Goal: Task Accomplishment & Management: Use online tool/utility

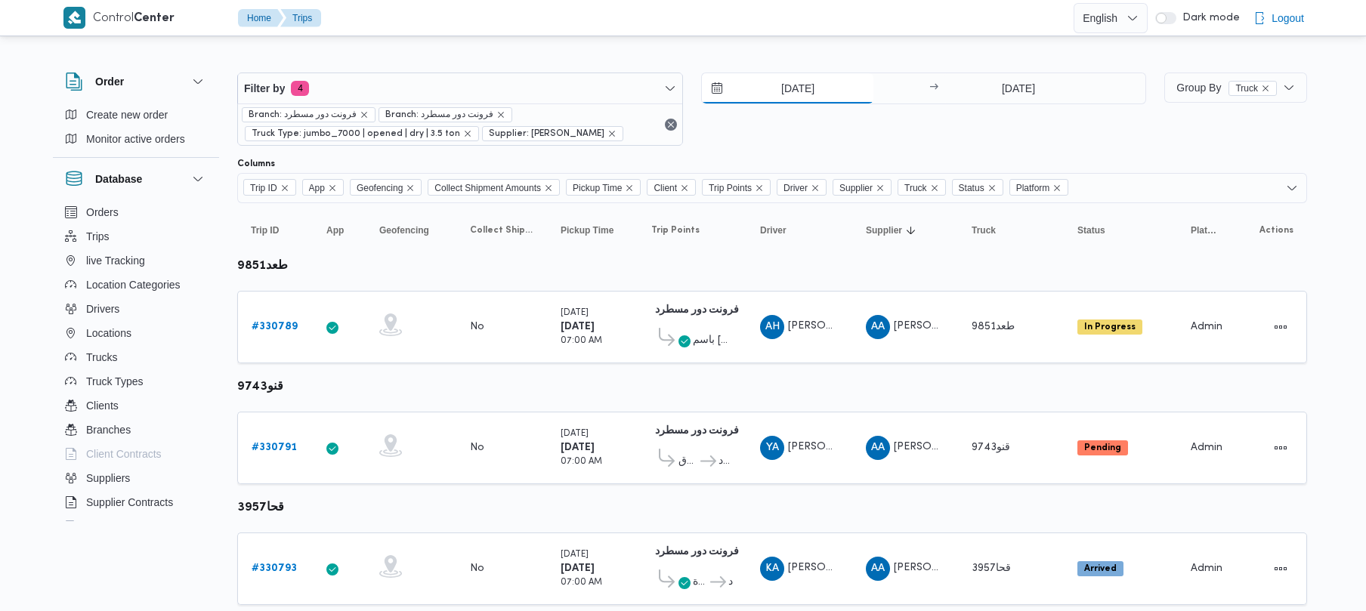
click at [816, 88] on input "16/8/2025" at bounding box center [788, 88] width 172 height 30
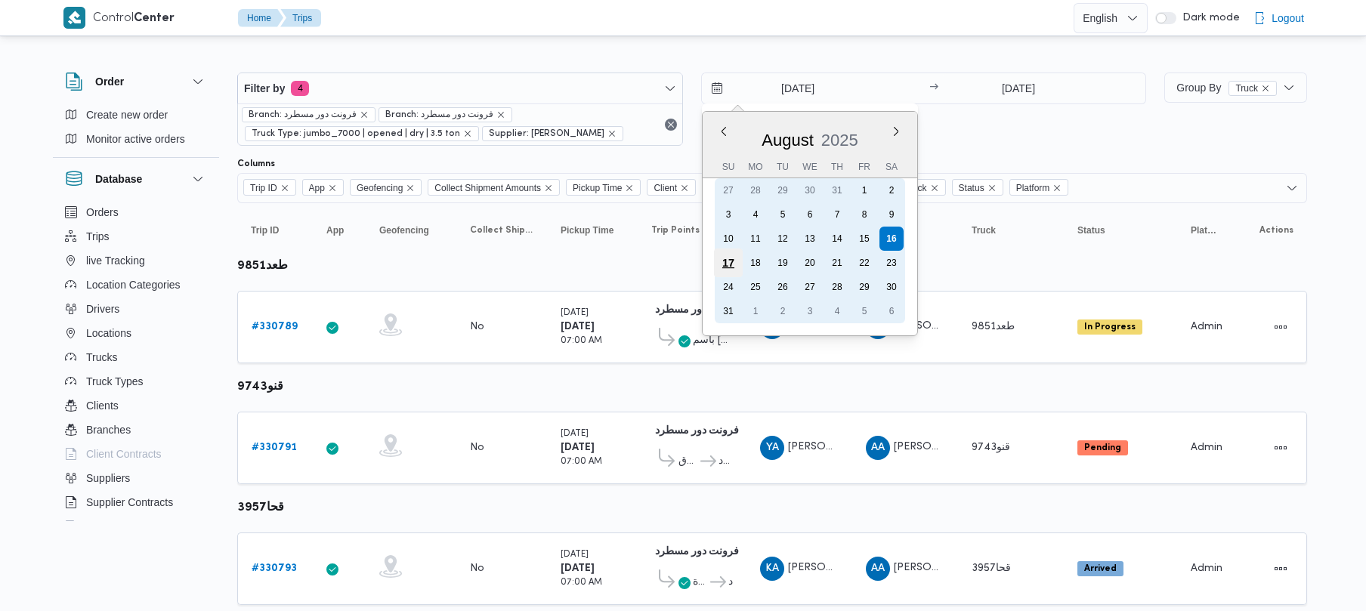
click at [729, 258] on div "17" at bounding box center [727, 263] width 29 height 29
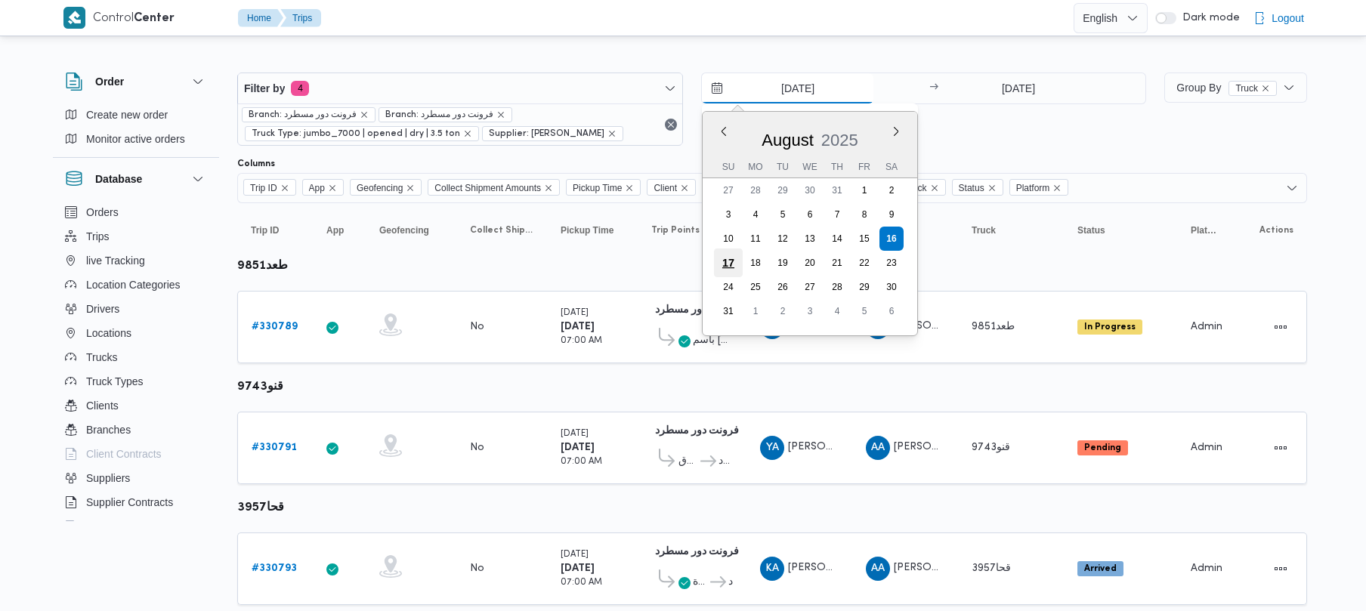
type input "17/8/2025"
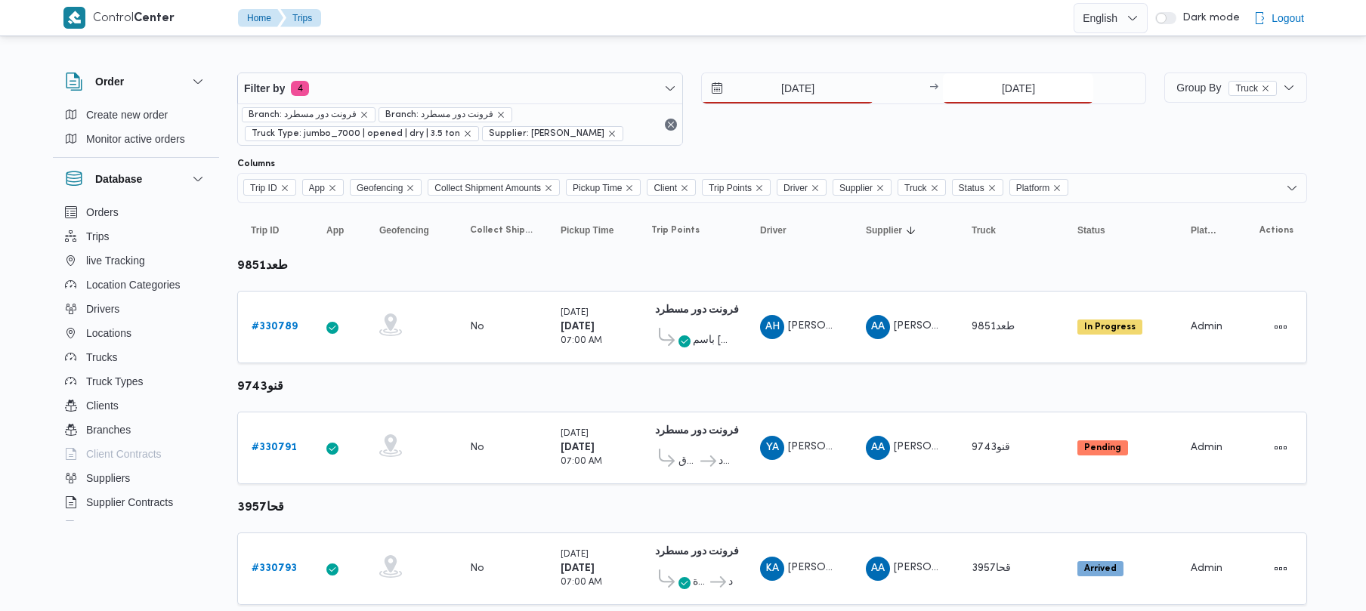
click at [965, 101] on input "16/8/2025" at bounding box center [1018, 88] width 150 height 30
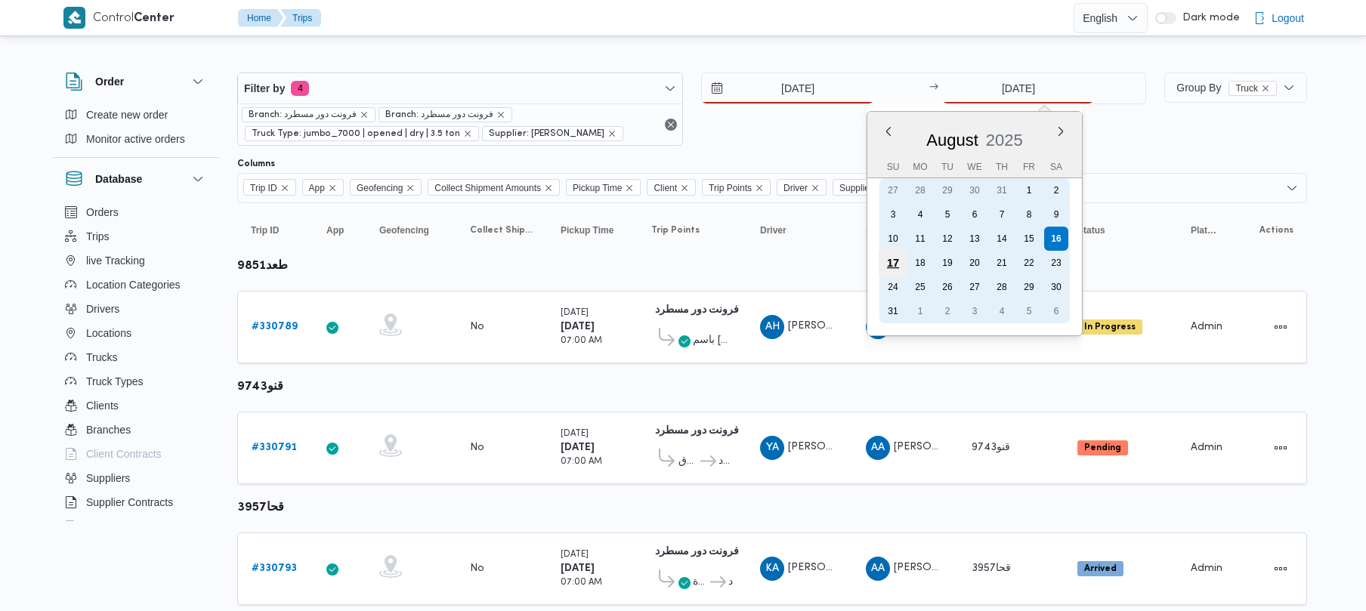
click at [892, 262] on div "17" at bounding box center [893, 263] width 29 height 29
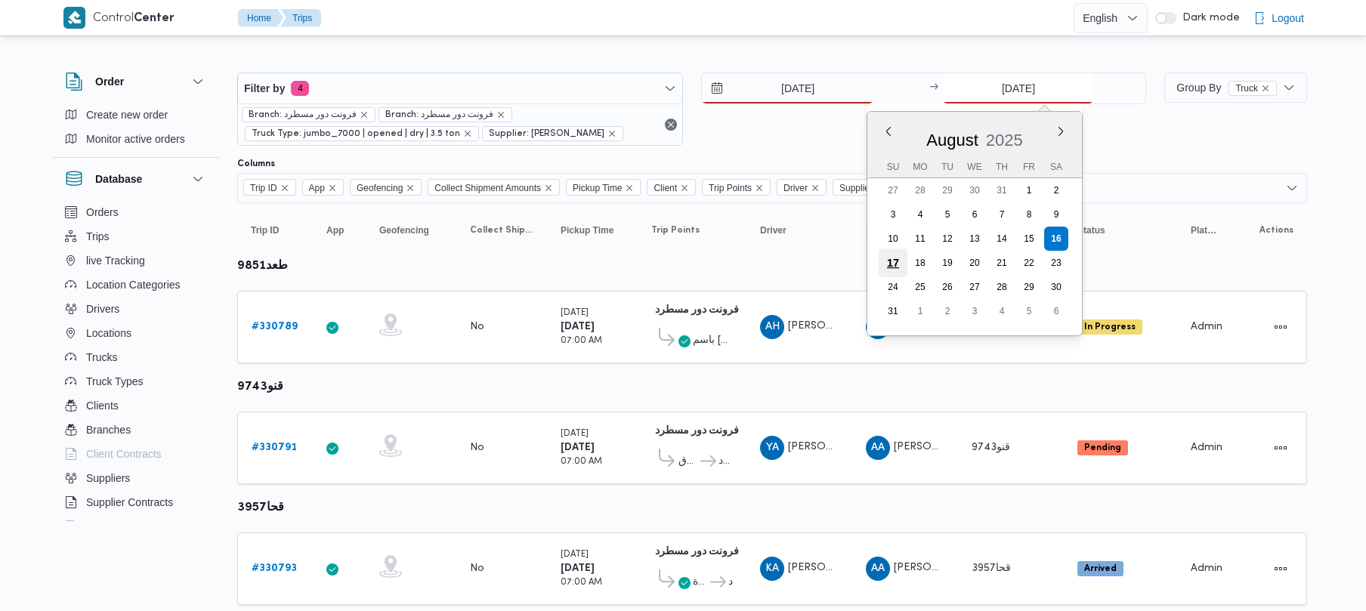
type input "17/8/2025"
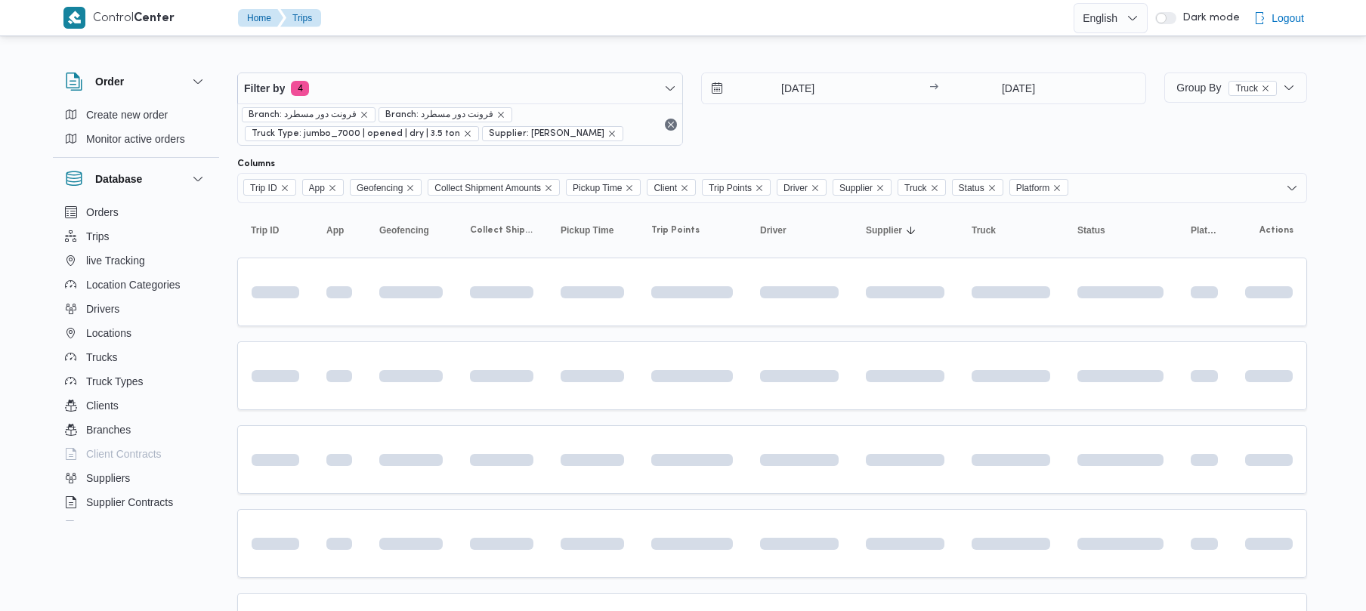
click at [1011, 138] on div "17/8/2025 → 17/8/2025" at bounding box center [924, 109] width 446 height 73
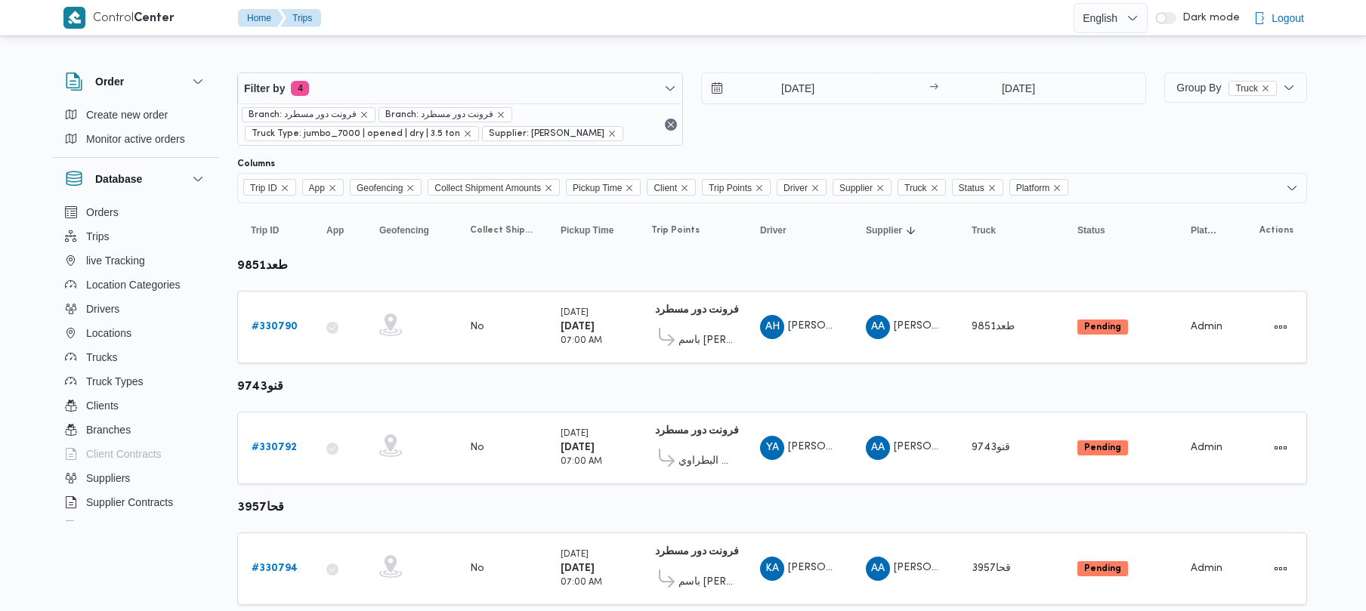
drag, startPoint x: 811, startPoint y: 122, endPoint x: 531, endPoint y: 255, distance: 310.0
click at [810, 121] on div "17/8/2025 → 17/8/2025" at bounding box center [924, 109] width 446 height 73
click at [279, 331] on b "# 330790" at bounding box center [275, 327] width 46 height 10
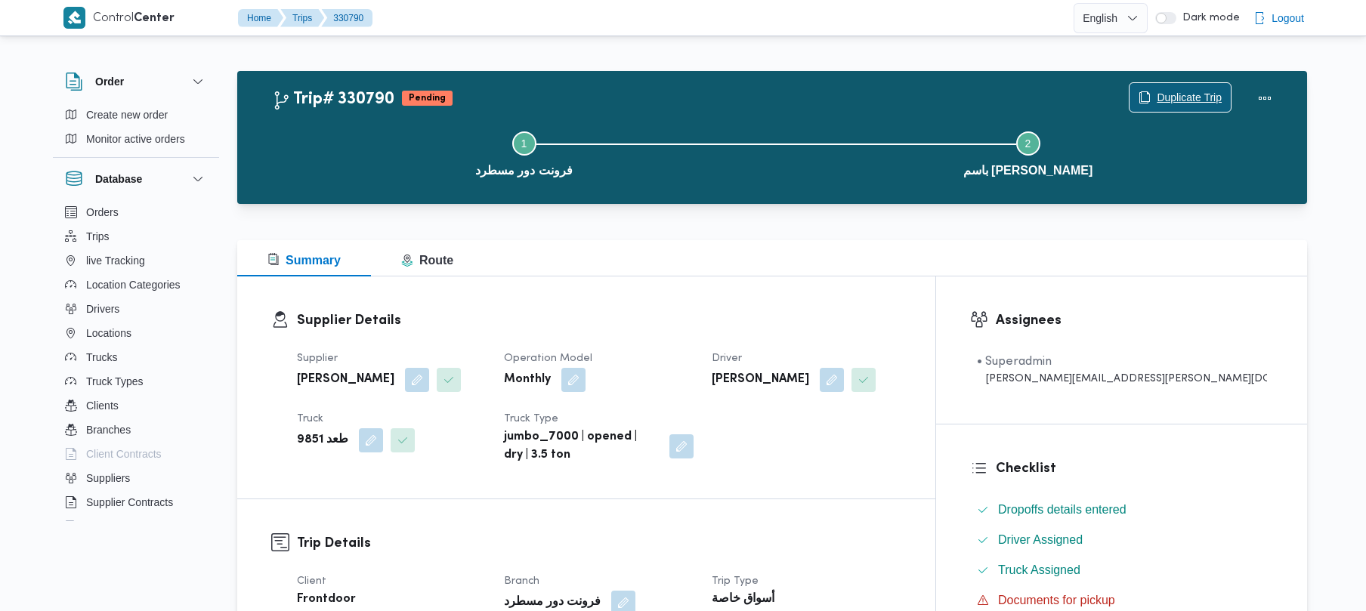
click at [1171, 100] on span "Duplicate Trip" at bounding box center [1189, 97] width 65 height 18
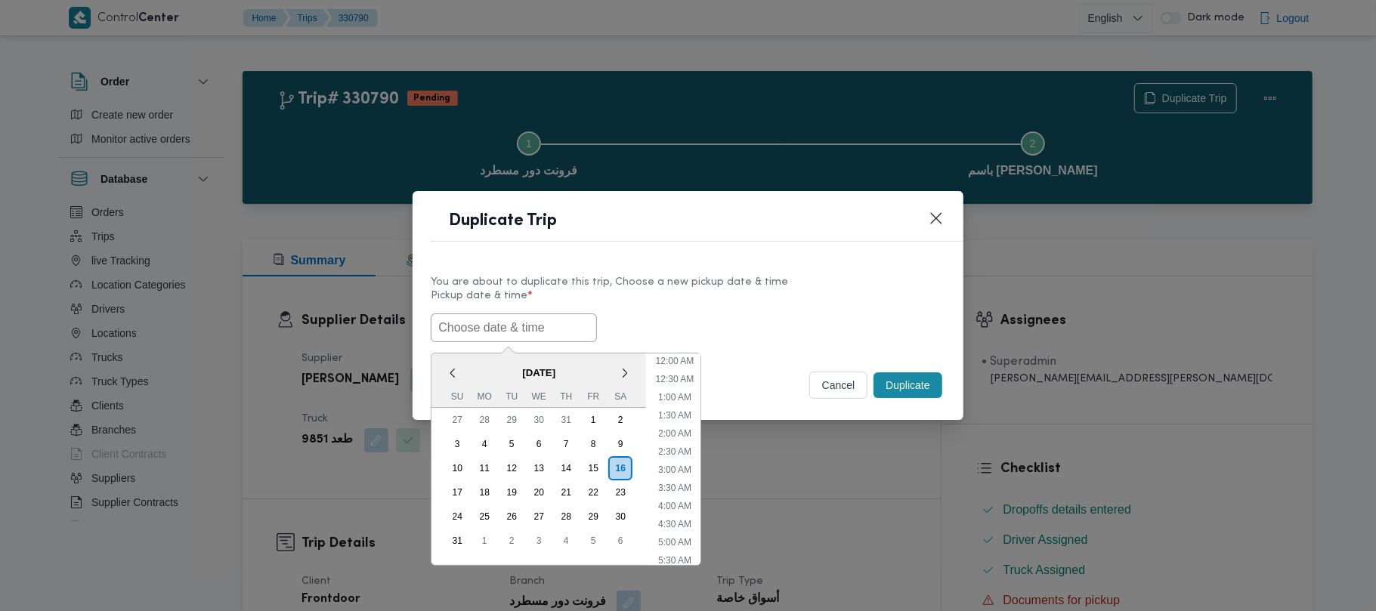
drag, startPoint x: 506, startPoint y: 330, endPoint x: 639, endPoint y: 322, distance: 133.2
click at [506, 330] on input "text" at bounding box center [514, 328] width 166 height 29
paste input "18/08/2025 7:00AM"
type input "18/08/2025 7:00AM"
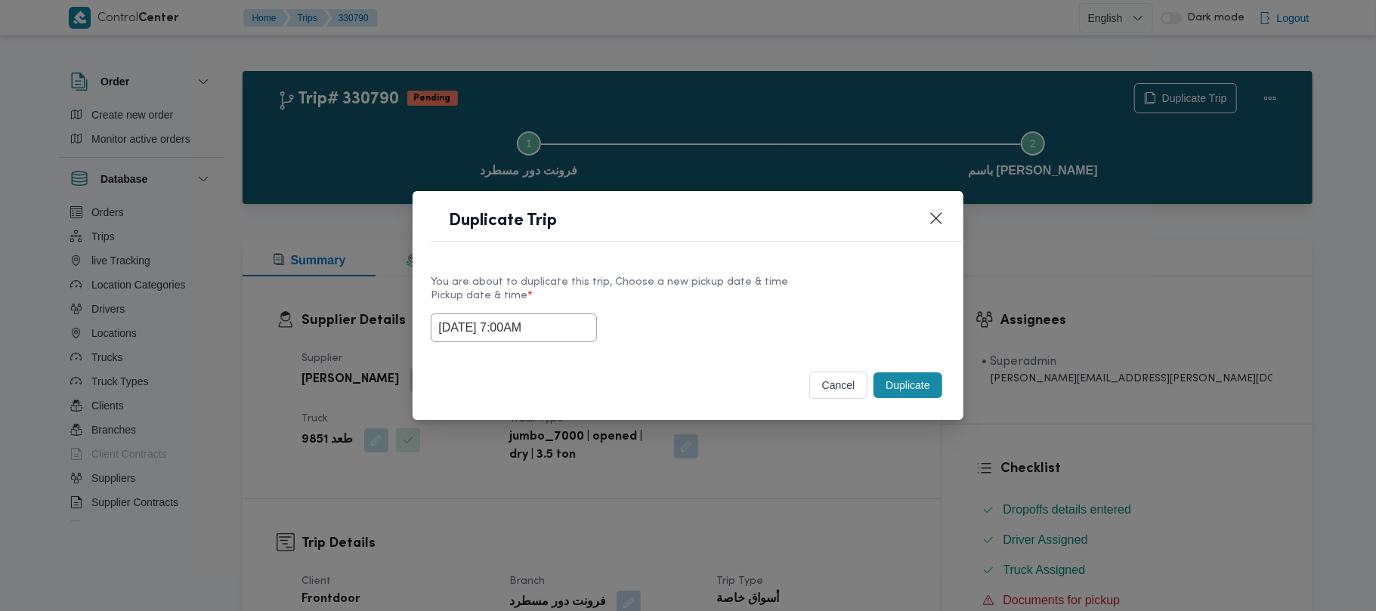
click at [790, 307] on label "Pickup date & time *" at bounding box center [688, 301] width 514 height 23
click at [896, 395] on button "Duplicate" at bounding box center [908, 386] width 68 height 26
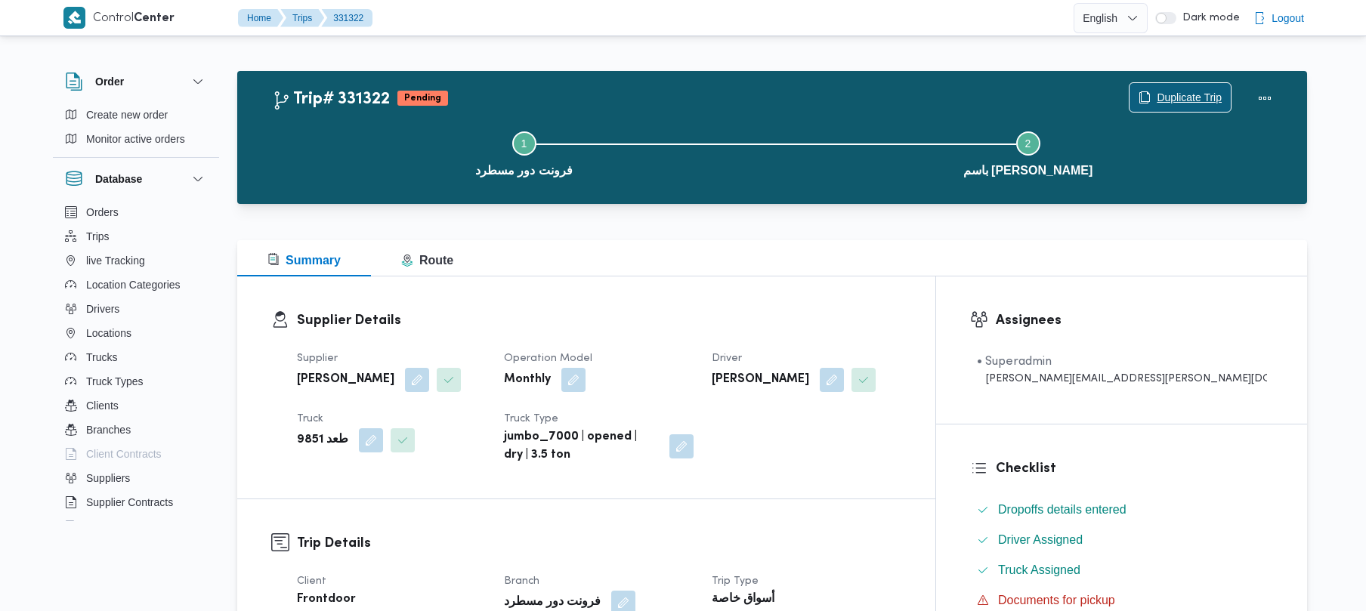
click at [1194, 89] on span "Duplicate Trip" at bounding box center [1189, 97] width 65 height 18
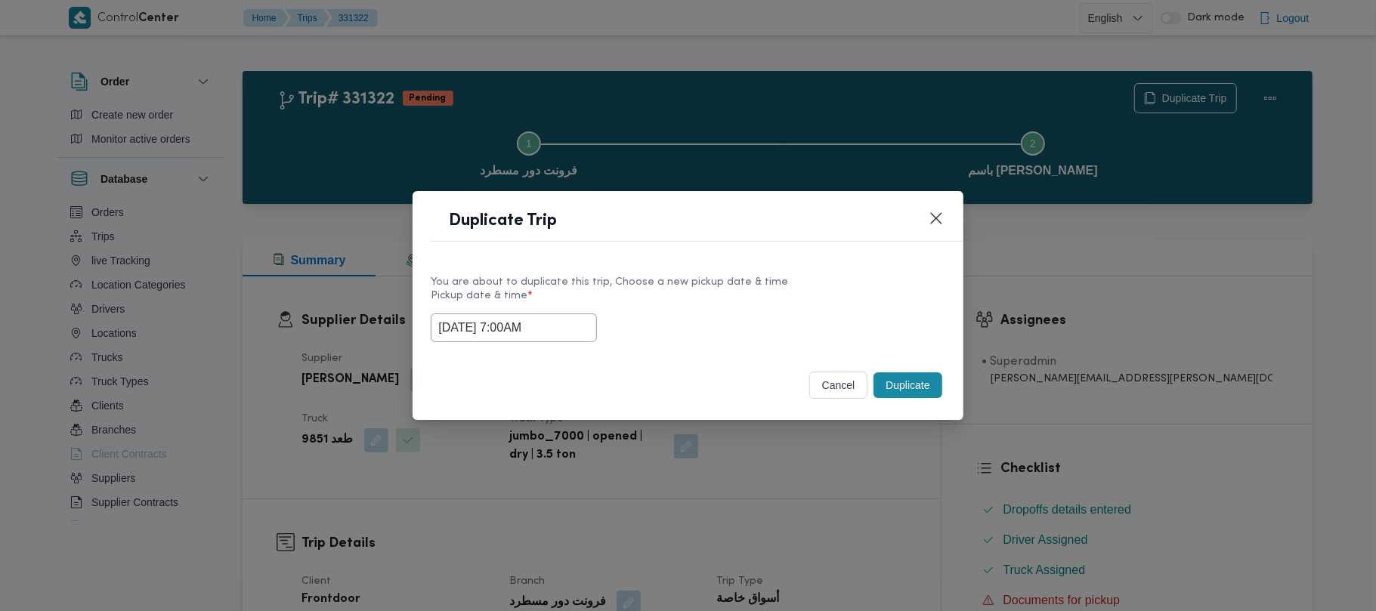
click at [584, 328] on input "18/08/2025 7:00AM" at bounding box center [514, 328] width 166 height 29
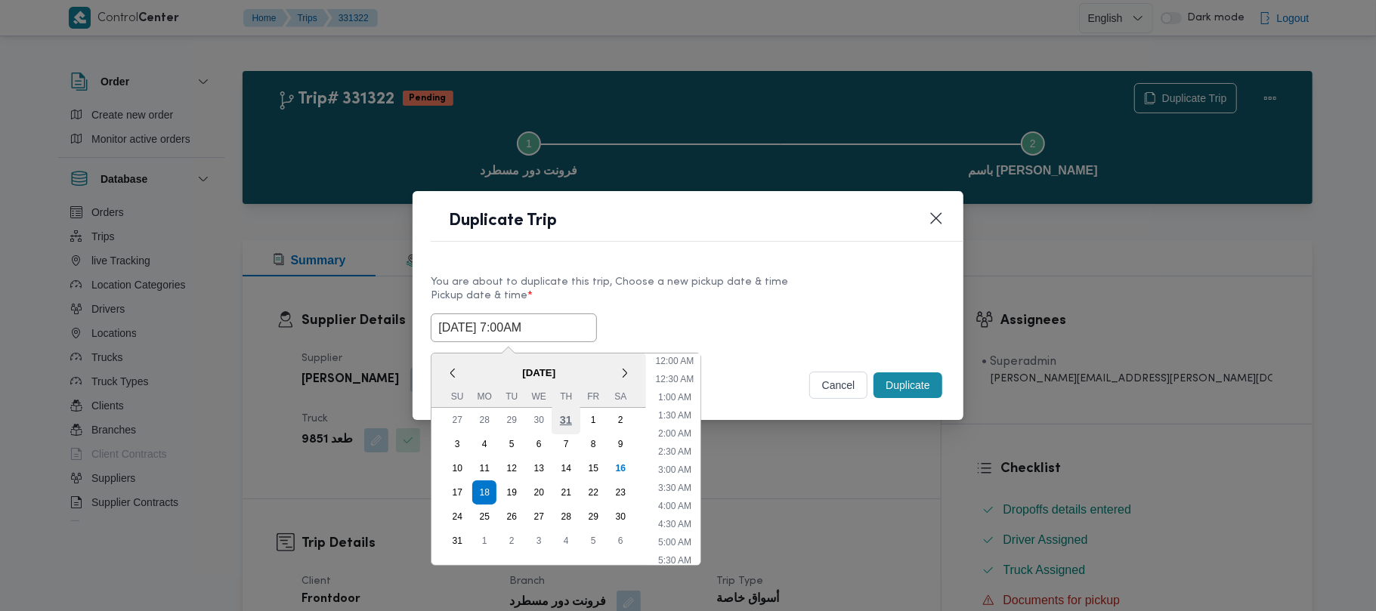
scroll to position [158, 0]
click at [512, 487] on div "19" at bounding box center [511, 492] width 29 height 29
type input "19/08/2025 7:00AM"
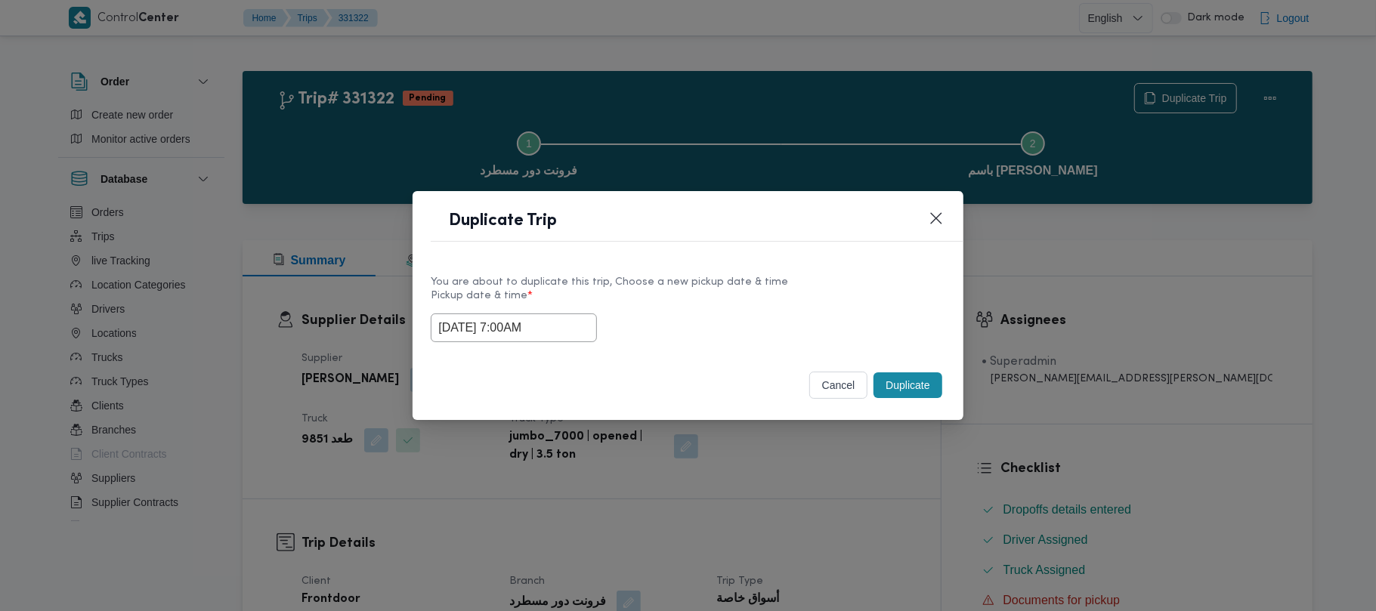
click at [791, 277] on div "You are about to duplicate this trip, Choose a new pickup date & time" at bounding box center [688, 282] width 514 height 16
click at [911, 393] on button "Duplicate" at bounding box center [908, 386] width 68 height 26
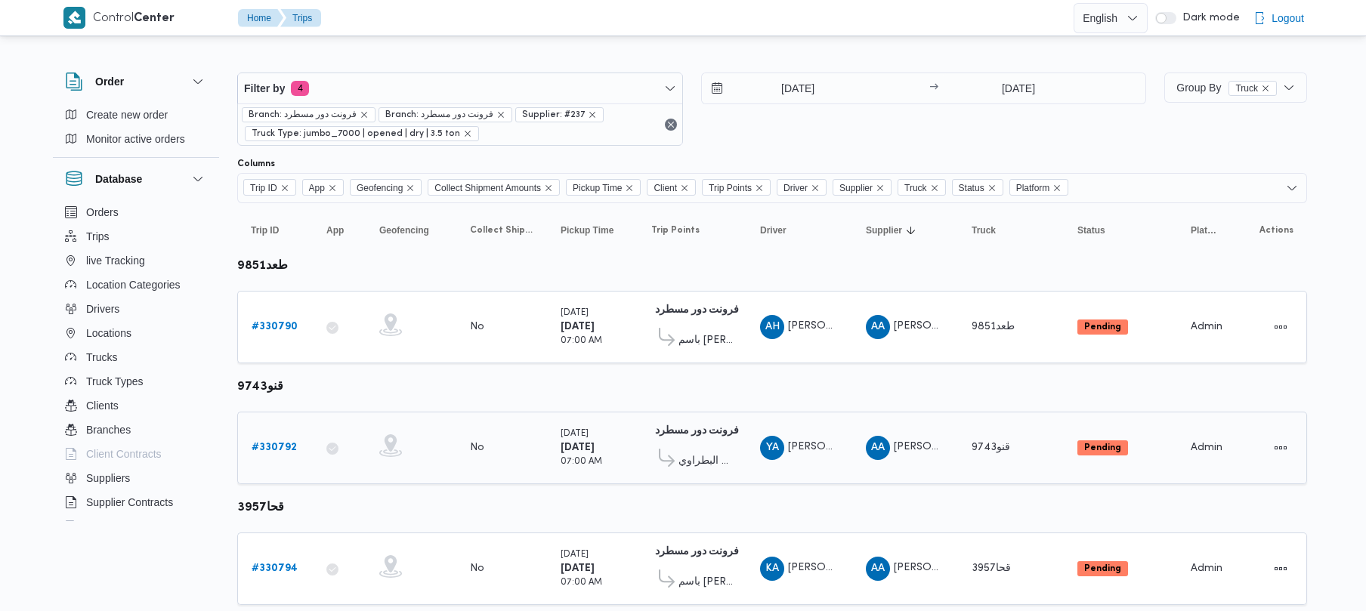
click at [271, 453] on b "# 330792" at bounding box center [274, 448] width 45 height 10
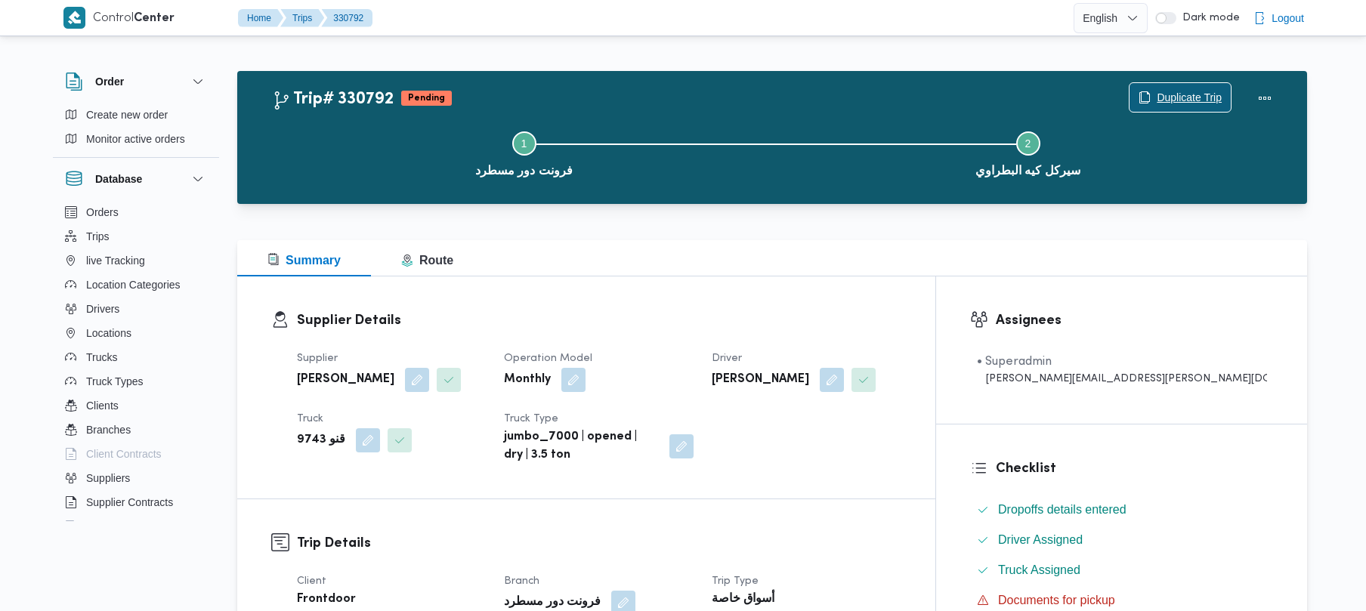
click at [1201, 92] on span "Duplicate Trip" at bounding box center [1189, 97] width 65 height 18
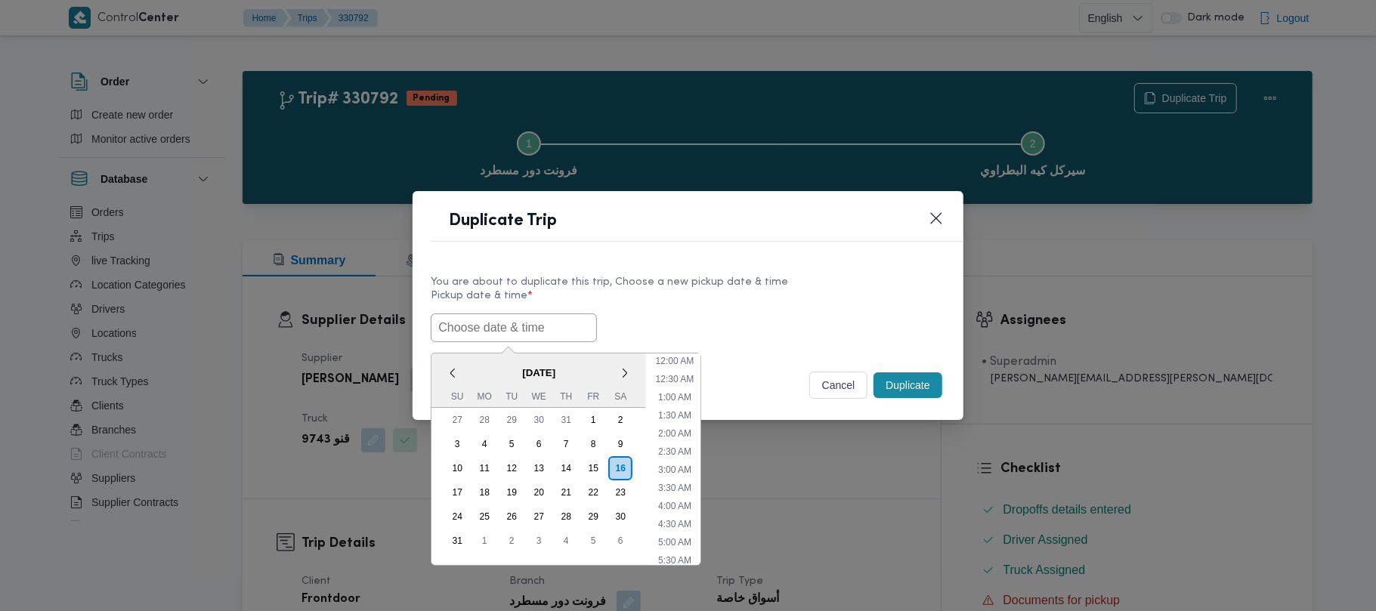
click at [591, 316] on input "text" at bounding box center [514, 328] width 166 height 29
paste input "18/08/2025 7:00AM"
type input "18/08/2025 7:00AM"
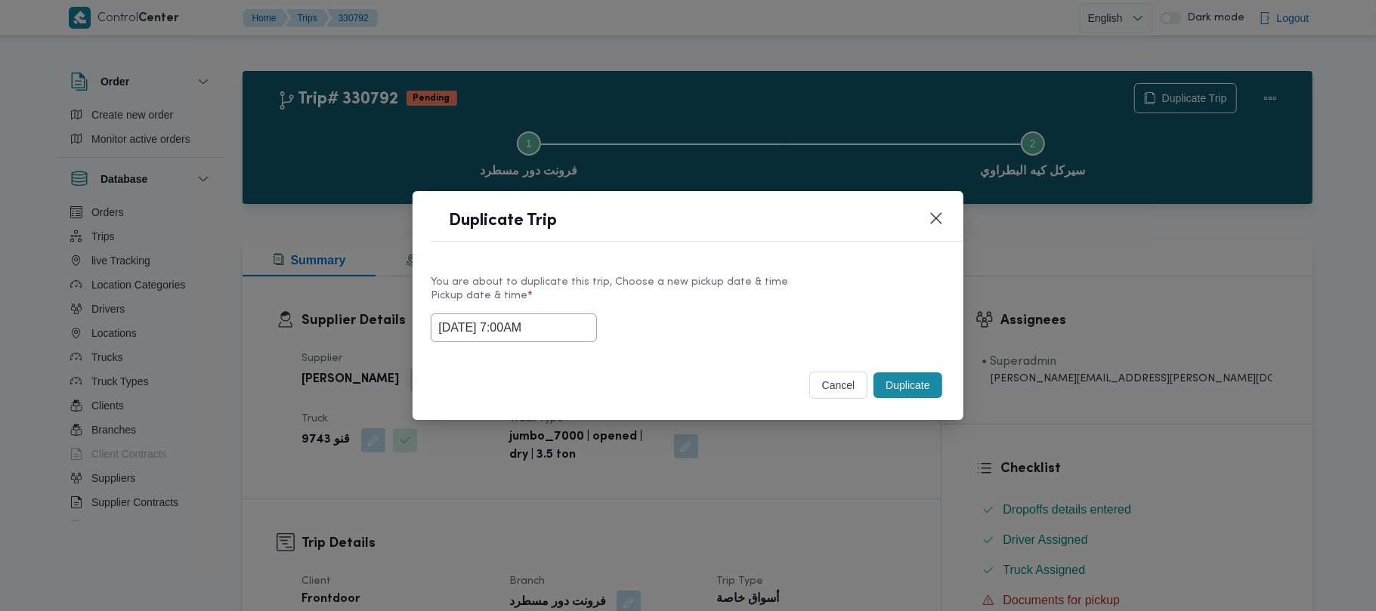
drag, startPoint x: 674, startPoint y: 313, endPoint x: 862, endPoint y: 361, distance: 194.3
click at [675, 314] on div "18/08/2025 7:00AM" at bounding box center [688, 328] width 514 height 29
click at [890, 388] on button "Duplicate" at bounding box center [908, 386] width 68 height 26
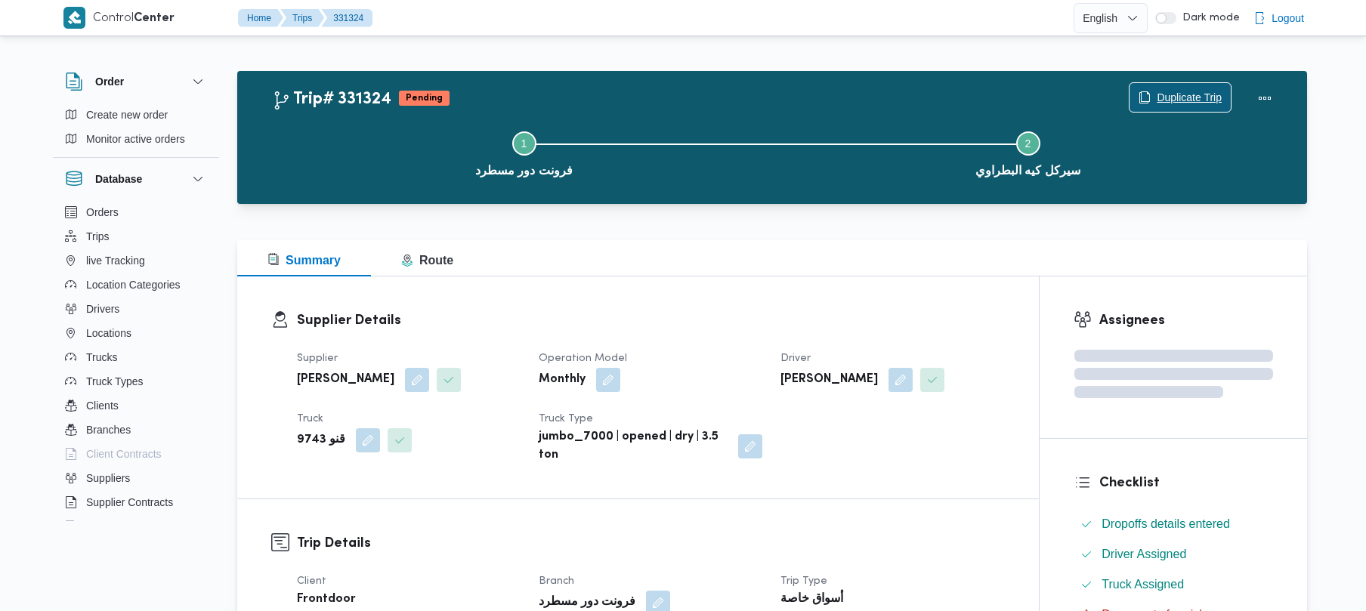
click at [1153, 100] on span "Duplicate Trip" at bounding box center [1180, 97] width 101 height 29
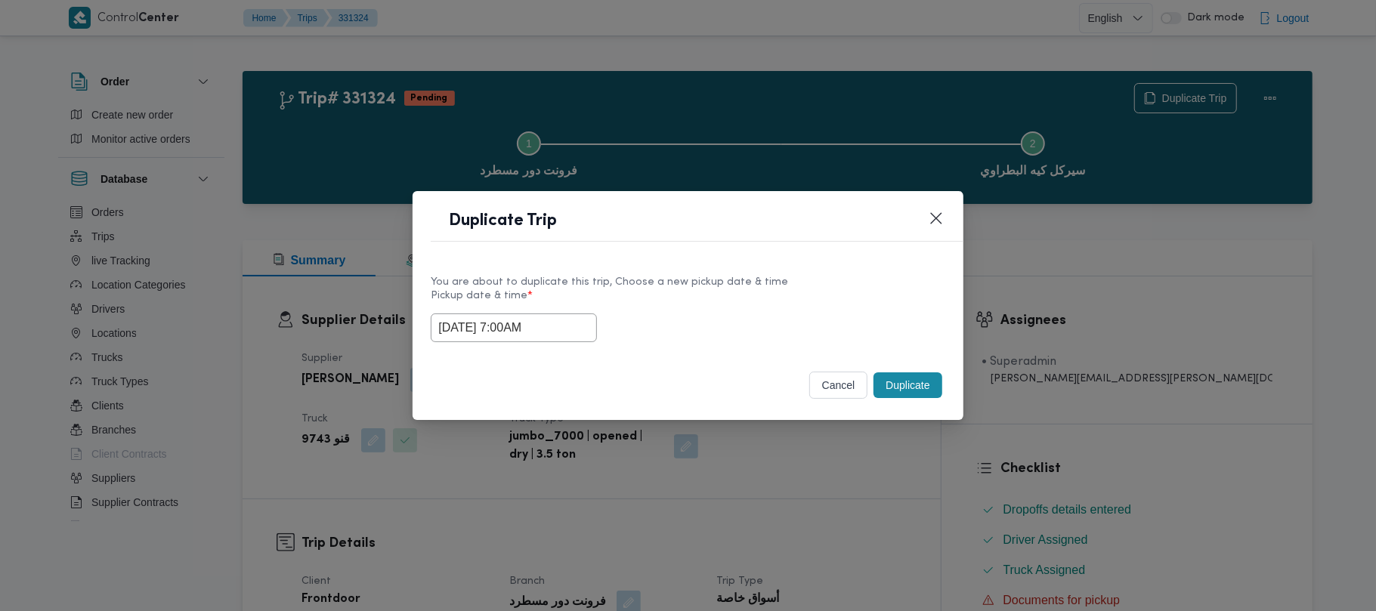
click at [574, 330] on input "18/08/2025 7:00AM" at bounding box center [514, 328] width 166 height 29
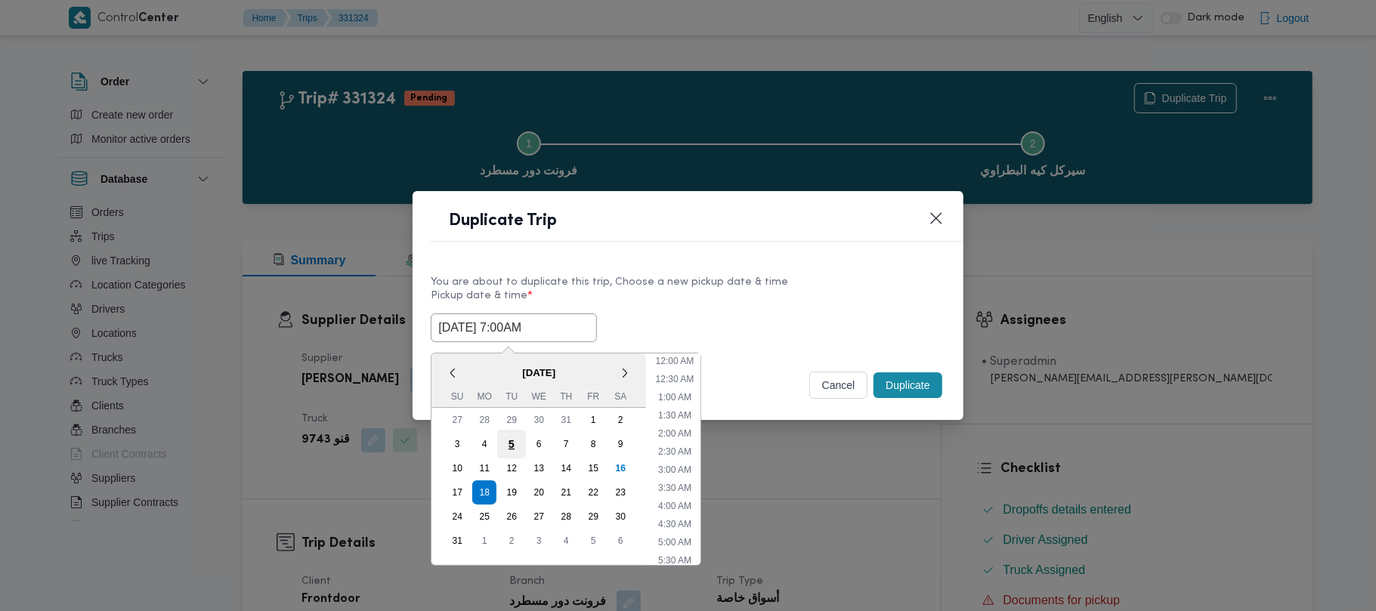
scroll to position [158, 0]
click at [511, 484] on div "19" at bounding box center [511, 492] width 29 height 29
type input "19/08/2025 7:00AM"
drag, startPoint x: 656, startPoint y: 327, endPoint x: 854, endPoint y: 394, distance: 208.9
click at [659, 327] on div "19/08/2025 7:00AM < August 2025 > Su Mo Tu We Th Fr Sa 27 28 29 30 31 1 2 3 4 5…" at bounding box center [688, 328] width 514 height 29
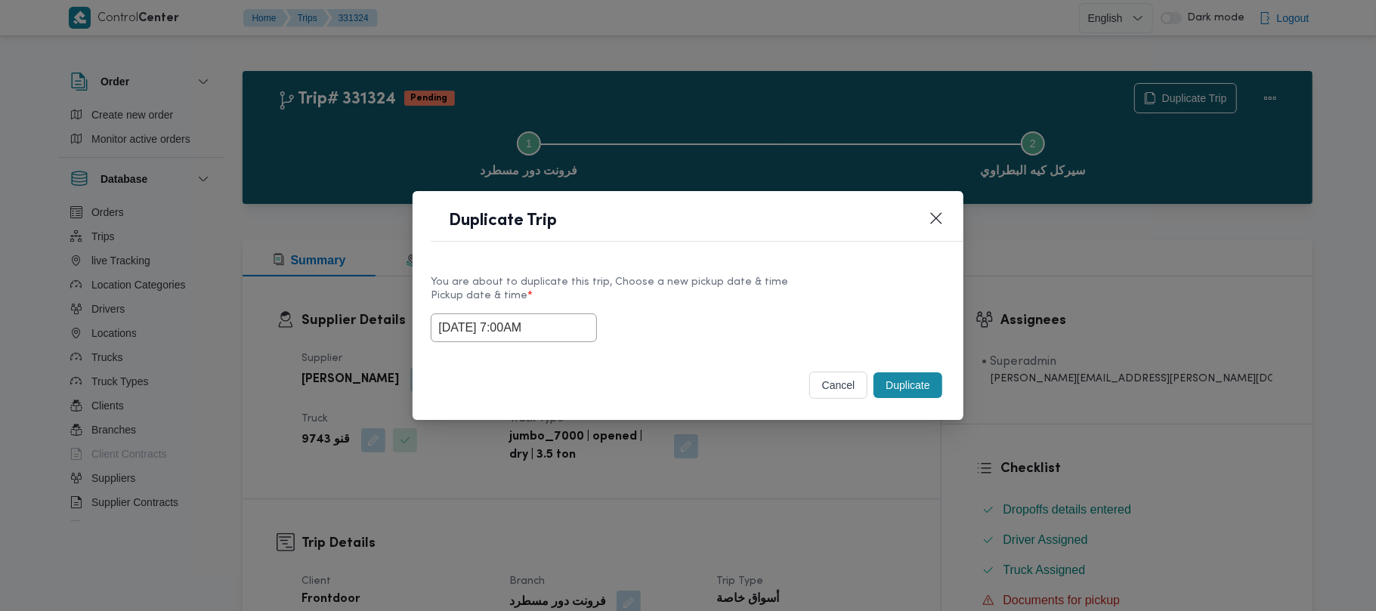
click at [919, 376] on button "Duplicate" at bounding box center [908, 386] width 68 height 26
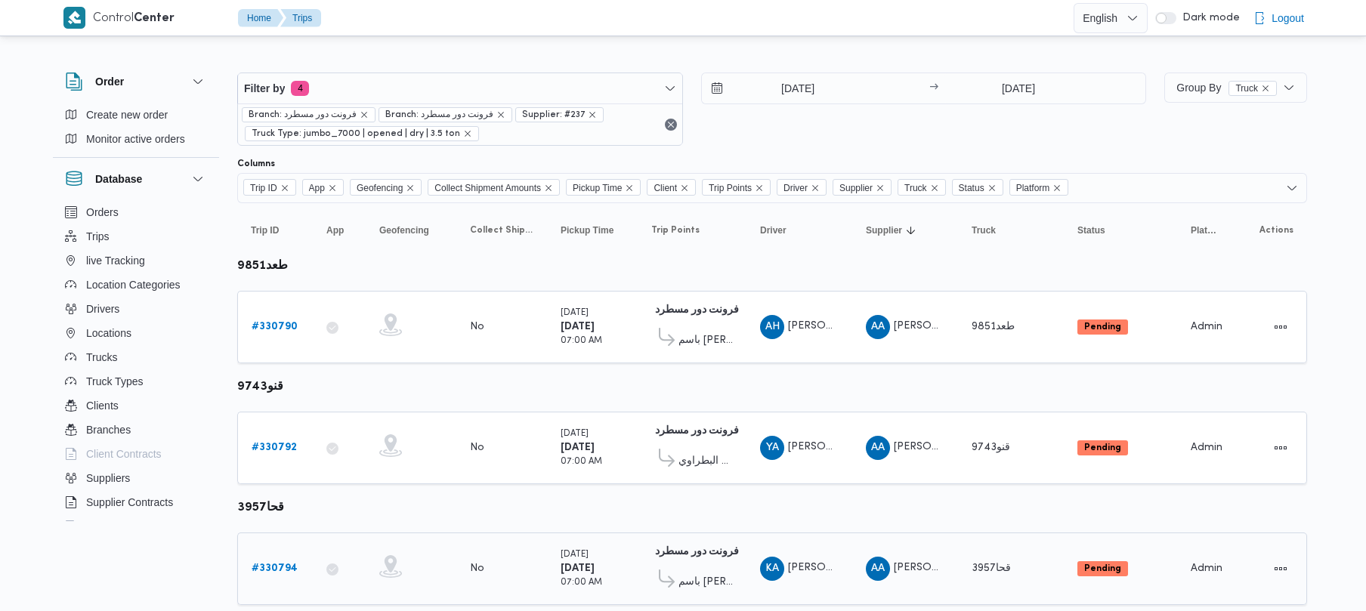
click at [279, 567] on b "# 330794" at bounding box center [275, 569] width 46 height 10
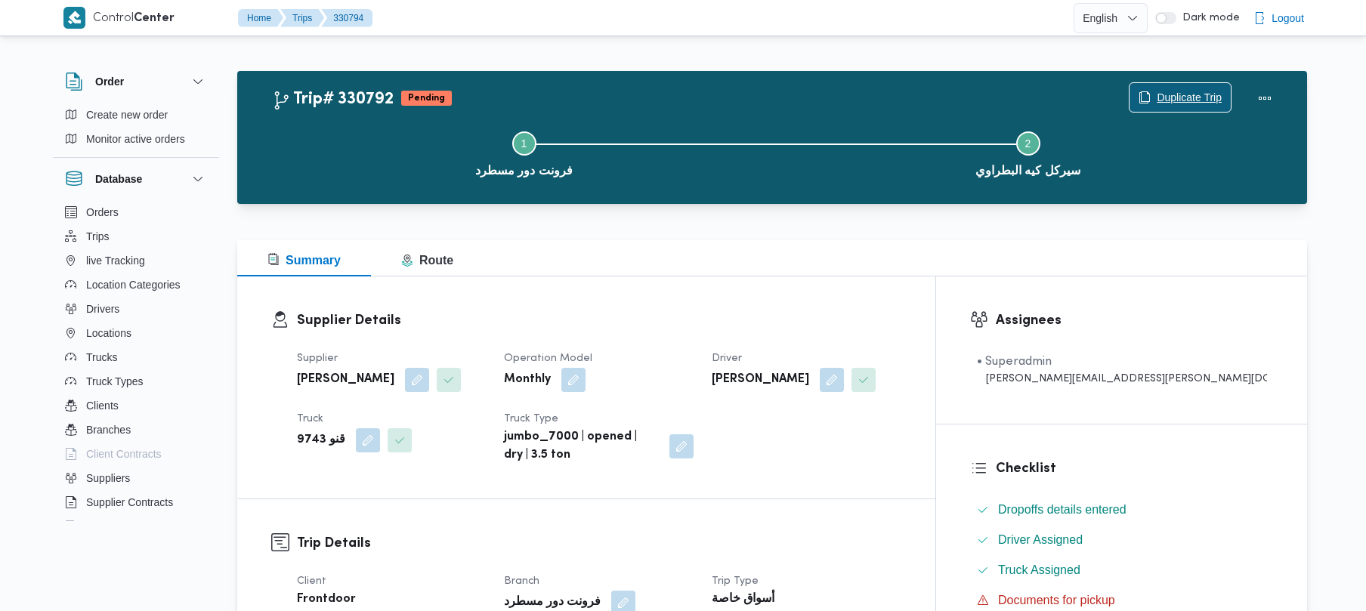
click at [1168, 100] on span "Duplicate Trip" at bounding box center [1189, 97] width 65 height 18
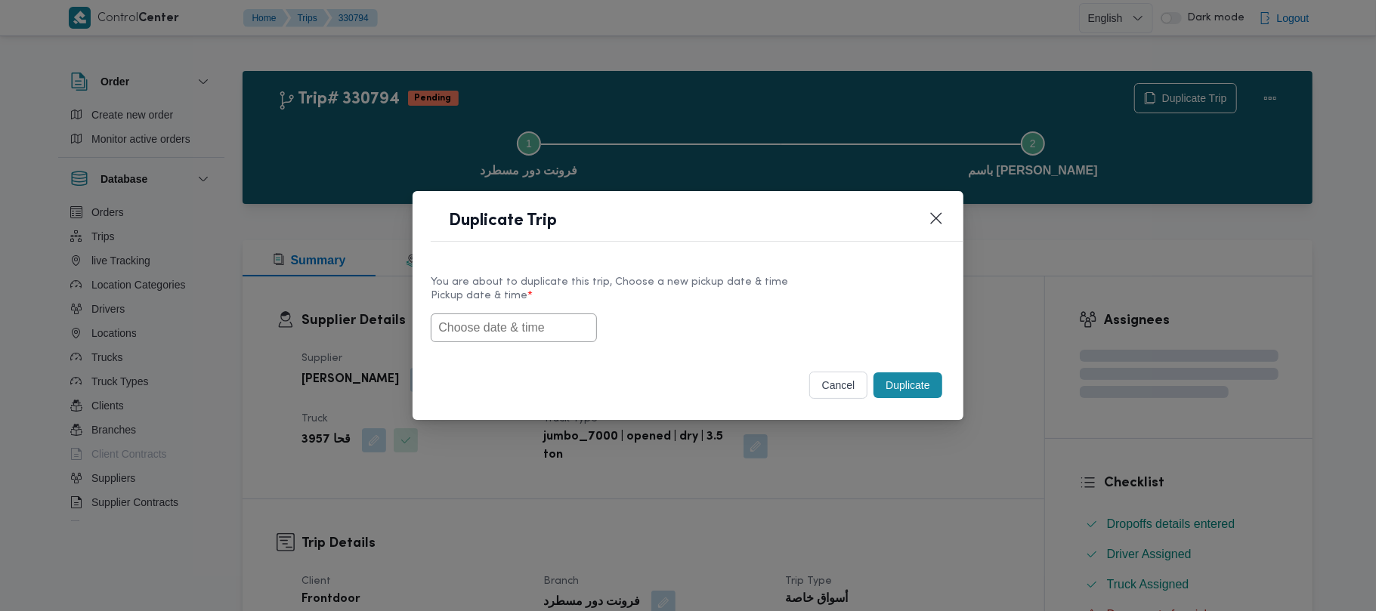
click at [517, 314] on input "text" at bounding box center [514, 328] width 166 height 29
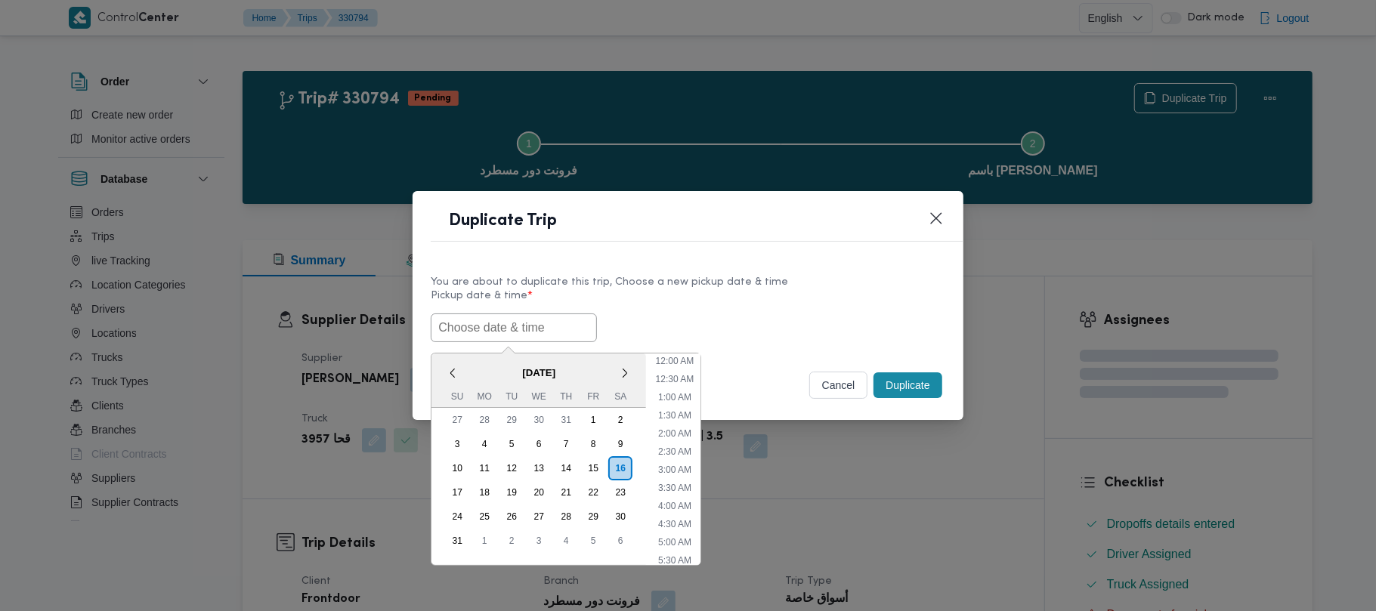
scroll to position [340, 0]
paste input "18/08/2025 7:00AM"
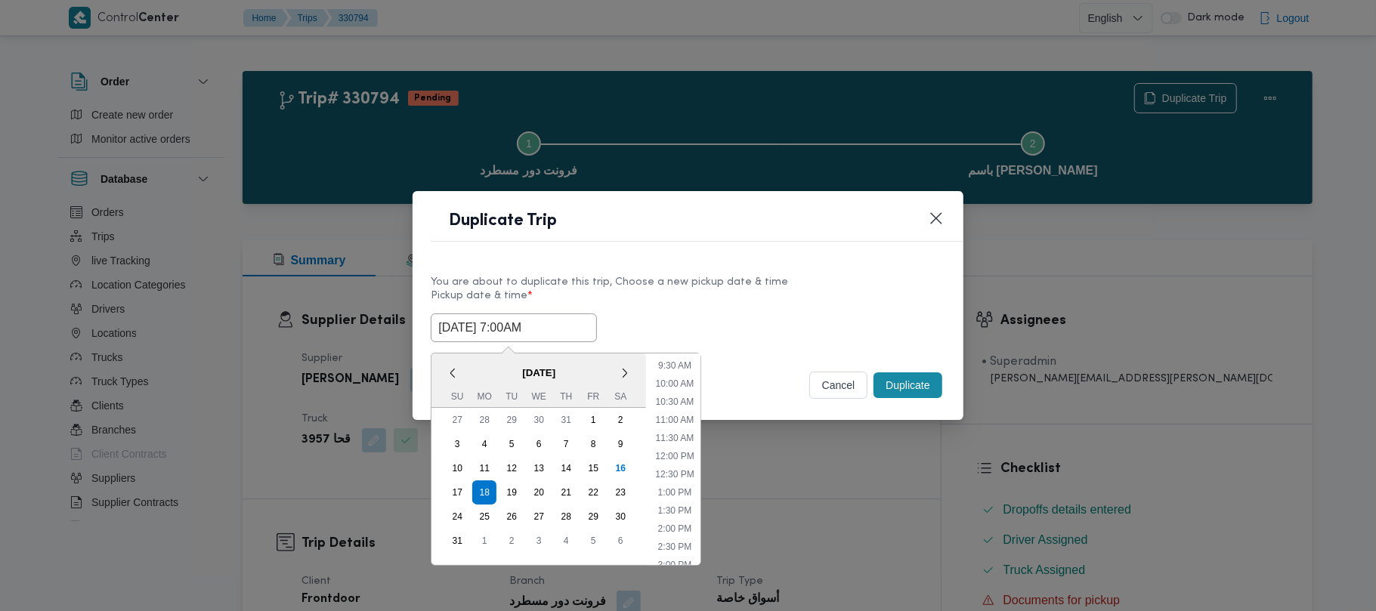
type input "18/08/2025 7:00AM"
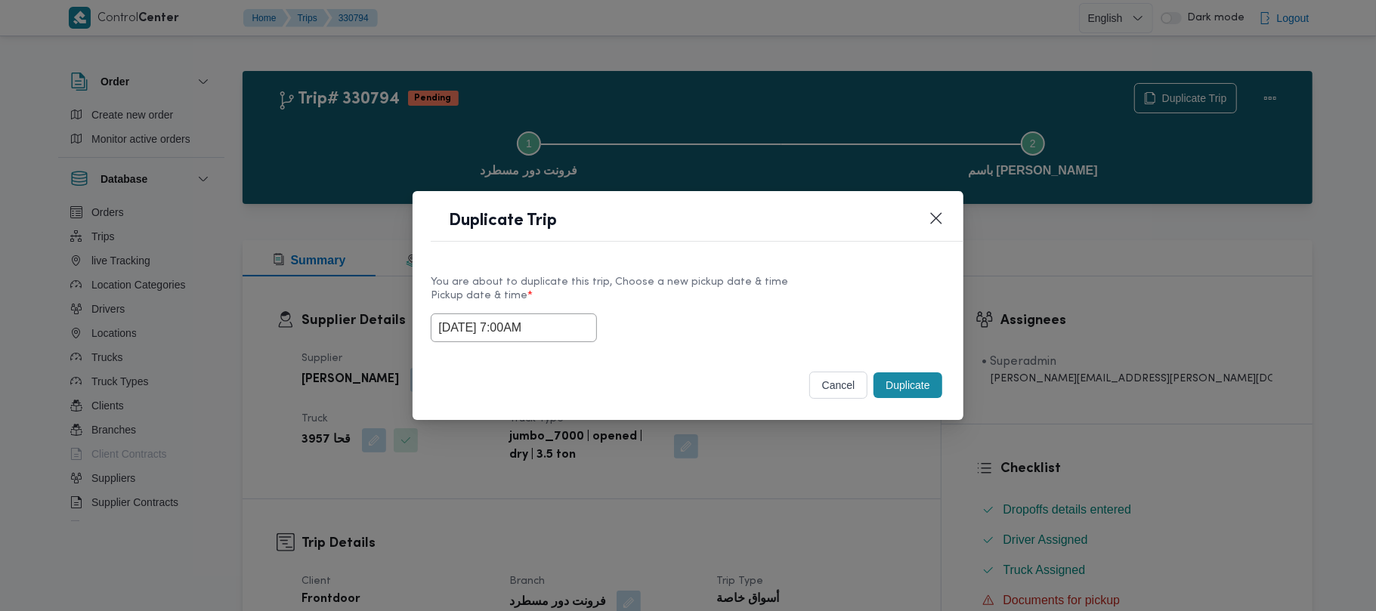
click at [715, 309] on label "Pickup date & time *" at bounding box center [688, 301] width 514 height 23
click at [940, 382] on button "Duplicate" at bounding box center [908, 386] width 68 height 26
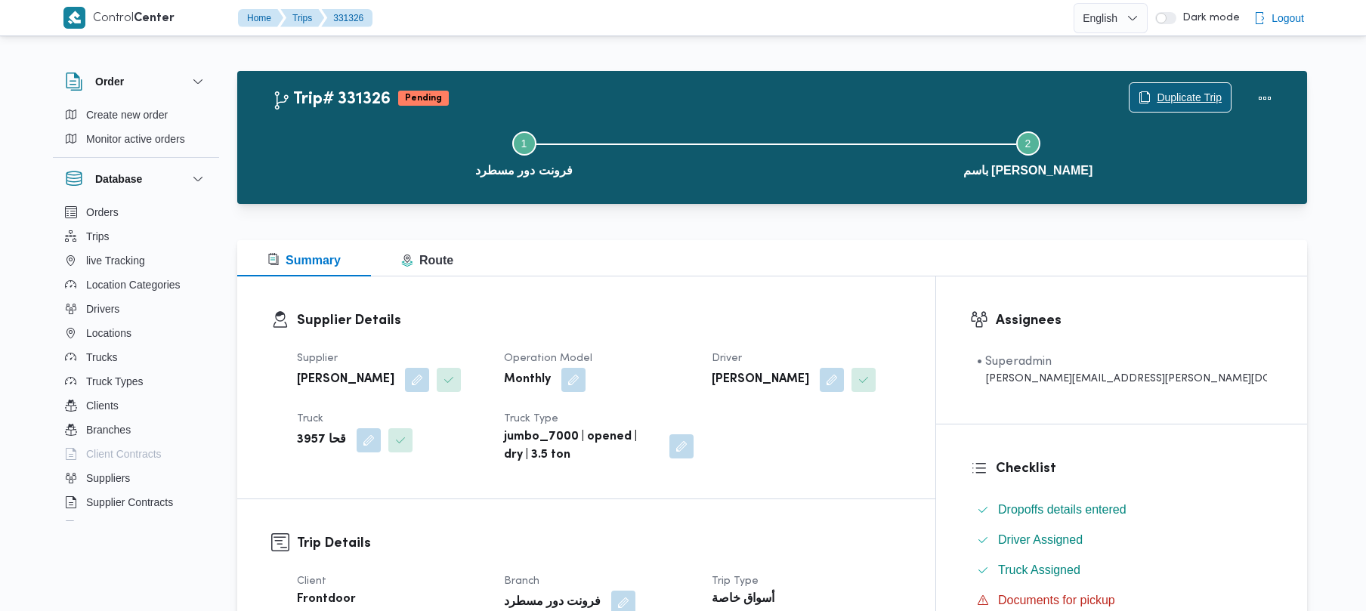
click at [1162, 100] on span "Duplicate Trip" at bounding box center [1189, 97] width 65 height 18
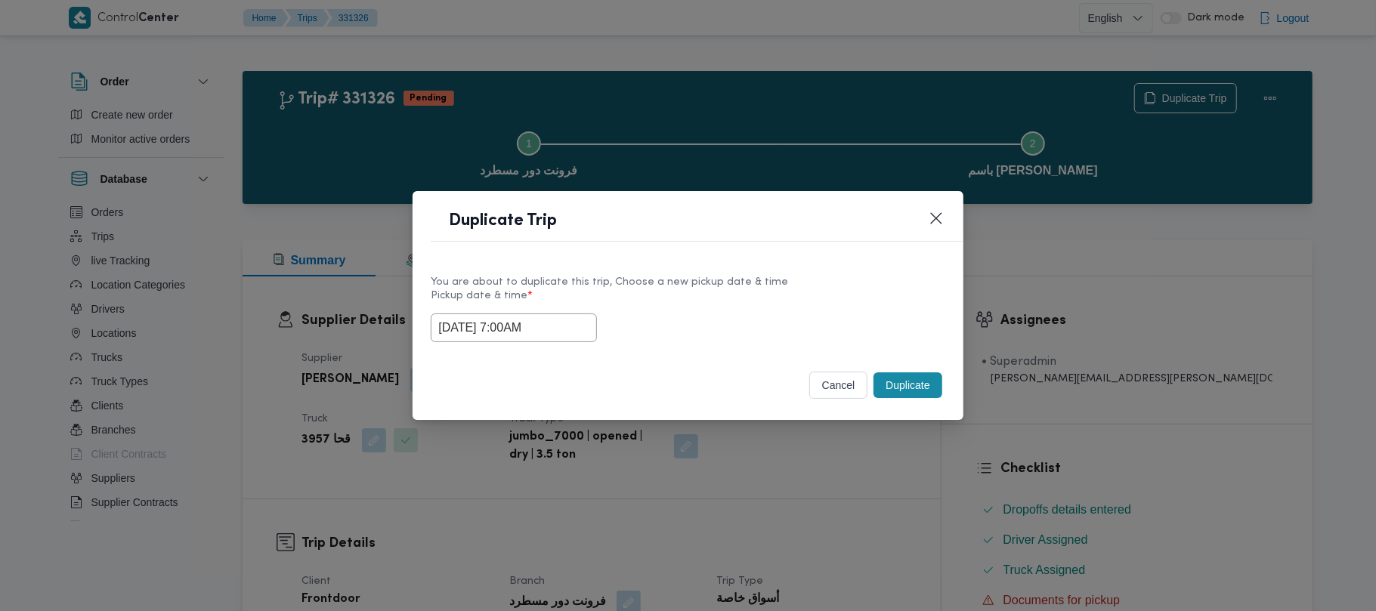
click at [588, 342] on div "18/08/2025 7:00AM" at bounding box center [688, 328] width 514 height 29
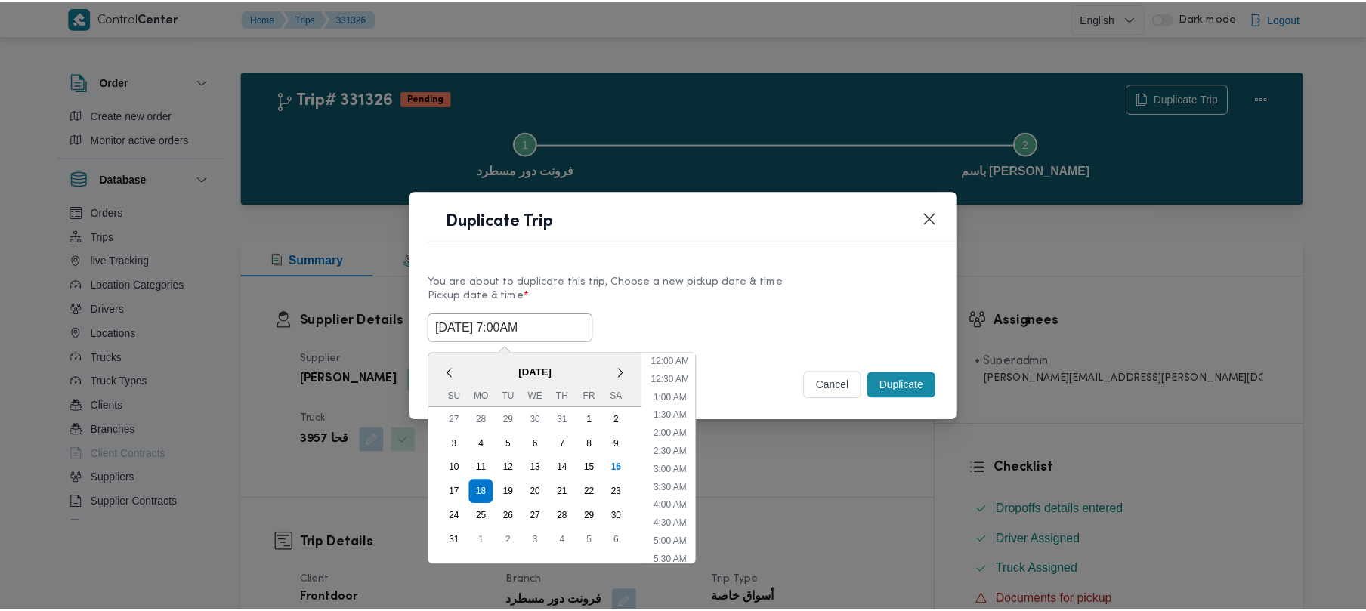
scroll to position [158, 0]
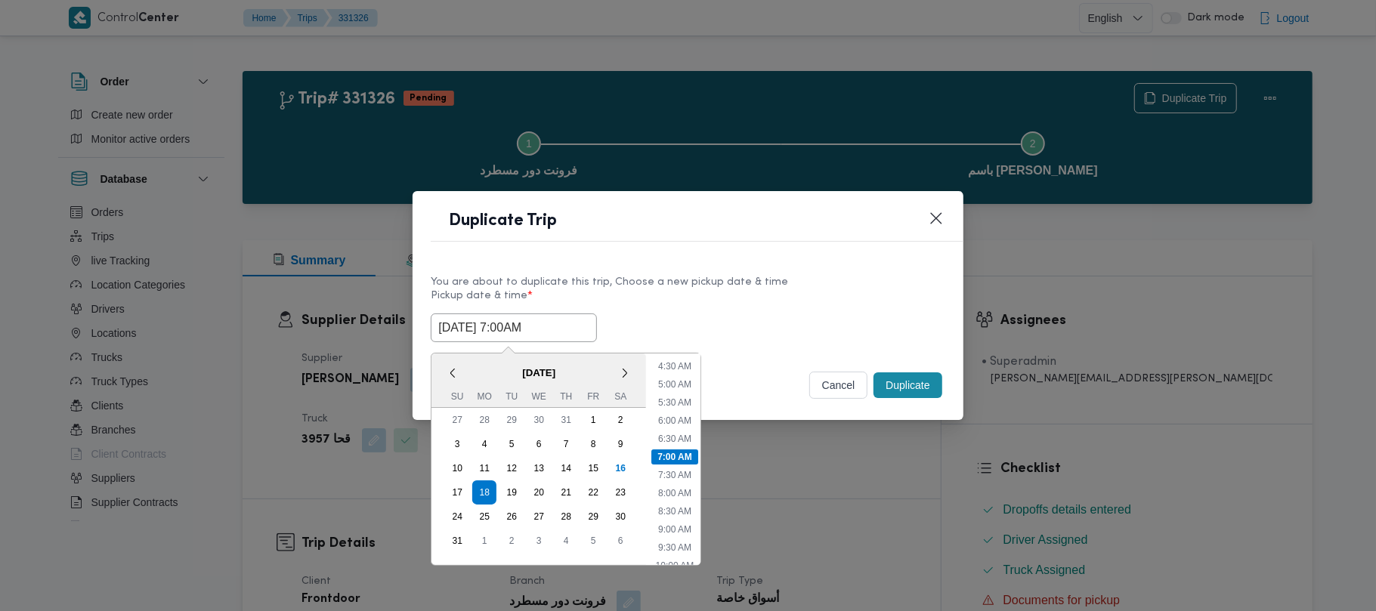
click at [572, 327] on input "18/08/2025 7:00AM" at bounding box center [514, 328] width 166 height 29
click at [512, 490] on div "19" at bounding box center [511, 492] width 29 height 29
type input "19/08/2025 7:00AM"
drag, startPoint x: 710, startPoint y: 314, endPoint x: 751, endPoint y: 319, distance: 41.1
click at [711, 314] on div "19/08/2025 7:00AM < August 2025 > Su Mo Tu We Th Fr Sa 27 28 29 30 31 1 2 3 4 5…" at bounding box center [688, 328] width 514 height 29
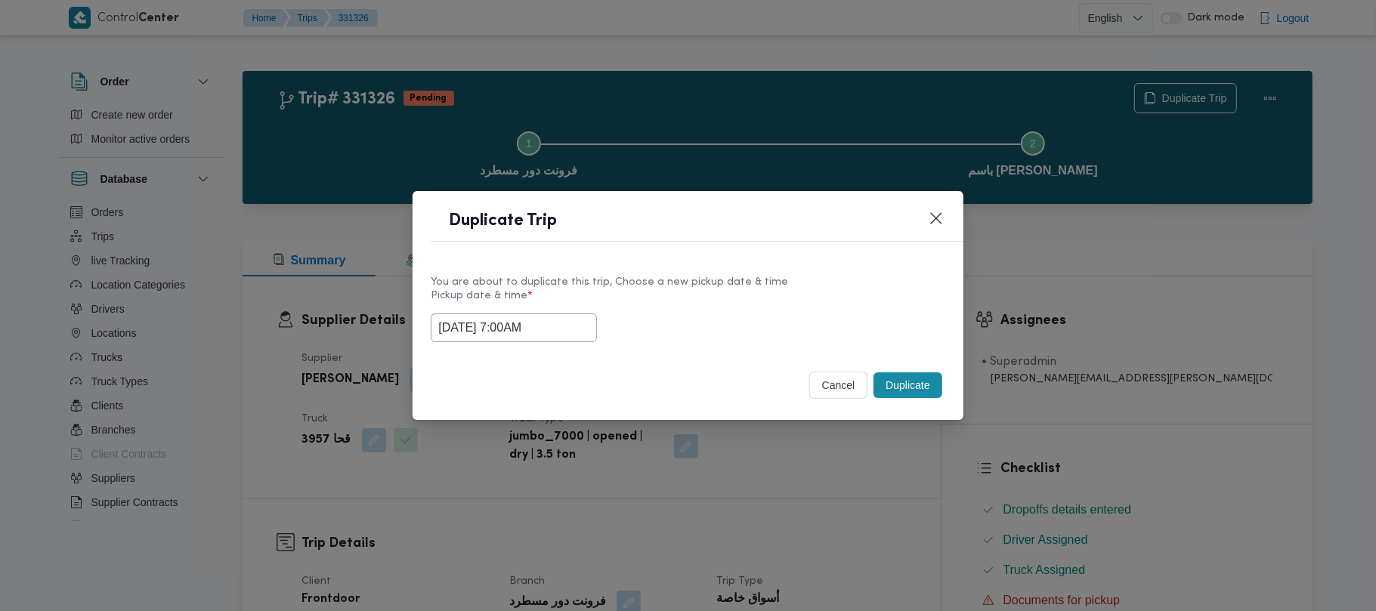
click at [902, 384] on button "Duplicate" at bounding box center [908, 386] width 68 height 26
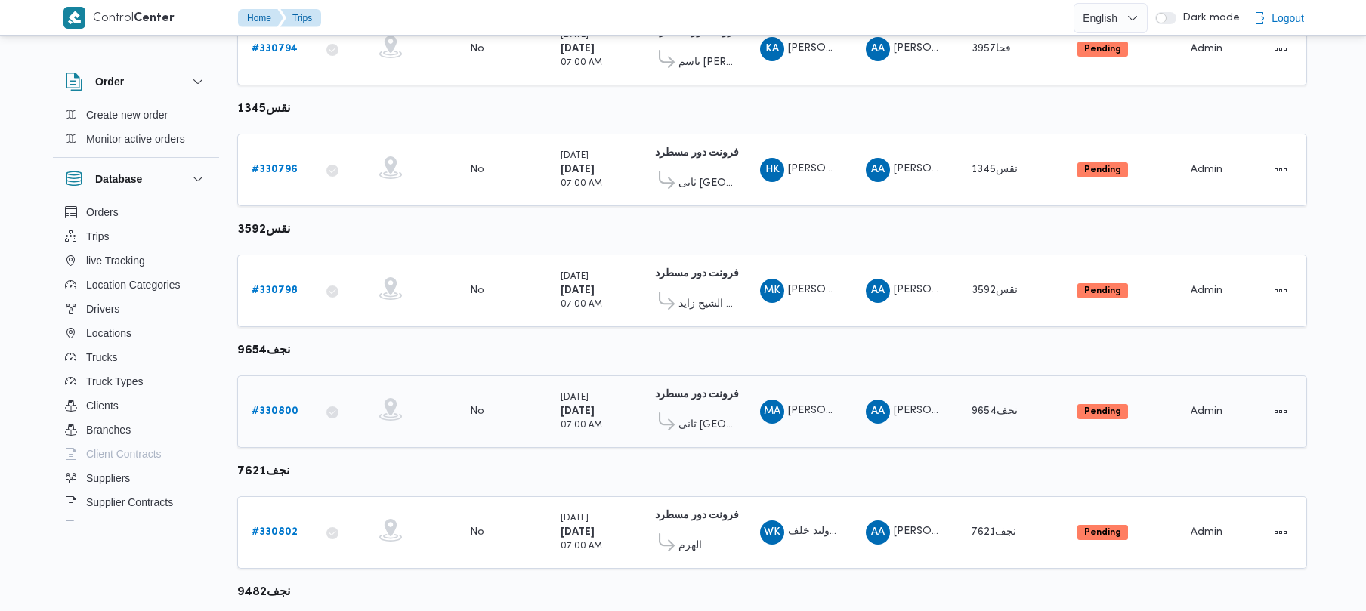
scroll to position [522, 0]
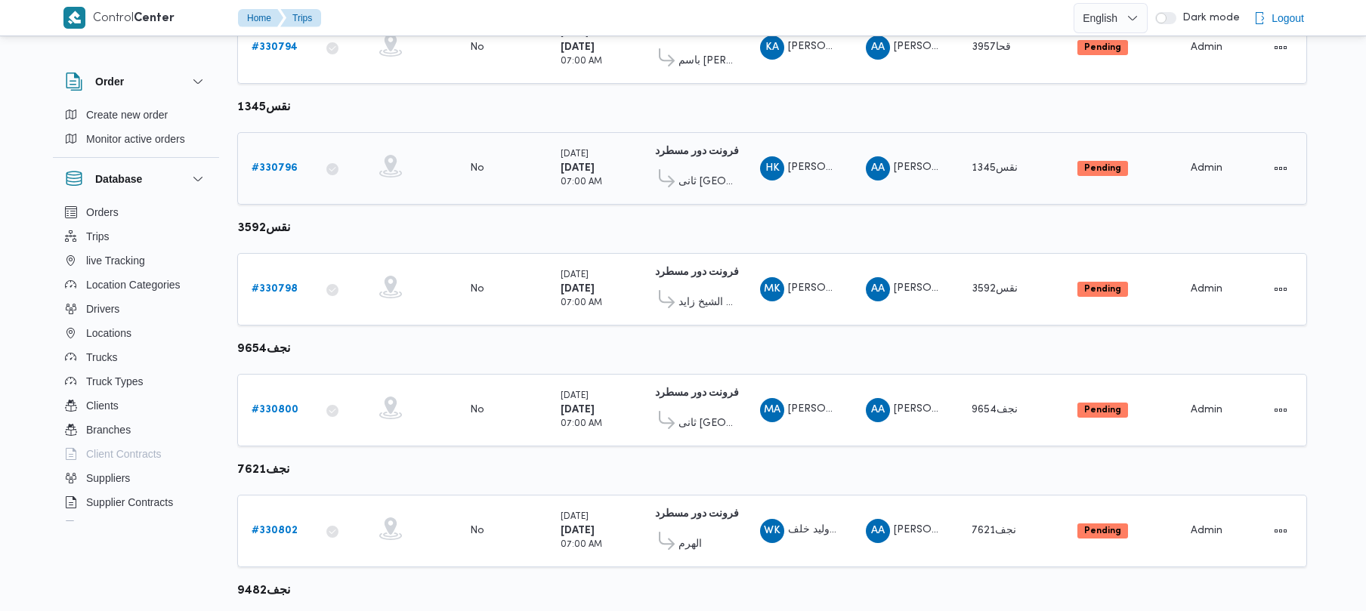
click at [284, 155] on div "# 330796" at bounding box center [276, 168] width 60 height 30
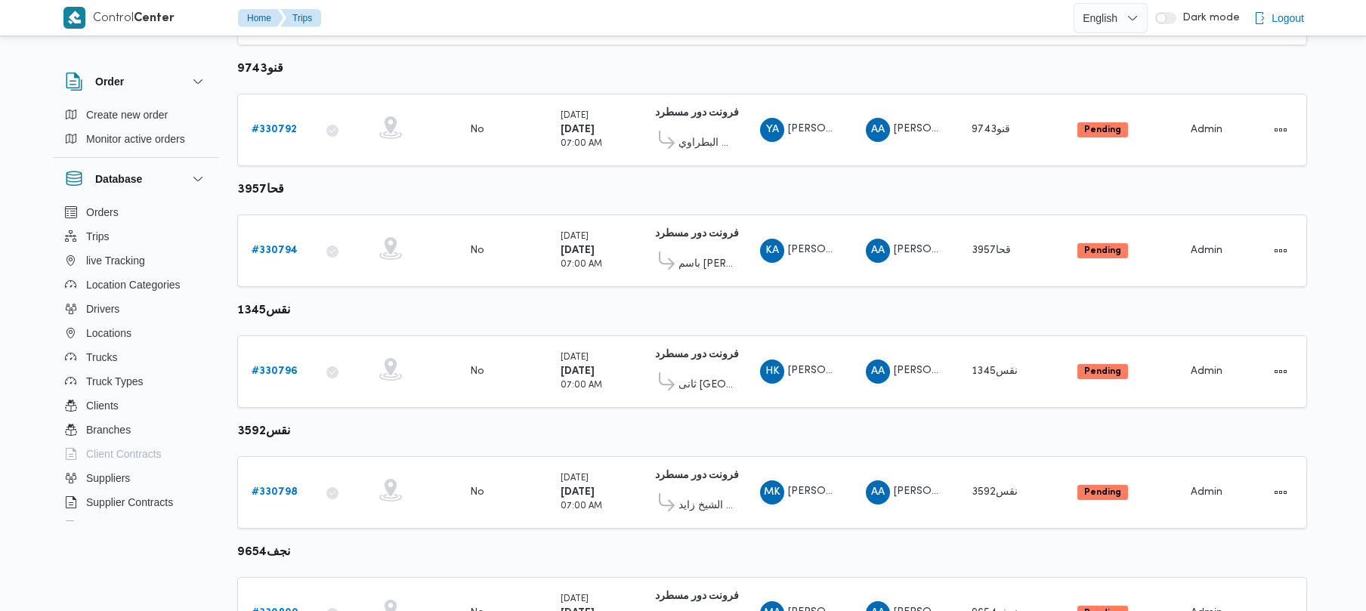
scroll to position [305, 0]
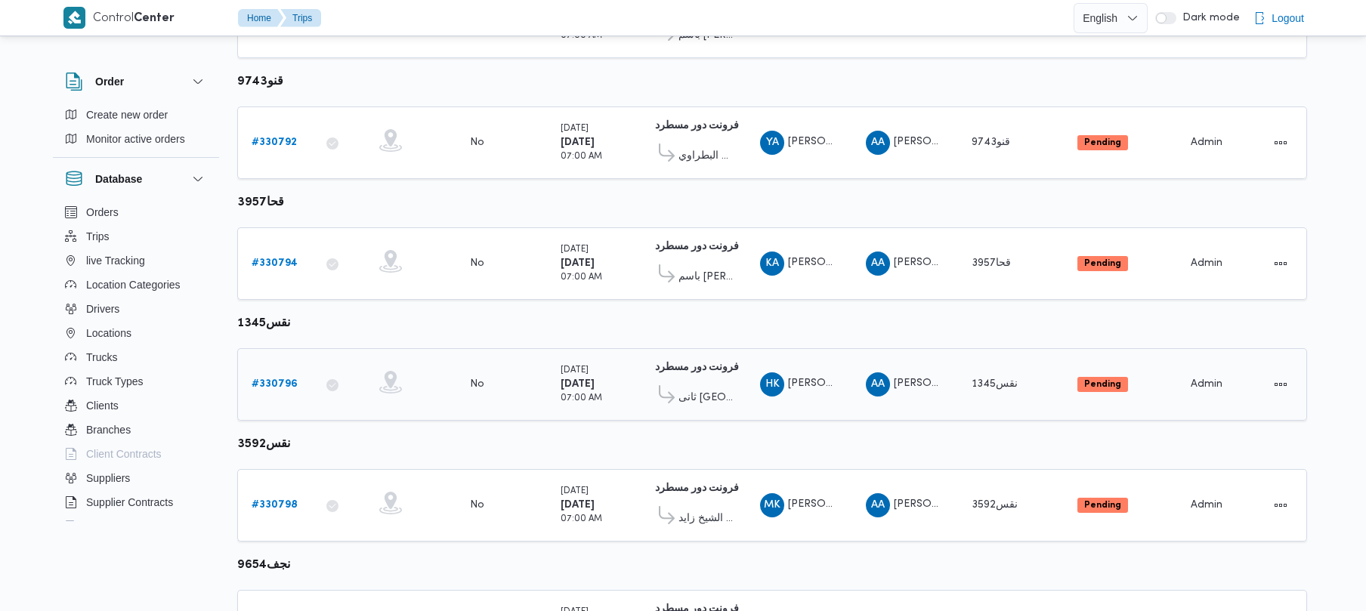
click at [251, 399] on div "# 330796" at bounding box center [276, 385] width 60 height 30
click at [272, 399] on div "# 330796" at bounding box center [276, 385] width 60 height 30
click at [273, 384] on b "# 330796" at bounding box center [275, 384] width 46 height 10
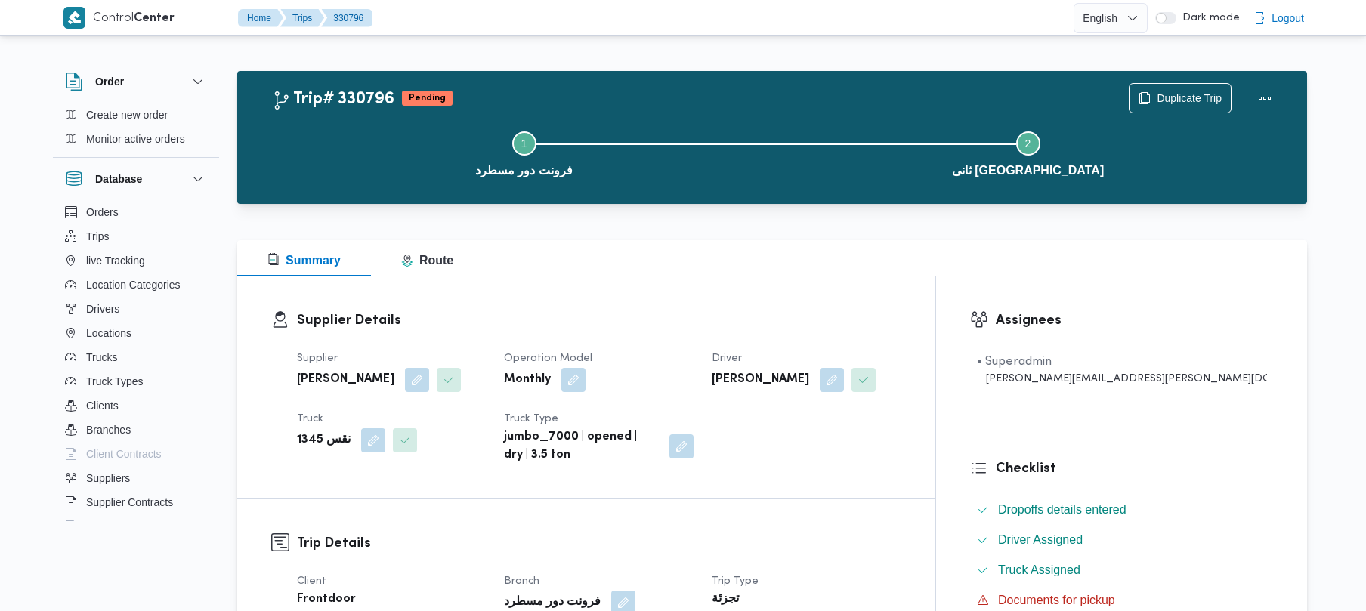
click at [1195, 104] on div "Step 1 is incomplete 1 فرونت دور مسطرد Step 2 is incomplete 2 ثانى القاهرة الجد…" at bounding box center [776, 152] width 1026 height 97
click at [1179, 83] on div "Duplicate Trip" at bounding box center [1180, 98] width 103 height 30
click at [1171, 104] on div "Step 1 is incomplete 1 فرونت دور مسطرد Step 2 is incomplete 2 ثانى القاهرة الجد…" at bounding box center [776, 152] width 1026 height 97
click at [1171, 98] on span "Duplicate Trip" at bounding box center [1189, 97] width 65 height 18
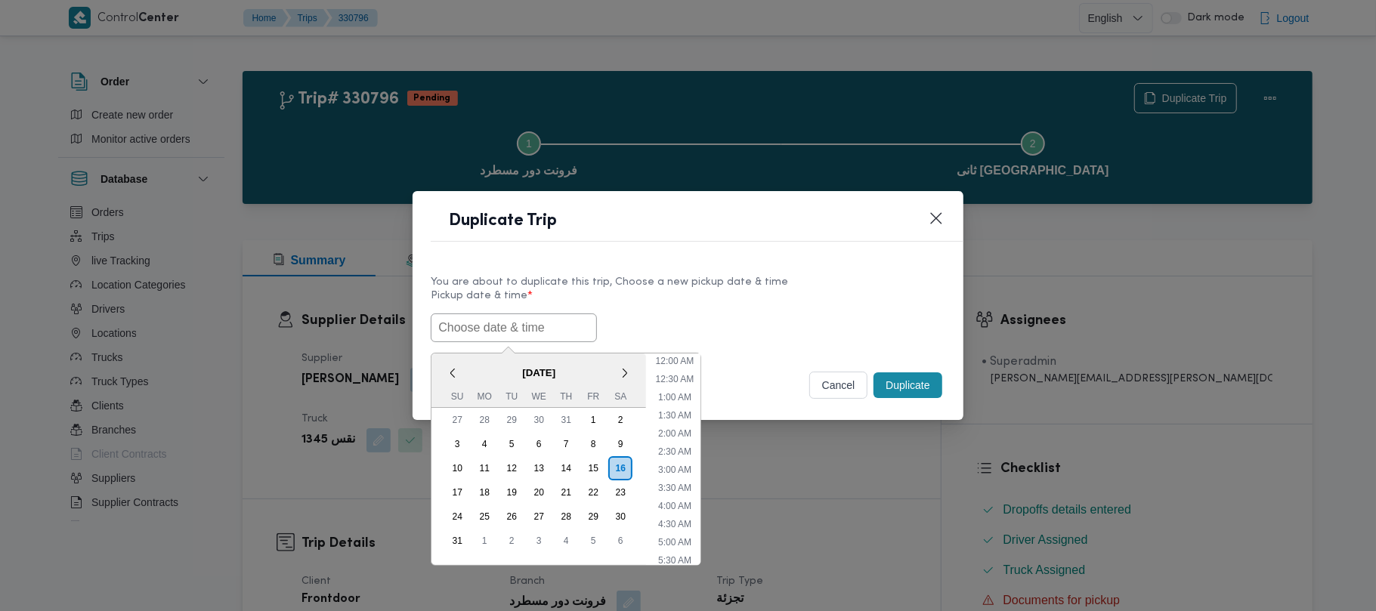
click at [543, 327] on input "text" at bounding box center [514, 328] width 166 height 29
paste input "18/08/2025 7:00AM"
type input "18/08/2025 7:00AM"
click at [803, 303] on label "Pickup date & time *" at bounding box center [688, 301] width 514 height 23
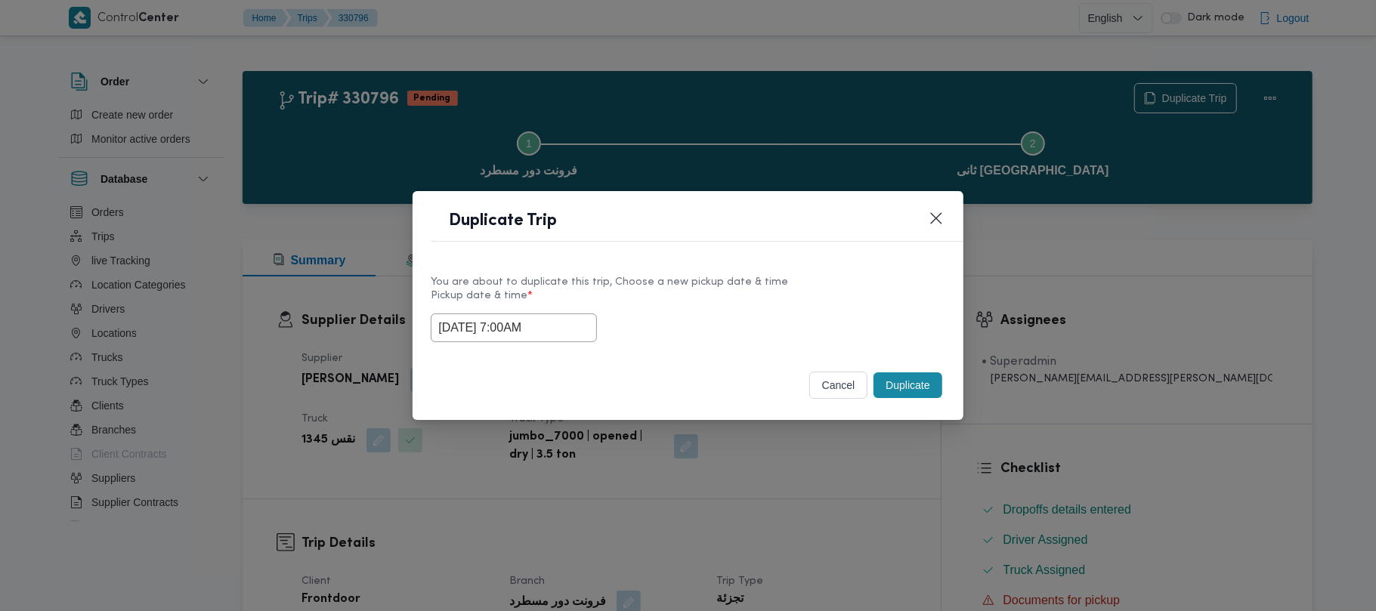
click at [930, 373] on button "Duplicate" at bounding box center [908, 386] width 68 height 26
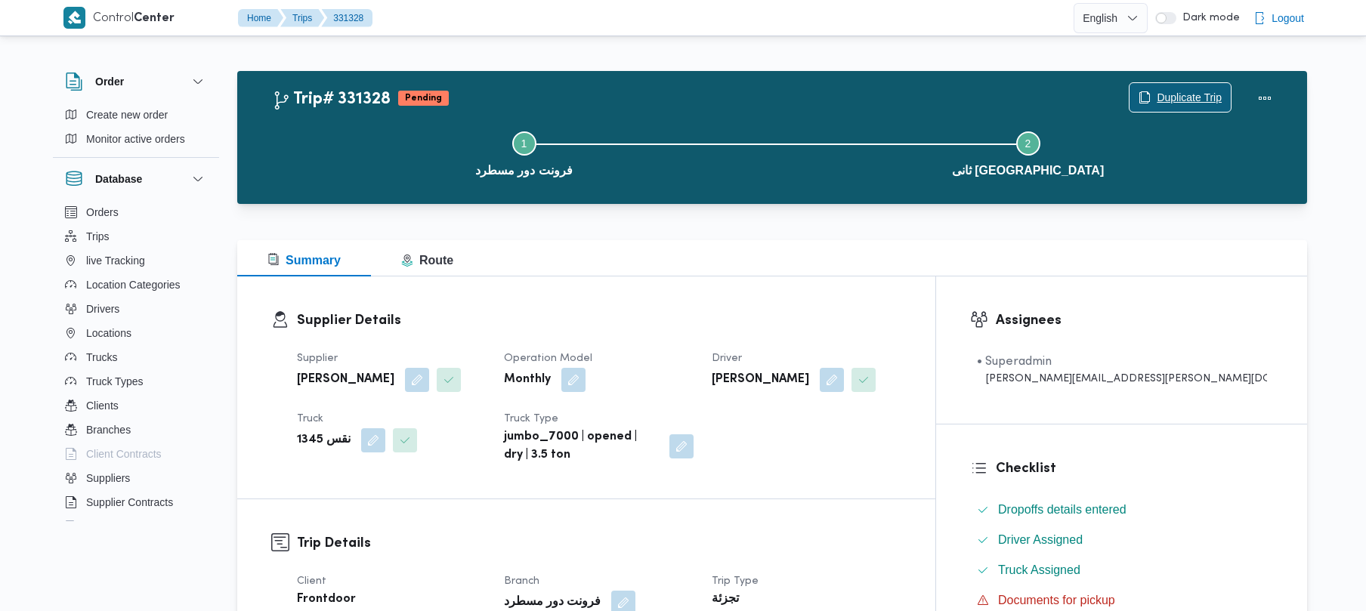
click at [1176, 94] on span "Duplicate Trip" at bounding box center [1189, 97] width 65 height 18
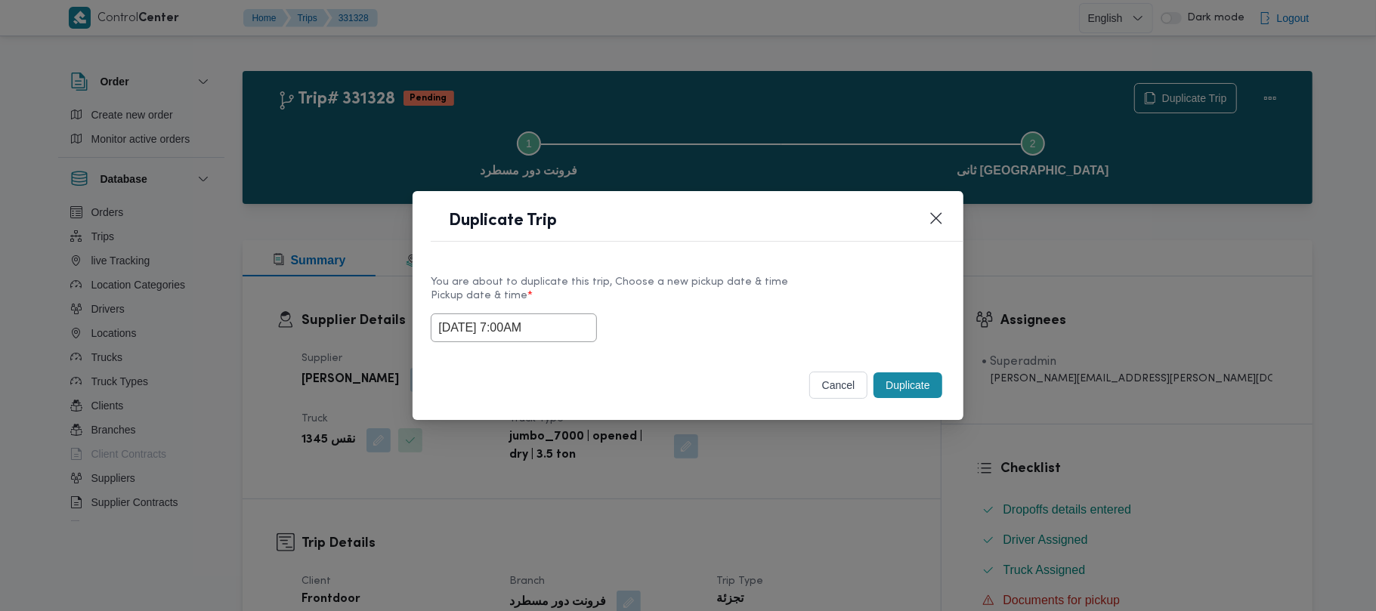
click at [583, 323] on input "18/08/2025 7:00AM" at bounding box center [514, 328] width 166 height 29
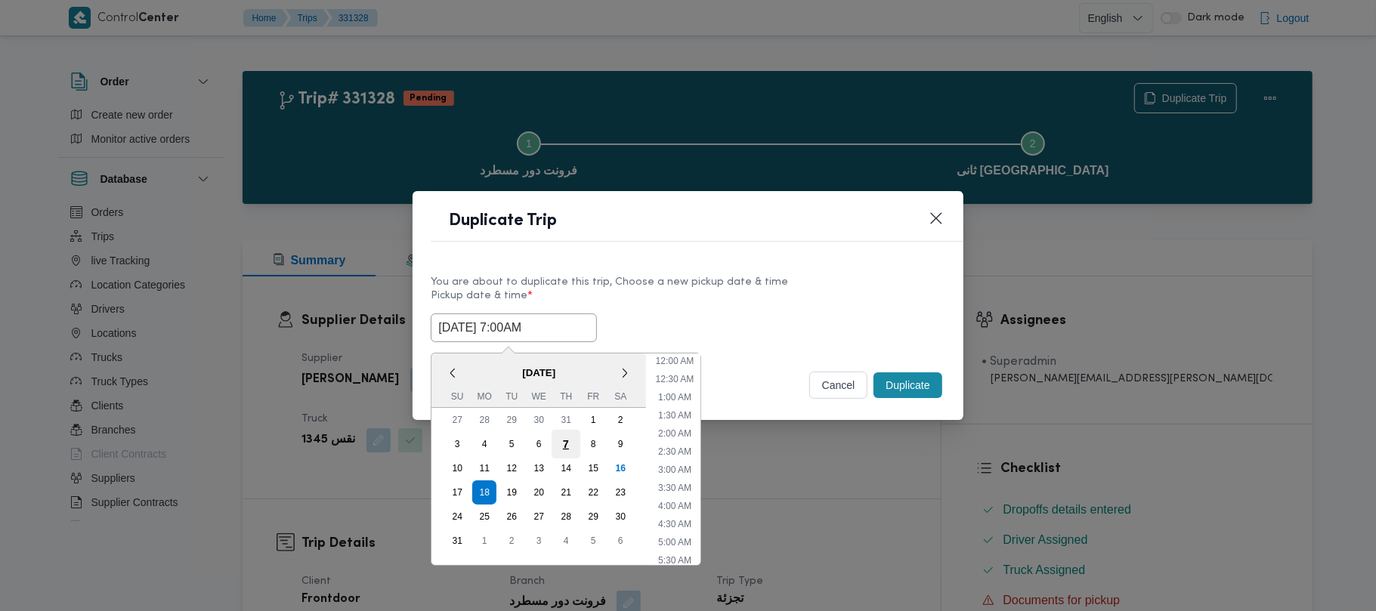
scroll to position [158, 0]
drag, startPoint x: 515, startPoint y: 487, endPoint x: 596, endPoint y: 405, distance: 114.4
click at [515, 485] on div "19" at bounding box center [512, 493] width 24 height 24
type input "19/08/2025 7:00AM"
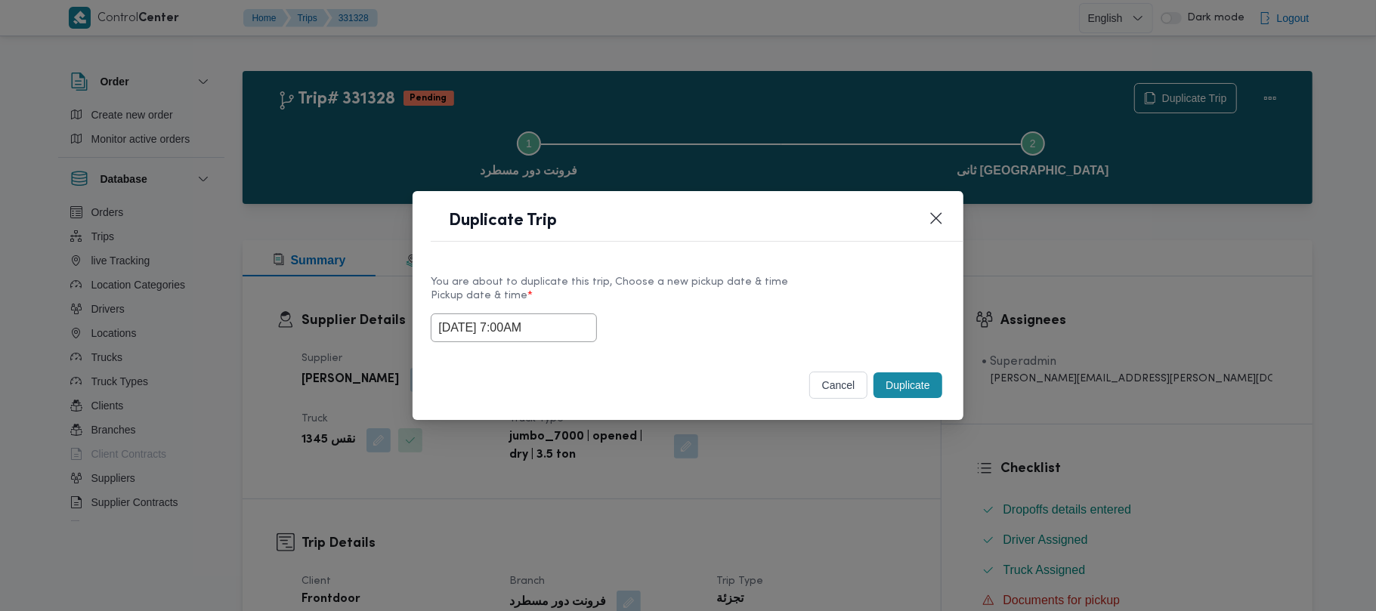
click at [818, 231] on header "Duplicate Trip" at bounding box center [706, 225] width 550 height 32
click at [899, 385] on button "Duplicate" at bounding box center [908, 386] width 68 height 26
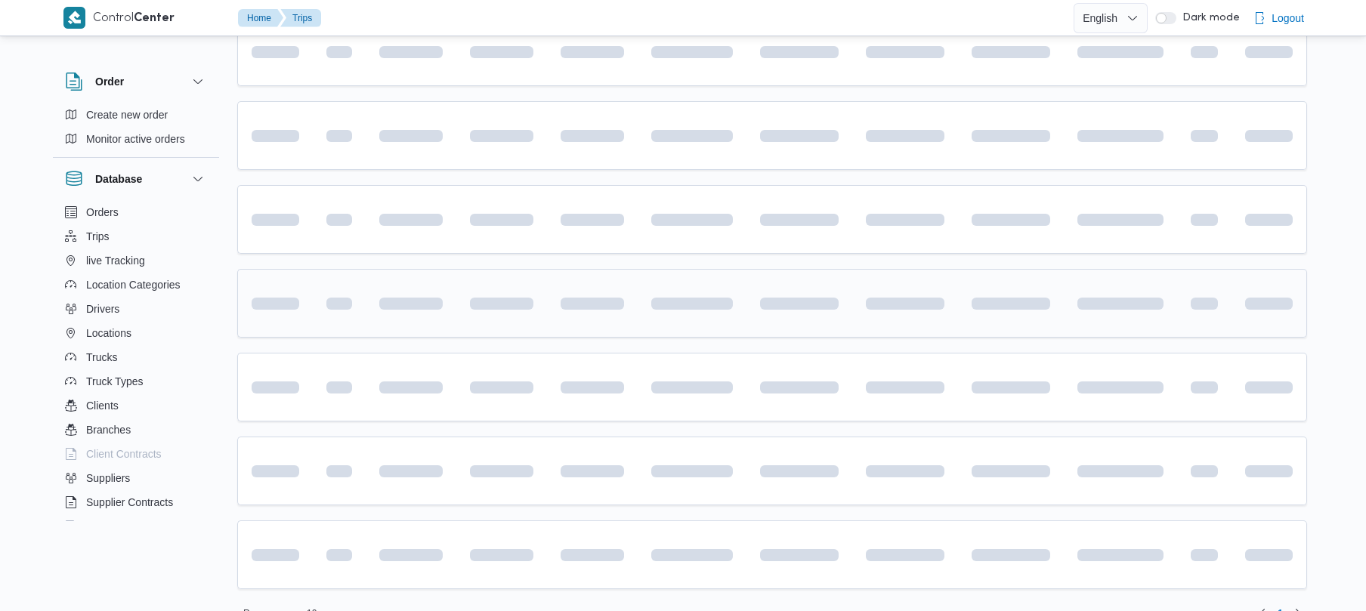
scroll to position [357, 0]
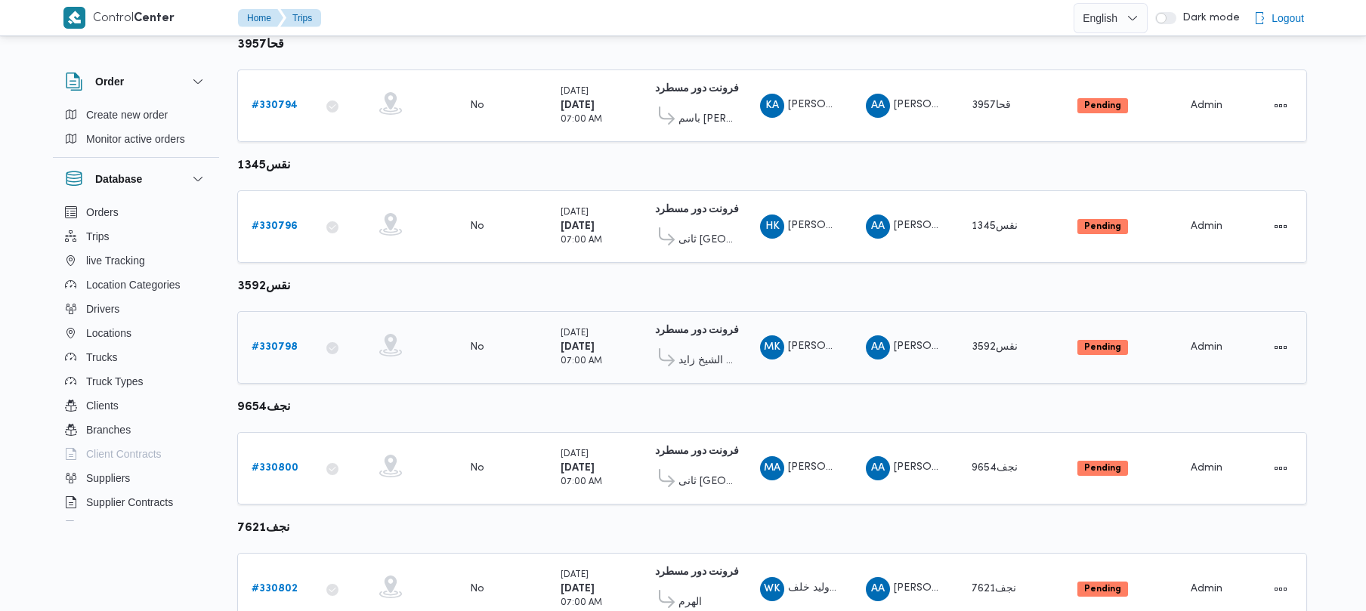
click at [278, 343] on b "# 330798" at bounding box center [275, 347] width 46 height 10
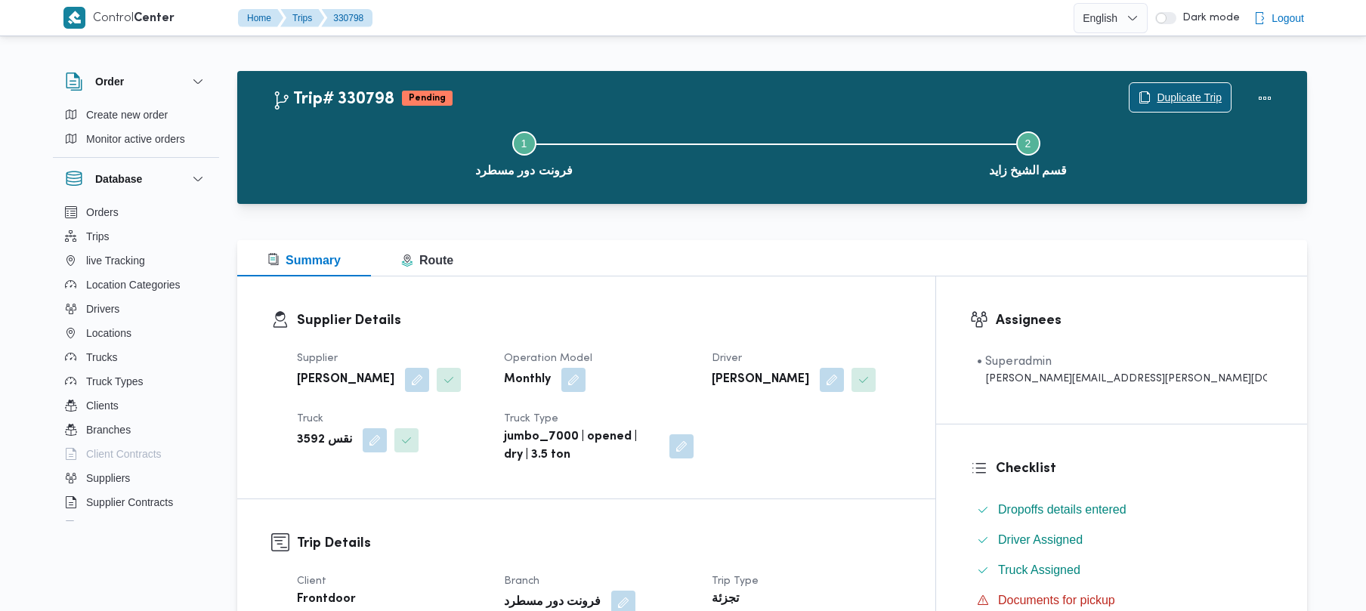
click at [1159, 89] on span "Duplicate Trip" at bounding box center [1189, 97] width 65 height 18
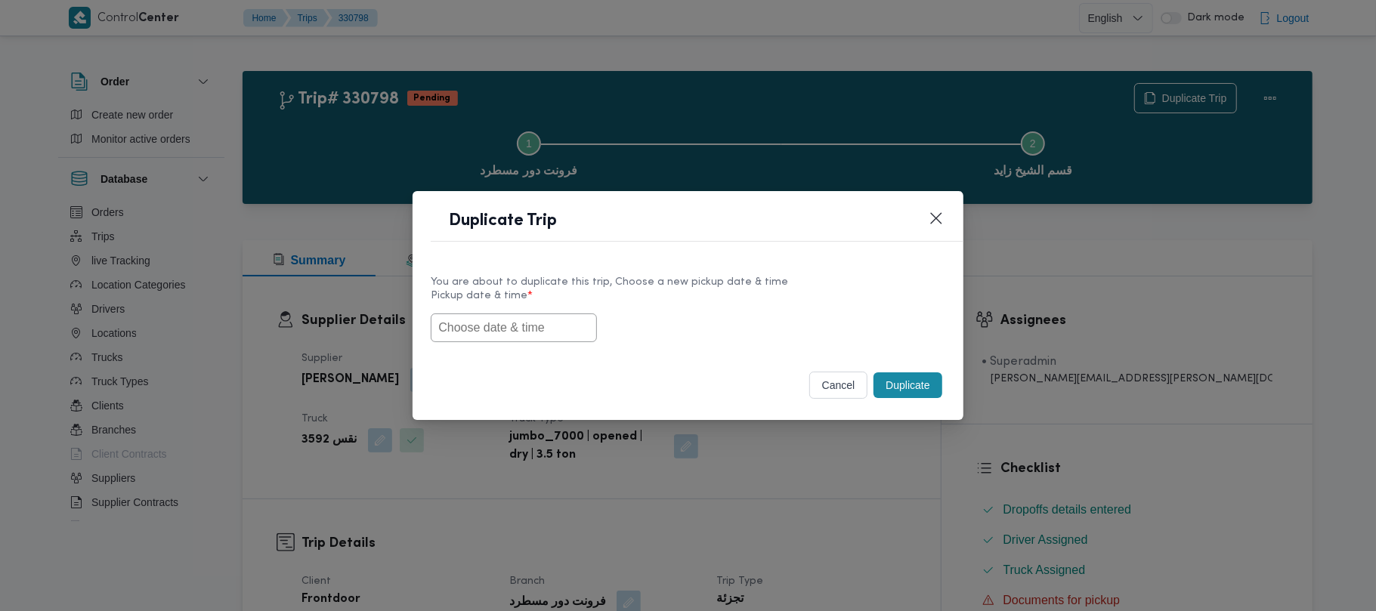
click at [555, 324] on input "text" at bounding box center [514, 328] width 166 height 29
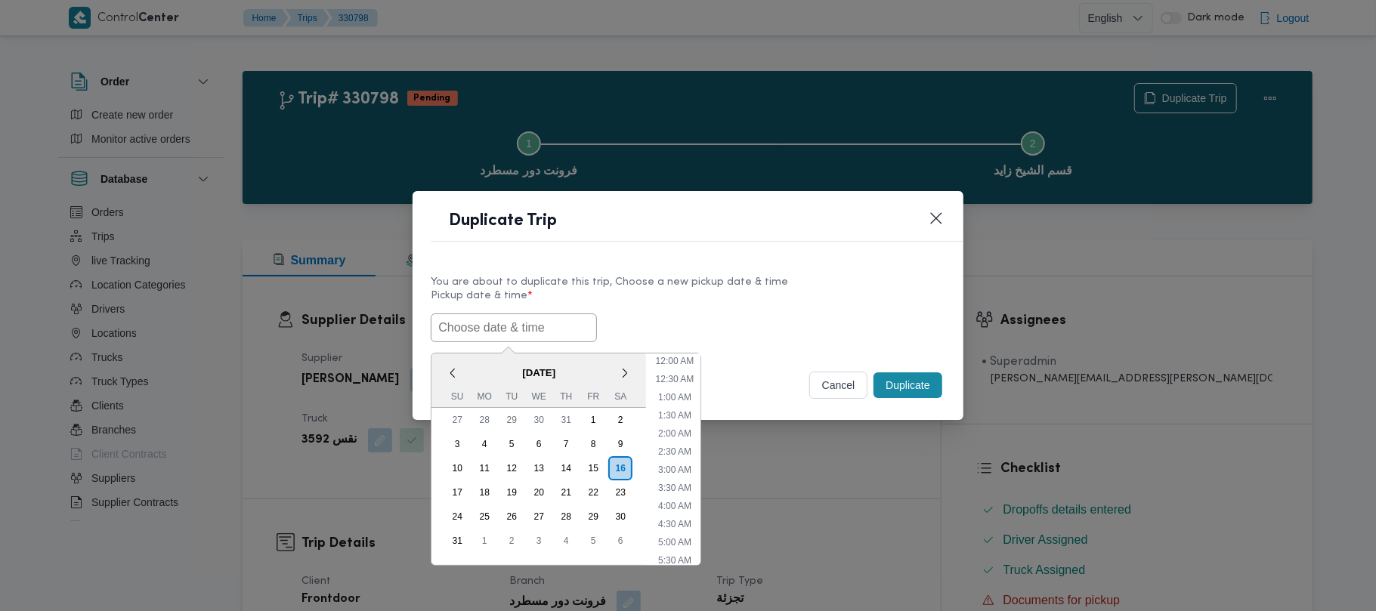
paste input "18/08/2025 7:00AM"
type input "18/08/2025 7:00AM"
click at [714, 300] on label "Pickup date & time *" at bounding box center [688, 301] width 514 height 23
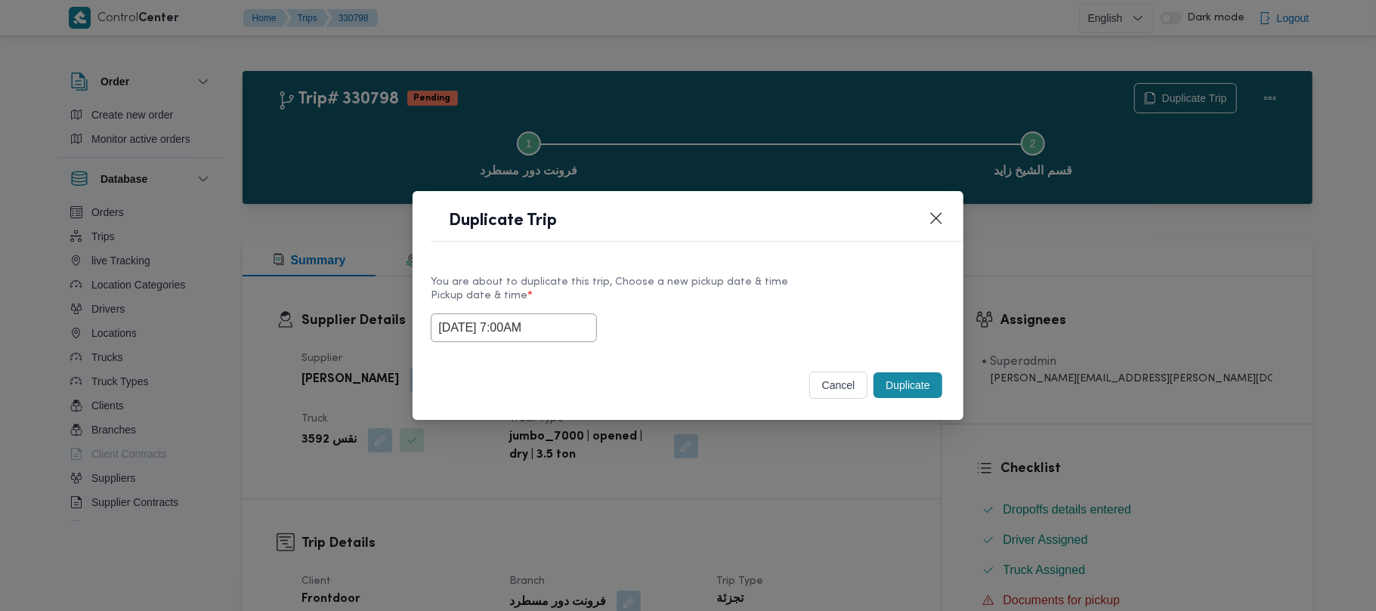
click at [907, 360] on div "cancel Duplicate" at bounding box center [688, 388] width 550 height 63
click at [911, 388] on button "Duplicate" at bounding box center [908, 386] width 68 height 26
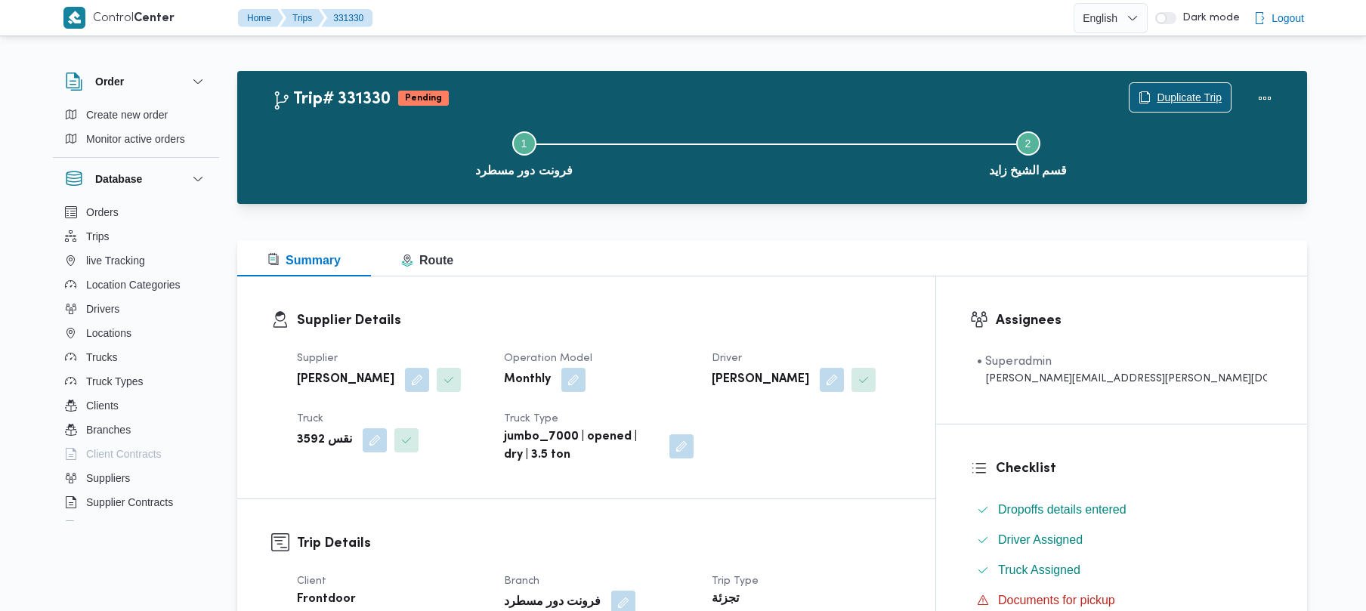
click at [1146, 91] on span "Duplicate Trip" at bounding box center [1180, 97] width 101 height 29
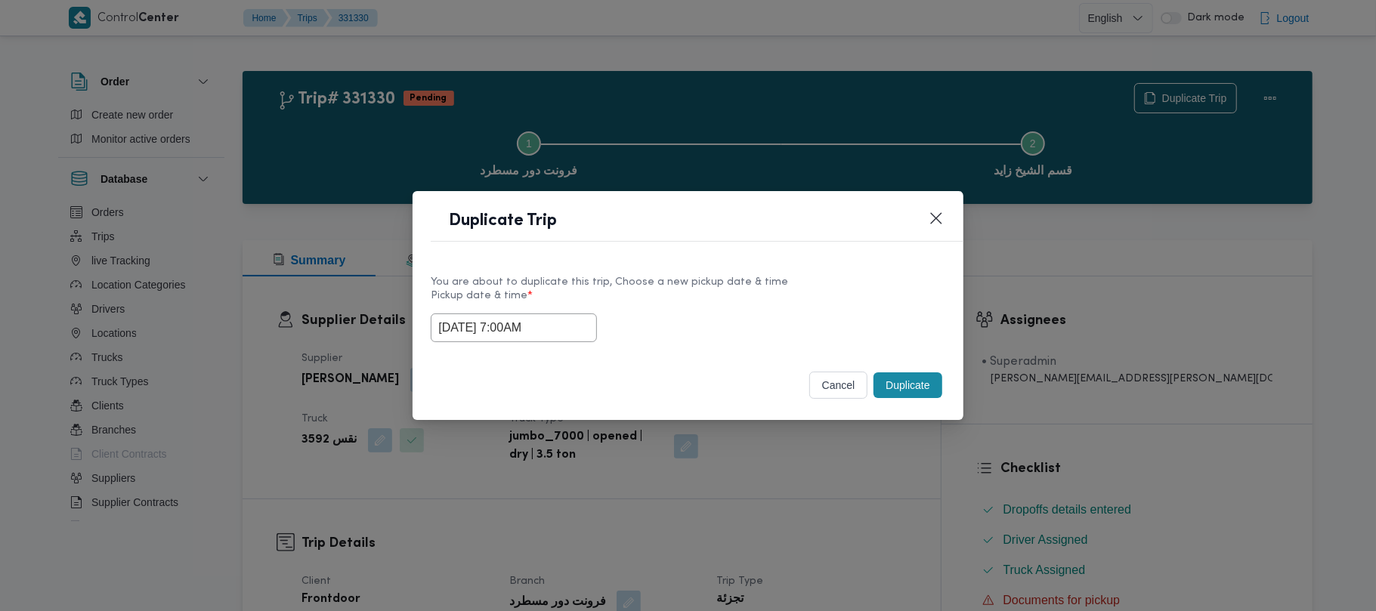
click at [583, 319] on input "18/08/2025 7:00AM" at bounding box center [514, 328] width 166 height 29
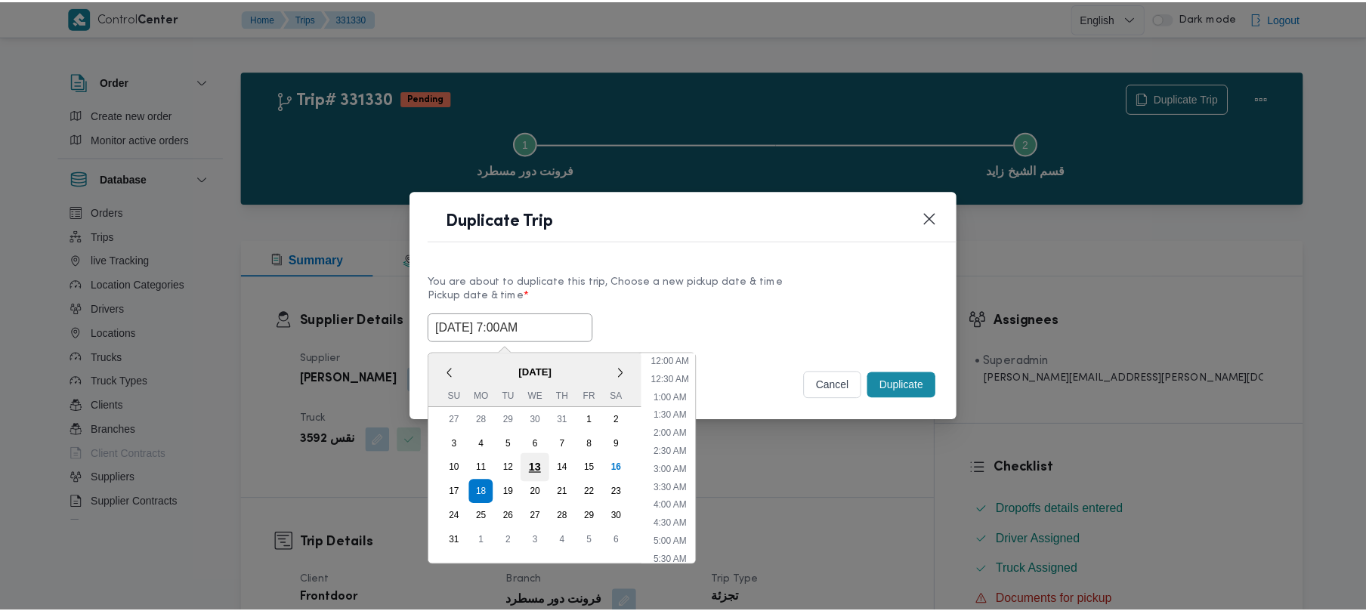
scroll to position [158, 0]
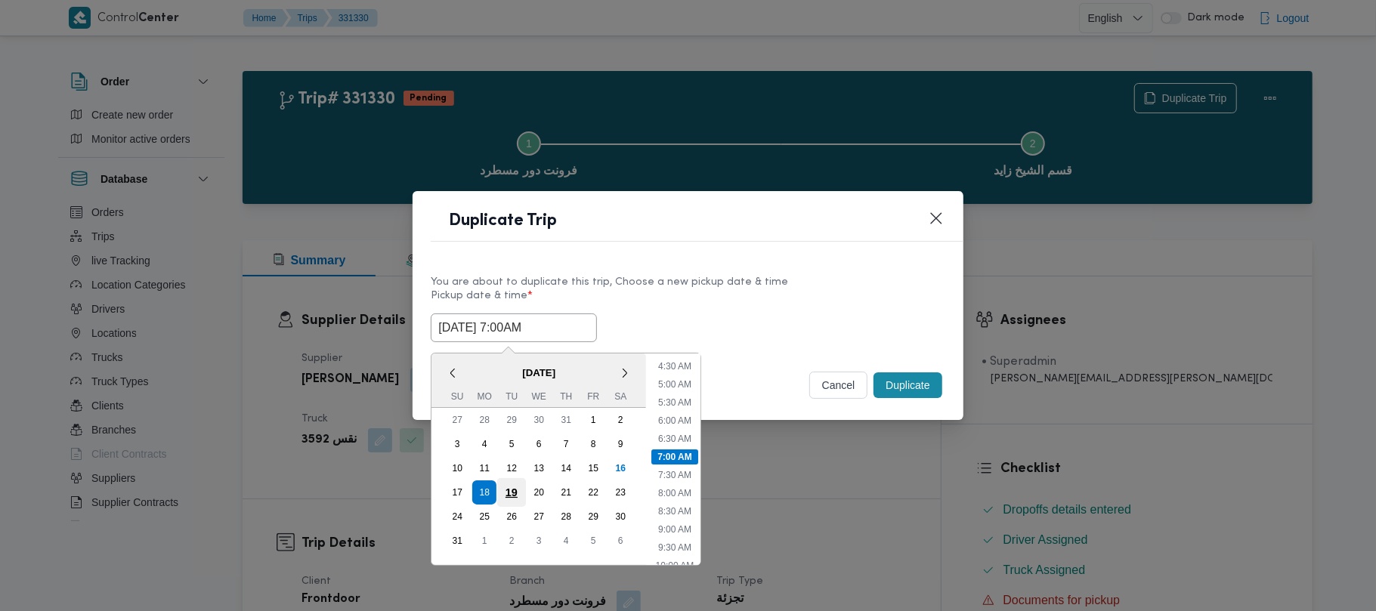
click at [506, 487] on div "19" at bounding box center [511, 492] width 29 height 29
type input "19/08/2025 7:00AM"
drag, startPoint x: 700, startPoint y: 307, endPoint x: 720, endPoint y: 306, distance: 19.7
click at [701, 306] on label "Pickup date & time *" at bounding box center [688, 301] width 514 height 23
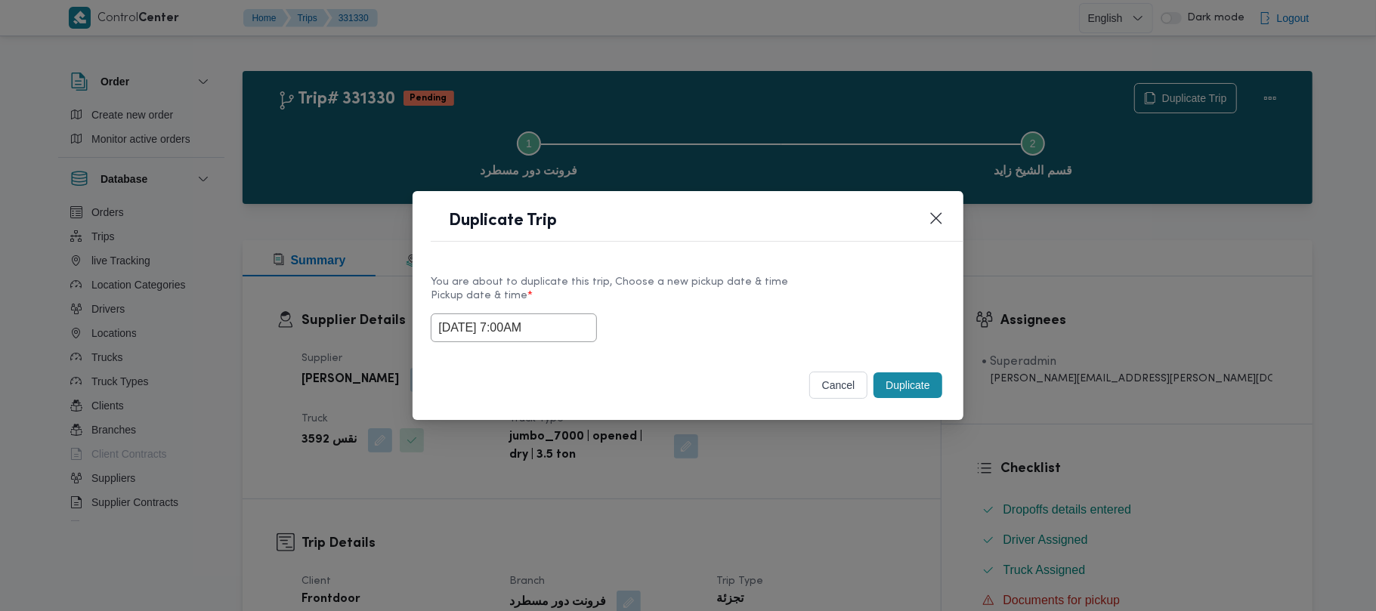
click at [947, 393] on div "cancel Duplicate" at bounding box center [688, 388] width 550 height 63
click at [917, 388] on button "Duplicate" at bounding box center [908, 386] width 68 height 26
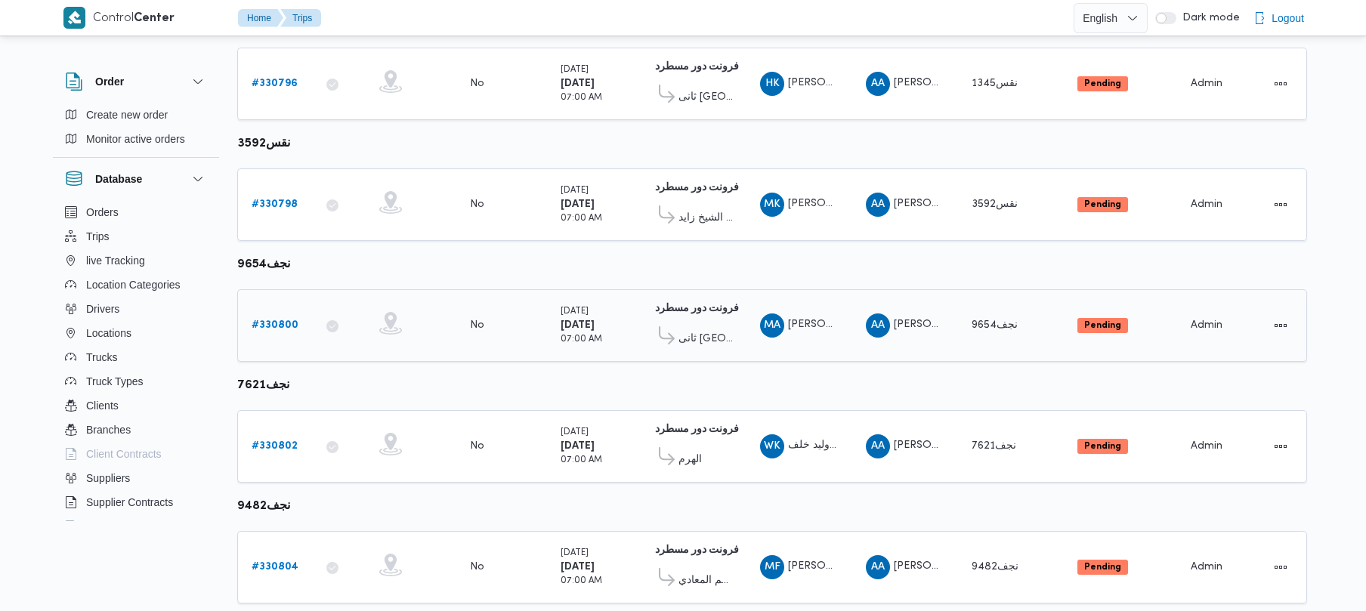
scroll to position [652, 0]
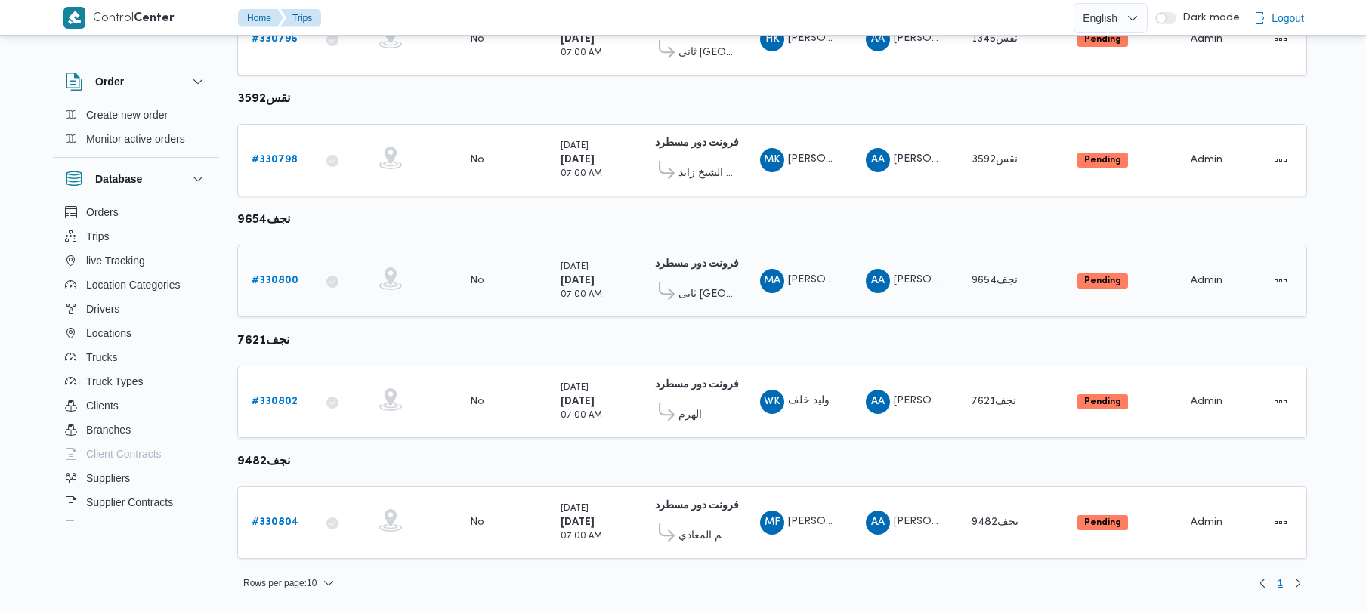
click at [264, 272] on link "# 330800" at bounding box center [275, 281] width 47 height 18
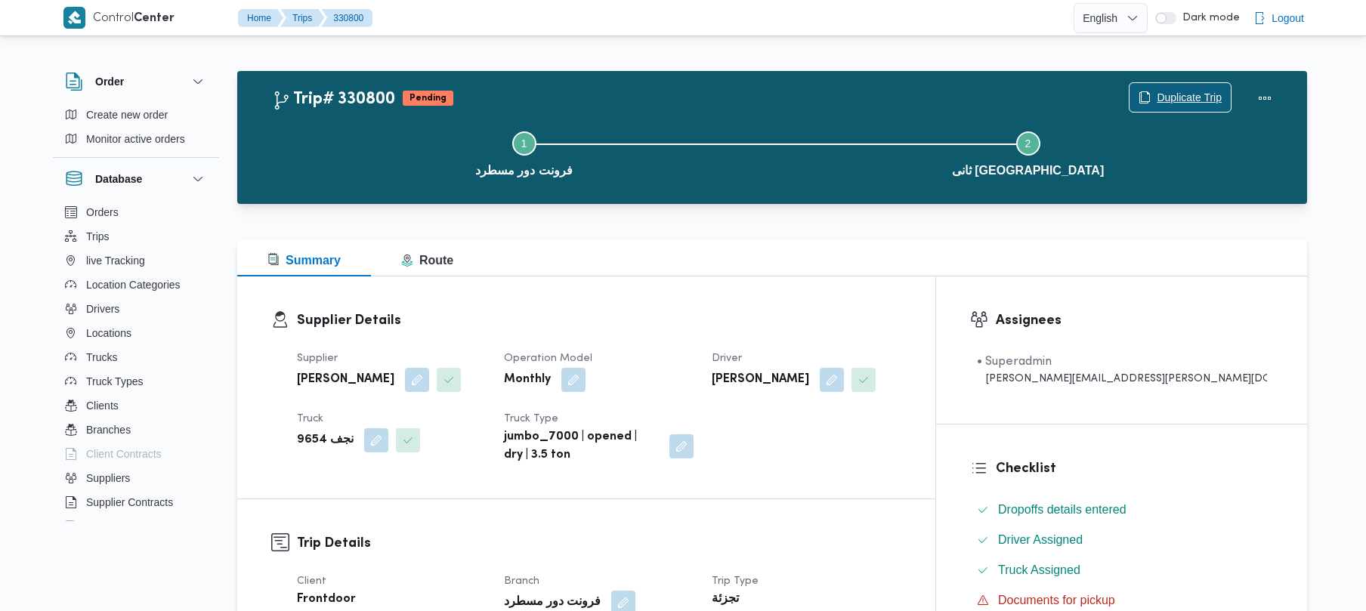
click at [1194, 97] on span "Duplicate Trip" at bounding box center [1189, 97] width 65 height 18
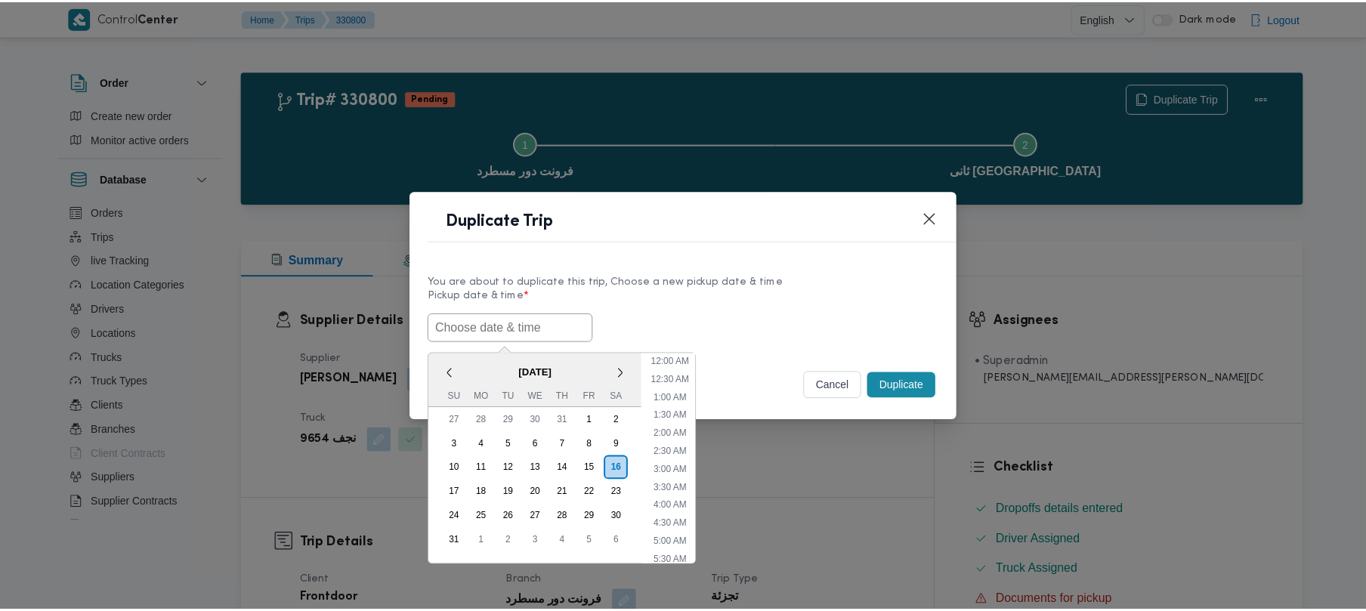
scroll to position [340, 0]
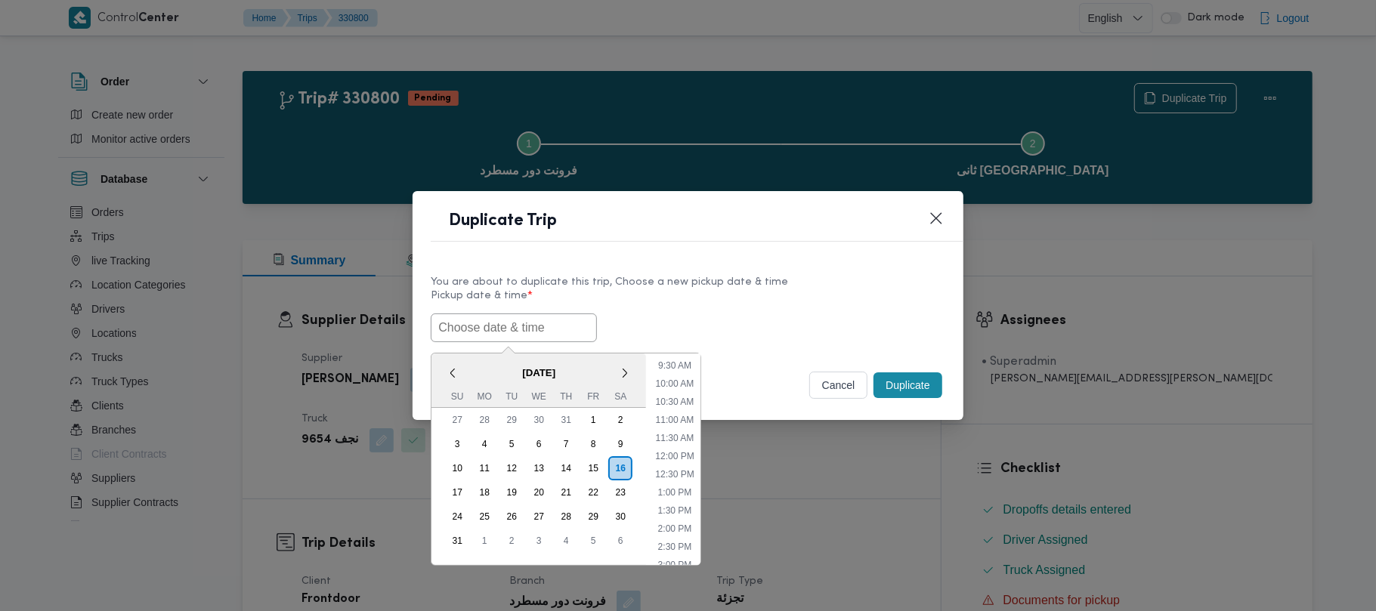
paste input "18/08/2025 7:00AM"
type input "18/08/2025 7:00AM"
drag, startPoint x: 683, startPoint y: 273, endPoint x: 710, endPoint y: 281, distance: 28.5
click at [686, 274] on div "You are about to duplicate this trip, Choose a new pickup date & time" at bounding box center [688, 282] width 514 height 16
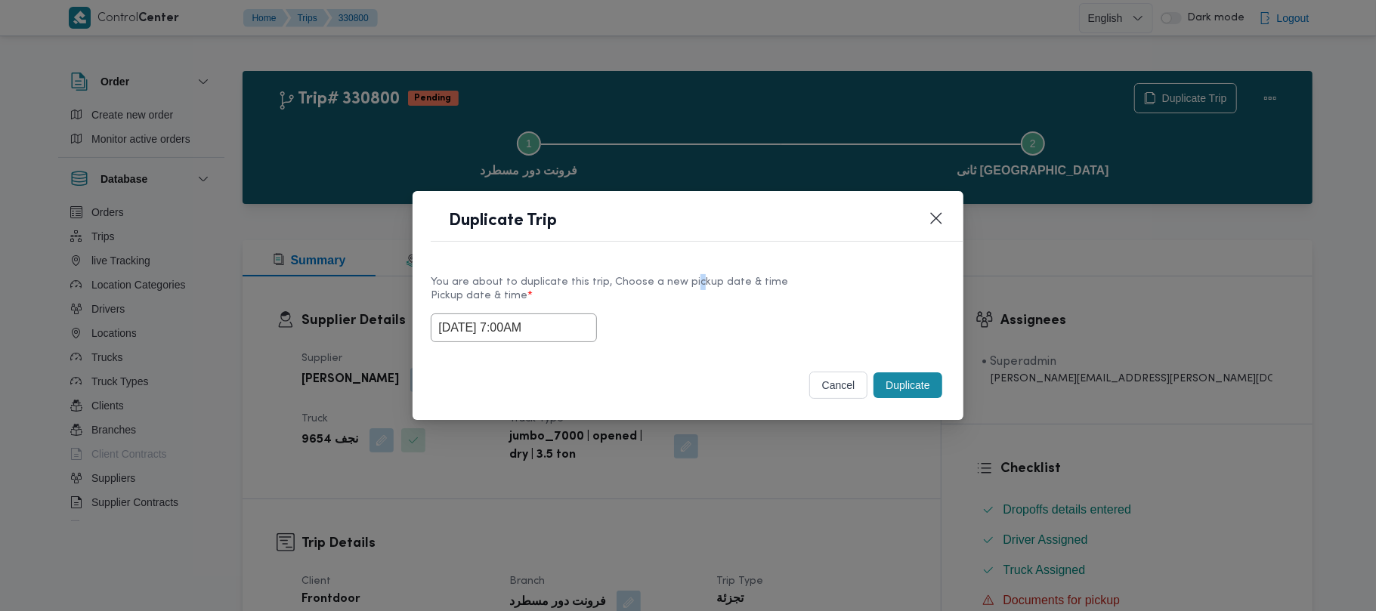
click at [896, 381] on button "Duplicate" at bounding box center [908, 386] width 68 height 26
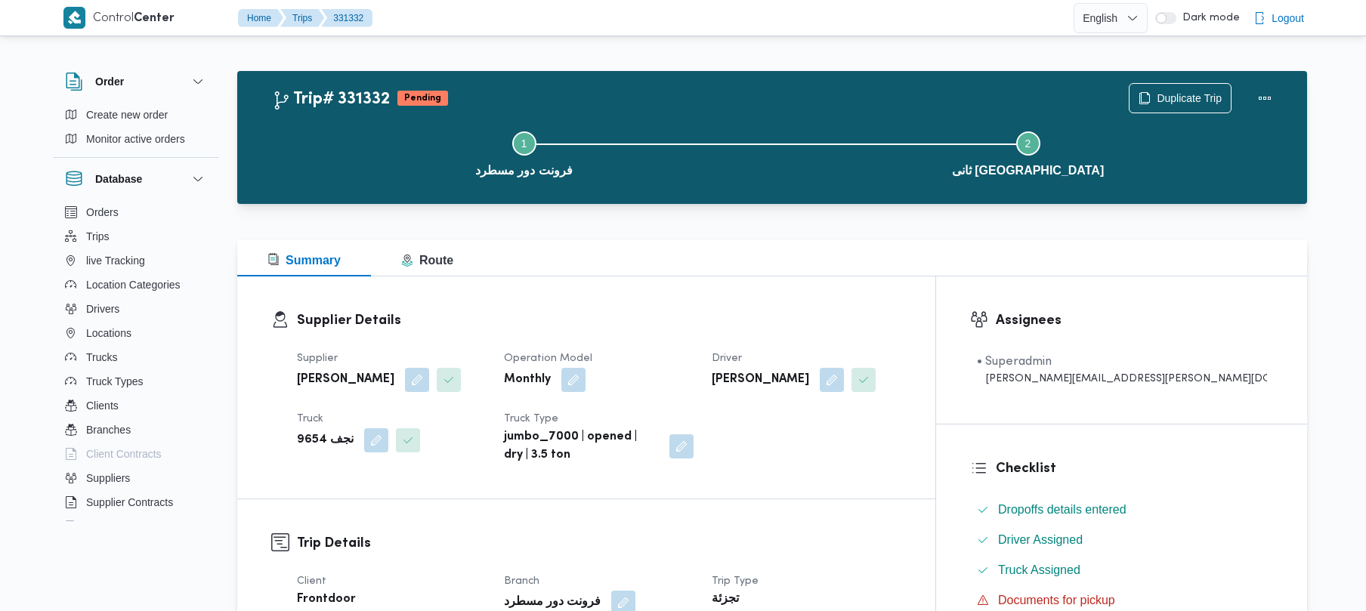
click at [1150, 104] on div "Step 1 is incomplete 1 فرونت دور مسطرد Step 2 is incomplete 2 ثانى القاهرة الجد…" at bounding box center [776, 152] width 1026 height 97
click at [1147, 94] on icon "button" at bounding box center [1145, 97] width 12 height 12
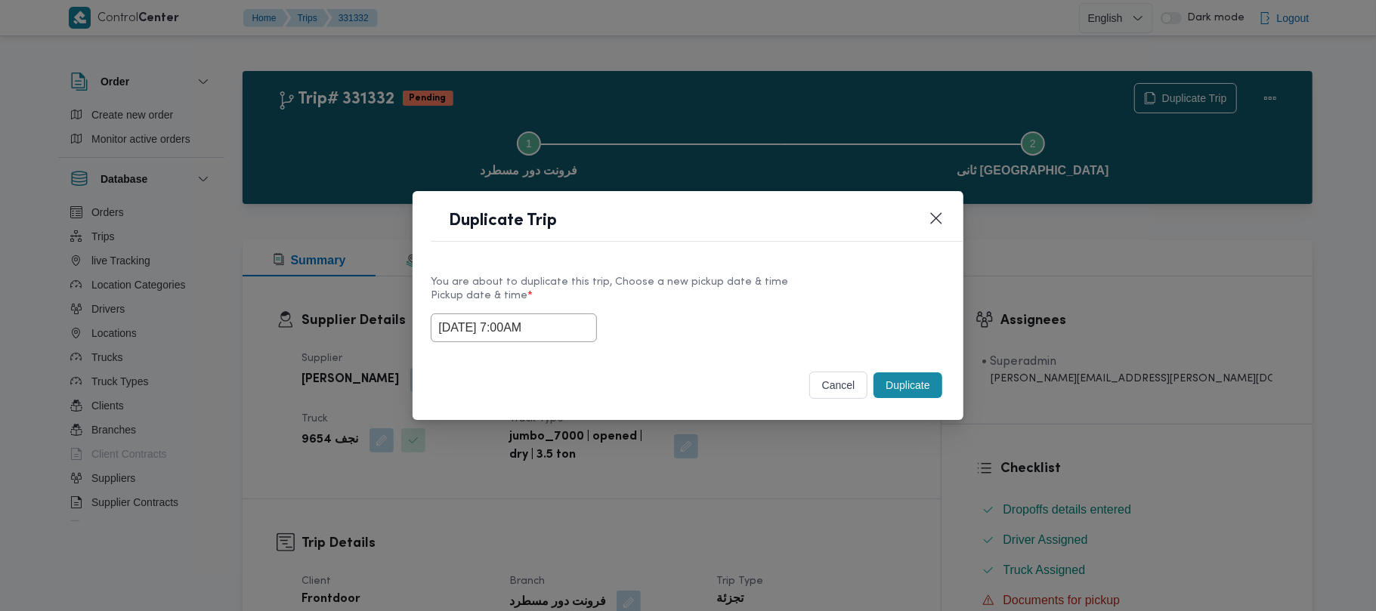
click at [579, 330] on input "18/08/2025 7:00AM" at bounding box center [514, 328] width 166 height 29
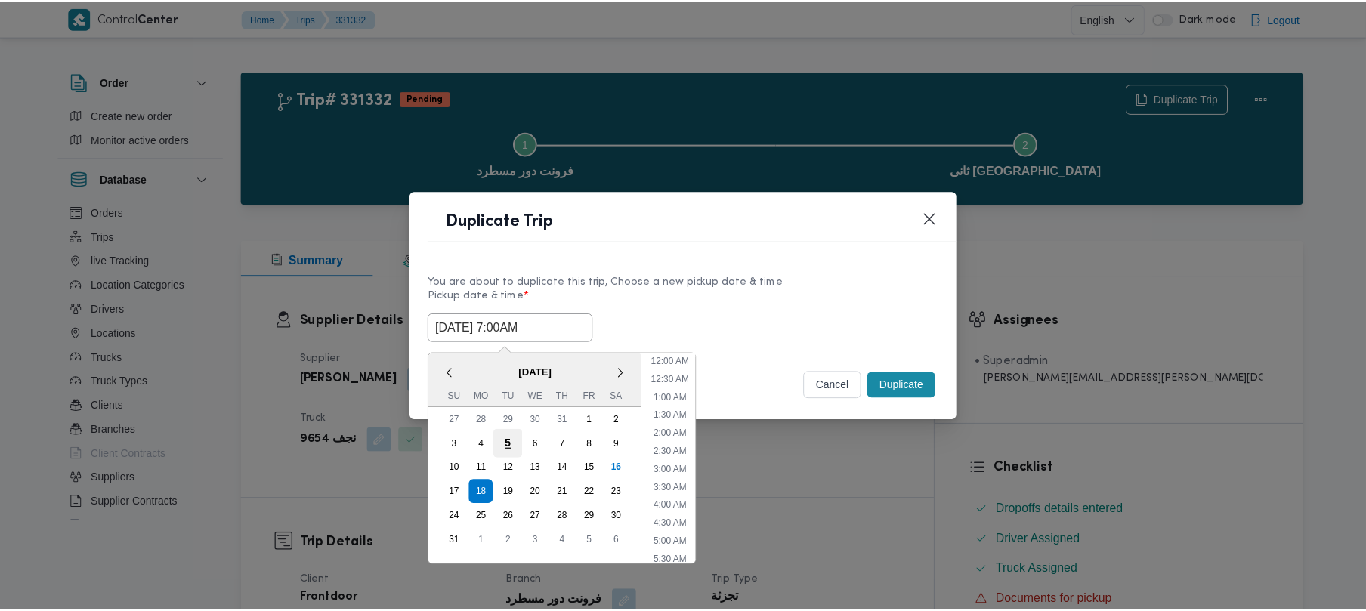
scroll to position [158, 0]
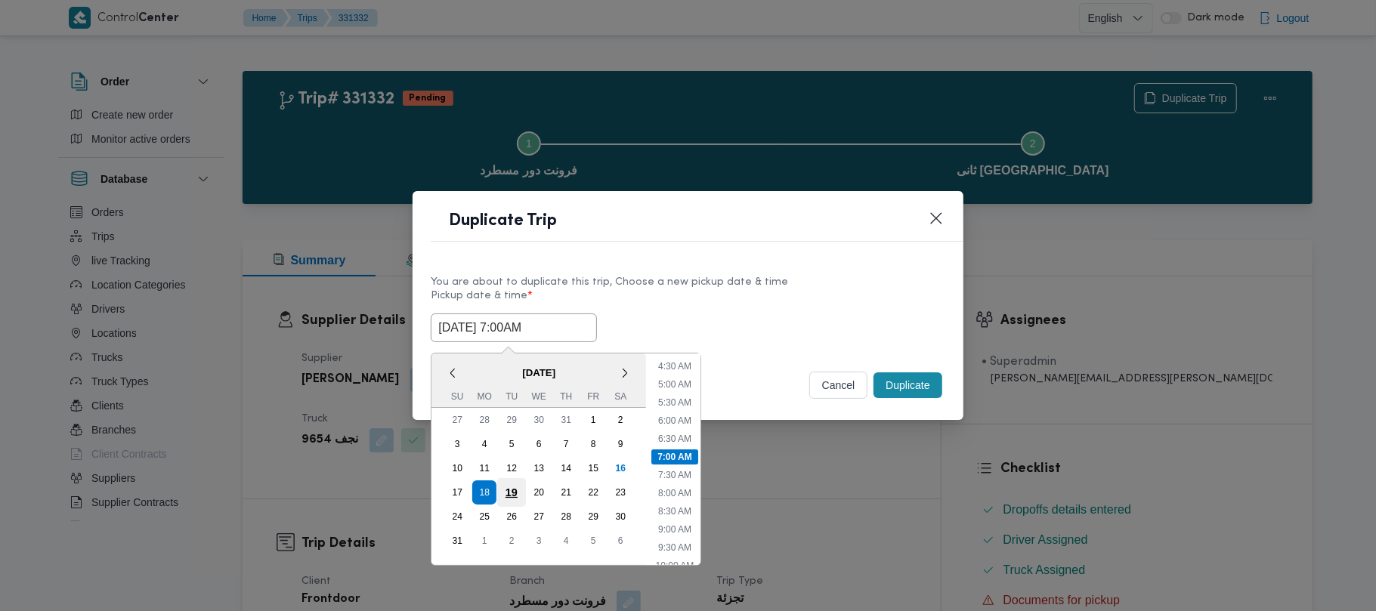
click at [512, 479] on div "19" at bounding box center [511, 492] width 29 height 29
type input "19/08/2025 7:00AM"
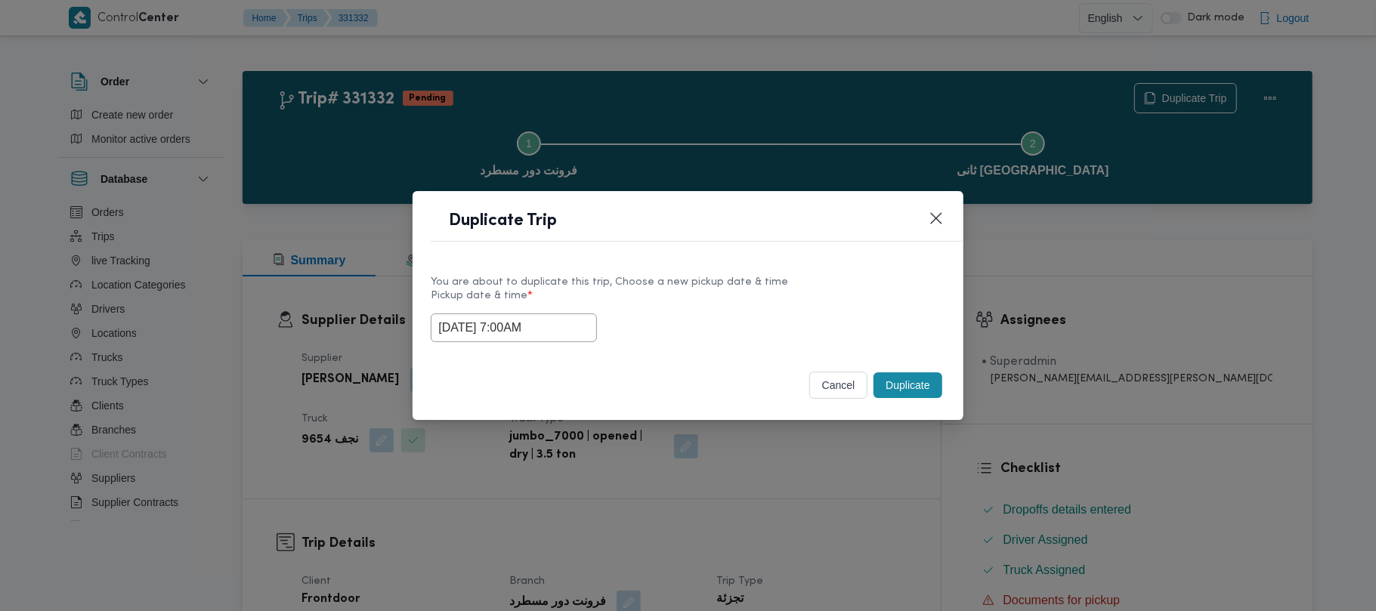
click at [778, 263] on div "You are about to duplicate this trip, Choose a new pickup date & time Pickup da…" at bounding box center [688, 308] width 550 height 97
click at [901, 397] on button "Duplicate" at bounding box center [908, 386] width 68 height 26
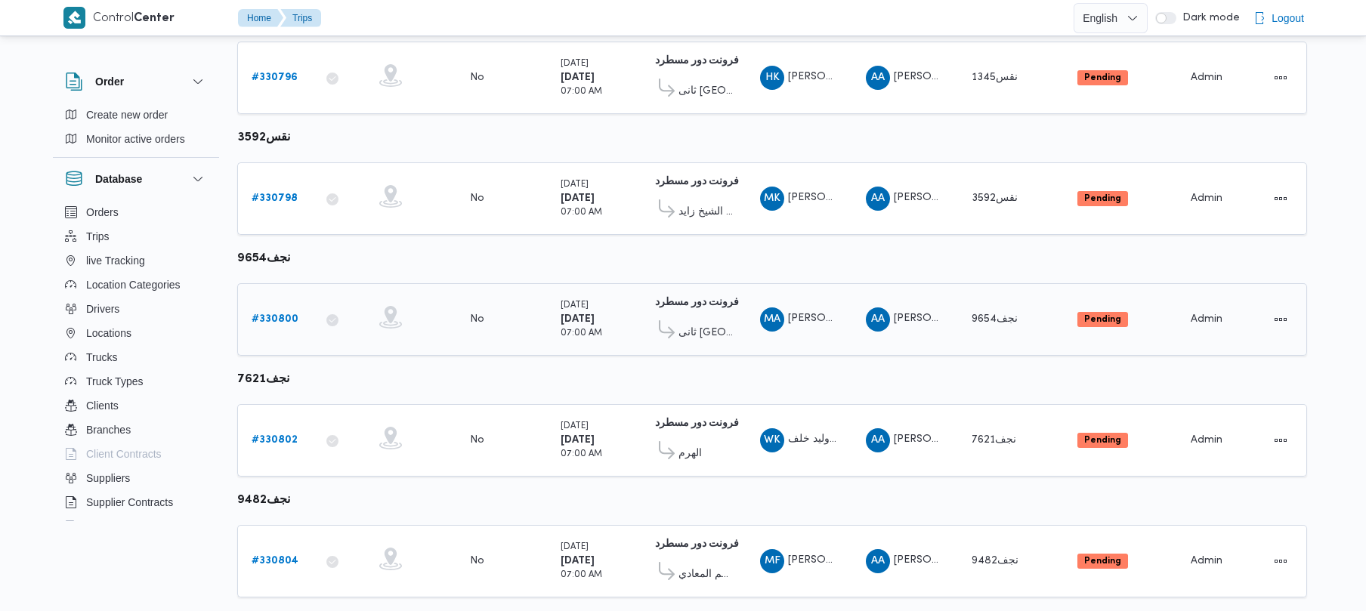
scroll to position [652, 0]
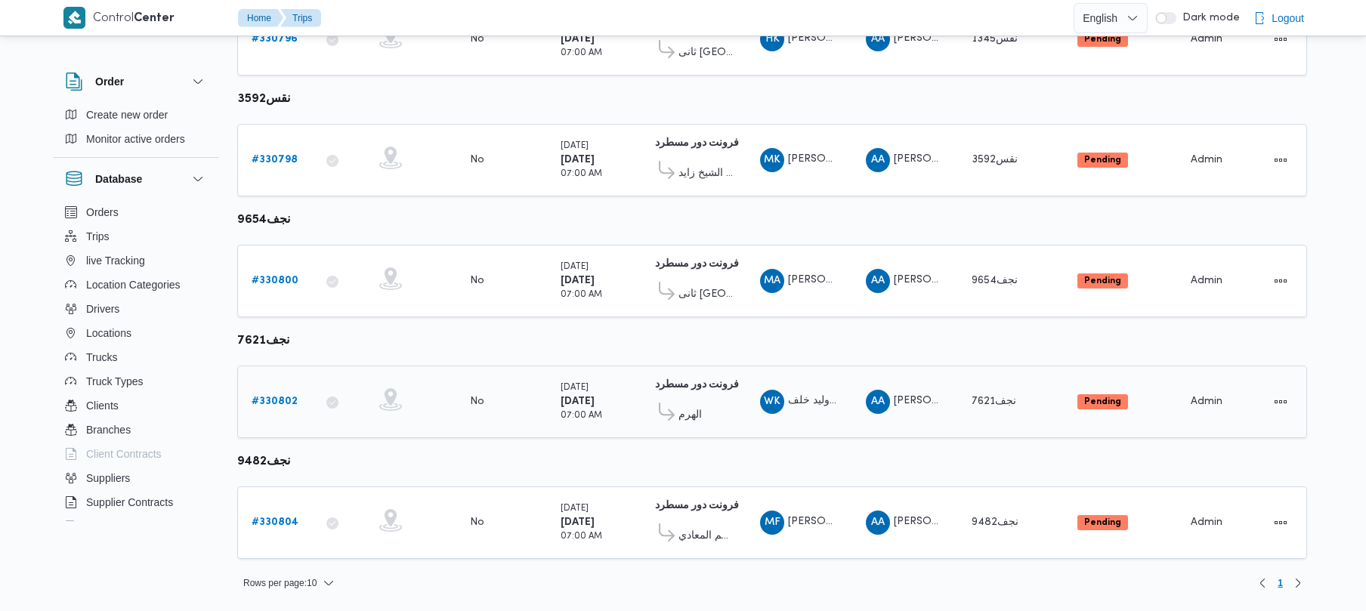
click at [278, 401] on b "# 330802" at bounding box center [275, 402] width 46 height 10
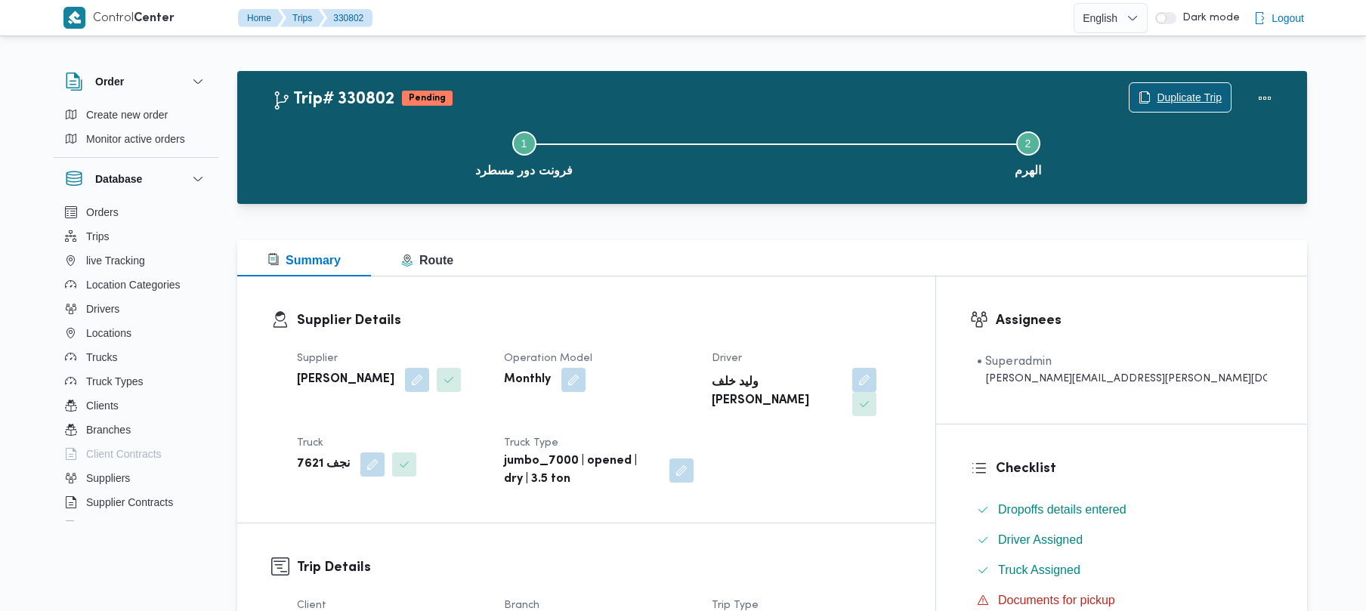
click at [1153, 97] on span "Duplicate Trip" at bounding box center [1180, 97] width 101 height 29
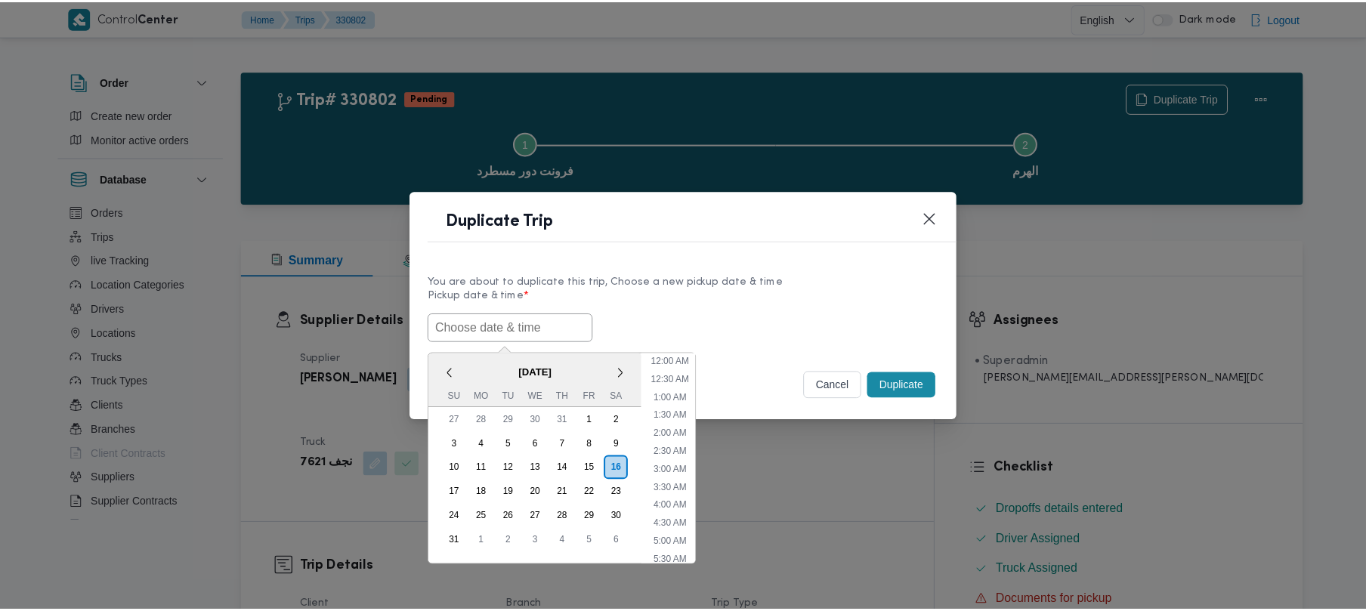
scroll to position [340, 0]
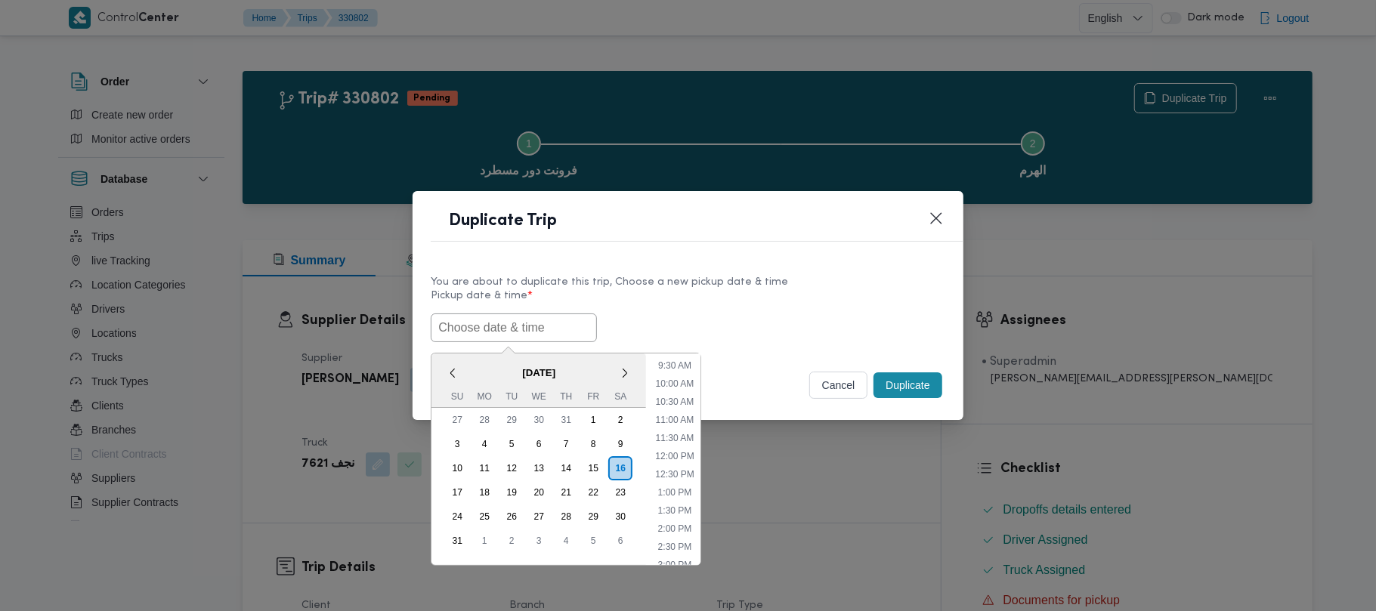
paste input "18/08/2025 7:00AM"
type input "18/08/2025 7:00AM"
click at [642, 282] on div "You are about to duplicate this trip, Choose a new pickup date & time" at bounding box center [688, 282] width 514 height 16
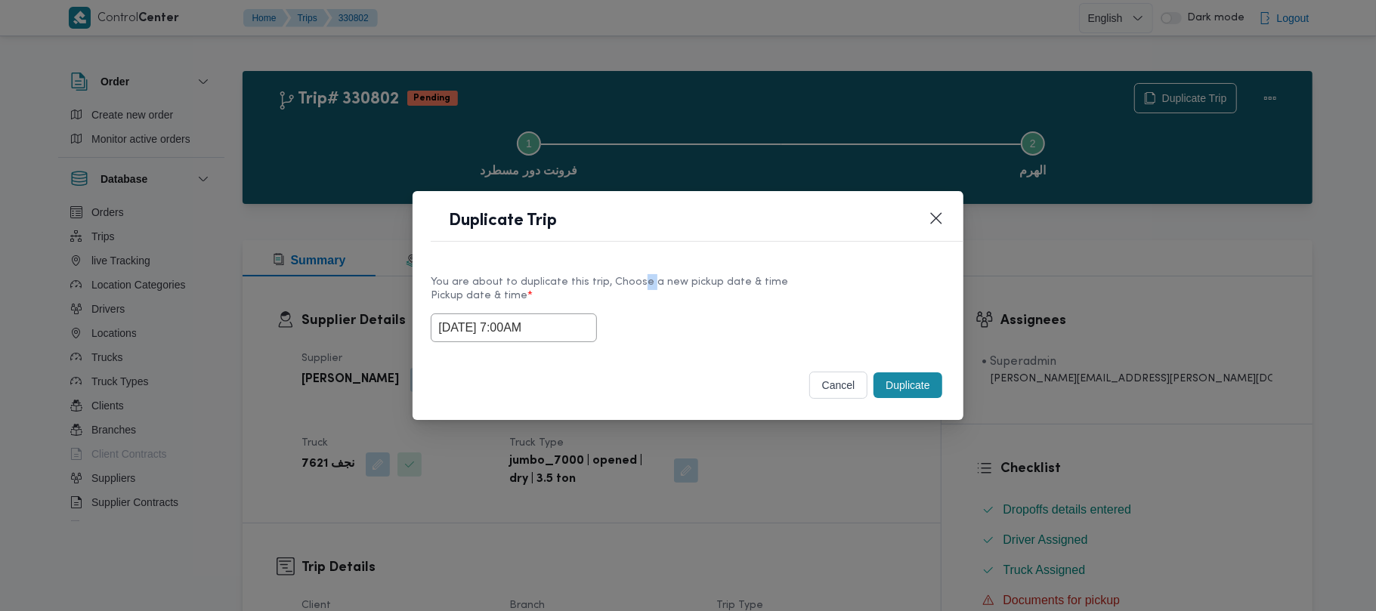
click at [898, 388] on button "Duplicate" at bounding box center [908, 386] width 68 height 26
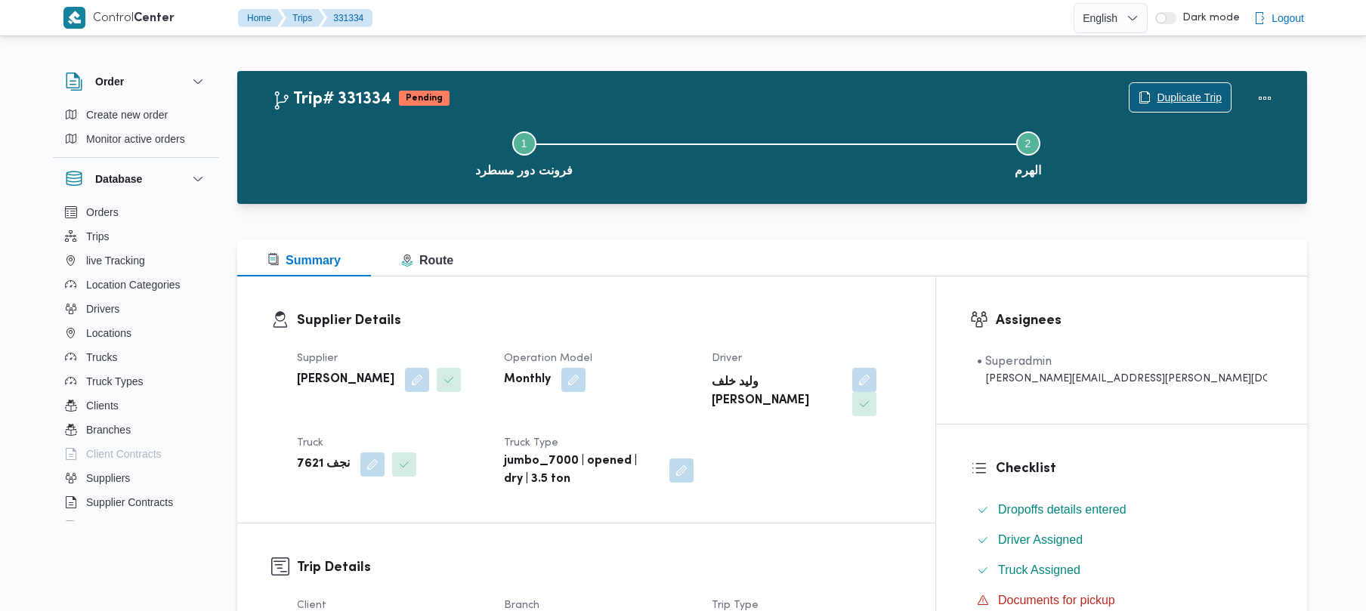
click at [1174, 92] on span "Duplicate Trip" at bounding box center [1189, 97] width 65 height 18
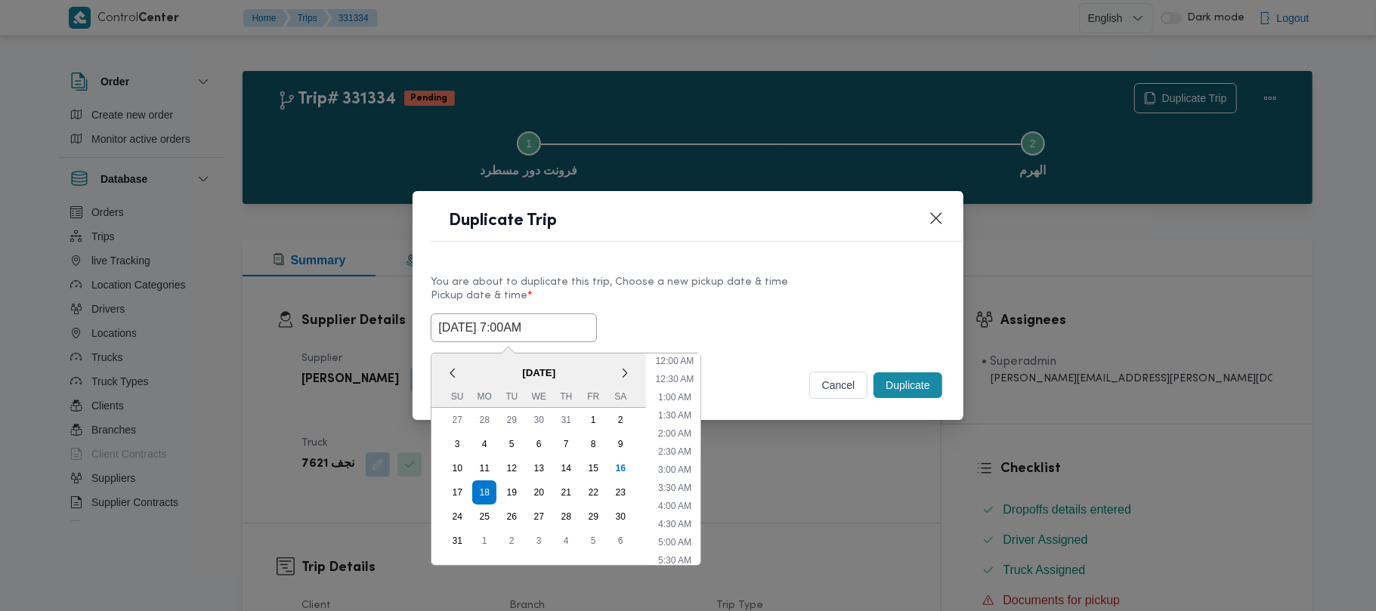
click at [585, 314] on input "18/08/2025 7:00AM" at bounding box center [514, 328] width 166 height 29
click at [511, 493] on div "19" at bounding box center [511, 492] width 29 height 29
type input "19/08/2025 7:00AM"
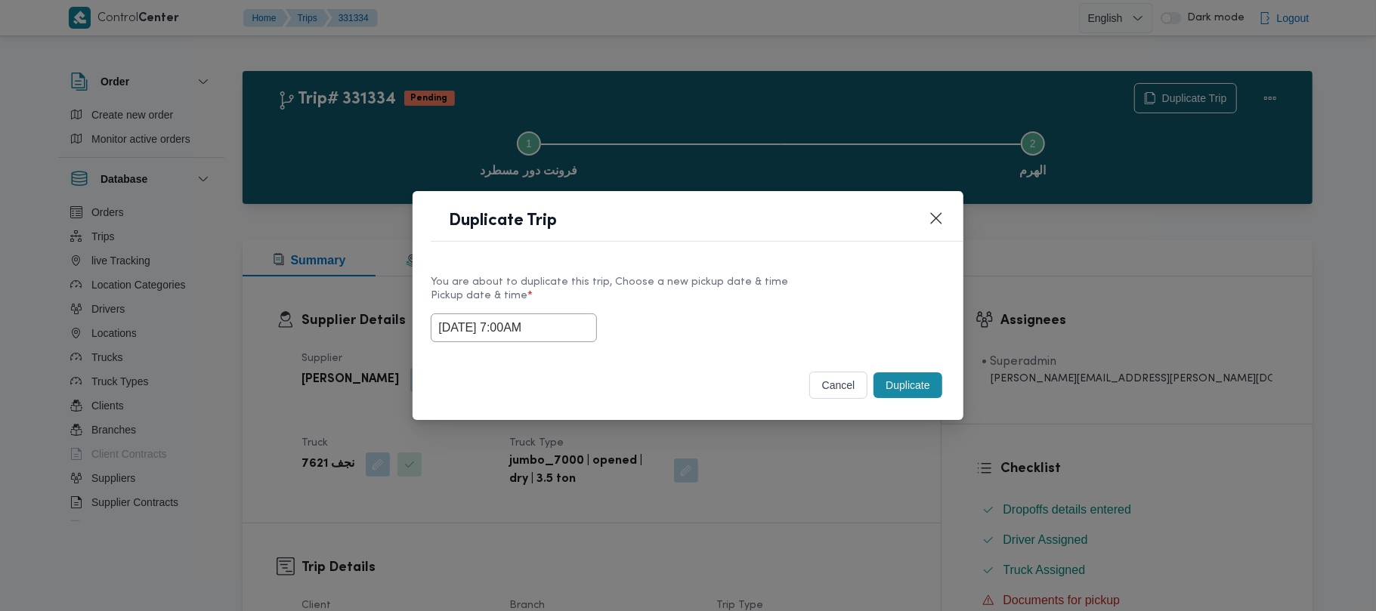
click at [664, 270] on div "You are about to duplicate this trip, Choose a new pickup date & time Pickup da…" at bounding box center [688, 308] width 550 height 97
click at [899, 397] on button "Duplicate" at bounding box center [908, 386] width 68 height 26
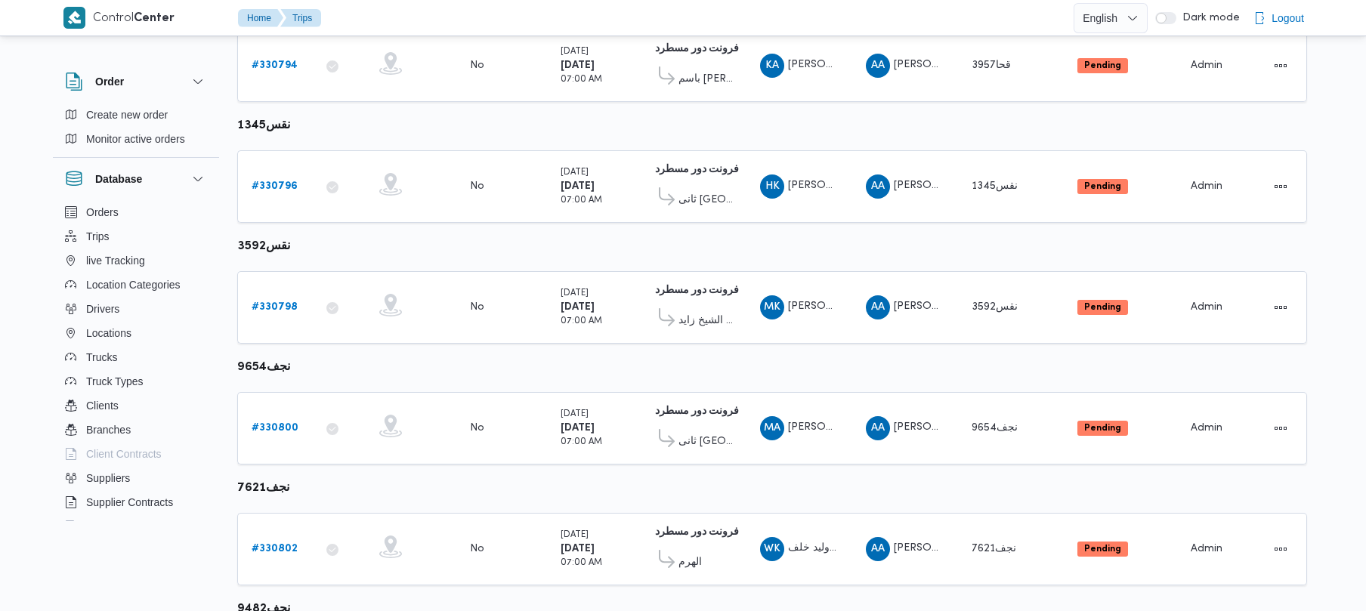
scroll to position [652, 0]
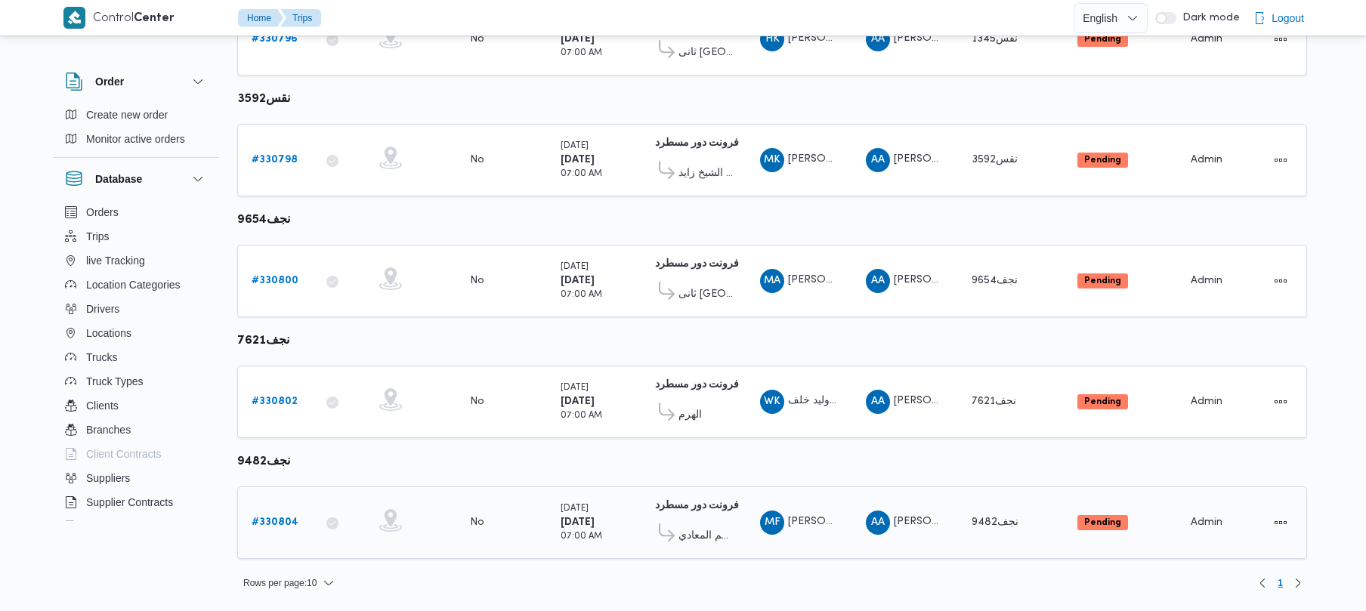
click at [258, 522] on b "# 330804" at bounding box center [275, 523] width 47 height 10
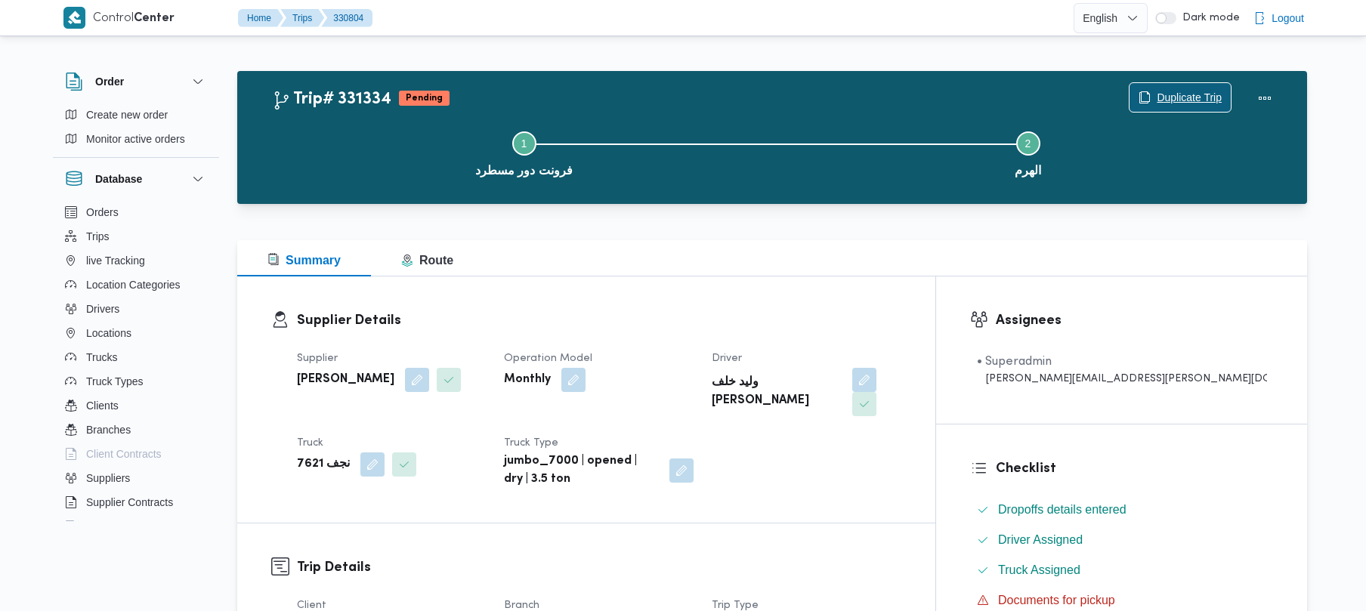
drag, startPoint x: 1146, startPoint y: 85, endPoint x: 1132, endPoint y: 94, distance: 16.4
click at [1147, 86] on span "Duplicate Trip" at bounding box center [1180, 97] width 101 height 29
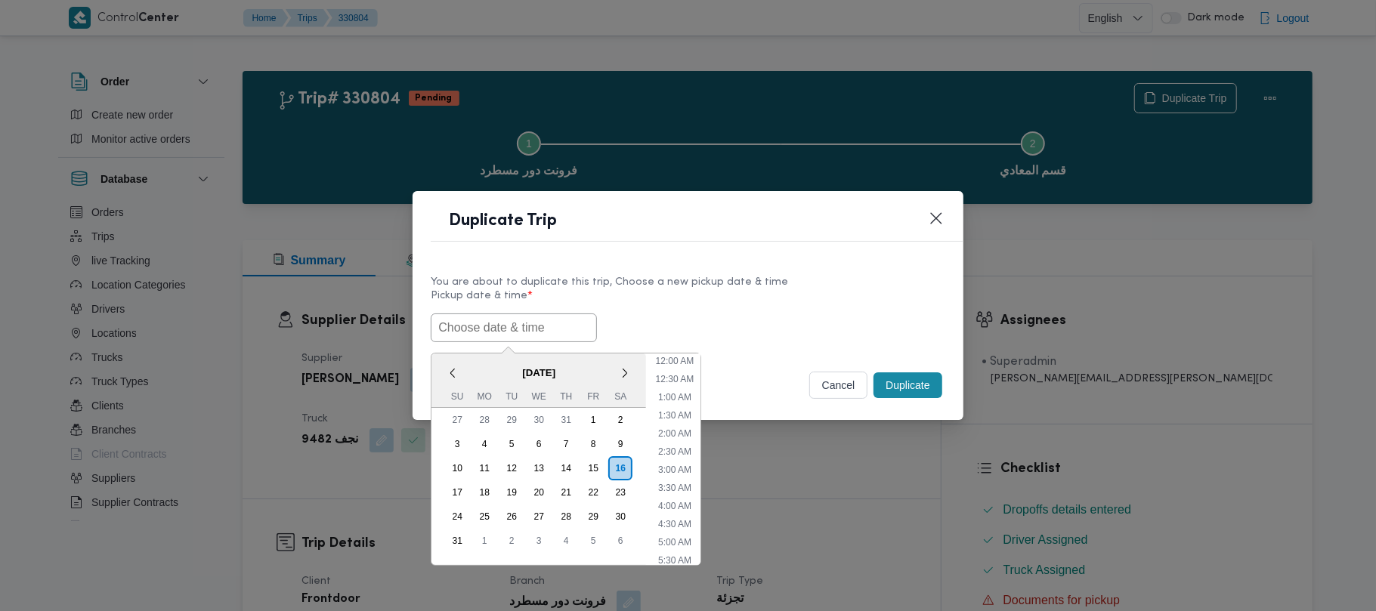
scroll to position [340, 0]
paste input "18/08/2025 7:00AM"
type input "18/08/2025 7:00AM"
click at [733, 283] on div "You are about to duplicate this trip, Choose a new pickup date & time" at bounding box center [688, 282] width 514 height 16
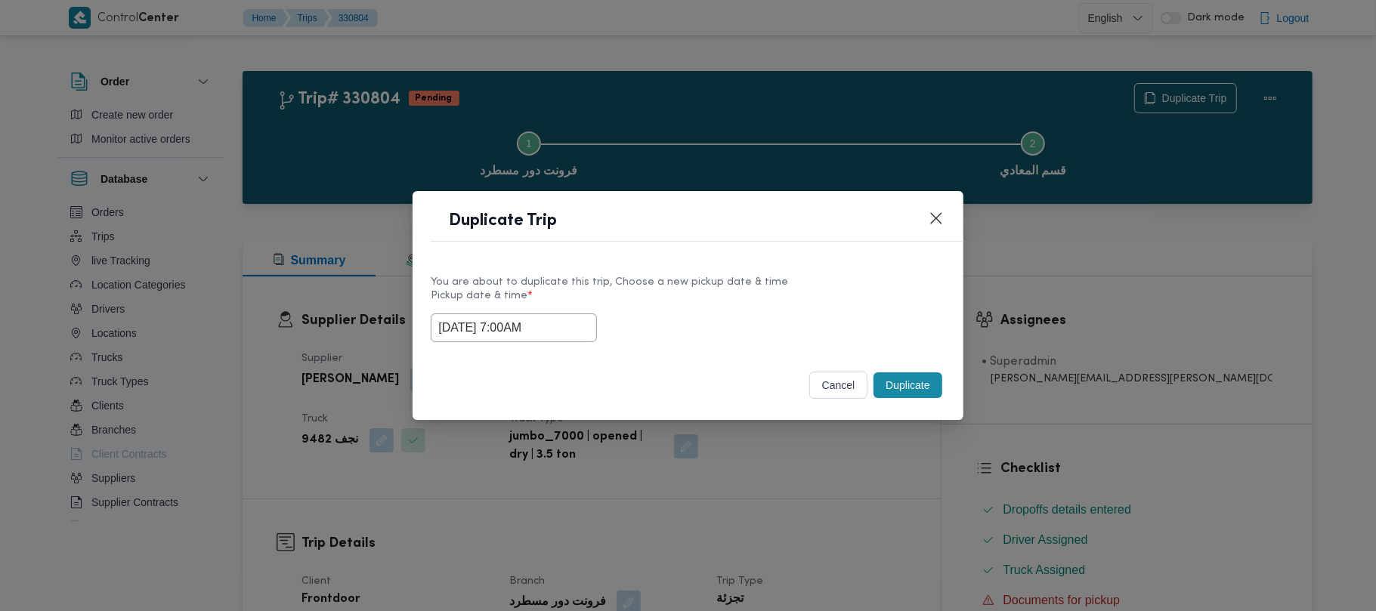
click at [915, 398] on button "Duplicate" at bounding box center [908, 386] width 68 height 26
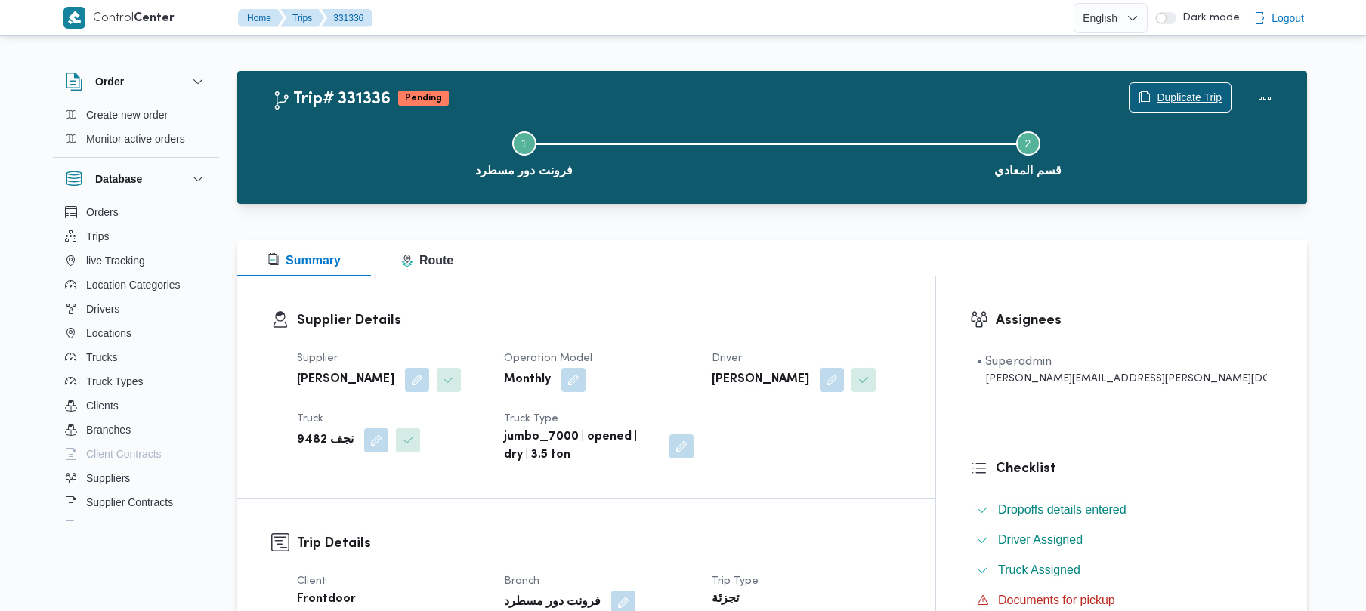
click at [1173, 107] on span "Duplicate Trip" at bounding box center [1180, 97] width 101 height 29
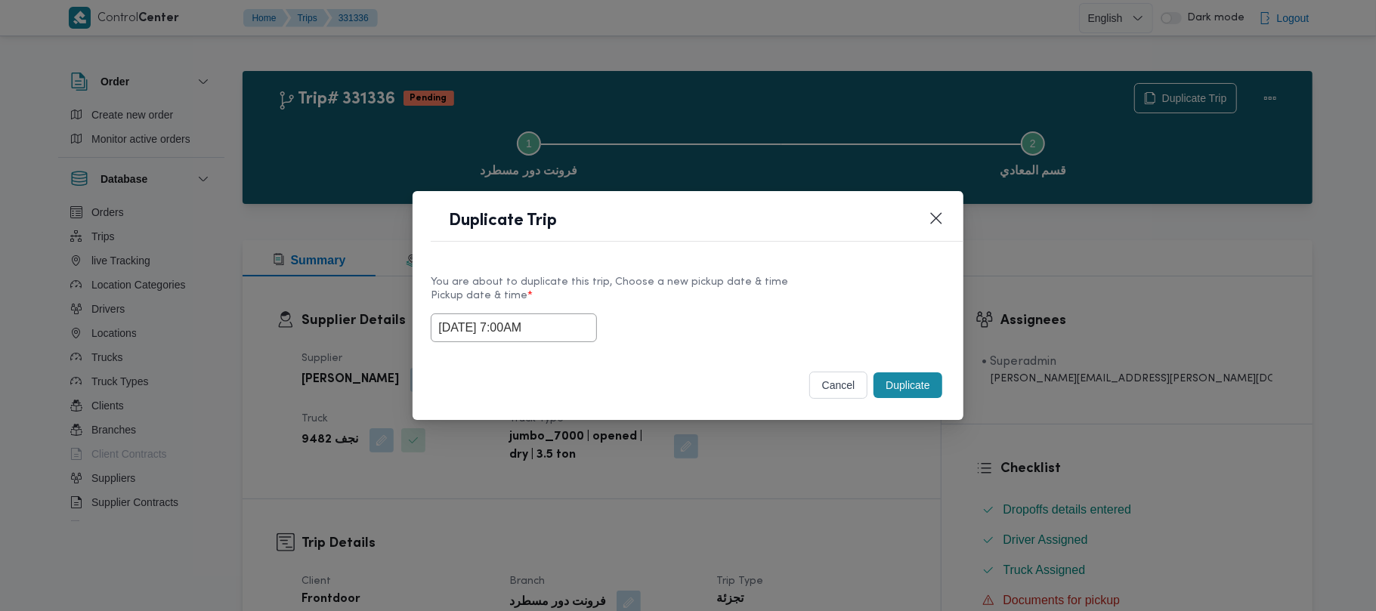
click at [564, 325] on input "18/08/2025 7:00AM" at bounding box center [514, 328] width 166 height 29
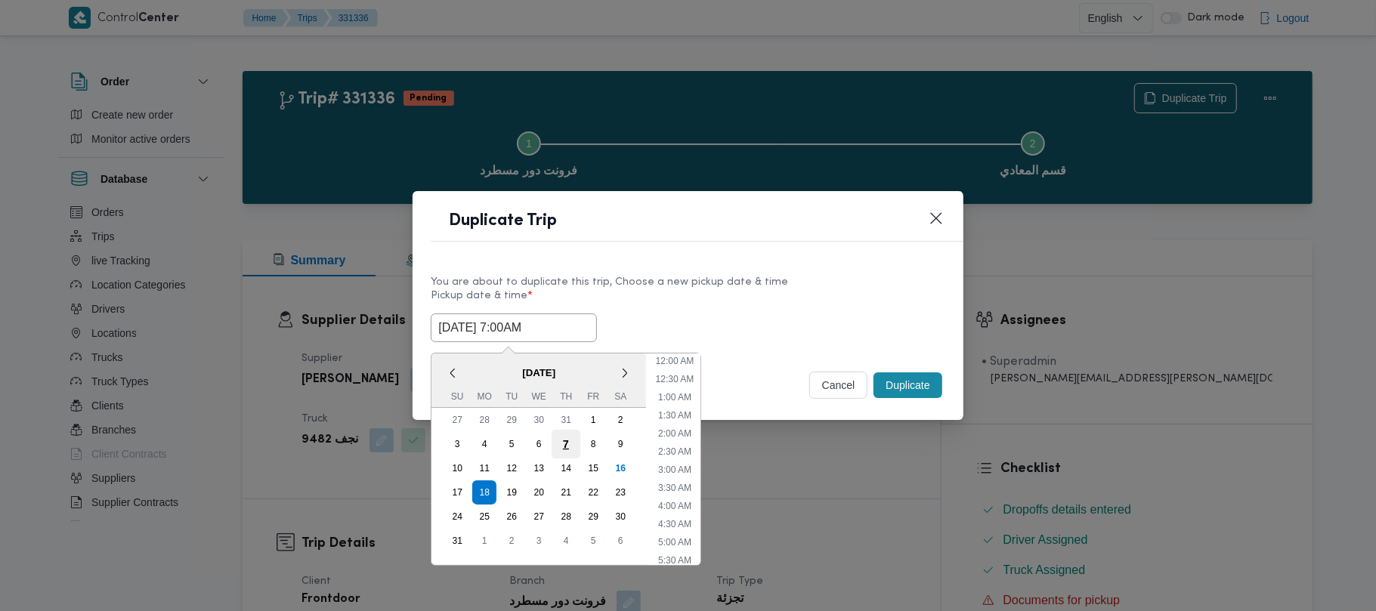
scroll to position [158, 0]
click at [508, 491] on div "19" at bounding box center [511, 492] width 29 height 29
type input "19/08/2025 7:00AM"
drag, startPoint x: 765, startPoint y: 261, endPoint x: 824, endPoint y: 304, distance: 73.0
click at [766, 261] on div "You are about to duplicate this trip, Choose a new pickup date & time Pickup da…" at bounding box center [688, 308] width 550 height 97
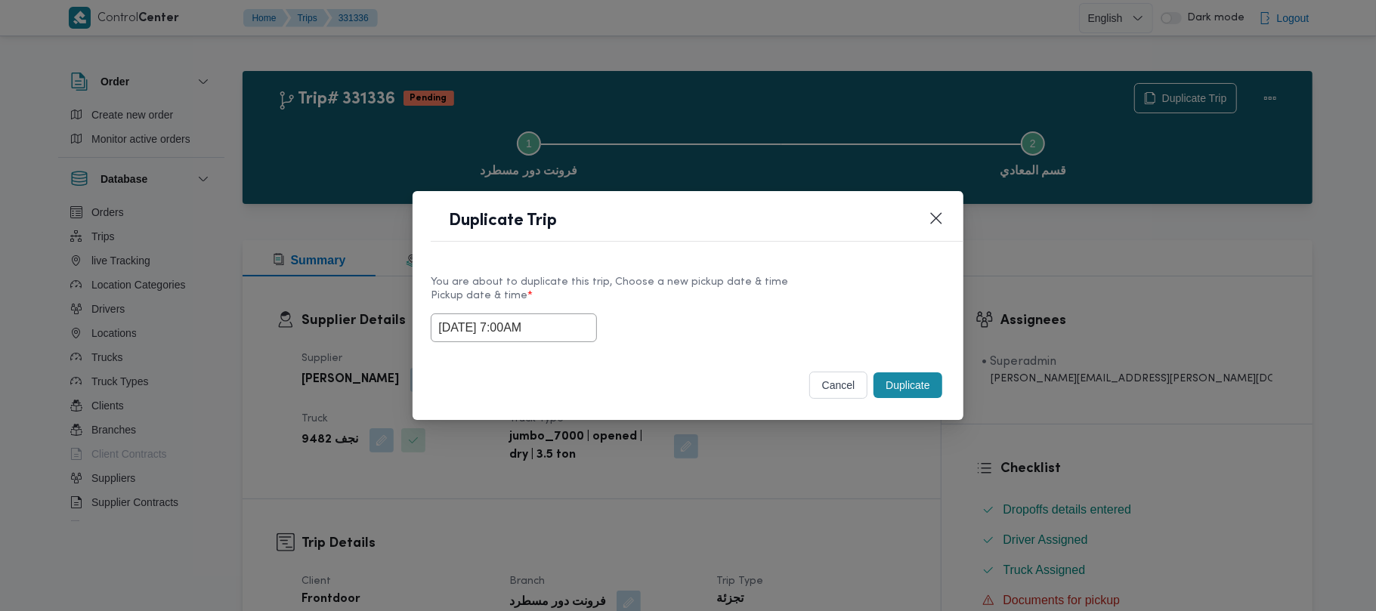
click at [896, 381] on button "Duplicate" at bounding box center [908, 386] width 68 height 26
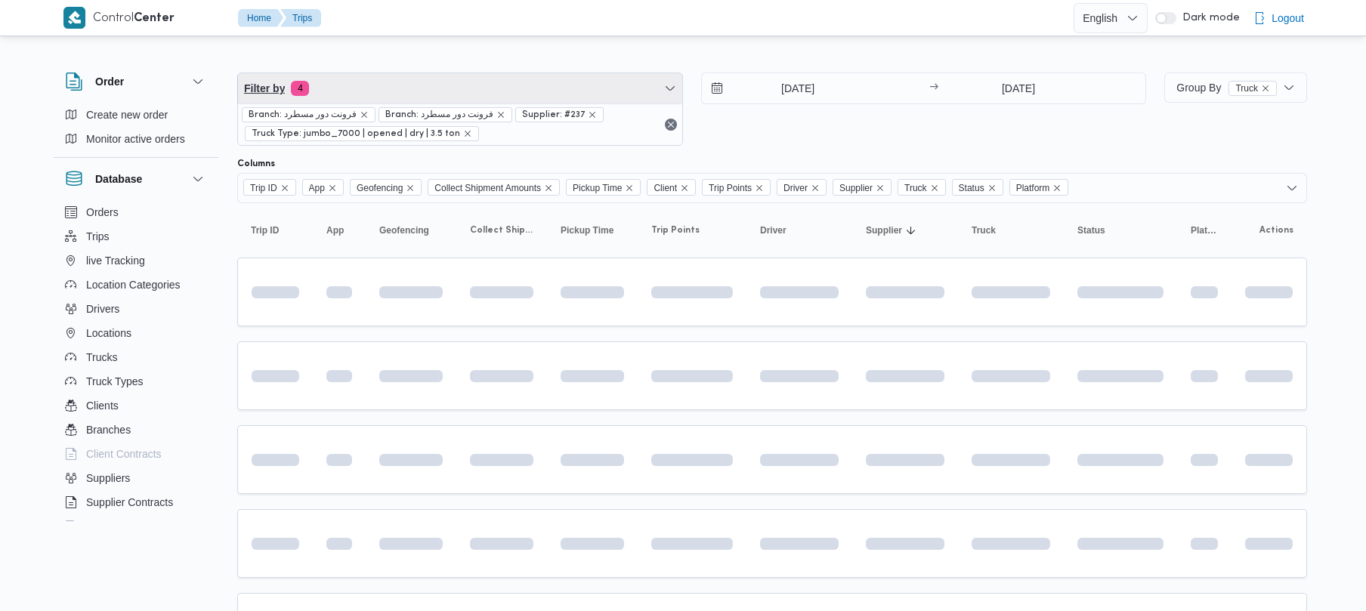
click at [422, 86] on span "Filter by 4" at bounding box center [460, 88] width 444 height 30
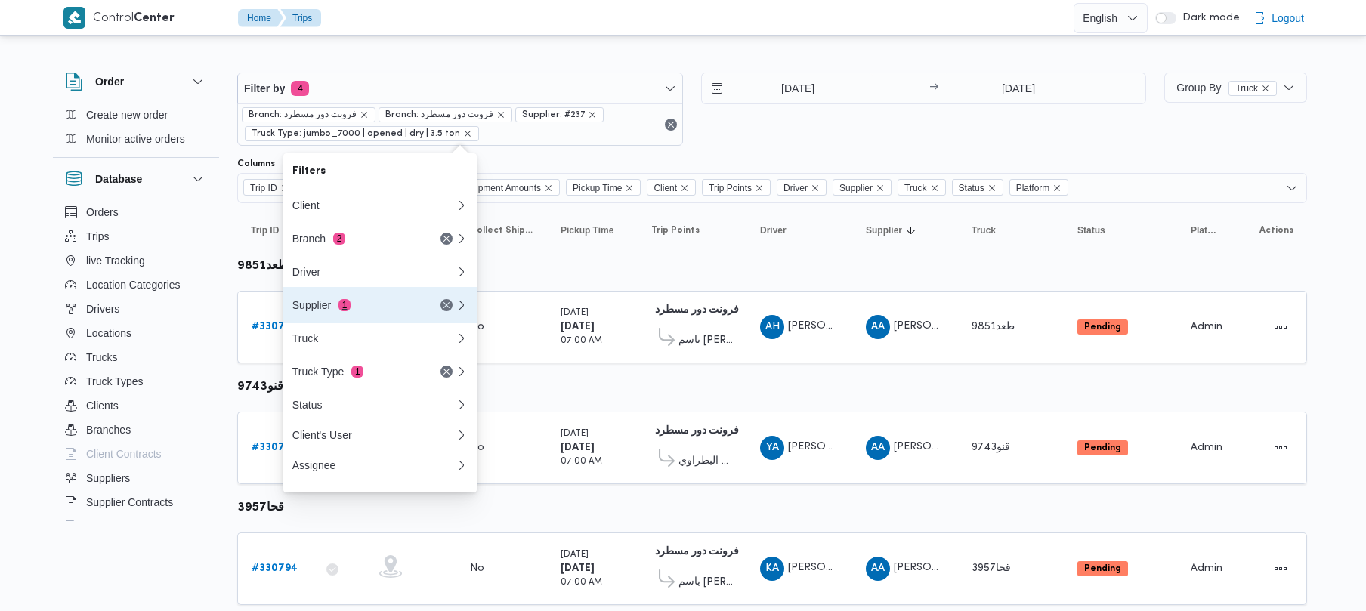
click at [351, 318] on div "Supplier 1" at bounding box center [373, 305] width 181 height 36
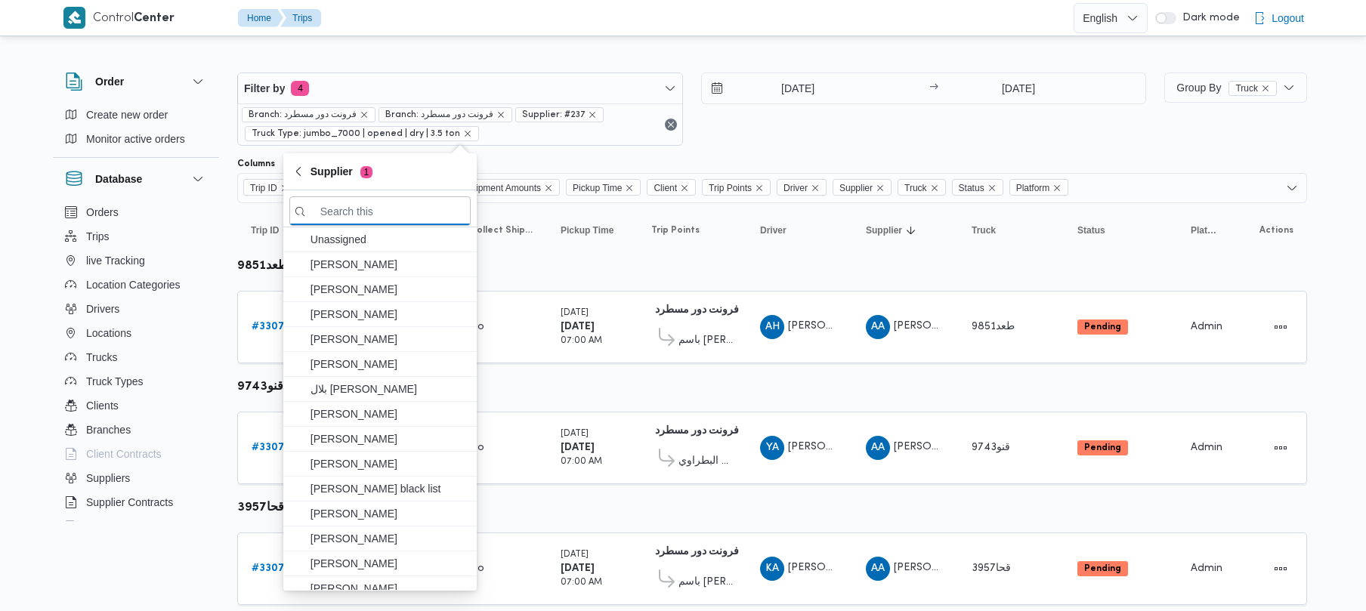
paste input "محمد صلاح عبداللطيف الشريف"
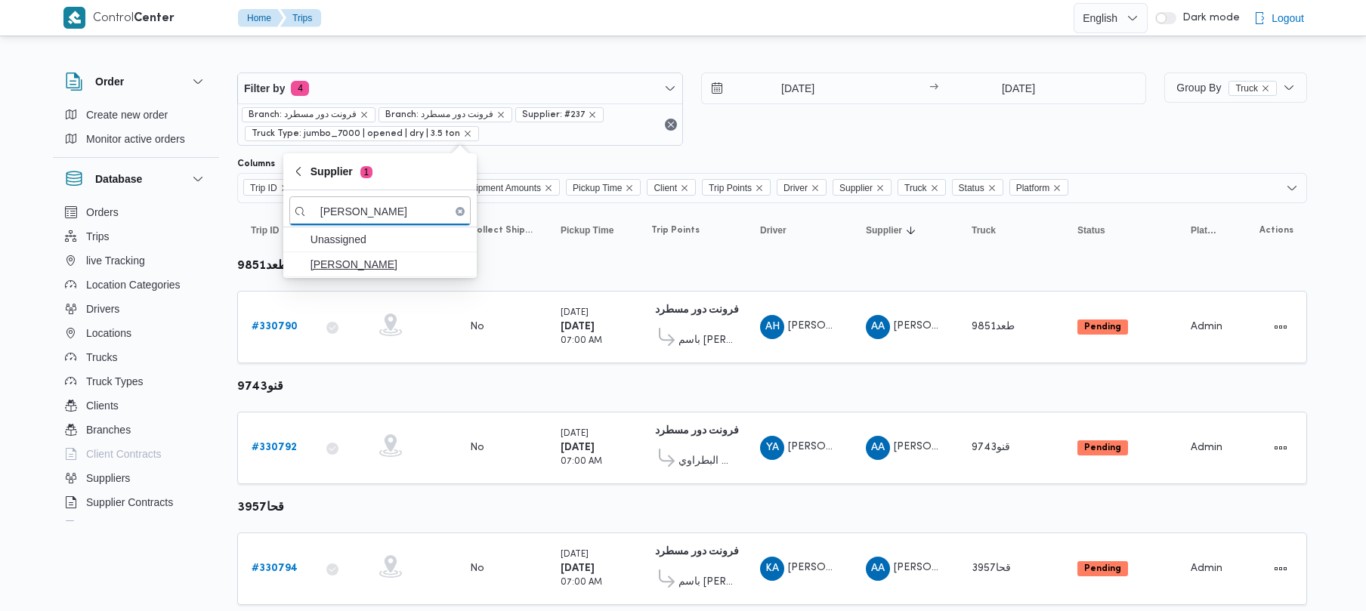
type input "محمد صلاح عبداللطيف الشريف"
click at [342, 266] on span "محمد صلاح عبداللطيف الشريف" at bounding box center [389, 264] width 157 height 18
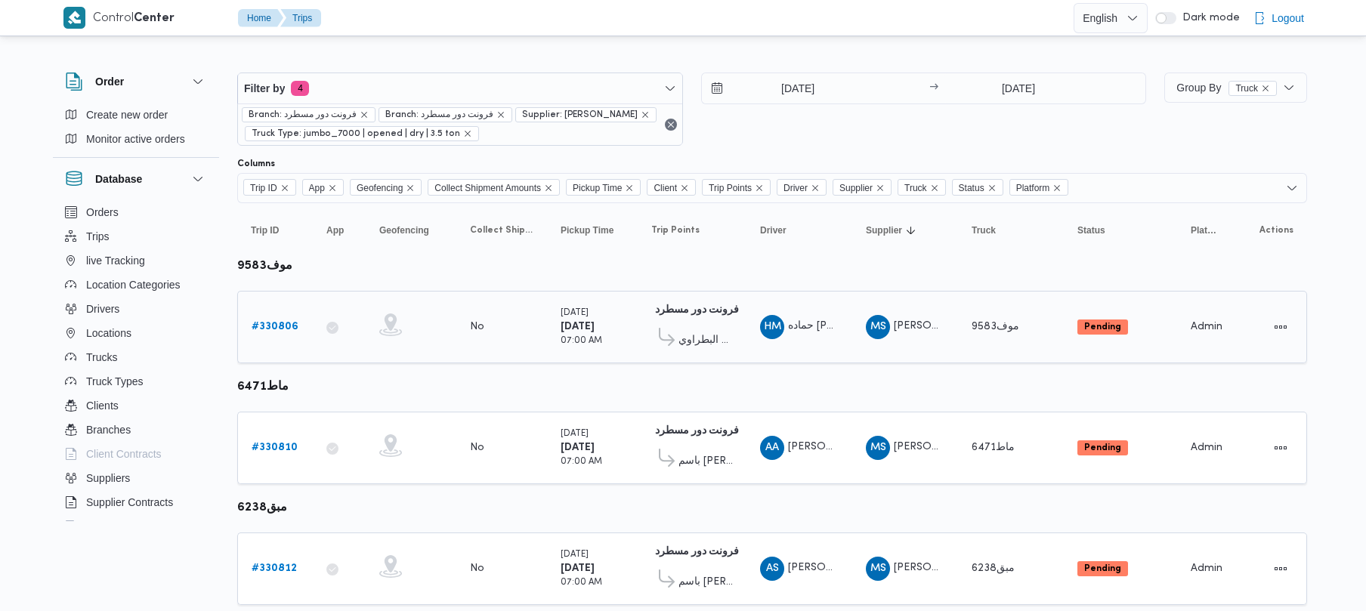
click at [264, 327] on b "# 330806" at bounding box center [275, 327] width 47 height 10
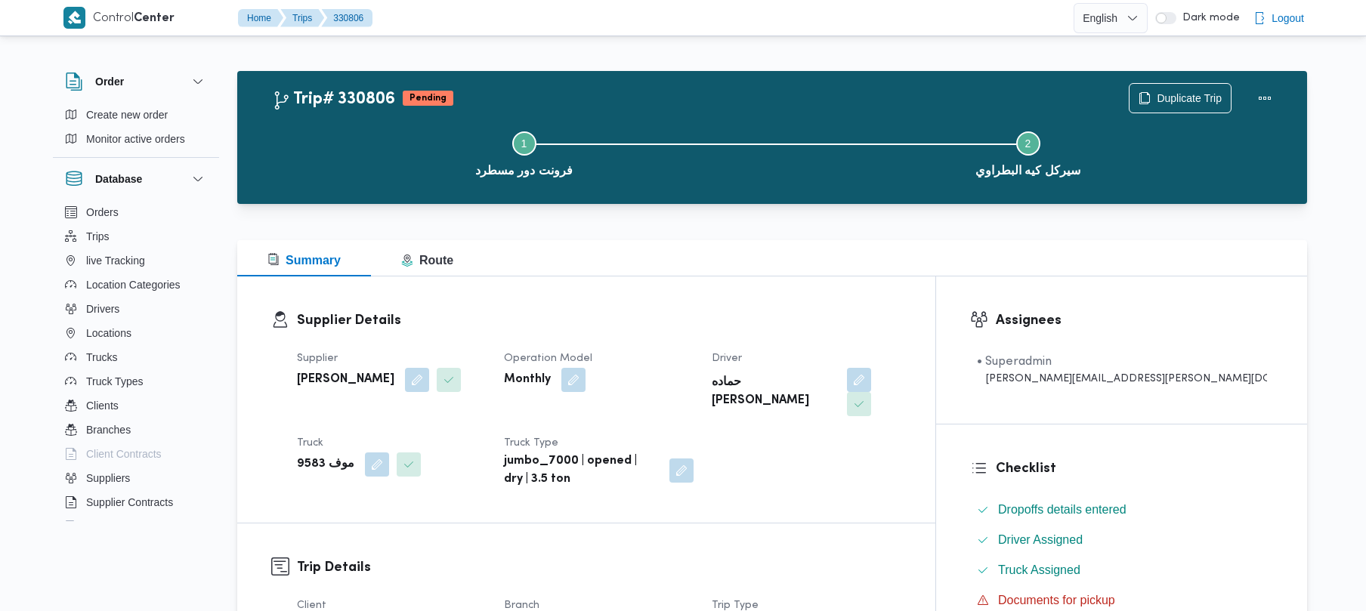
click at [1175, 104] on div "Step 1 is incomplete 1 فرونت دور مسطرد Step 2 is incomplete 2 سيركل كيه البطراوي" at bounding box center [776, 152] width 1026 height 97
click at [1171, 98] on span "Duplicate Trip" at bounding box center [1189, 97] width 65 height 18
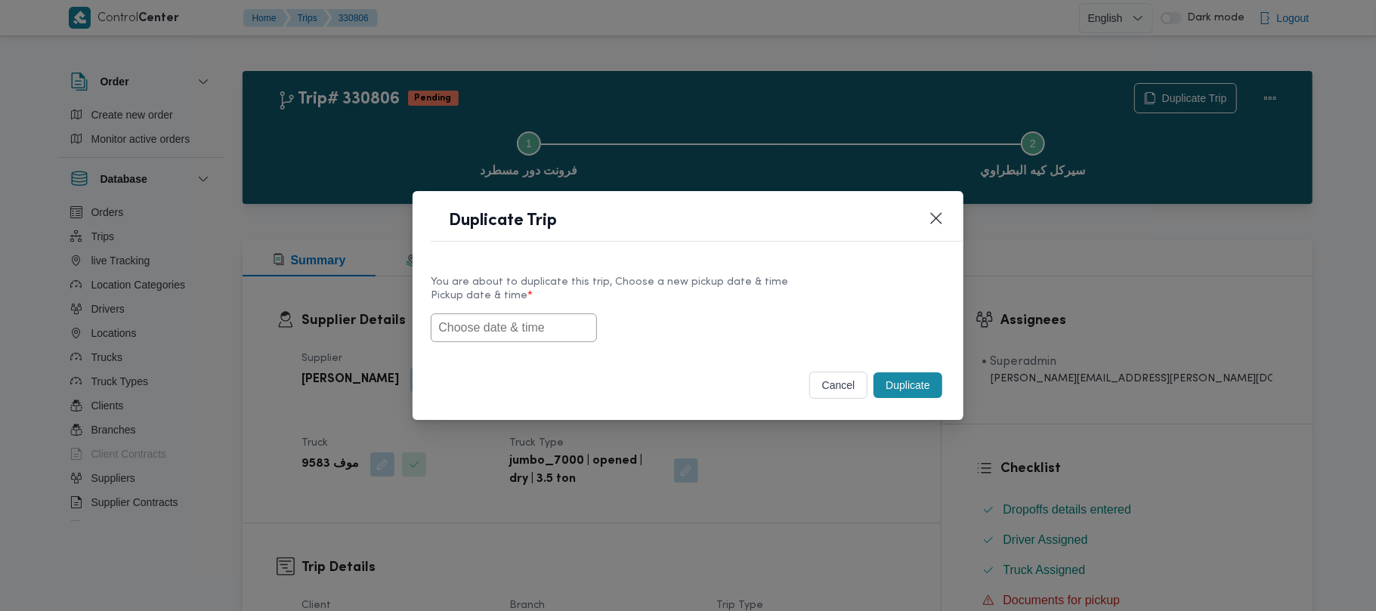
click at [521, 327] on input "text" at bounding box center [514, 328] width 166 height 29
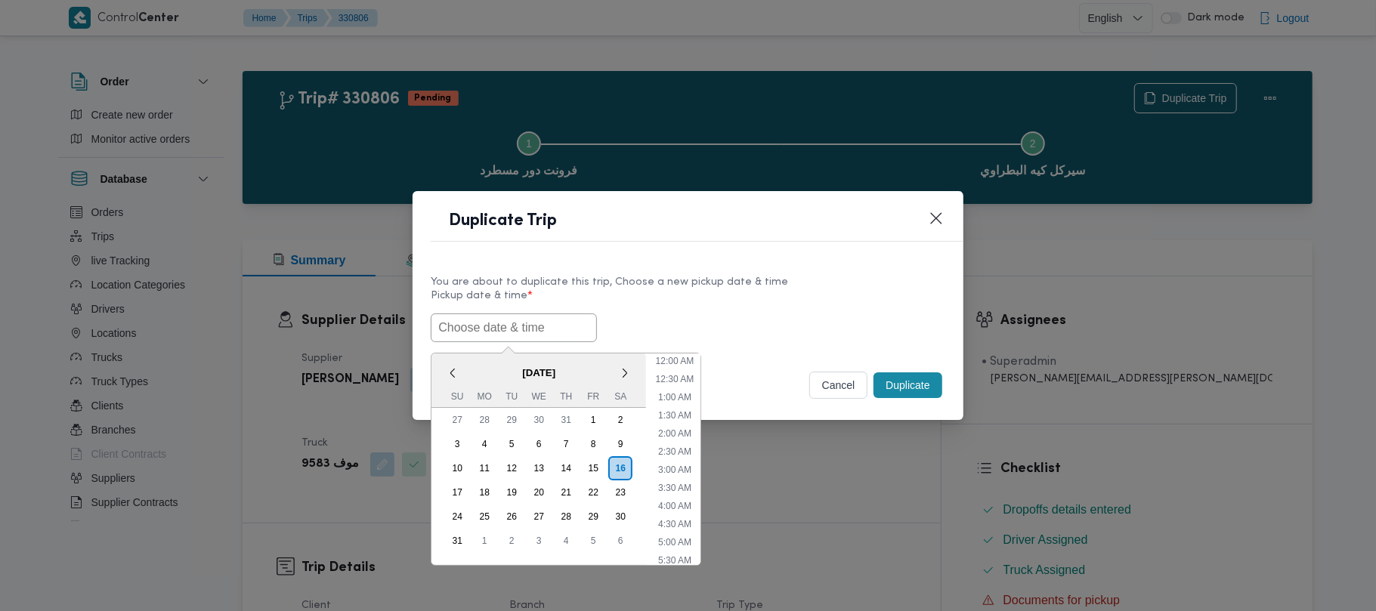
paste input "18/08/2025 7:00AM"
type input "18/08/2025 7:00AM"
click at [717, 283] on div "You are about to duplicate this trip, Choose a new pickup date & time" at bounding box center [688, 282] width 514 height 16
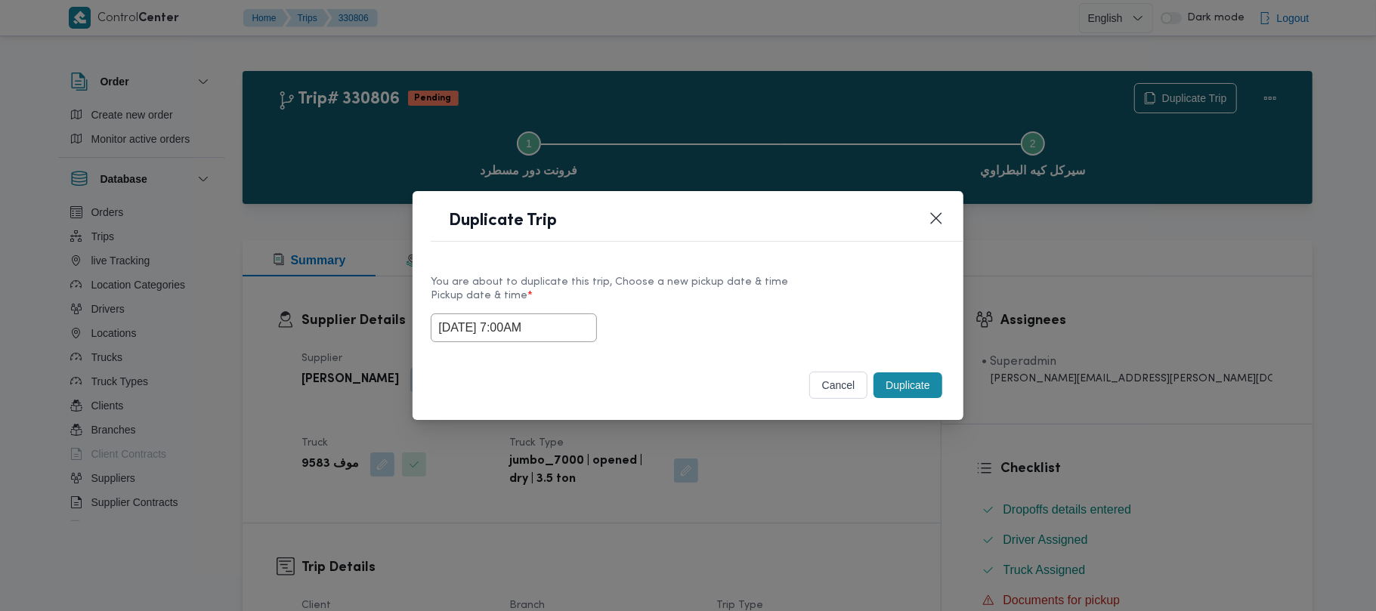
click at [914, 387] on button "Duplicate" at bounding box center [908, 386] width 68 height 26
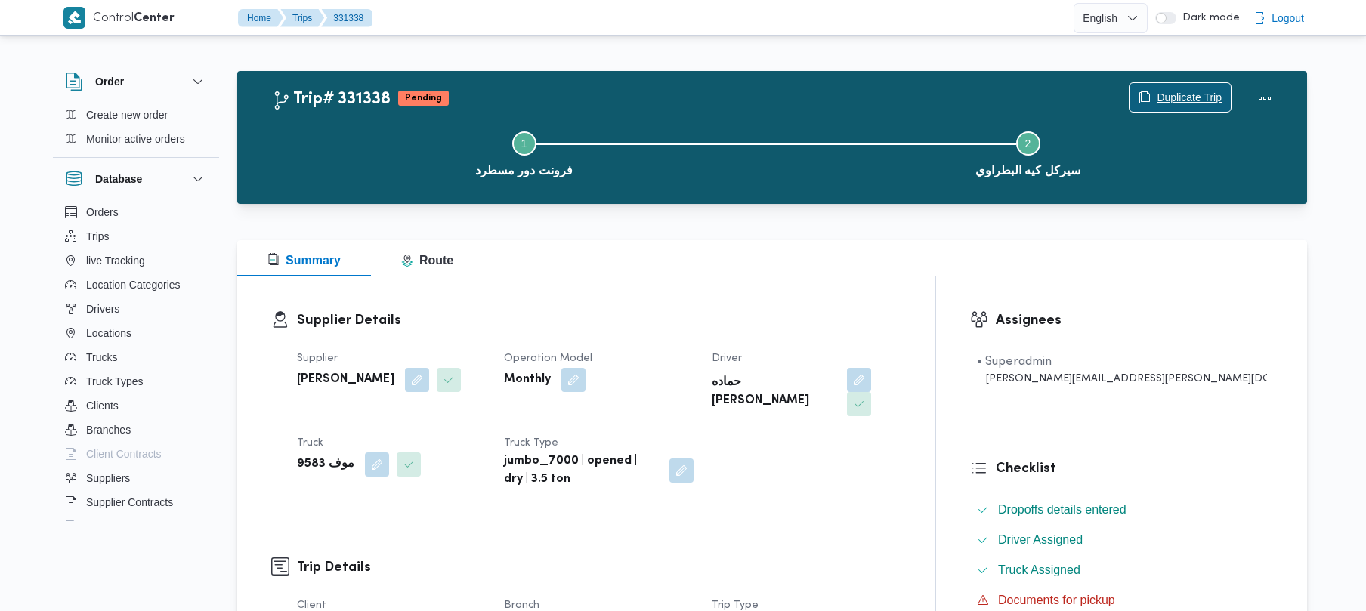
click at [1194, 88] on span "Duplicate Trip" at bounding box center [1189, 97] width 65 height 18
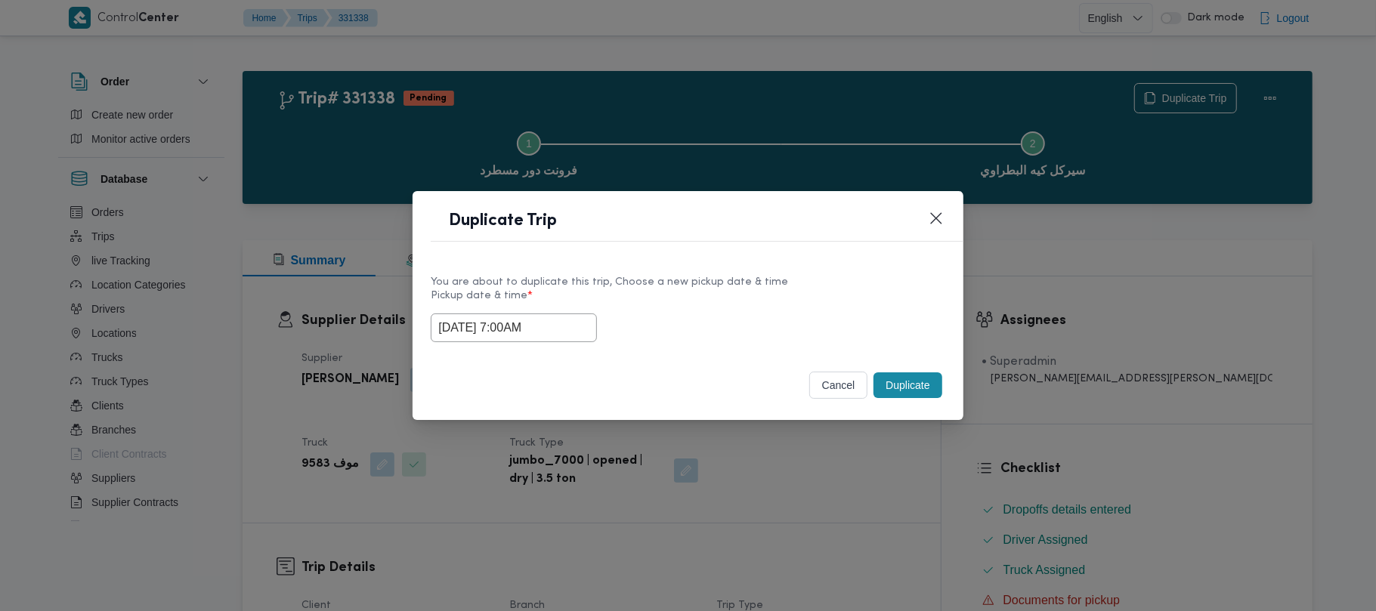
click at [577, 340] on input "18/08/2025 7:00AM" at bounding box center [514, 328] width 166 height 29
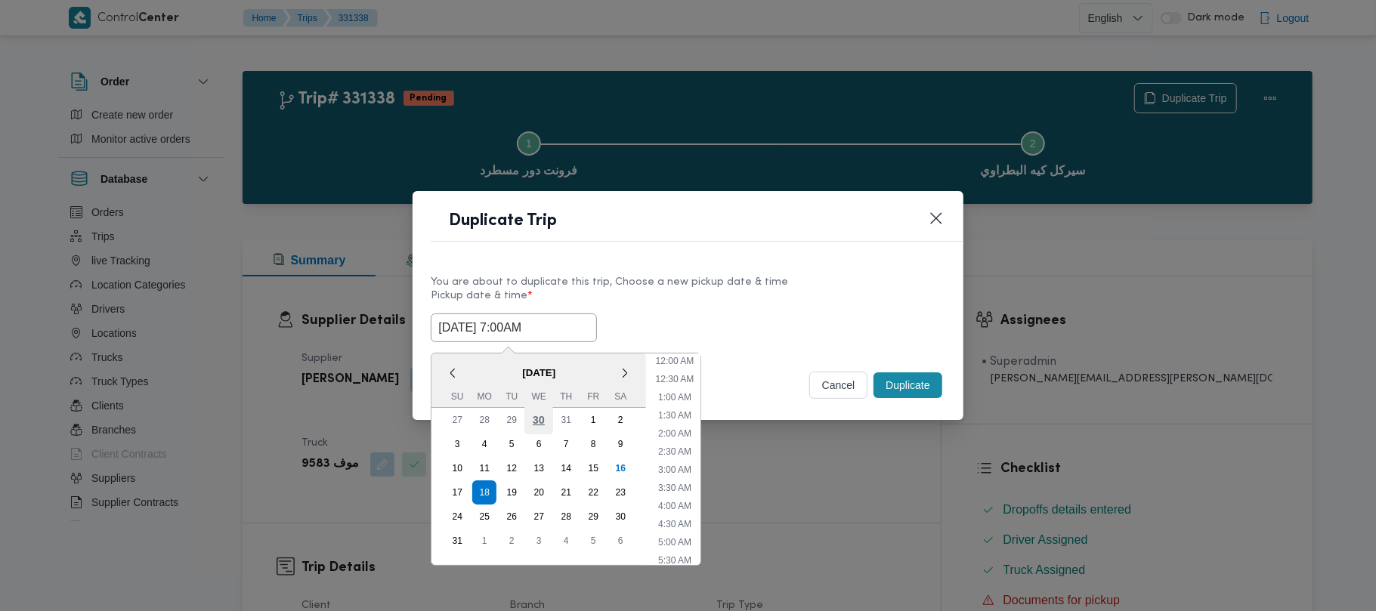
scroll to position [158, 0]
click at [511, 490] on div "19" at bounding box center [511, 492] width 29 height 29
type input "19/08/2025 7:00AM"
click at [707, 287] on div "You are about to duplicate this trip, Choose a new pickup date & time" at bounding box center [688, 282] width 514 height 16
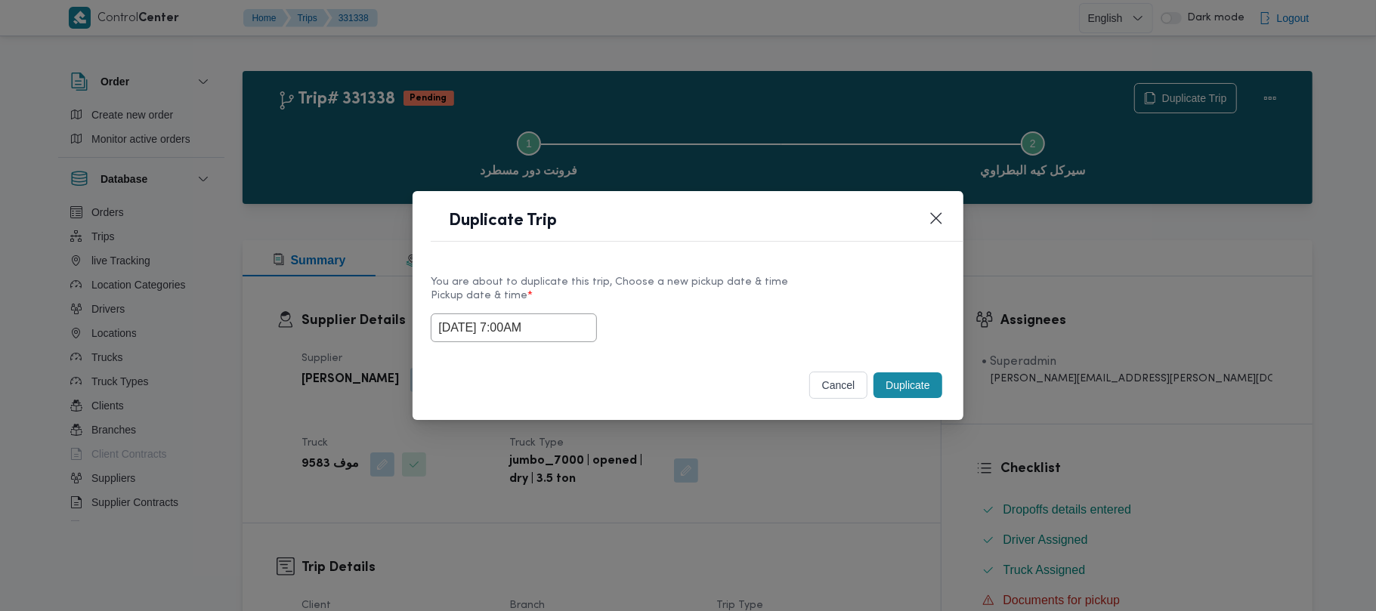
click at [911, 382] on button "Duplicate" at bounding box center [908, 386] width 68 height 26
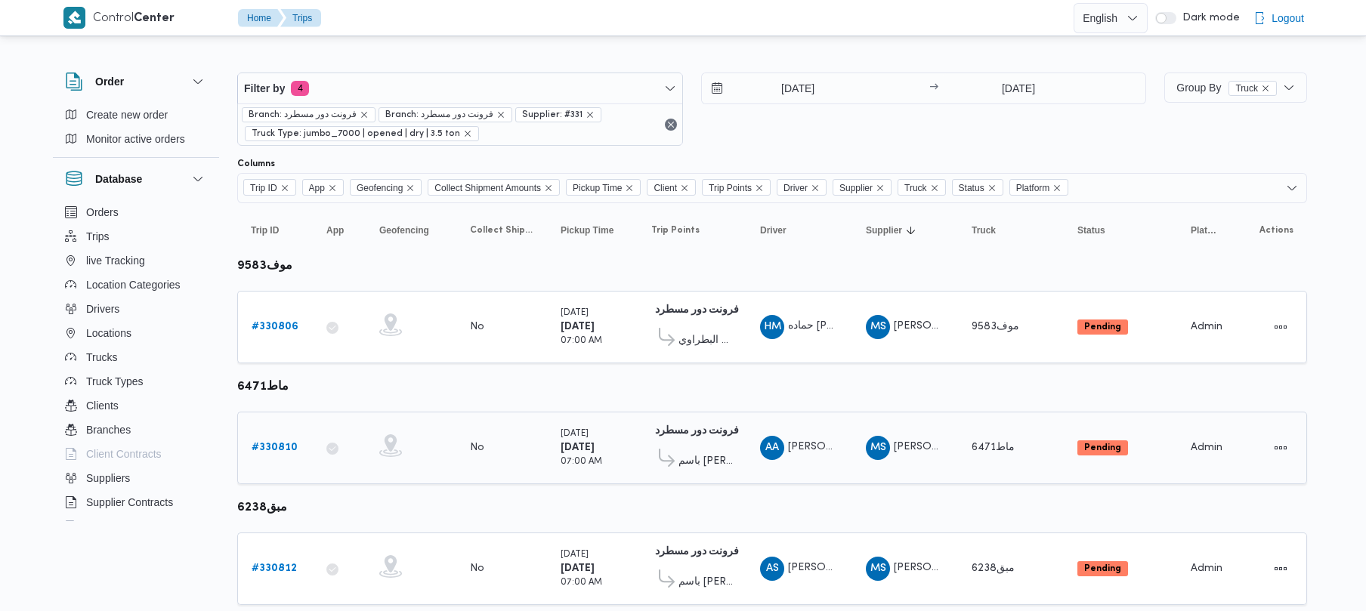
click at [269, 439] on link "# 330810" at bounding box center [275, 448] width 46 height 18
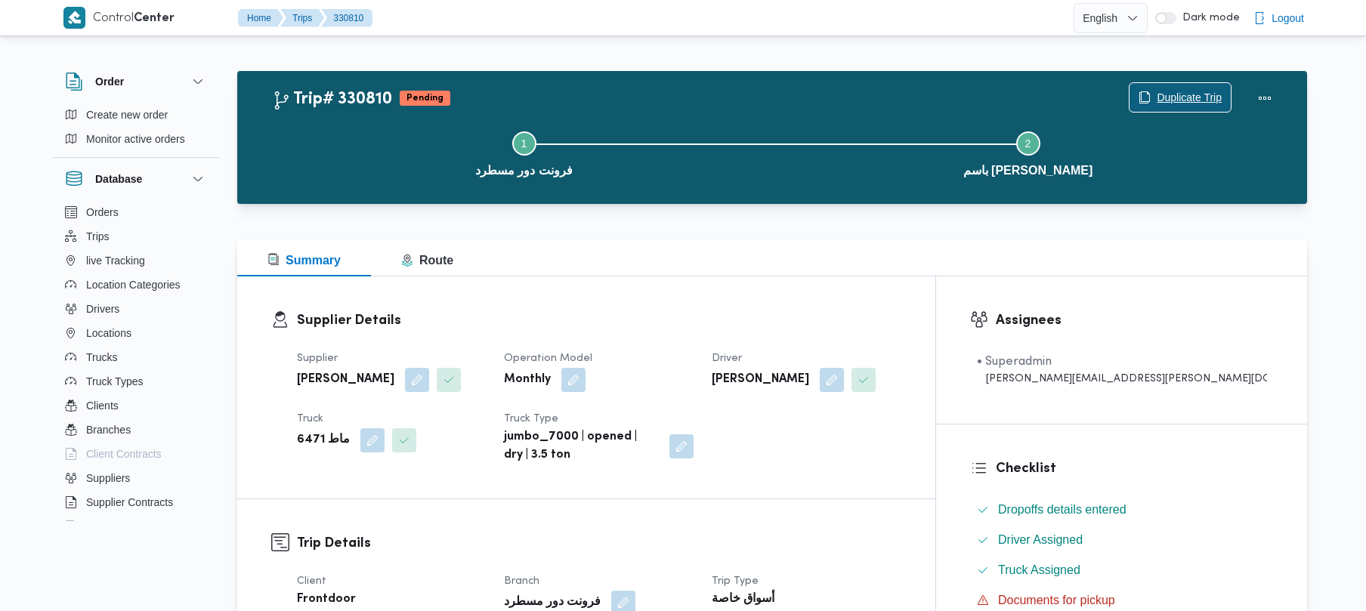
click at [1171, 95] on span "Duplicate Trip" at bounding box center [1189, 97] width 65 height 18
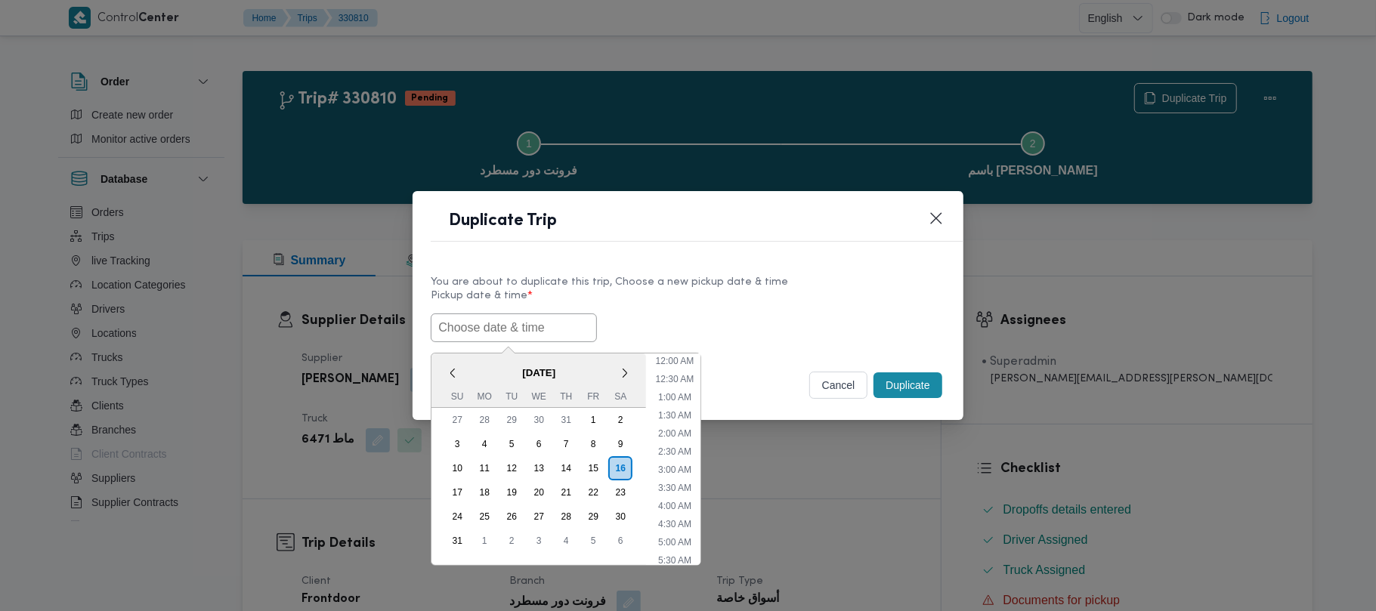
click at [520, 320] on input "text" at bounding box center [514, 328] width 166 height 29
paste input "18/08/2025 7:00AM"
type input "18/08/2025 7:00AM"
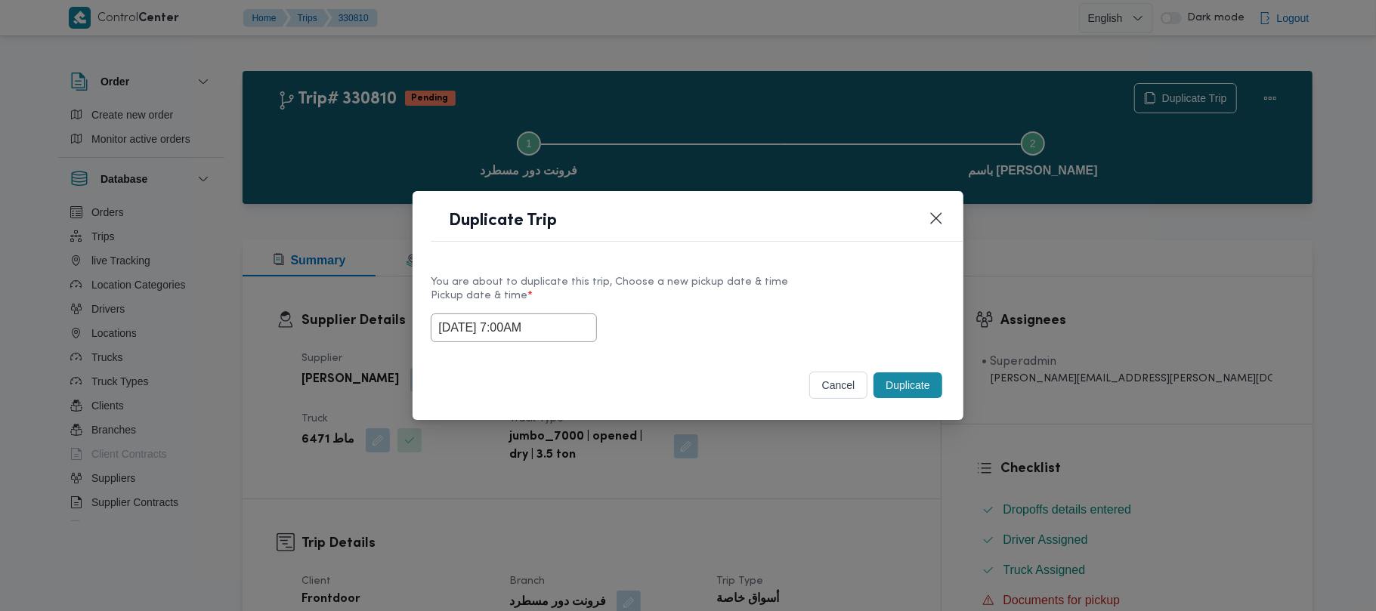
drag, startPoint x: 738, startPoint y: 308, endPoint x: 856, endPoint y: 357, distance: 127.0
click at [738, 308] on label "Pickup date & time *" at bounding box center [688, 301] width 514 height 23
click at [914, 384] on button "Duplicate" at bounding box center [908, 386] width 68 height 26
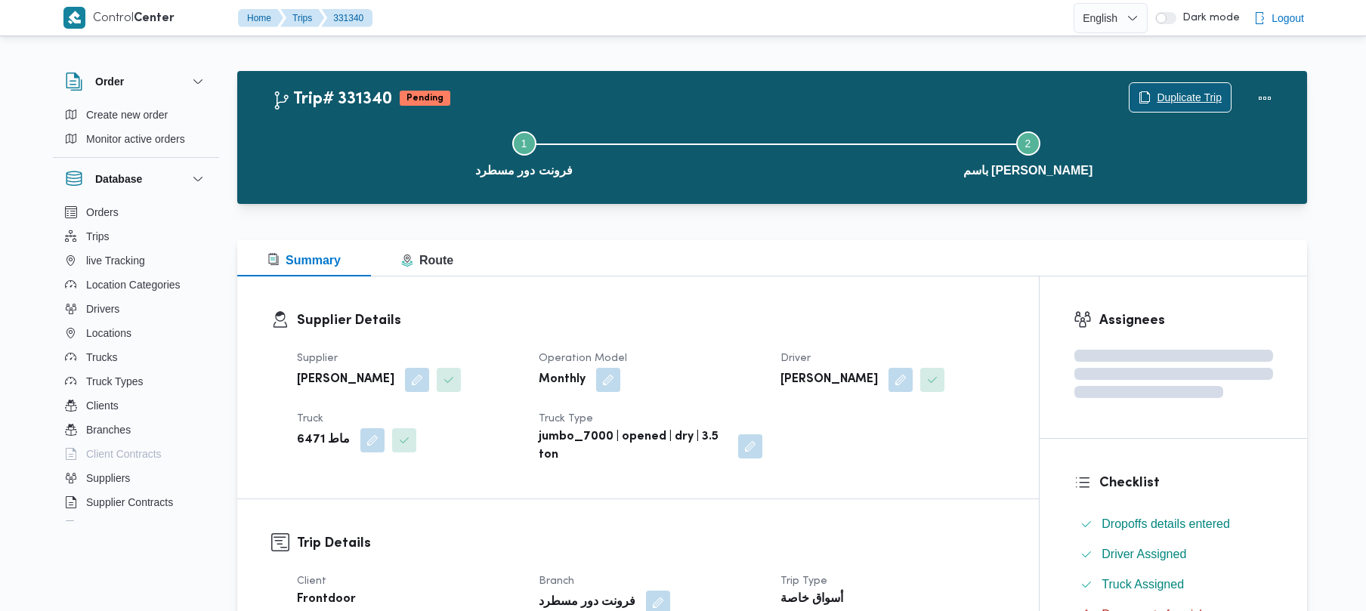
click at [1188, 103] on span "Duplicate Trip" at bounding box center [1189, 97] width 65 height 18
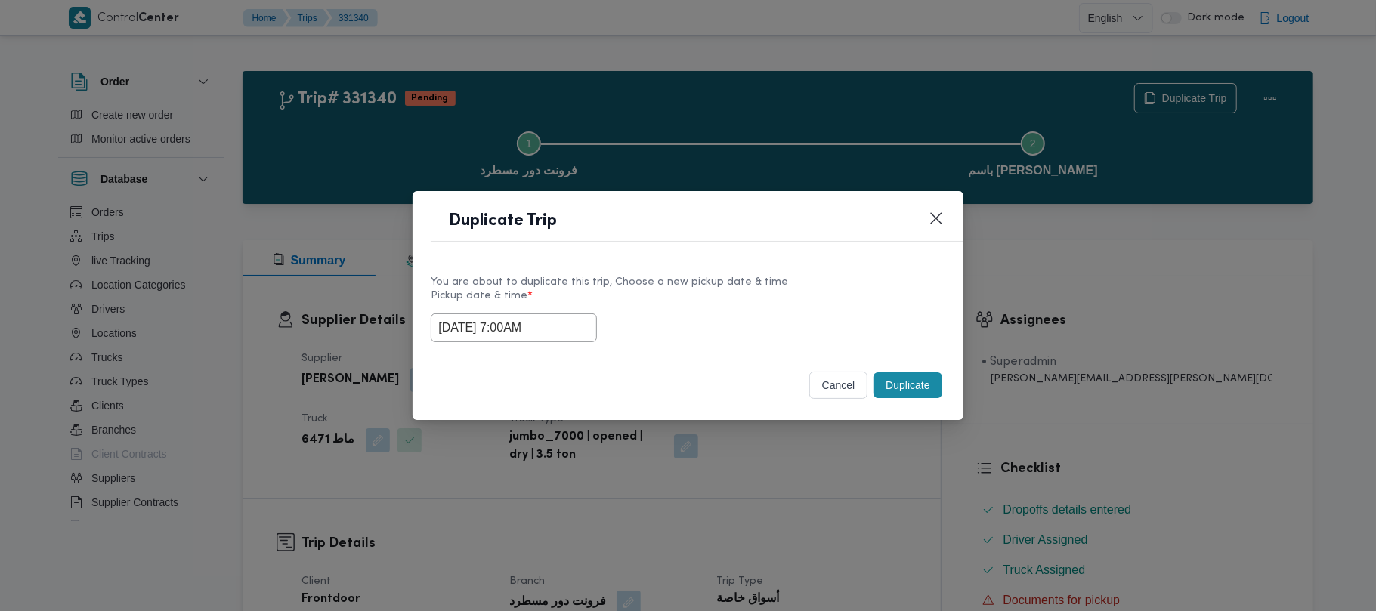
drag, startPoint x: 581, startPoint y: 323, endPoint x: 583, endPoint y: 339, distance: 15.3
click at [583, 323] on input "18/08/2025 7:00AM" at bounding box center [514, 328] width 166 height 29
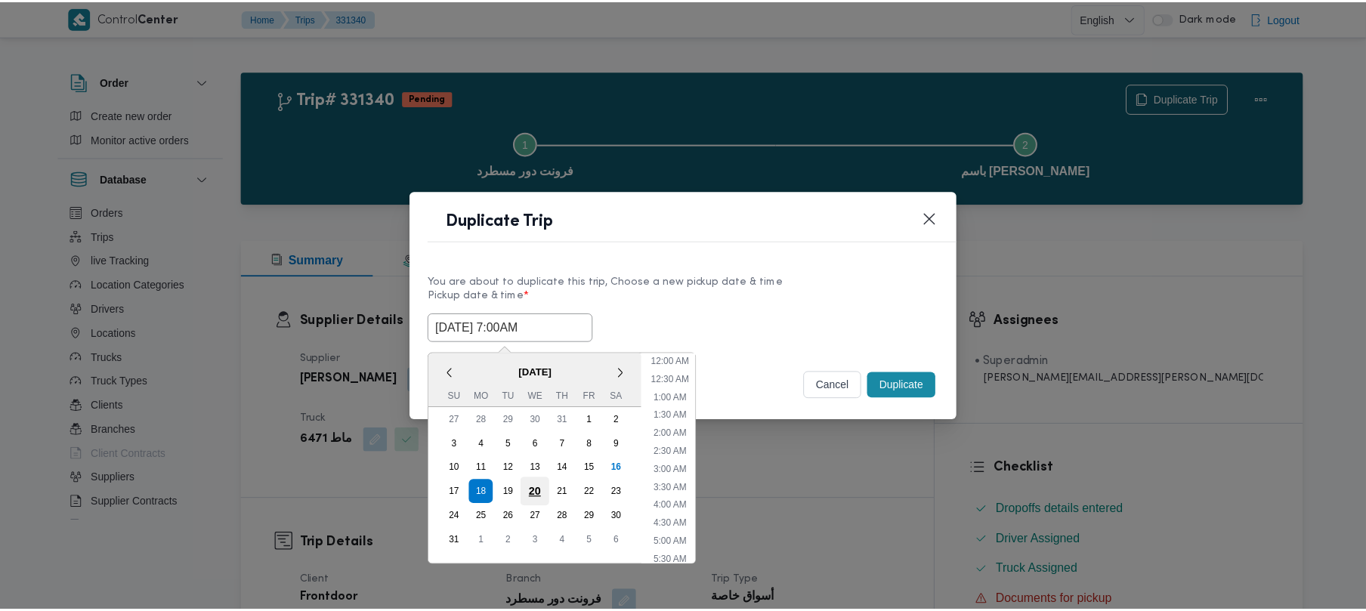
scroll to position [158, 0]
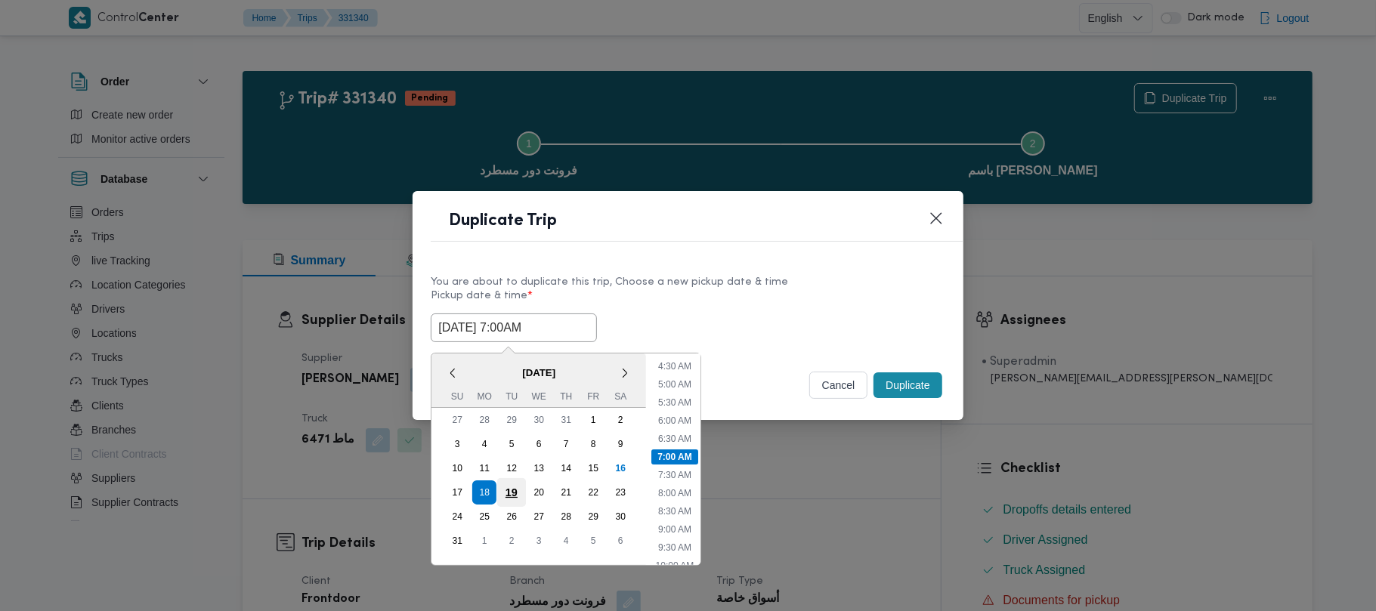
click at [518, 481] on div "19" at bounding box center [511, 492] width 29 height 29
type input "19/08/2025 7:00AM"
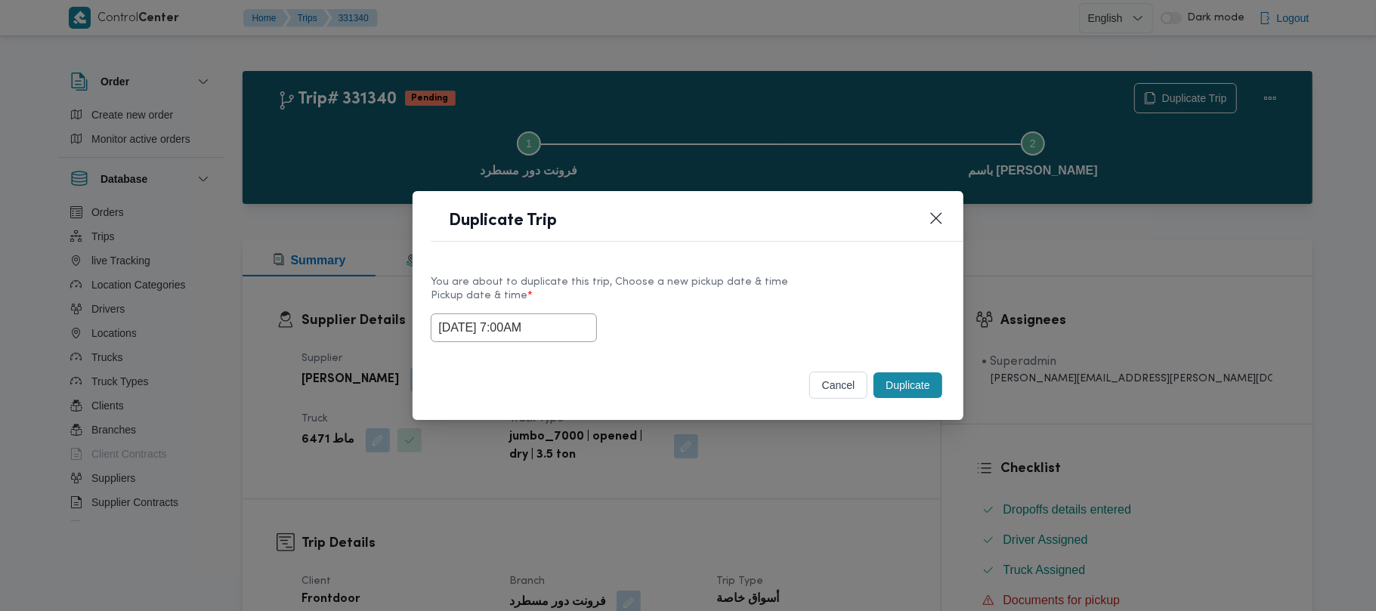
click at [703, 267] on div "You are about to duplicate this trip, Choose a new pickup date & time Pickup da…" at bounding box center [688, 308] width 550 height 97
click at [926, 378] on button "Duplicate" at bounding box center [908, 386] width 68 height 26
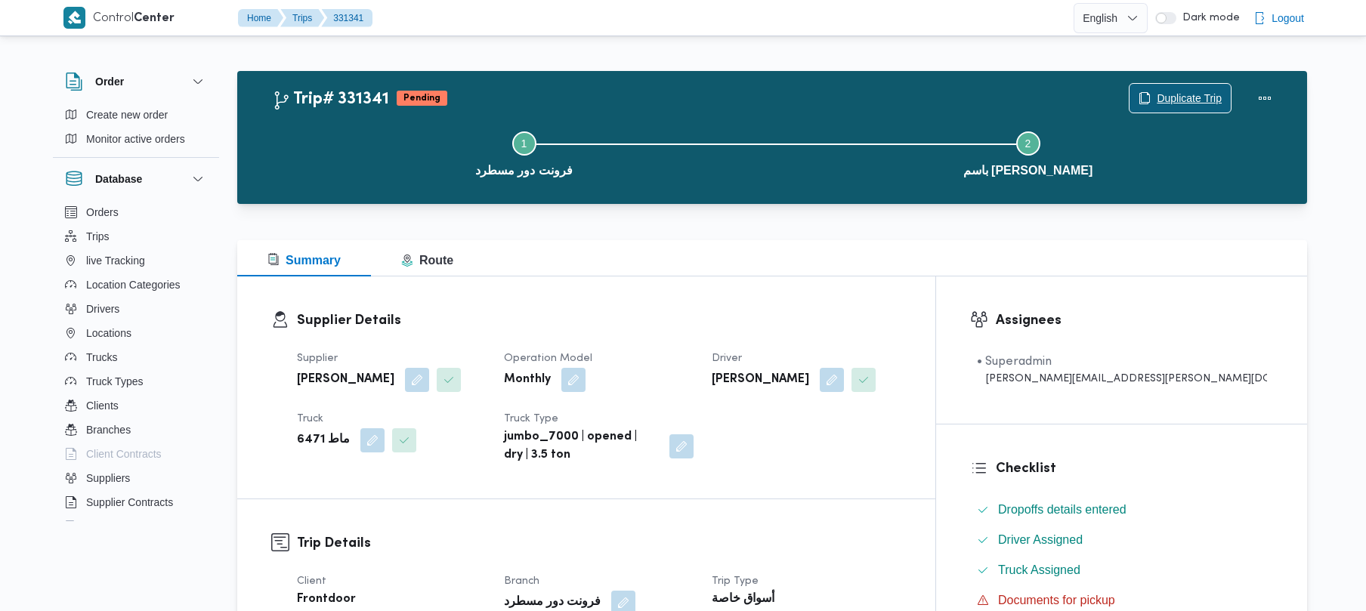
scroll to position [535, 0]
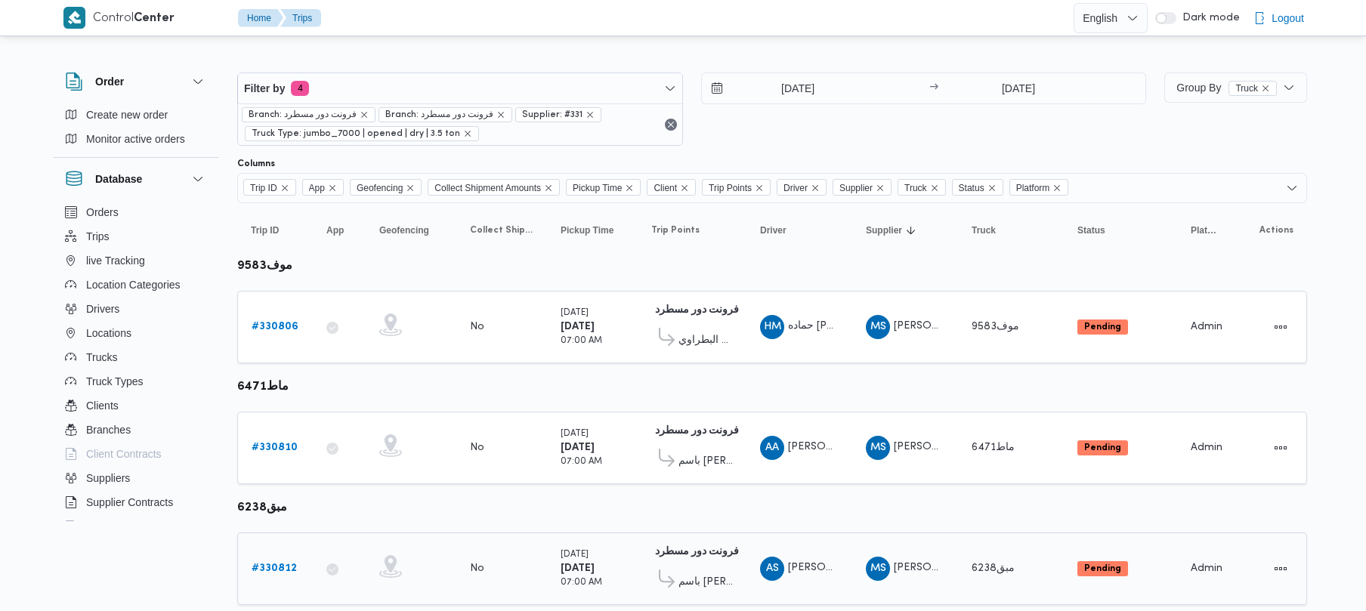
click at [265, 562] on link "# 330812" at bounding box center [274, 569] width 45 height 18
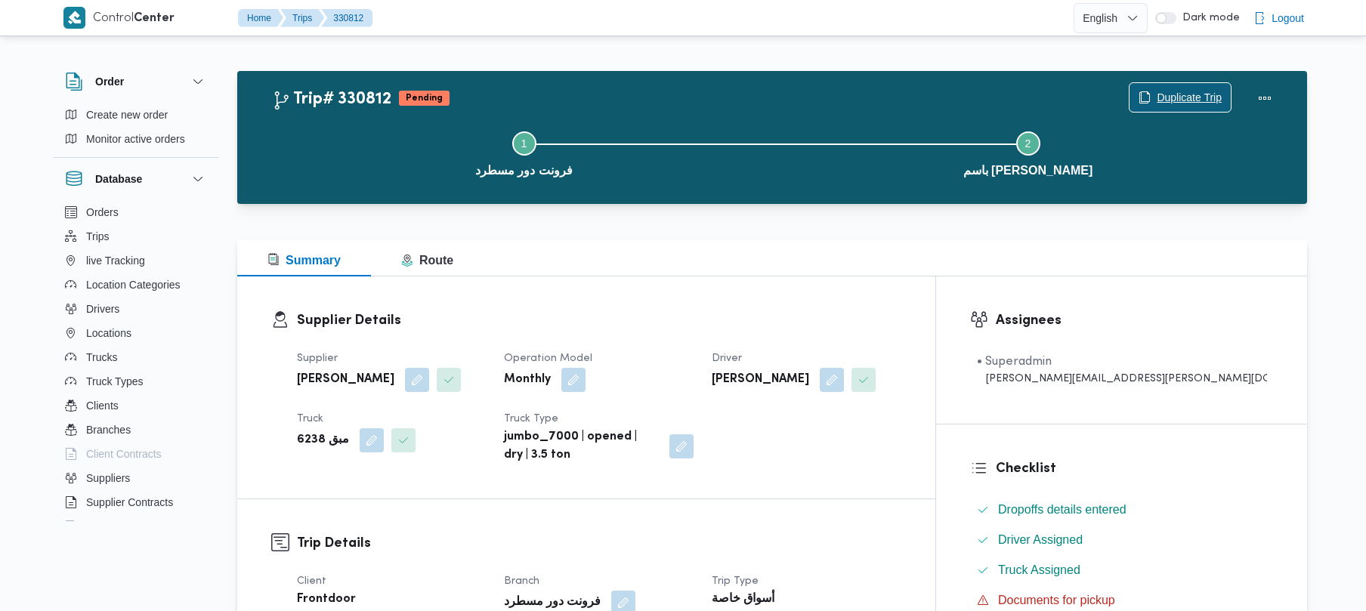
click at [1170, 94] on span "Duplicate Trip" at bounding box center [1189, 97] width 65 height 18
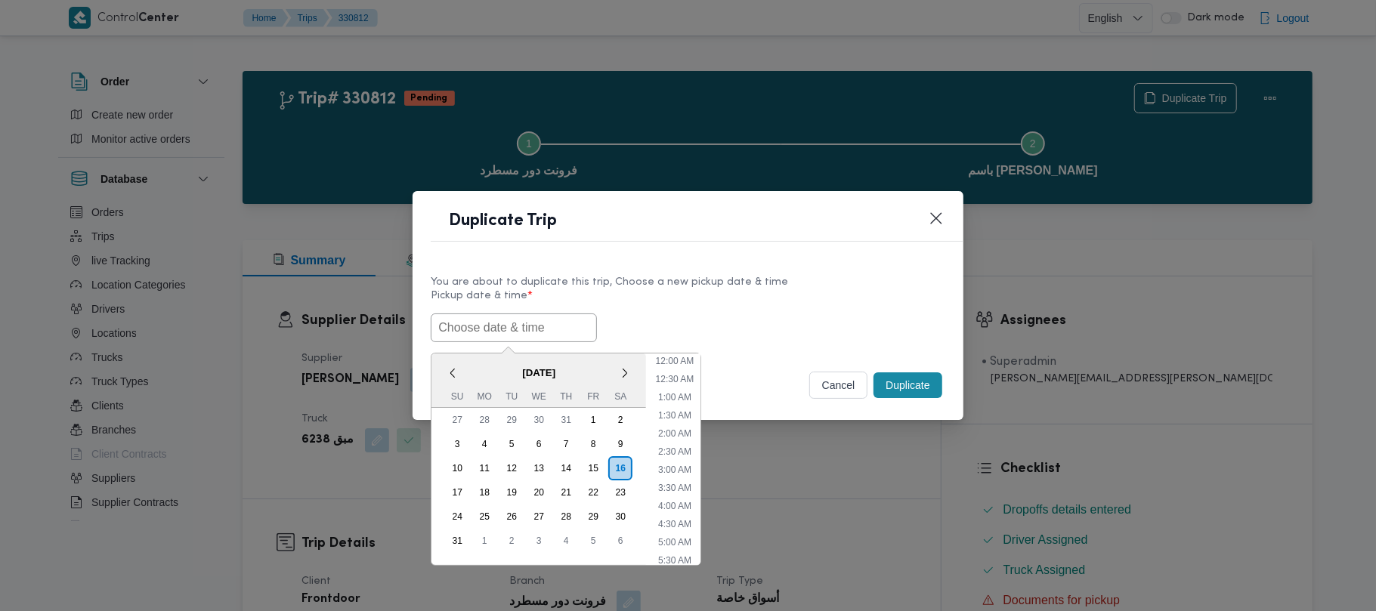
scroll to position [340, 0]
paste input "18/08/2025 7:00AM"
type input "18/08/2025 7:00AM"
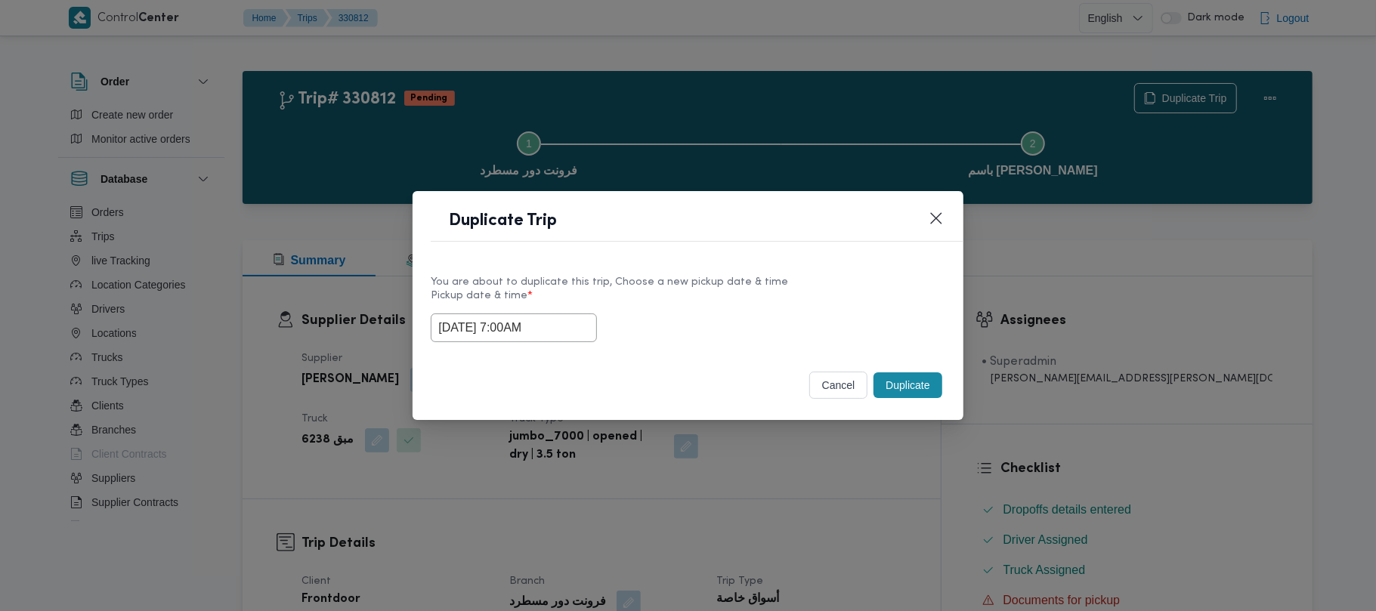
click at [901, 384] on button "Duplicate" at bounding box center [908, 386] width 68 height 26
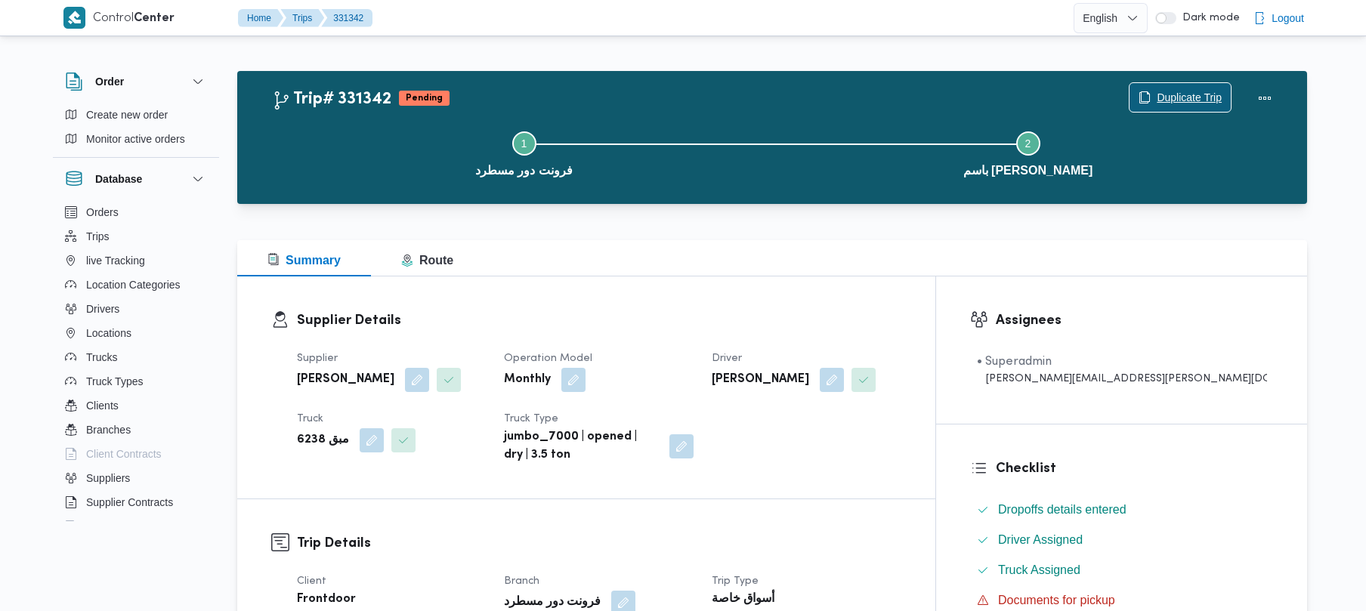
click at [1180, 94] on span "Duplicate Trip" at bounding box center [1189, 97] width 65 height 18
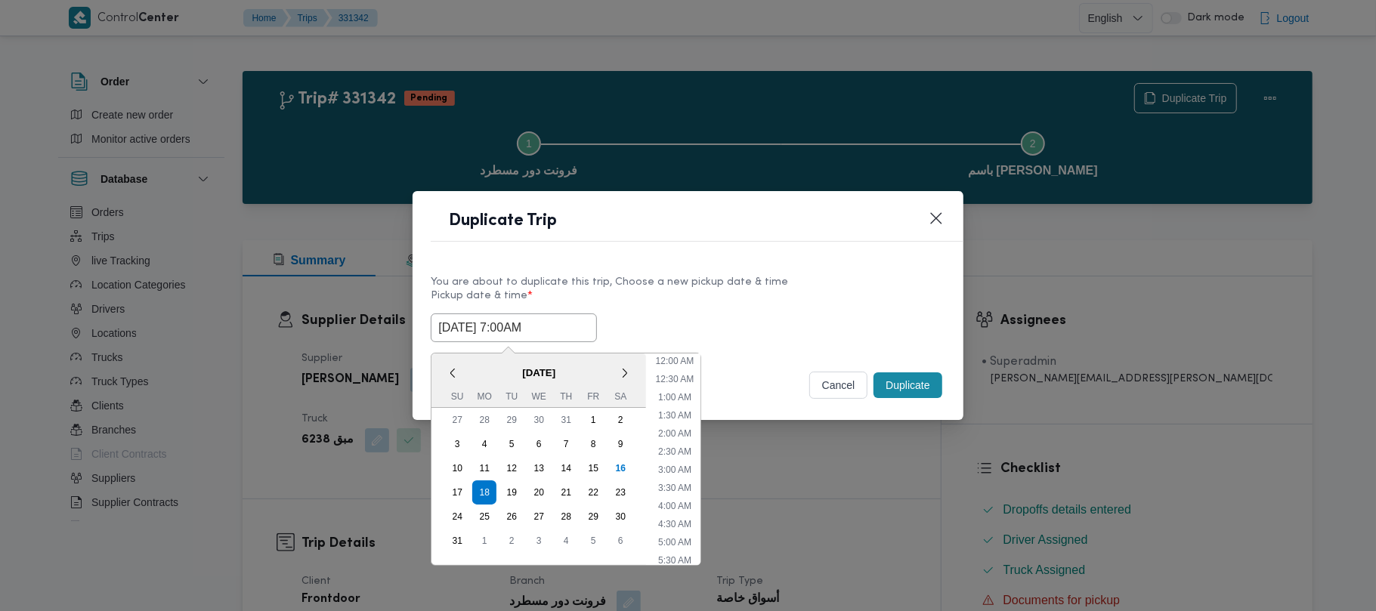
drag, startPoint x: 563, startPoint y: 322, endPoint x: 562, endPoint y: 349, distance: 27.2
click at [563, 323] on input "18/08/2025 7:00AM" at bounding box center [514, 328] width 166 height 29
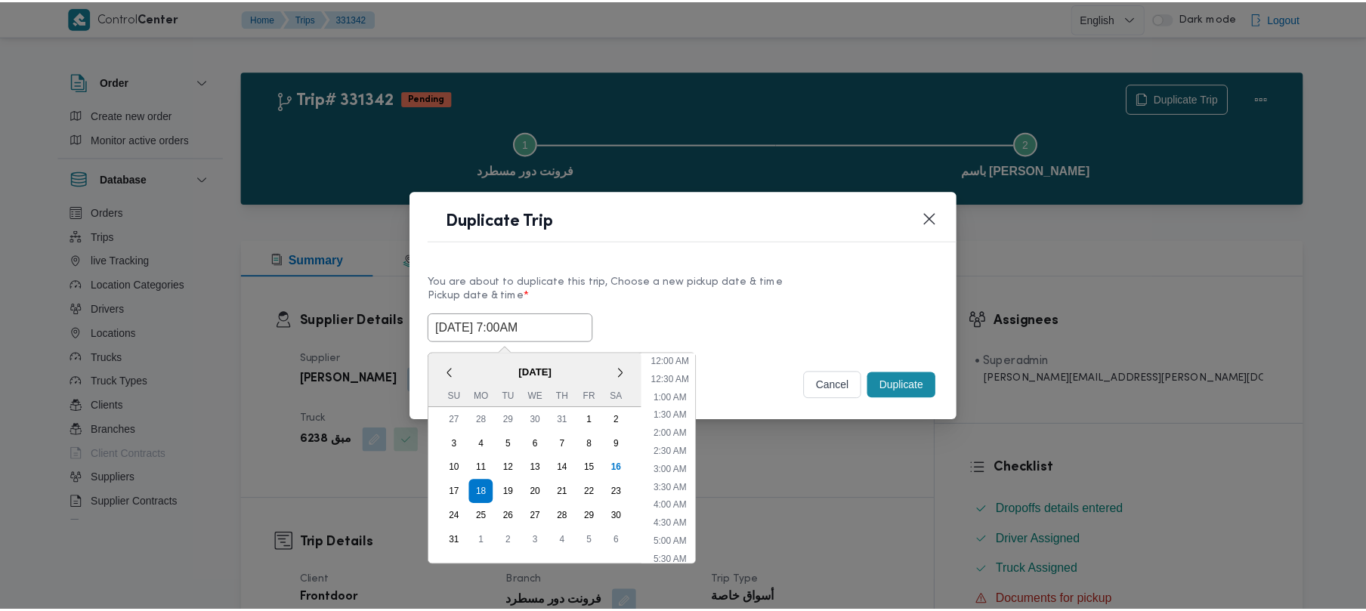
scroll to position [158, 0]
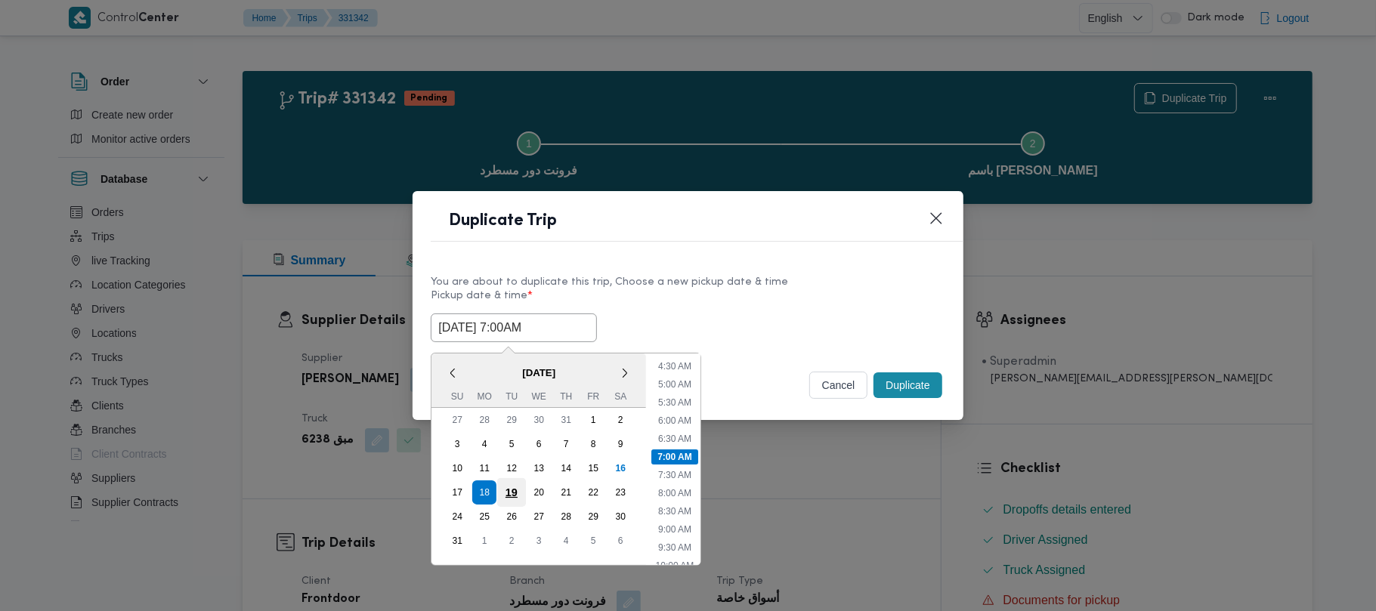
click at [509, 494] on div "19" at bounding box center [511, 492] width 29 height 29
type input "19/08/2025 7:00AM"
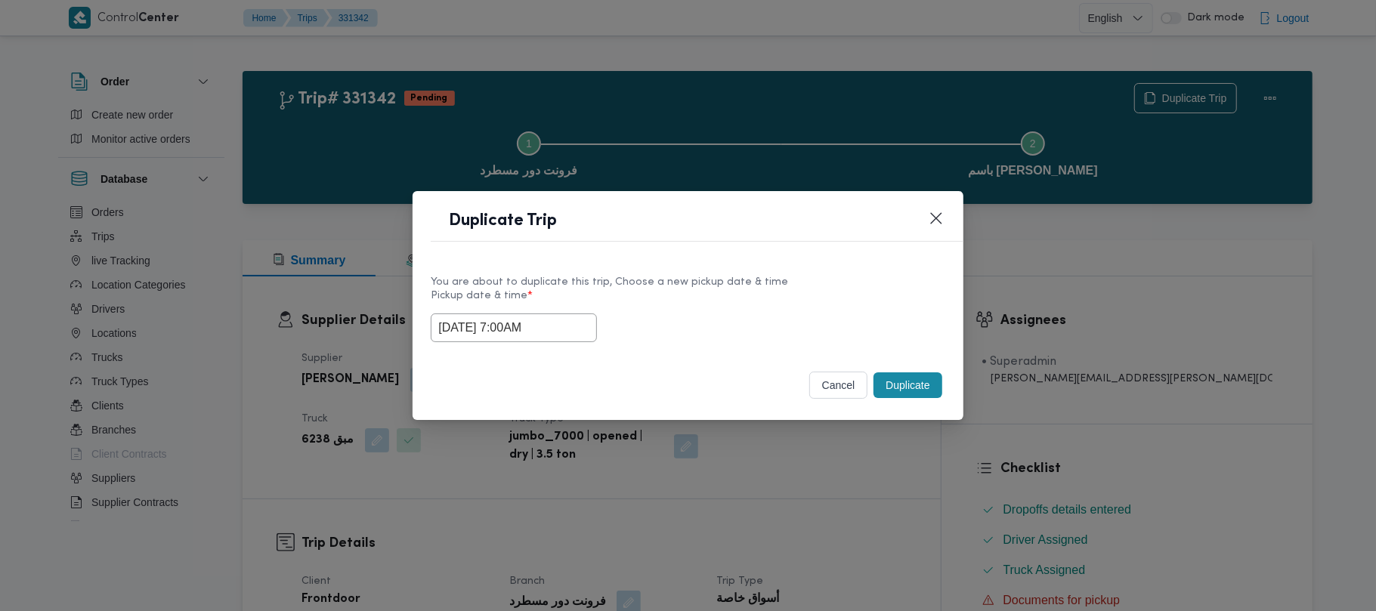
drag, startPoint x: 757, startPoint y: 283, endPoint x: 843, endPoint y: 357, distance: 114.7
click at [769, 285] on div "You are about to duplicate this trip, Choose a new pickup date & time" at bounding box center [688, 282] width 514 height 16
click at [886, 388] on button "Duplicate" at bounding box center [908, 386] width 68 height 26
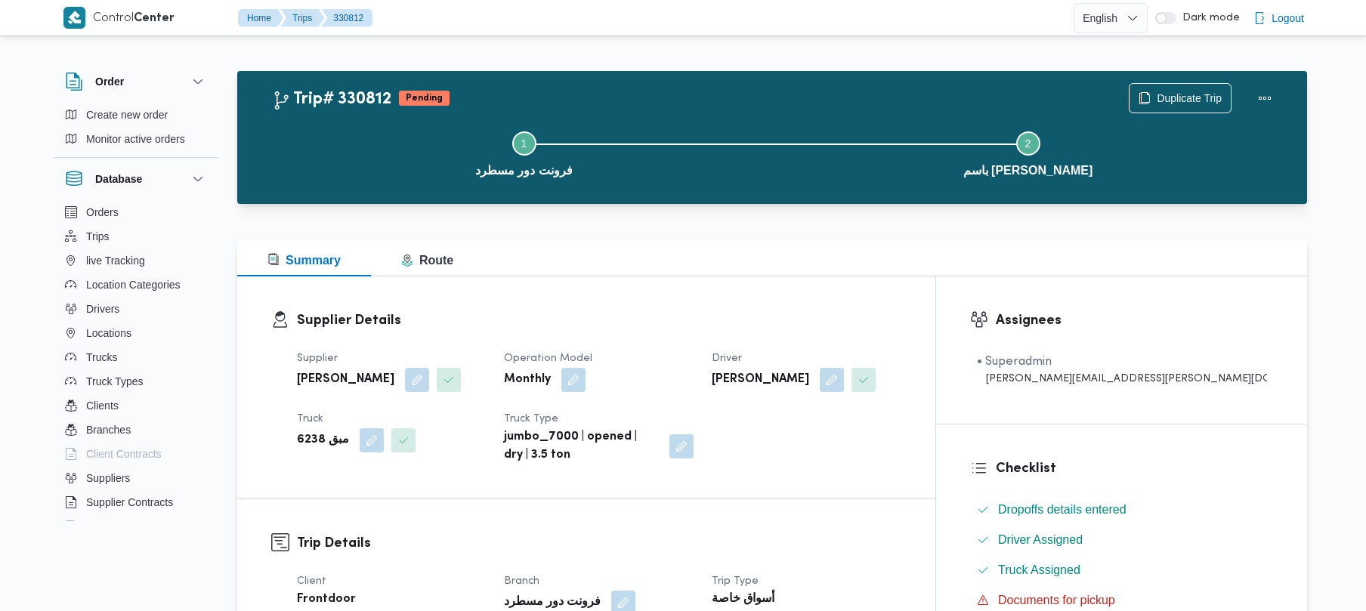
scroll to position [535, 0]
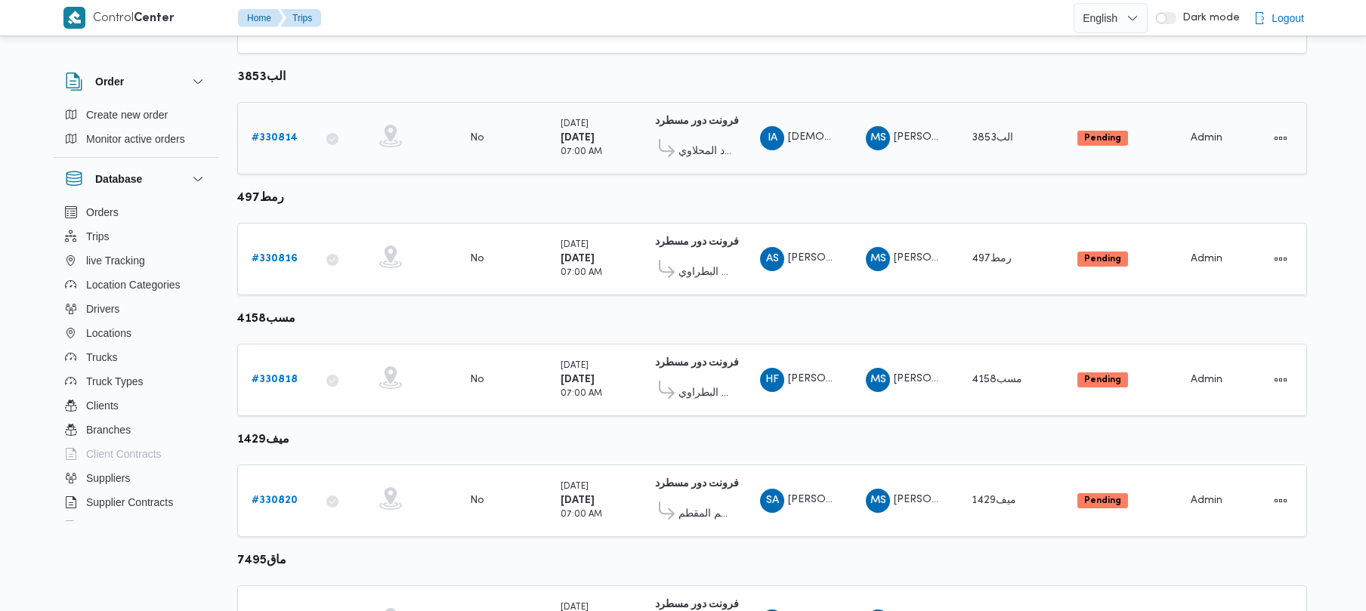
click at [282, 146] on link "# 330814" at bounding box center [275, 138] width 46 height 18
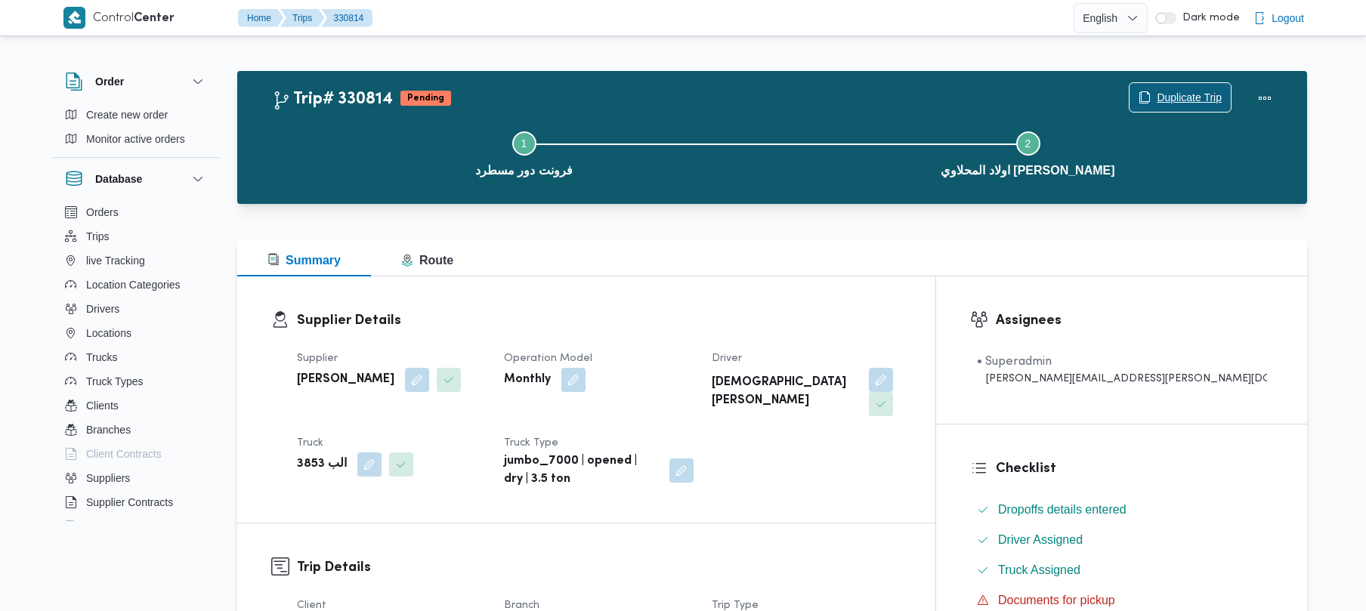
click at [1162, 94] on span "Duplicate Trip" at bounding box center [1189, 97] width 65 height 18
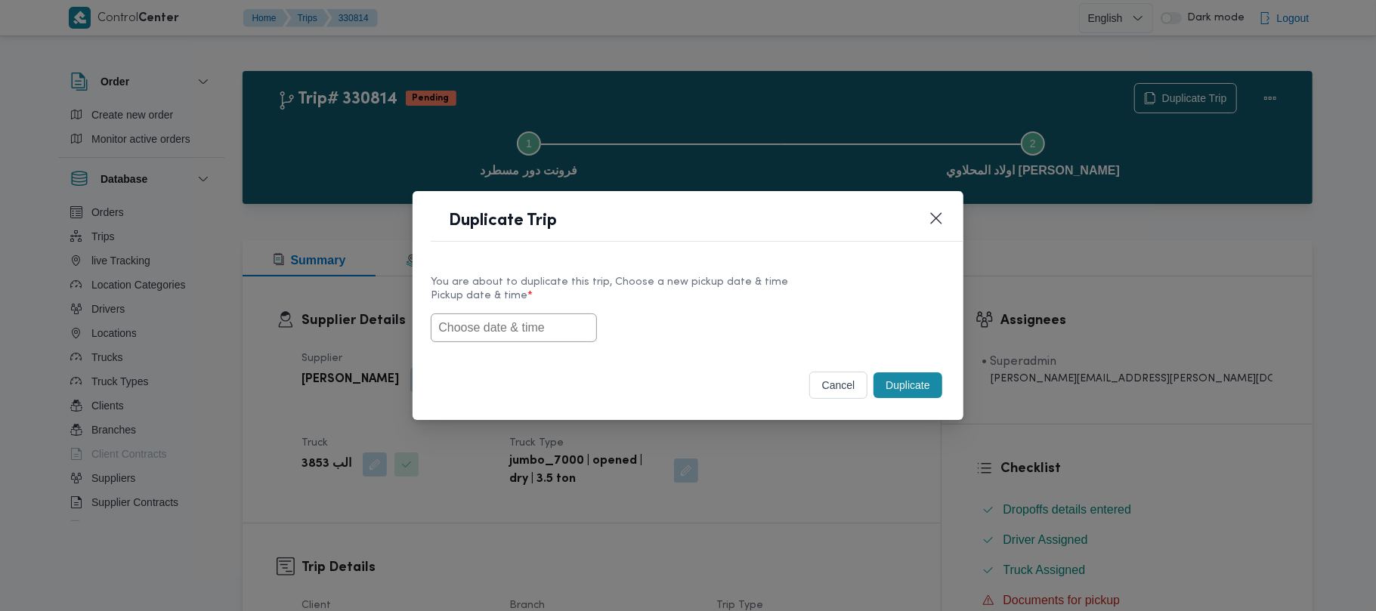
click at [508, 336] on input "text" at bounding box center [514, 328] width 166 height 29
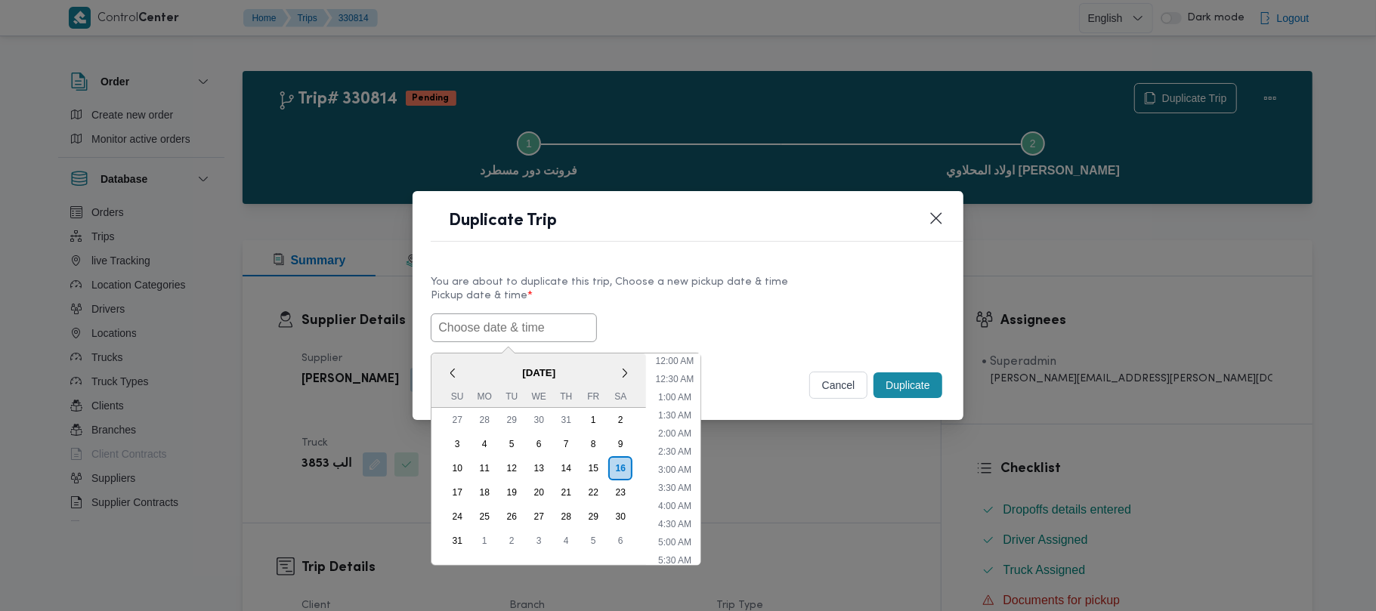
scroll to position [340, 0]
paste input "18/08/2025 7:00AM"
type input "18/08/2025 7:00AM"
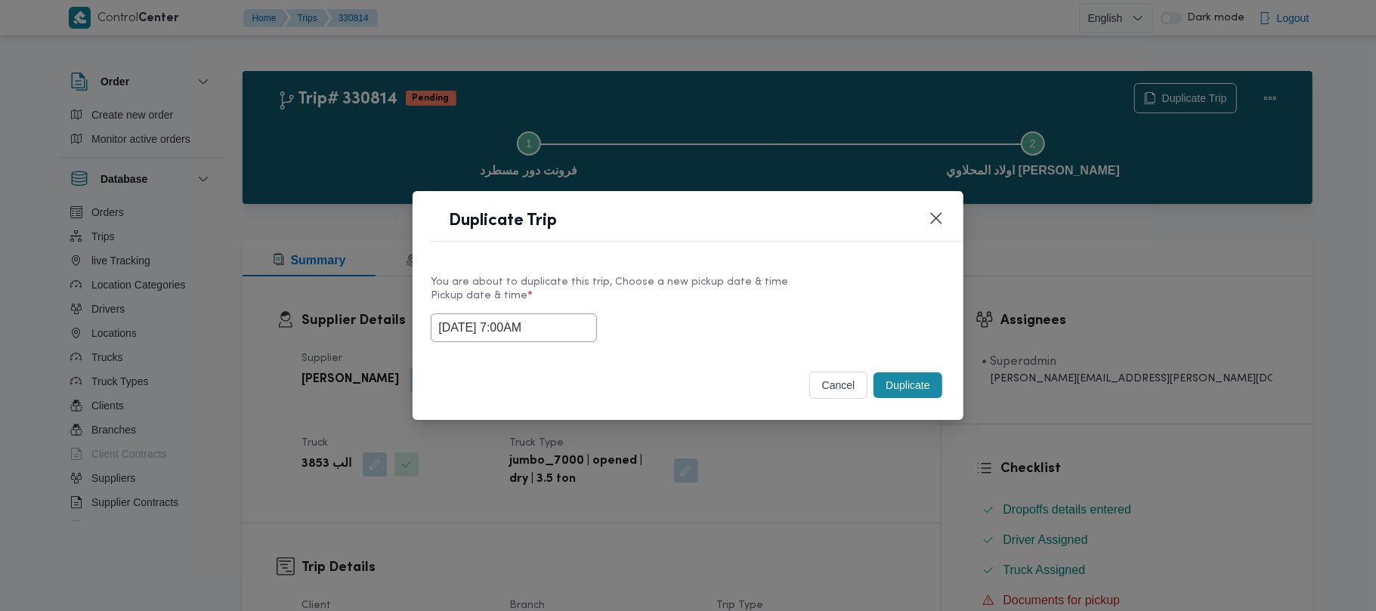
click at [765, 315] on div "18/08/2025 7:00AM" at bounding box center [688, 328] width 514 height 29
click at [937, 379] on button "Duplicate" at bounding box center [908, 386] width 68 height 26
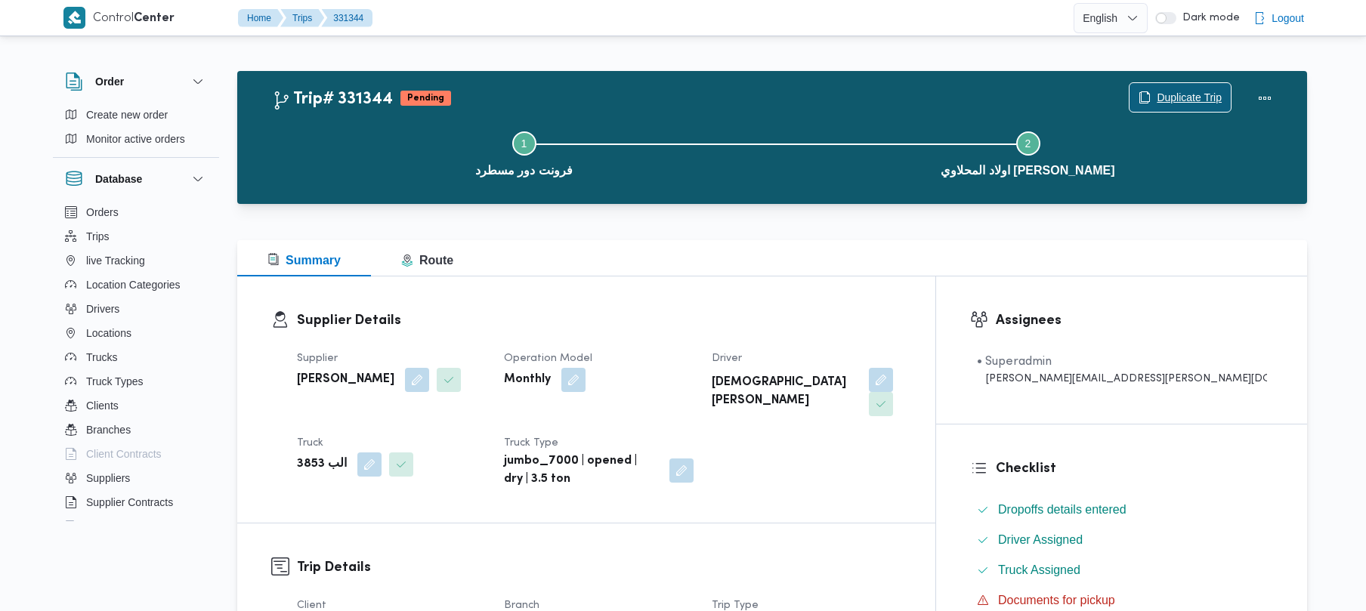
click at [1224, 85] on span "Duplicate Trip" at bounding box center [1180, 97] width 101 height 29
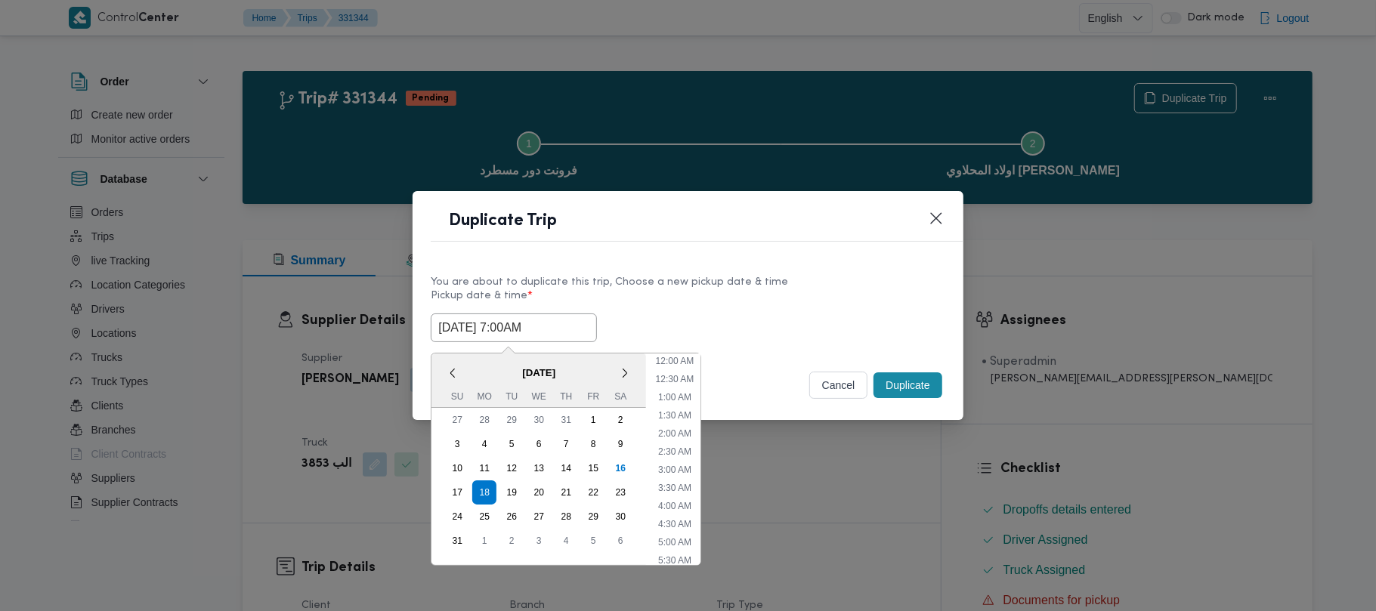
drag, startPoint x: 567, startPoint y: 336, endPoint x: 569, endPoint y: 372, distance: 35.6
click at [568, 337] on input "18/08/2025 7:00AM" at bounding box center [514, 328] width 166 height 29
click at [512, 491] on div "19" at bounding box center [511, 492] width 29 height 29
type input "19/08/2025 7:00AM"
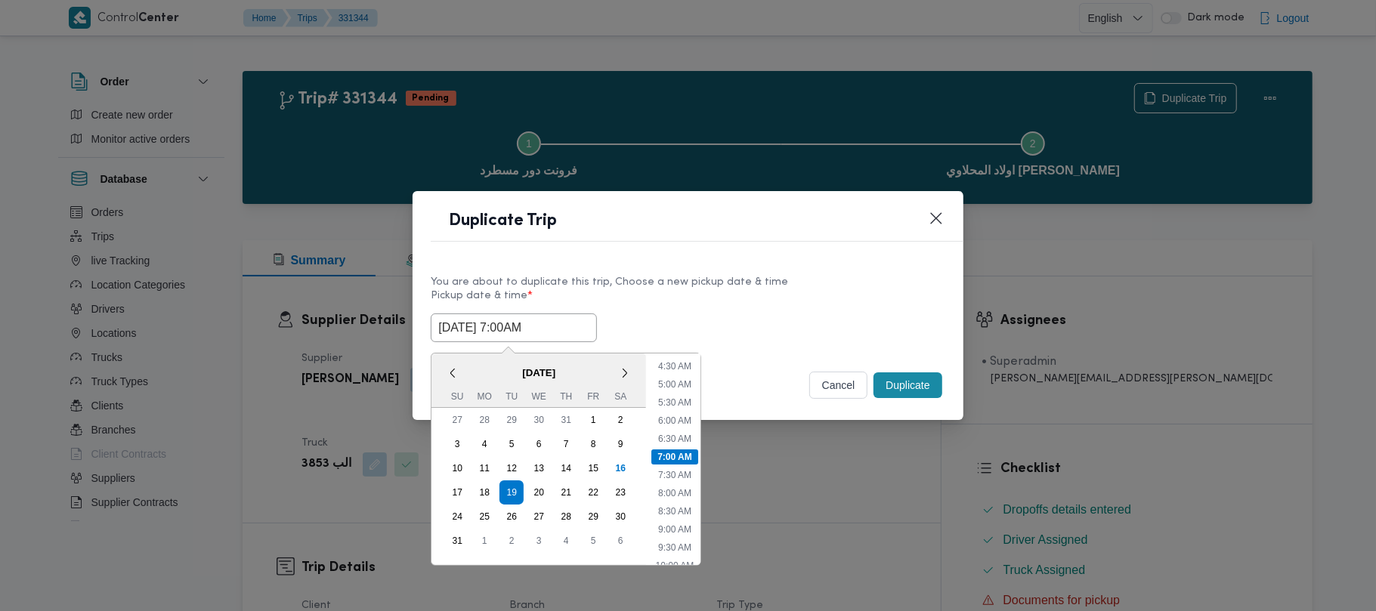
click at [769, 290] on label "Pickup date & time *" at bounding box center [688, 301] width 514 height 23
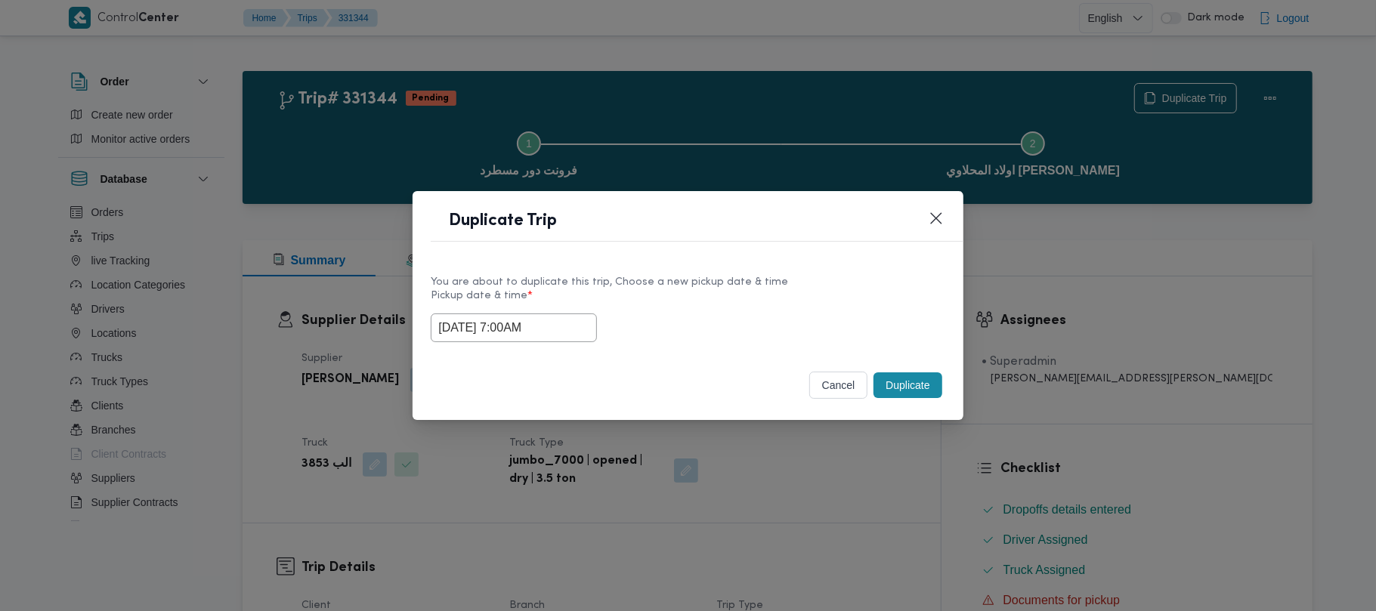
click at [895, 390] on button "Duplicate" at bounding box center [908, 386] width 68 height 26
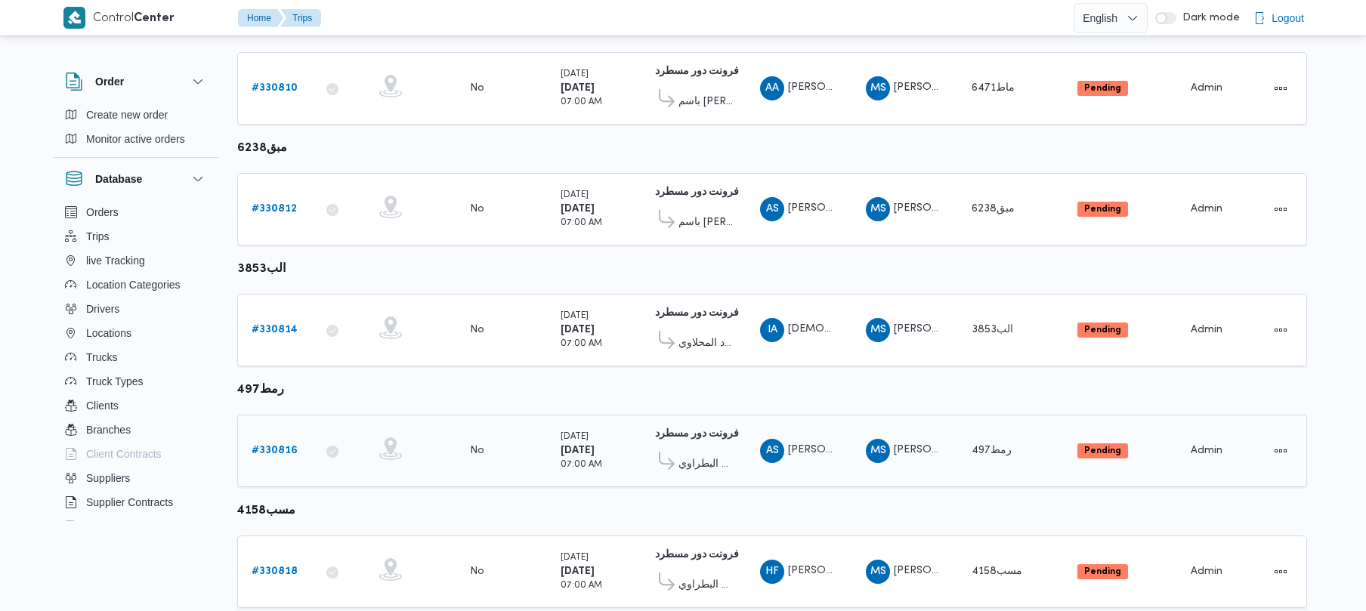
scroll to position [428, 0]
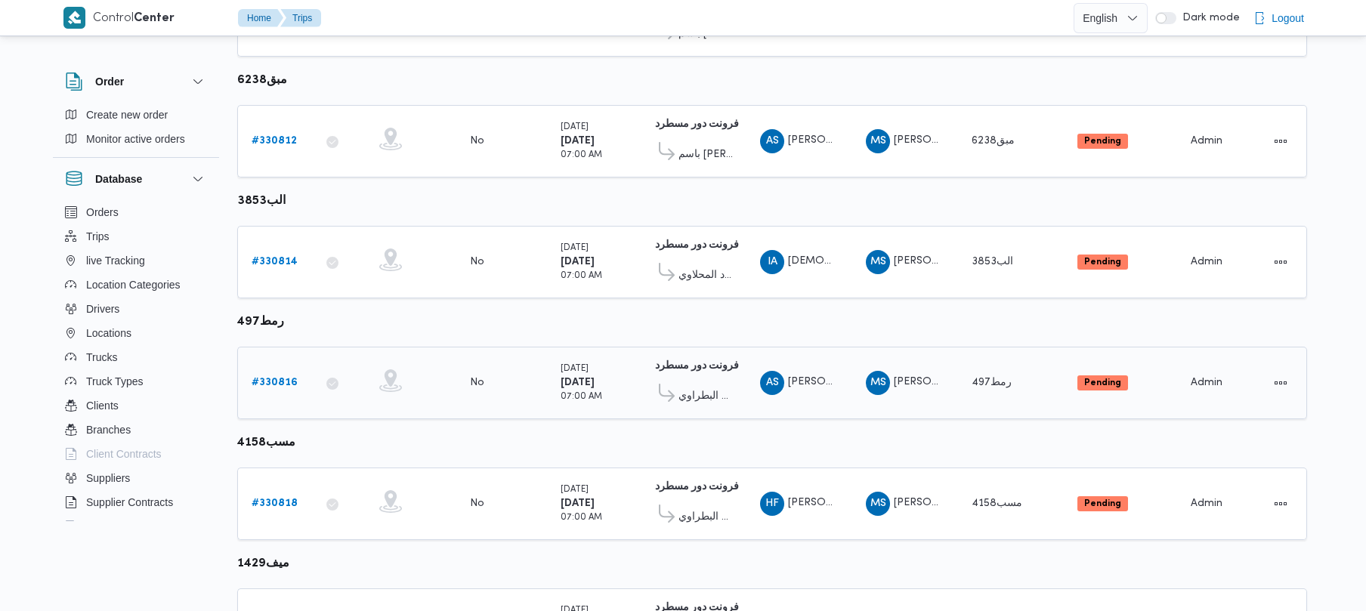
click at [282, 391] on link "# 330816" at bounding box center [275, 383] width 46 height 18
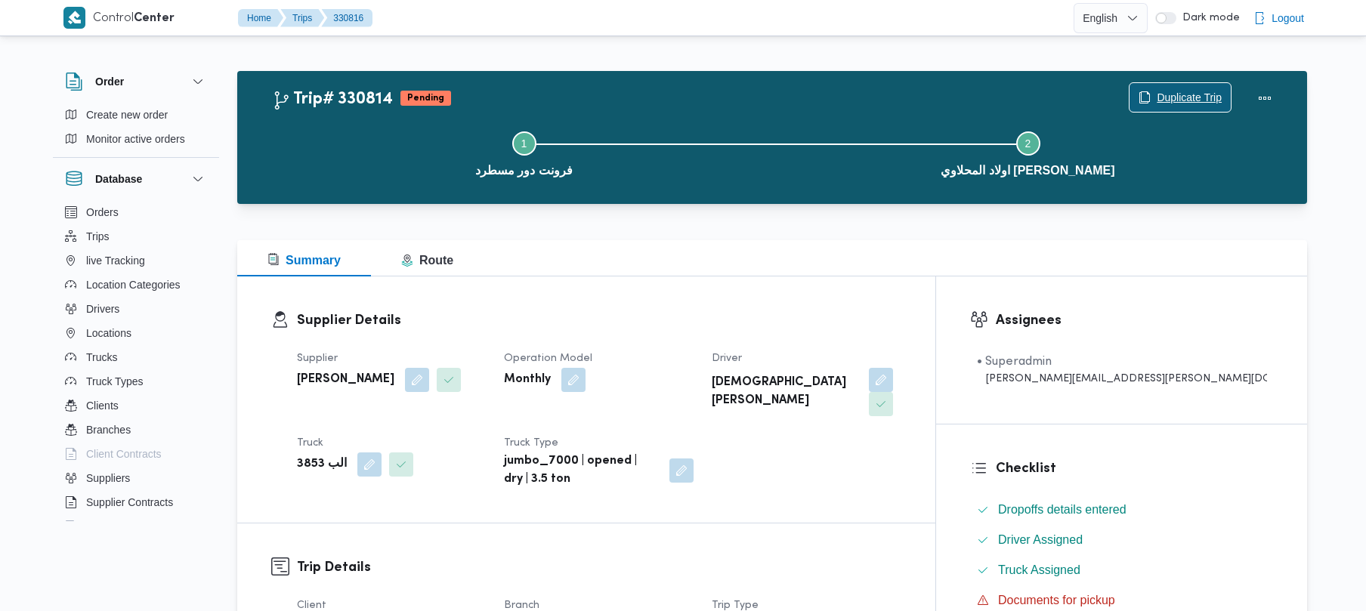
click at [1167, 103] on span "Duplicate Trip" at bounding box center [1189, 97] width 65 height 18
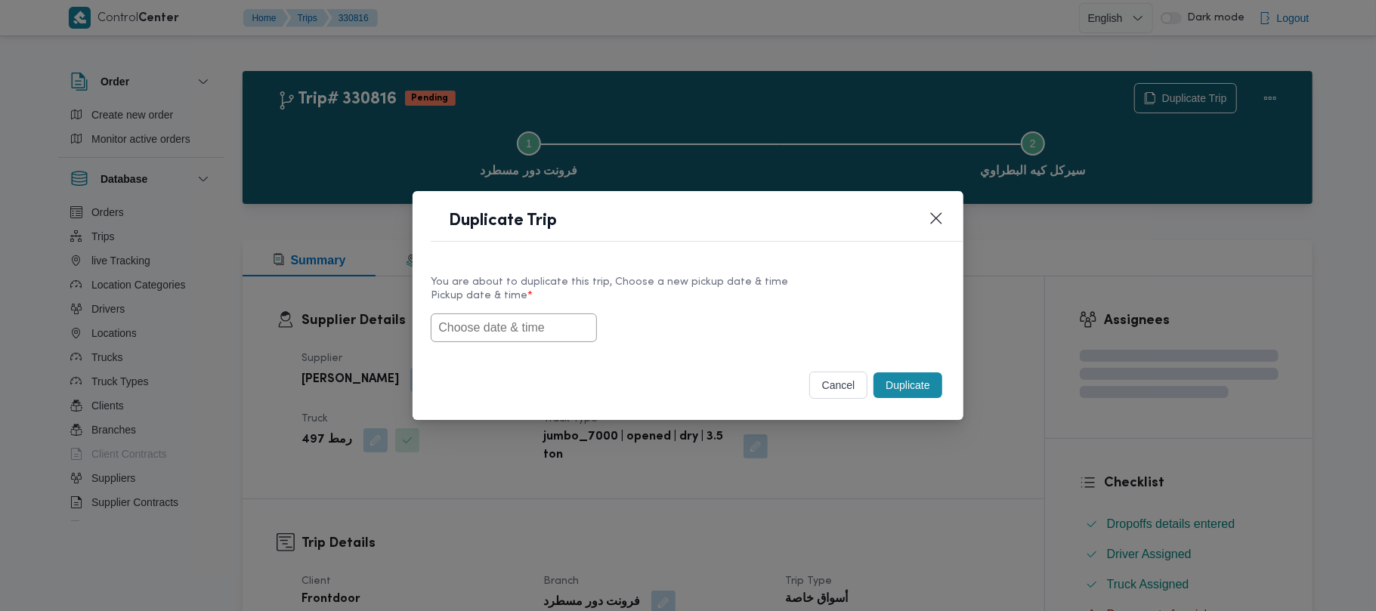
click at [503, 304] on label "Pickup date & time *" at bounding box center [688, 301] width 514 height 23
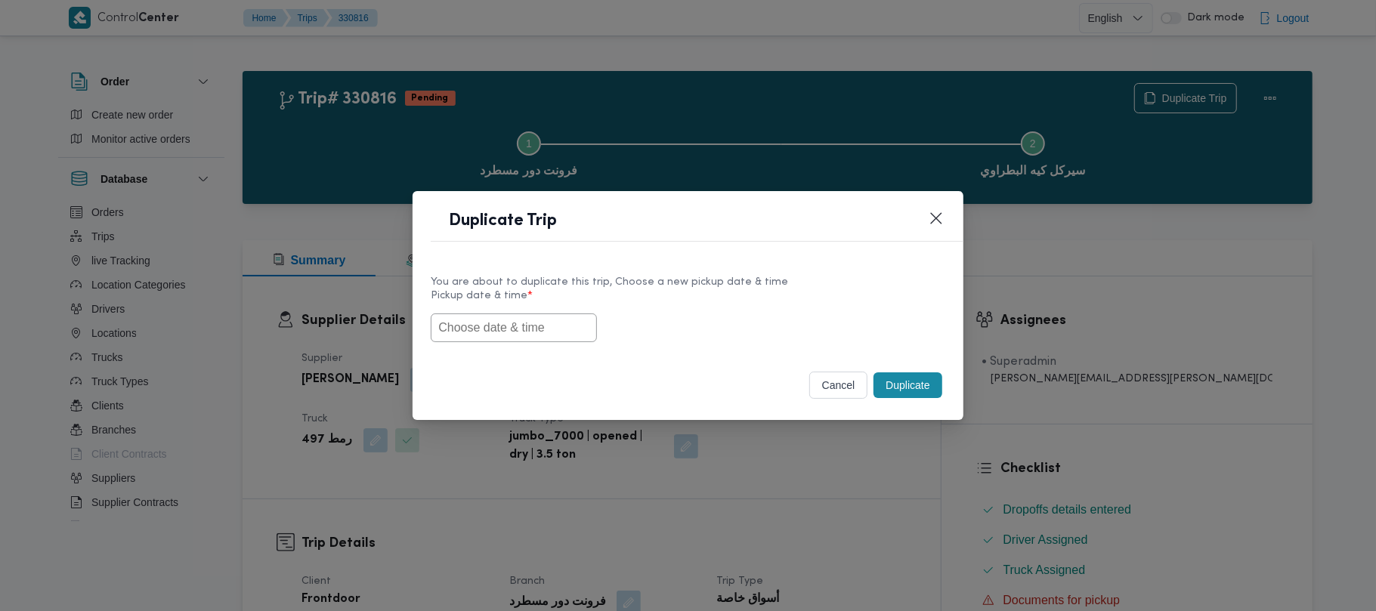
click at [508, 321] on input "text" at bounding box center [514, 328] width 166 height 29
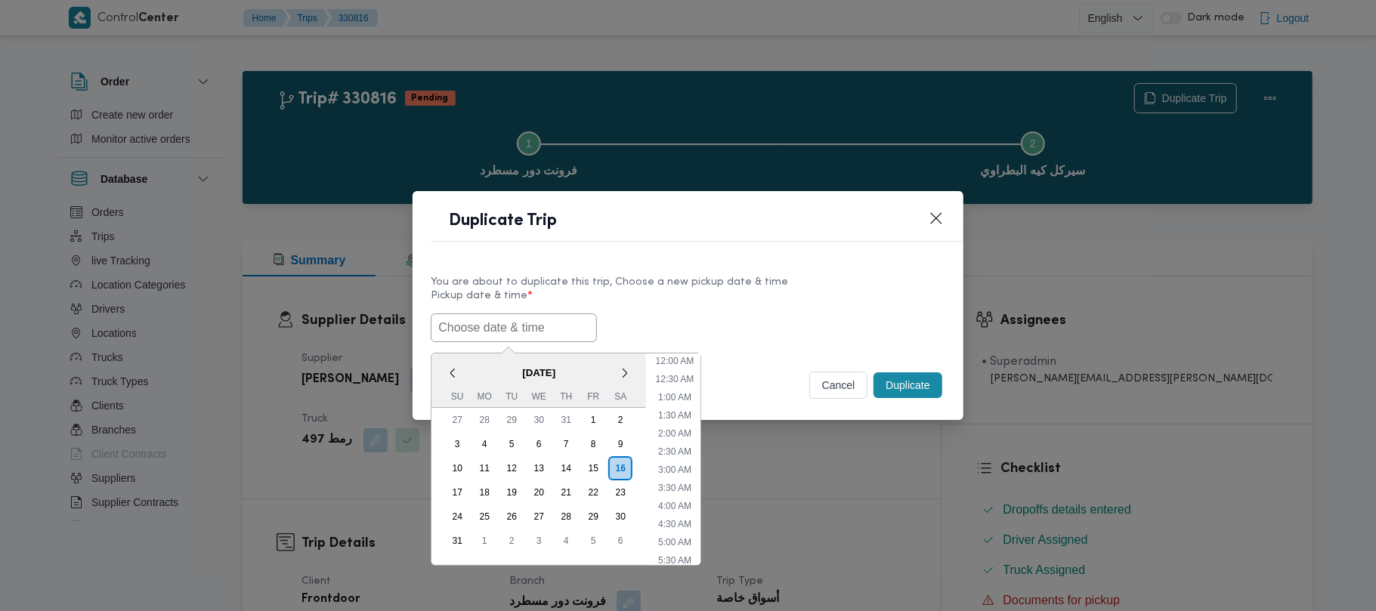
paste input "18/08/2025 7:00AM"
type input "18/08/2025 7:00AM"
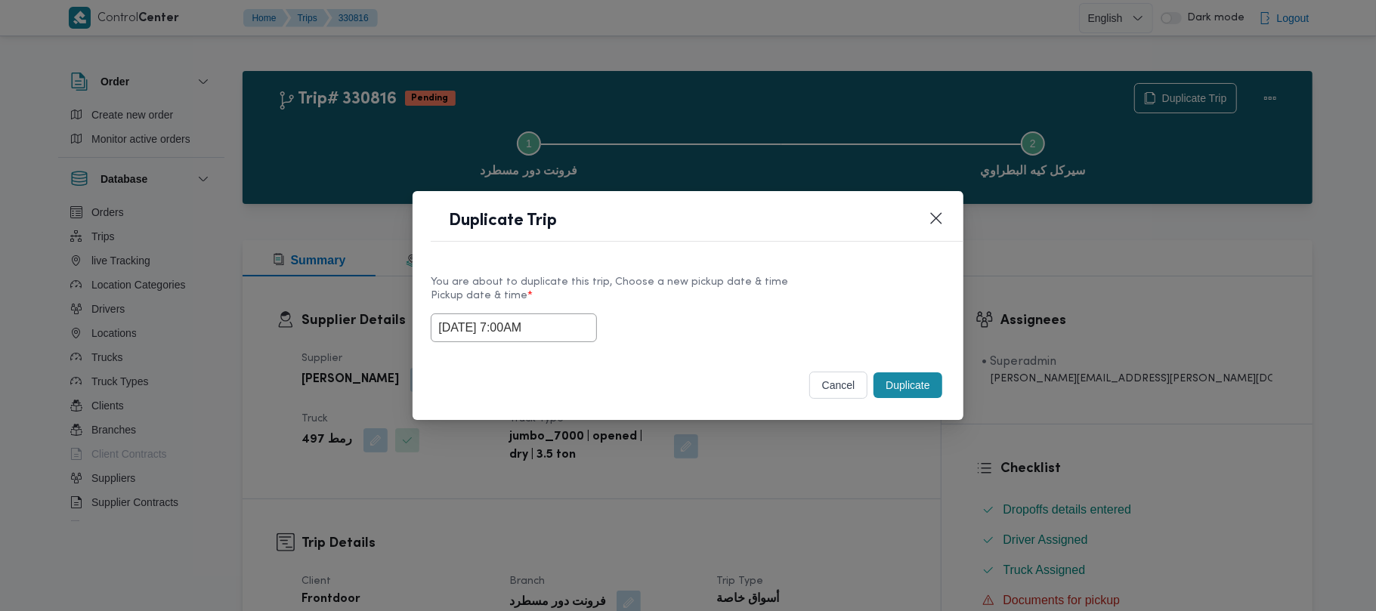
click at [661, 337] on div "18/08/2025 7:00AM" at bounding box center [688, 328] width 514 height 29
click at [892, 382] on button "Duplicate" at bounding box center [908, 386] width 68 height 26
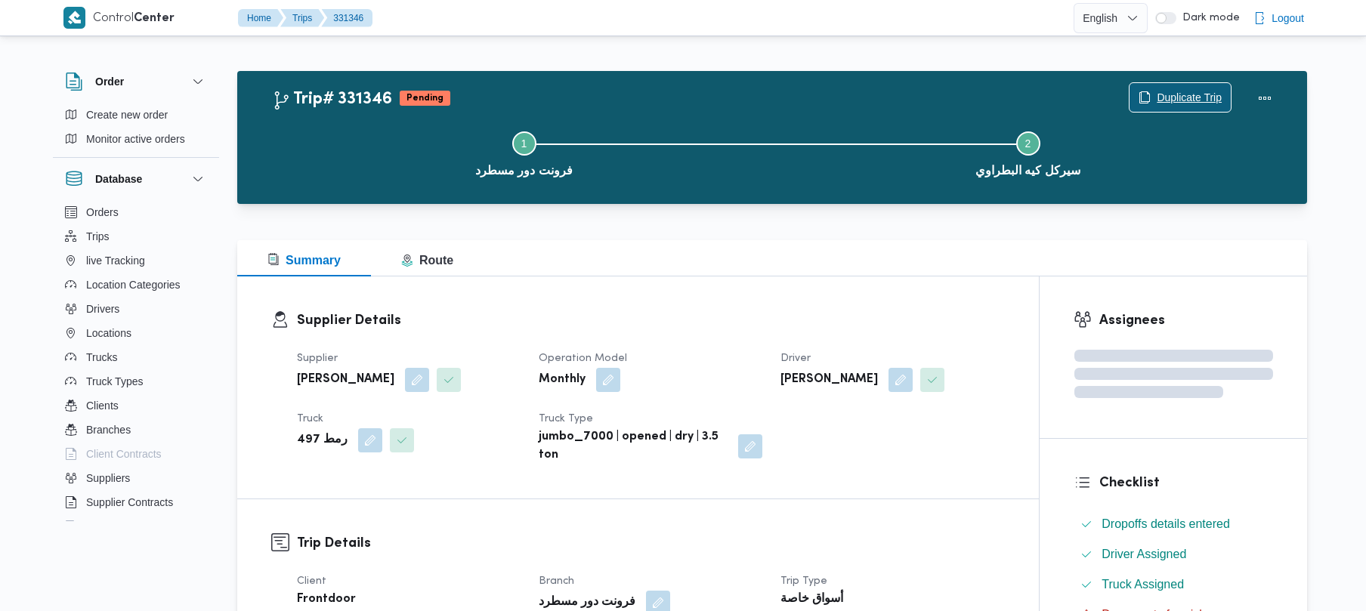
click at [1168, 101] on span "Duplicate Trip" at bounding box center [1189, 97] width 65 height 18
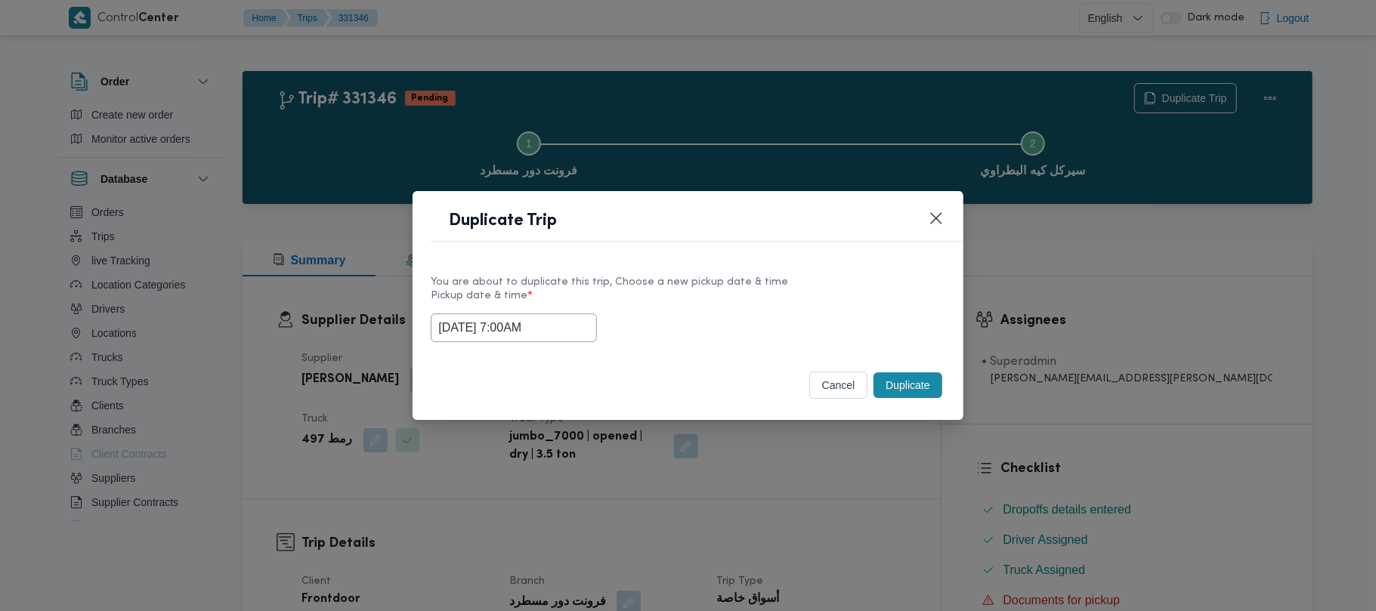
click at [553, 339] on input "18/08/2025 7:00AM" at bounding box center [514, 328] width 166 height 29
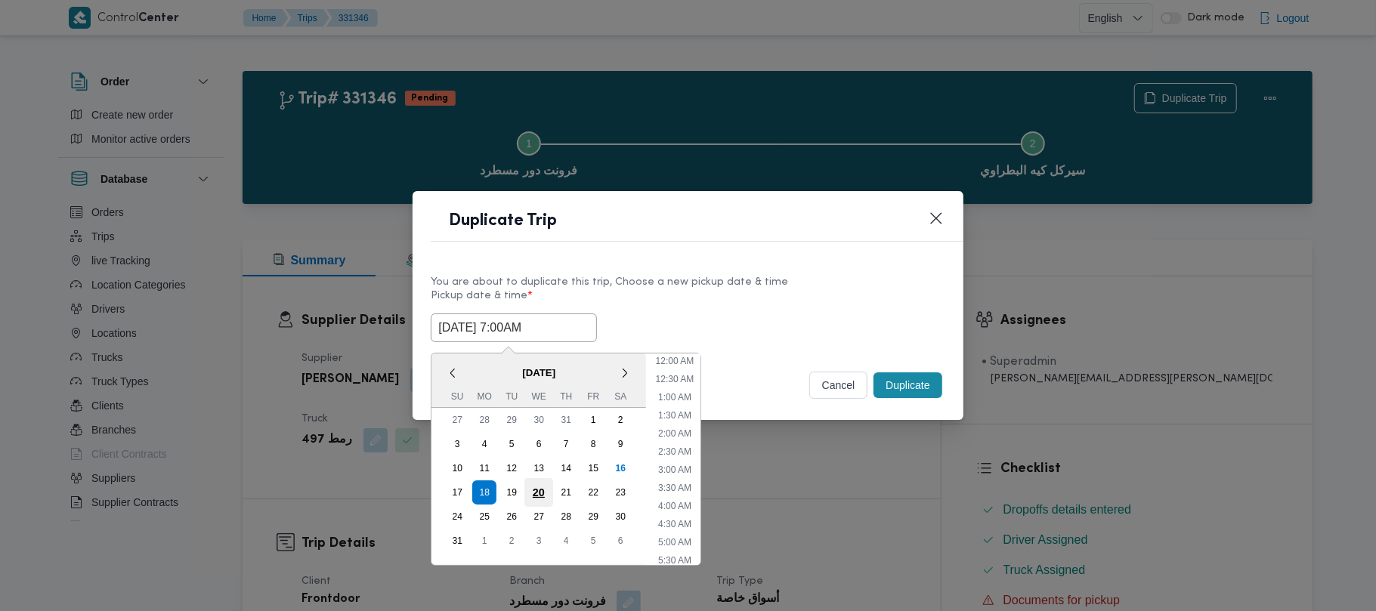
scroll to position [158, 0]
click at [512, 491] on div "19" at bounding box center [511, 492] width 29 height 29
type input "19/08/2025 7:00AM"
click at [739, 314] on div "19/08/2025 7:00AM < August 2025 > Su Mo Tu We Th Fr Sa 27 28 29 30 31 1 2 3 4 5…" at bounding box center [688, 328] width 514 height 29
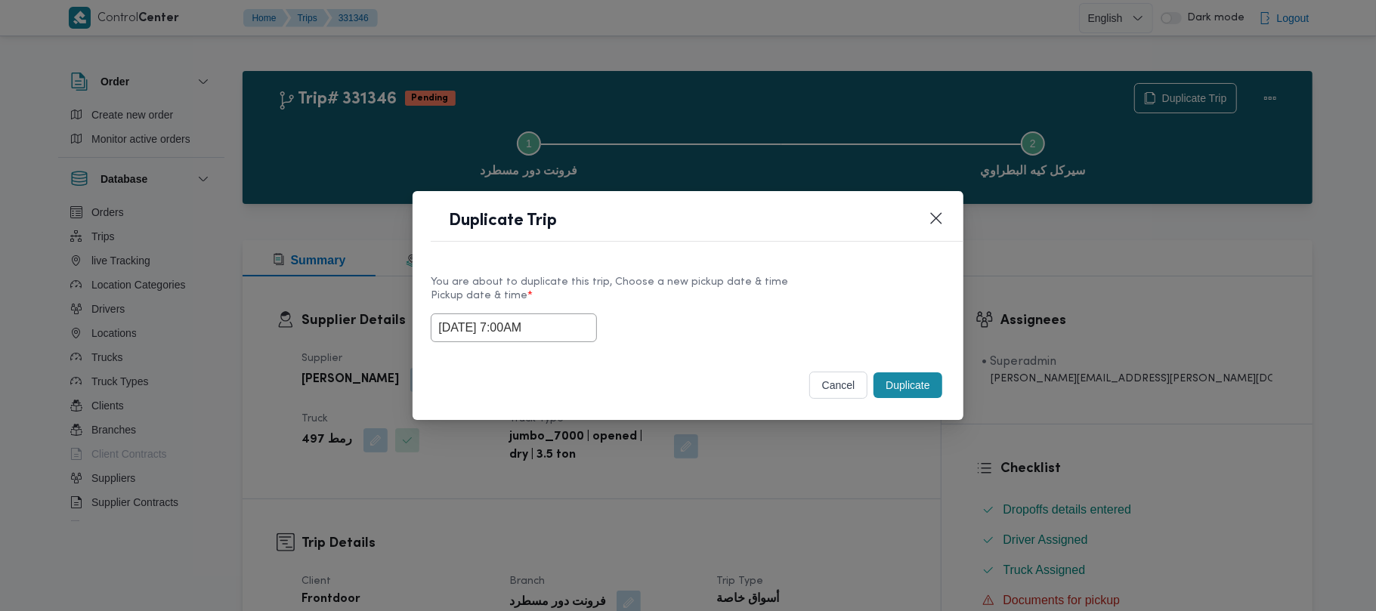
click at [920, 375] on button "Duplicate" at bounding box center [908, 386] width 68 height 26
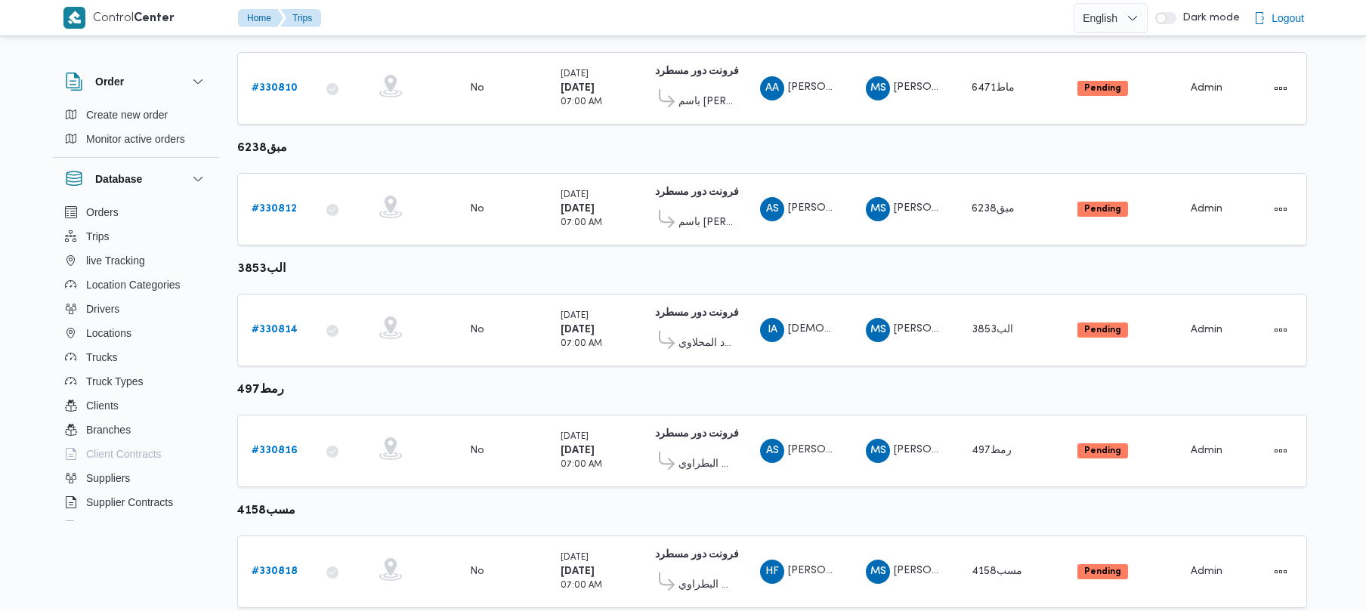
scroll to position [428, 0]
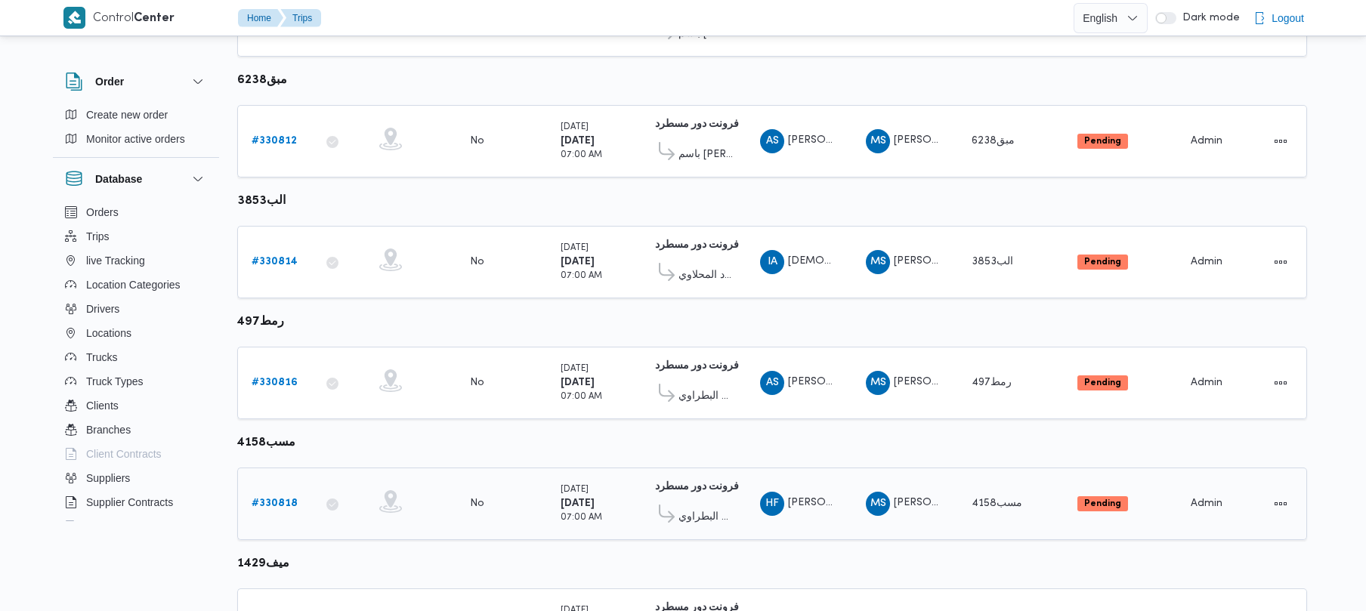
click at [277, 506] on b "# 330818" at bounding box center [275, 504] width 46 height 10
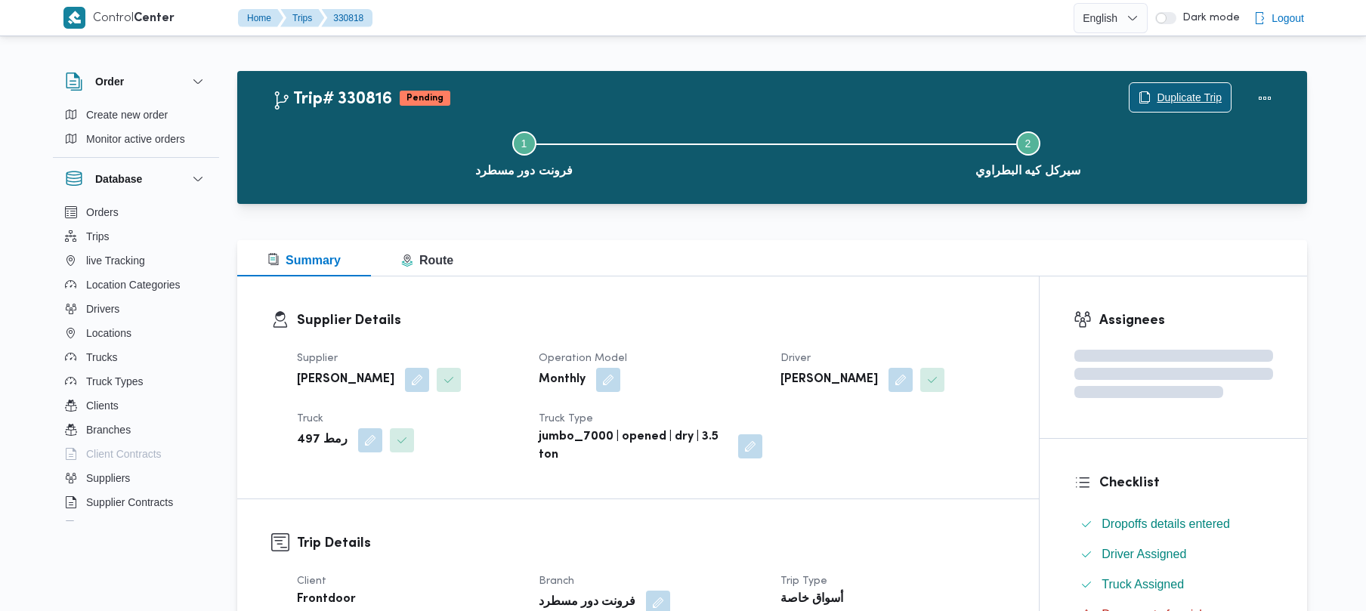
click at [1179, 94] on span "Duplicate Trip" at bounding box center [1189, 97] width 65 height 18
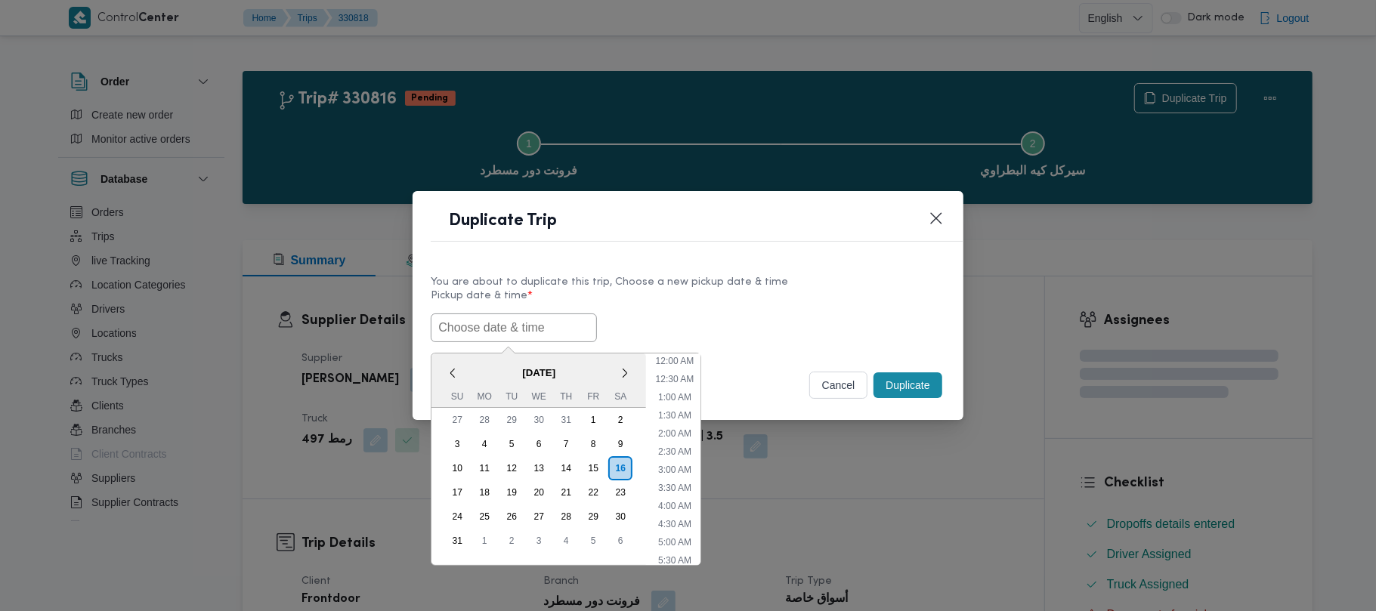
drag, startPoint x: 543, startPoint y: 319, endPoint x: 549, endPoint y: 324, distance: 8.0
click at [544, 321] on input "text" at bounding box center [514, 328] width 166 height 29
paste input "18/08/2025 7:00AM"
type input "18/08/2025 7:00AM"
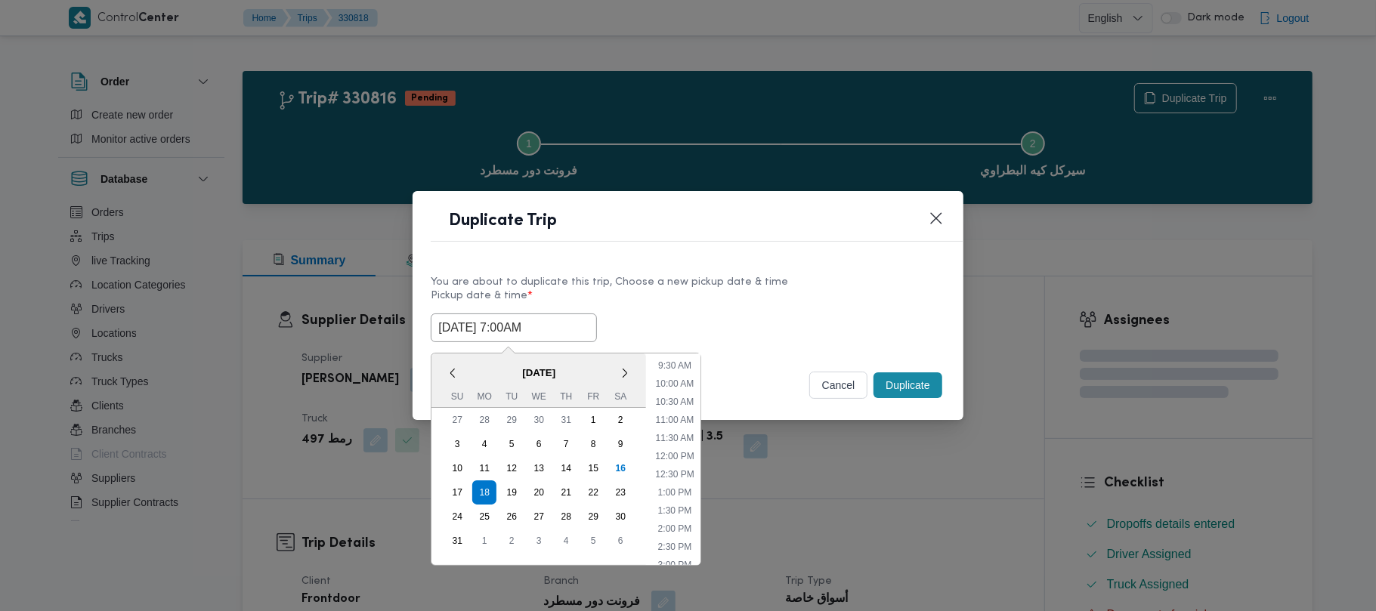
drag, startPoint x: 723, startPoint y: 305, endPoint x: 732, endPoint y: 305, distance: 8.3
click at [726, 305] on label "Pickup date & time *" at bounding box center [688, 301] width 514 height 23
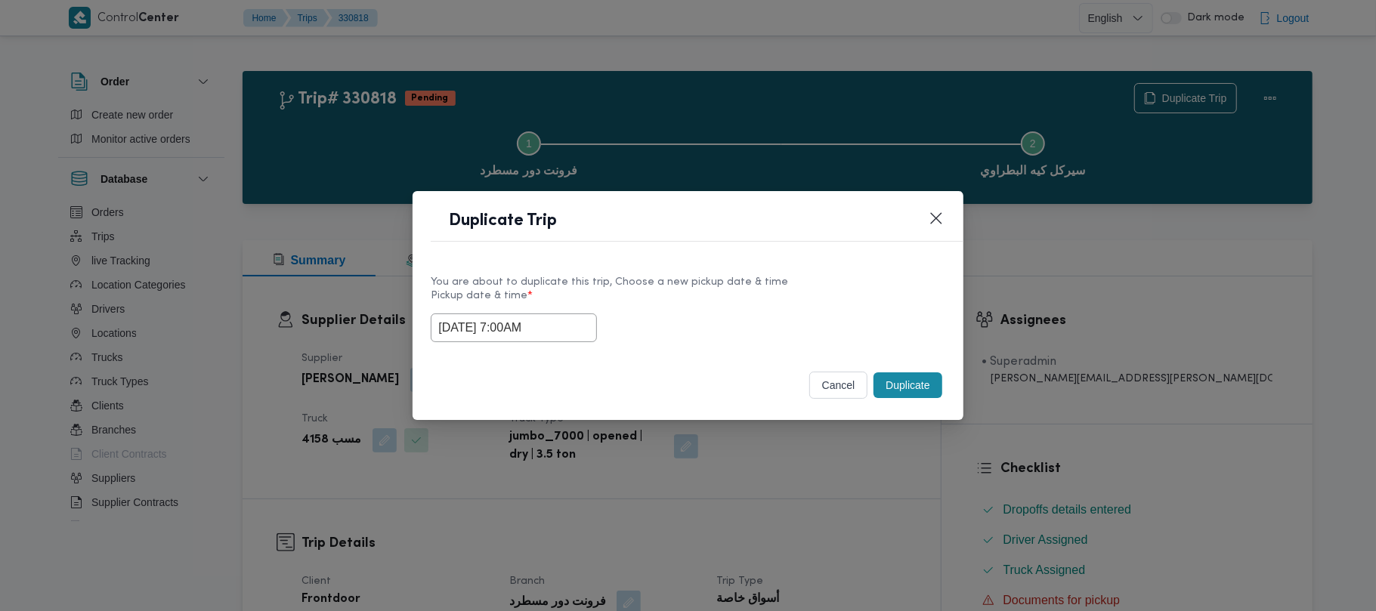
click at [917, 390] on button "Duplicate" at bounding box center [908, 386] width 68 height 26
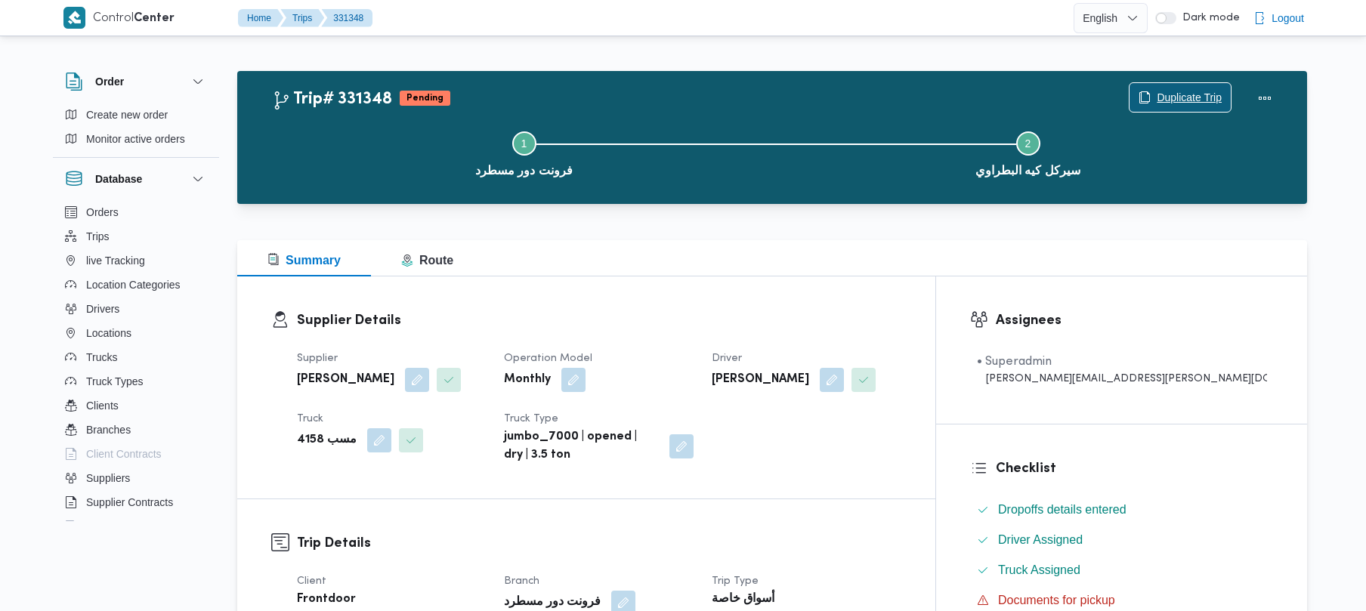
click at [1165, 88] on span "Duplicate Trip" at bounding box center [1189, 97] width 65 height 18
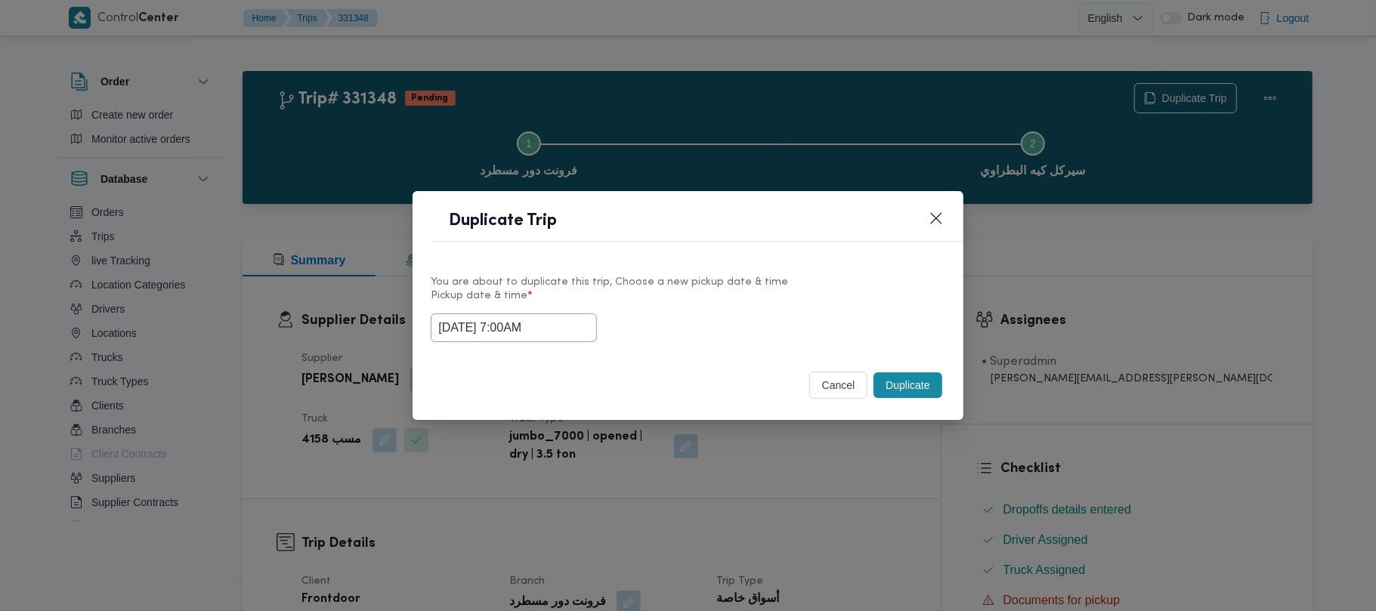
click at [569, 336] on input "18/08/2025 7:00AM" at bounding box center [514, 328] width 166 height 29
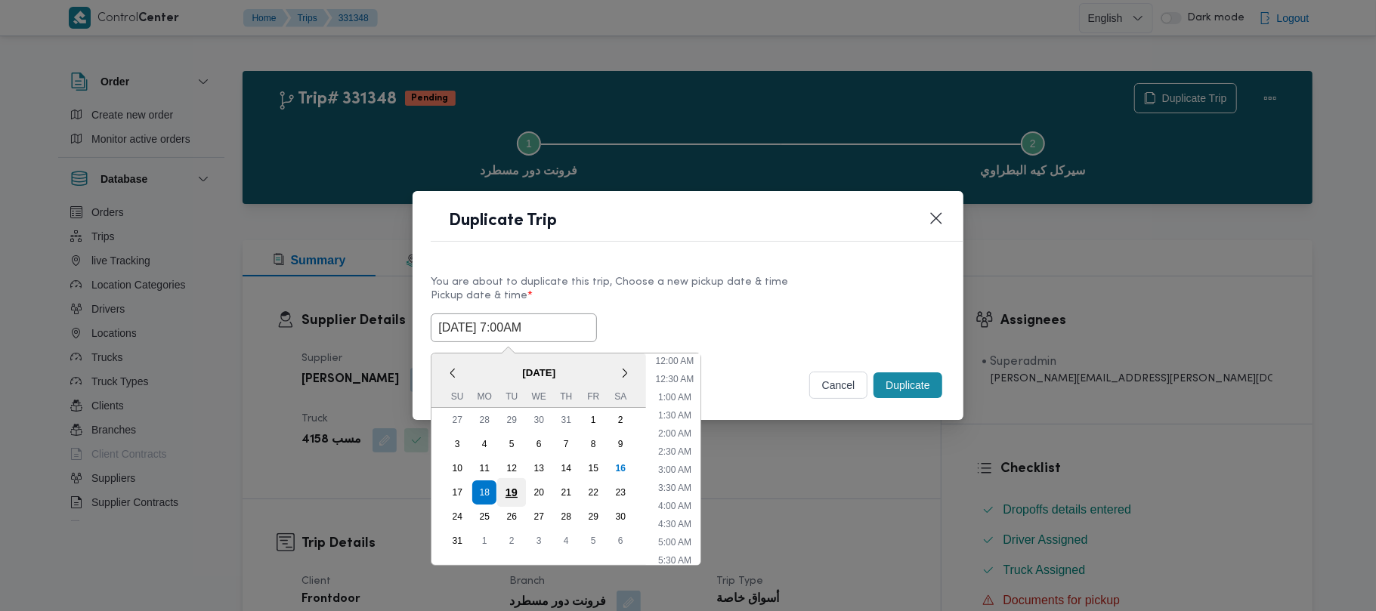
scroll to position [158, 0]
click at [515, 494] on div "19" at bounding box center [511, 492] width 29 height 29
type input "19/08/2025 7:00AM"
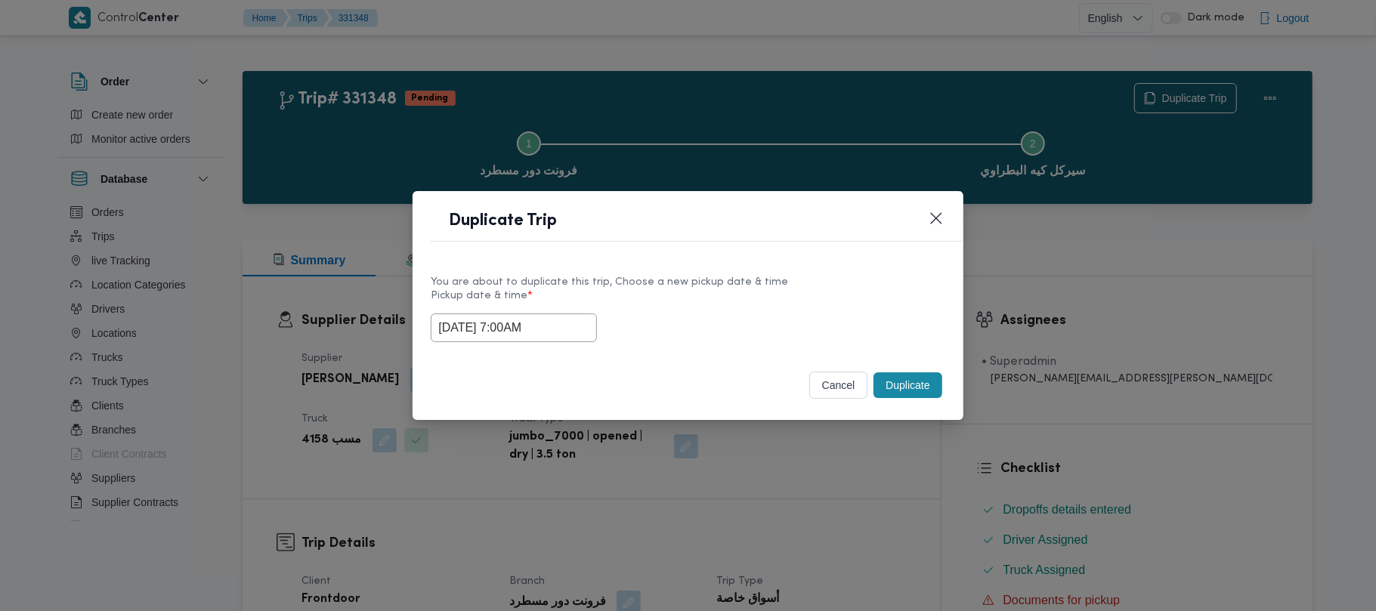
drag, startPoint x: 685, startPoint y: 307, endPoint x: 778, endPoint y: 340, distance: 98.7
click at [689, 307] on label "Pickup date & time *" at bounding box center [688, 301] width 514 height 23
click at [924, 388] on button "Duplicate" at bounding box center [908, 386] width 68 height 26
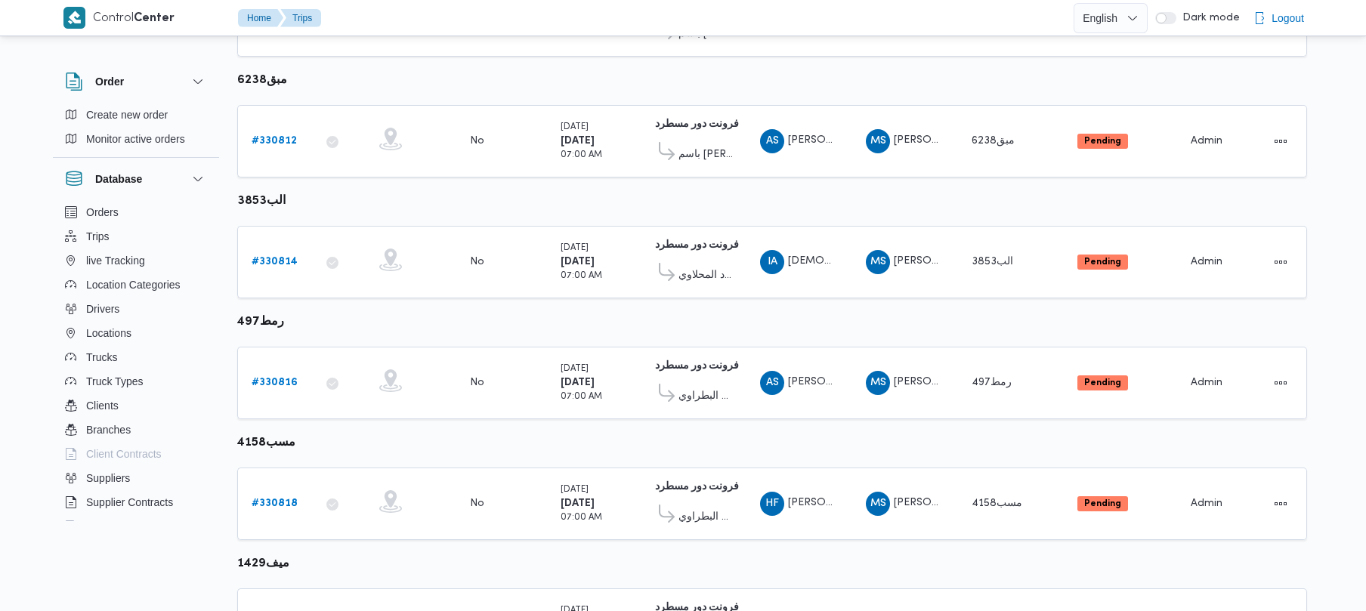
scroll to position [652, 0]
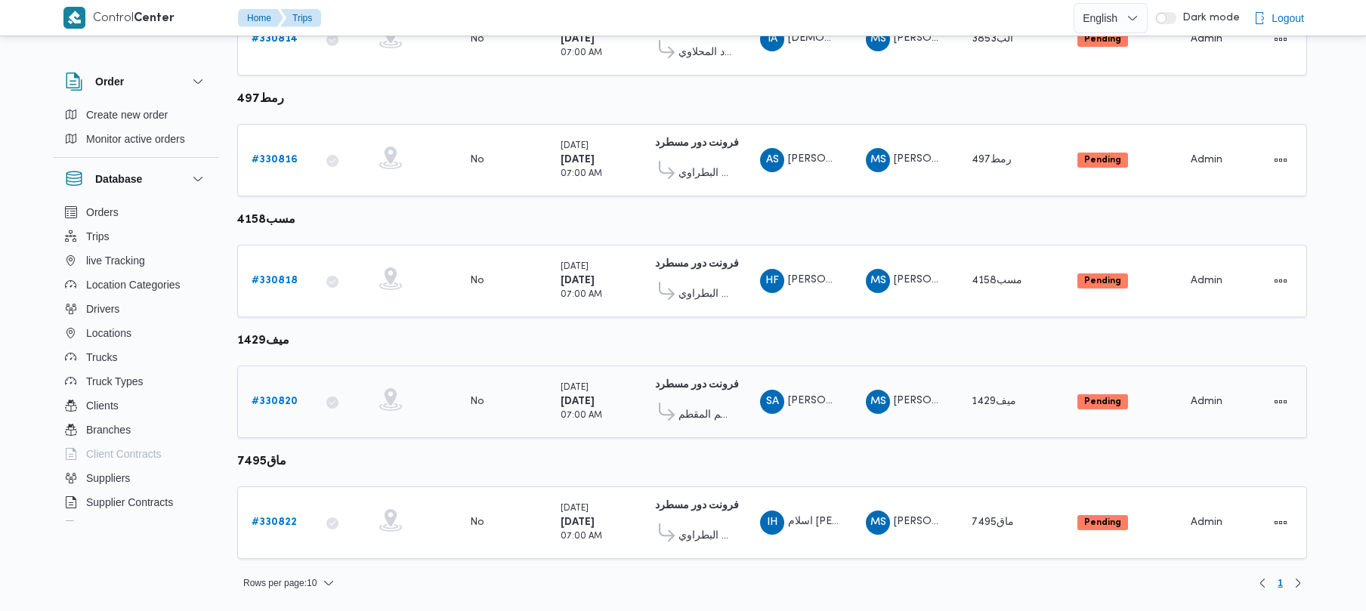
click at [287, 405] on b "# 330820" at bounding box center [275, 402] width 46 height 10
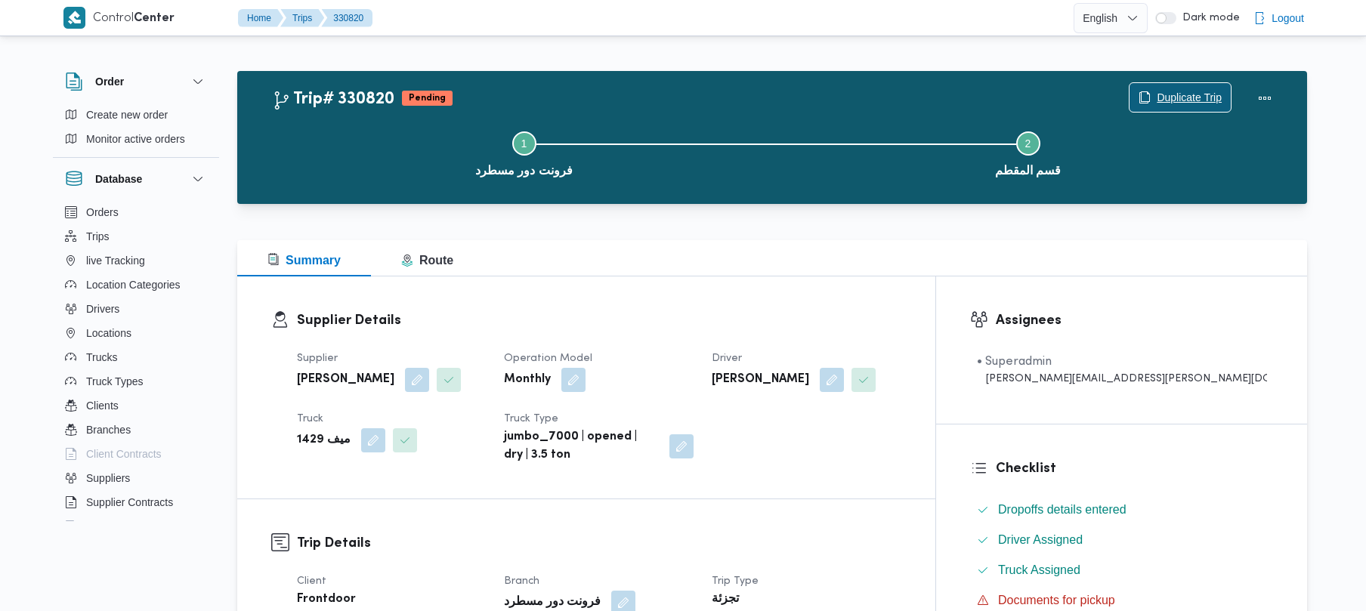
click at [1184, 91] on span "Duplicate Trip" at bounding box center [1189, 97] width 65 height 18
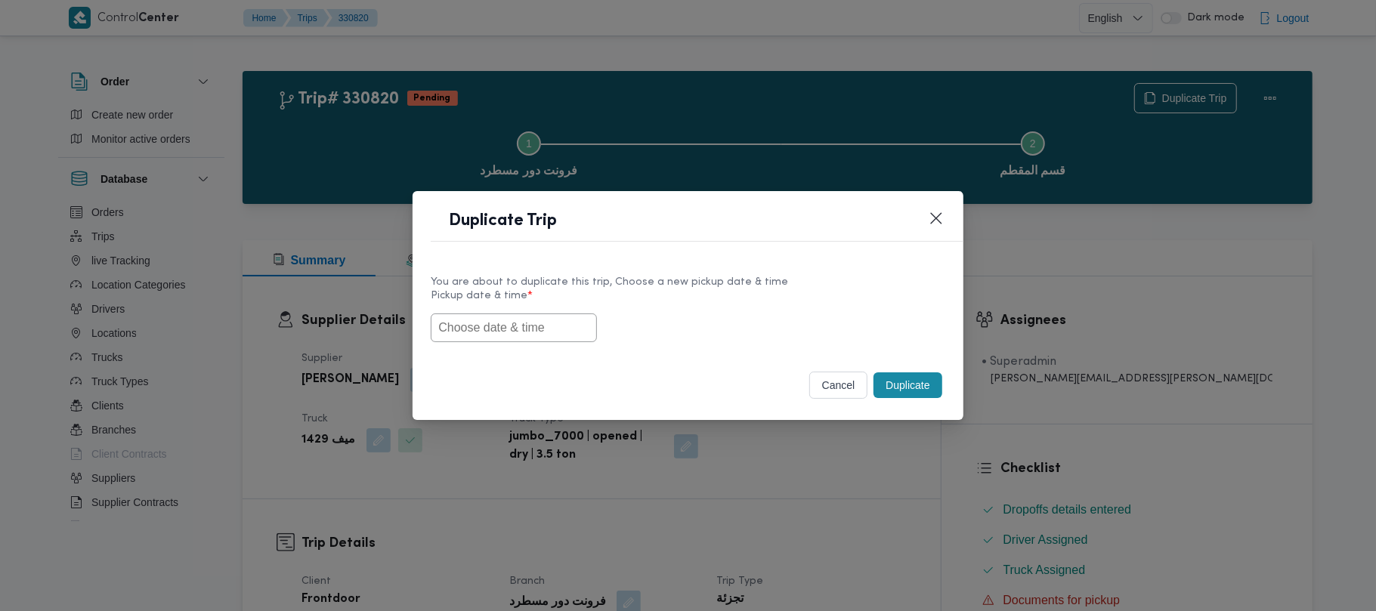
click at [556, 314] on input "text" at bounding box center [514, 328] width 166 height 29
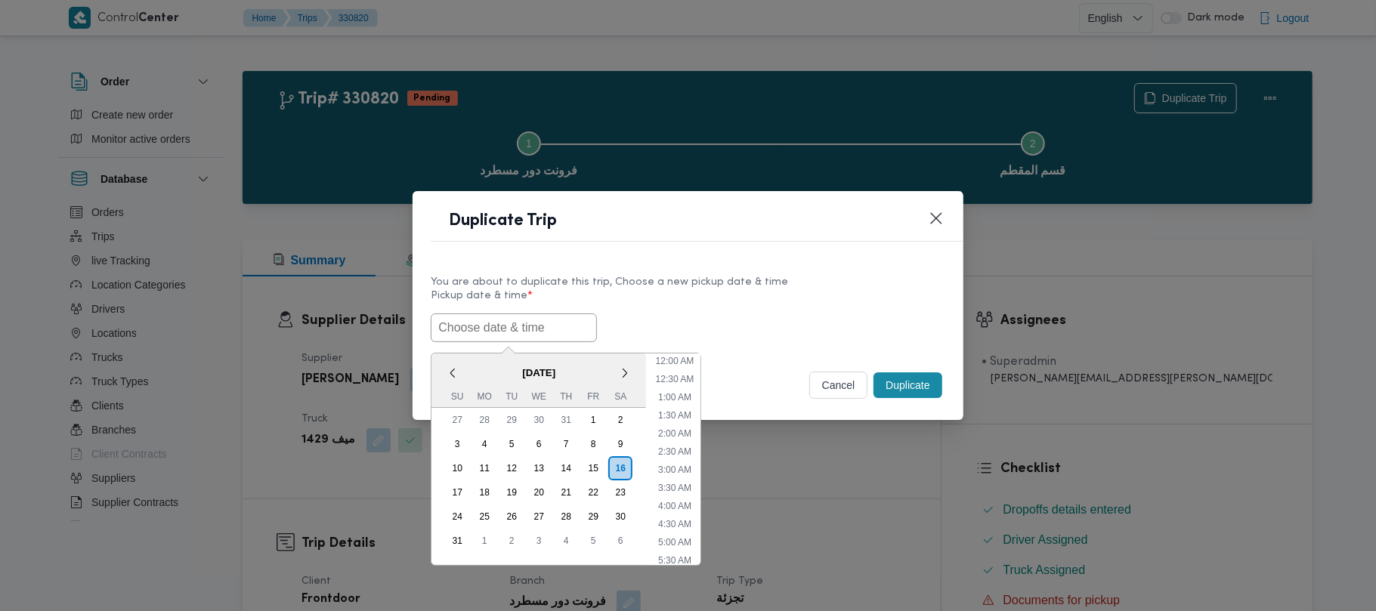
scroll to position [340, 0]
paste input "18/08/2025 7:00AM"
type input "18/08/2025 7:00AM"
drag, startPoint x: 727, startPoint y: 327, endPoint x: 823, endPoint y: 358, distance: 101.1
click at [729, 327] on div "18/08/2025 7:00AM < August 2025 > Su Mo Tu We Th Fr Sa 27 28 29 30 31 1 2 3 4 5…" at bounding box center [688, 328] width 514 height 29
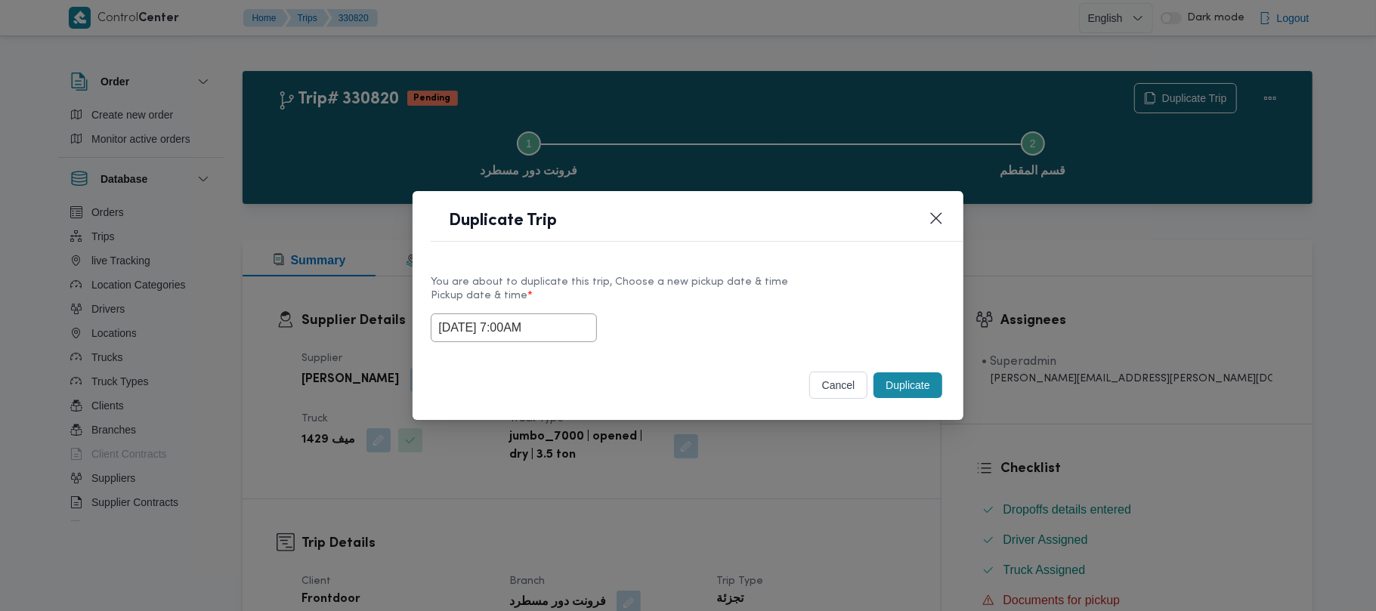
click at [905, 385] on button "Duplicate" at bounding box center [908, 386] width 68 height 26
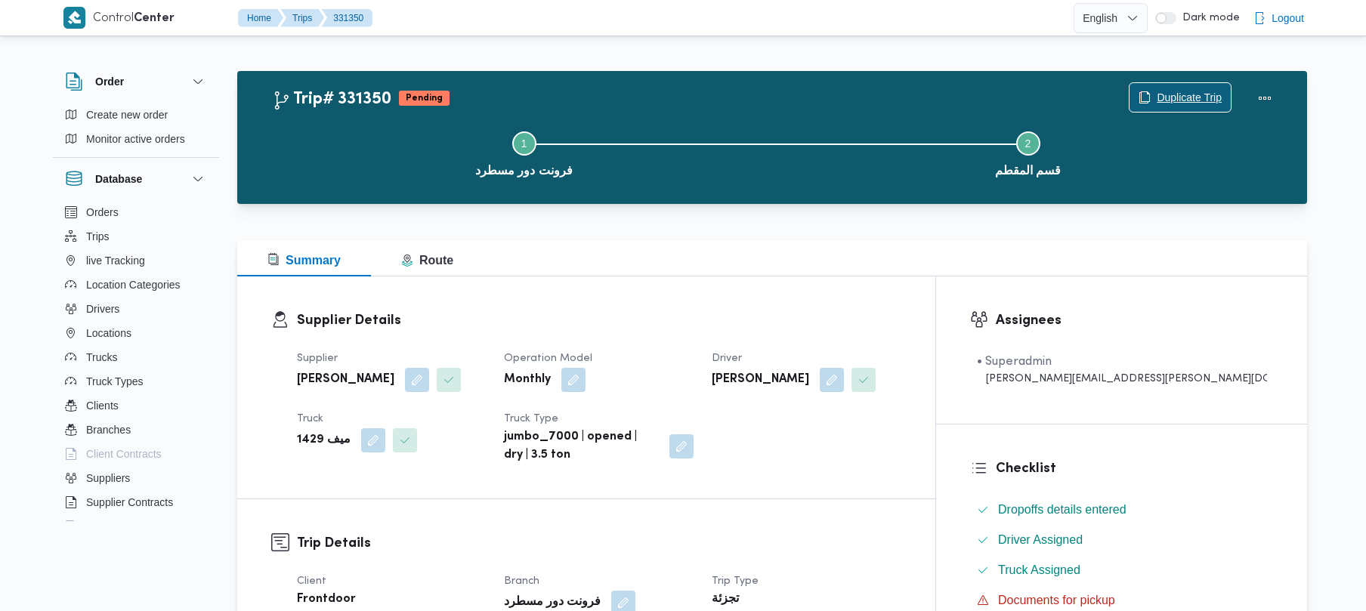
click at [1157, 92] on span "Duplicate Trip" at bounding box center [1189, 97] width 65 height 18
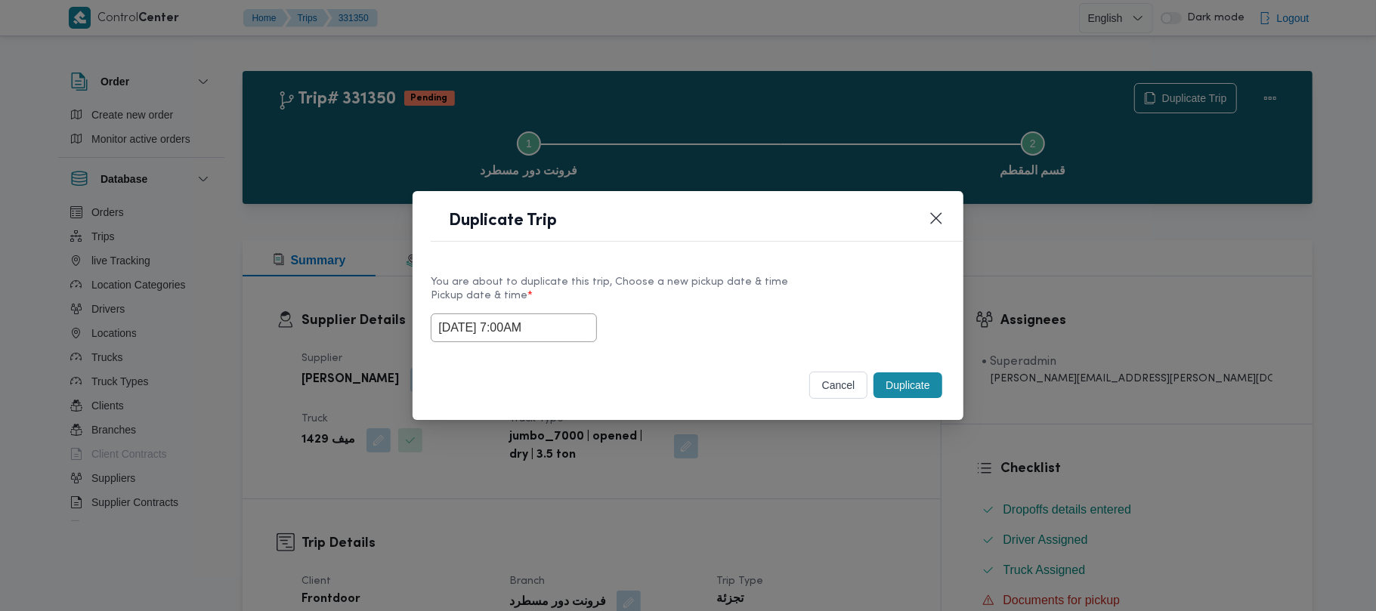
click at [576, 339] on input "18/08/2025 7:00AM" at bounding box center [514, 328] width 166 height 29
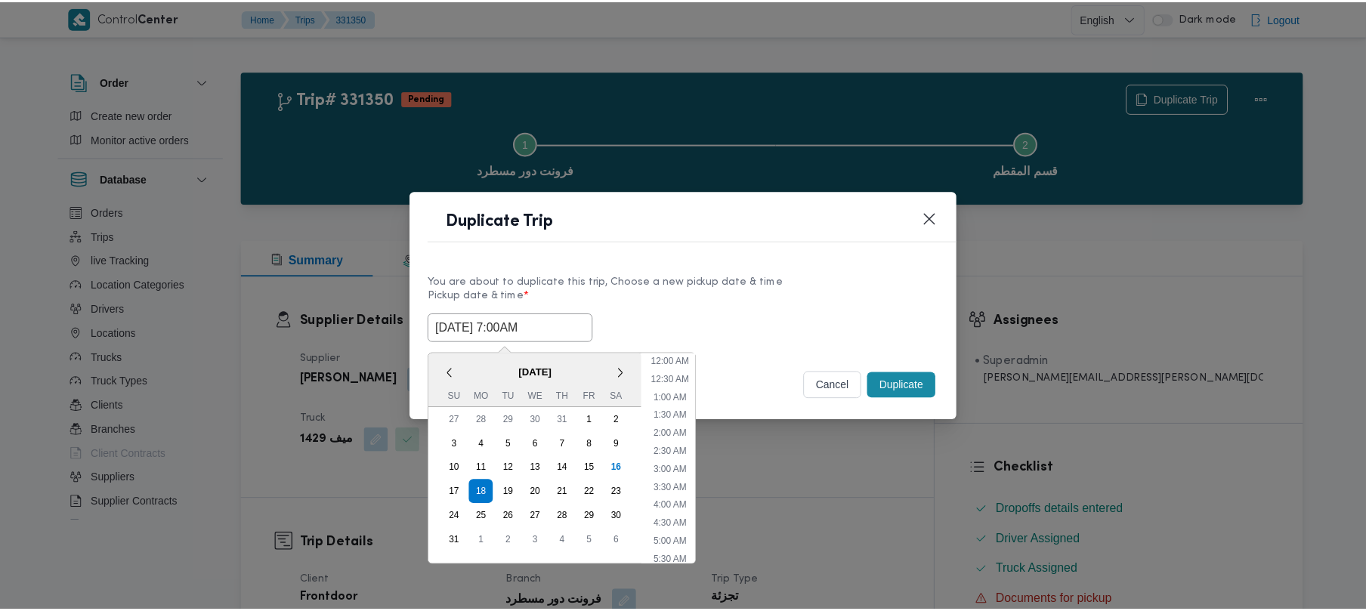
scroll to position [158, 0]
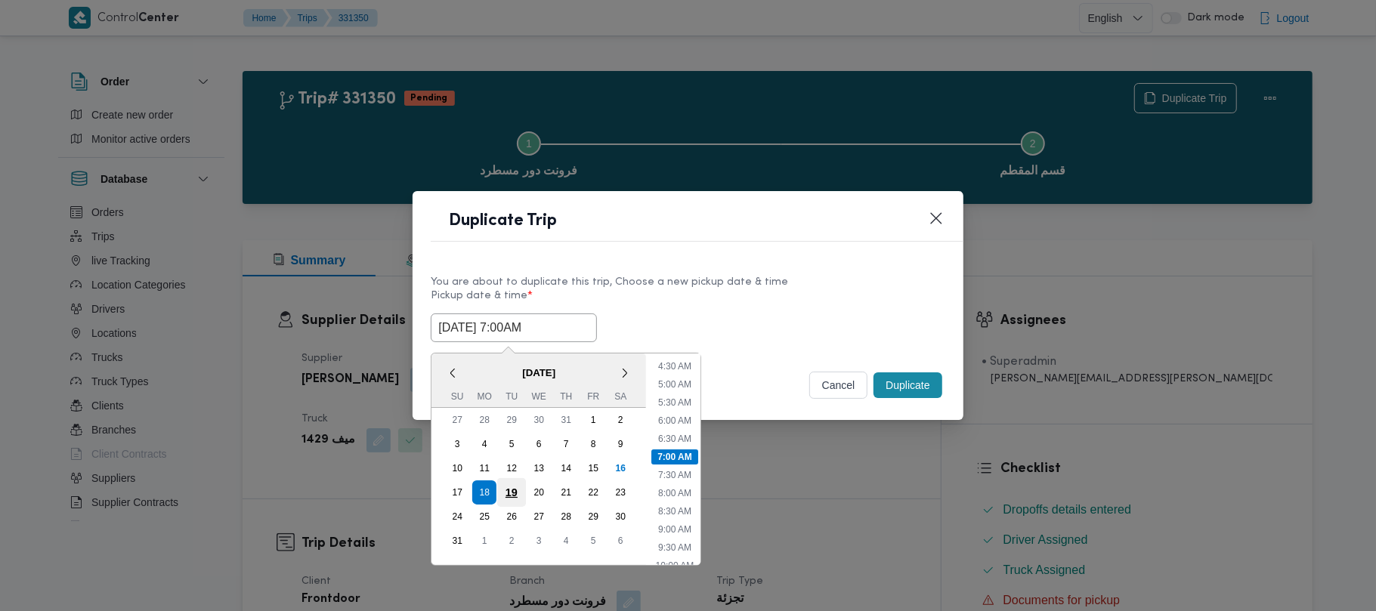
click at [515, 482] on div "19" at bounding box center [511, 492] width 29 height 29
type input "19/08/2025 7:00AM"
click at [757, 283] on div "You are about to duplicate this trip, Choose a new pickup date & time" at bounding box center [688, 282] width 514 height 16
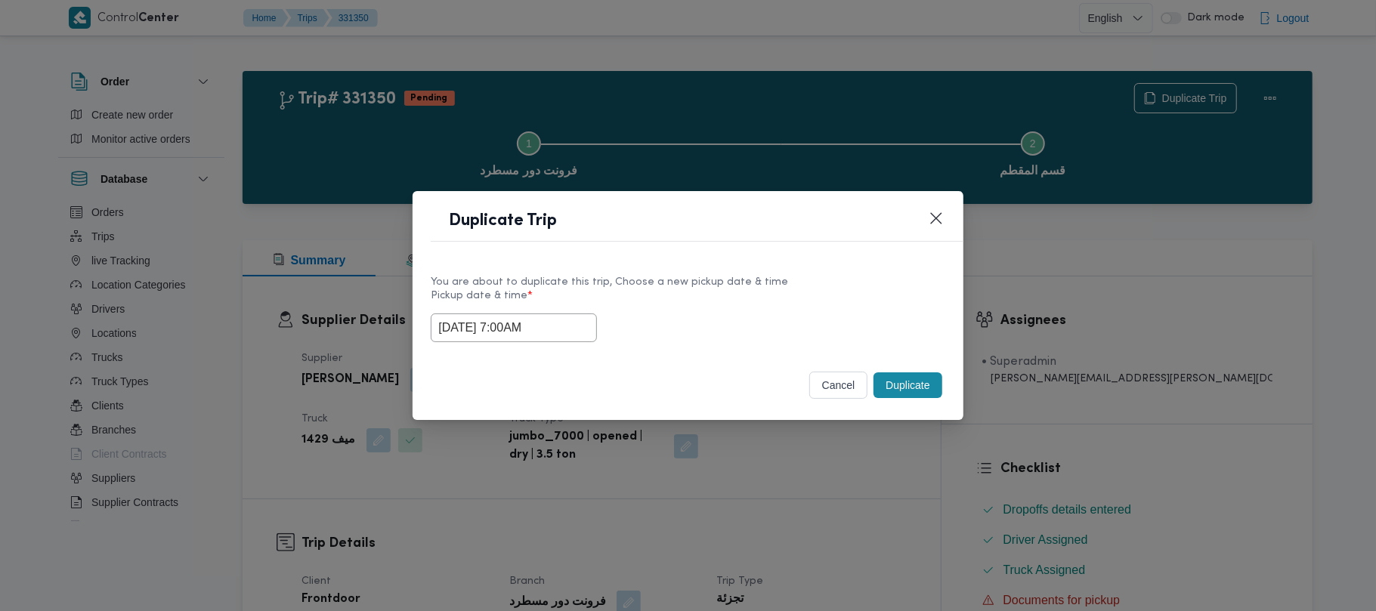
click at [886, 392] on button "Duplicate" at bounding box center [908, 386] width 68 height 26
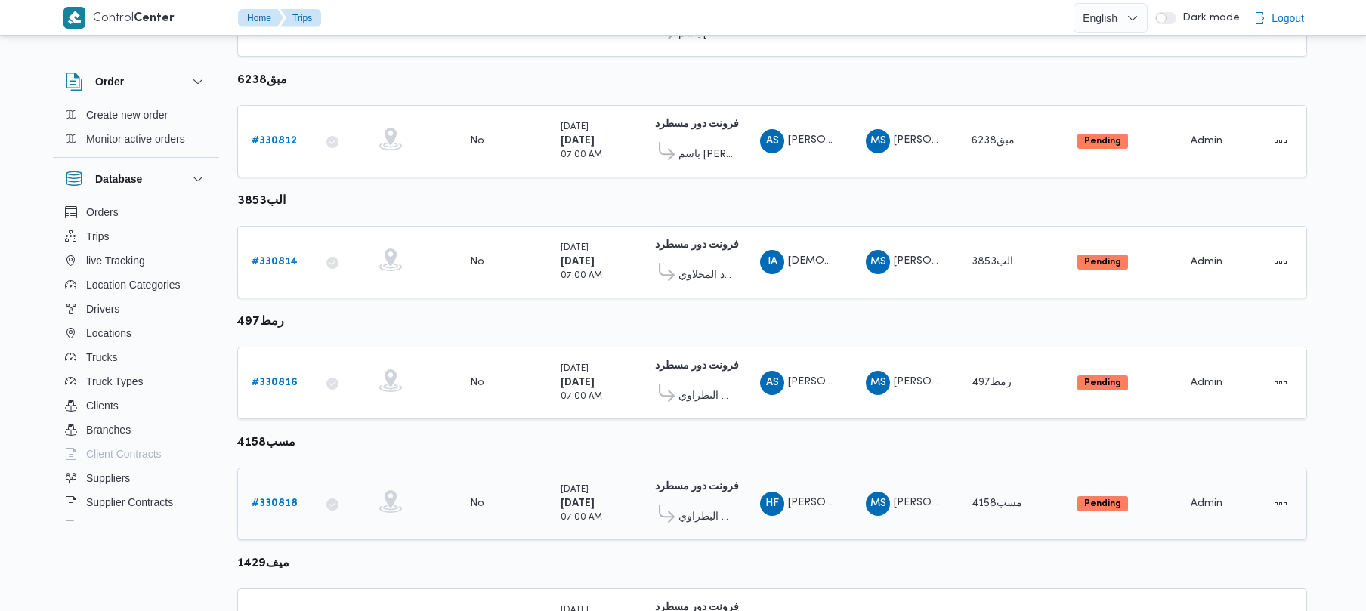
scroll to position [652, 0]
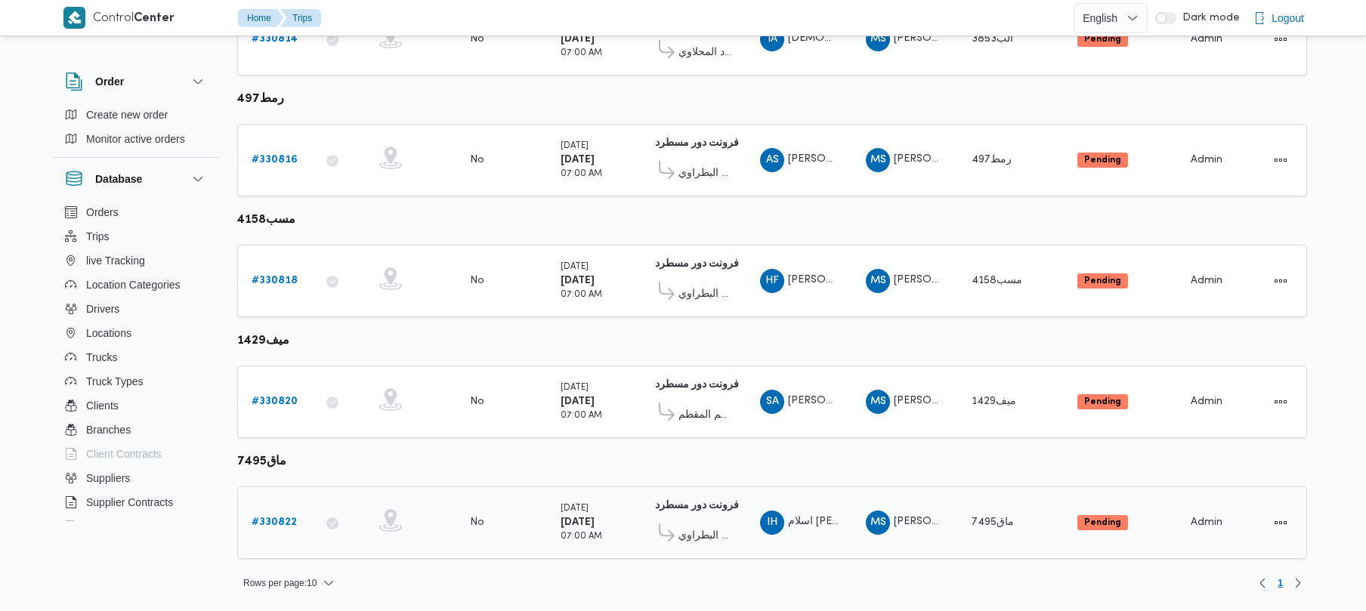
click at [281, 514] on link "# 330822" at bounding box center [274, 523] width 45 height 18
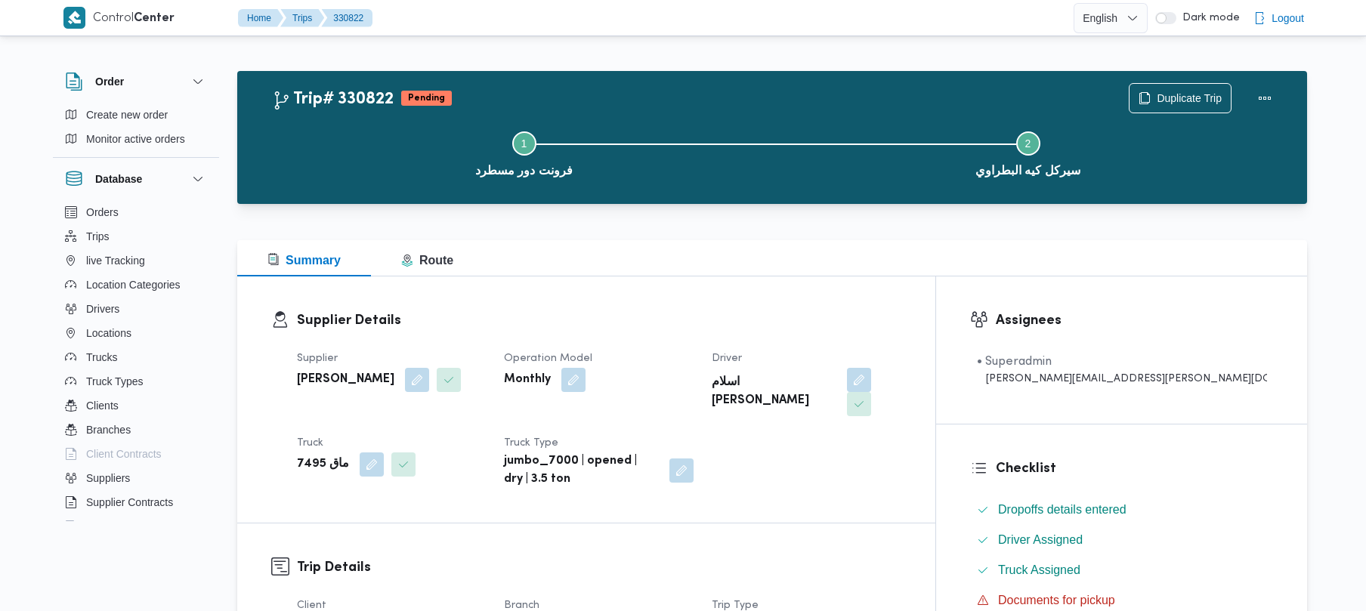
click at [1164, 77] on div "Duplicate Trip" at bounding box center [1204, 98] width 169 height 48
click at [1165, 88] on span "Duplicate Trip" at bounding box center [1180, 97] width 101 height 29
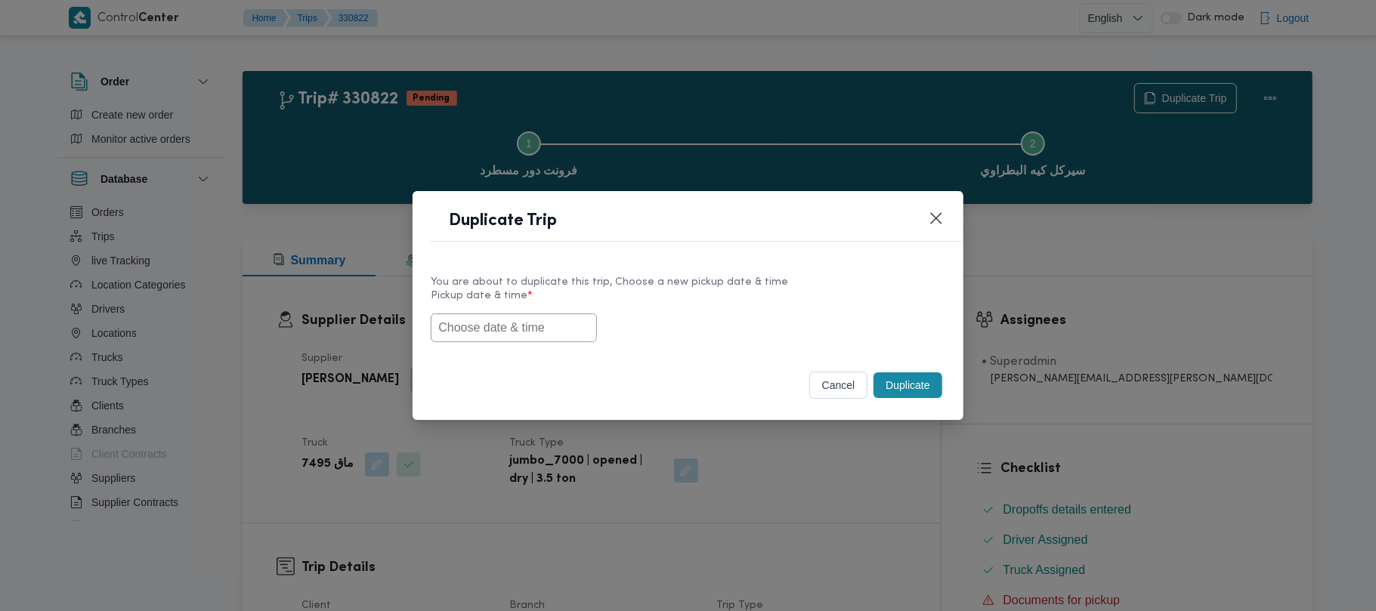
click at [509, 322] on input "text" at bounding box center [514, 328] width 166 height 29
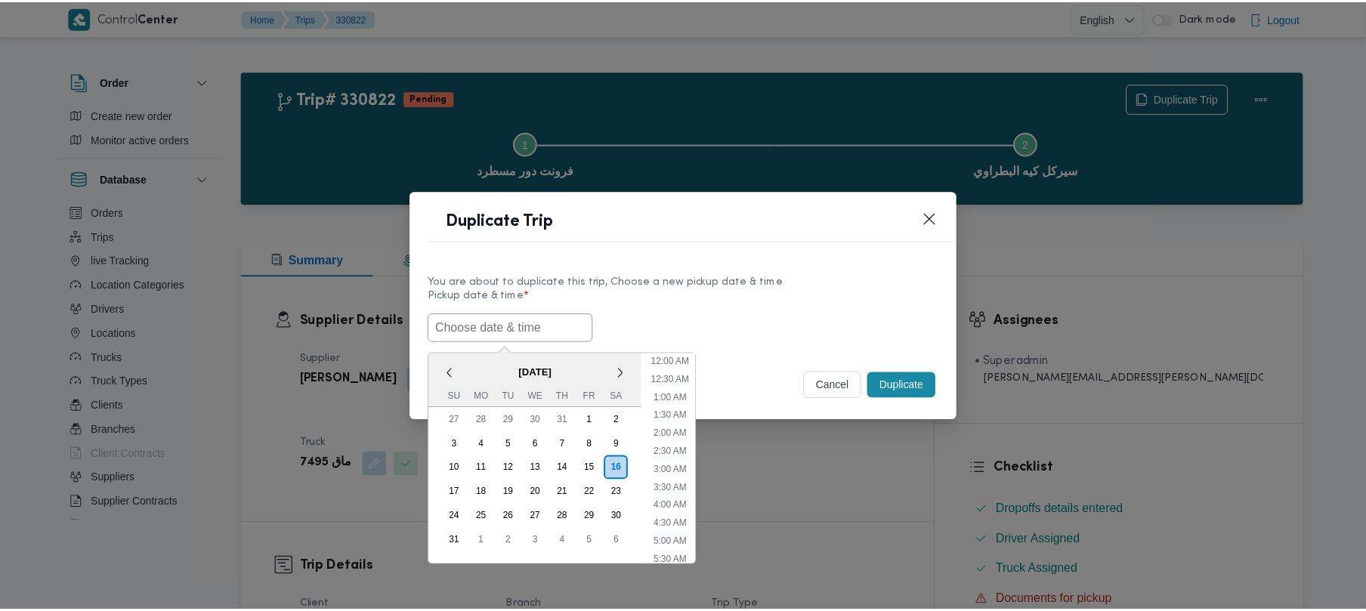
scroll to position [340, 0]
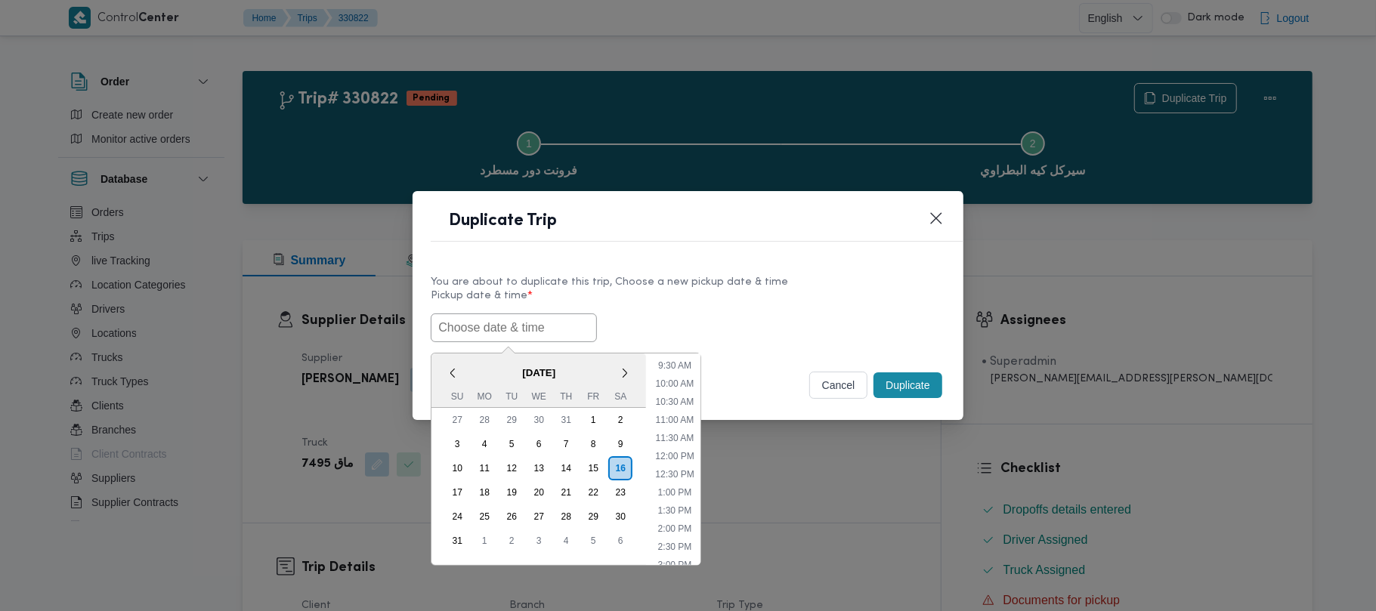
paste input "18/08/2025 7:00AM"
type input "18/08/2025 7:00AM"
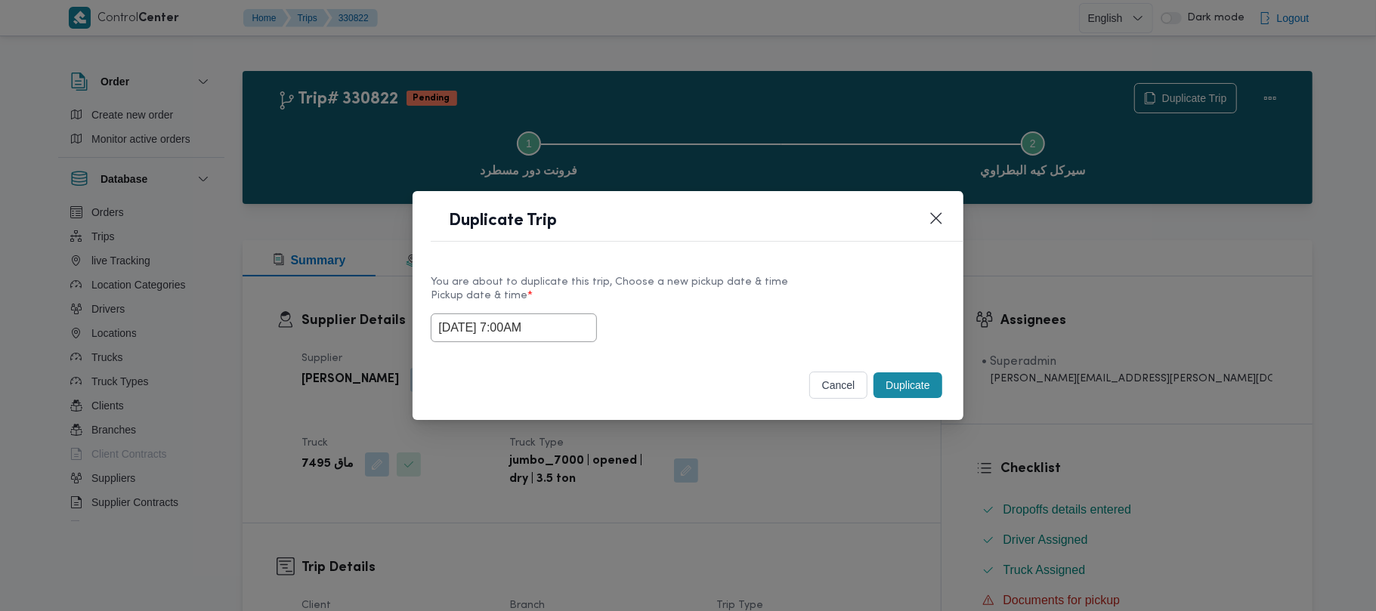
drag, startPoint x: 790, startPoint y: 283, endPoint x: 883, endPoint y: 381, distance: 135.3
click at [791, 283] on div "You are about to duplicate this trip, Choose a new pickup date & time" at bounding box center [688, 282] width 514 height 16
click at [904, 392] on button "Duplicate" at bounding box center [908, 386] width 68 height 26
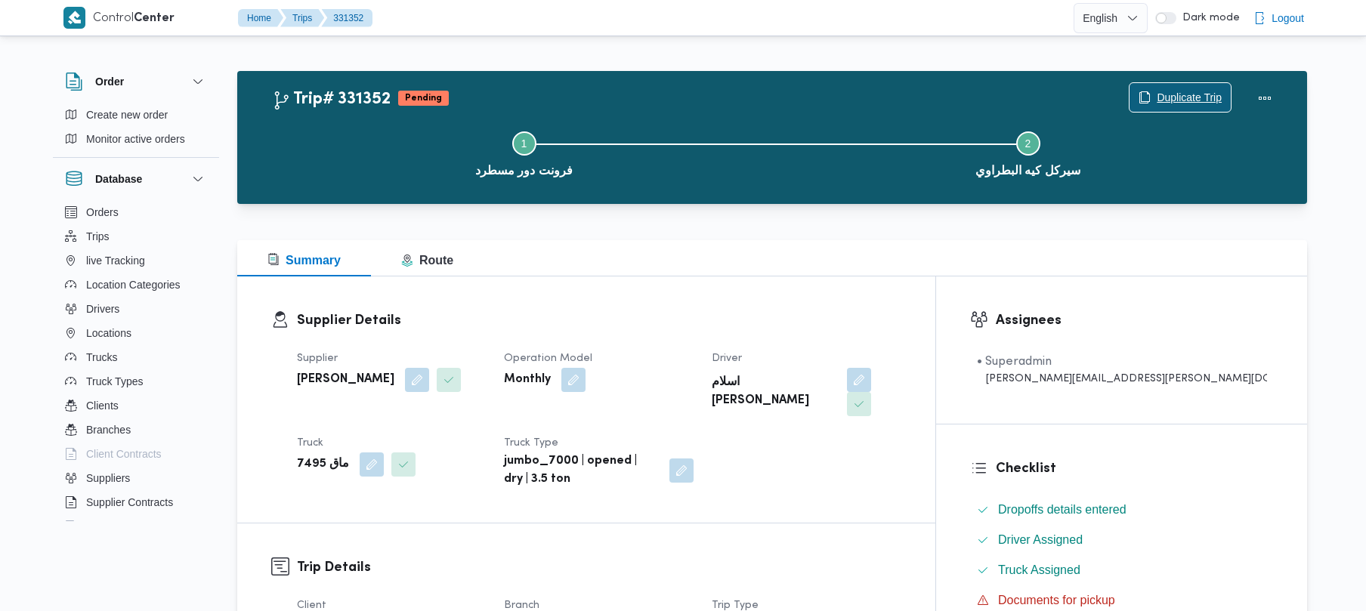
click at [1158, 91] on span "Duplicate Trip" at bounding box center [1189, 97] width 65 height 18
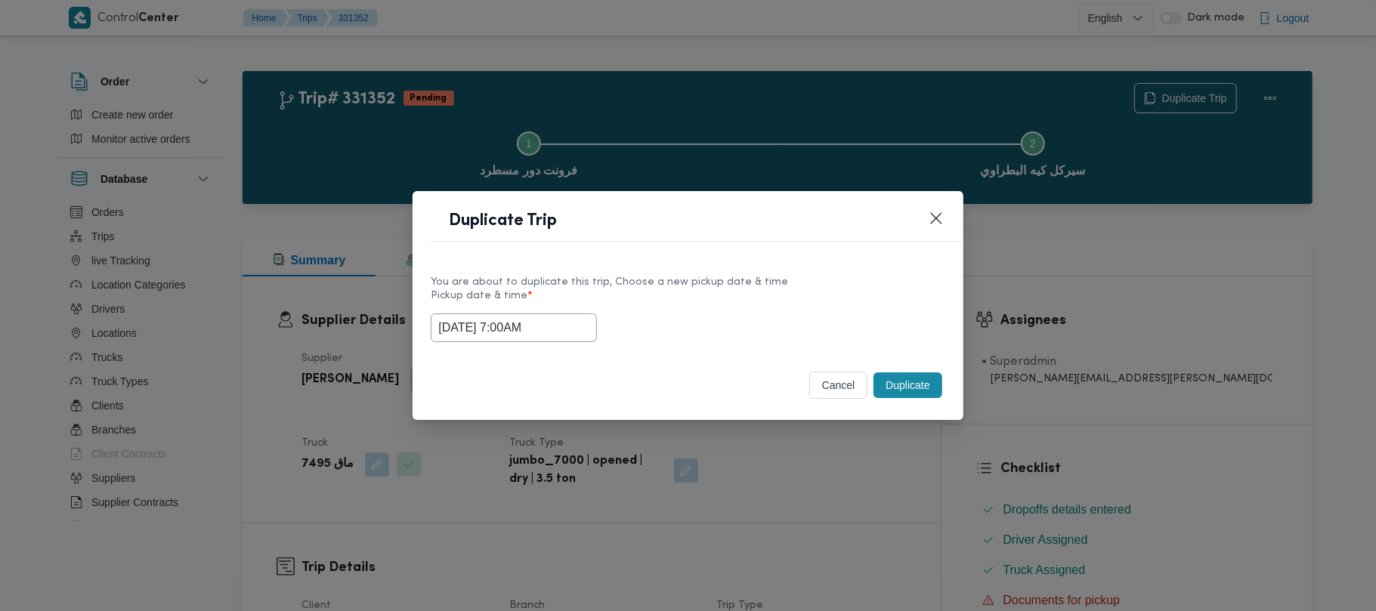
click at [587, 325] on input "18/08/2025 7:00AM" at bounding box center [514, 328] width 166 height 29
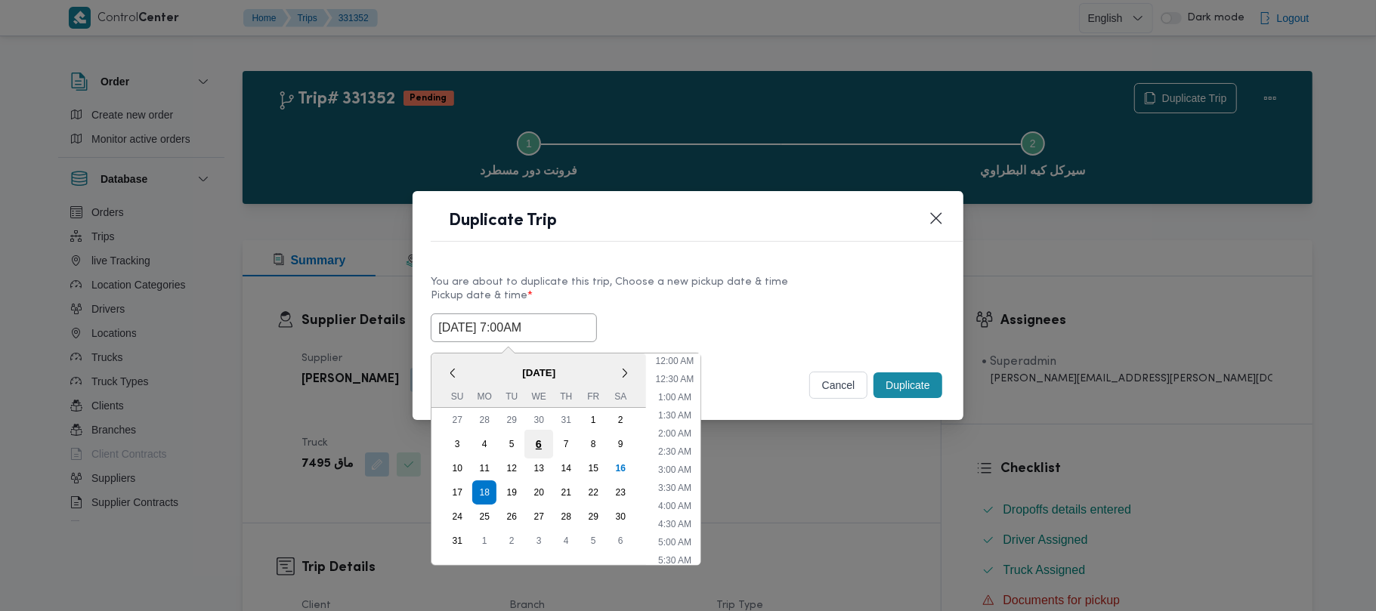
scroll to position [158, 0]
click at [505, 491] on div "19" at bounding box center [511, 492] width 29 height 29
type input "19/08/2025 7:00AM"
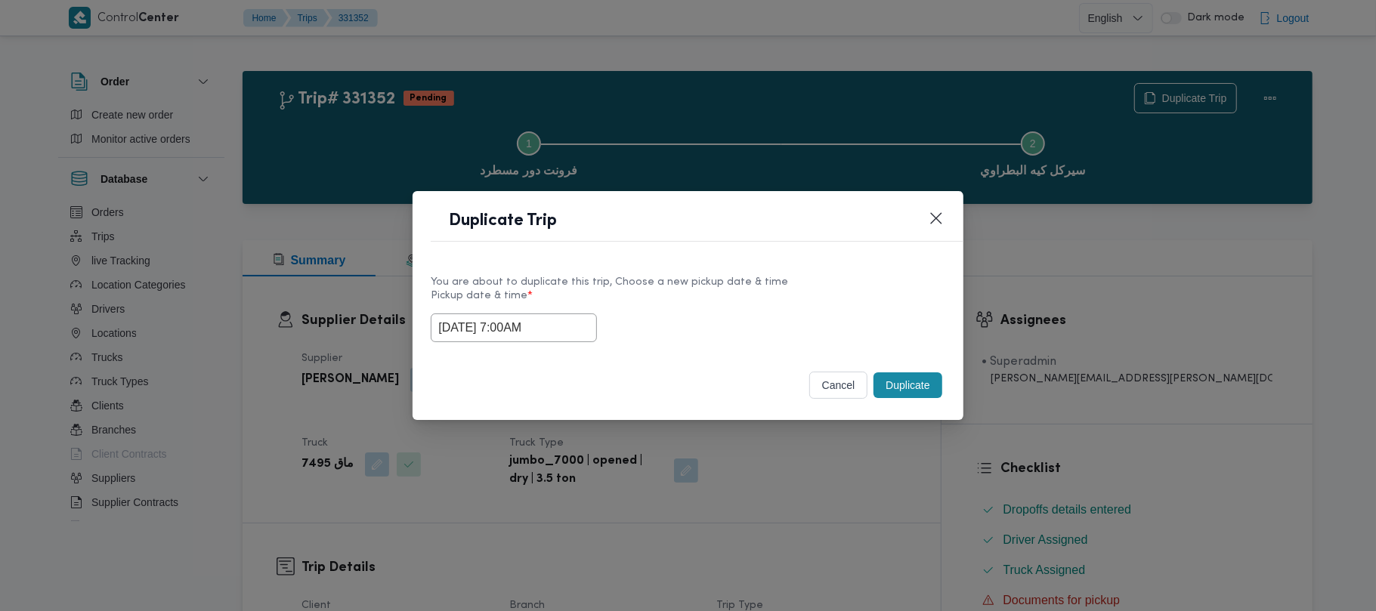
click at [756, 234] on header "Duplicate Trip" at bounding box center [706, 225] width 550 height 32
click at [908, 388] on button "Duplicate" at bounding box center [908, 386] width 68 height 26
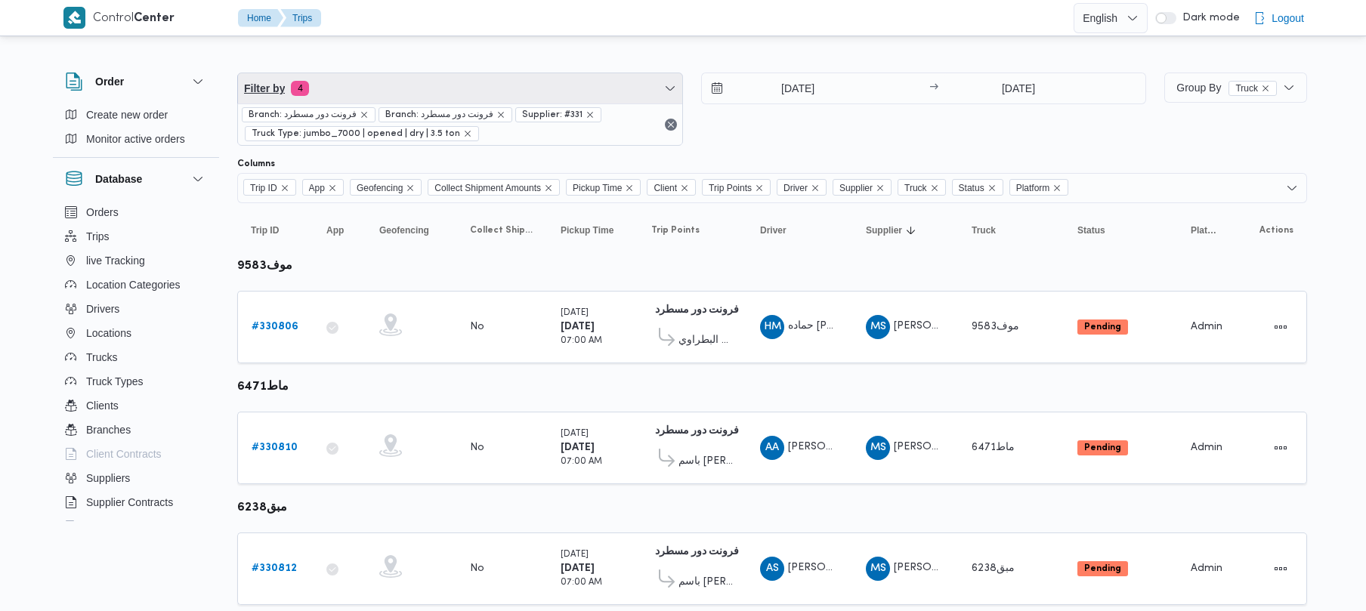
click at [445, 89] on span "Filter by 4" at bounding box center [460, 88] width 444 height 30
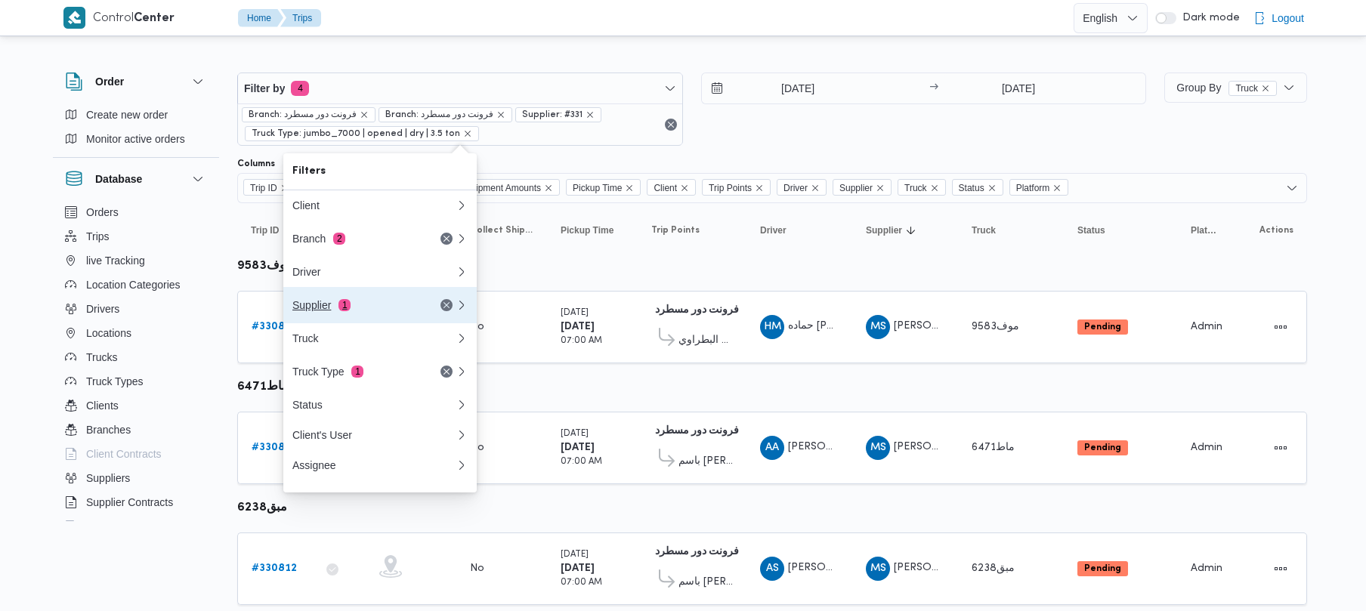
click at [339, 304] on span "1" at bounding box center [345, 305] width 12 height 12
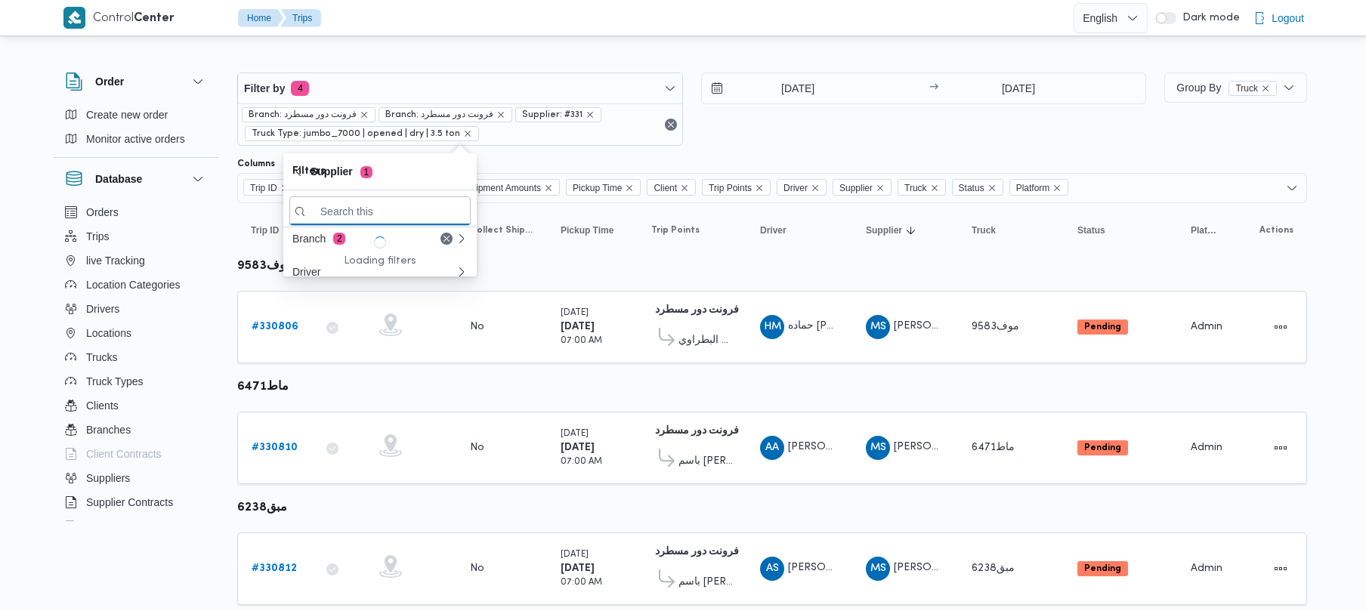
paste input "عبدالله عيد عبدالسلام عبدالحافظ"
type input "عبدالله عيد عبدالسلام عبدالحافظ"
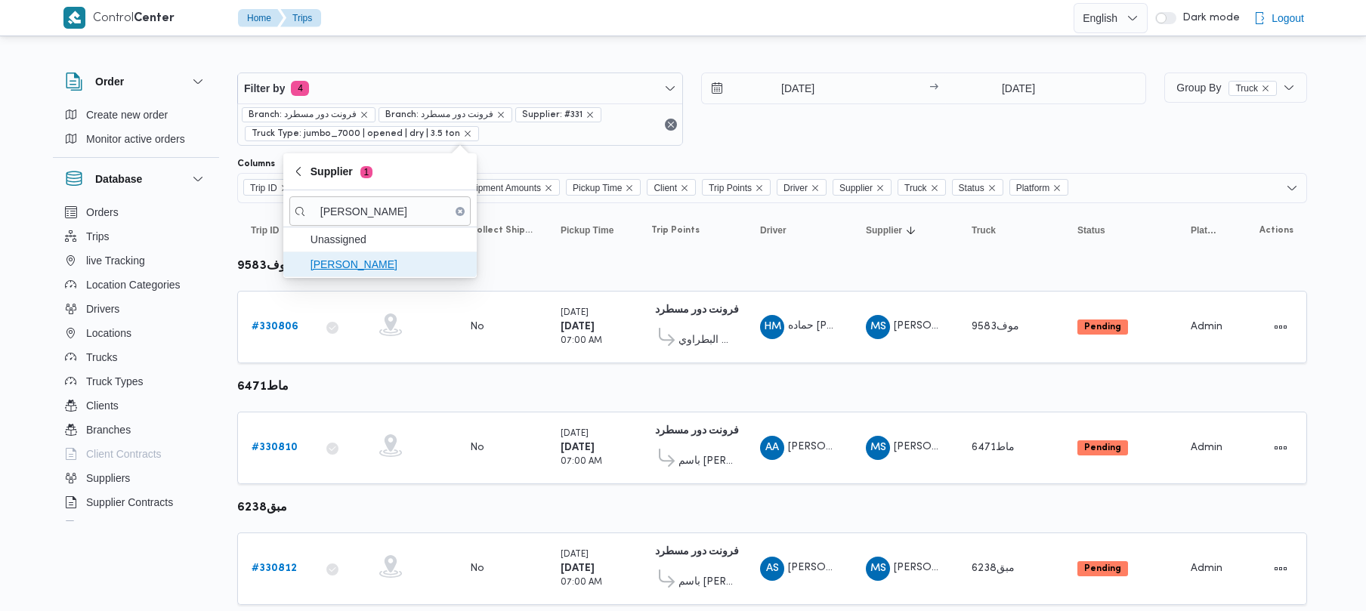
click at [345, 270] on span "عبدالله عيد عبدالسلام عبدالحافظ" at bounding box center [389, 264] width 157 height 18
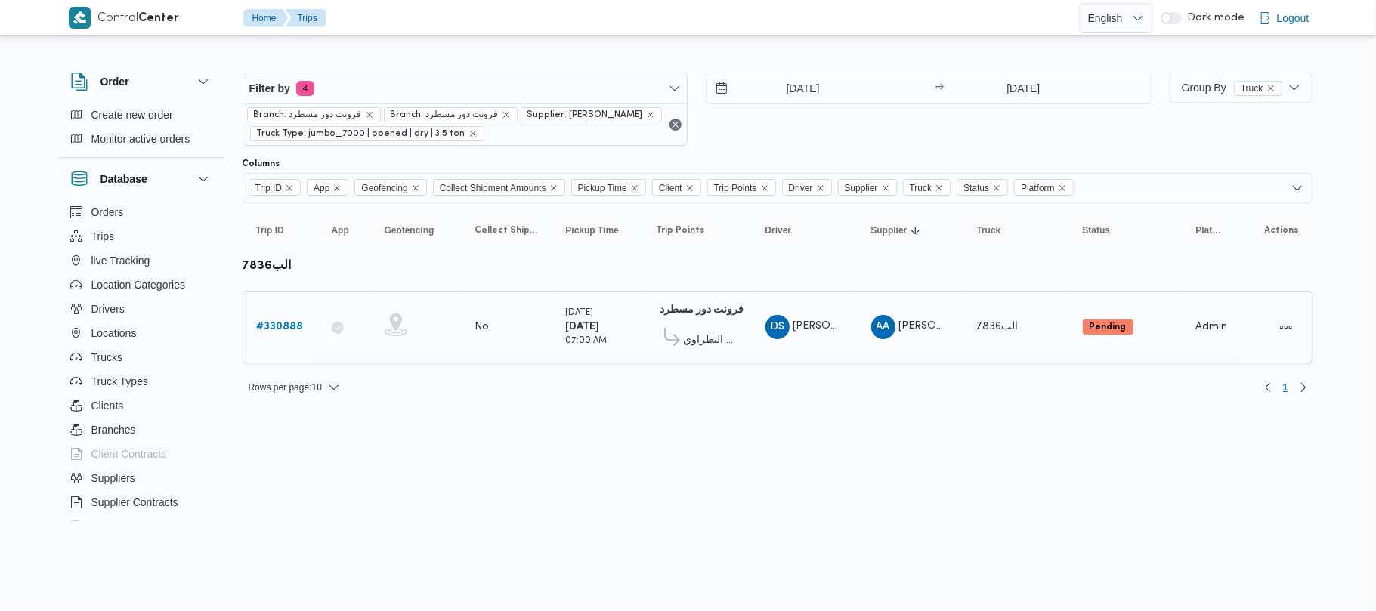
click at [249, 324] on td "Trip ID # 330888" at bounding box center [281, 327] width 76 height 73
click at [277, 330] on b "# 330888" at bounding box center [280, 327] width 47 height 10
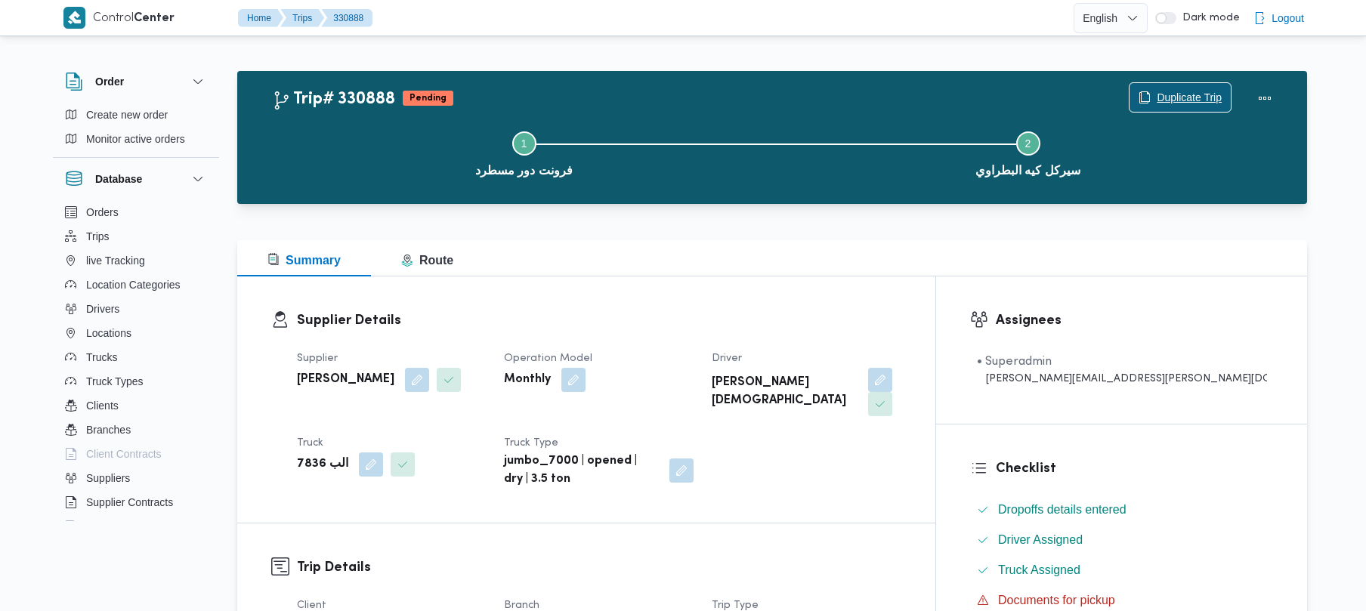
click at [1187, 89] on span "Duplicate Trip" at bounding box center [1189, 97] width 65 height 18
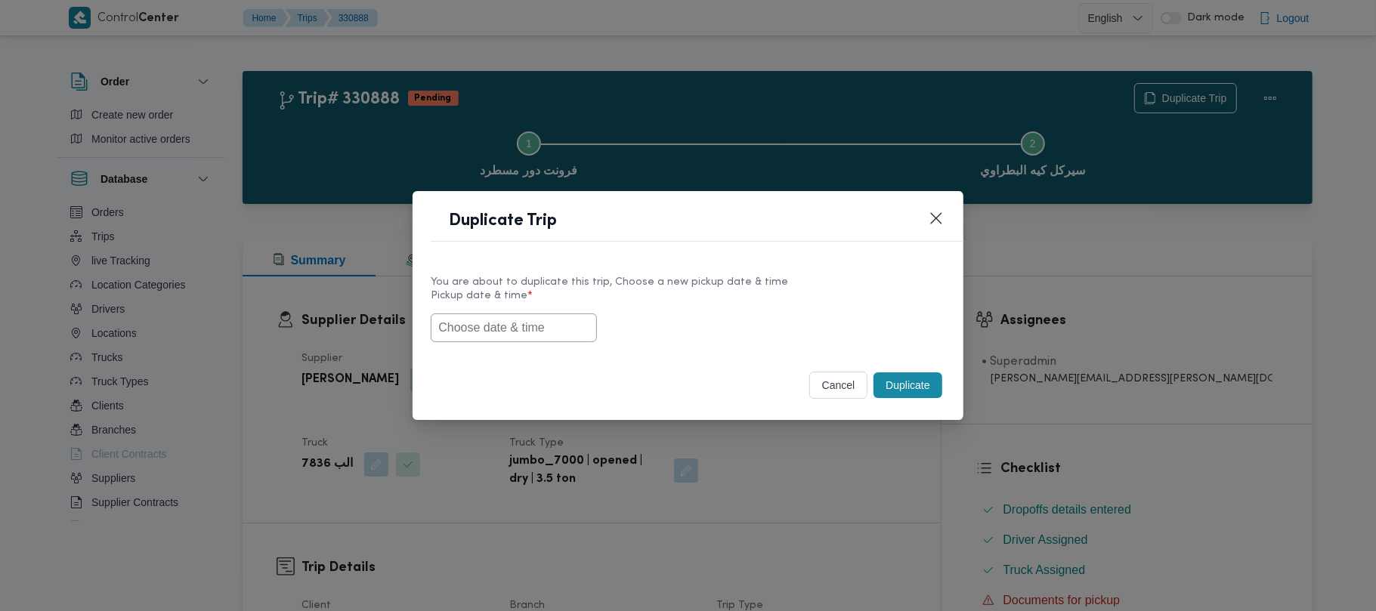
click at [540, 334] on input "text" at bounding box center [514, 328] width 166 height 29
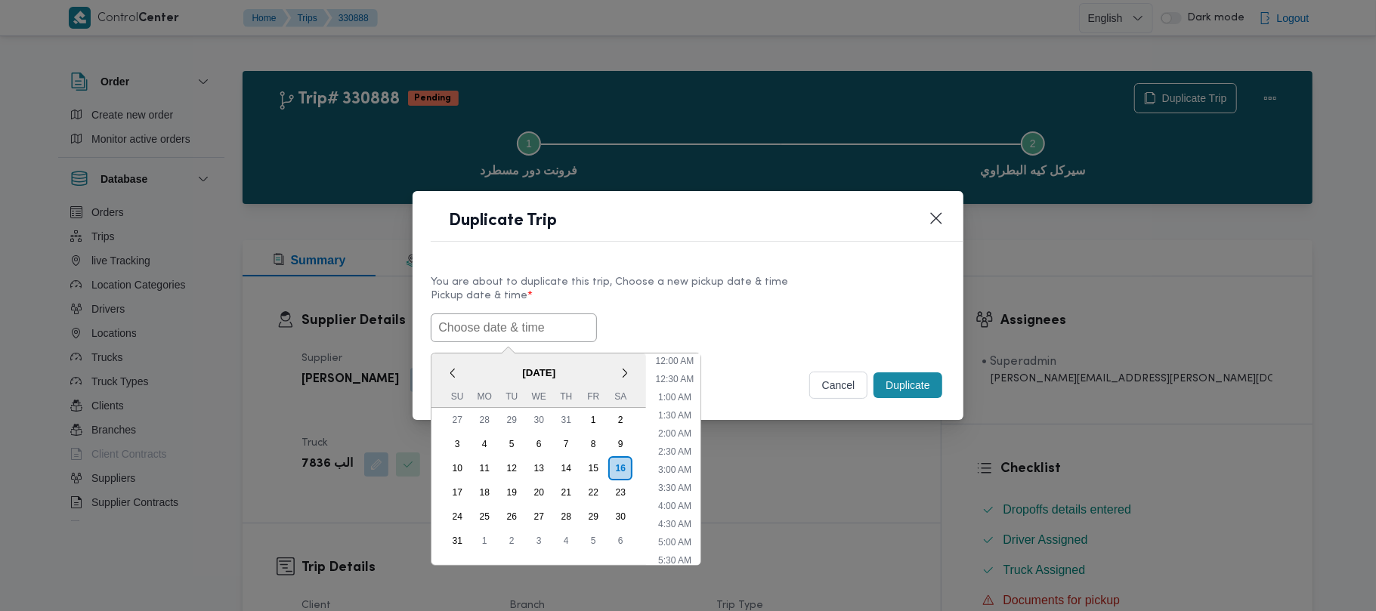
scroll to position [340, 0]
paste input "18/08/2025 7:00AM"
type input "18/08/2025 7:00AM"
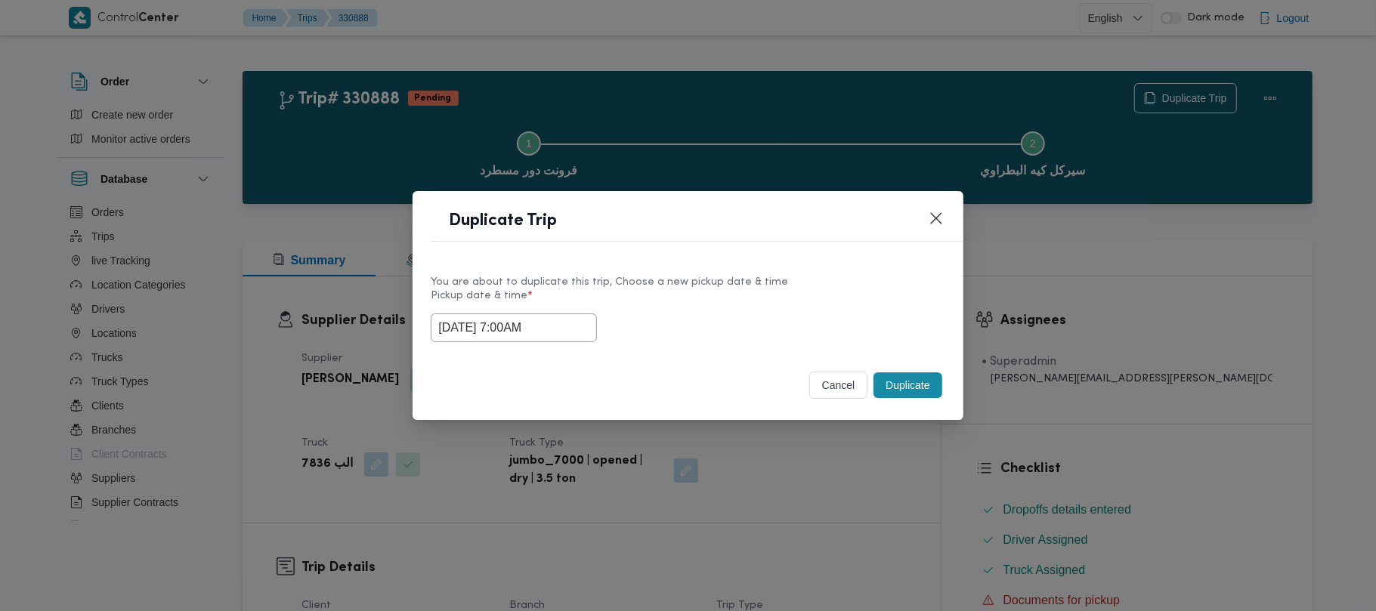
click at [707, 317] on div "18/08/2025 7:00AM" at bounding box center [688, 328] width 514 height 29
click at [923, 393] on button "Duplicate" at bounding box center [908, 386] width 68 height 26
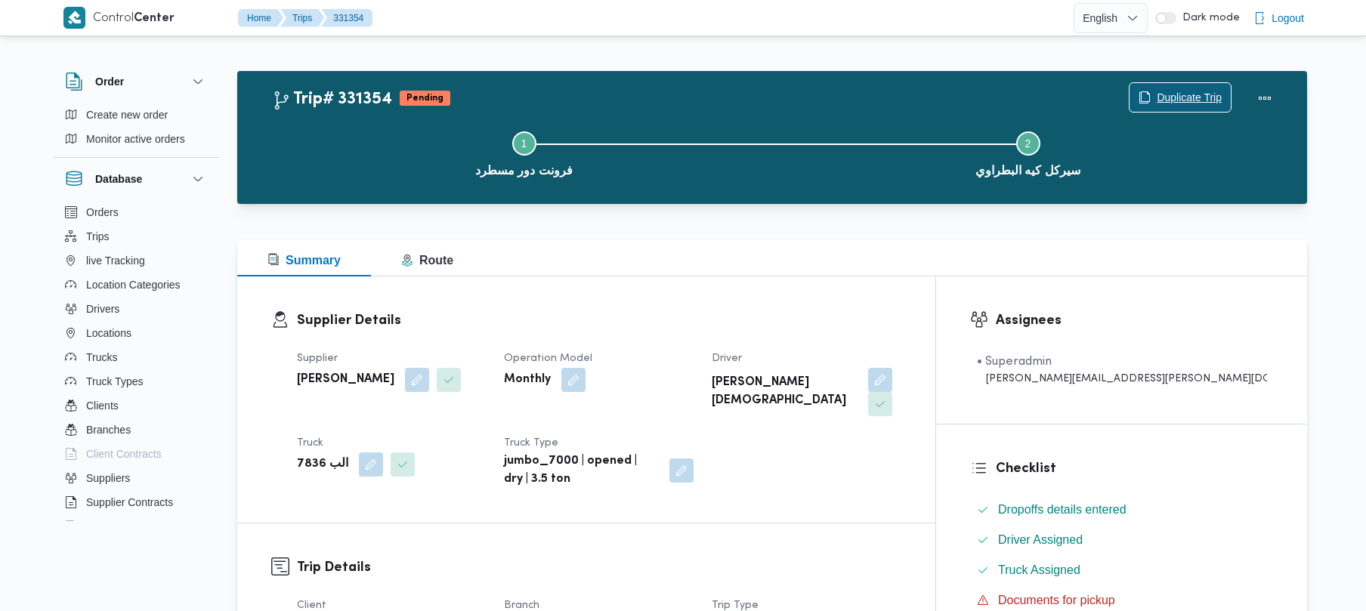
click at [1162, 95] on span "Duplicate Trip" at bounding box center [1189, 97] width 65 height 18
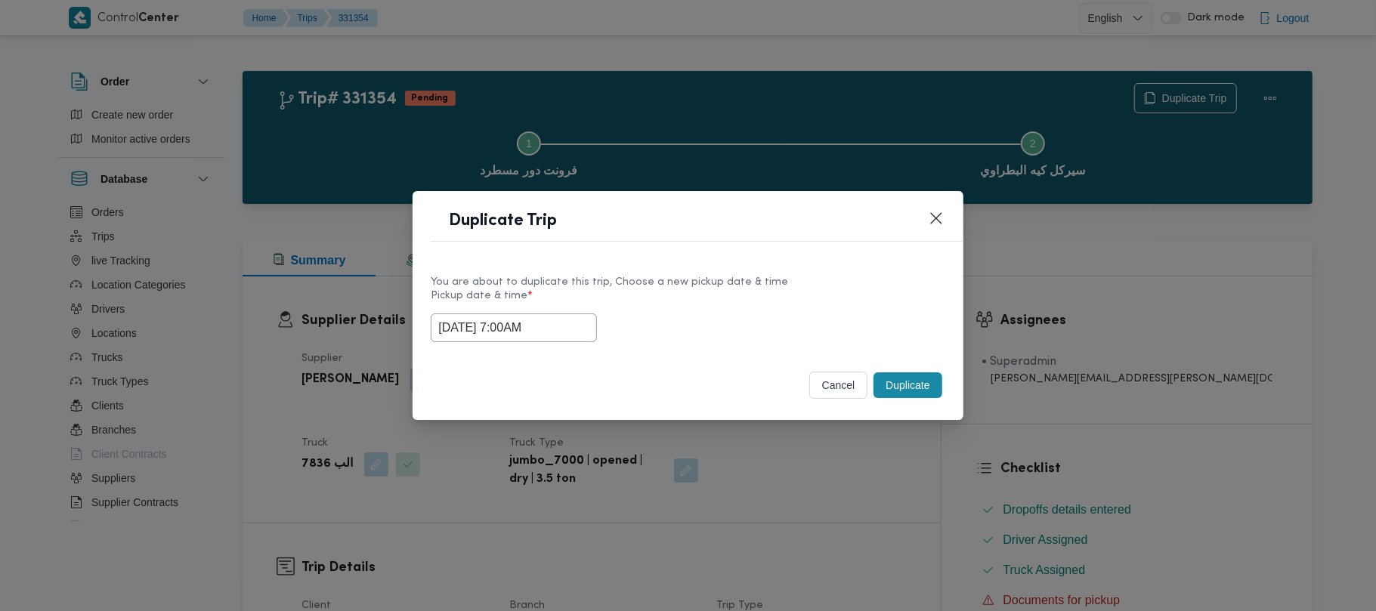
click at [577, 327] on input "18/08/2025 7:00AM" at bounding box center [514, 328] width 166 height 29
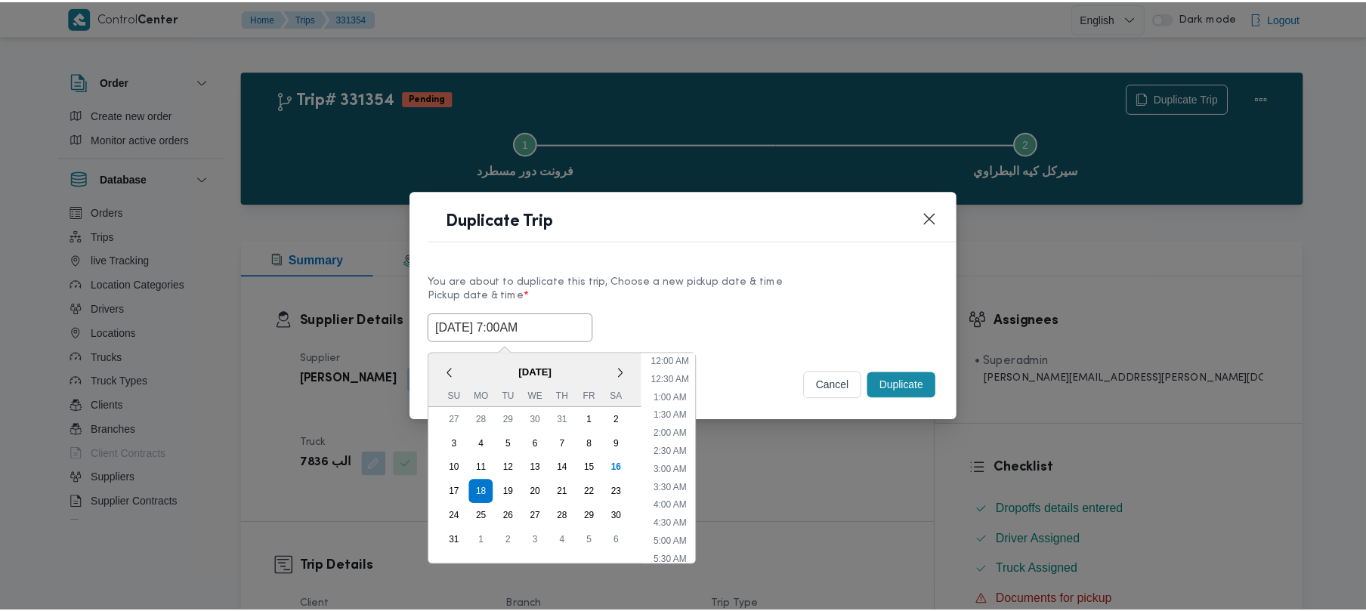
scroll to position [158, 0]
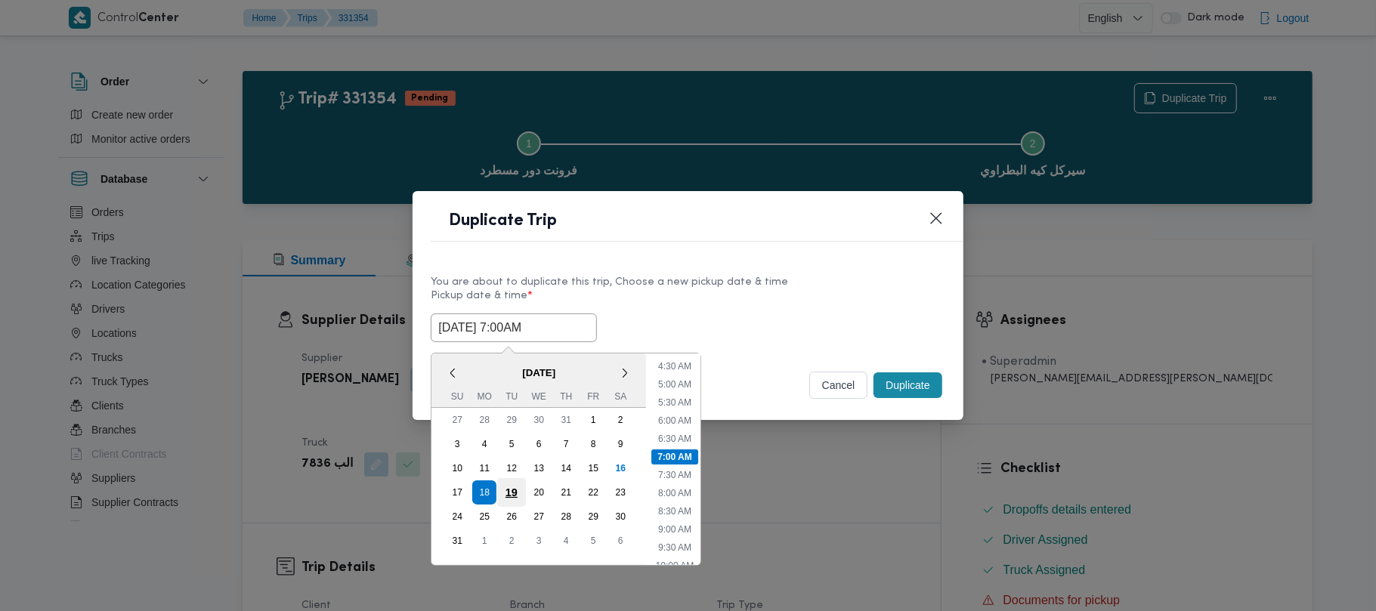
click at [517, 490] on div "19" at bounding box center [511, 492] width 29 height 29
type input "19/08/2025 7:00AM"
click at [689, 278] on div "You are about to duplicate this trip, Choose a new pickup date & time" at bounding box center [688, 282] width 514 height 16
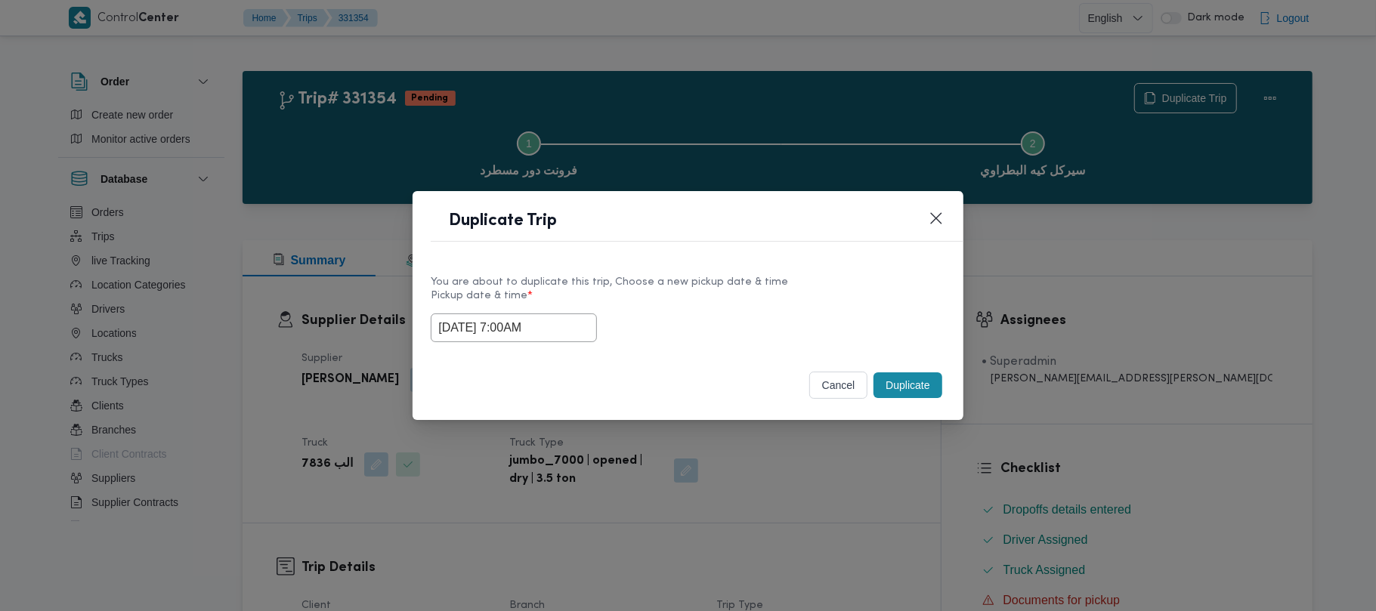
click at [923, 388] on button "Duplicate" at bounding box center [908, 386] width 68 height 26
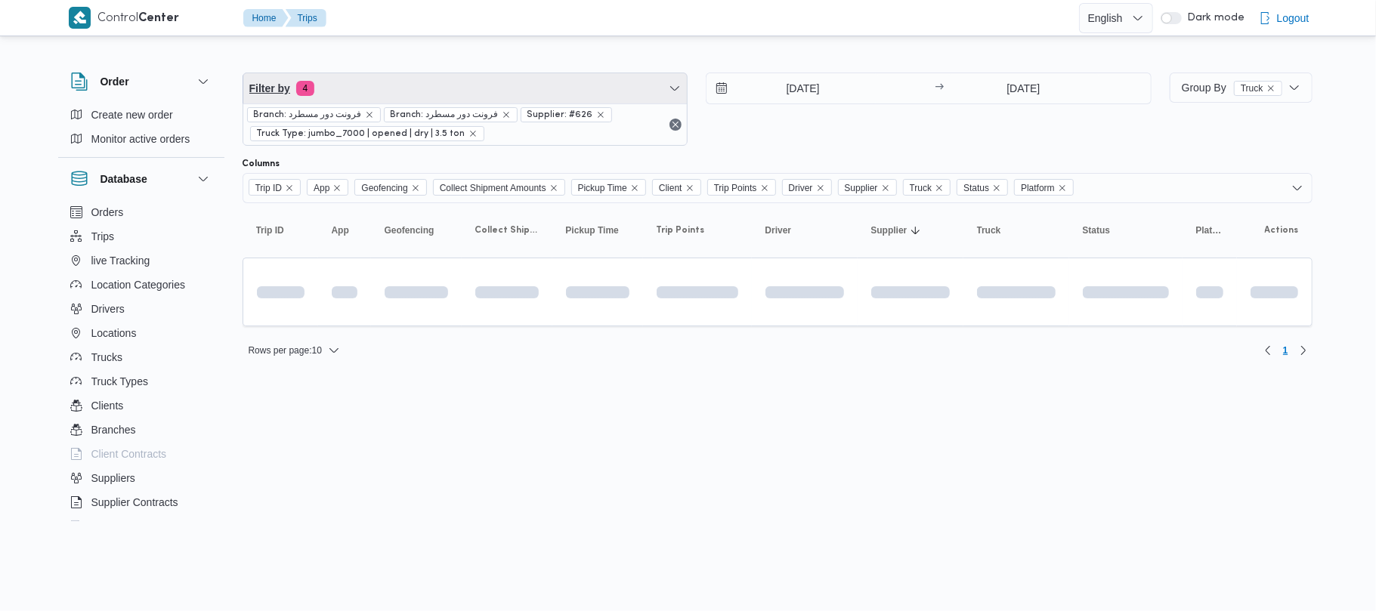
click at [457, 97] on span "Filter by 4" at bounding box center [465, 88] width 444 height 30
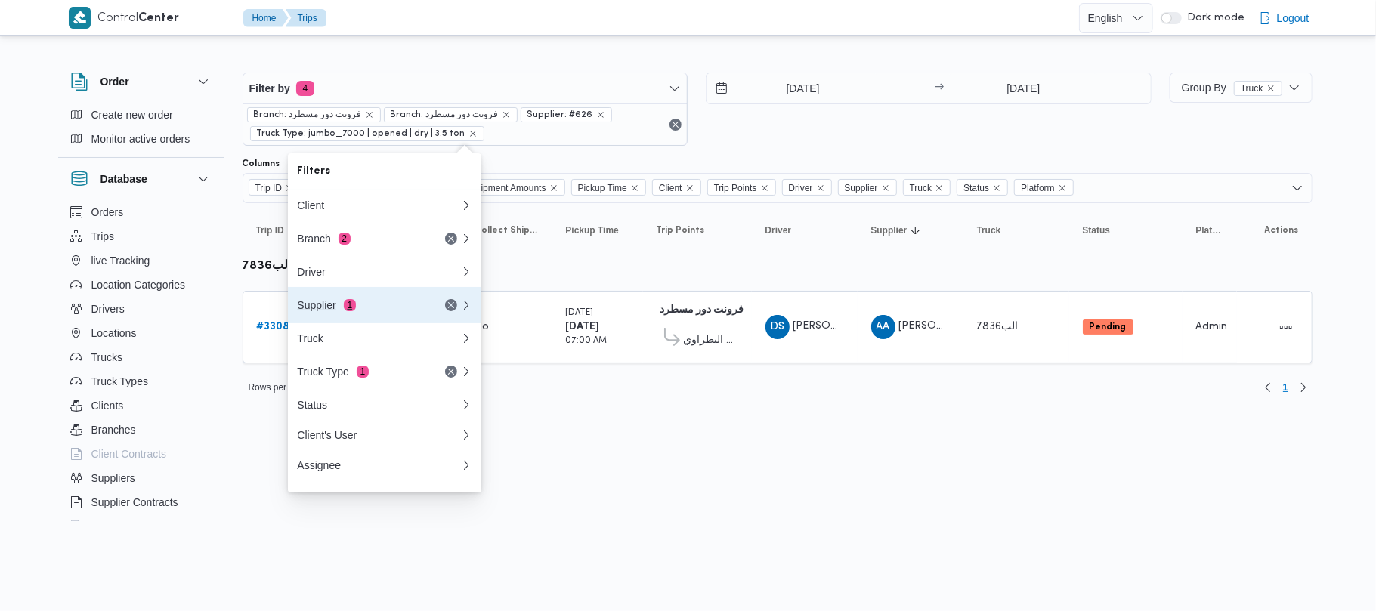
click at [372, 323] on button "Supplier 1" at bounding box center [384, 305] width 193 height 36
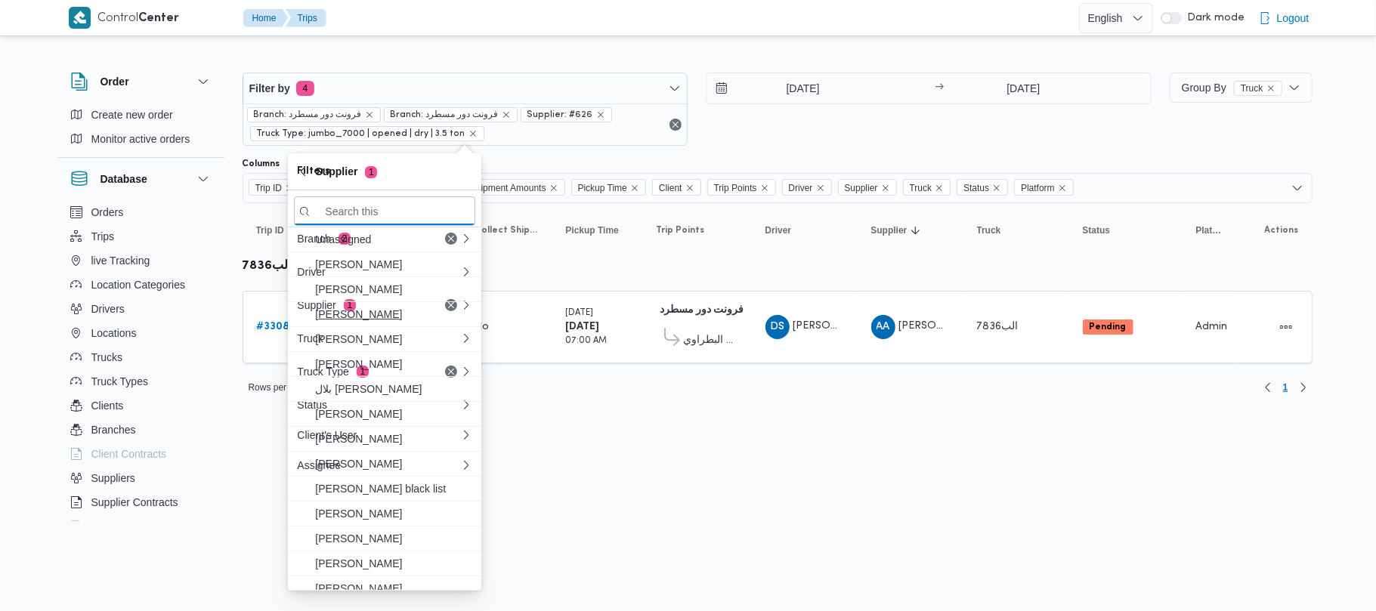
paste input "محمد عيد عبدالسلام عبدالحافظ"
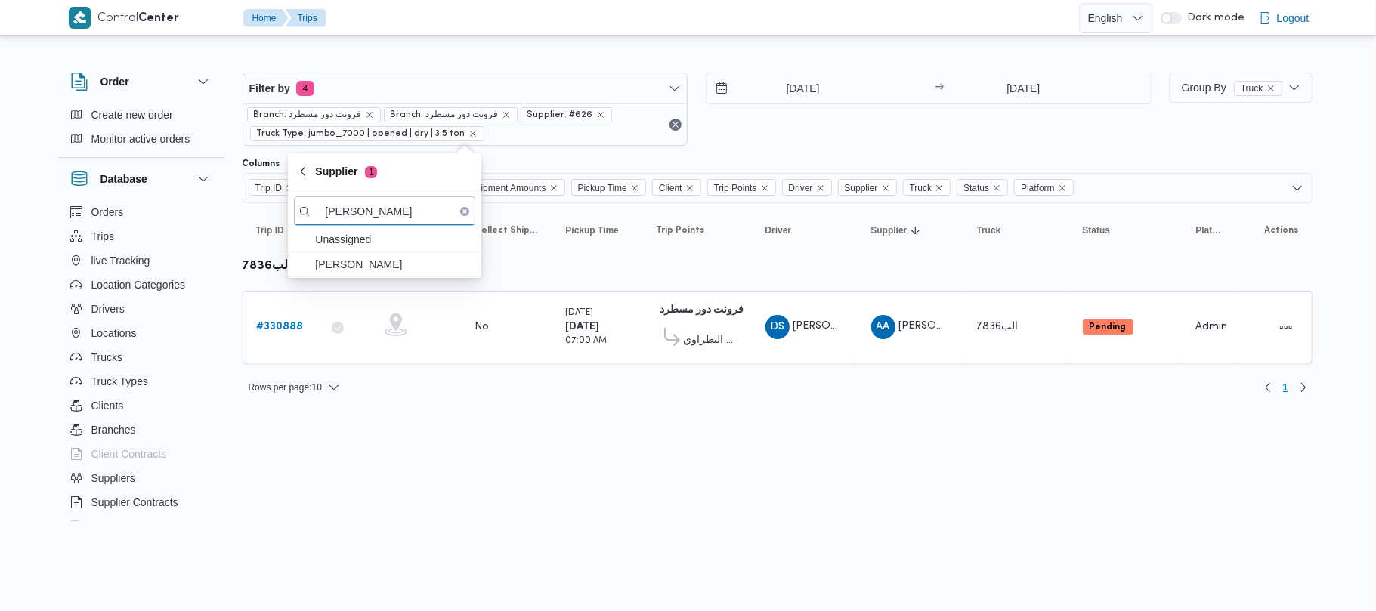
type input "محمد عيد عبدالسلام عبدالحافظ"
click at [357, 263] on span "محمد عيد عبدالسلام عبدالحافظ" at bounding box center [393, 264] width 157 height 18
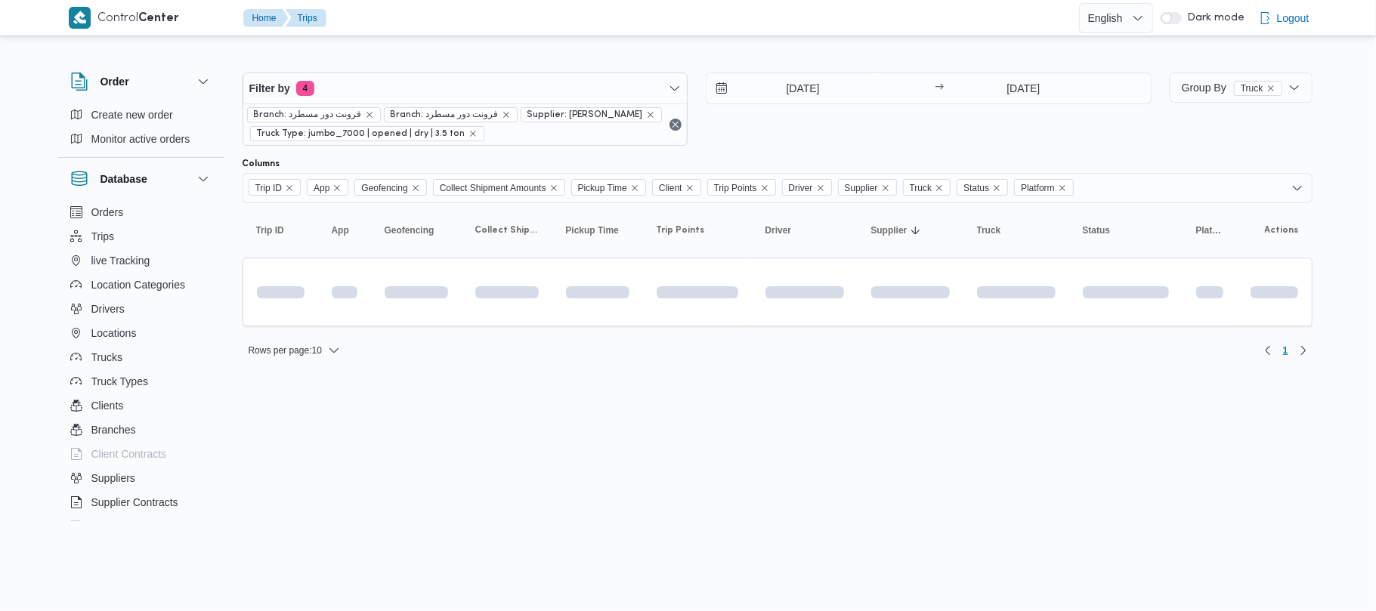
click at [422, 429] on html "Control Center Home Trips English عربي Dark mode Logout Order Create new order …" at bounding box center [688, 305] width 1376 height 611
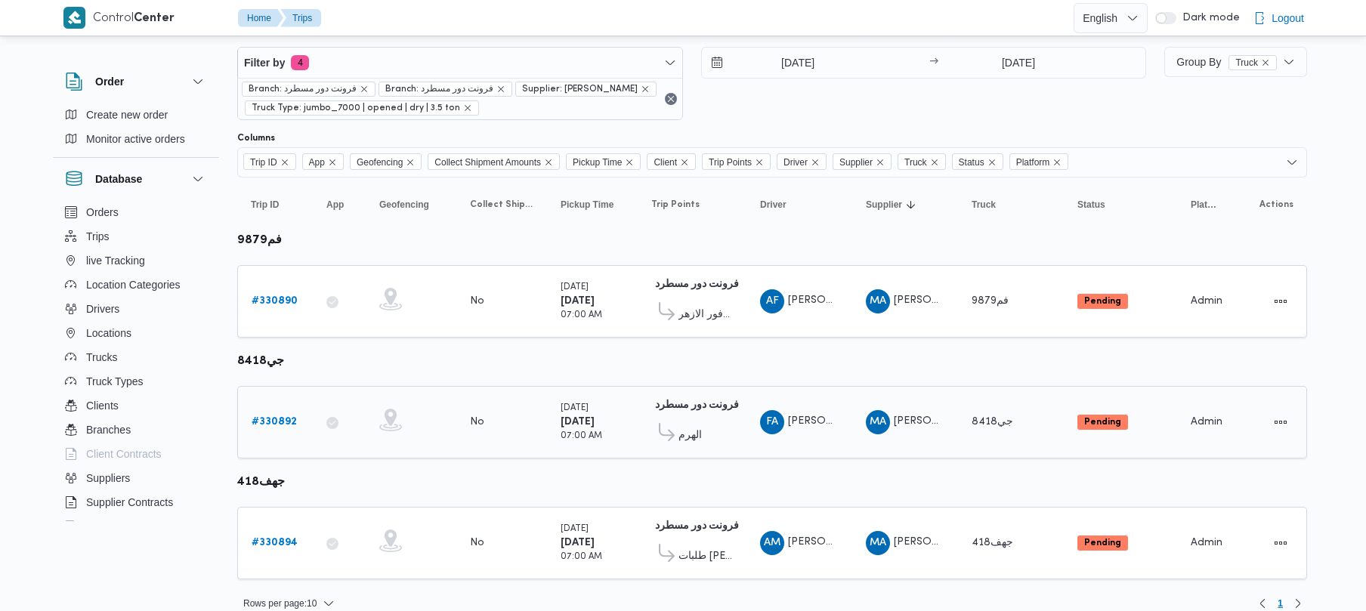
scroll to position [47, 0]
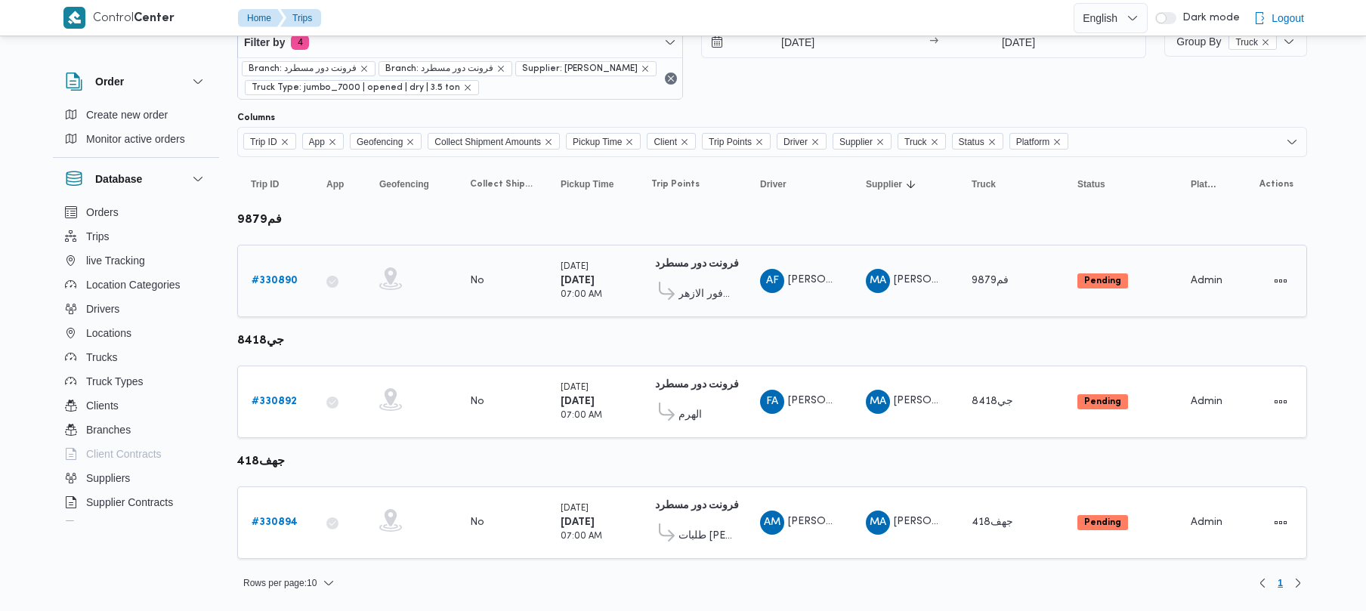
click at [296, 279] on div "# 330890" at bounding box center [276, 281] width 60 height 30
click at [258, 278] on b "# 330890" at bounding box center [275, 281] width 46 height 10
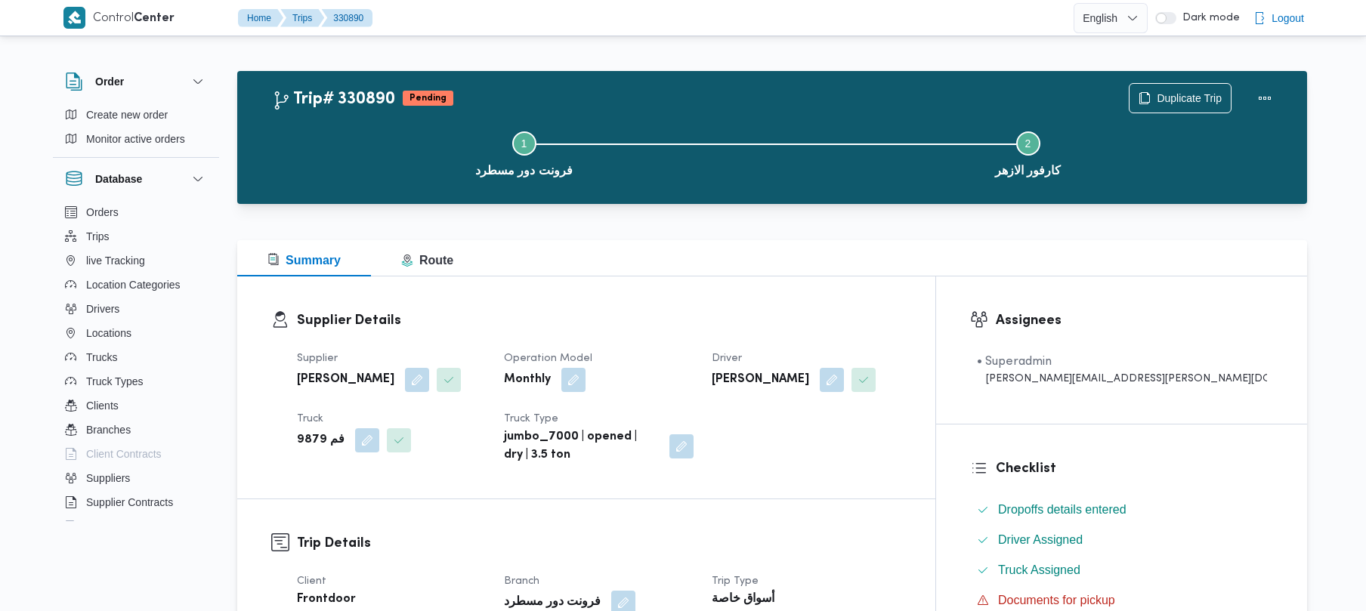
click at [1173, 107] on div "Step 1 is incomplete 1 فرونت دور مسطرد Step 2 is incomplete 2 كارفور الازهر" at bounding box center [776, 152] width 1026 height 97
click at [1171, 106] on div "Step 1 is incomplete 1 فرونت دور مسطرد Step 2 is incomplete 2 كارفور الازهر" at bounding box center [776, 152] width 1026 height 97
click at [1156, 83] on button "Duplicate Trip" at bounding box center [1180, 97] width 103 height 30
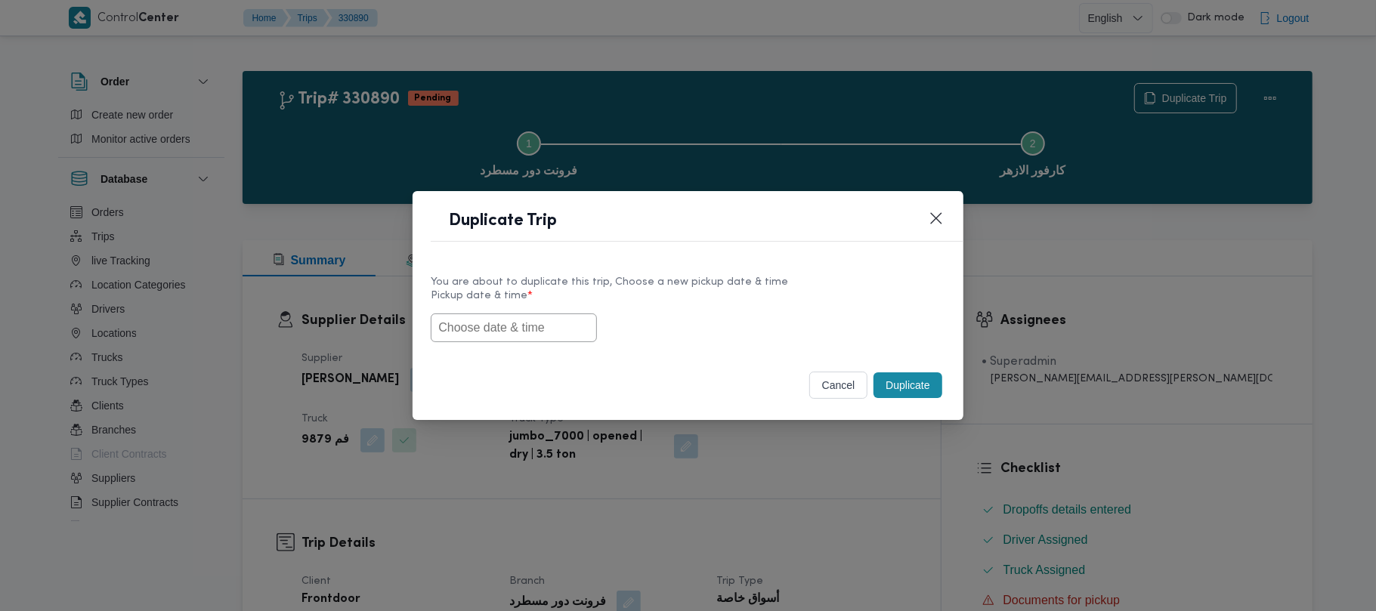
click at [496, 342] on div at bounding box center [688, 328] width 514 height 29
paste input "18/08/2025 7:00AM"
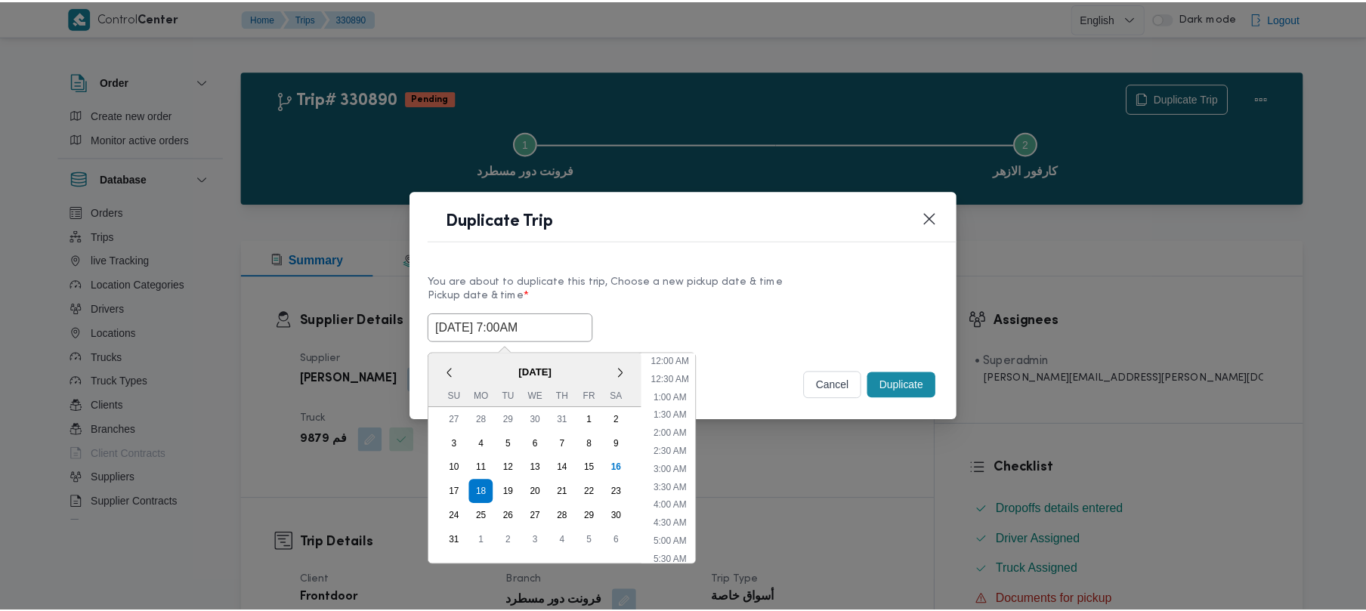
scroll to position [340, 0]
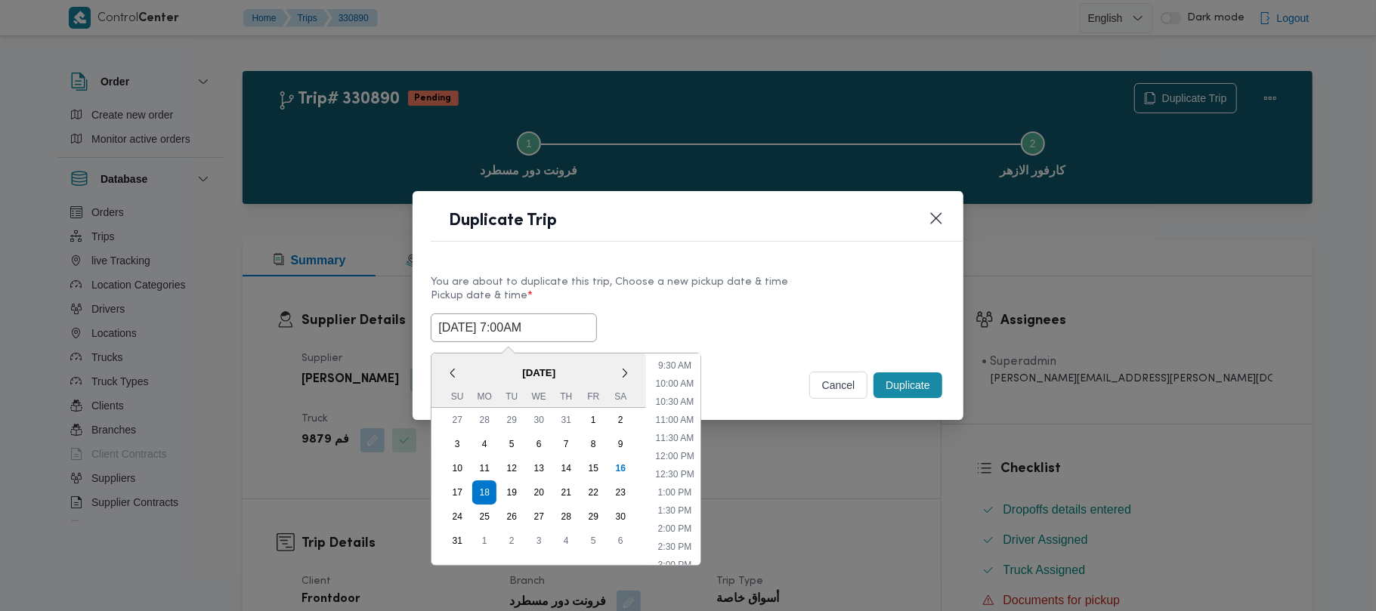
type input "18/08/2025 7:00AM"
click at [653, 299] on label "Pickup date & time *" at bounding box center [688, 301] width 514 height 23
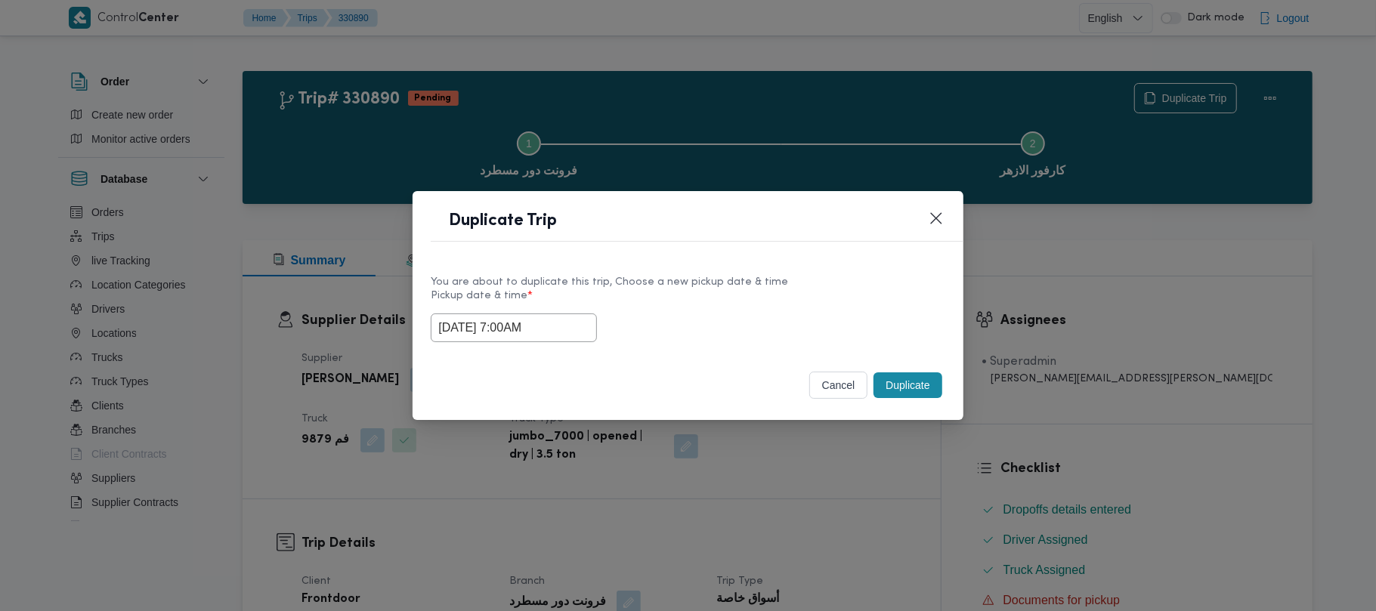
click at [896, 382] on button "Duplicate" at bounding box center [908, 386] width 68 height 26
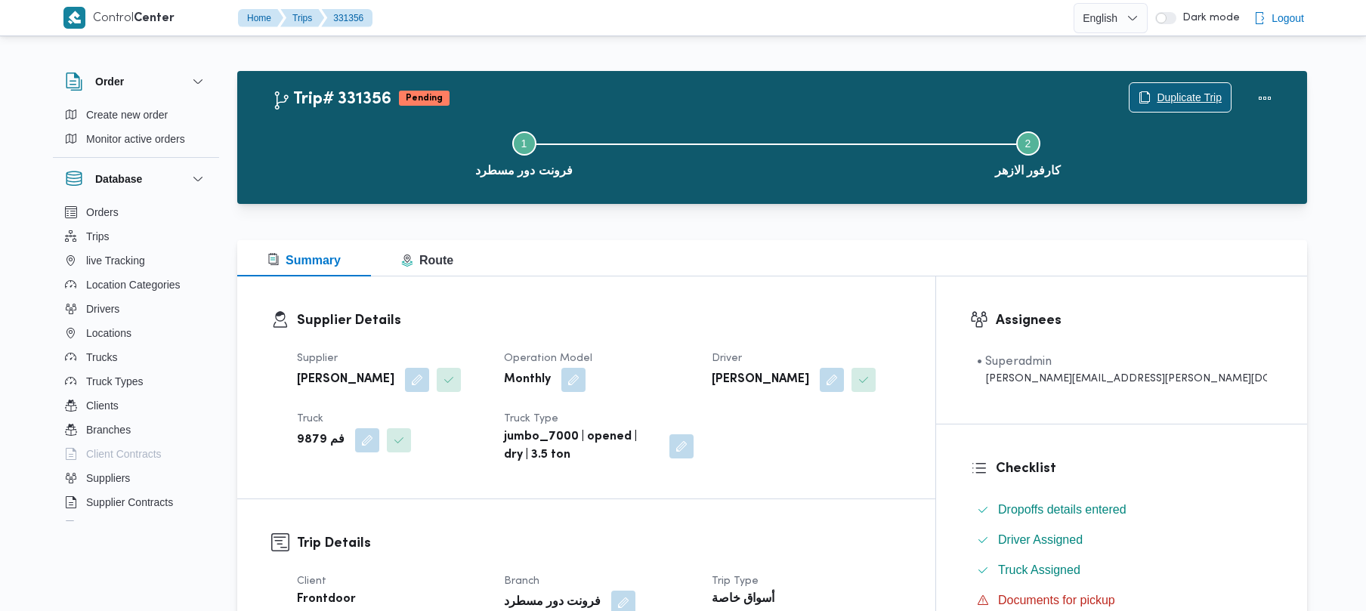
click at [1186, 86] on span "Duplicate Trip" at bounding box center [1180, 97] width 101 height 29
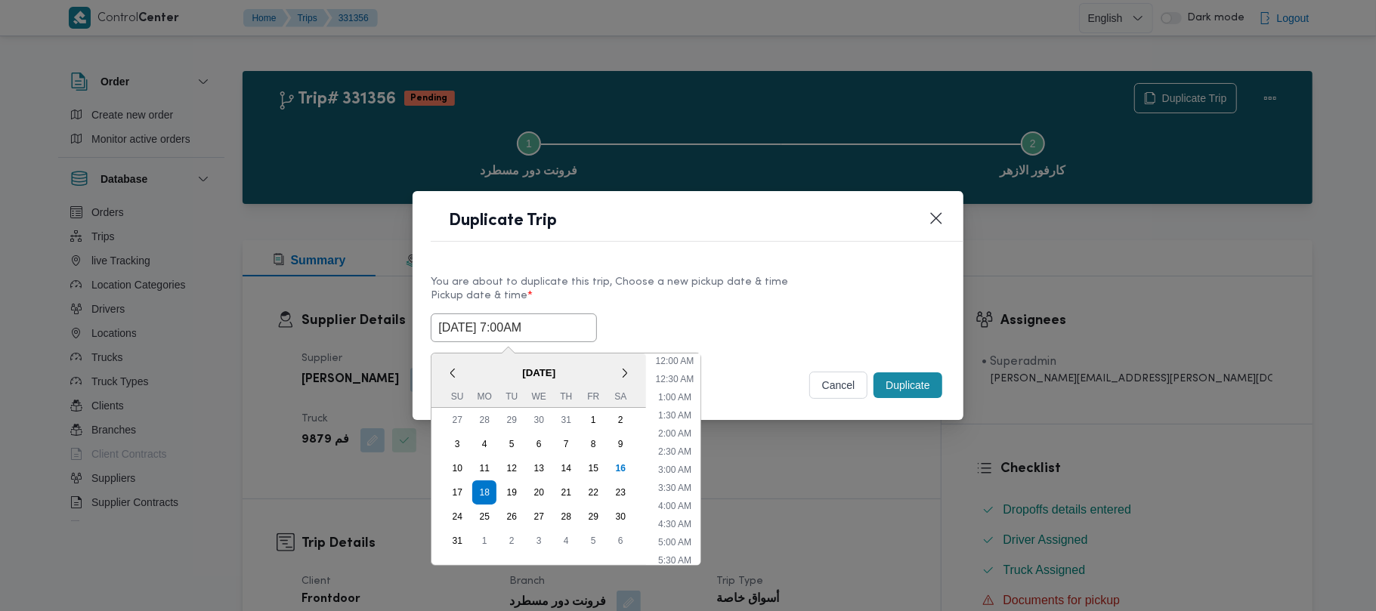
drag, startPoint x: 573, startPoint y: 327, endPoint x: 574, endPoint y: 354, distance: 28.0
click at [574, 327] on input "18/08/2025 7:00AM" at bounding box center [514, 328] width 166 height 29
click at [515, 481] on div "19" at bounding box center [511, 492] width 29 height 29
type input "19/08/2025 7:00AM"
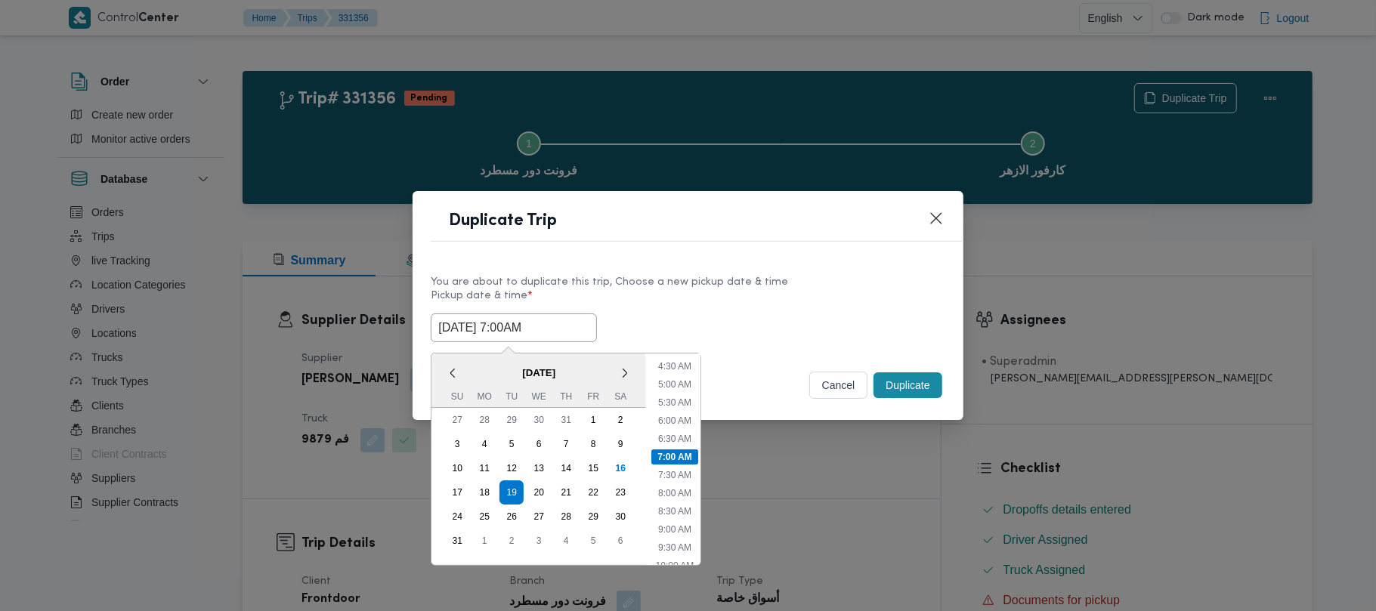
click at [705, 307] on label "Pickup date & time *" at bounding box center [688, 301] width 514 height 23
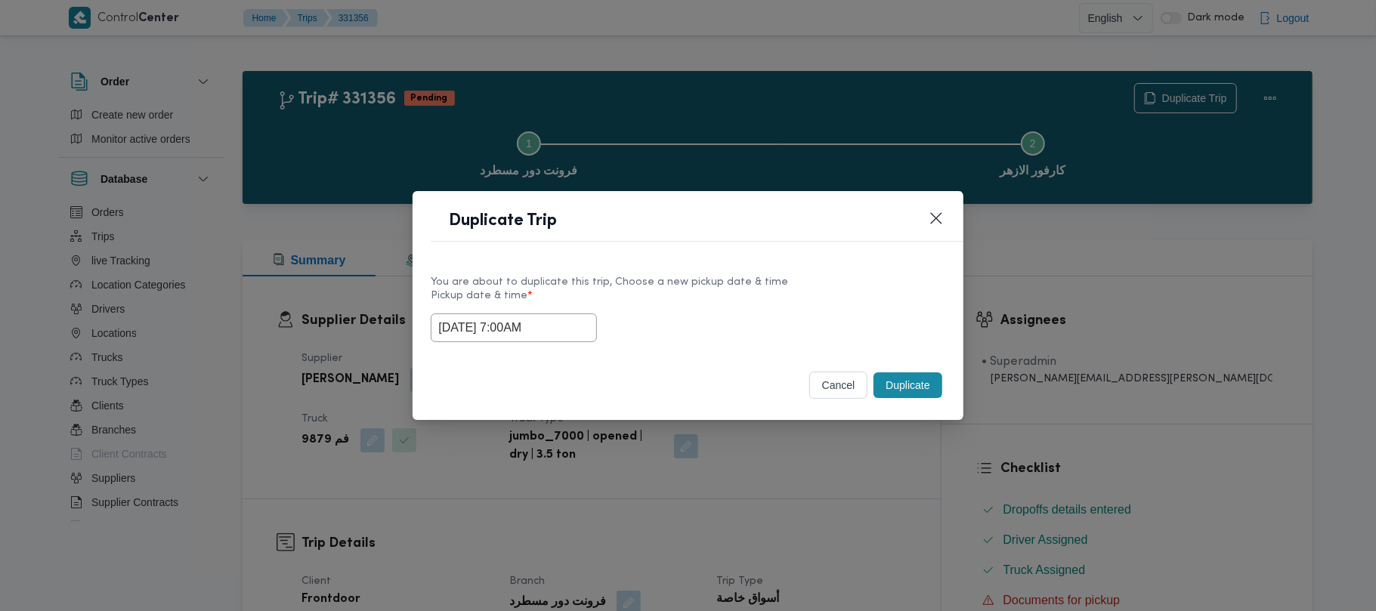
click at [926, 393] on button "Duplicate" at bounding box center [908, 386] width 68 height 26
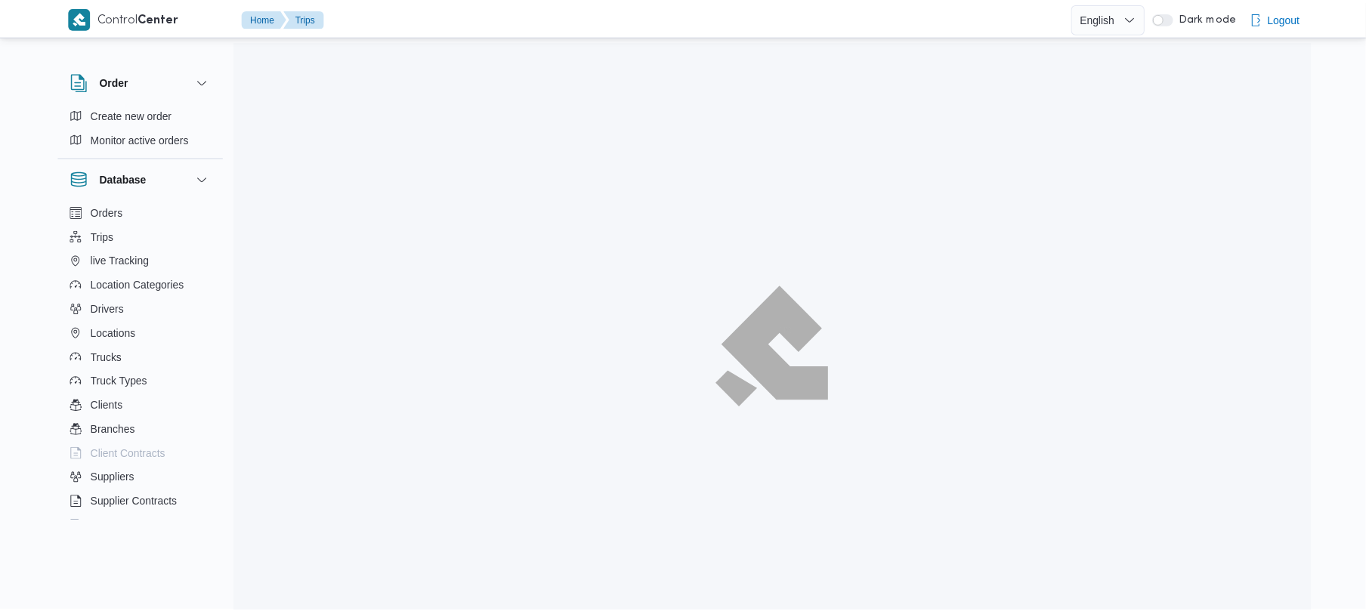
scroll to position [41, 0]
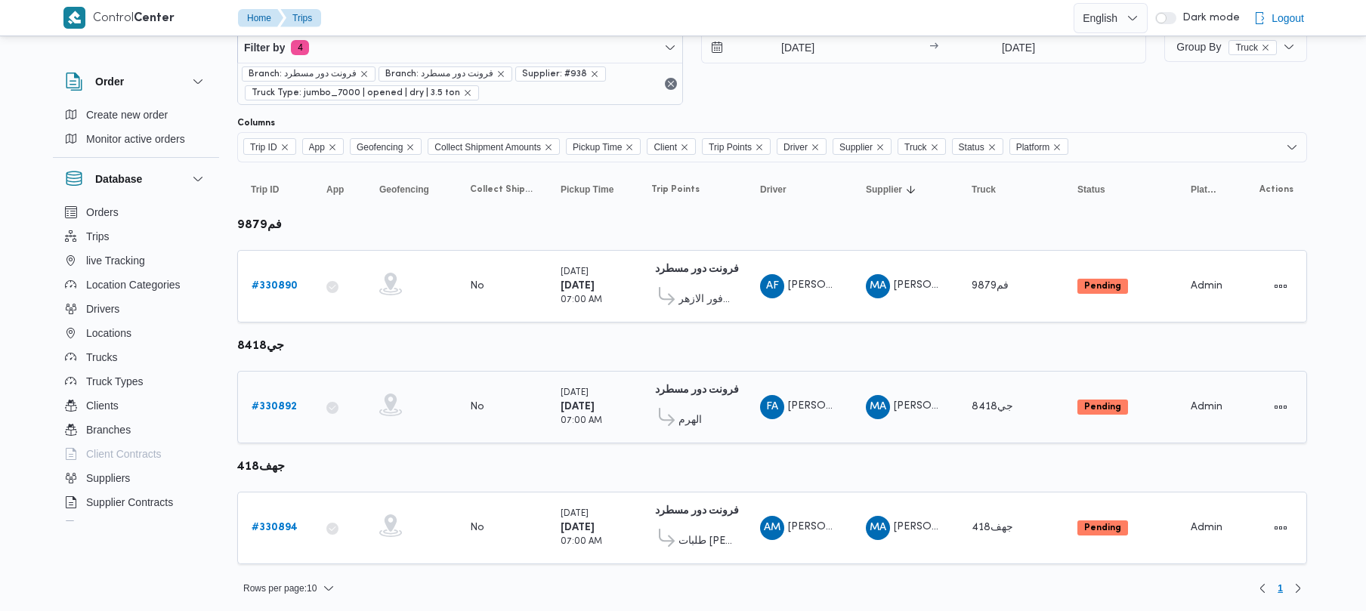
click at [261, 397] on div "# 330892" at bounding box center [276, 407] width 60 height 30
click at [268, 409] on b "# 330892" at bounding box center [274, 407] width 45 height 10
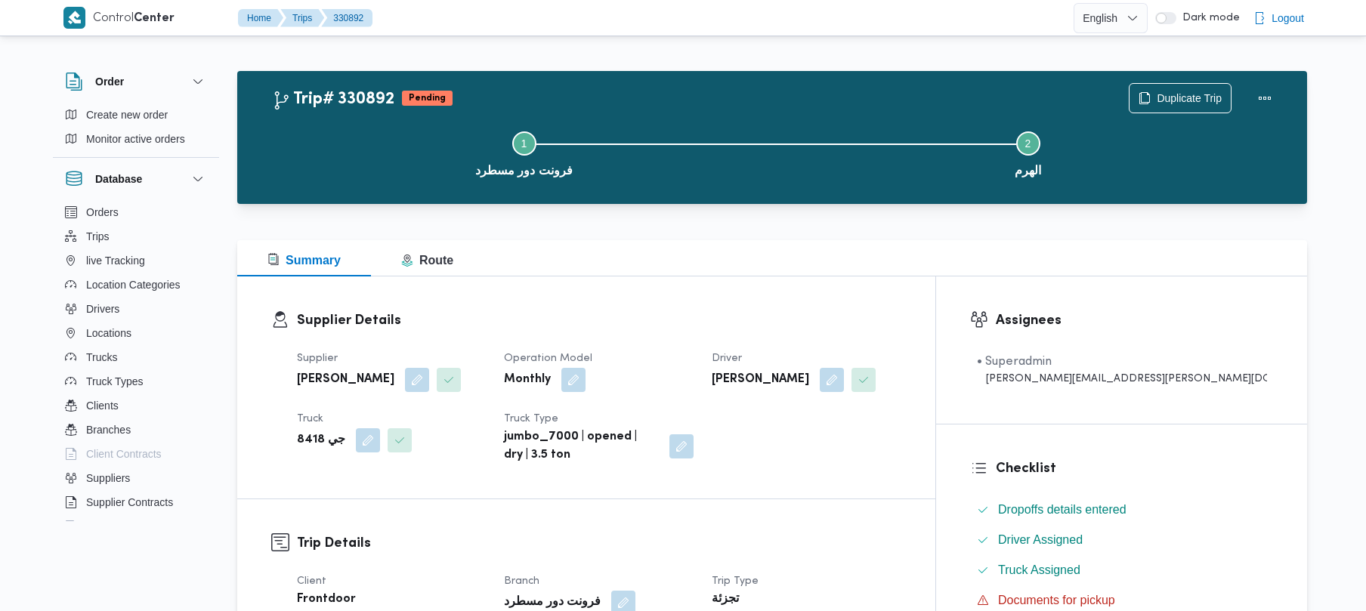
click at [1167, 82] on div "Duplicate Trip" at bounding box center [1204, 98] width 169 height 48
click at [1167, 100] on span "Duplicate Trip" at bounding box center [1189, 97] width 65 height 18
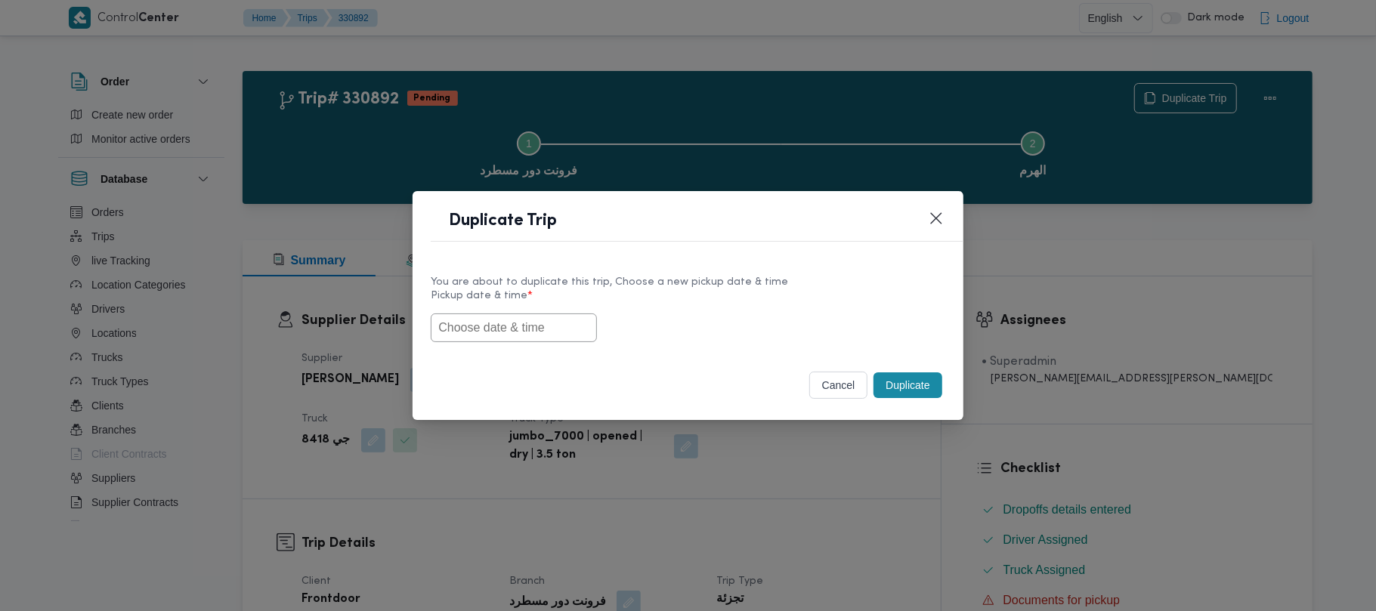
click at [532, 324] on input "text" at bounding box center [514, 328] width 166 height 29
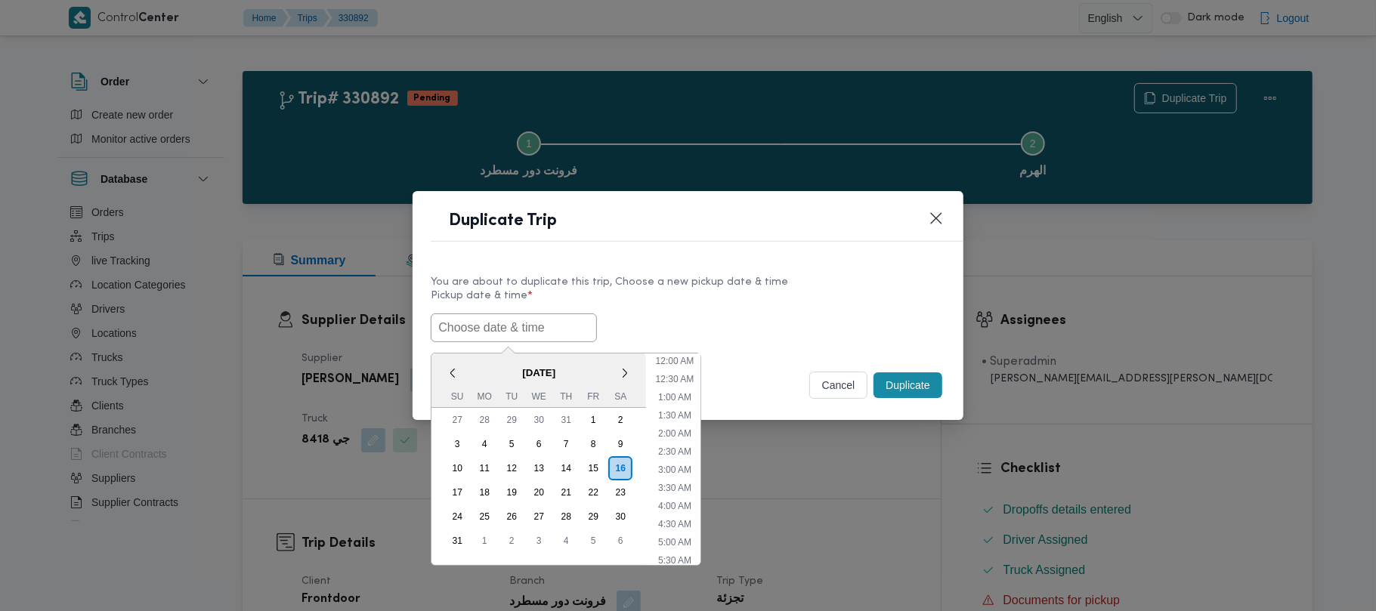
paste input "18/08/2025 7:00AM"
type input "18/08/2025 7:00AM"
drag, startPoint x: 727, startPoint y: 318, endPoint x: 748, endPoint y: 321, distance: 21.4
click at [730, 317] on div "18/08/2025 7:00AM < August 2025 > Su Mo Tu We Th Fr Sa 27 28 29 30 31 1 2 3 4 5…" at bounding box center [688, 328] width 514 height 29
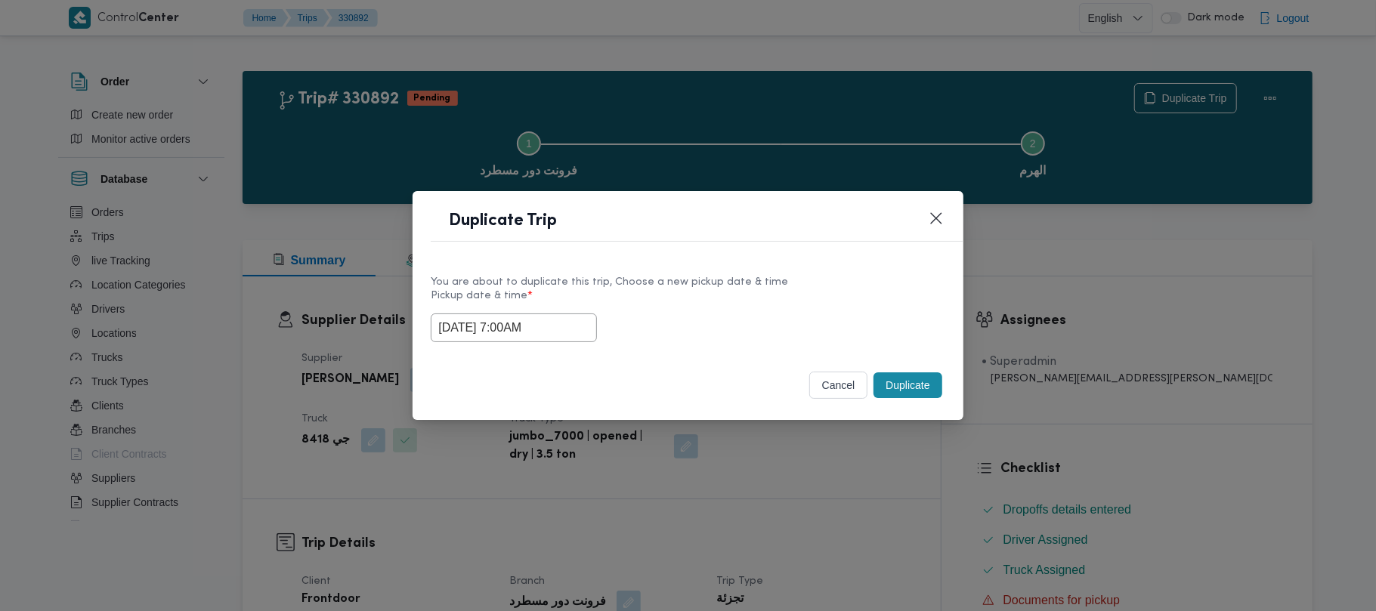
click at [911, 382] on button "Duplicate" at bounding box center [908, 386] width 68 height 26
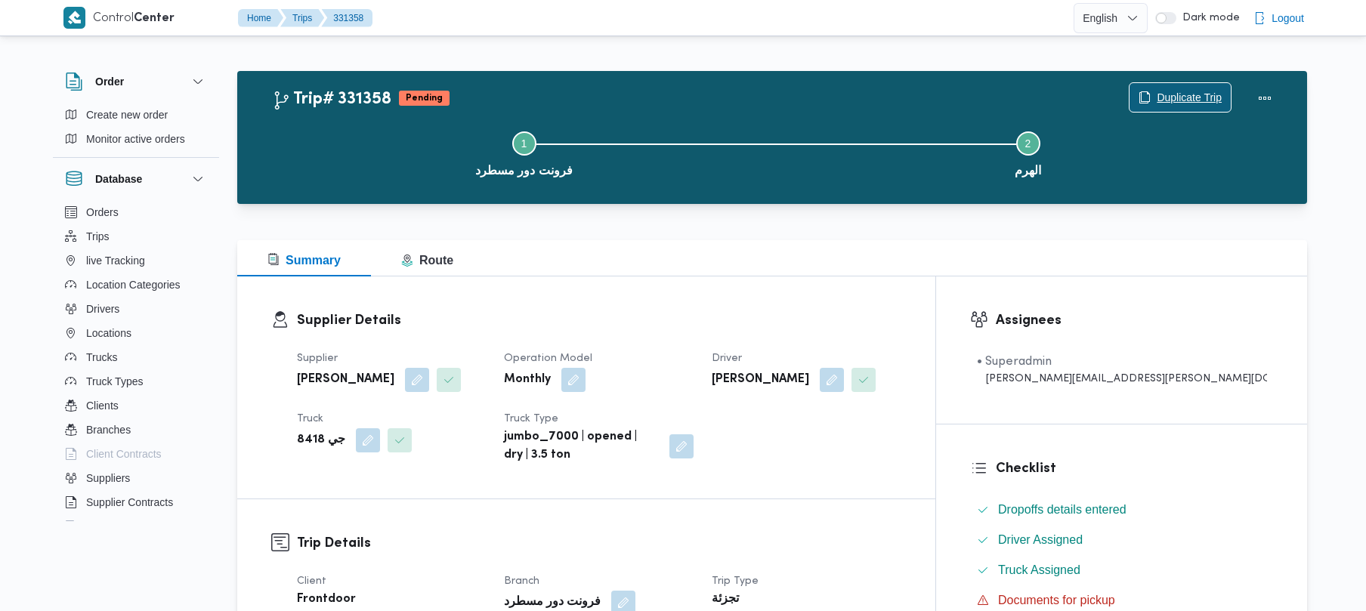
click at [1187, 101] on span "Duplicate Trip" at bounding box center [1189, 97] width 65 height 18
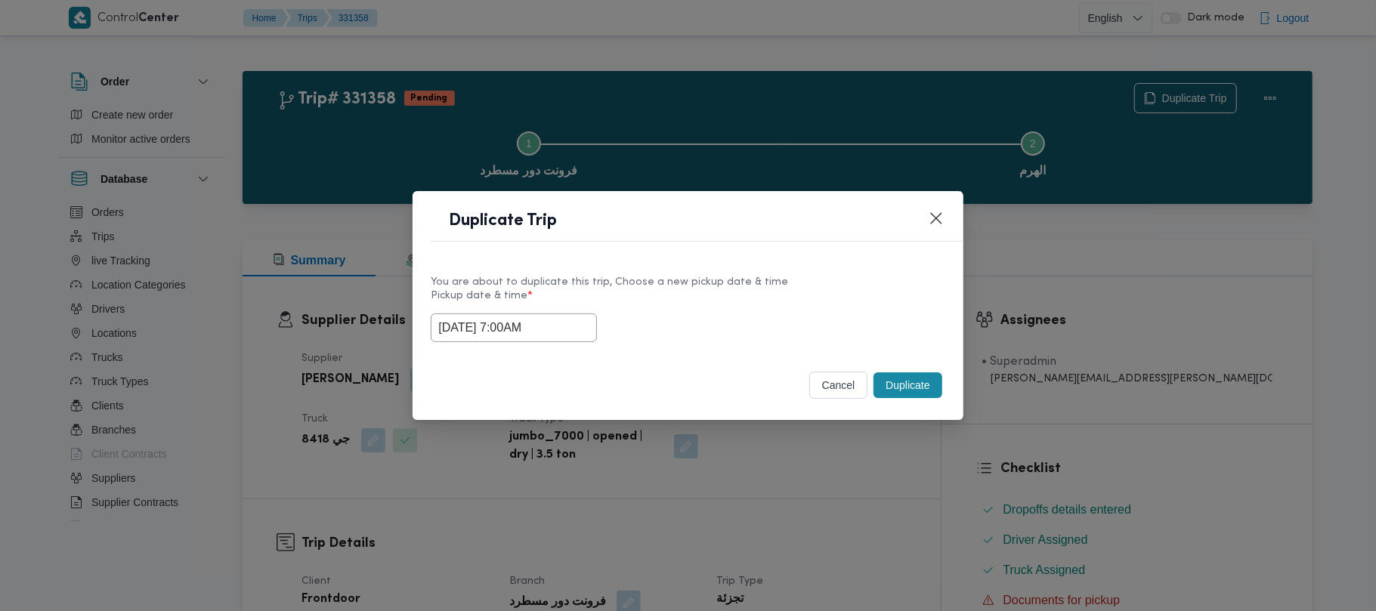
click at [578, 330] on input "18/08/2025 7:00AM" at bounding box center [514, 328] width 166 height 29
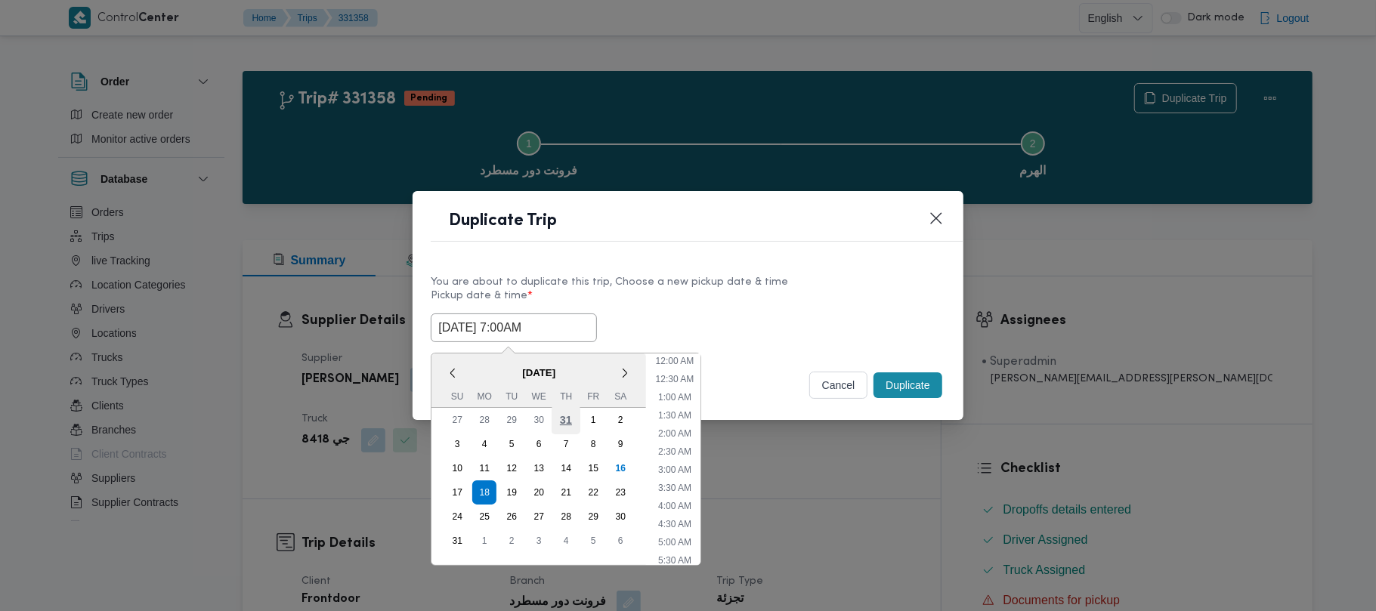
scroll to position [158, 0]
click at [515, 481] on div "19" at bounding box center [511, 492] width 29 height 29
type input "19/08/2025 7:00AM"
click at [763, 260] on div "You are about to duplicate this trip, Choose a new pickup date & time Pickup da…" at bounding box center [688, 308] width 550 height 97
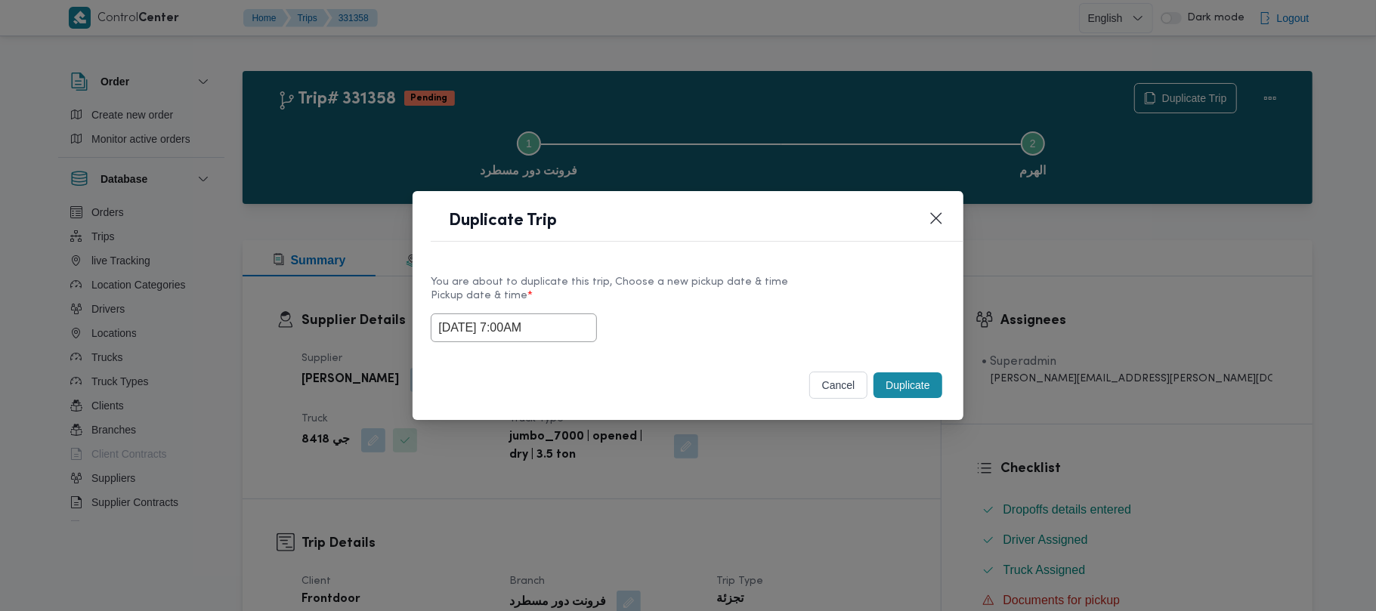
click at [901, 391] on button "Duplicate" at bounding box center [908, 386] width 68 height 26
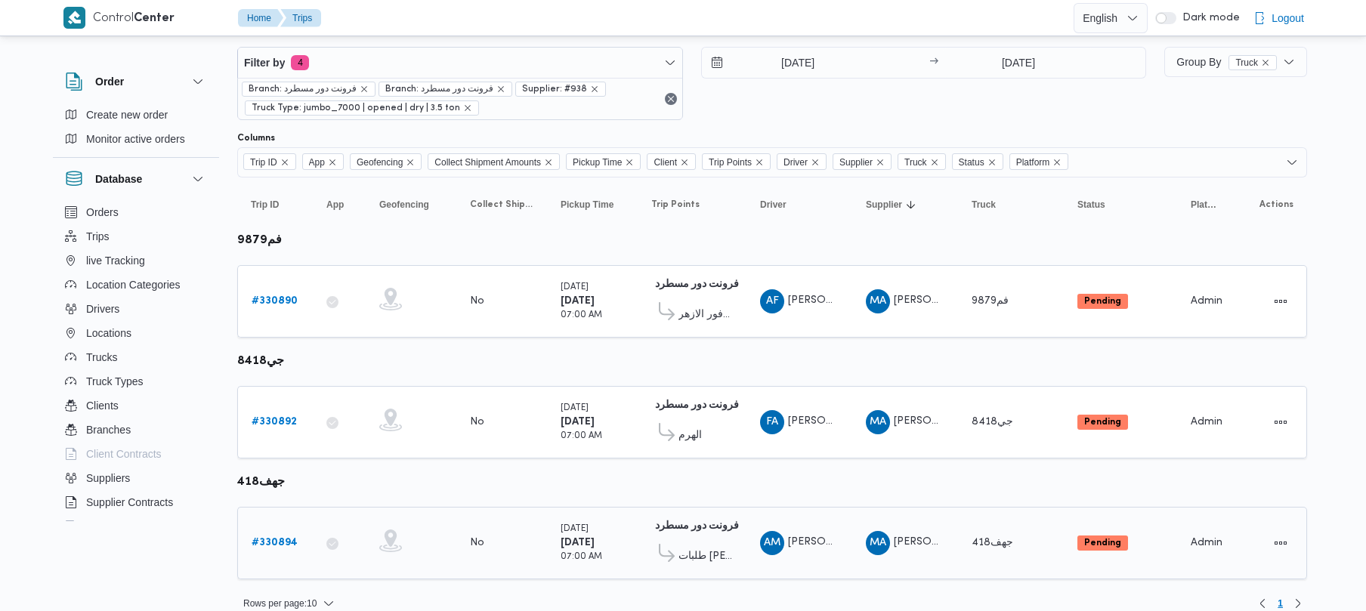
scroll to position [47, 0]
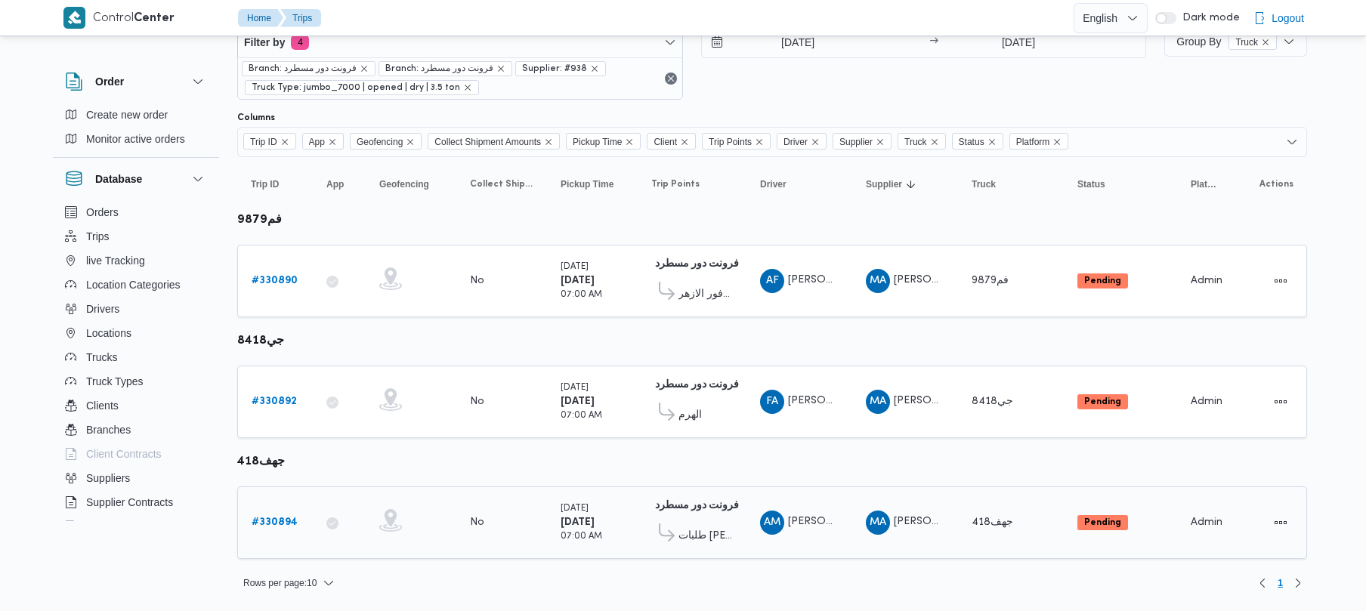
click at [275, 514] on link "# 330894" at bounding box center [275, 523] width 46 height 18
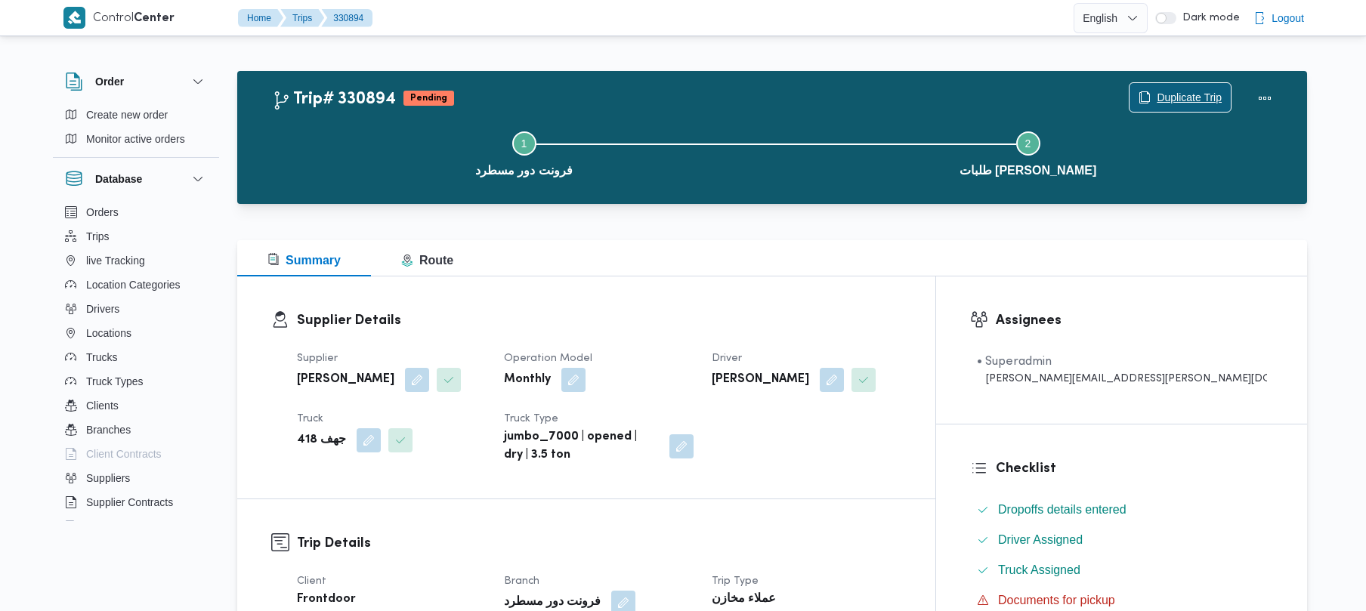
click at [1165, 89] on span "Duplicate Trip" at bounding box center [1189, 97] width 65 height 18
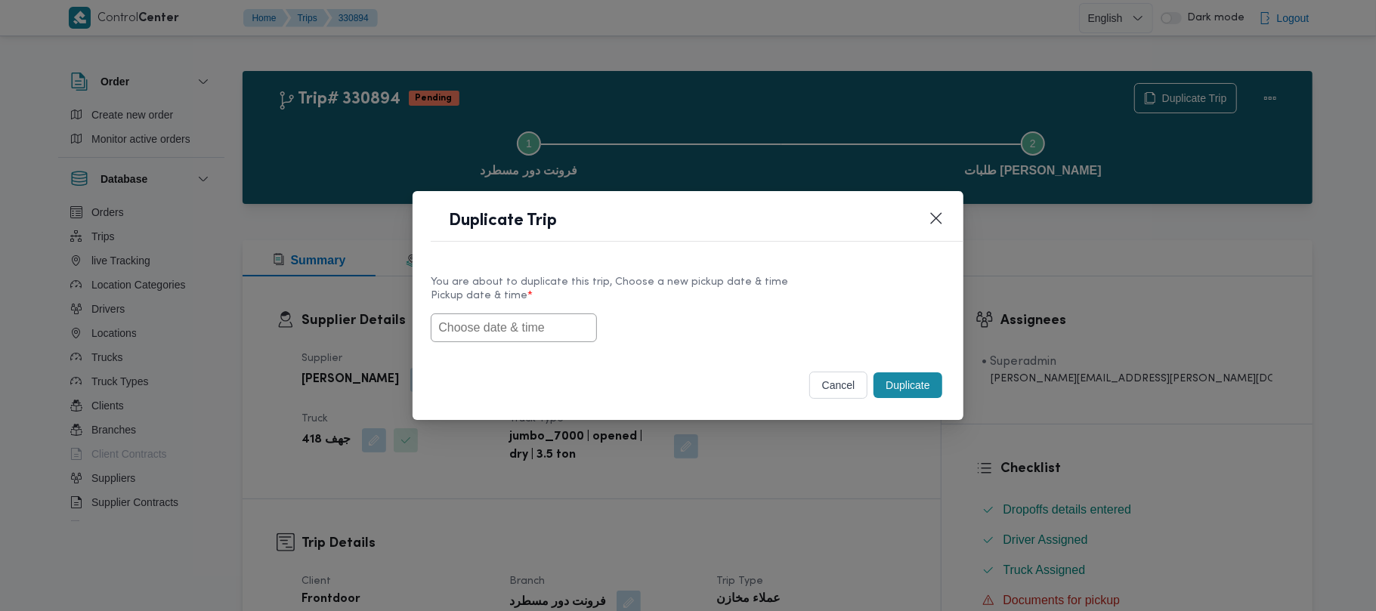
click at [497, 325] on input "text" at bounding box center [514, 328] width 166 height 29
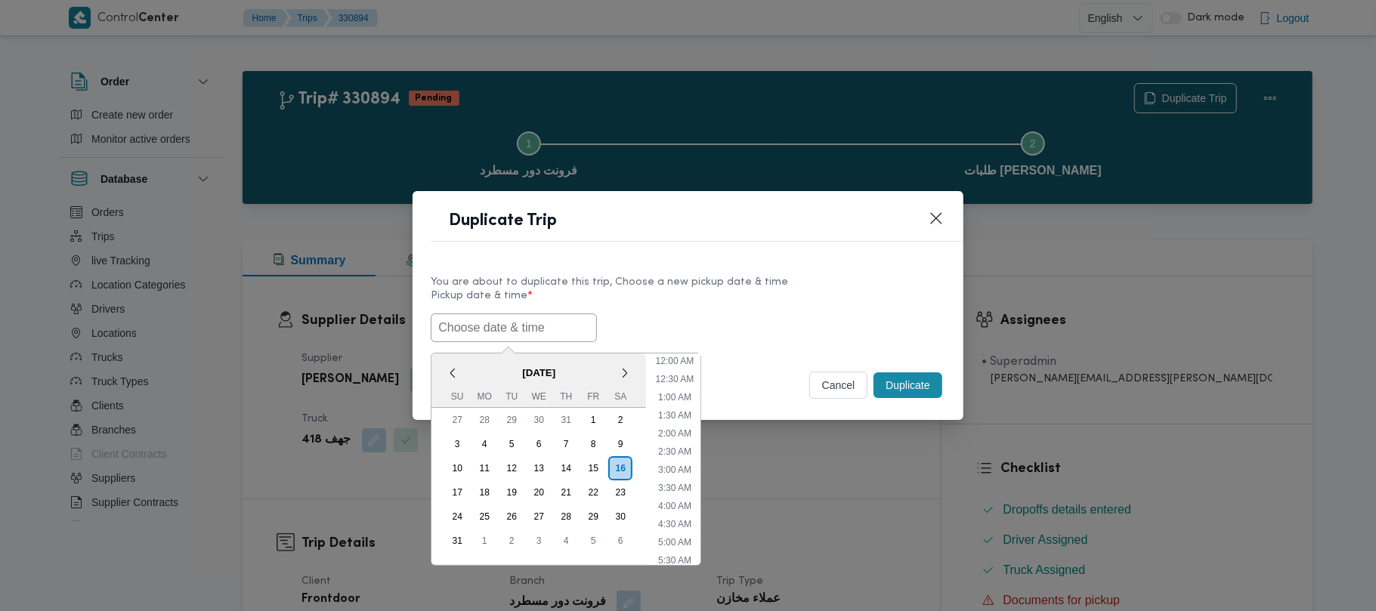
paste input "18/08/2025 7:00AM"
type input "18/08/2025 7:00AM"
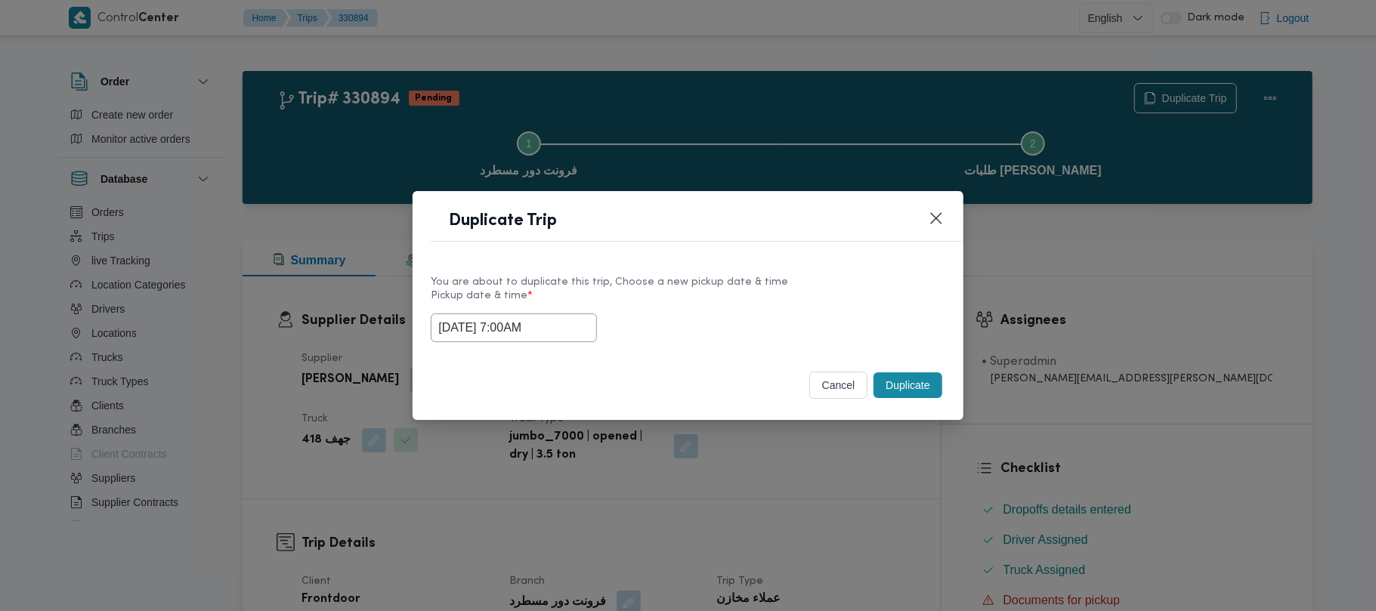
click at [768, 327] on div "18/08/2025 7:00AM" at bounding box center [688, 328] width 514 height 29
click at [902, 391] on button "Duplicate" at bounding box center [908, 386] width 68 height 26
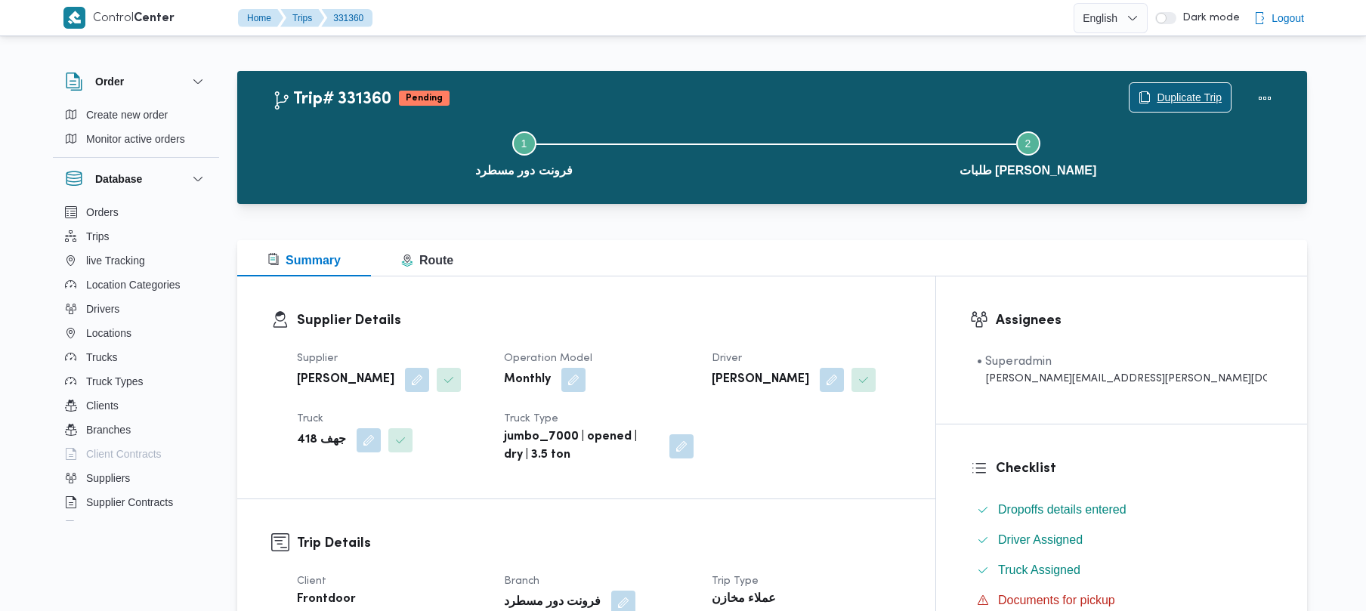
click at [1192, 95] on span "Duplicate Trip" at bounding box center [1189, 97] width 65 height 18
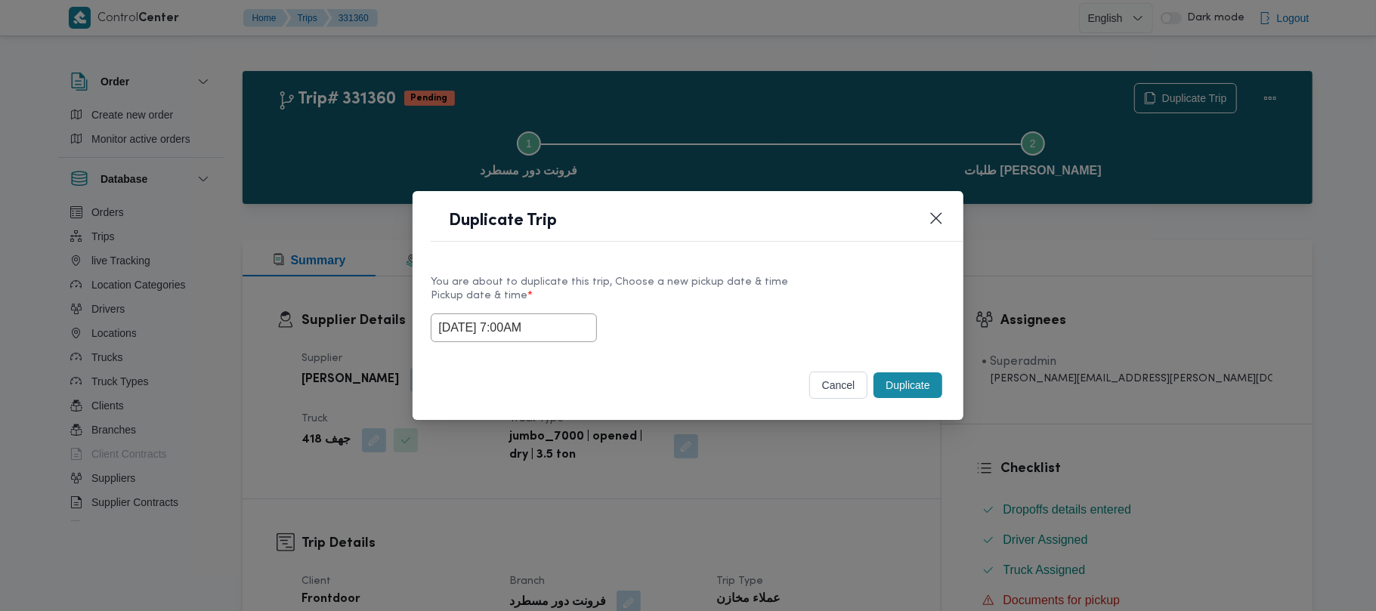
click at [569, 325] on input "18/08/2025 7:00AM" at bounding box center [514, 328] width 166 height 29
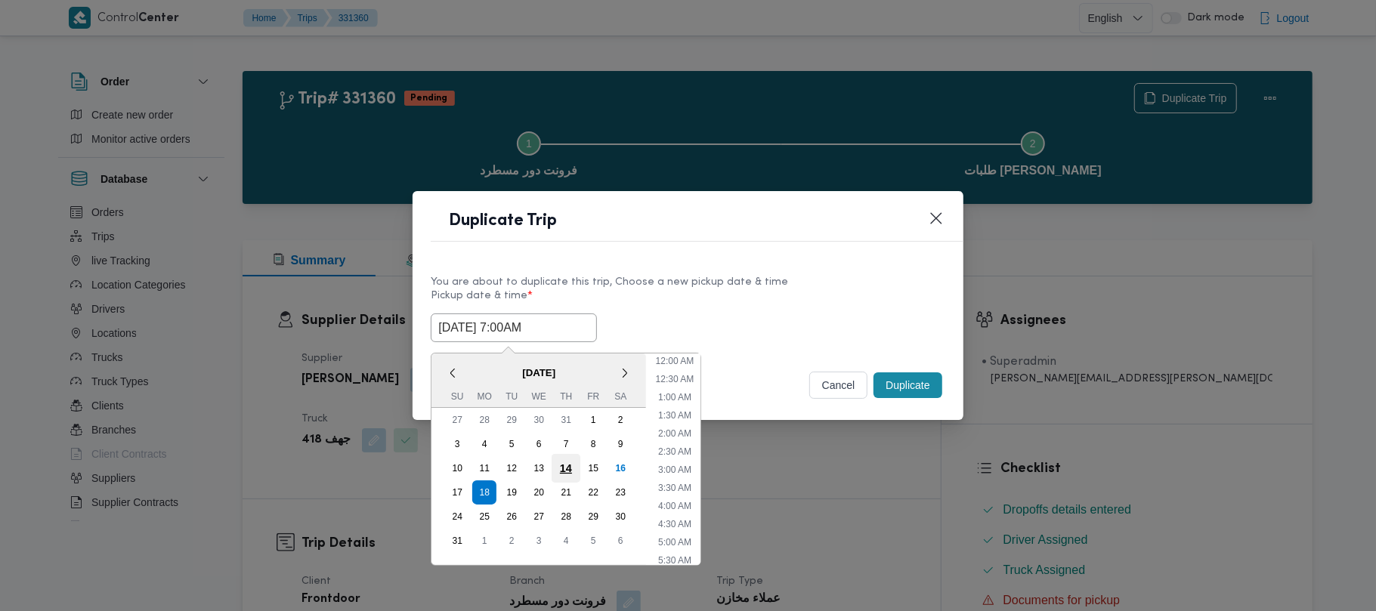
scroll to position [158, 0]
click at [508, 487] on div "19" at bounding box center [511, 492] width 29 height 29
type input "19/08/2025 7:00AM"
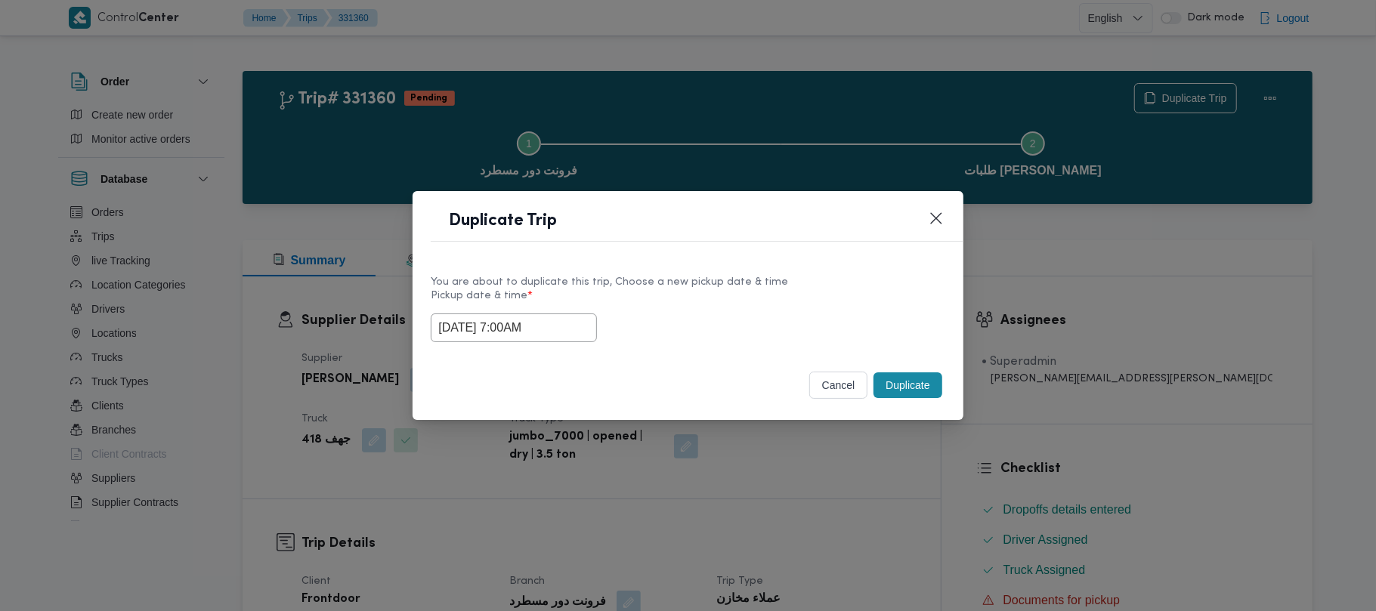
click at [733, 302] on label "Pickup date & time *" at bounding box center [688, 301] width 514 height 23
click at [905, 387] on button "Duplicate" at bounding box center [908, 386] width 68 height 26
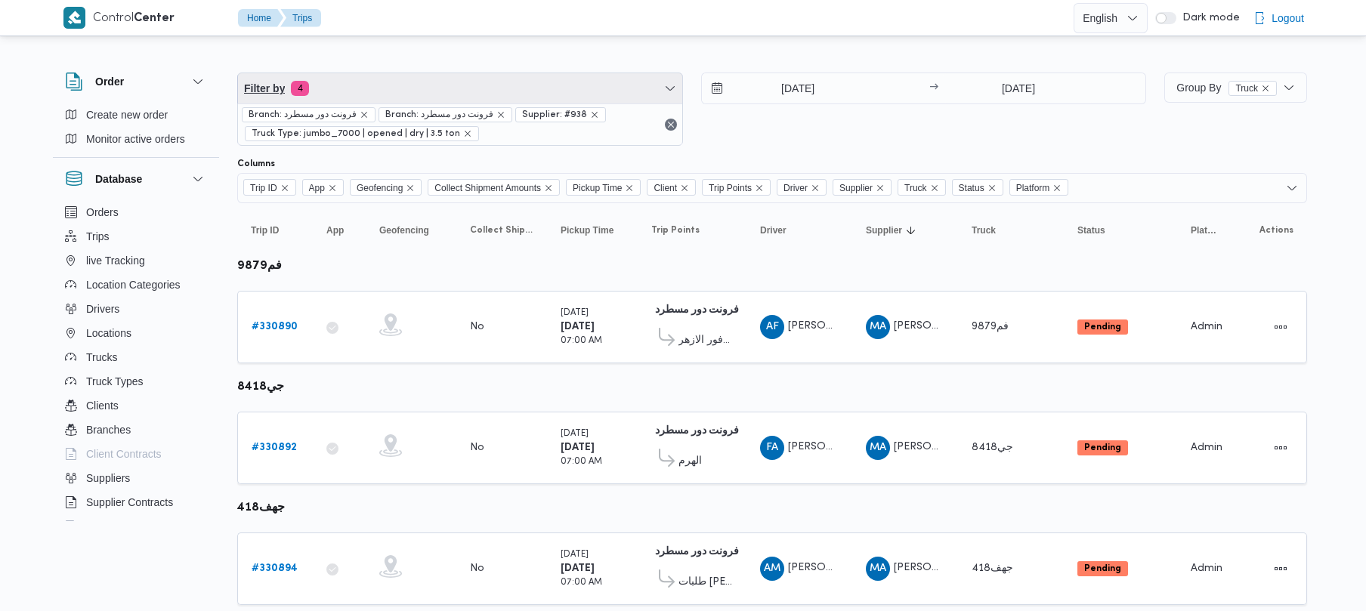
click at [400, 101] on span "Filter by 4" at bounding box center [460, 88] width 444 height 30
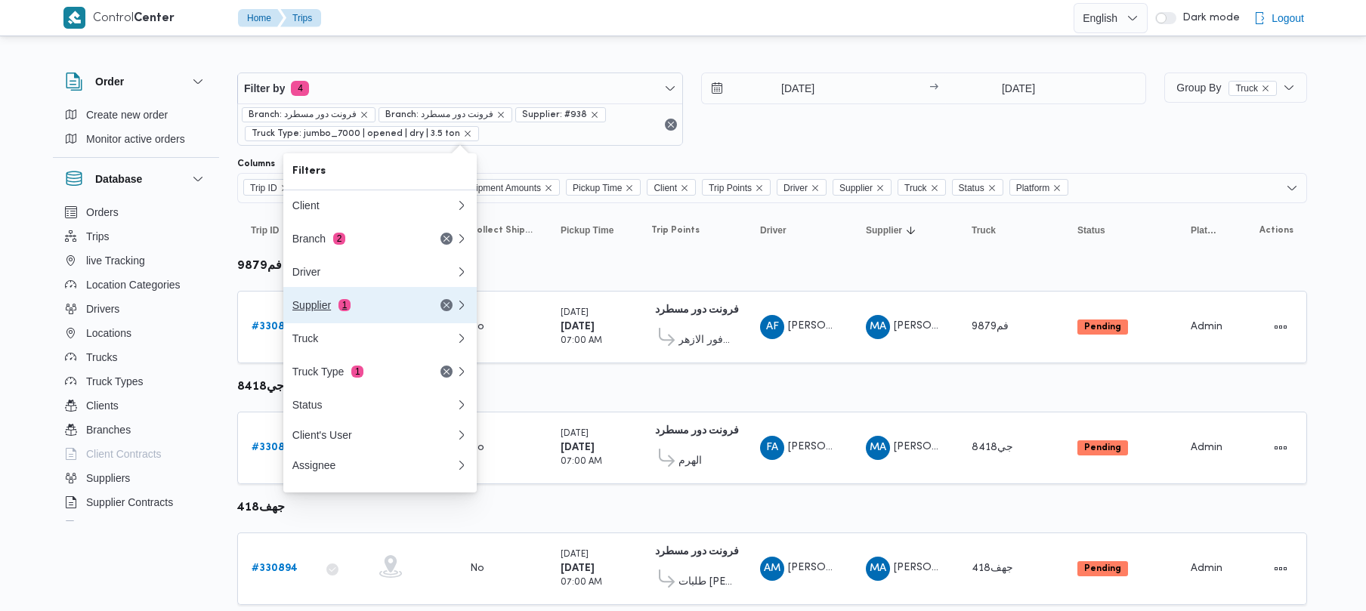
click at [328, 309] on div "Supplier 1" at bounding box center [355, 305] width 127 height 12
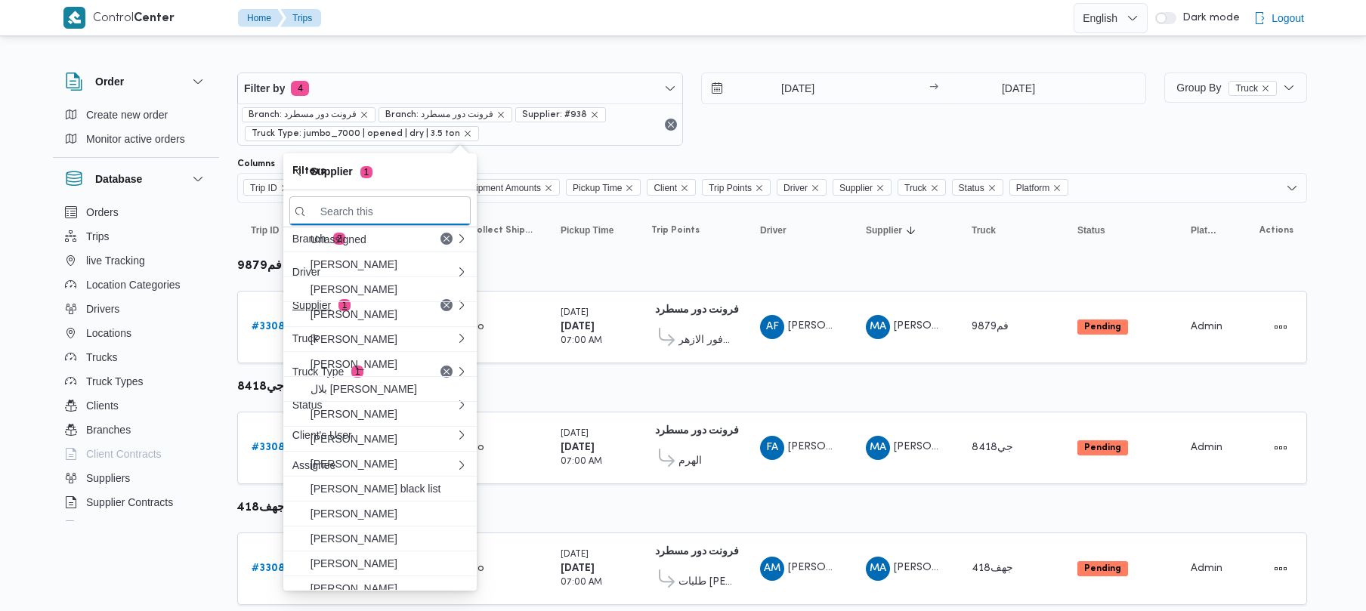
paste input "عليوه سراج الدين عليوه محمد"
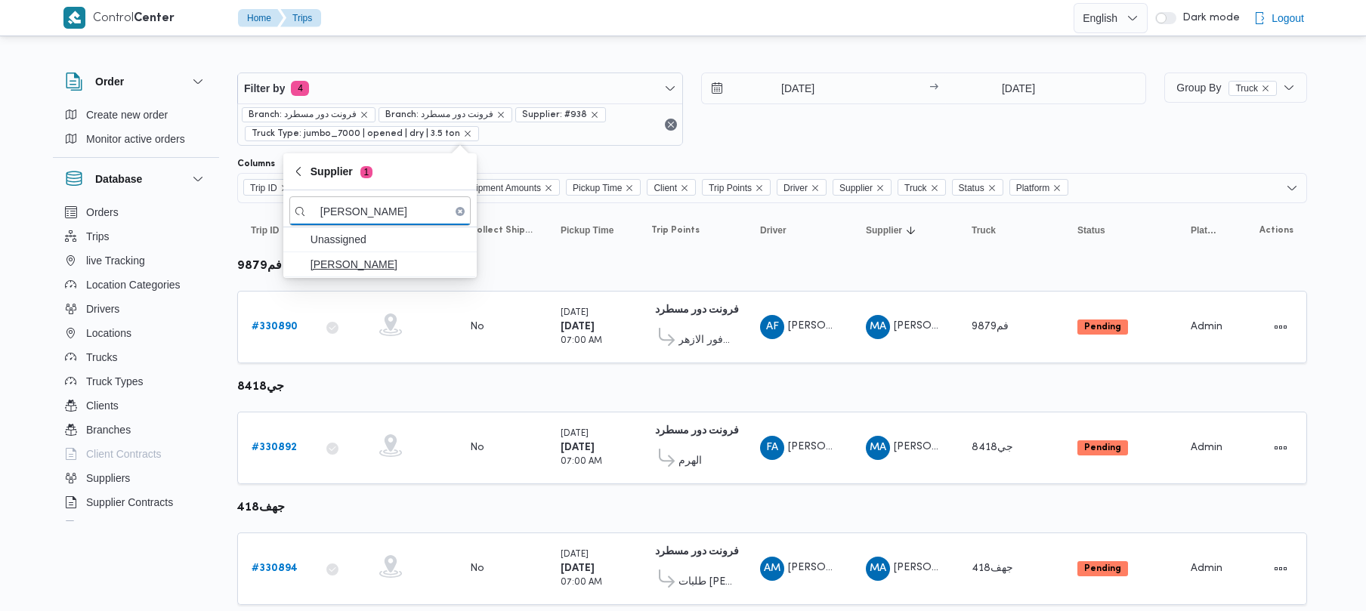
type input "عليوه سراج الدين عليوه محمد"
click at [345, 258] on span "عليوه سراج الدين عليوه محمد" at bounding box center [389, 264] width 157 height 18
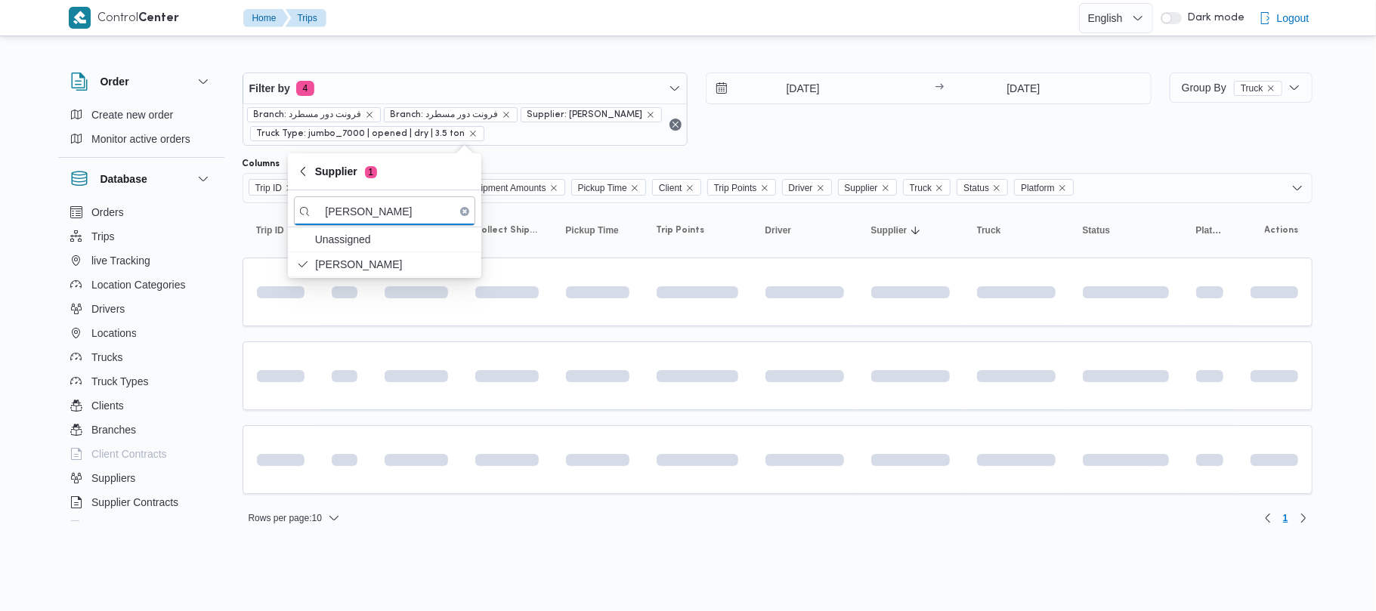
click at [799, 130] on div "17/8/2025 → 17/8/2025" at bounding box center [929, 109] width 446 height 73
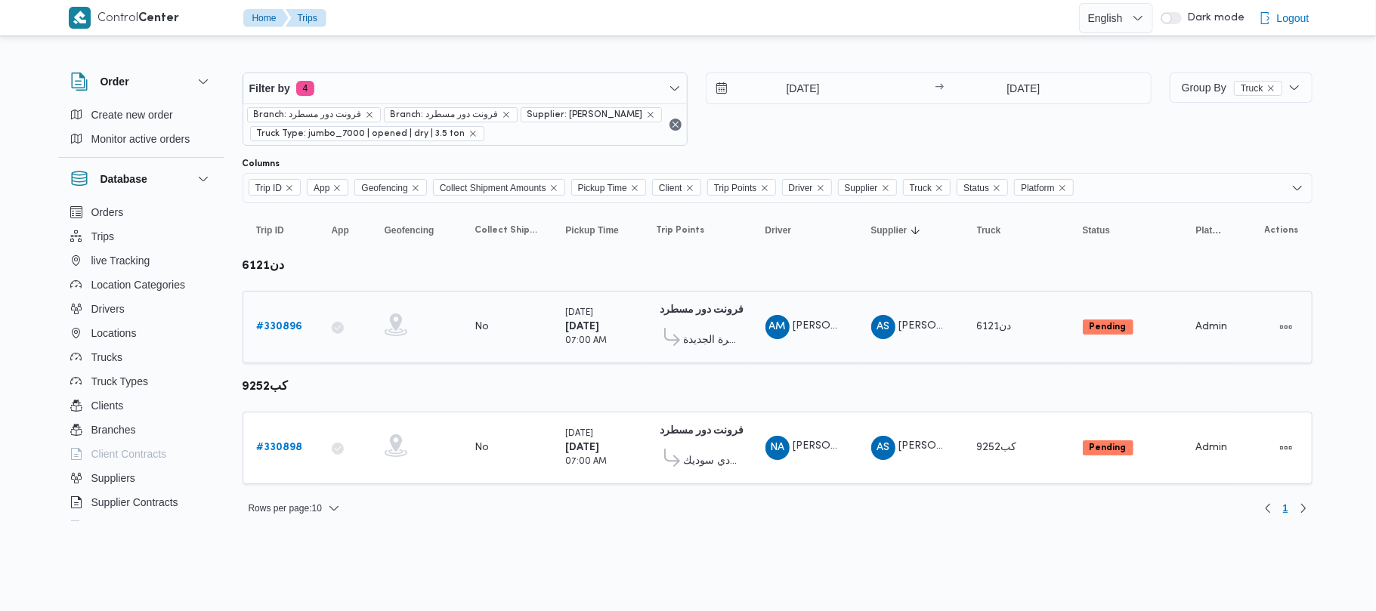
click at [275, 330] on b "# 330896" at bounding box center [280, 327] width 46 height 10
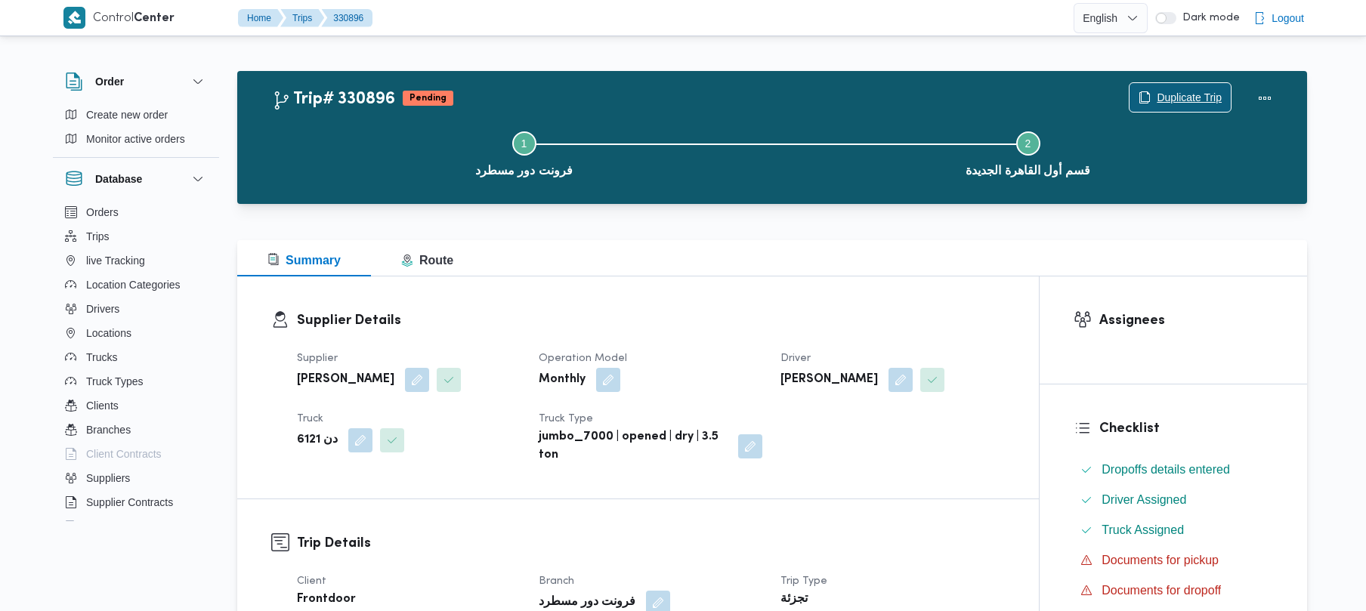
click at [1192, 101] on span "Duplicate Trip" at bounding box center [1189, 97] width 65 height 18
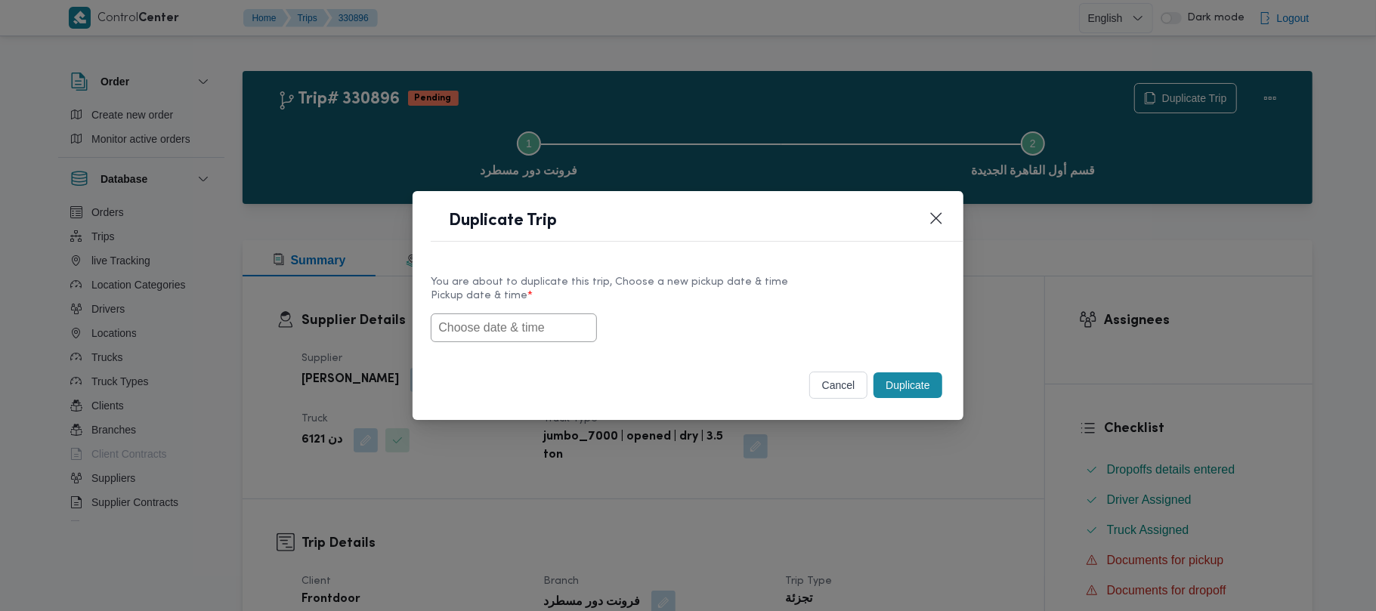
click at [524, 342] on div at bounding box center [688, 328] width 514 height 29
paste input "18/08/2025 7:00AM"
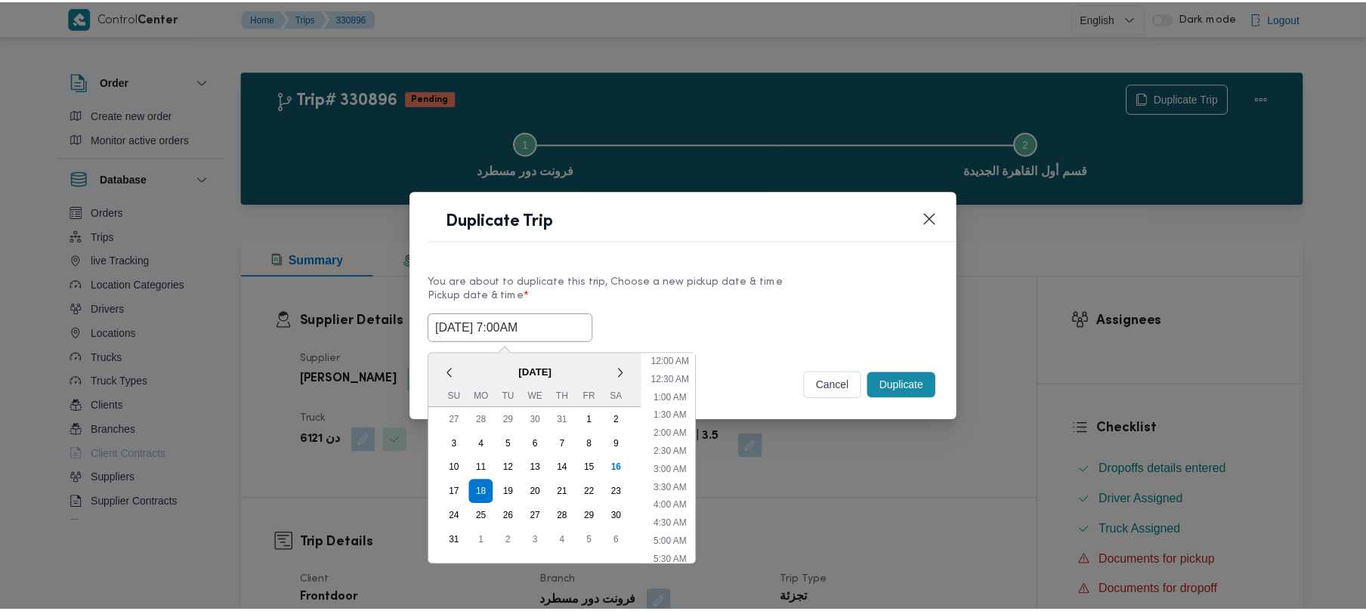
scroll to position [340, 0]
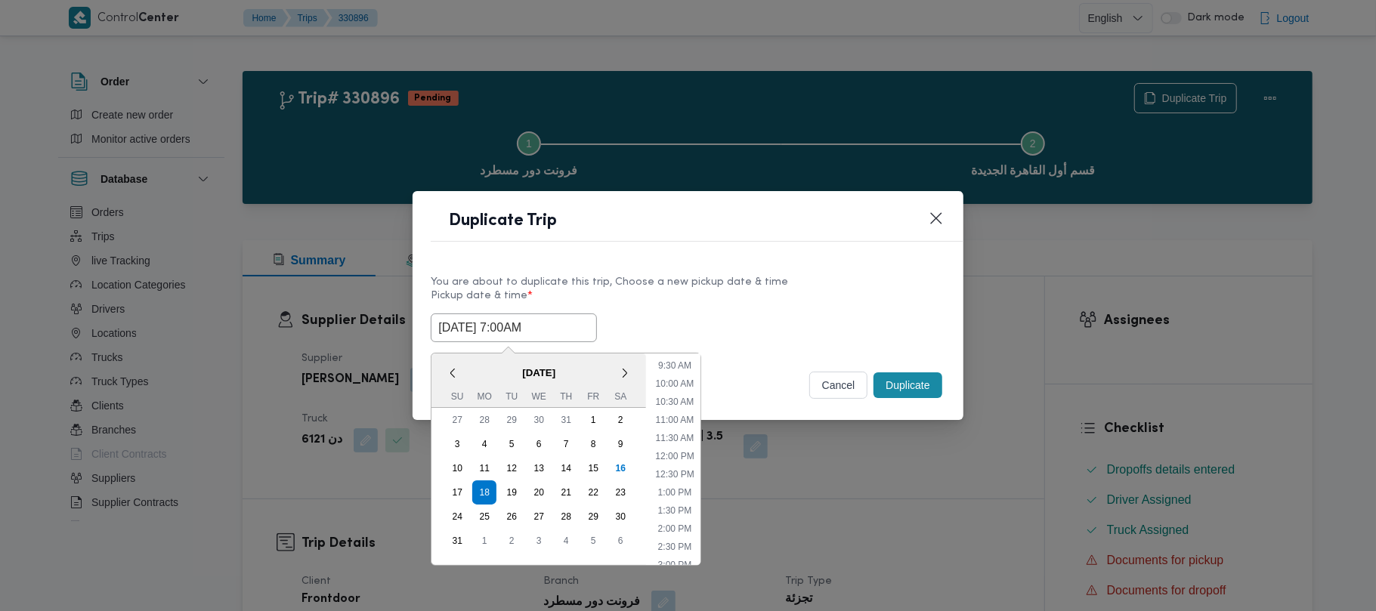
type input "18/08/2025 7:00AM"
click at [686, 303] on label "Pickup date & time *" at bounding box center [688, 301] width 514 height 23
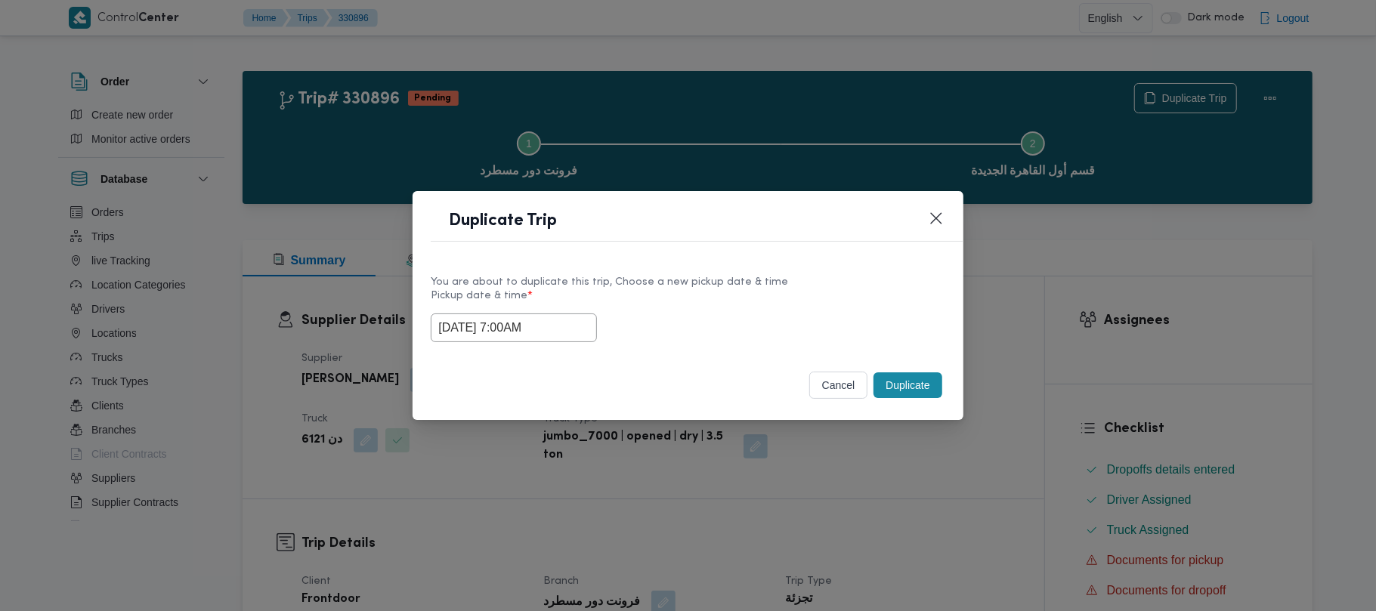
click at [910, 376] on button "Duplicate" at bounding box center [908, 386] width 68 height 26
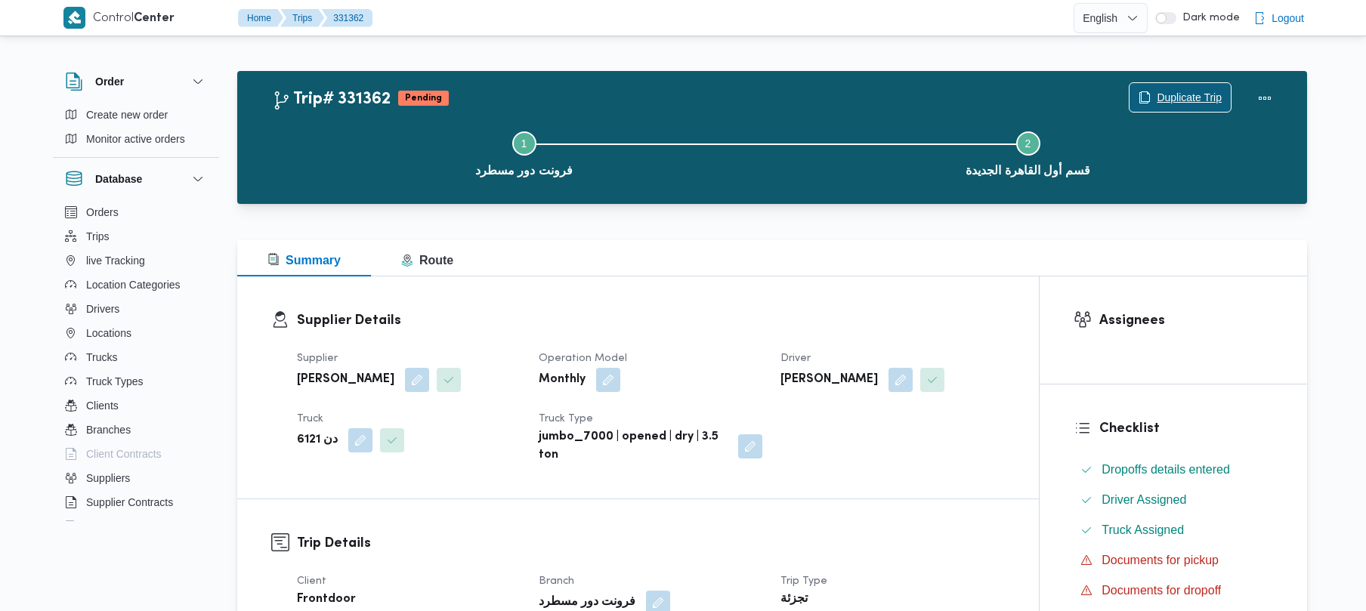
click at [1181, 91] on span "Duplicate Trip" at bounding box center [1189, 97] width 65 height 18
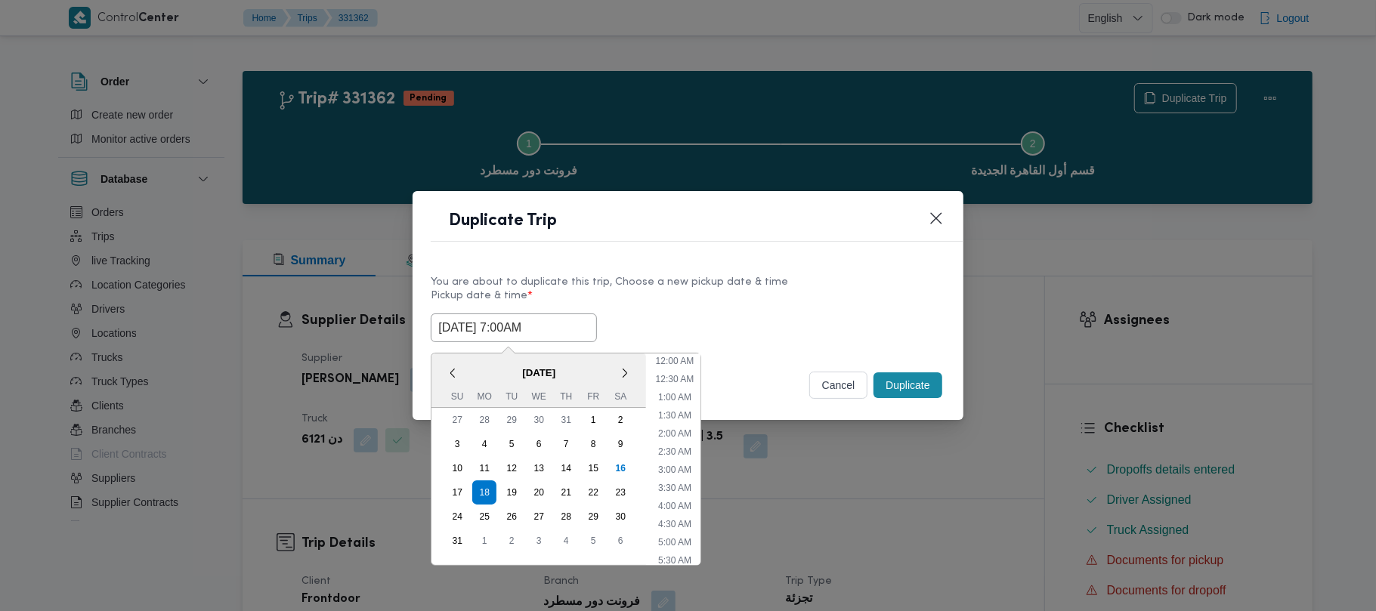
click at [563, 315] on input "18/08/2025 7:00AM" at bounding box center [514, 328] width 166 height 29
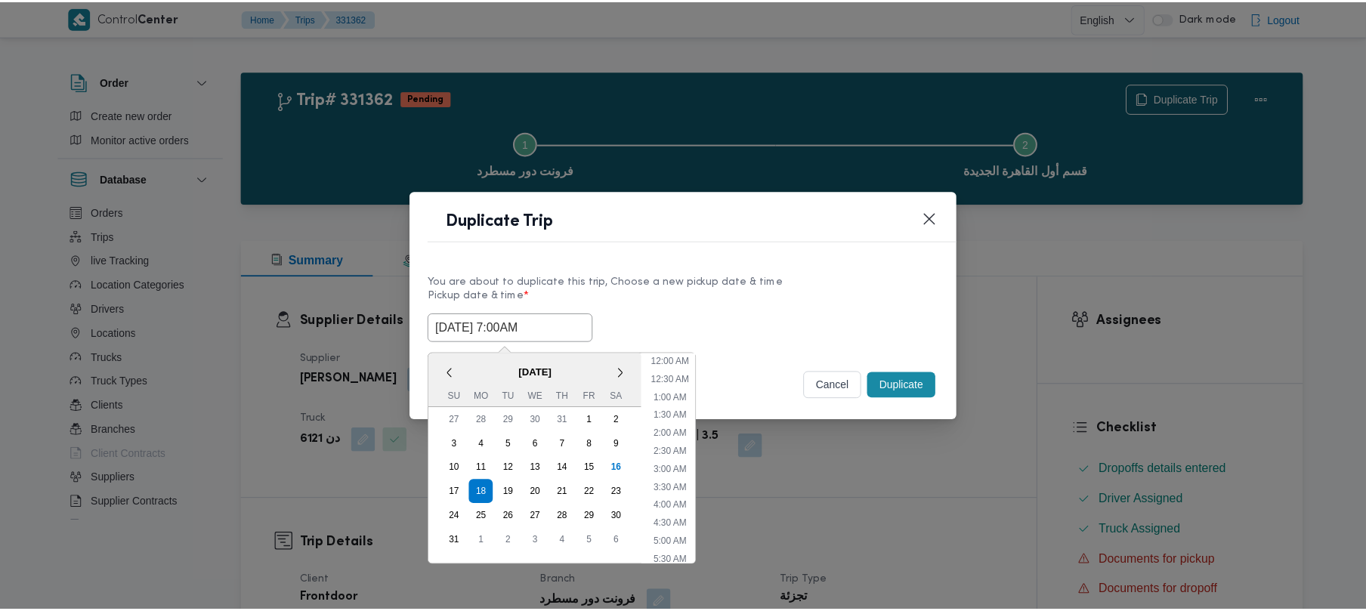
scroll to position [158, 0]
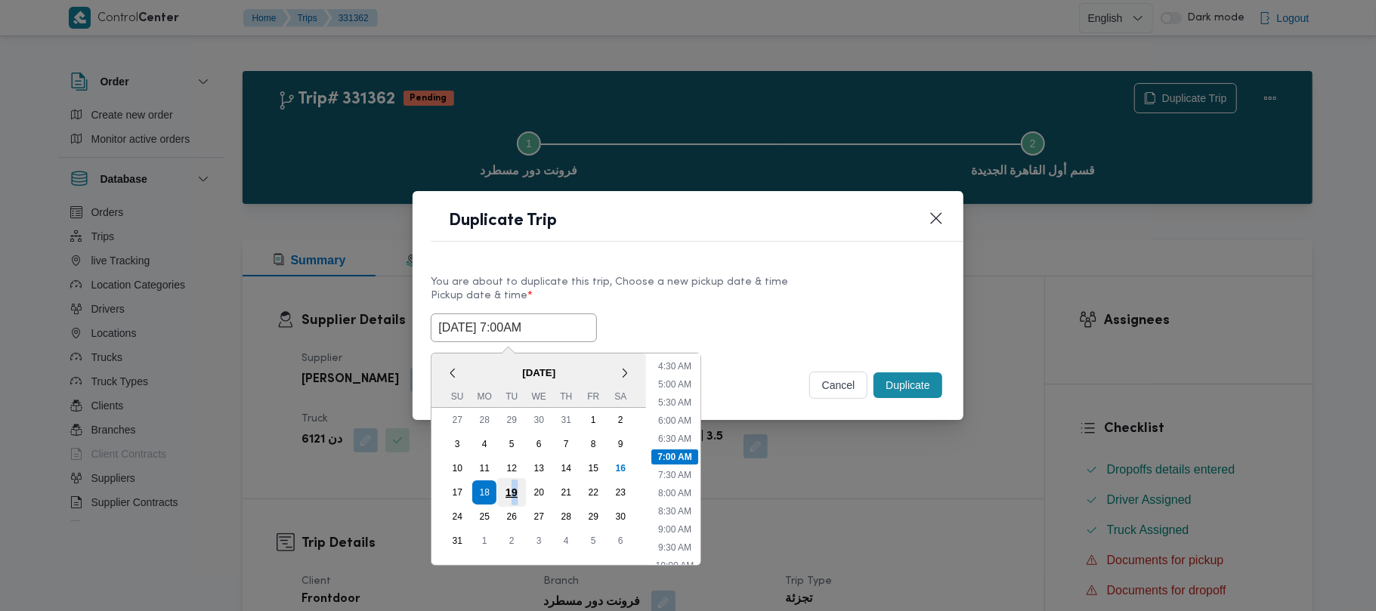
click at [515, 491] on div "19" at bounding box center [511, 492] width 29 height 29
type input "19/08/2025 7:00AM"
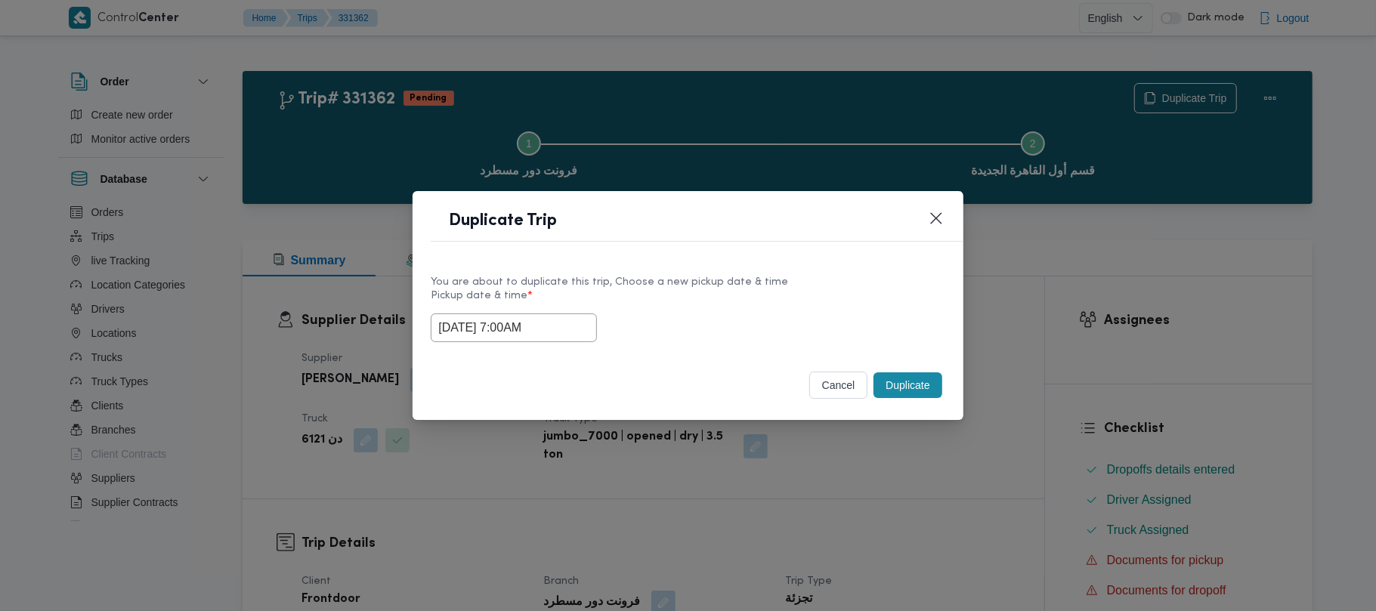
click at [721, 309] on div "Pickup date & time * 19/08/2025 7:00AM" at bounding box center [688, 316] width 514 height 52
click at [902, 391] on button "Duplicate" at bounding box center [908, 386] width 68 height 26
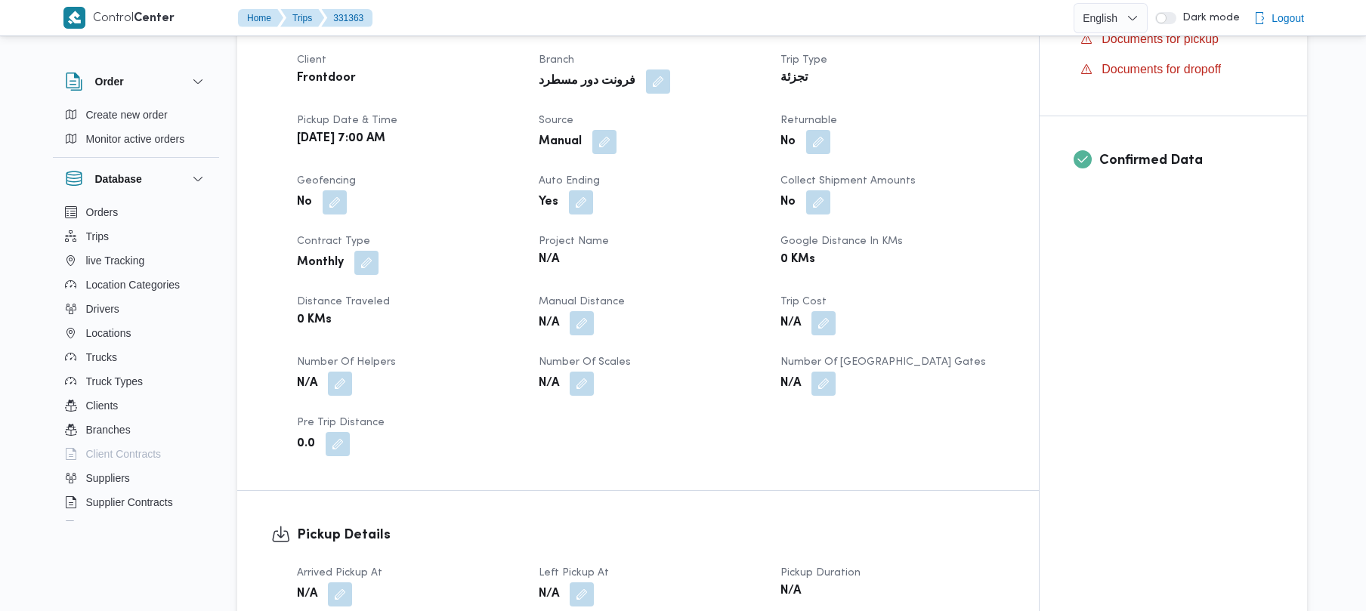
scroll to position [535, 0]
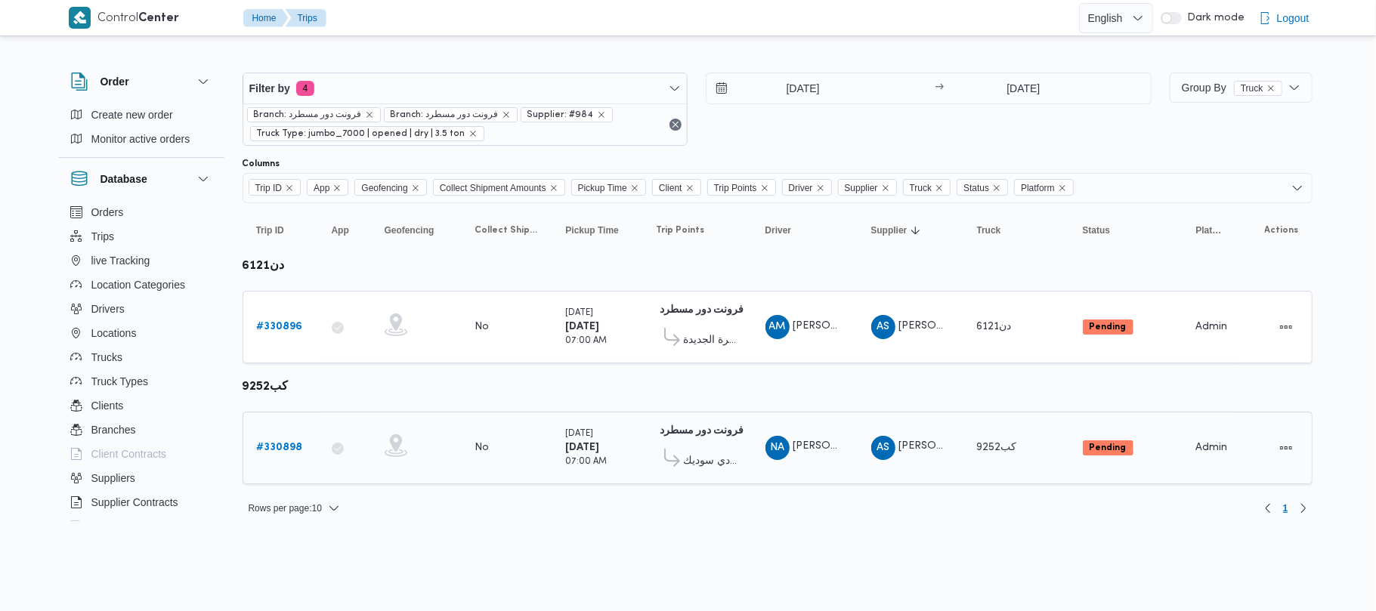
click at [294, 448] on b "# 330898" at bounding box center [280, 448] width 46 height 10
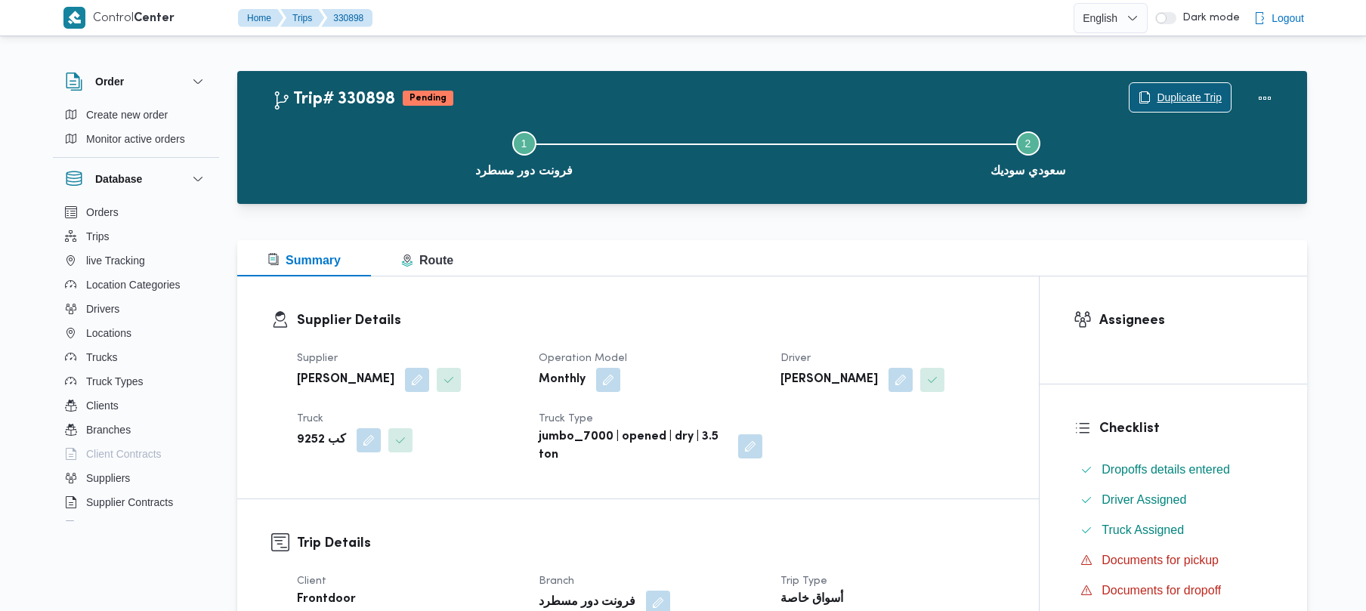
click at [1152, 97] on span "Duplicate Trip" at bounding box center [1180, 97] width 101 height 29
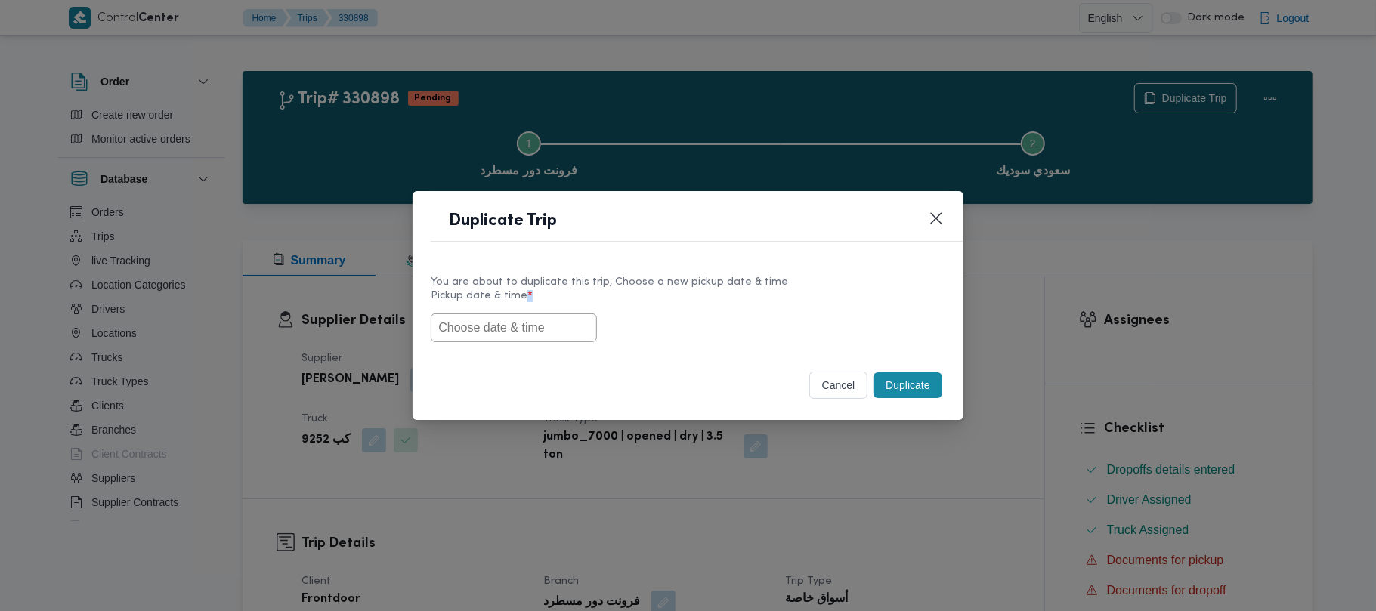
drag, startPoint x: 500, startPoint y: 309, endPoint x: 497, endPoint y: 317, distance: 8.6
click at [499, 310] on div "Pickup date & time *" at bounding box center [688, 316] width 514 height 52
click at [500, 325] on input "text" at bounding box center [514, 328] width 166 height 29
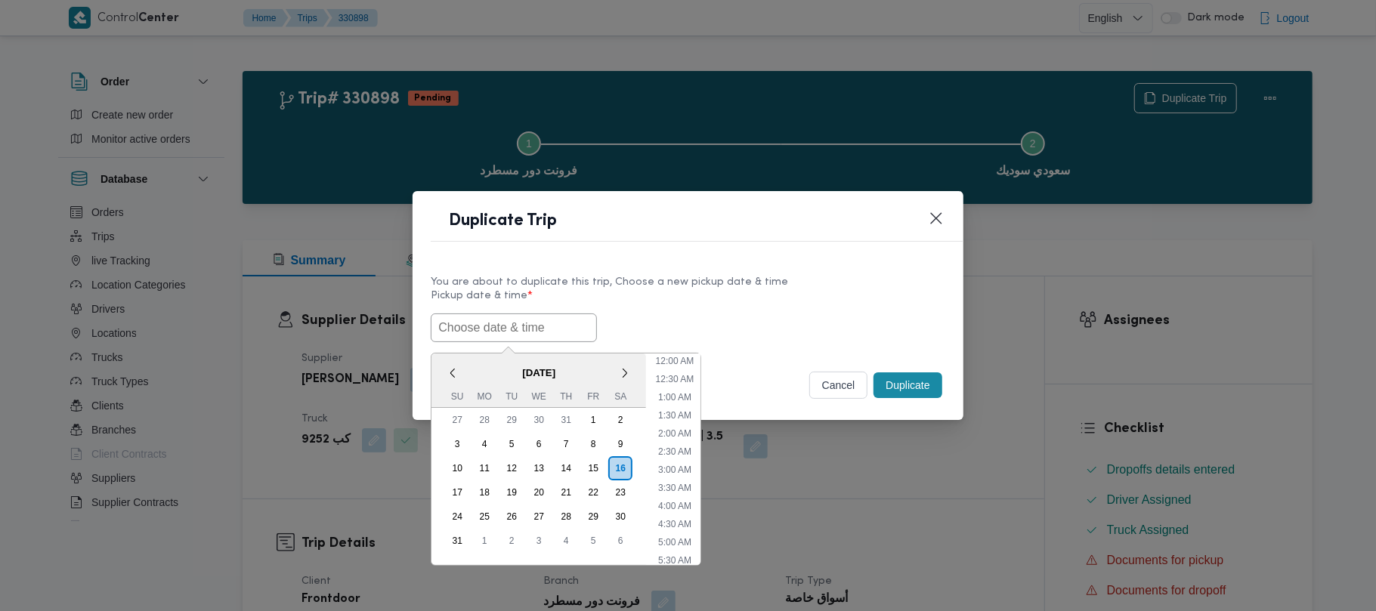
scroll to position [340, 0]
paste input "18/08/2025 7:00AM"
type input "18/08/2025 7:00AM"
drag, startPoint x: 784, startPoint y: 298, endPoint x: 863, endPoint y: 348, distance: 94.1
click at [796, 306] on label "Pickup date & time *" at bounding box center [688, 301] width 514 height 23
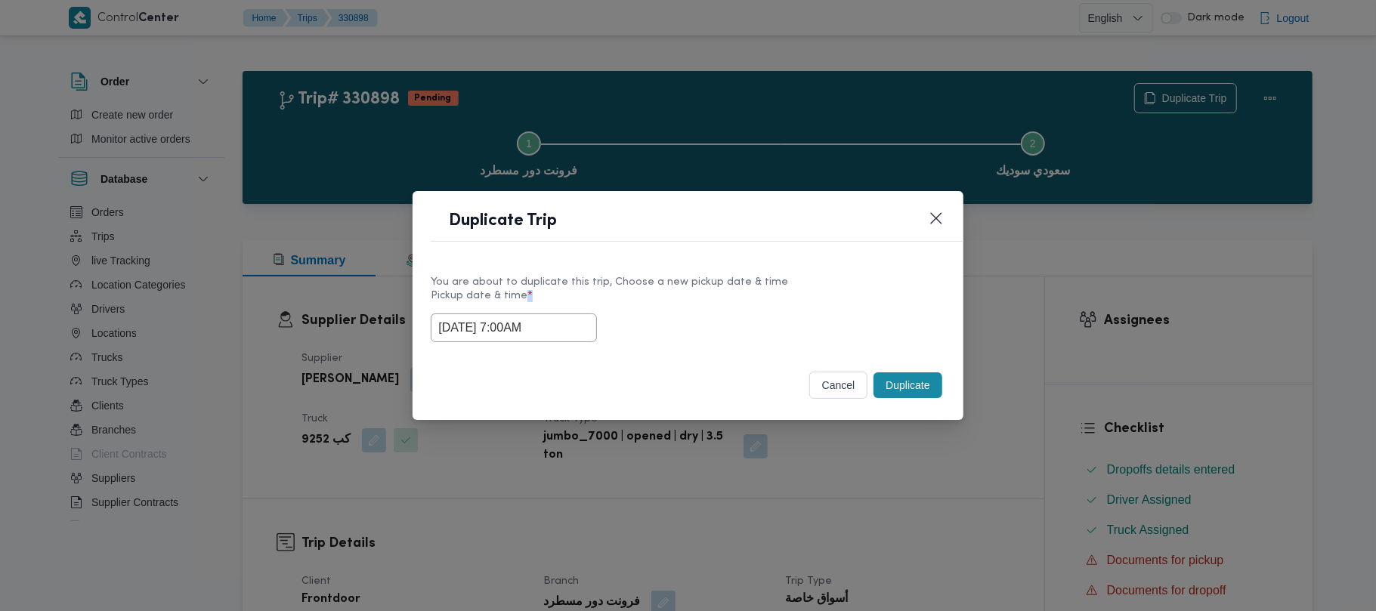
click at [899, 395] on button "Duplicate" at bounding box center [908, 386] width 68 height 26
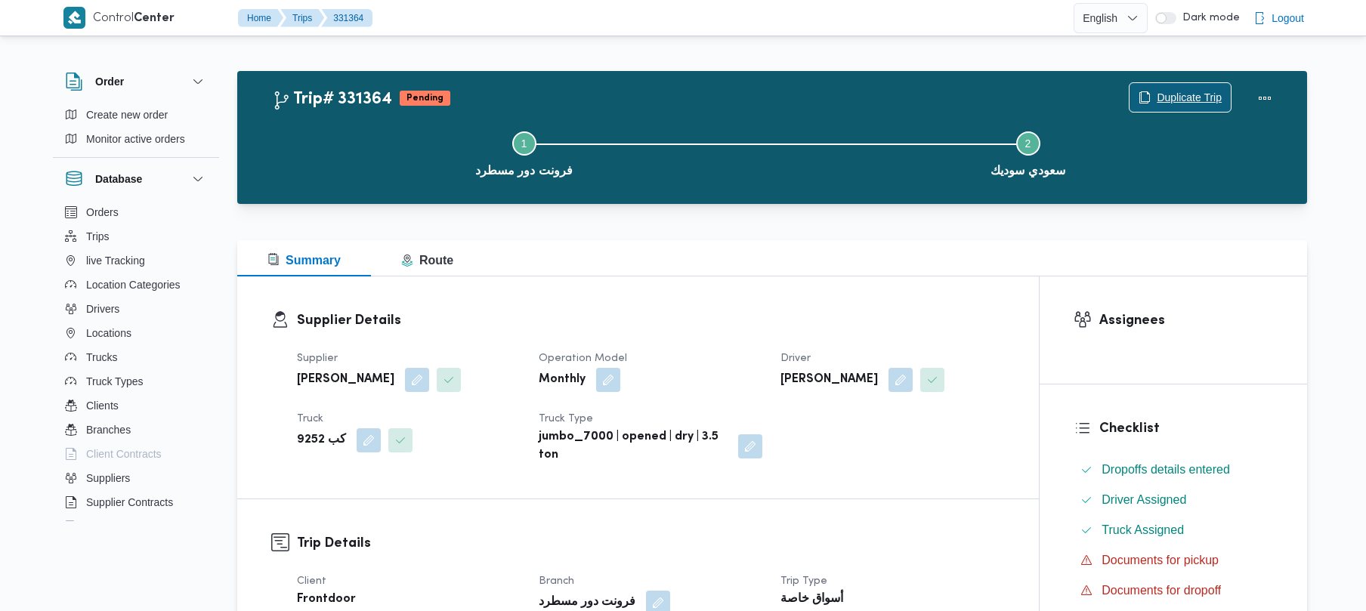
click at [1180, 91] on span "Duplicate Trip" at bounding box center [1189, 97] width 65 height 18
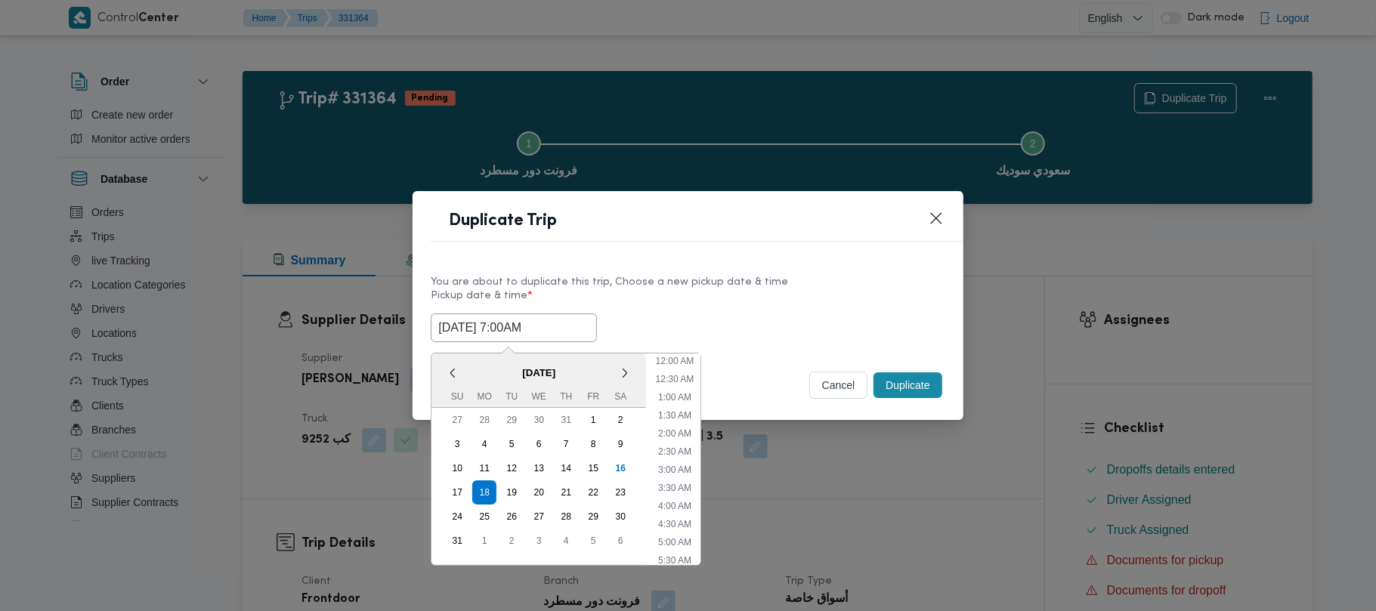
click at [578, 337] on input "18/08/2025 7:00AM" at bounding box center [514, 328] width 166 height 29
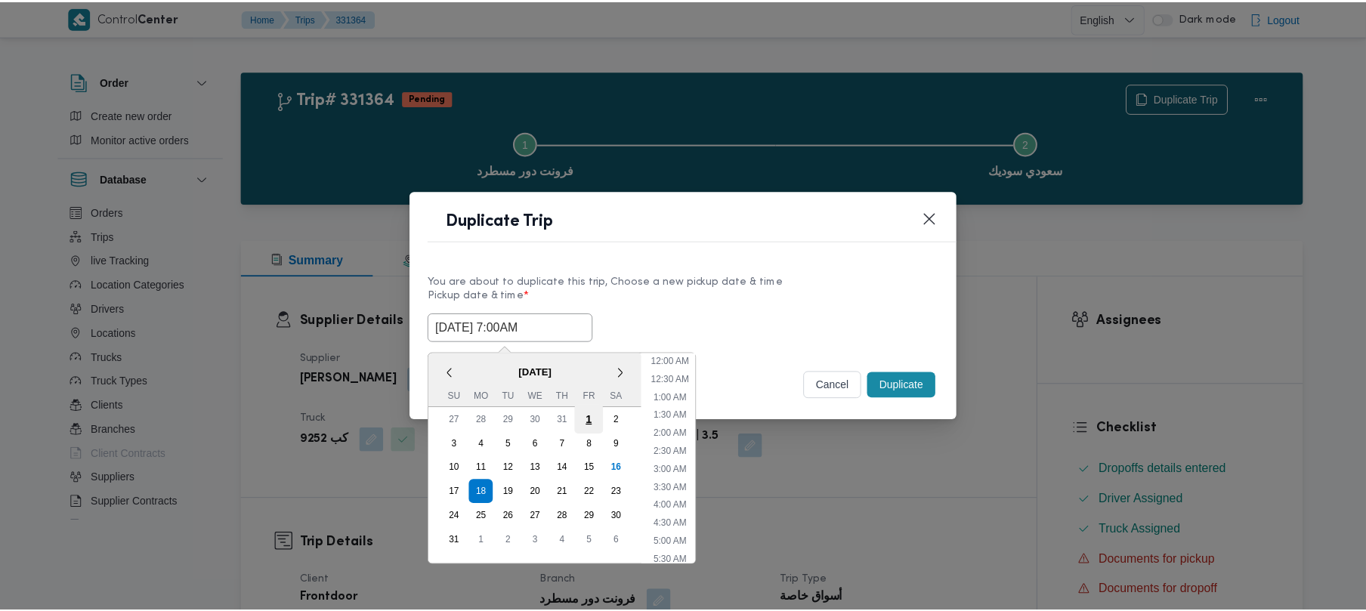
scroll to position [158, 0]
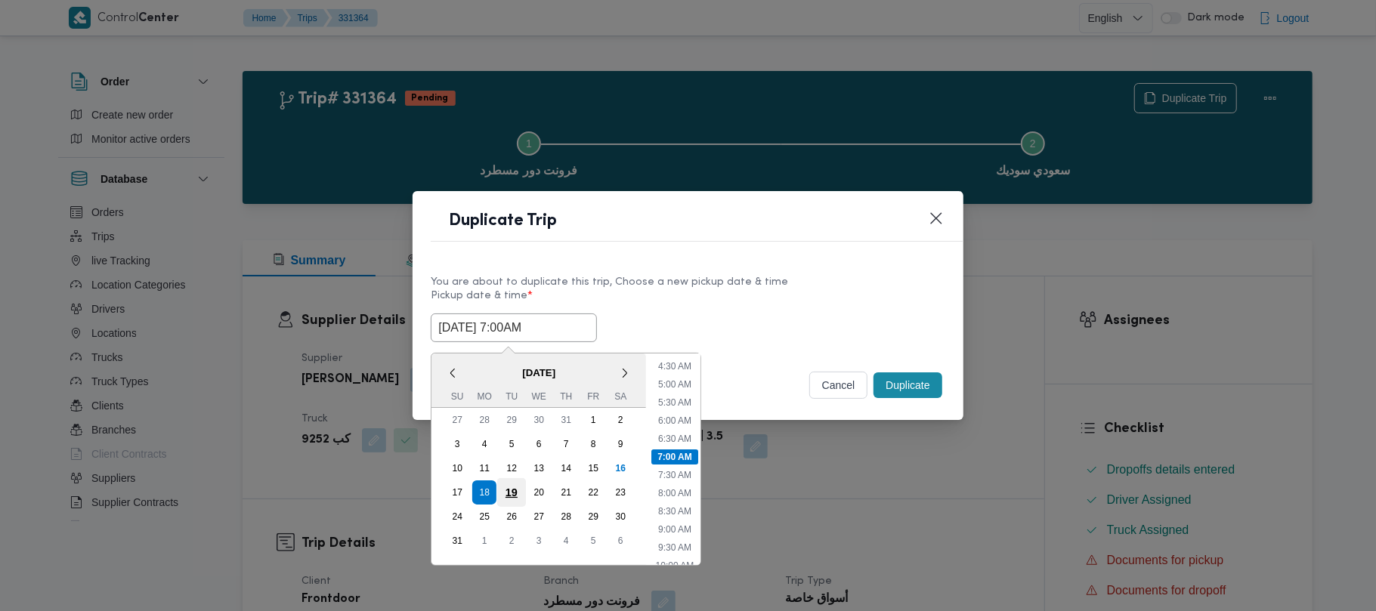
click at [512, 488] on div "19" at bounding box center [511, 492] width 29 height 29
type input "19/08/2025 7:00AM"
click at [814, 279] on div "You are about to duplicate this trip, Choose a new pickup date & time" at bounding box center [688, 282] width 514 height 16
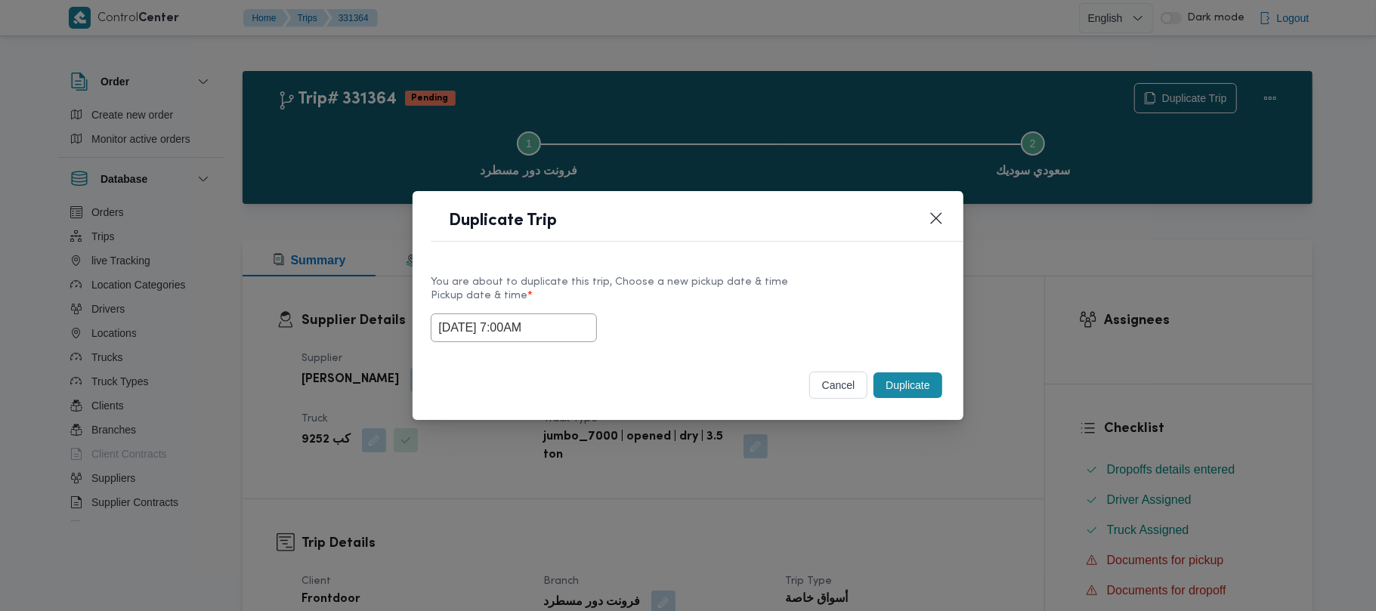
click at [890, 390] on button "Duplicate" at bounding box center [908, 386] width 68 height 26
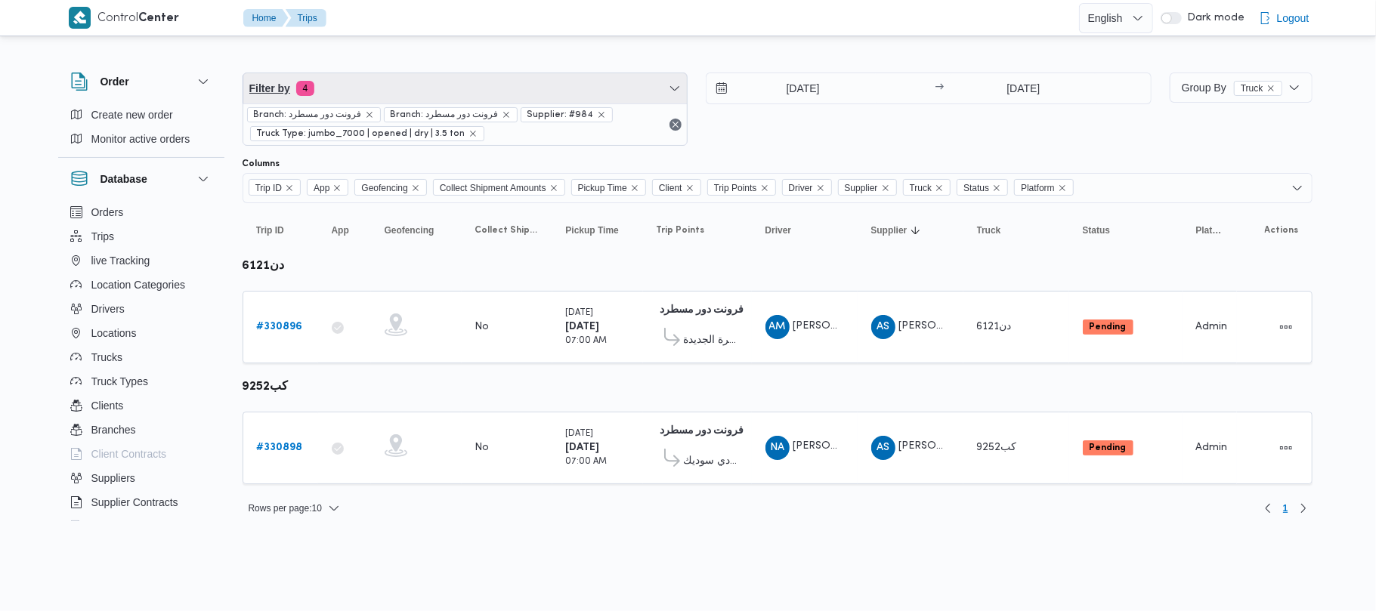
click at [470, 97] on span "Filter by 4" at bounding box center [465, 88] width 444 height 30
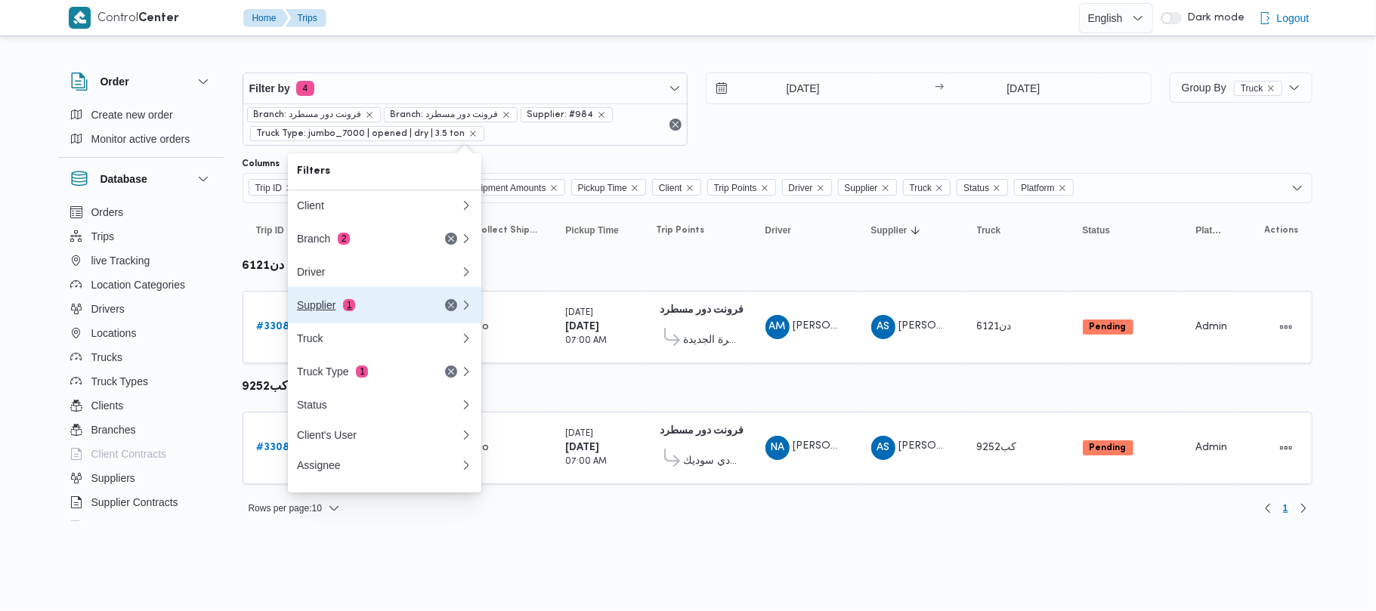
click at [354, 311] on div "Supplier 1" at bounding box center [360, 305] width 127 height 12
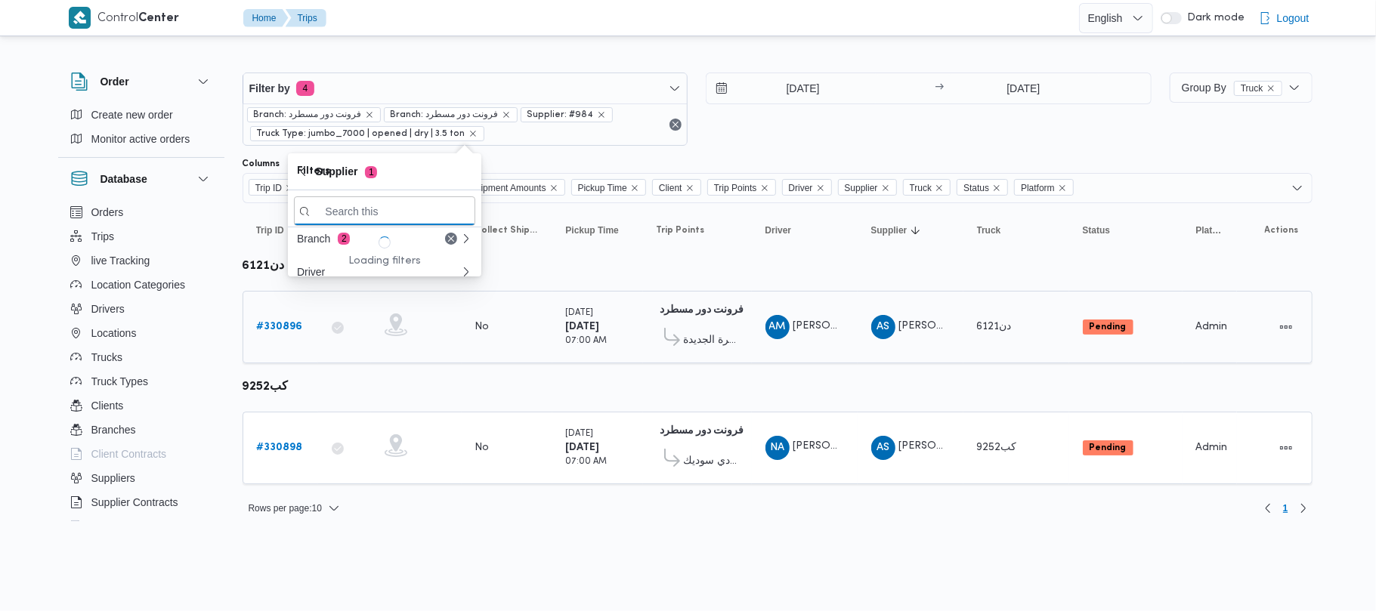
paste input "ربيع عيد قطب هلال"
type input "ربيع عيد قطب هلال"
click at [367, 273] on span "ربيع عيد قطب هلال" at bounding box center [393, 264] width 157 height 18
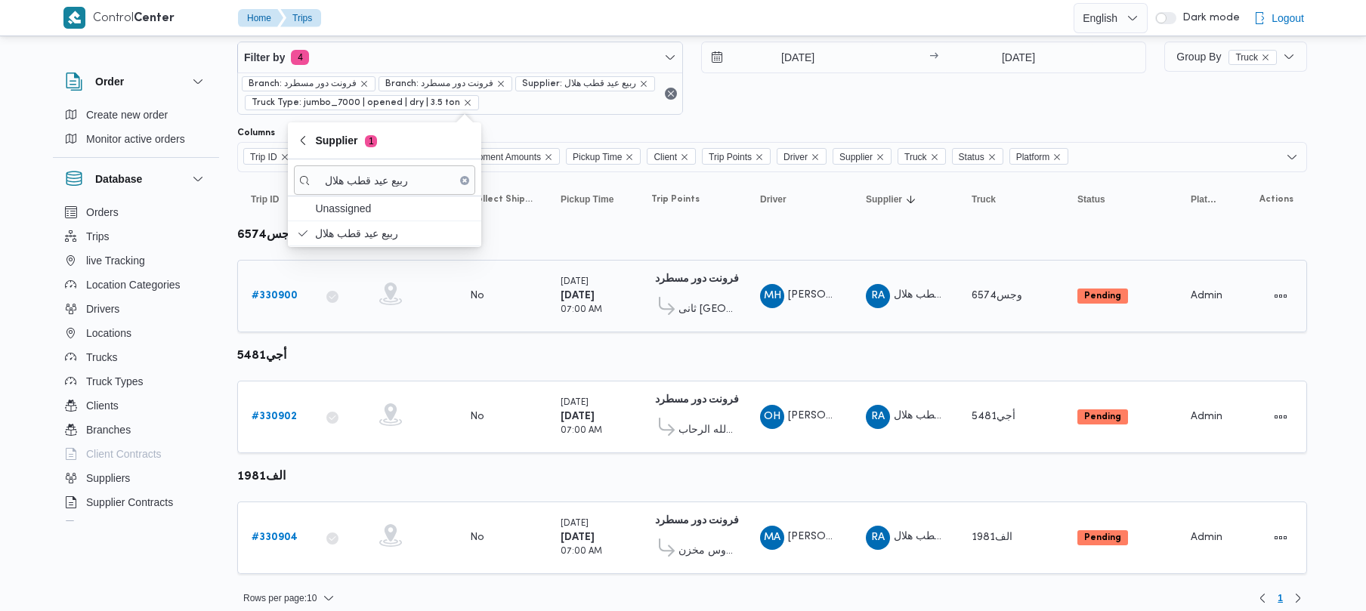
scroll to position [47, 0]
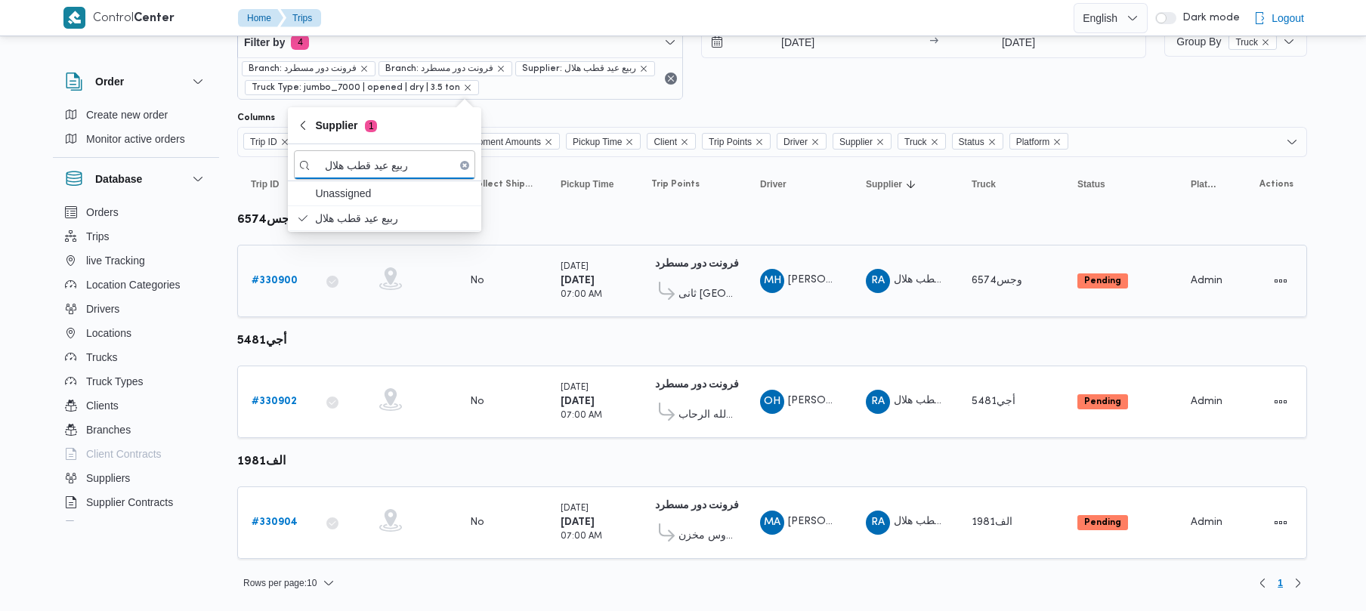
click at [258, 281] on b "# 330900" at bounding box center [275, 281] width 46 height 10
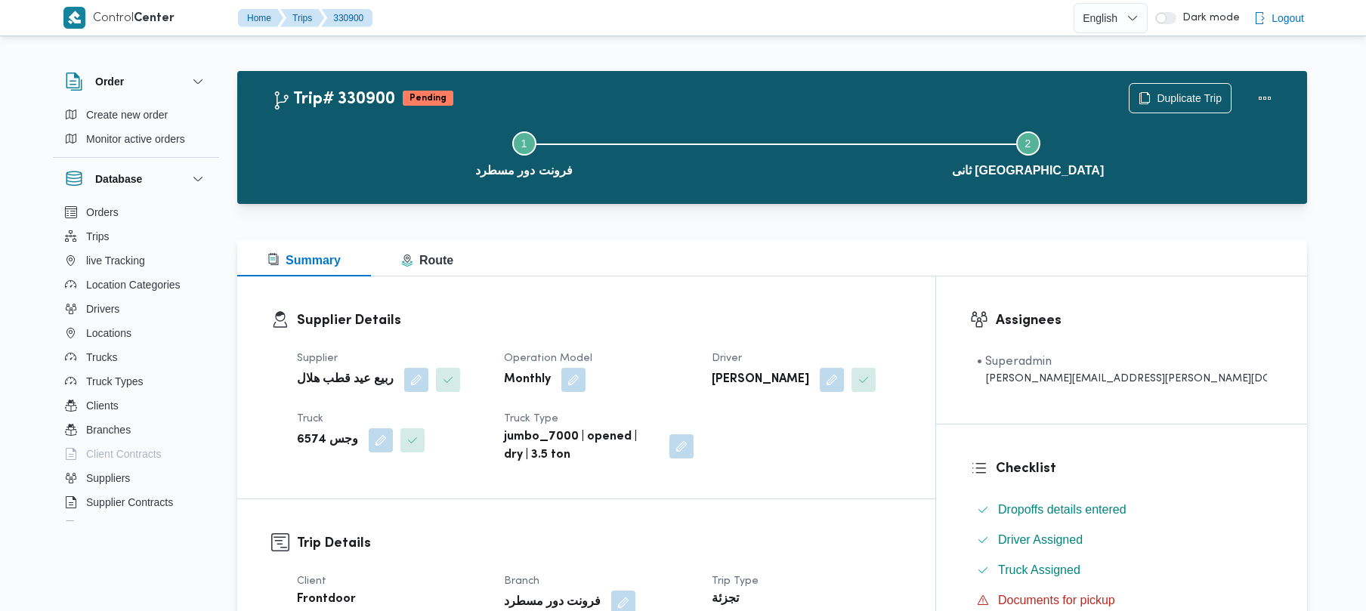
click at [1187, 79] on div "Duplicate Trip" at bounding box center [1204, 98] width 169 height 48
click at [1188, 85] on span "Duplicate Trip" at bounding box center [1180, 97] width 101 height 29
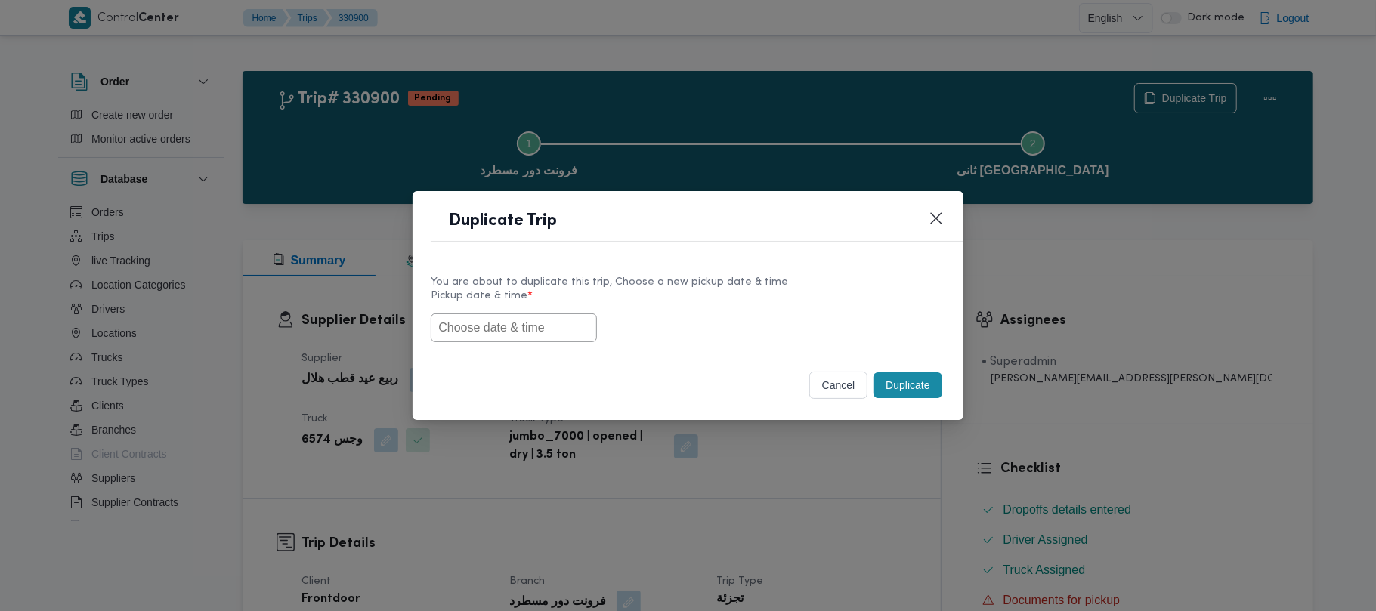
click at [543, 339] on input "text" at bounding box center [514, 328] width 166 height 29
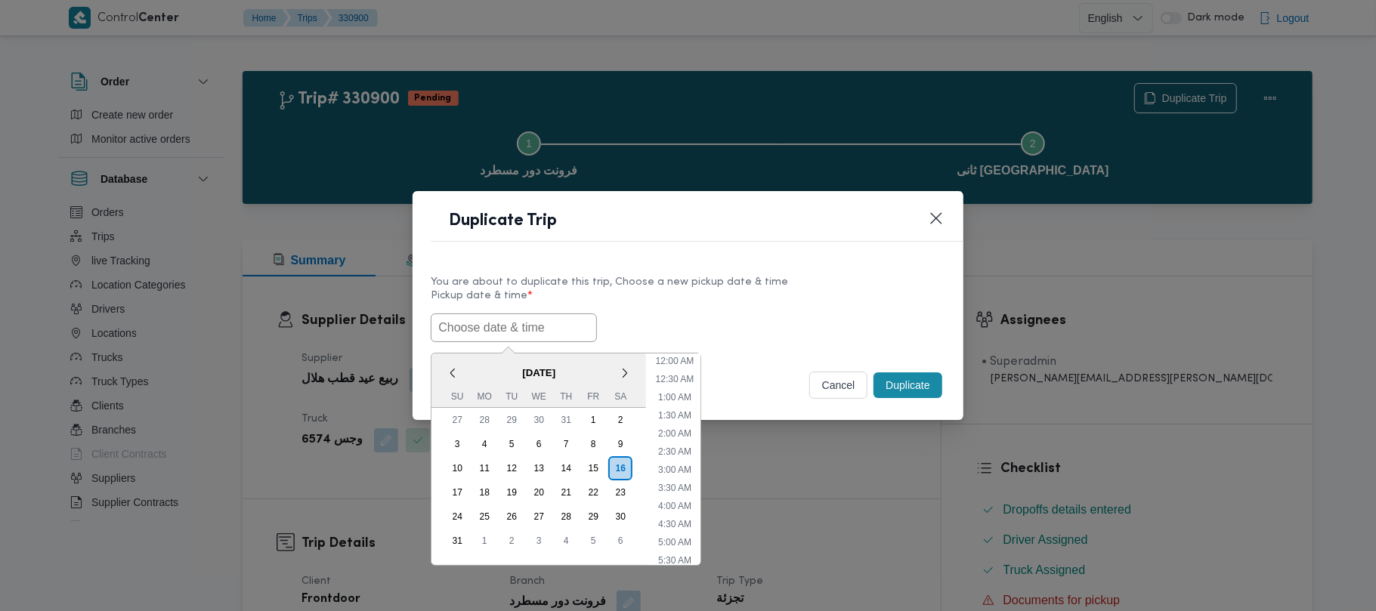
paste input "18/08/2025 7:00AM"
type input "18/08/2025 7:00AM"
click at [689, 327] on div "18/08/2025 7:00AM < August 2025 > Su Mo Tu We Th Fr Sa 27 28 29 30 31 1 2 3 4 5…" at bounding box center [688, 328] width 514 height 29
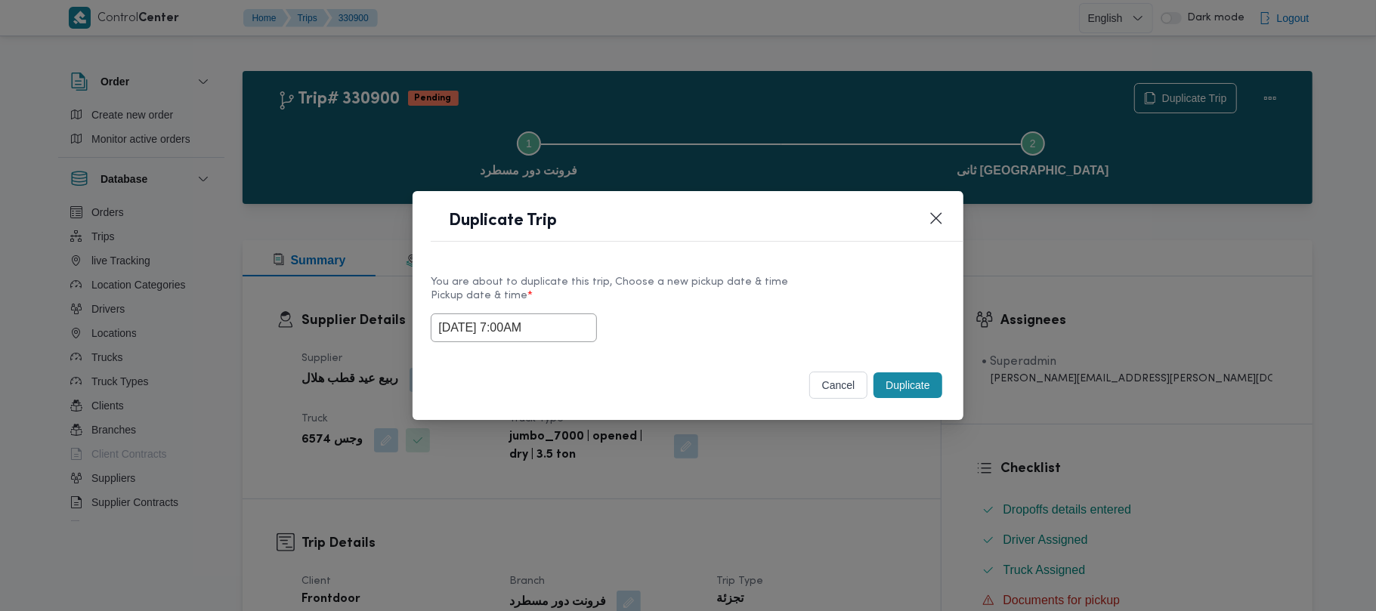
click at [907, 387] on button "Duplicate" at bounding box center [908, 386] width 68 height 26
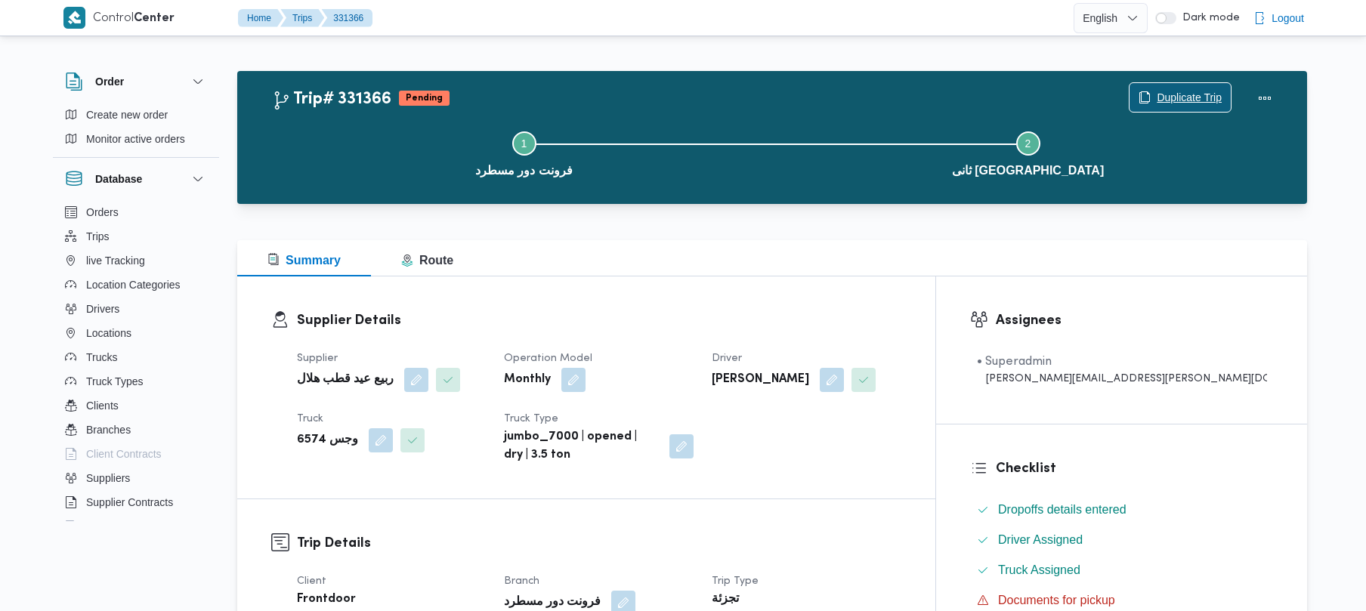
drag, startPoint x: 1141, startPoint y: 82, endPoint x: 1144, endPoint y: 89, distance: 7.9
click at [1141, 82] on div "Duplicate Trip" at bounding box center [1204, 98] width 169 height 48
click at [1144, 91] on span "Duplicate Trip" at bounding box center [1180, 97] width 101 height 29
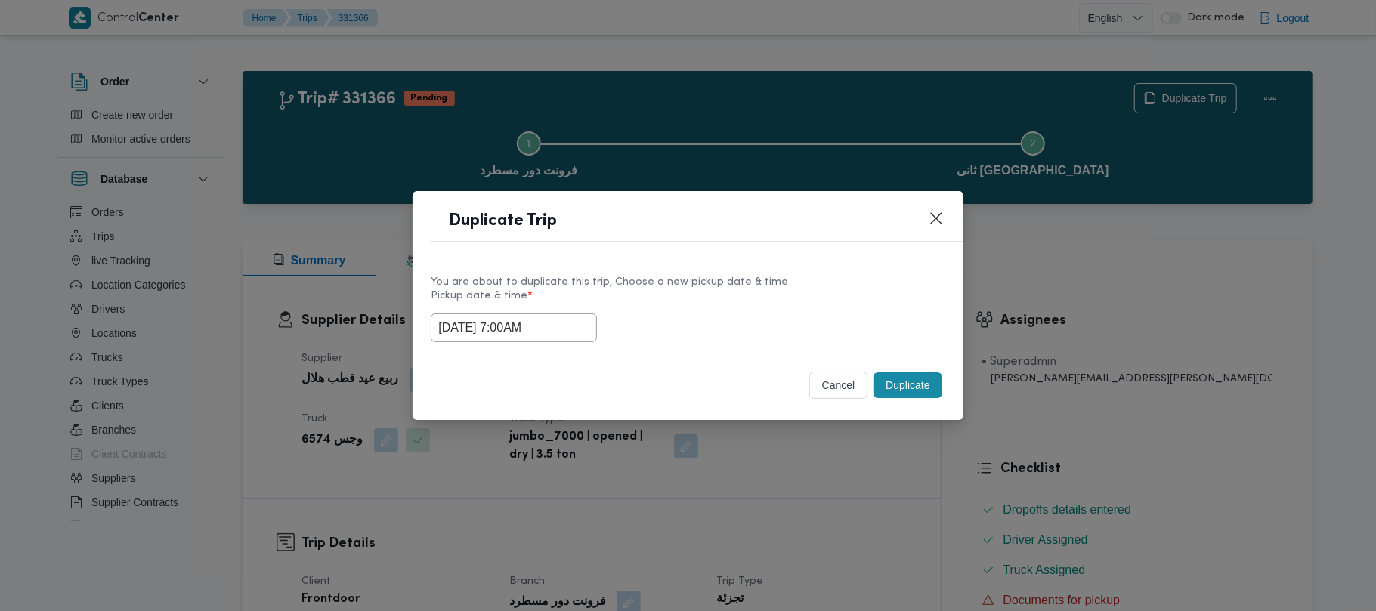
click at [591, 330] on input "18/08/2025 7:00AM" at bounding box center [514, 328] width 166 height 29
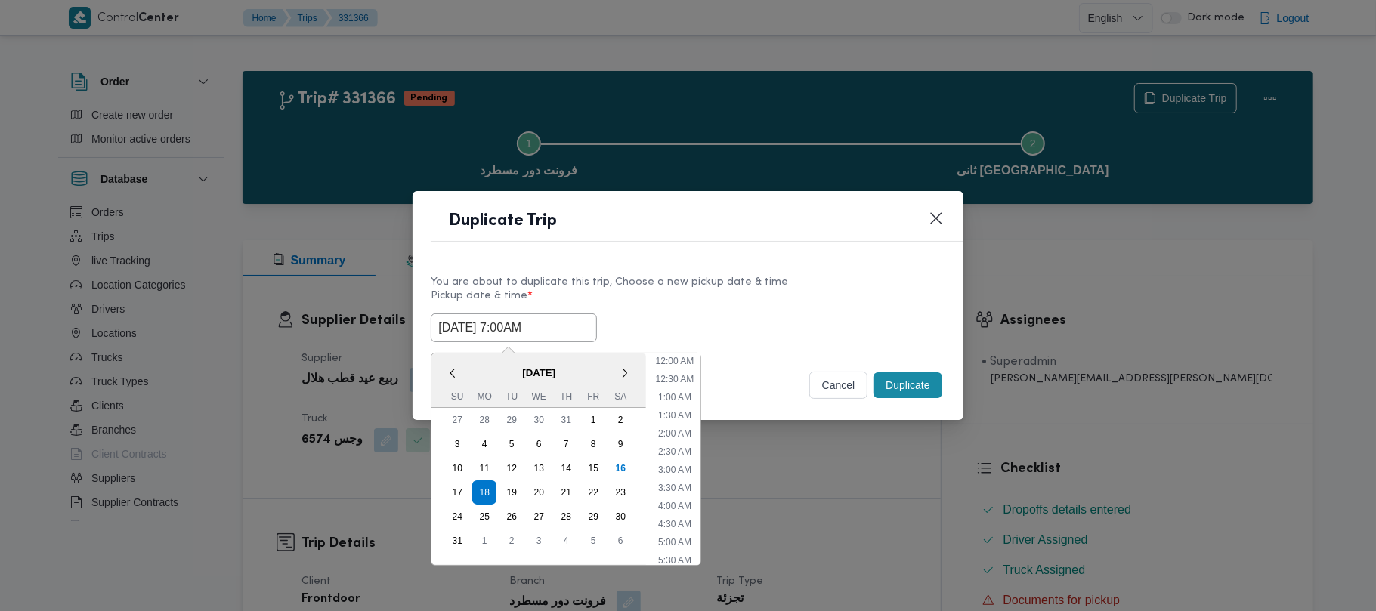
scroll to position [158, 0]
drag, startPoint x: 521, startPoint y: 485, endPoint x: 544, endPoint y: 484, distance: 23.5
click at [521, 488] on div "19" at bounding box center [512, 493] width 24 height 24
type input "19/08/2025 7:00AM"
click at [689, 274] on div "You are about to duplicate this trip, Choose a new pickup date & time" at bounding box center [688, 282] width 514 height 16
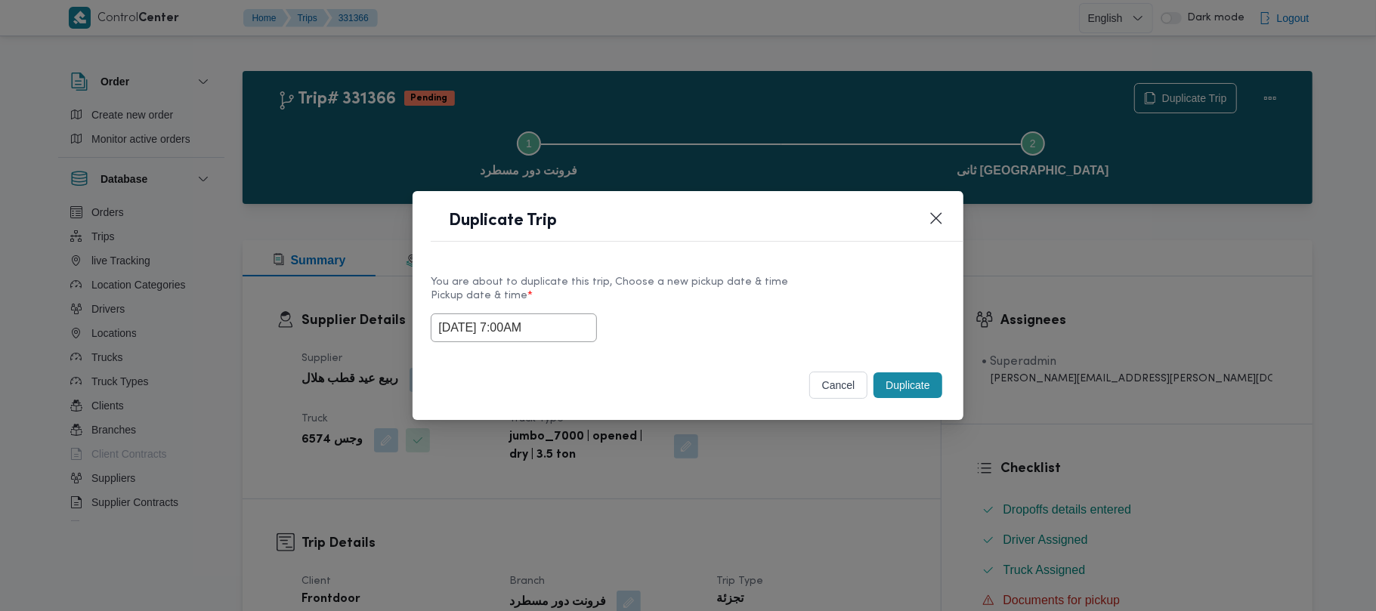
click at [930, 396] on button "Duplicate" at bounding box center [908, 386] width 68 height 26
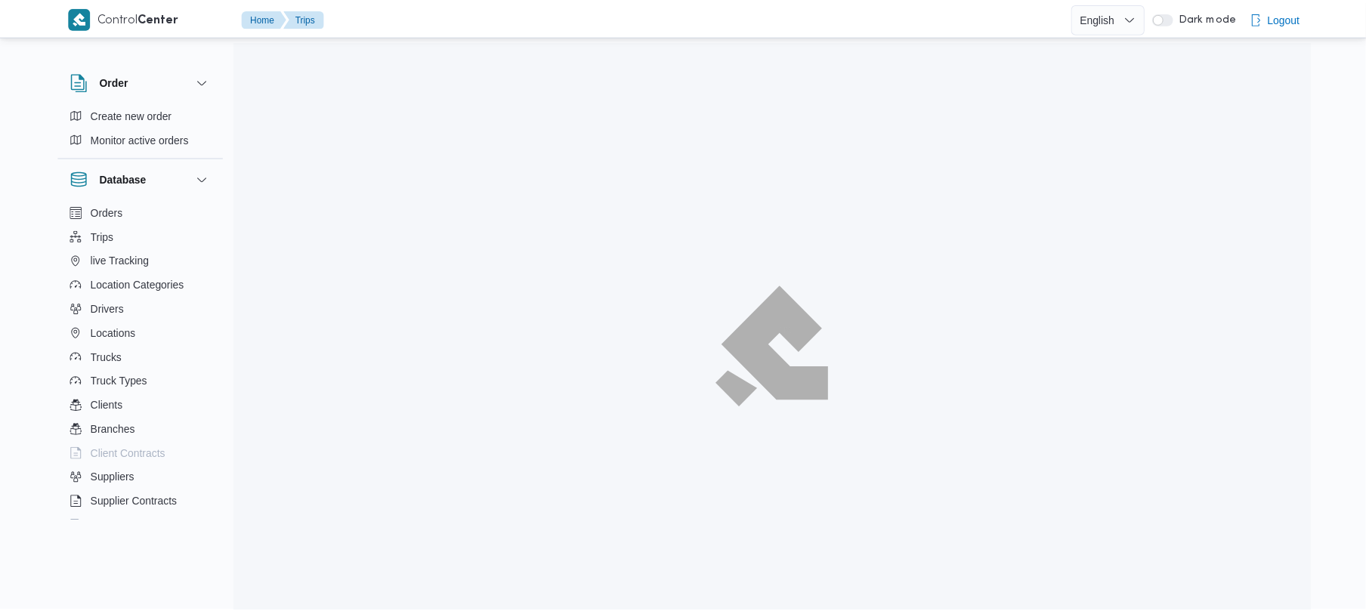
scroll to position [41, 0]
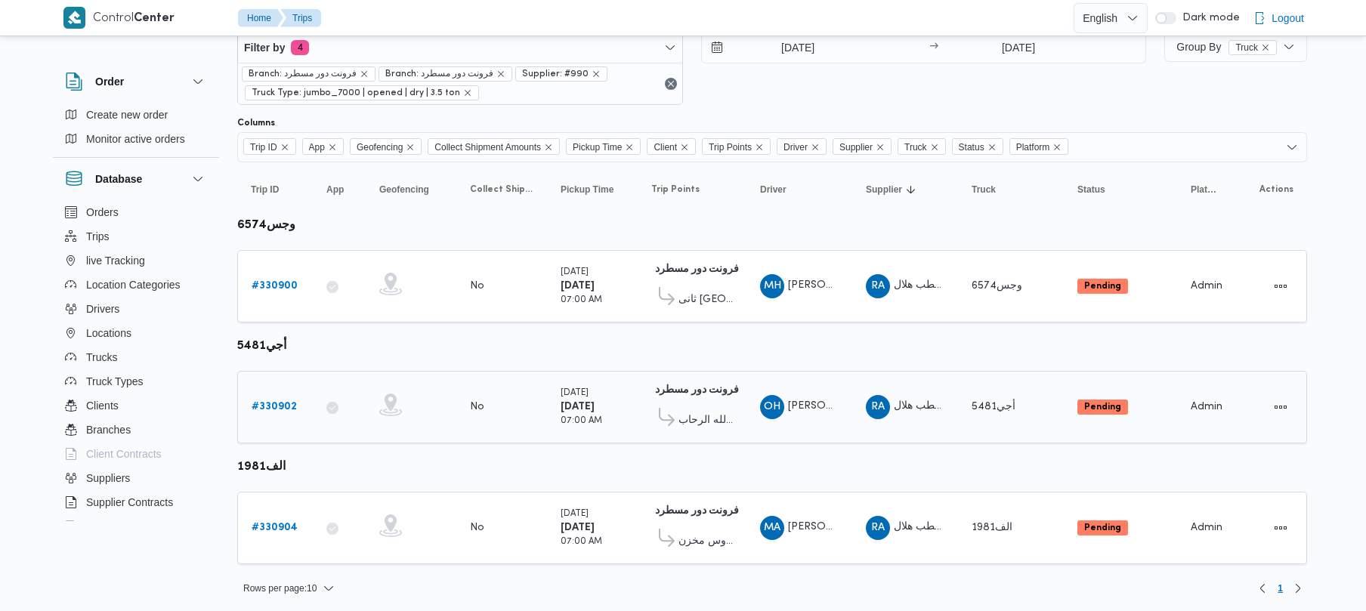
click at [292, 405] on b "# 330902" at bounding box center [274, 407] width 45 height 10
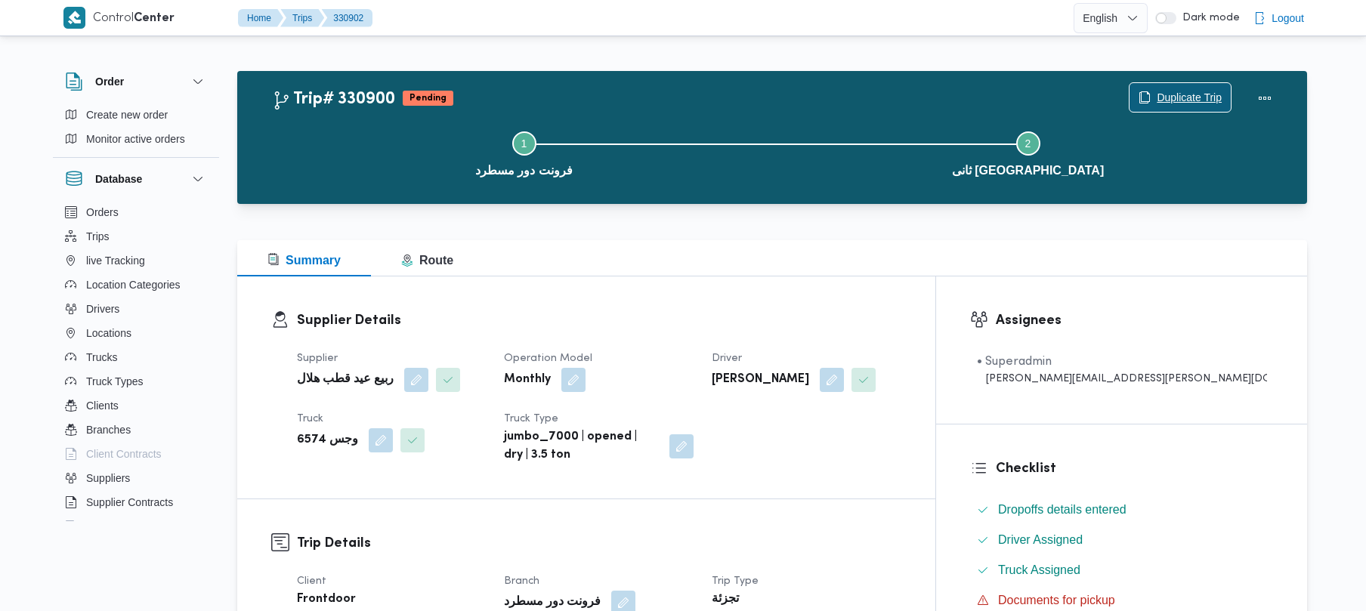
click at [1212, 97] on span "Duplicate Trip" at bounding box center [1189, 97] width 65 height 18
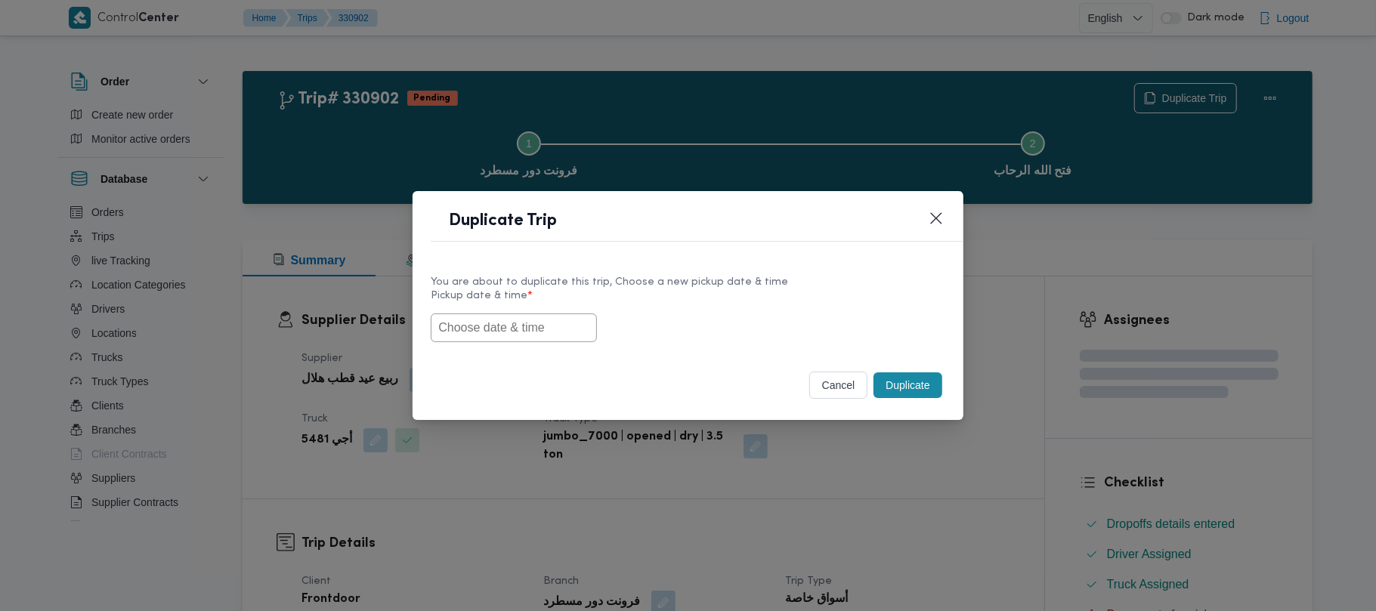
click at [518, 343] on div "You are about to duplicate this trip, Choose a new pickup date & time Pickup da…" at bounding box center [688, 308] width 550 height 97
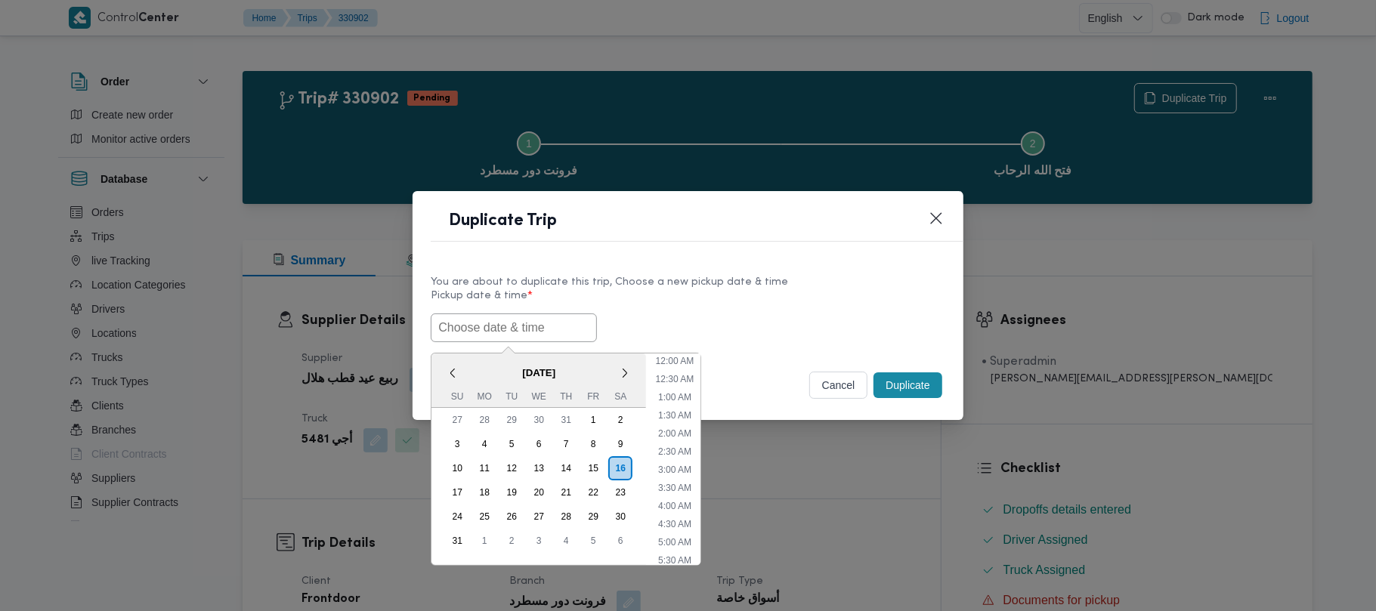
click at [514, 327] on input "text" at bounding box center [514, 328] width 166 height 29
paste input "18/08/2025 7:00AM"
type input "18/08/2025 7:00AM"
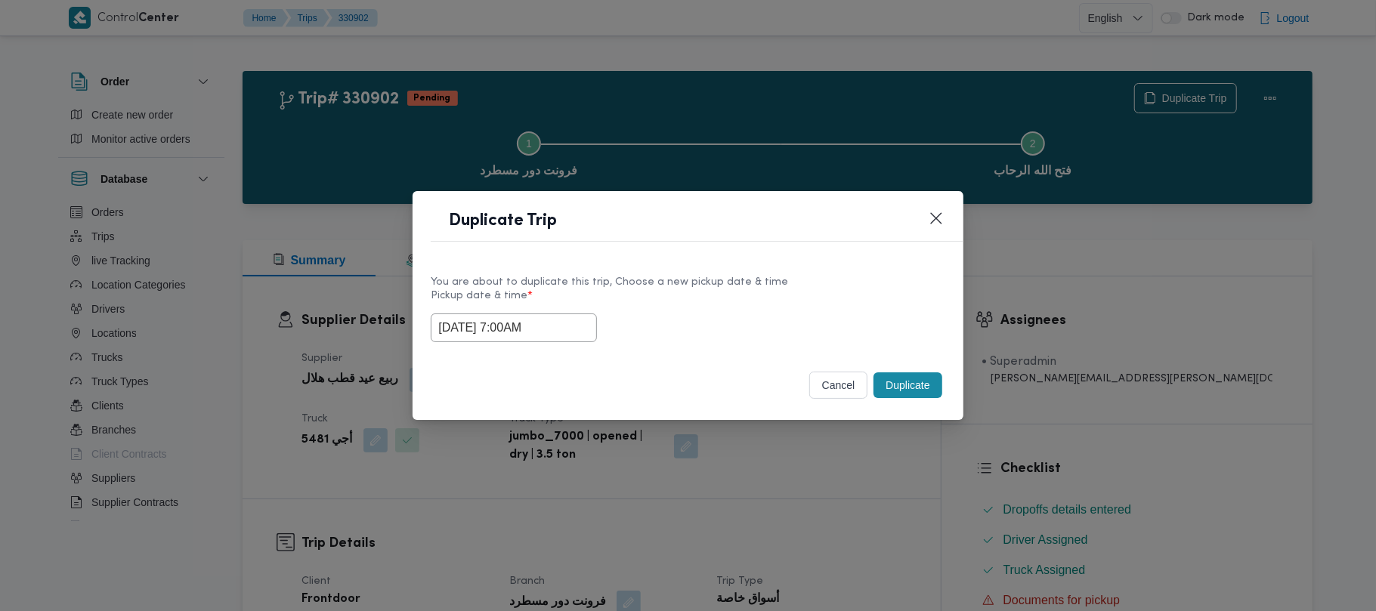
click at [751, 314] on div "18/08/2025 7:00AM" at bounding box center [688, 328] width 514 height 29
click at [896, 381] on button "Duplicate" at bounding box center [908, 386] width 68 height 26
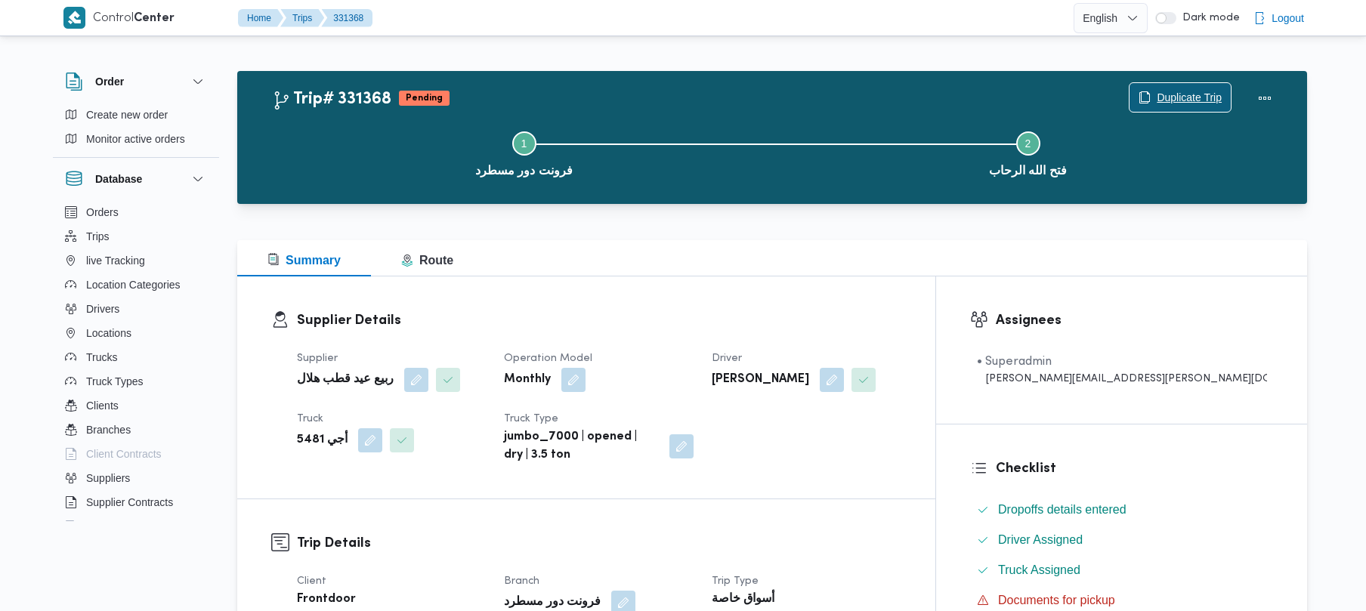
click at [1150, 94] on span "Duplicate Trip" at bounding box center [1180, 97] width 101 height 29
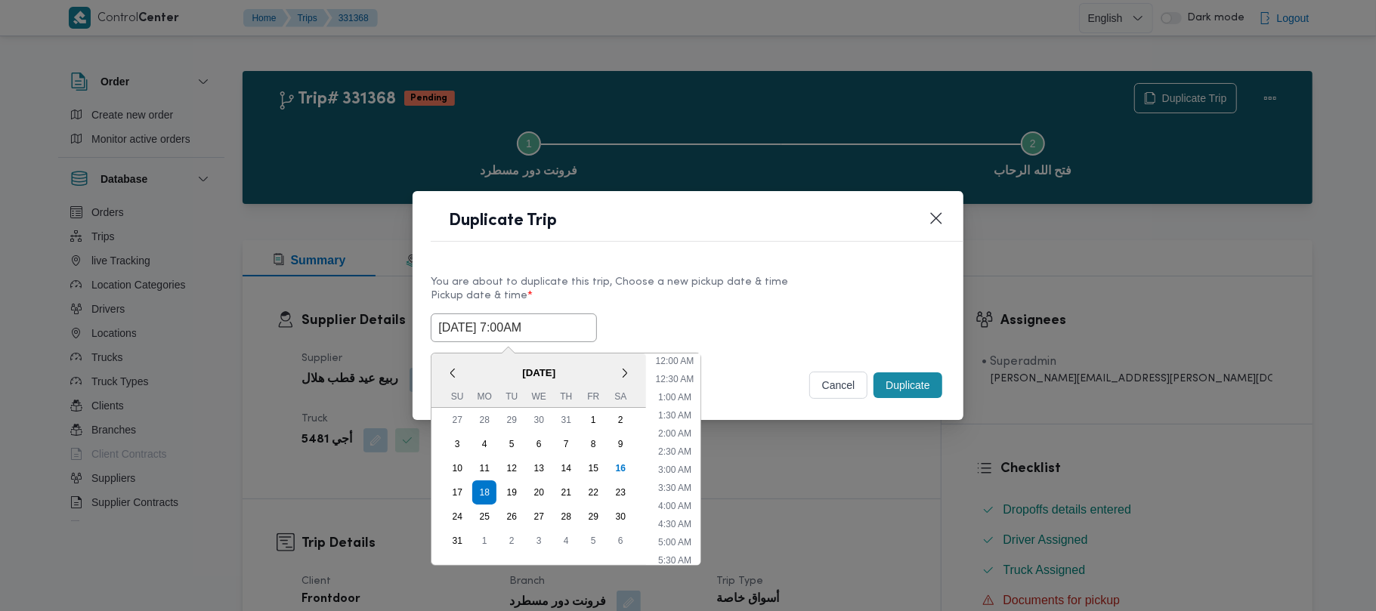
click at [570, 327] on input "18/08/2025 7:00AM" at bounding box center [514, 328] width 166 height 29
click at [512, 491] on div "19" at bounding box center [511, 492] width 29 height 29
type input "19/08/2025 7:00AM"
click at [822, 260] on div "You are about to duplicate this trip, Choose a new pickup date & time Pickup da…" at bounding box center [688, 308] width 550 height 97
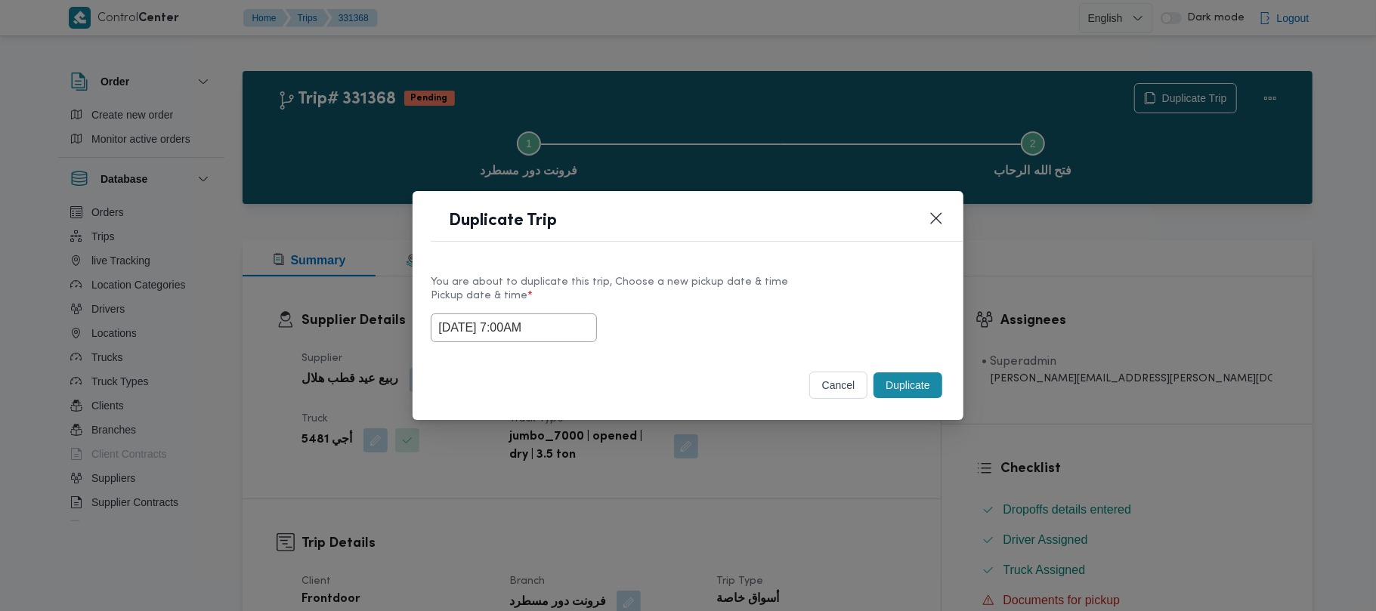
click at [893, 379] on button "Duplicate" at bounding box center [908, 386] width 68 height 26
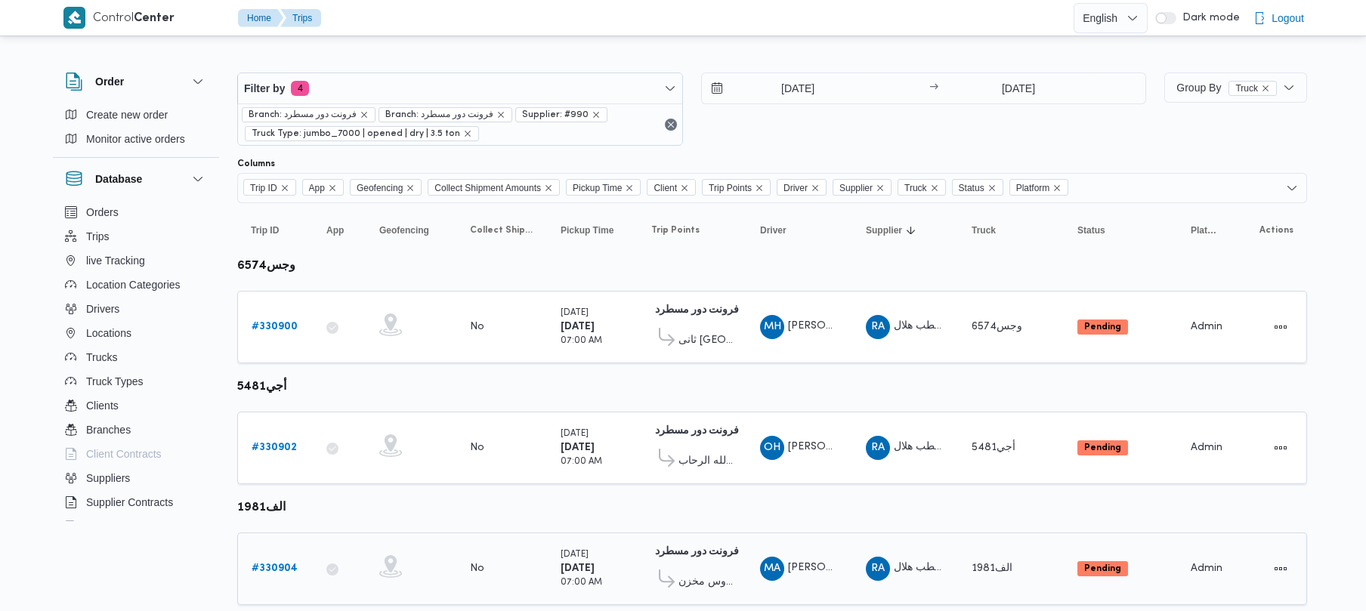
click at [281, 560] on link "# 330904" at bounding box center [275, 569] width 46 height 18
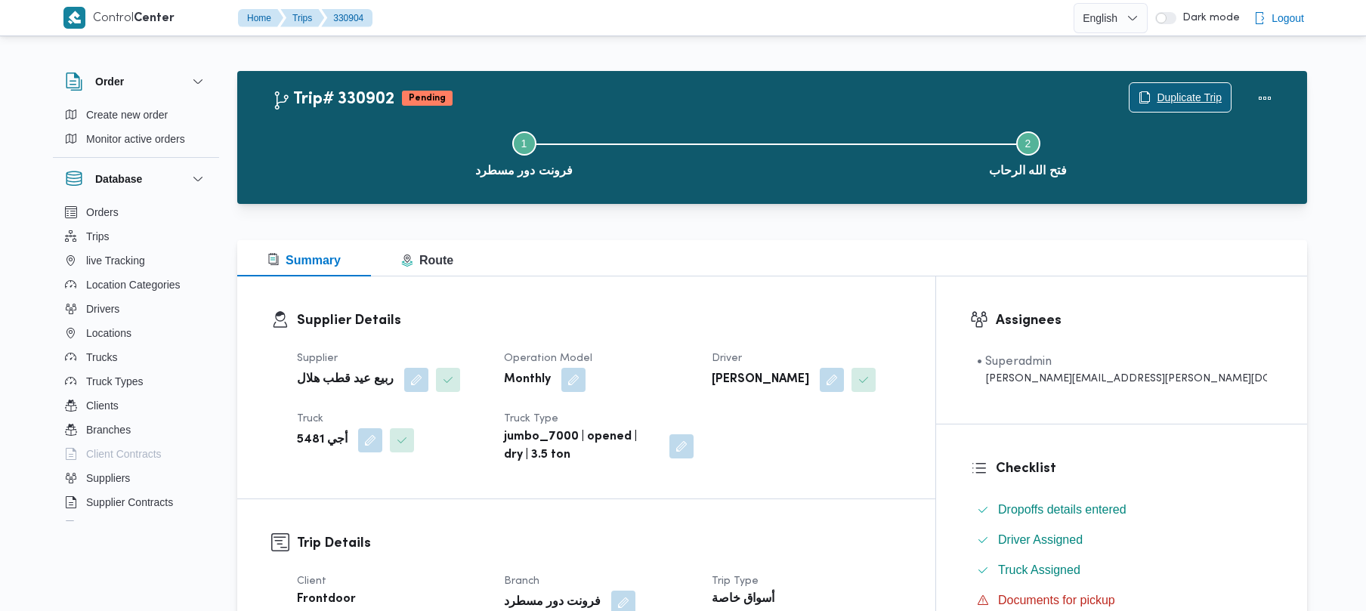
click at [1186, 98] on span "Duplicate Trip" at bounding box center [1189, 97] width 65 height 18
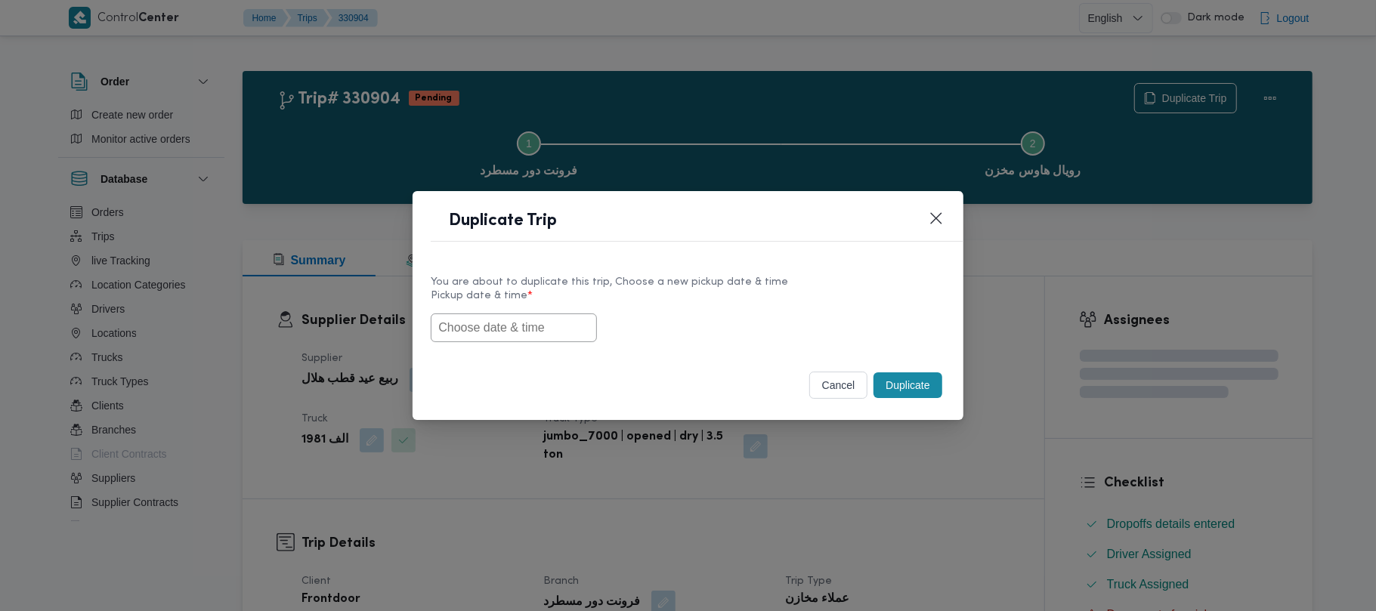
click at [485, 333] on input "text" at bounding box center [514, 328] width 166 height 29
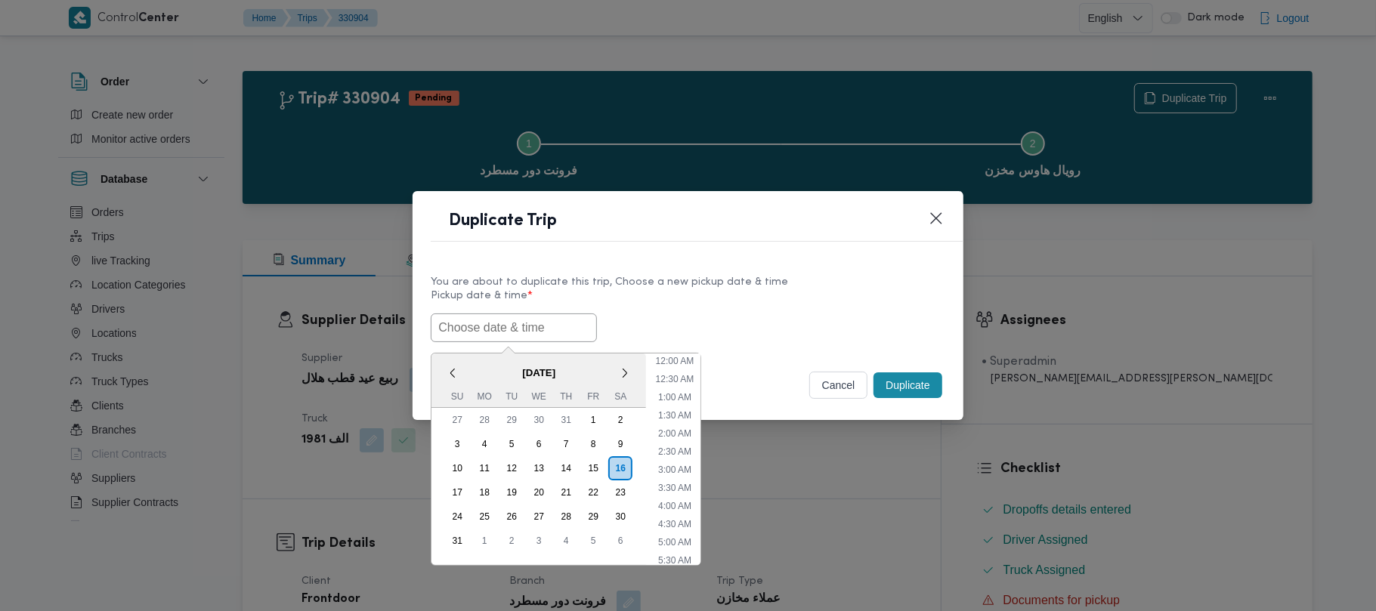
paste input "18/08/2025 7:00AM"
type input "18/08/2025 7:00AM"
drag, startPoint x: 718, startPoint y: 308, endPoint x: 791, endPoint y: 331, distance: 76.0
click at [718, 308] on label "Pickup date & time *" at bounding box center [688, 301] width 514 height 23
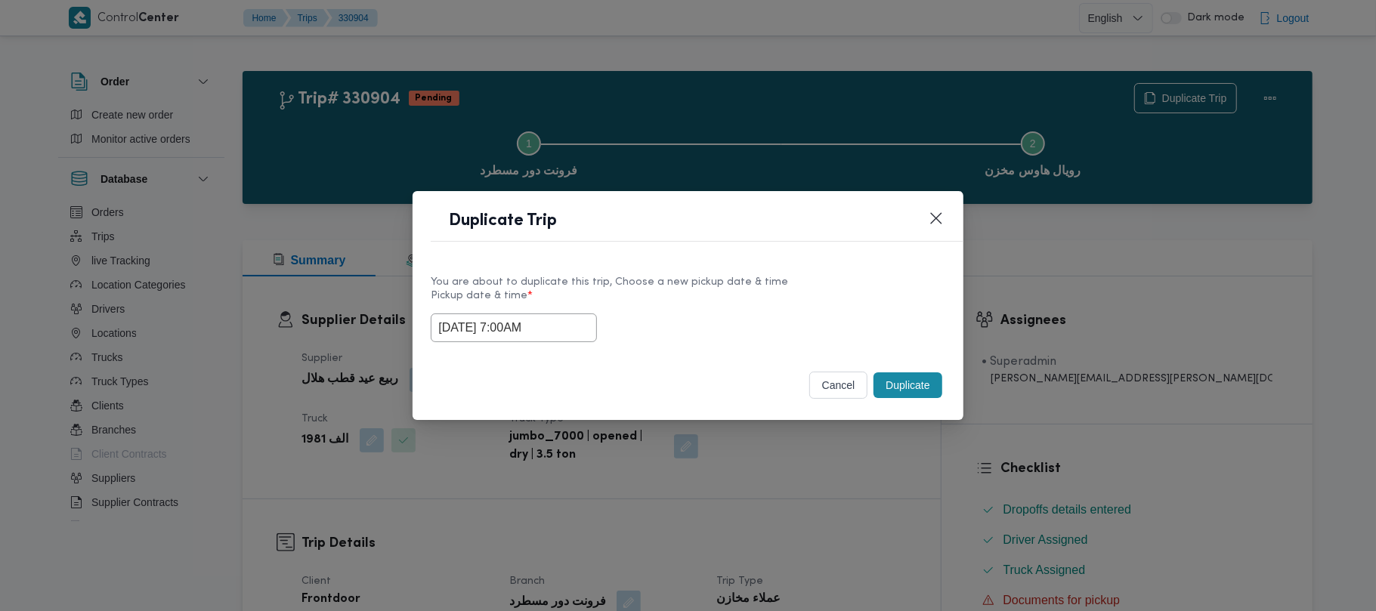
click at [923, 391] on button "Duplicate" at bounding box center [908, 386] width 68 height 26
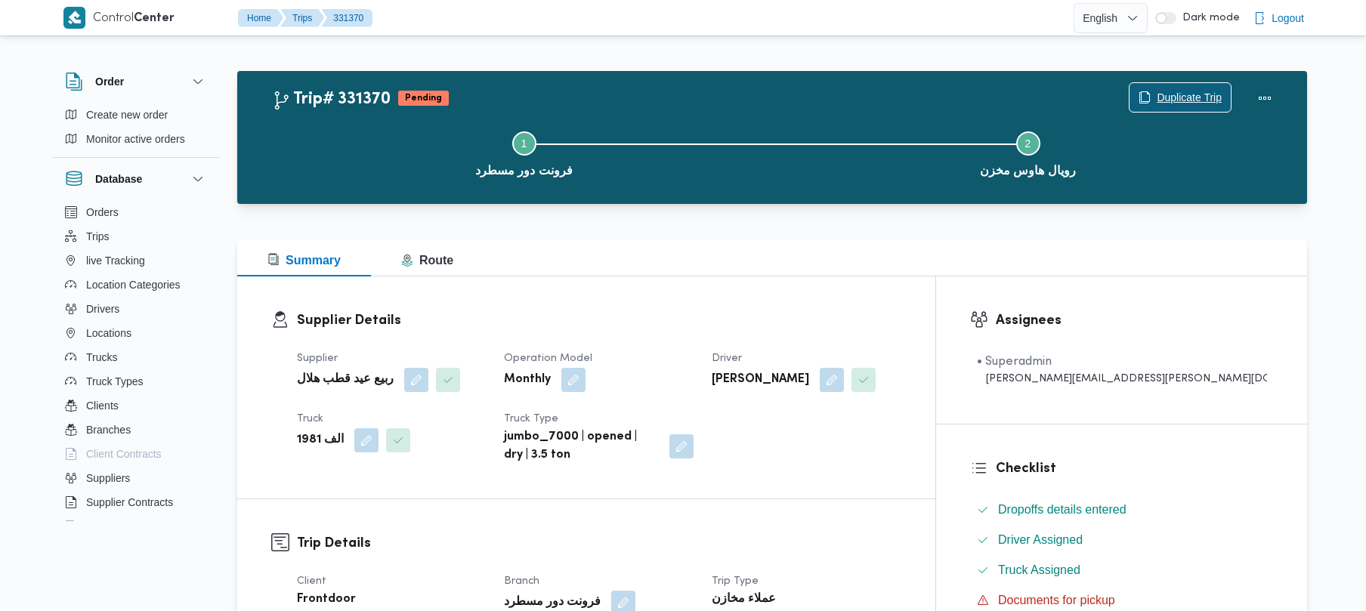
click at [1189, 91] on span "Duplicate Trip" at bounding box center [1189, 97] width 65 height 18
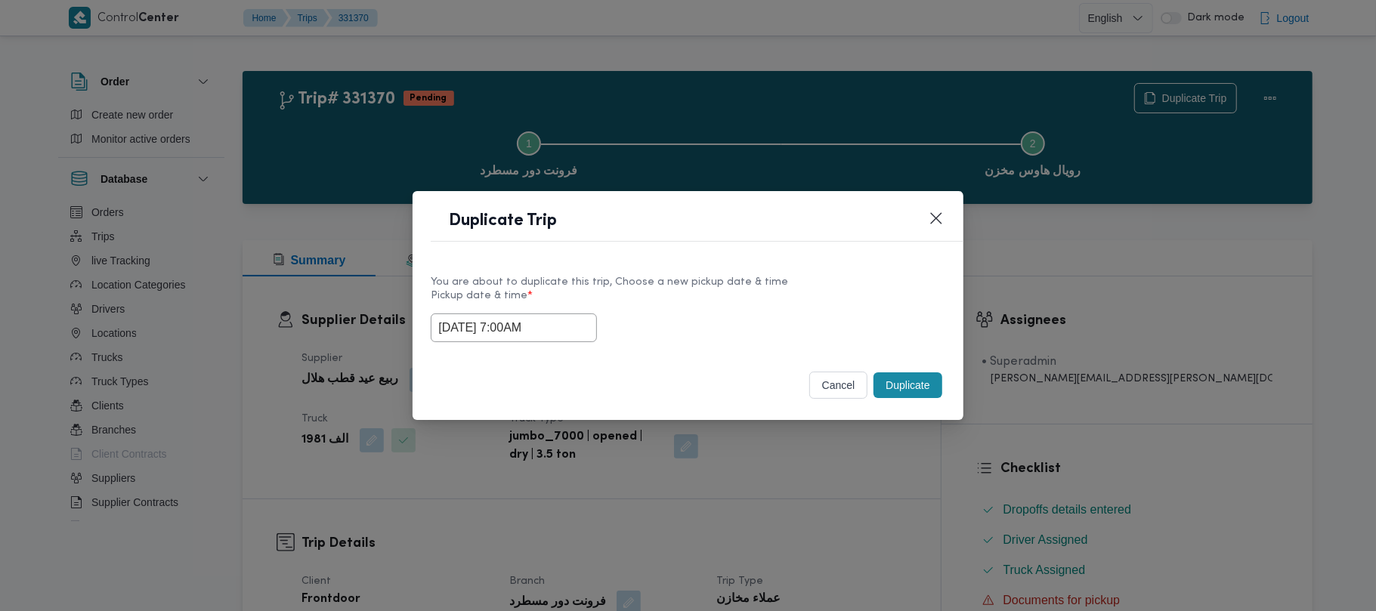
click at [553, 316] on input "18/08/2025 7:00AM" at bounding box center [514, 328] width 166 height 29
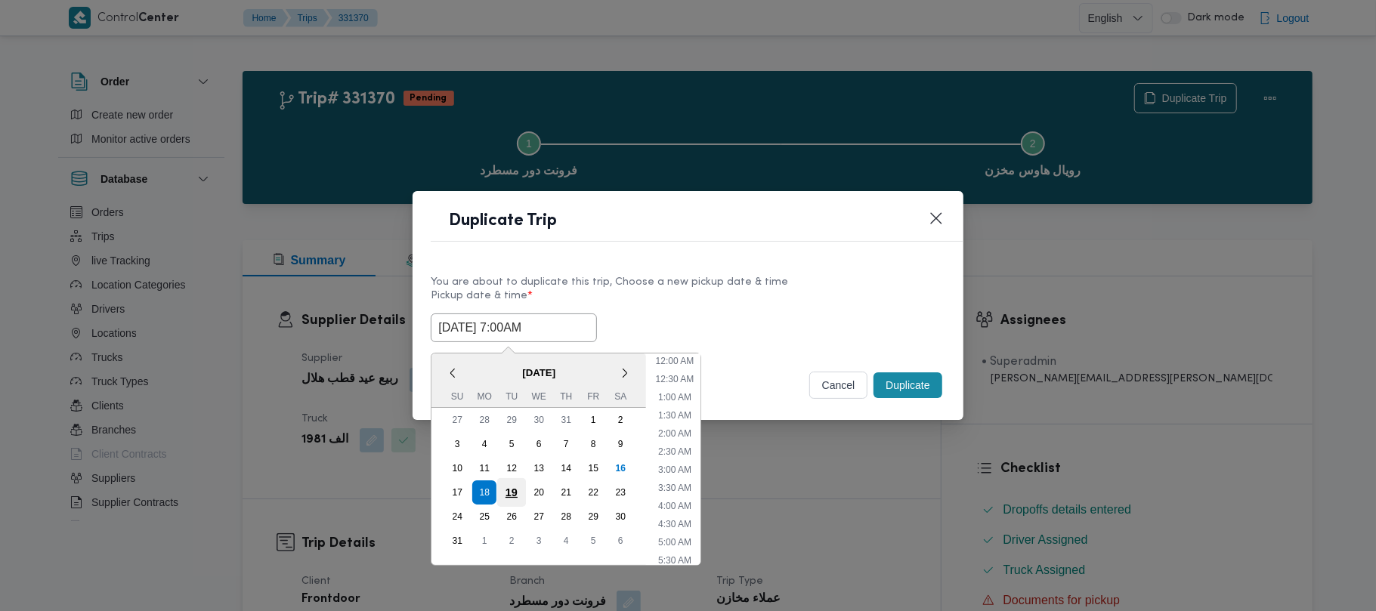
scroll to position [158, 0]
click at [509, 491] on div "19" at bounding box center [511, 492] width 29 height 29
type input "19/08/2025 7:00AM"
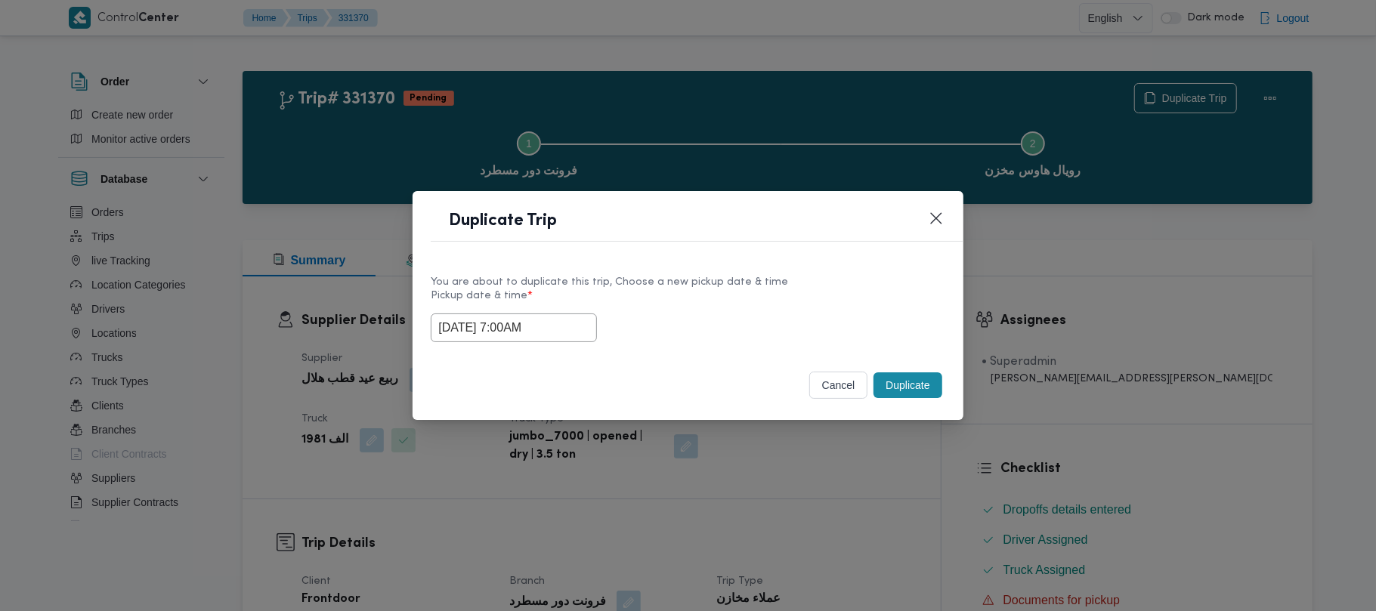
click at [917, 293] on label "Pickup date & time *" at bounding box center [688, 301] width 514 height 23
click at [911, 378] on button "Duplicate" at bounding box center [908, 386] width 68 height 26
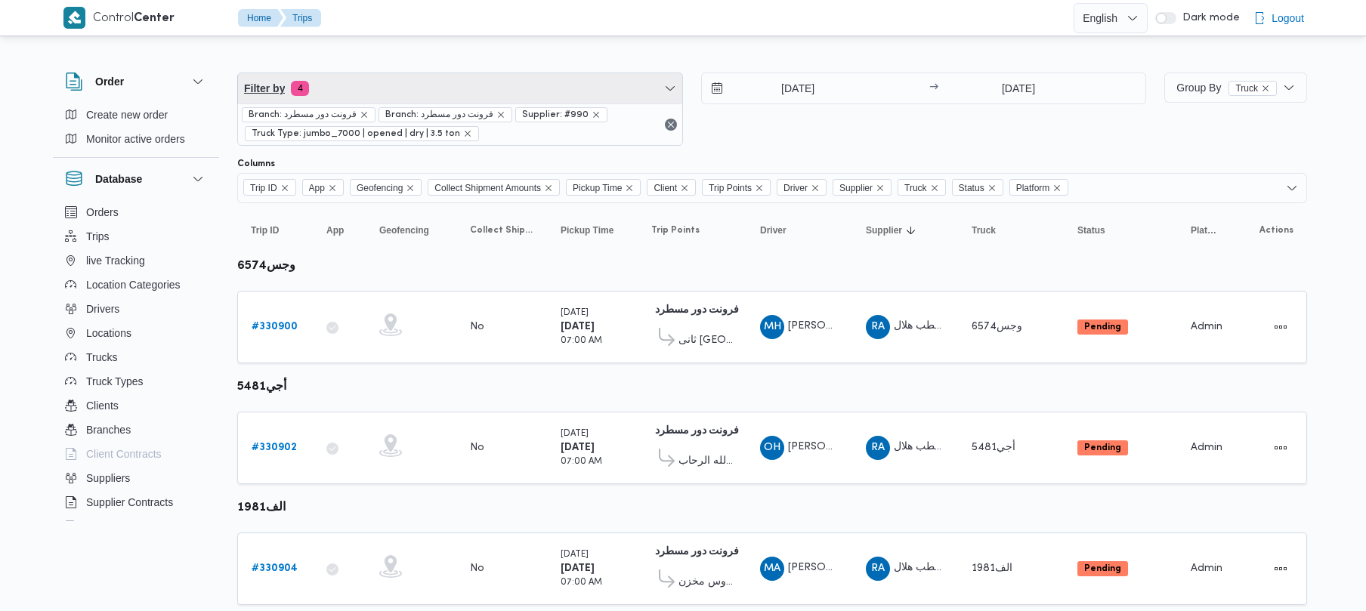
click at [425, 88] on span "Filter by 4" at bounding box center [460, 88] width 444 height 30
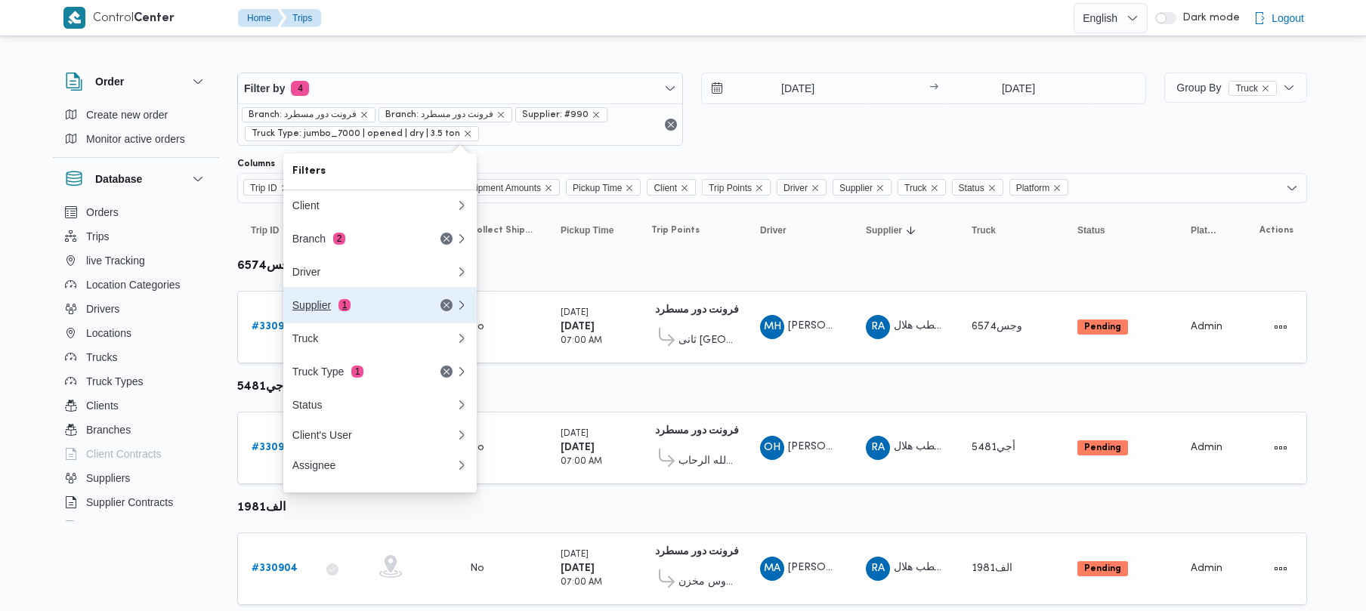
click at [345, 307] on span "1" at bounding box center [345, 305] width 12 height 12
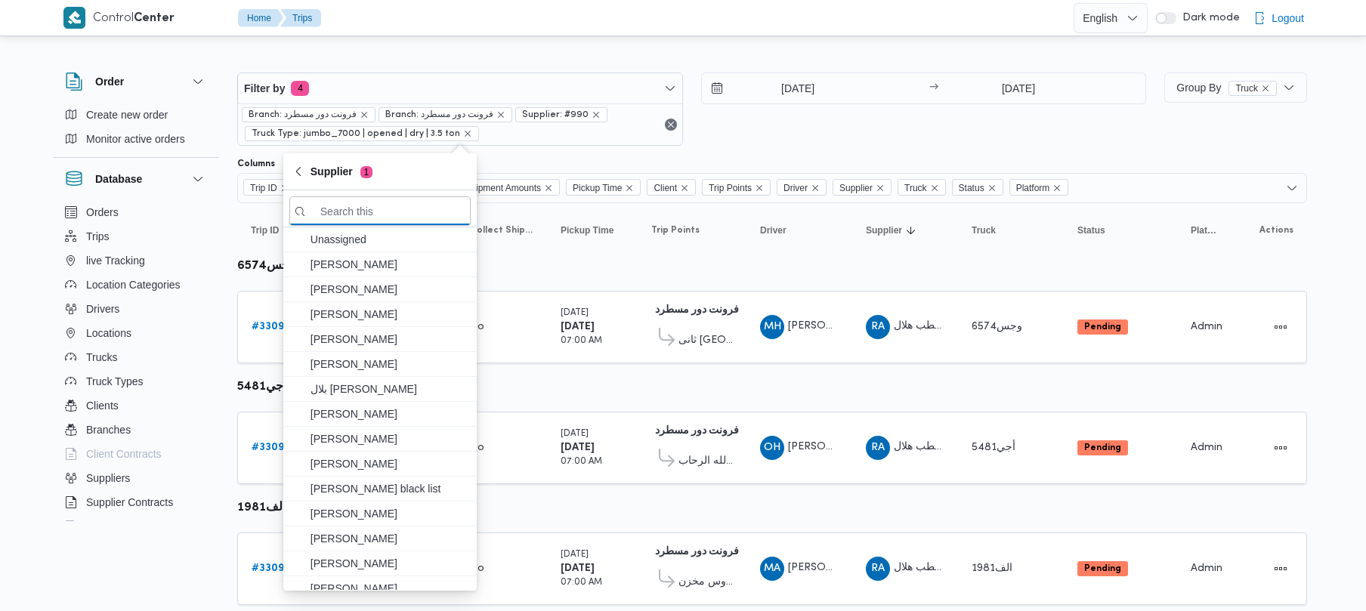
paste input "محمد هاني محمد جوده محمود"
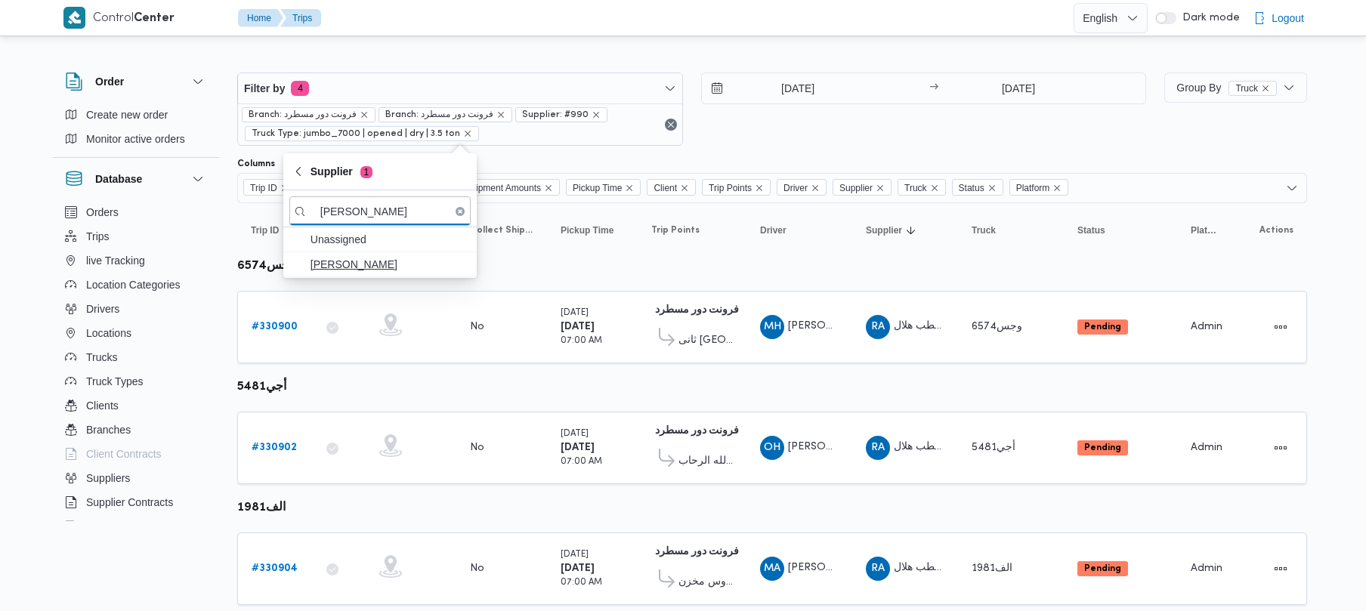
type input "محمد هاني محمد جوده محمود"
click at [330, 267] on span "محمد هاني محمد جوده محمود" at bounding box center [389, 264] width 157 height 18
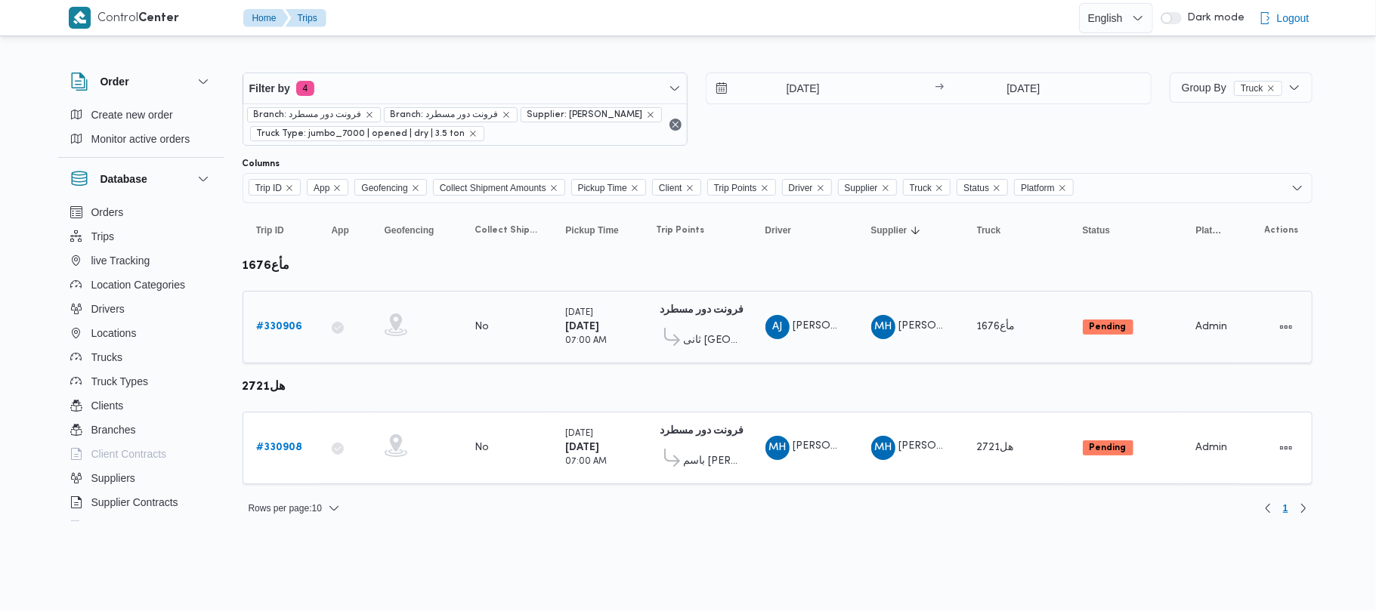
click at [273, 333] on link "# 330906" at bounding box center [280, 327] width 46 height 18
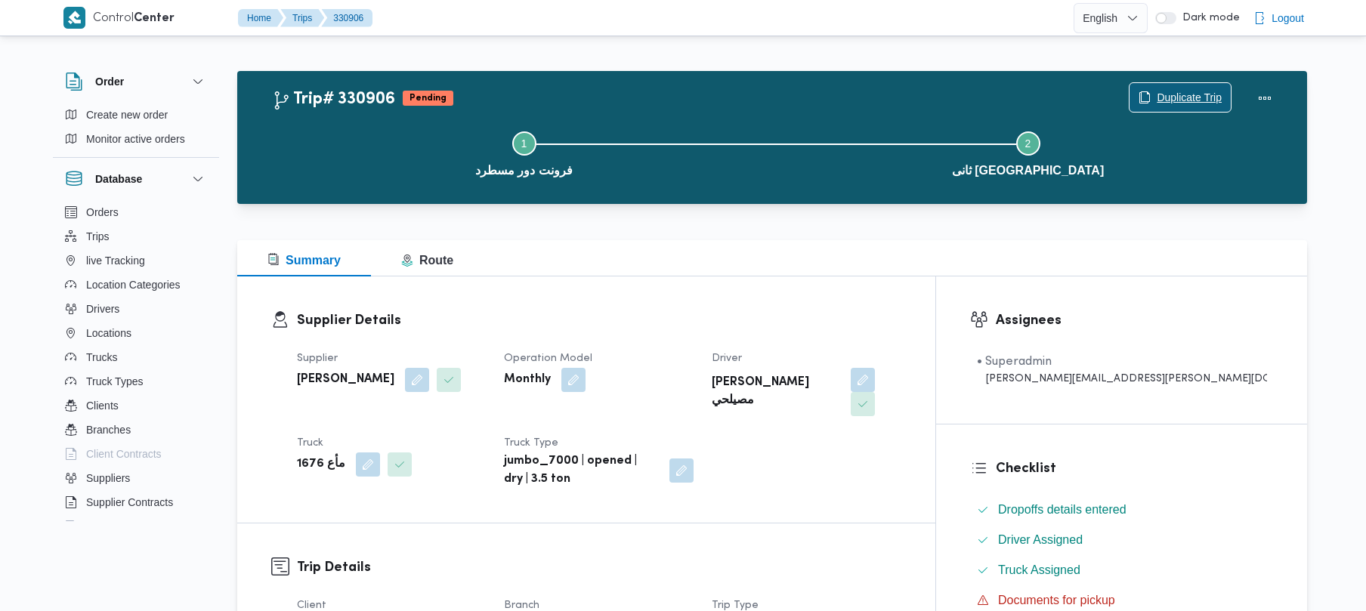
click at [1162, 95] on span "Duplicate Trip" at bounding box center [1189, 97] width 65 height 18
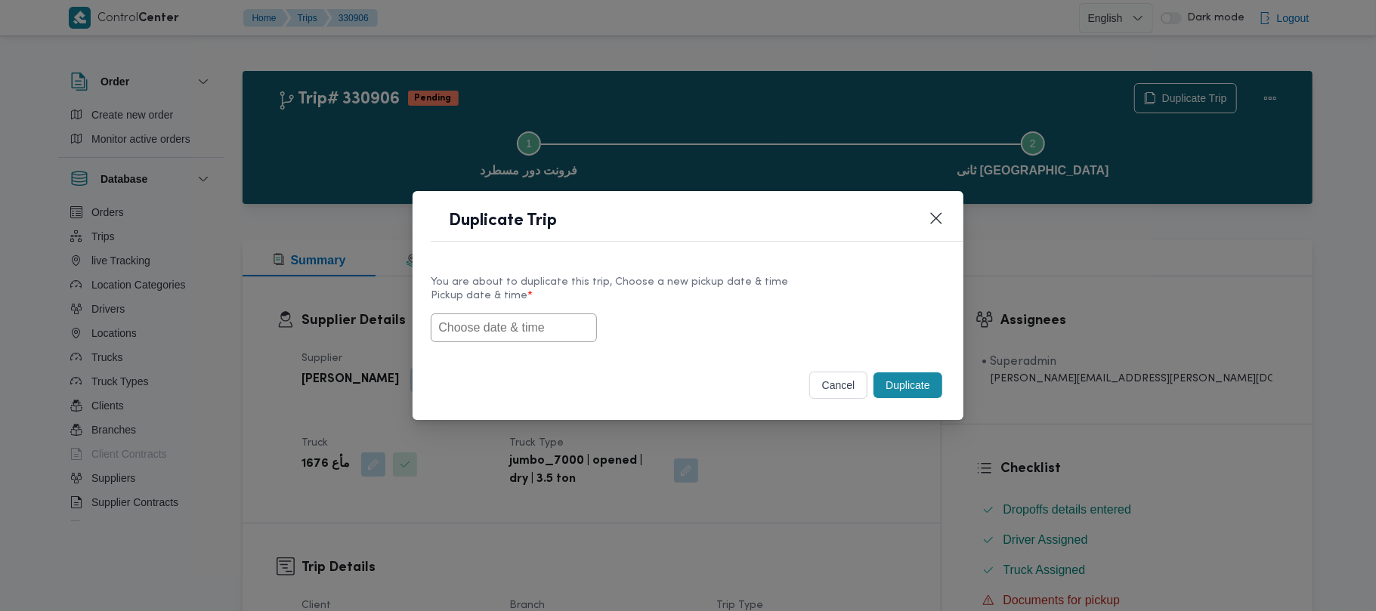
click at [509, 343] on div "You are about to duplicate this trip, Choose a new pickup date & time Pickup da…" at bounding box center [688, 308] width 550 height 97
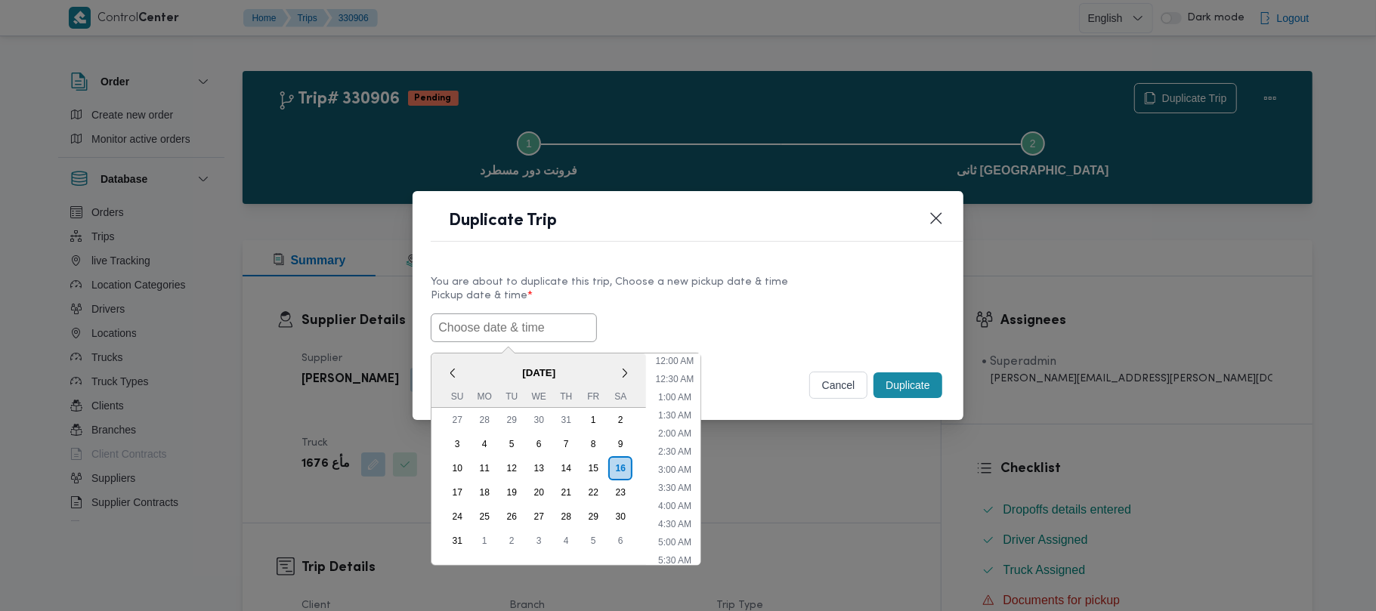
click at [514, 314] on input "text" at bounding box center [514, 328] width 166 height 29
paste input "18/08/2025 7:00AM"
type input "18/08/2025 7:00AM"
click at [742, 288] on div "You are about to duplicate this trip, Choose a new pickup date & time Pickup da…" at bounding box center [688, 308] width 514 height 68
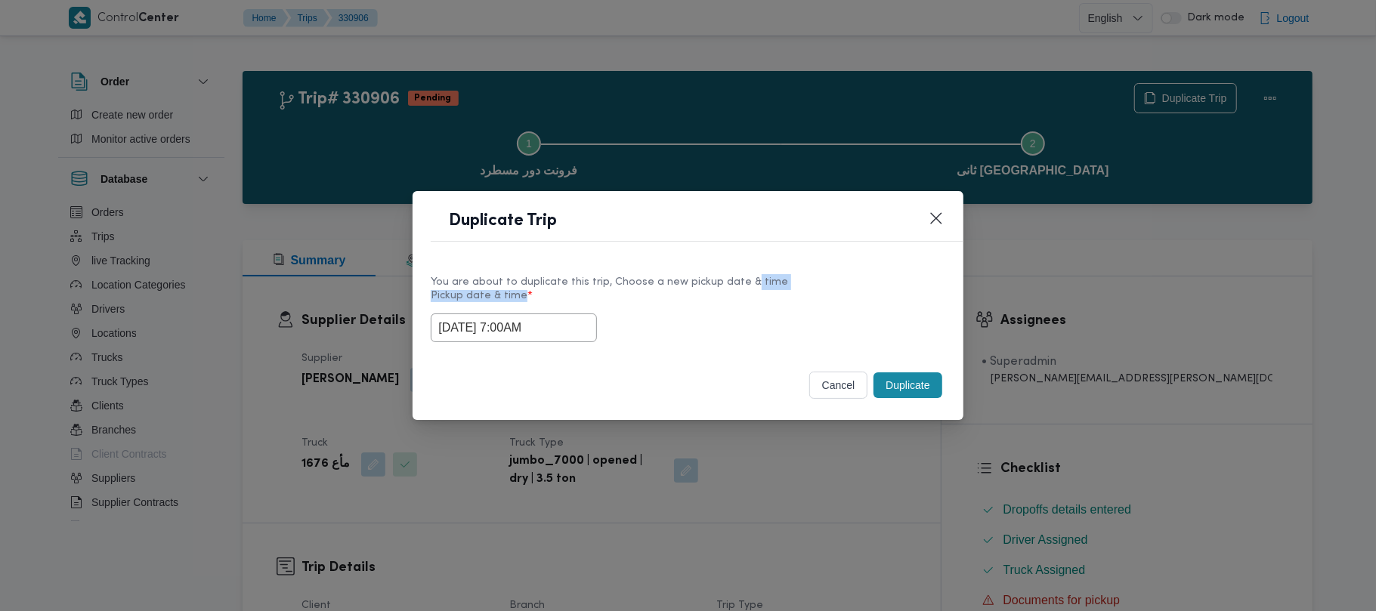
click at [896, 391] on button "Duplicate" at bounding box center [908, 386] width 68 height 26
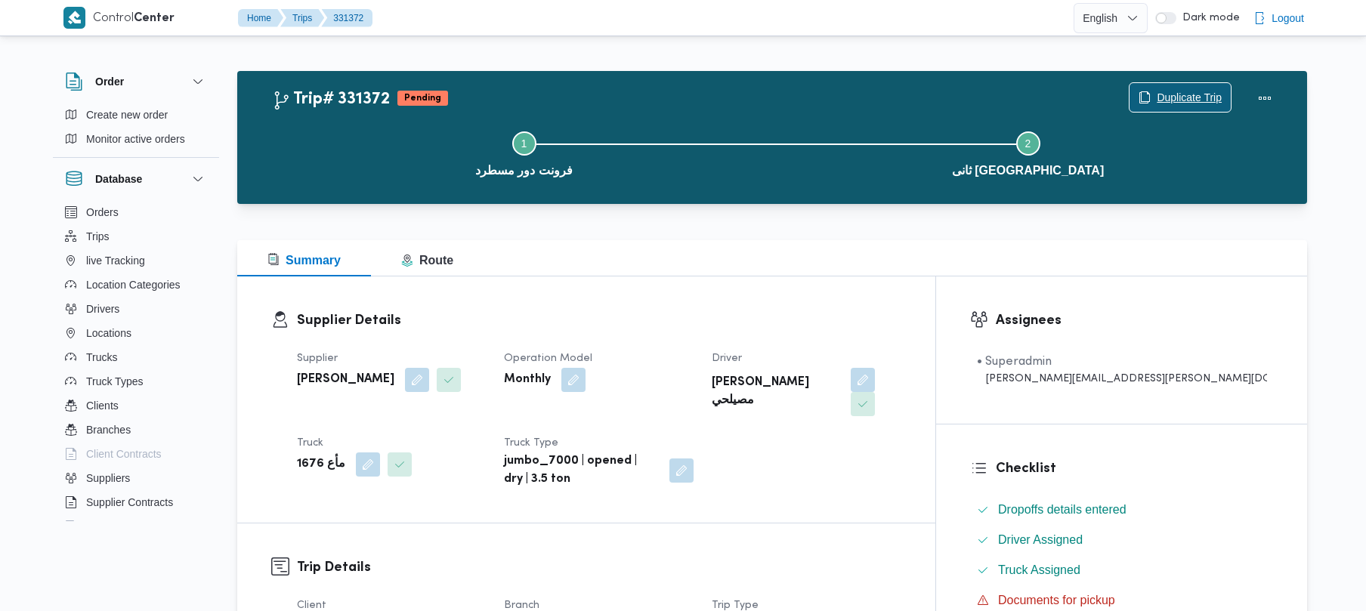
click at [1174, 91] on span "Duplicate Trip" at bounding box center [1189, 97] width 65 height 18
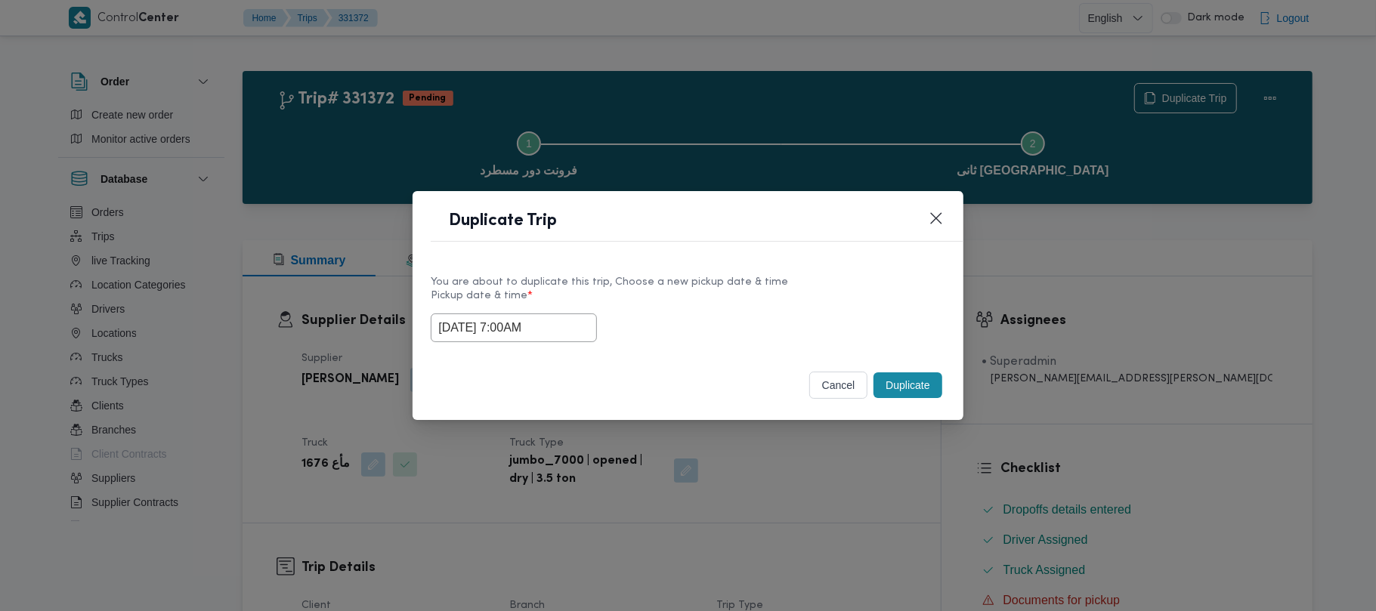
click at [583, 319] on input "18/08/2025 7:00AM" at bounding box center [514, 328] width 166 height 29
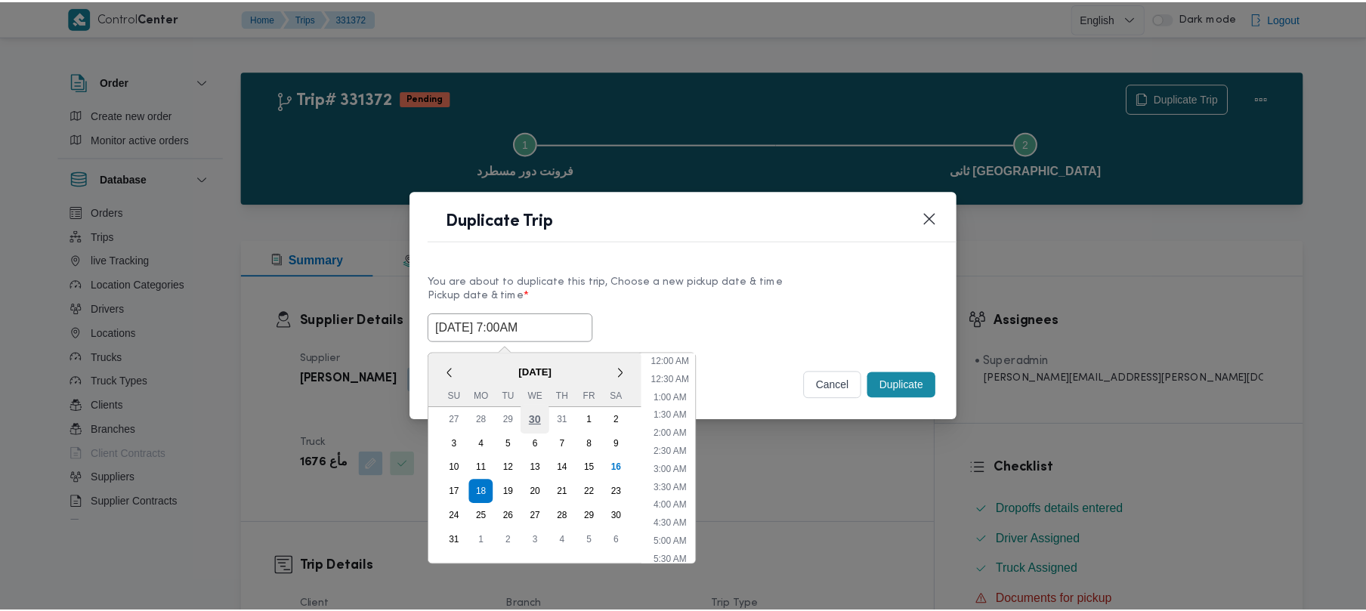
scroll to position [158, 0]
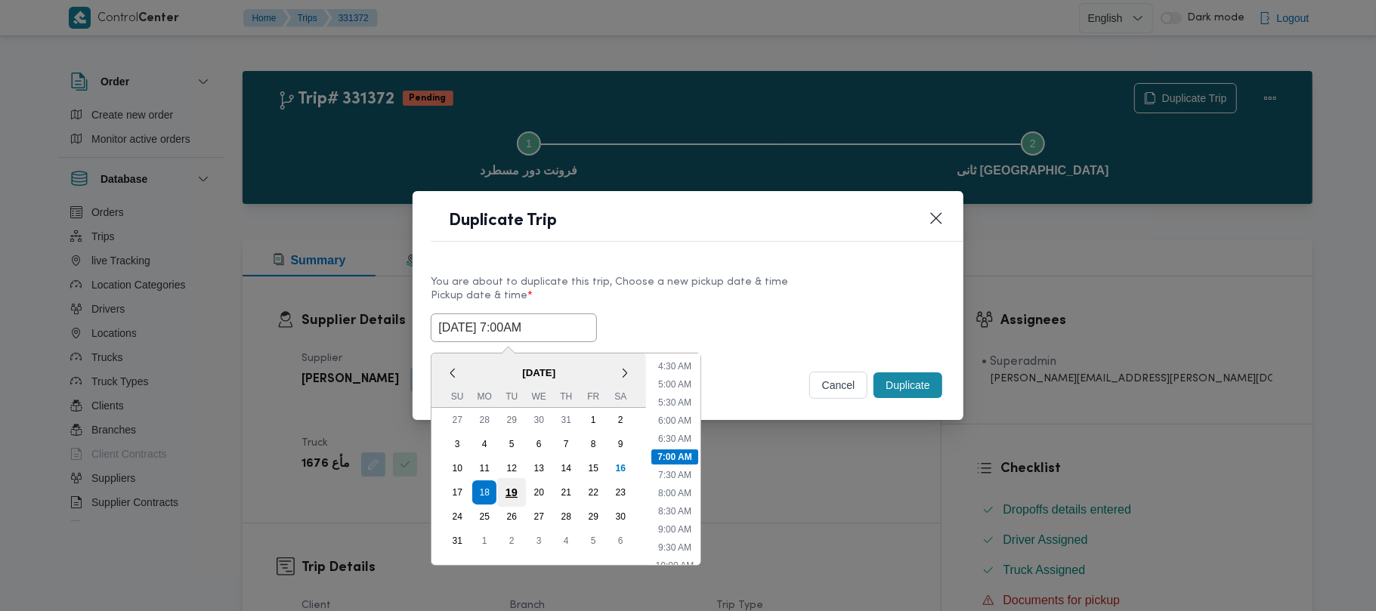
click at [522, 490] on div "19" at bounding box center [511, 492] width 29 height 29
type input "19/08/2025 7:00AM"
click at [691, 290] on label "Pickup date & time *" at bounding box center [688, 301] width 514 height 23
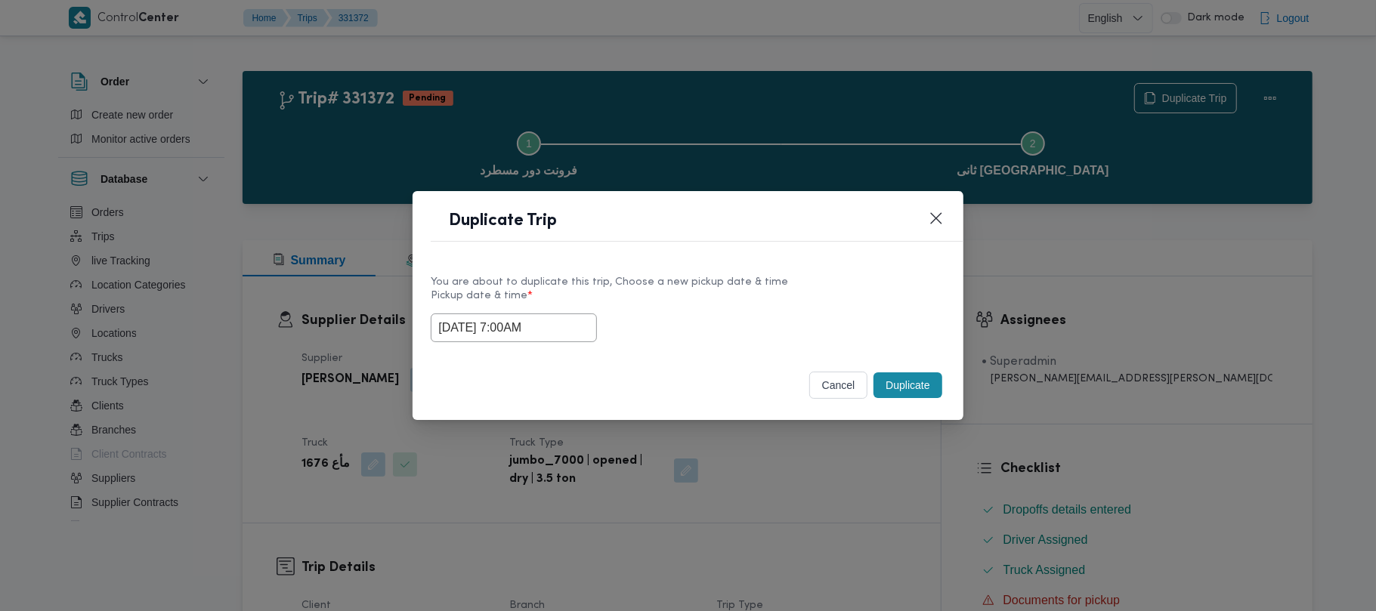
click at [905, 388] on button "Duplicate" at bounding box center [908, 386] width 68 height 26
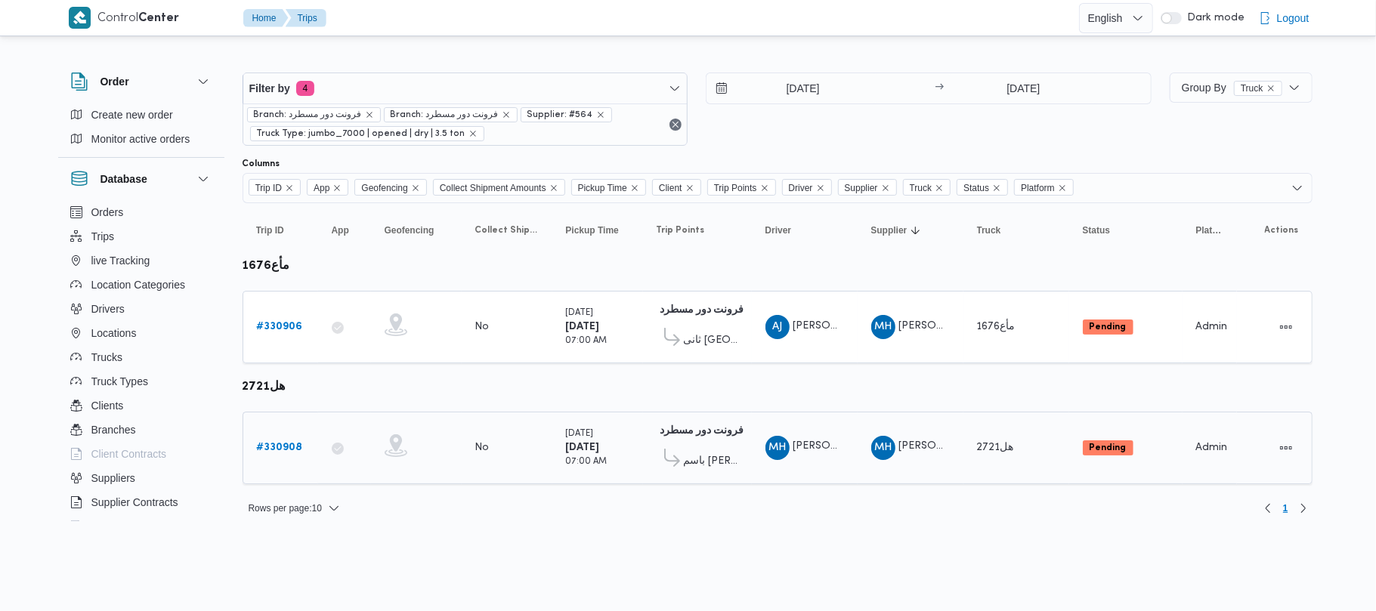
click at [269, 453] on b "# 330908" at bounding box center [280, 448] width 46 height 10
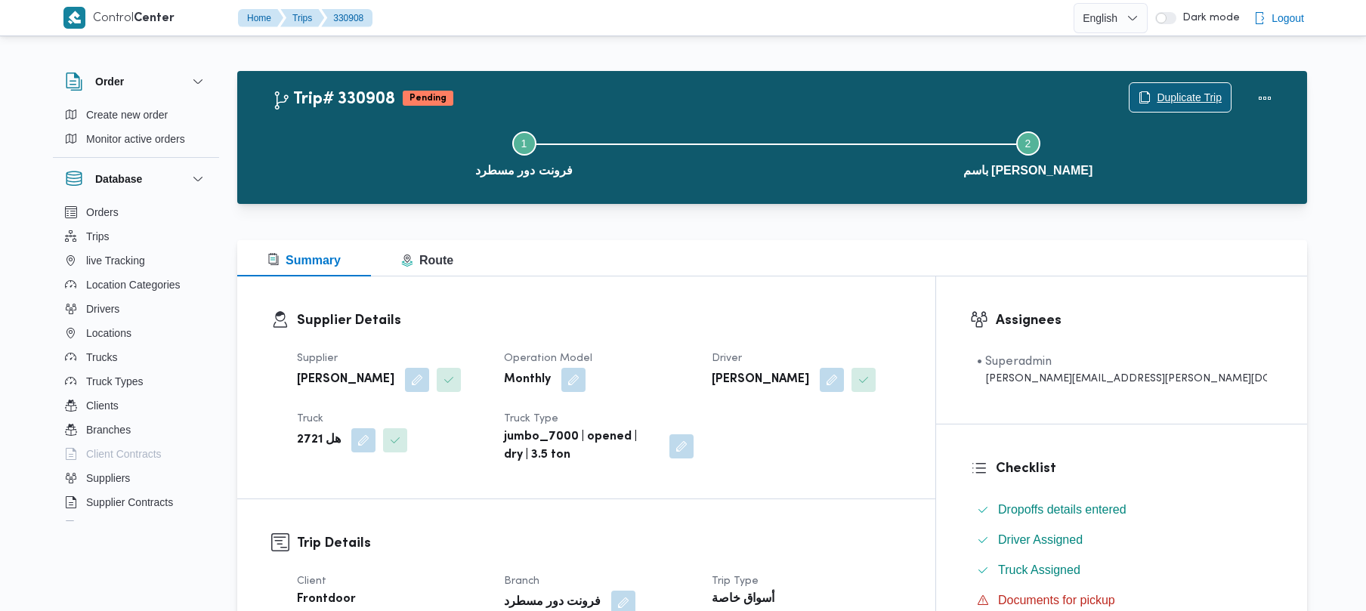
click at [1158, 92] on span "Duplicate Trip" at bounding box center [1189, 97] width 65 height 18
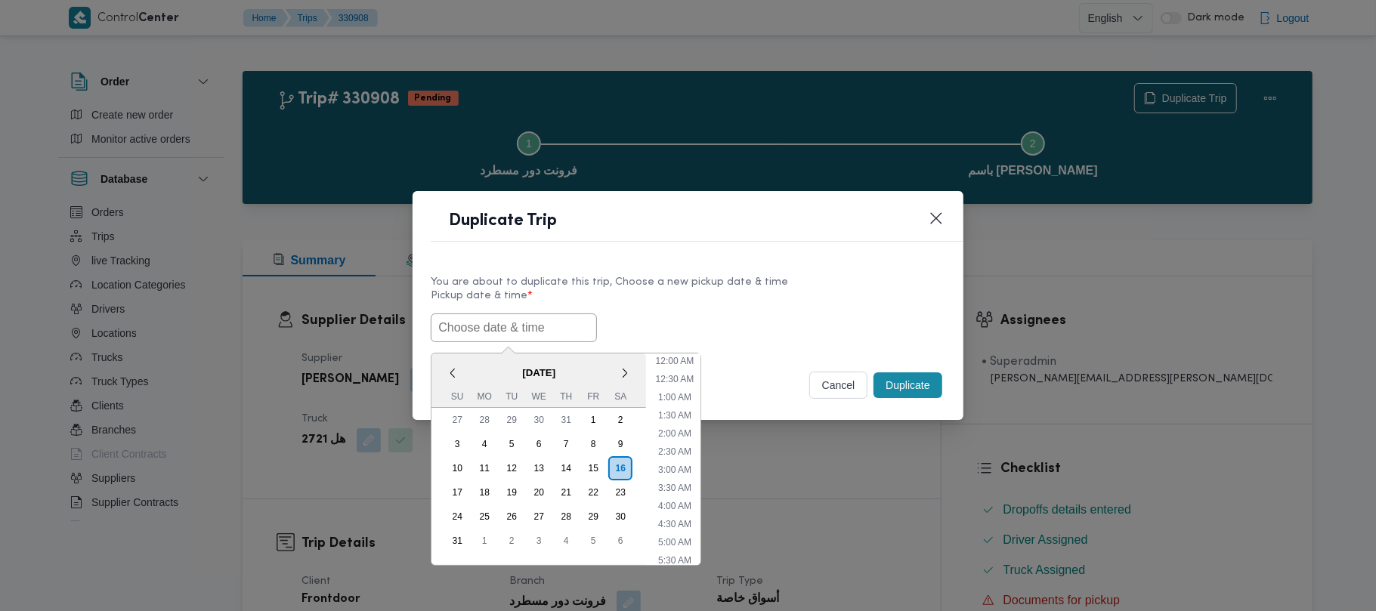
click at [537, 327] on input "text" at bounding box center [514, 328] width 166 height 29
paste input "18/08/2025 7:00AM"
type input "18/08/2025 7:00AM"
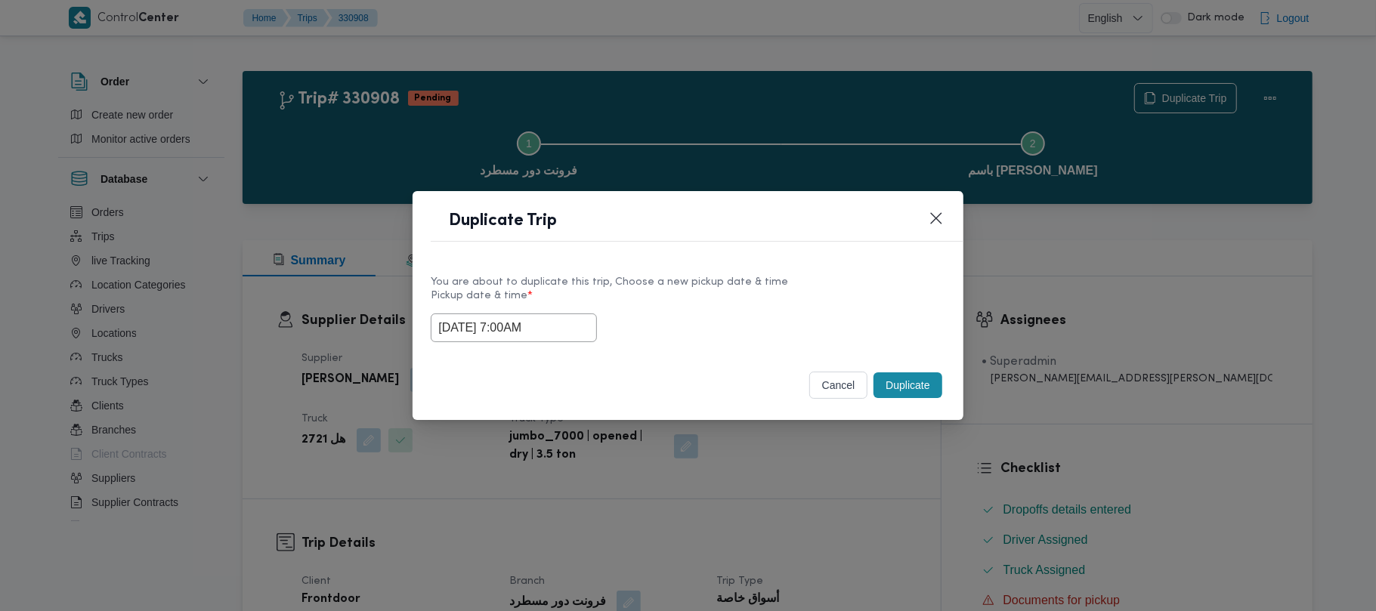
click at [798, 318] on div "18/08/2025 7:00AM" at bounding box center [688, 328] width 514 height 29
click at [910, 384] on button "Duplicate" at bounding box center [908, 386] width 68 height 26
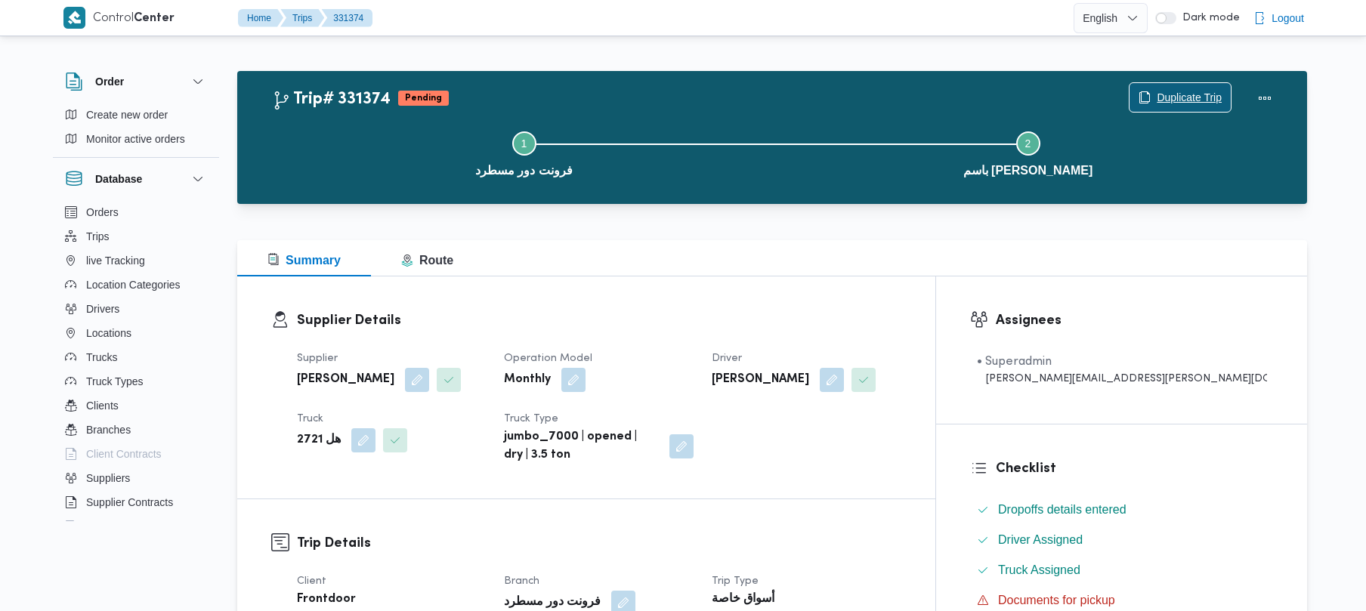
click at [1157, 91] on span "Duplicate Trip" at bounding box center [1189, 97] width 65 height 18
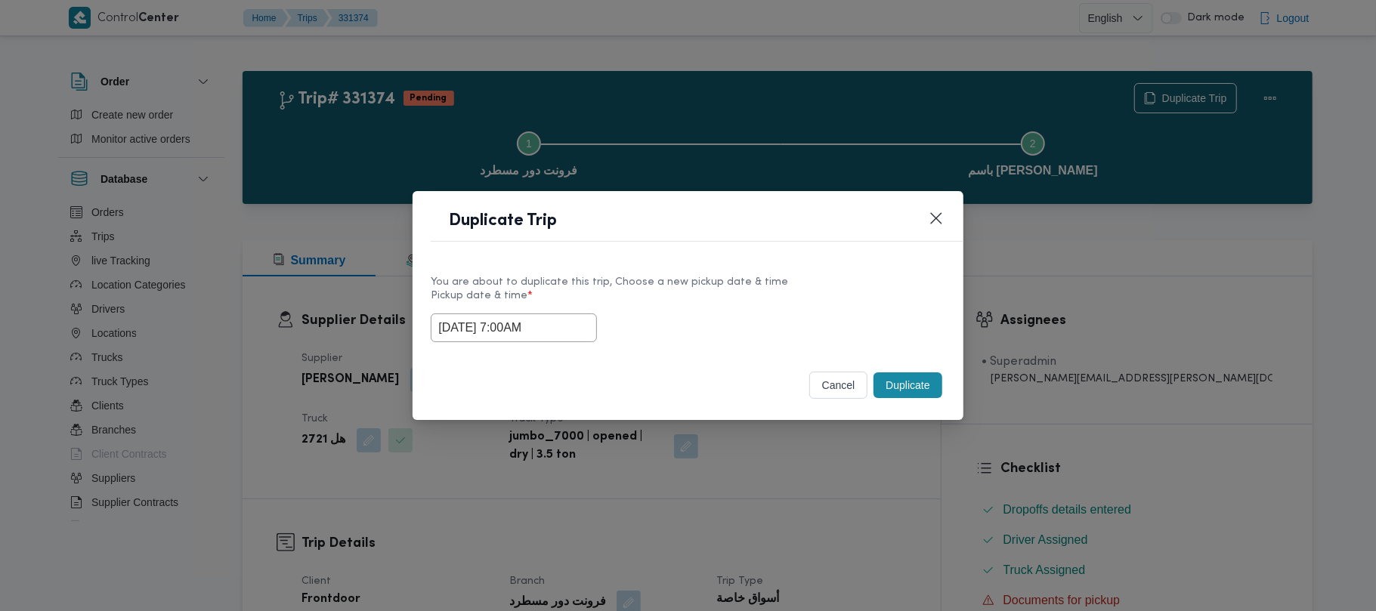
click at [578, 324] on input "18/08/2025 7:00AM" at bounding box center [514, 328] width 166 height 29
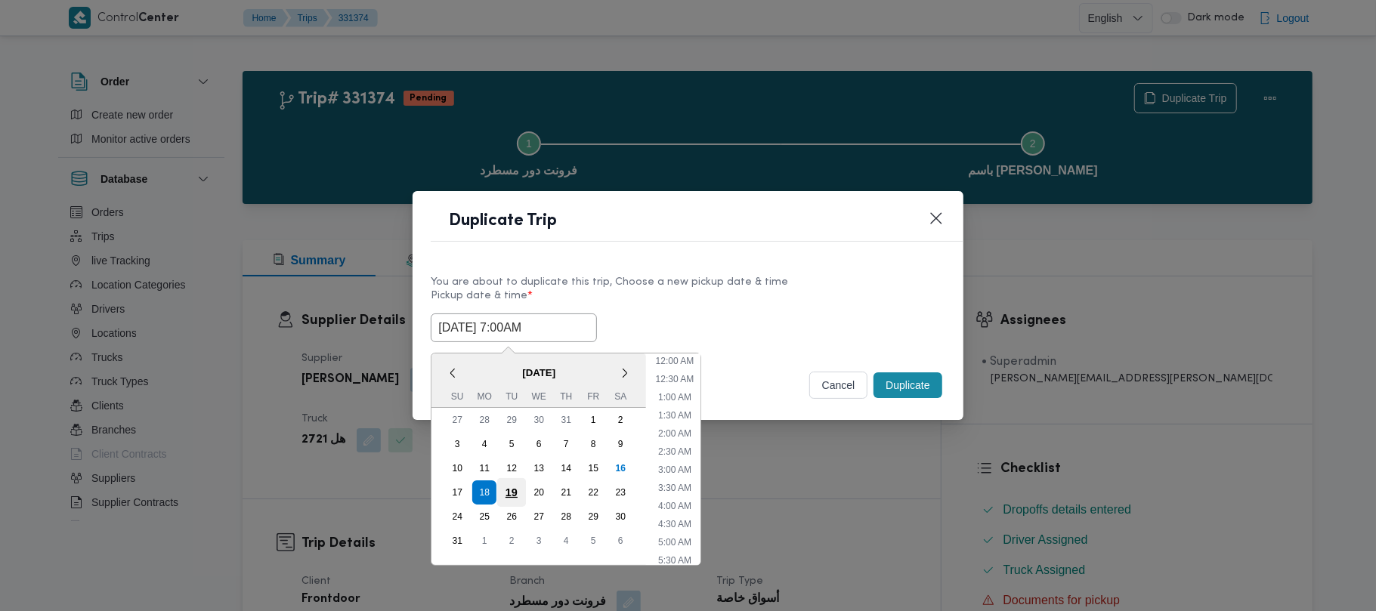
scroll to position [158, 0]
click at [515, 490] on div "19" at bounding box center [511, 492] width 29 height 29
type input "19/08/2025 7:00AM"
click at [801, 268] on div "You are about to duplicate this trip, Choose a new pickup date & time Pickup da…" at bounding box center [688, 308] width 550 height 97
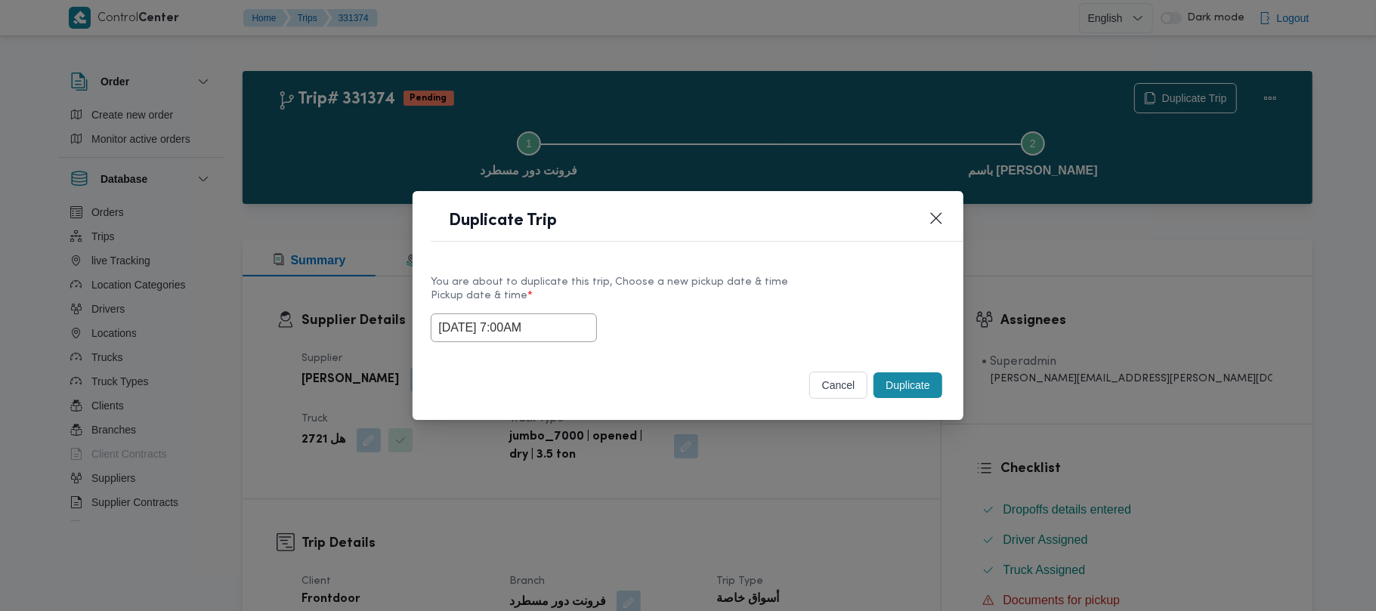
click at [916, 385] on button "Duplicate" at bounding box center [908, 386] width 68 height 26
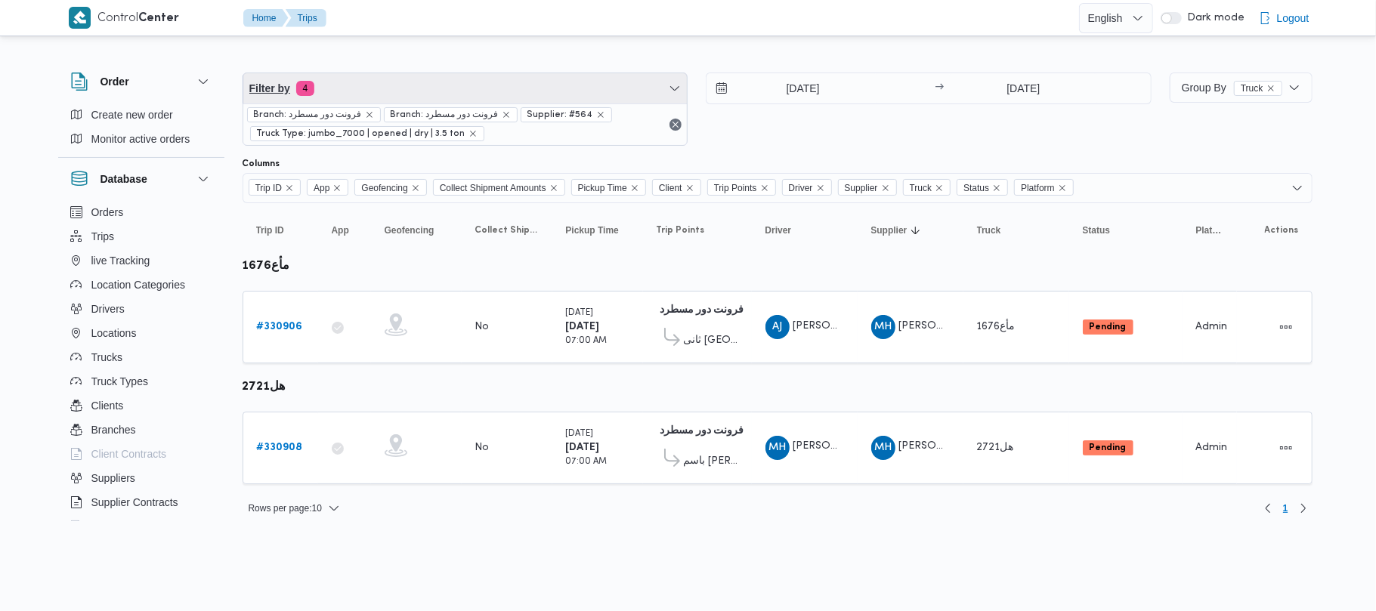
click at [488, 86] on span "Filter by 4" at bounding box center [465, 88] width 444 height 30
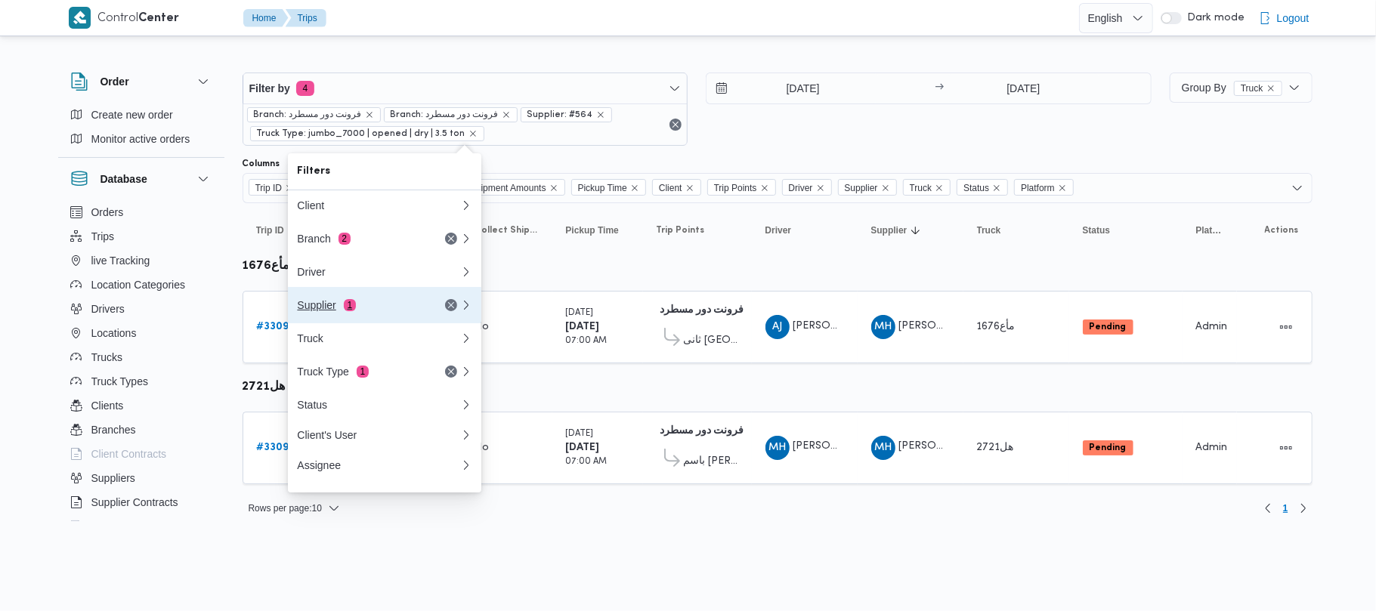
click at [397, 311] on div "Supplier 1" at bounding box center [360, 305] width 127 height 12
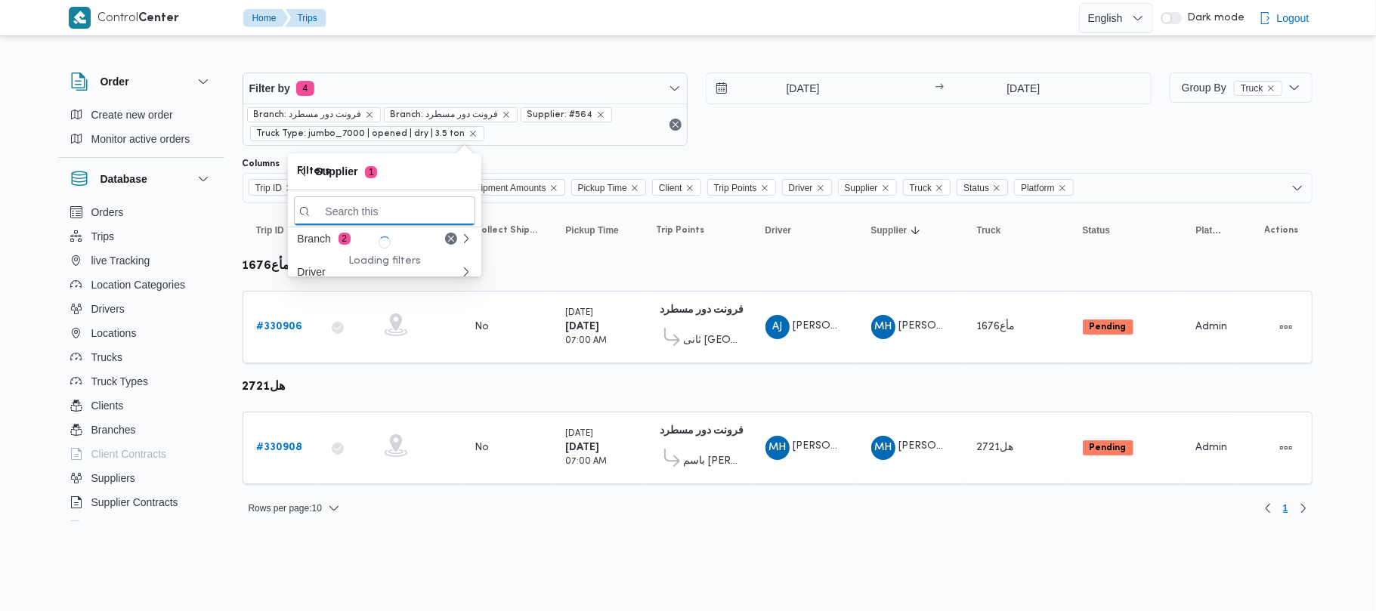
paste input "طارق عبدالنبى على جبل"
type input "طارق عبدالنبى على جبل"
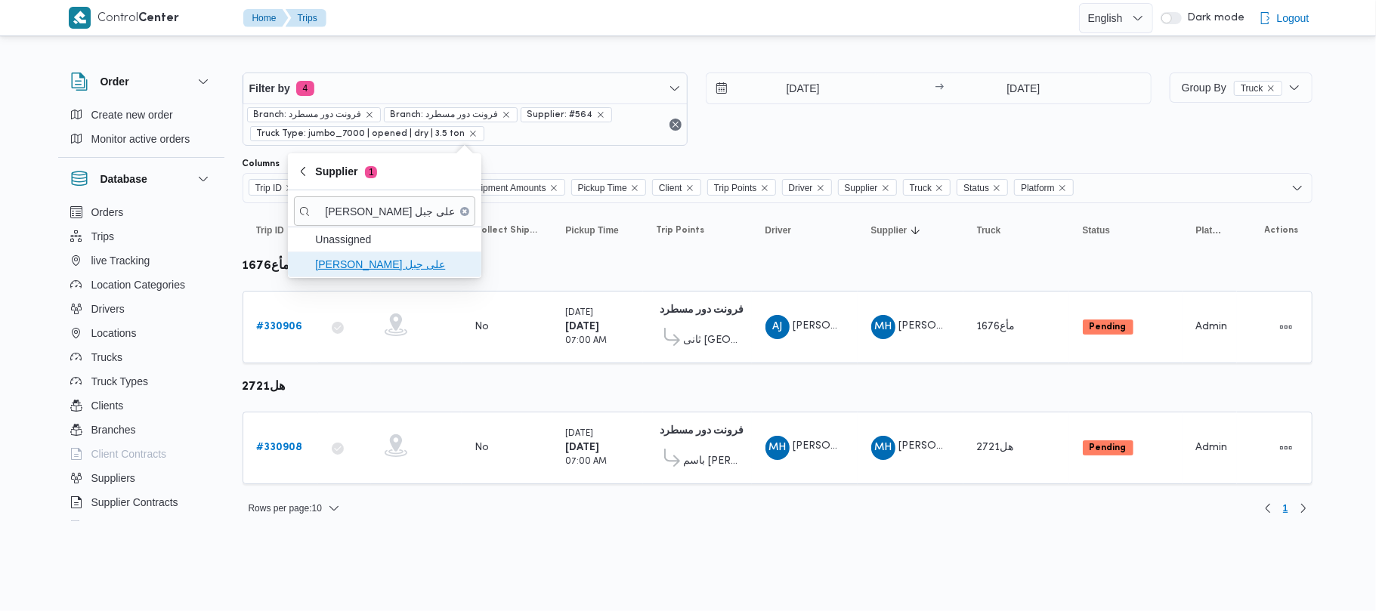
click at [378, 275] on span "طارق عبدالنبى على جبل" at bounding box center [384, 264] width 181 height 24
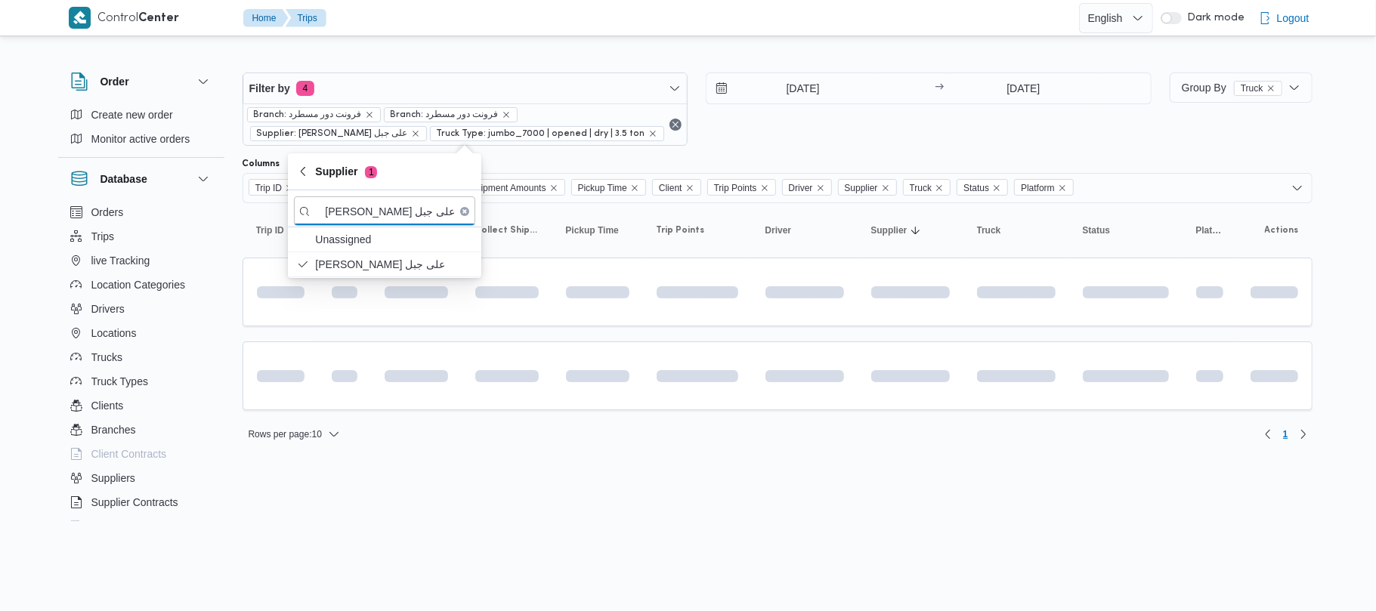
click at [809, 137] on div "17/8/2025 → 17/8/2025" at bounding box center [929, 109] width 446 height 73
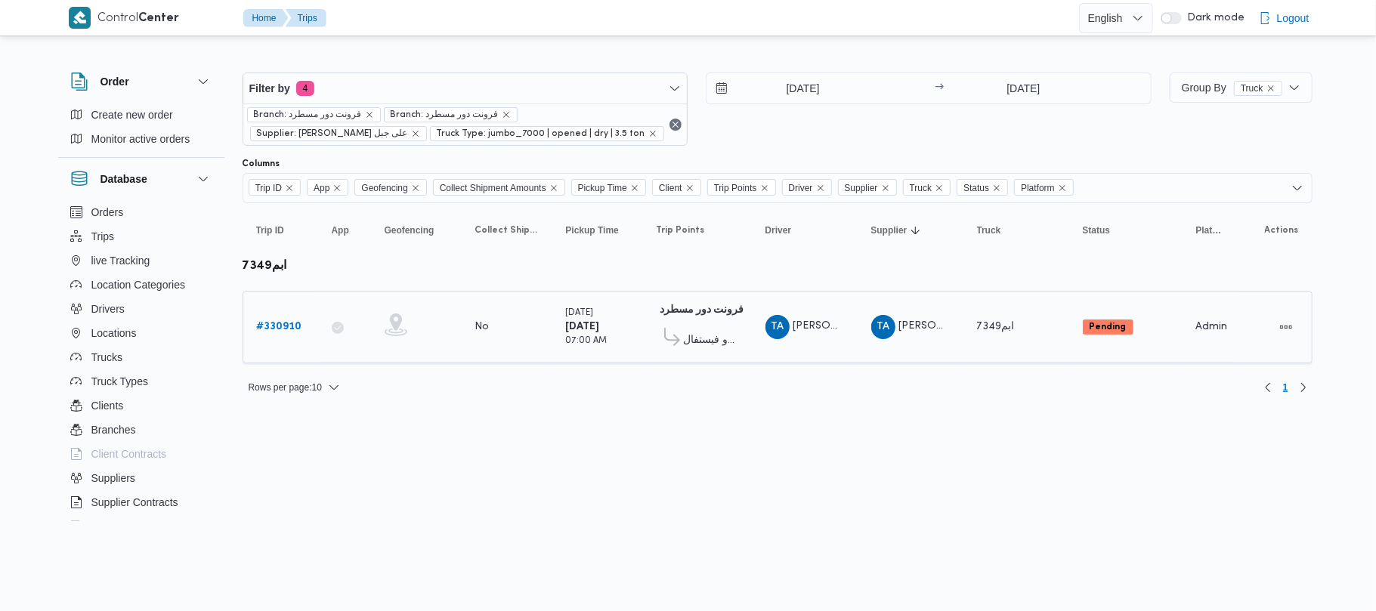
click at [285, 330] on b "# 330910" at bounding box center [279, 327] width 45 height 10
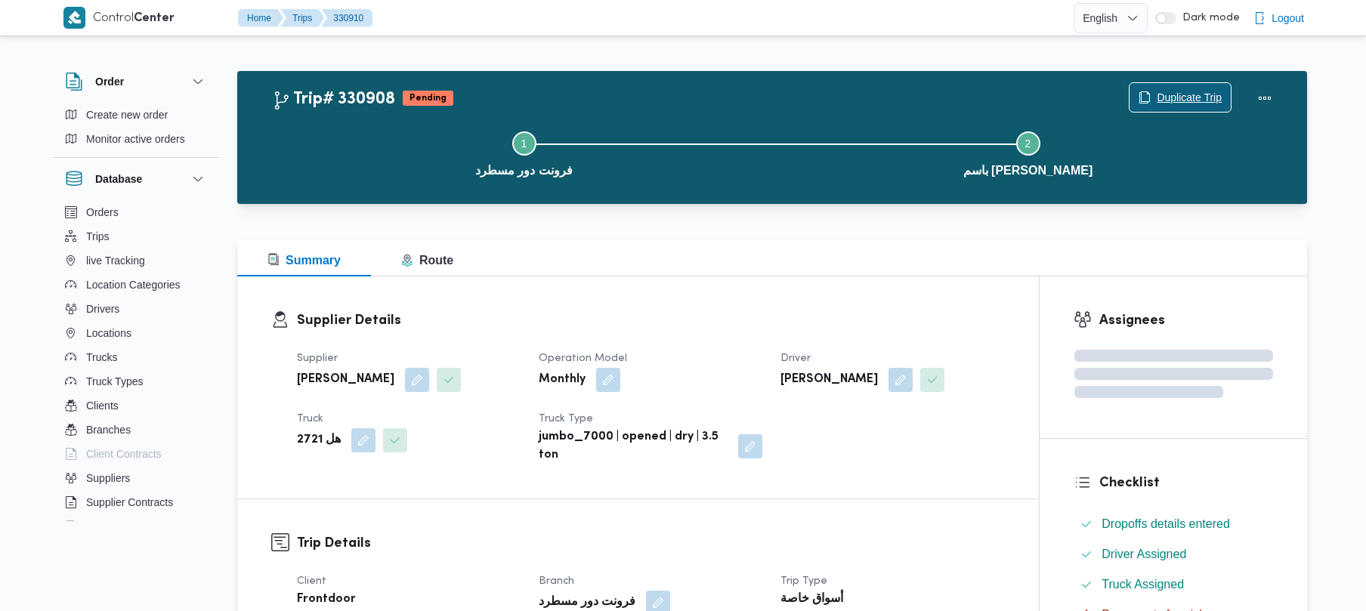
click at [1191, 91] on span "Duplicate Trip" at bounding box center [1189, 97] width 65 height 18
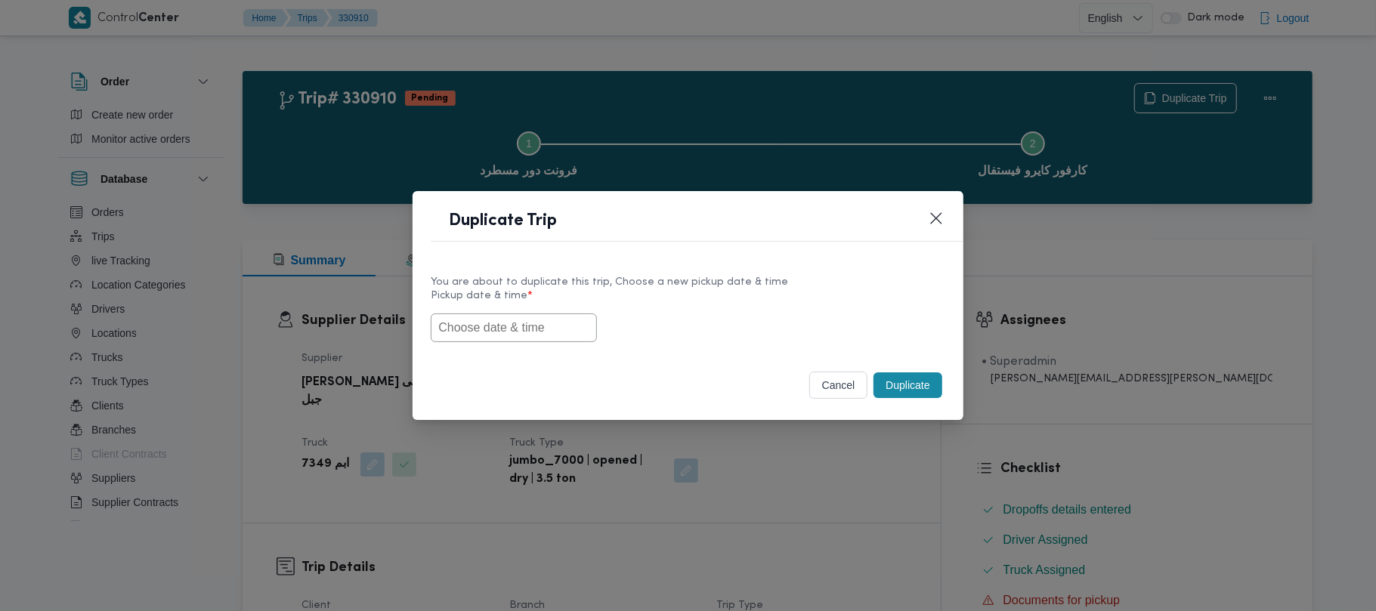
click at [528, 333] on input "text" at bounding box center [514, 328] width 166 height 29
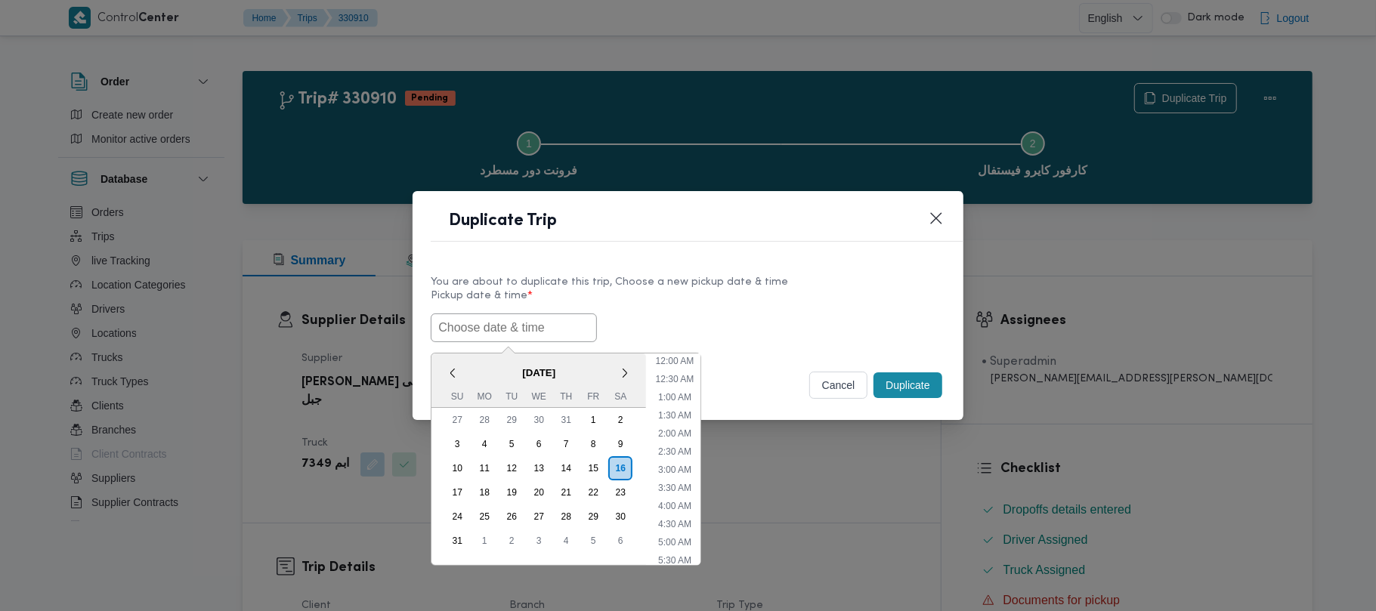
paste input "18/08/2025 7:00AM"
type input "18/08/2025 7:00AM"
click at [680, 302] on label "Pickup date & time *" at bounding box center [688, 301] width 514 height 23
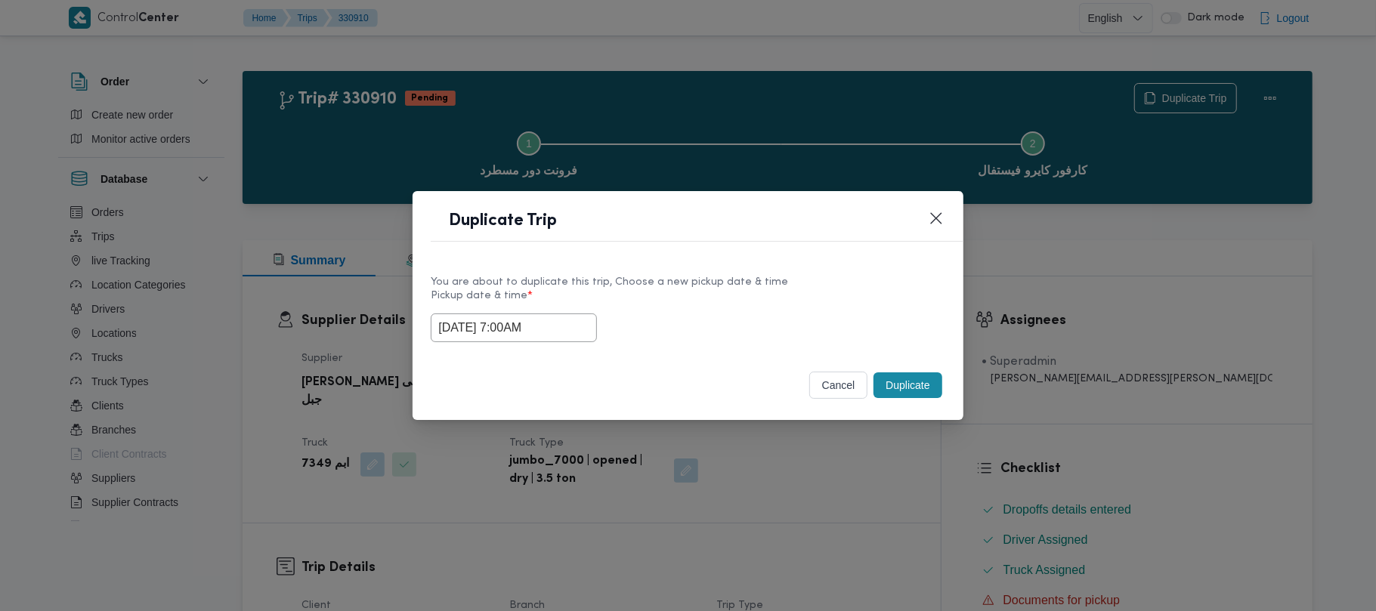
click at [896, 385] on button "Duplicate" at bounding box center [908, 386] width 68 height 26
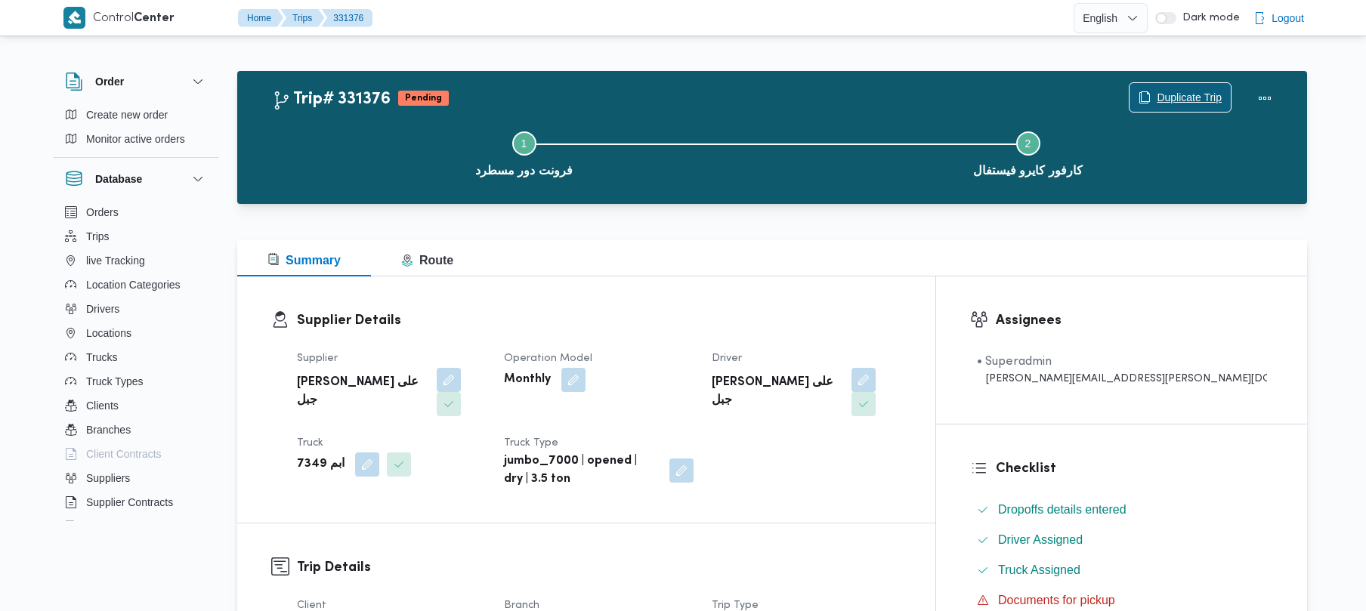
click at [1140, 101] on icon "button" at bounding box center [1144, 97] width 9 height 11
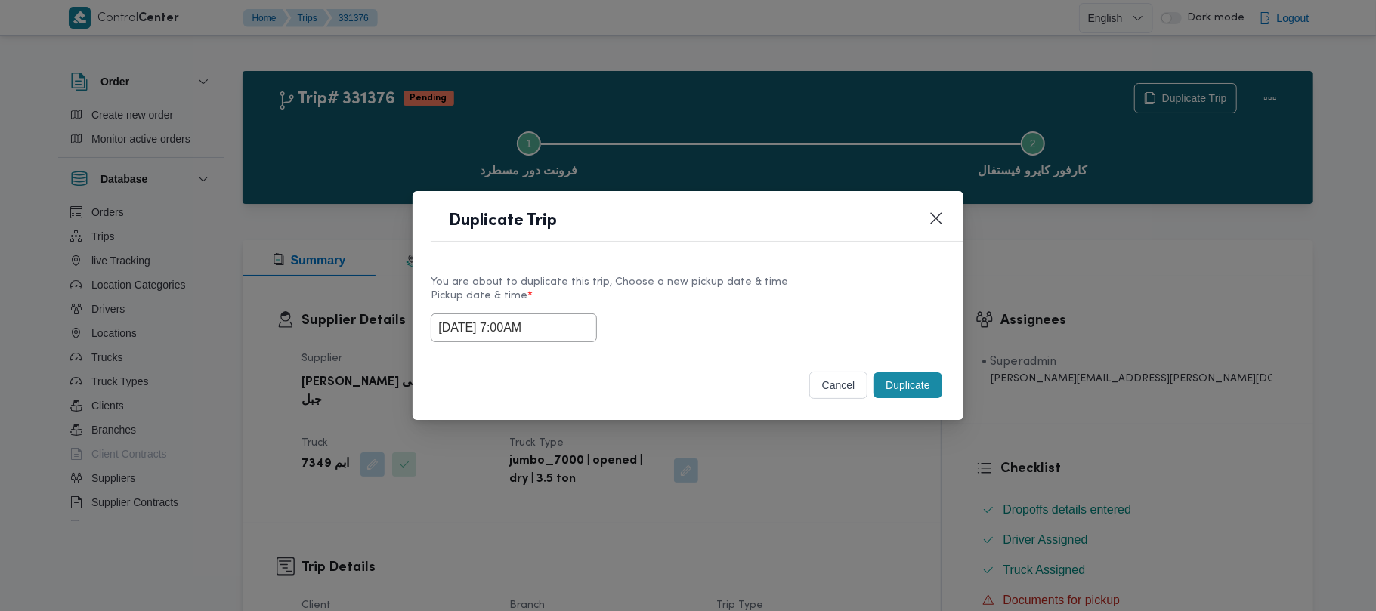
click at [576, 328] on input "18/08/2025 7:00AM" at bounding box center [514, 328] width 166 height 29
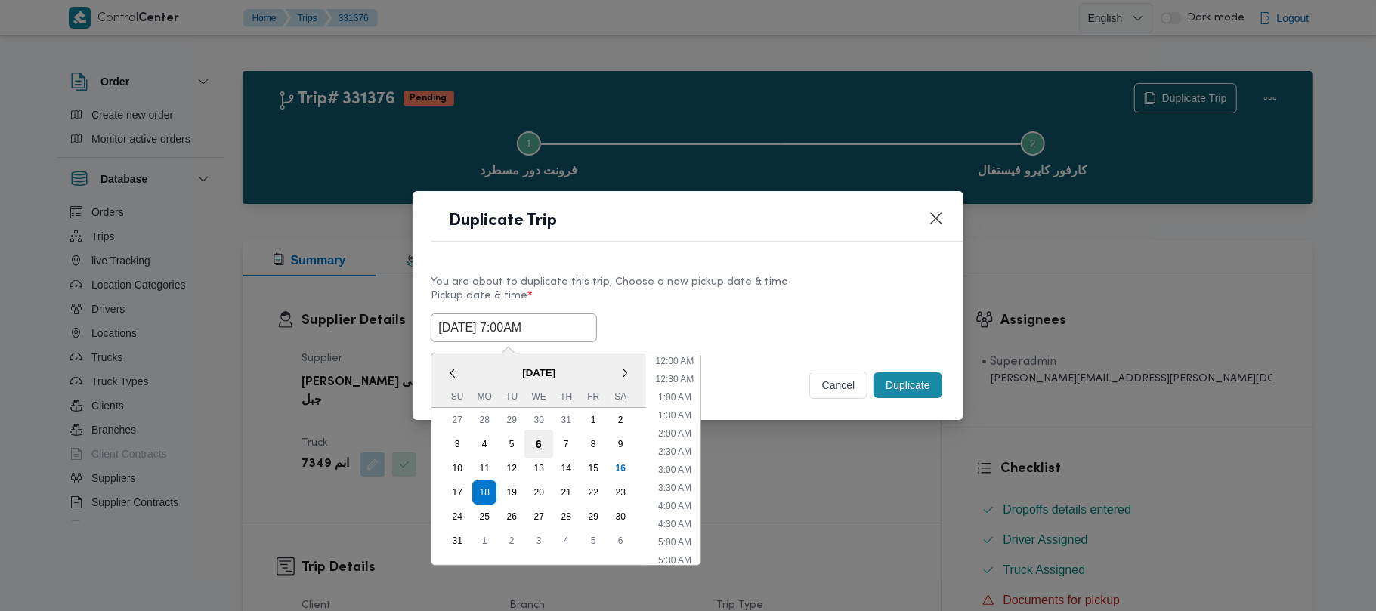
scroll to position [158, 0]
click at [509, 503] on div "26" at bounding box center [511, 517] width 29 height 29
click at [515, 487] on div "19" at bounding box center [511, 492] width 29 height 29
type input "19/08/2025 7:00AM"
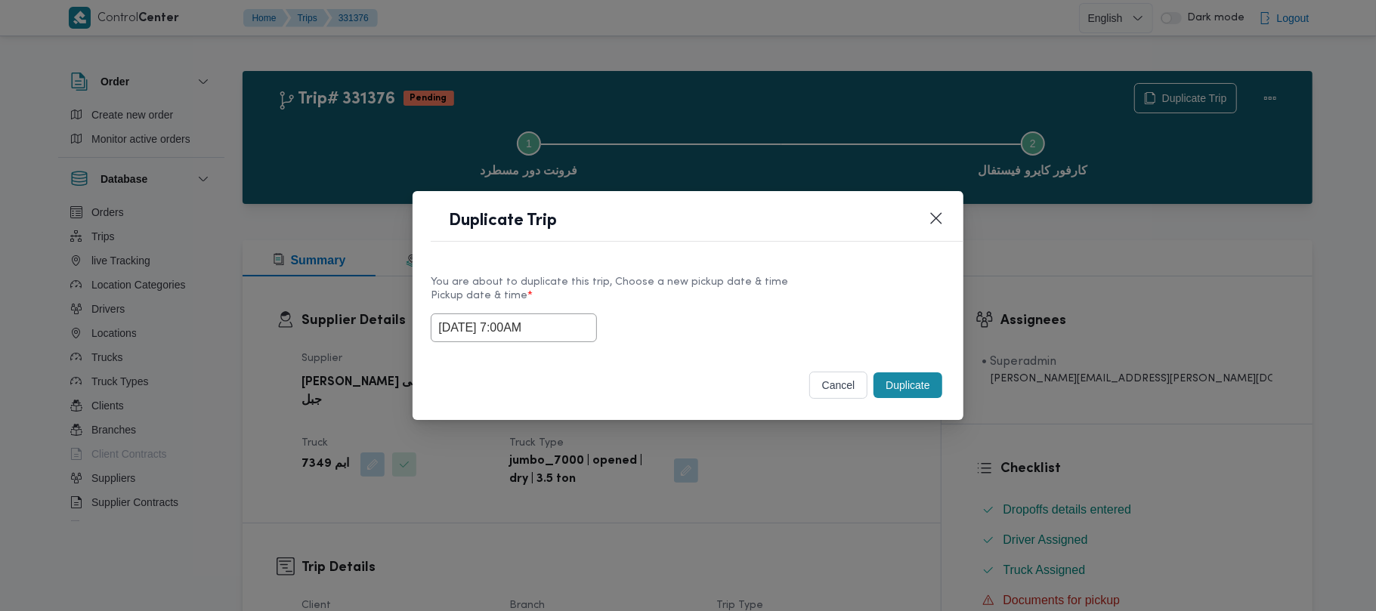
click at [763, 290] on label "Pickup date & time *" at bounding box center [688, 301] width 514 height 23
click at [920, 391] on button "Duplicate" at bounding box center [908, 386] width 68 height 26
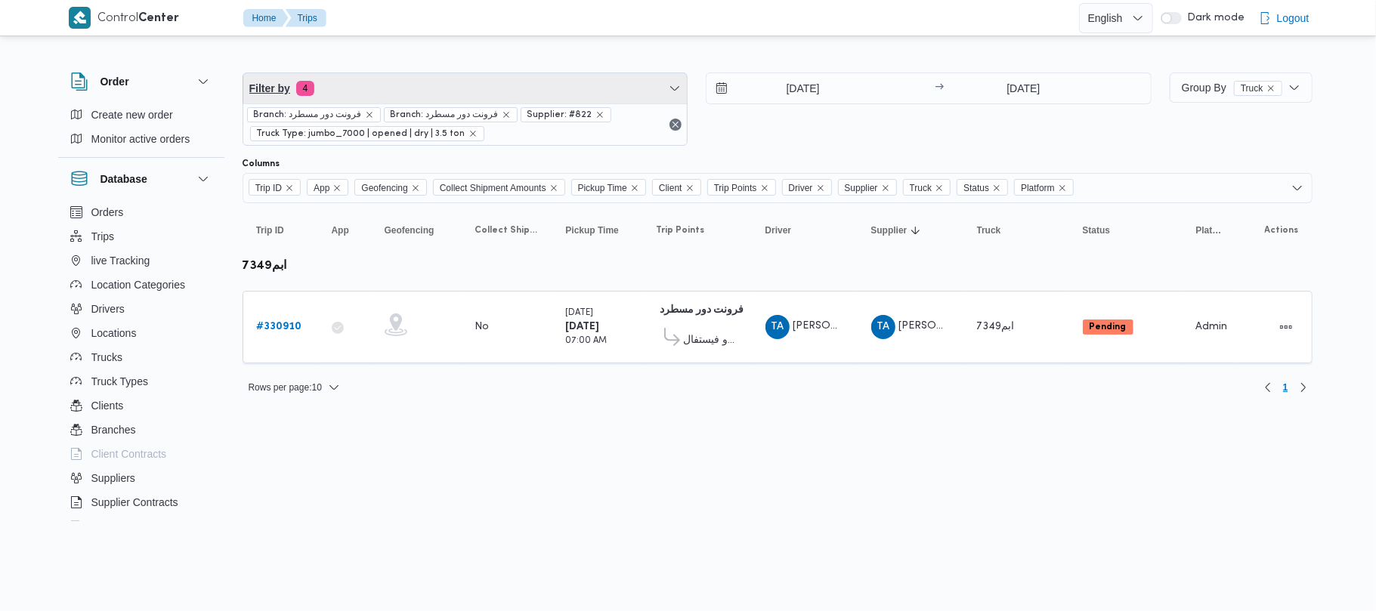
click at [419, 79] on span "Filter by 4" at bounding box center [465, 88] width 444 height 30
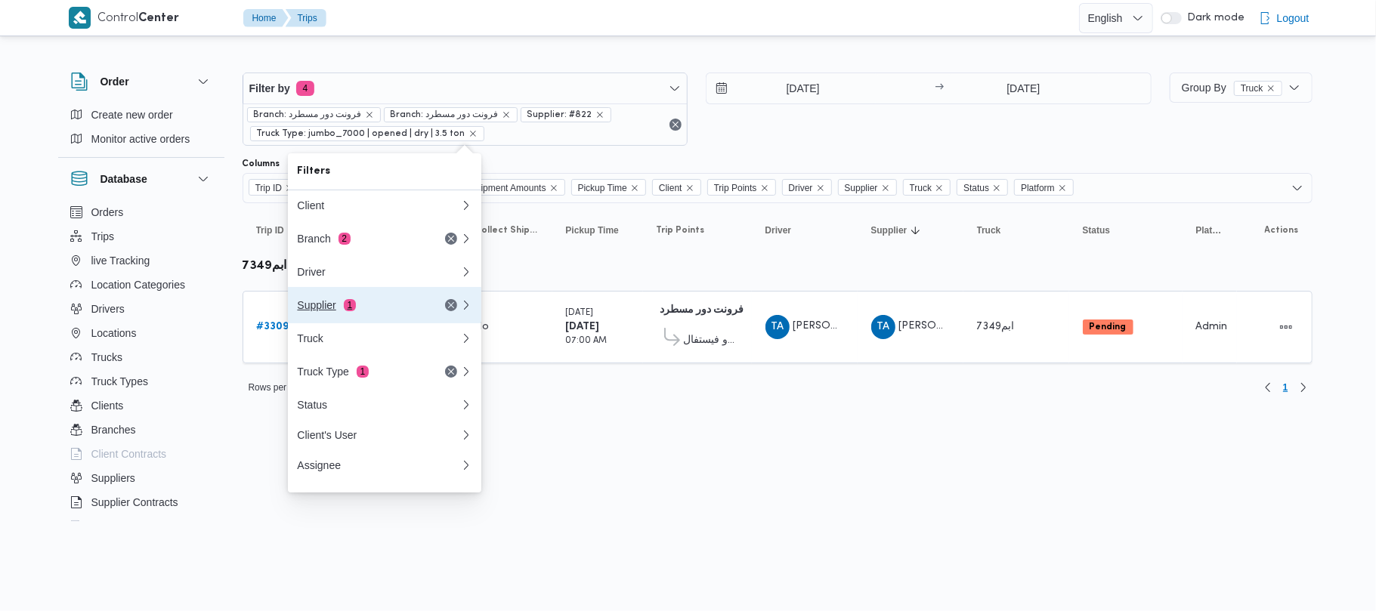
click at [345, 321] on button "Supplier 1" at bounding box center [384, 305] width 193 height 36
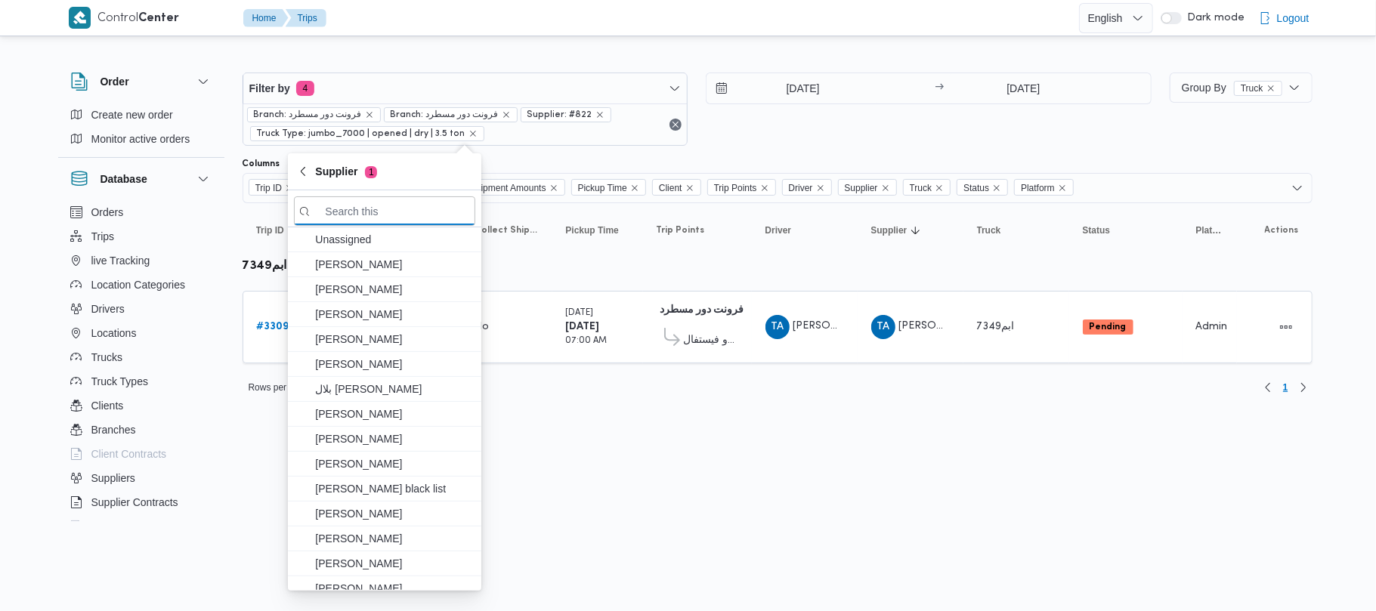
paste input "شبل"
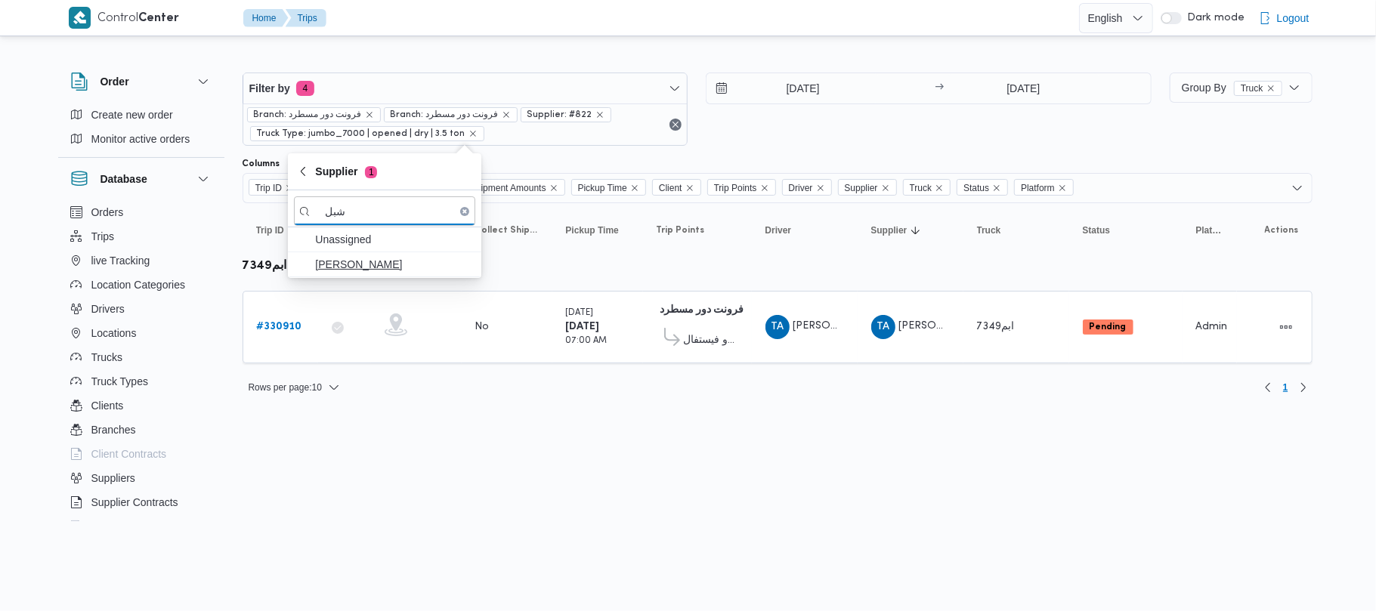
type input "شبل"
click at [364, 262] on span "[PERSON_NAME]" at bounding box center [393, 264] width 157 height 18
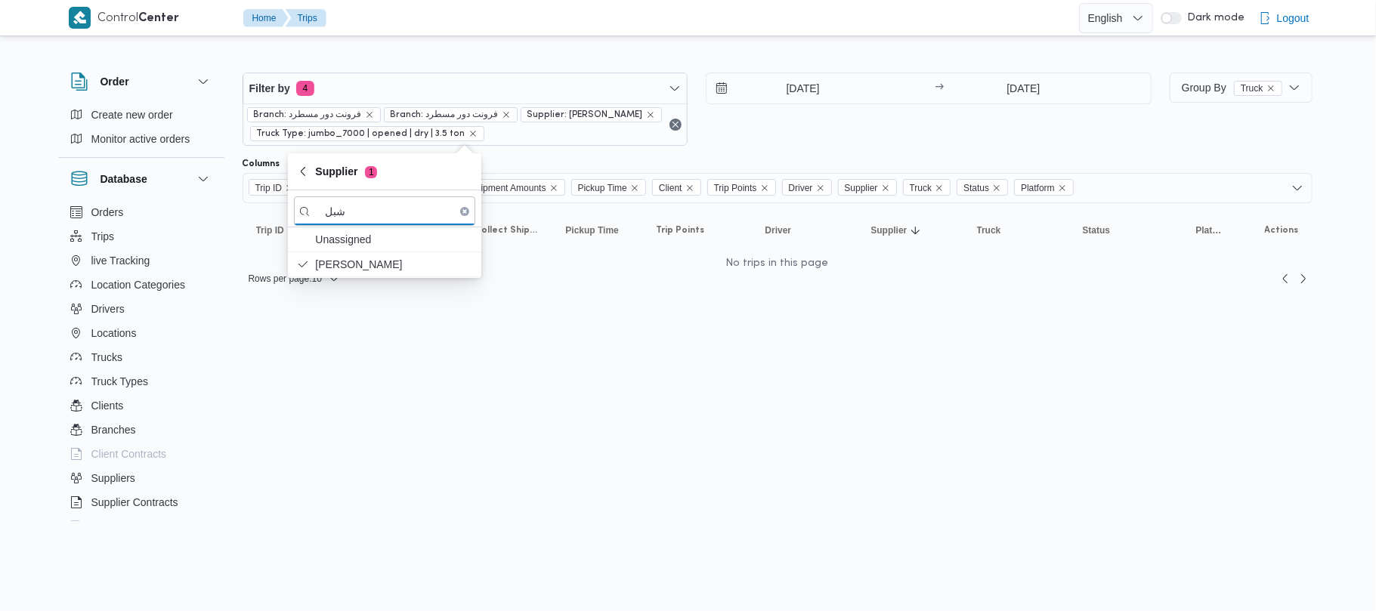
click at [856, 150] on div "Filter by 4 Branch: فرونت دور مسطرد Branch: فرونت دور مسطرد Supplier: محمد شبل …" at bounding box center [697, 108] width 927 height 91
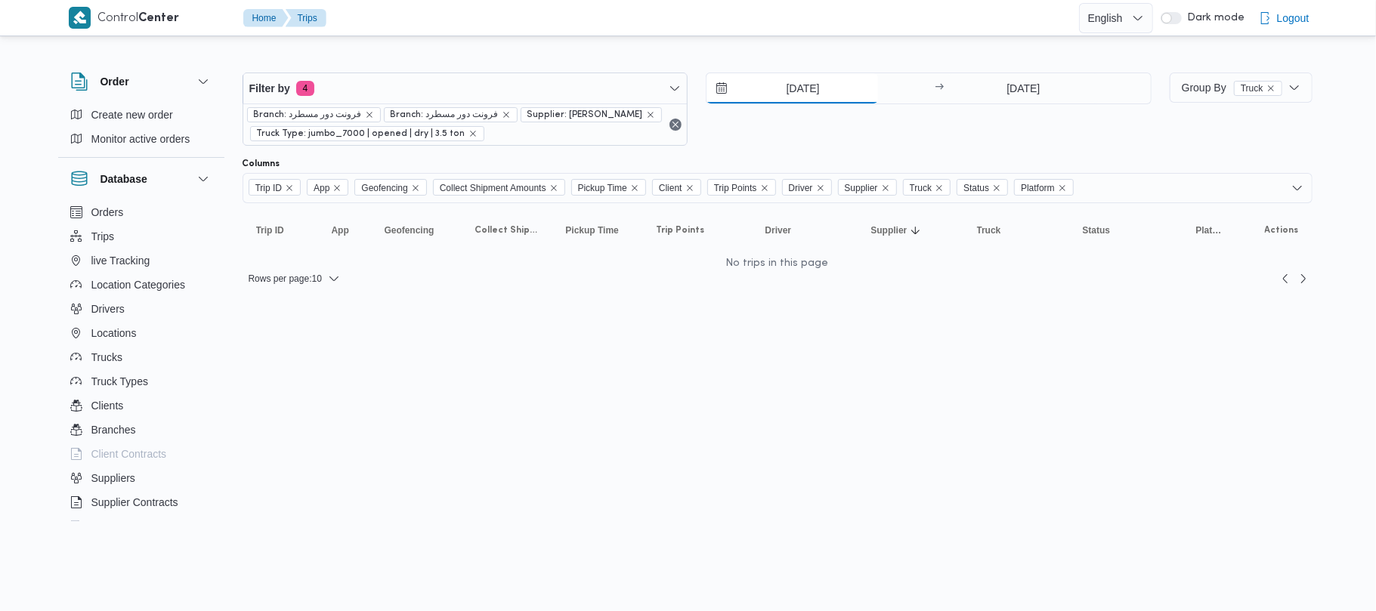
click at [820, 92] on input "17/8/2025" at bounding box center [793, 88] width 172 height 30
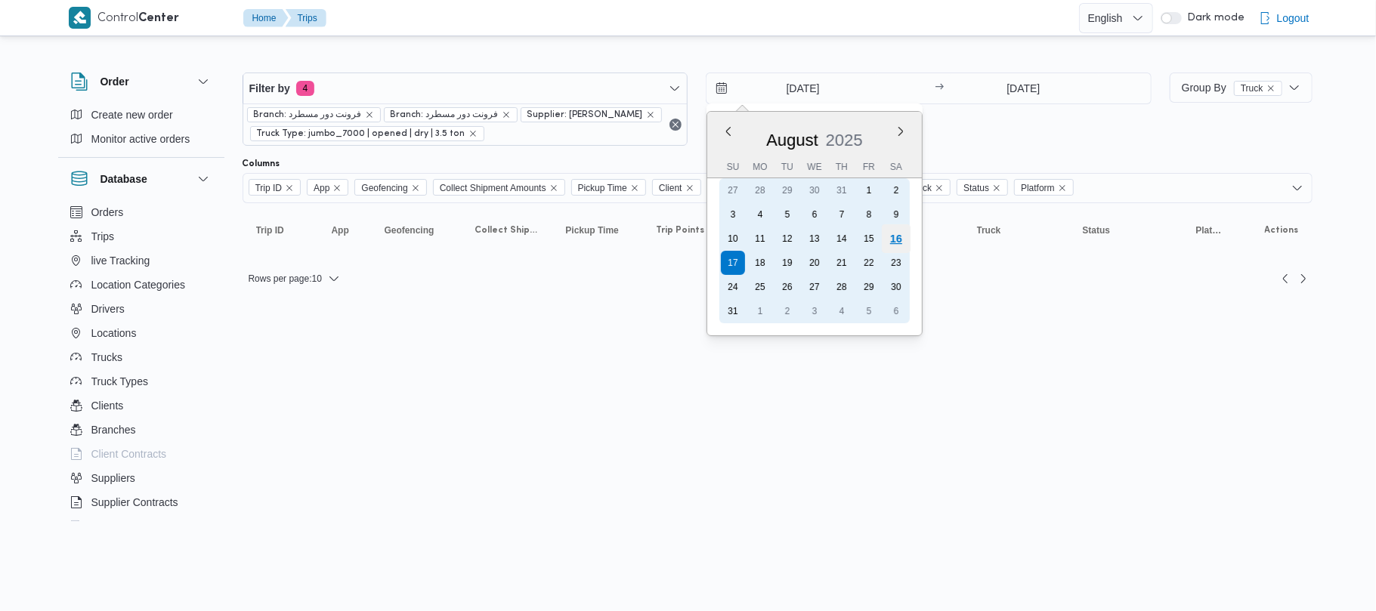
click at [895, 243] on div "16" at bounding box center [896, 238] width 29 height 29
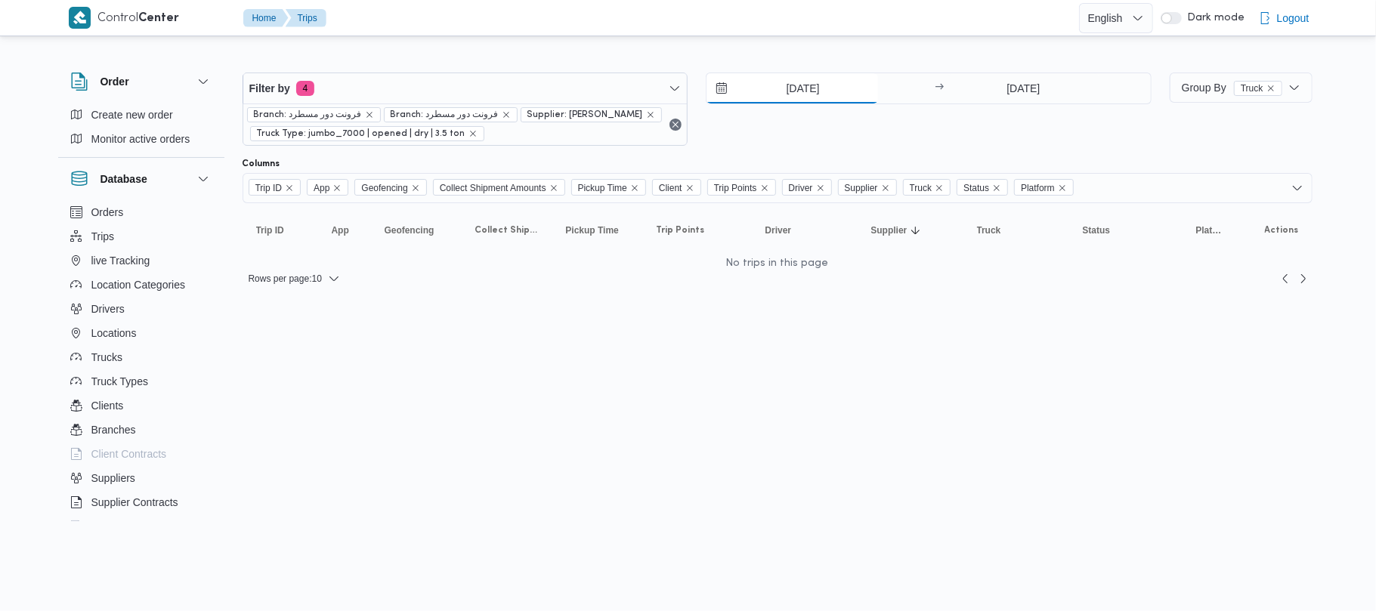
click at [781, 92] on input "16/8/2025" at bounding box center [793, 88] width 172 height 30
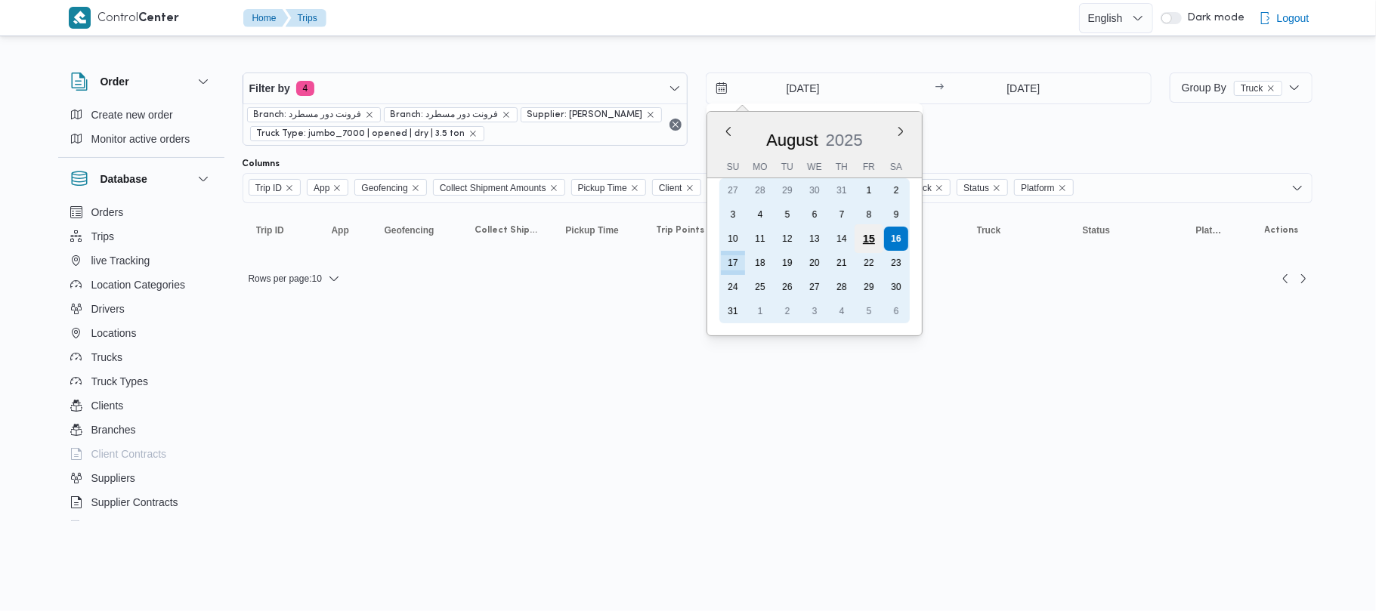
click at [860, 240] on div "15" at bounding box center [869, 238] width 29 height 29
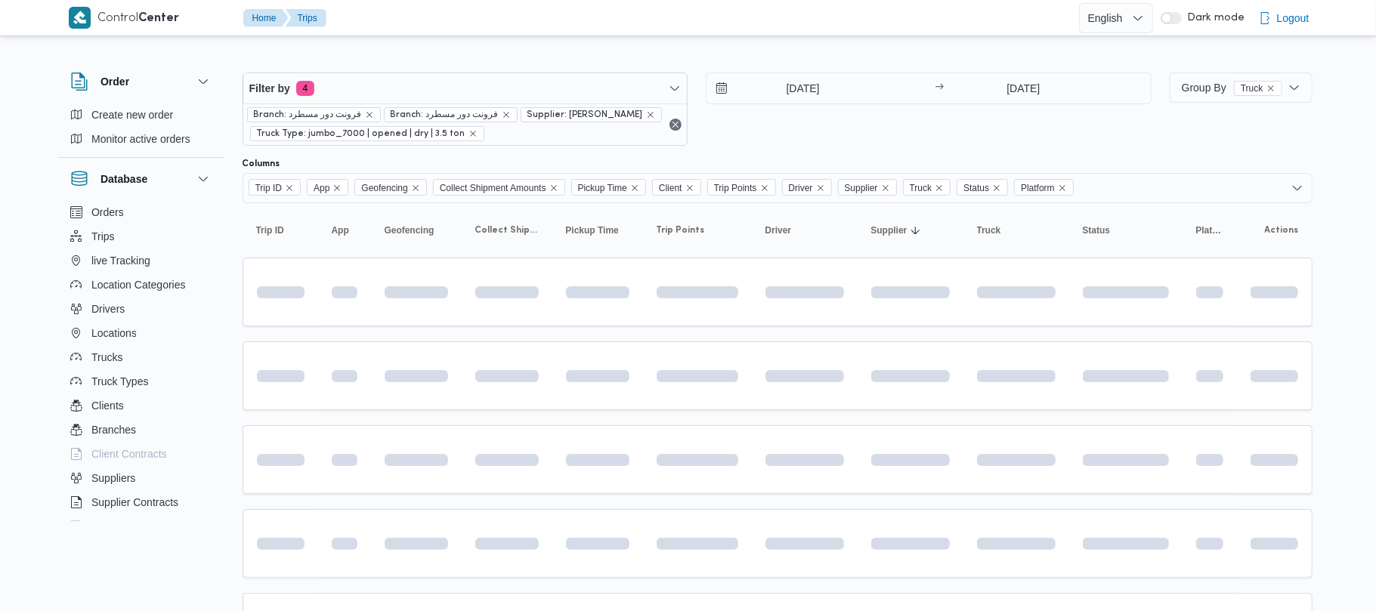
click at [868, 133] on div "15/8/2025 → 17/8/2025" at bounding box center [929, 109] width 446 height 73
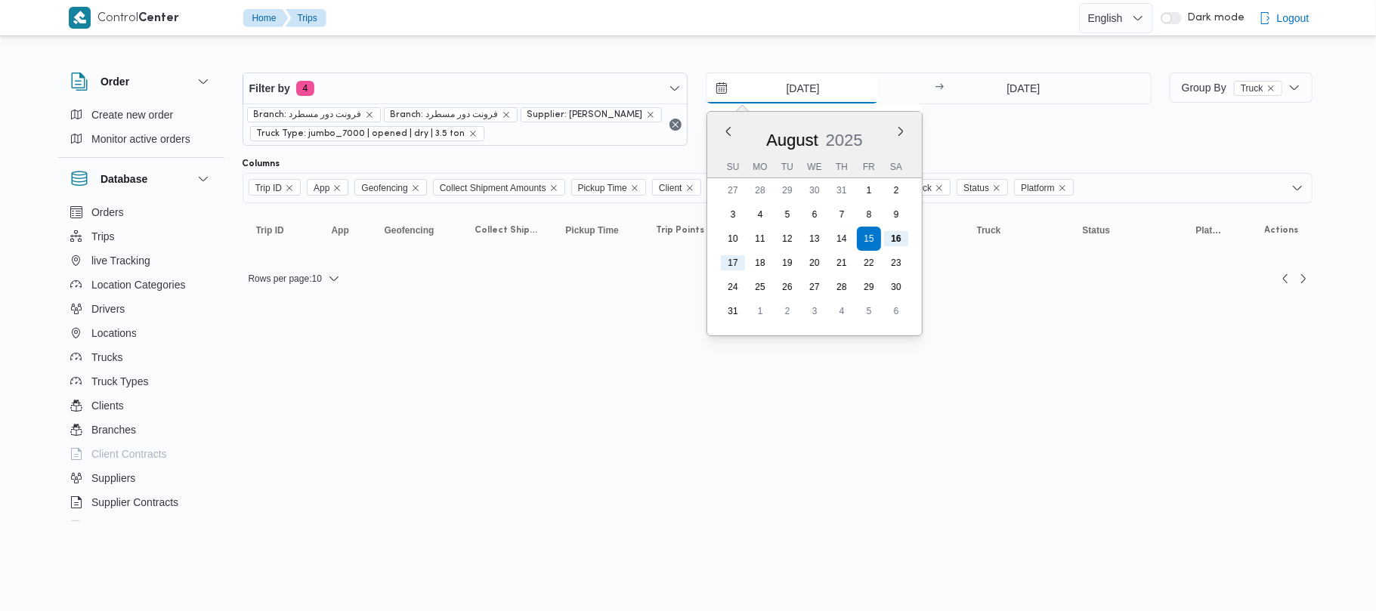
click at [798, 91] on input "15/8/2025" at bounding box center [793, 88] width 172 height 30
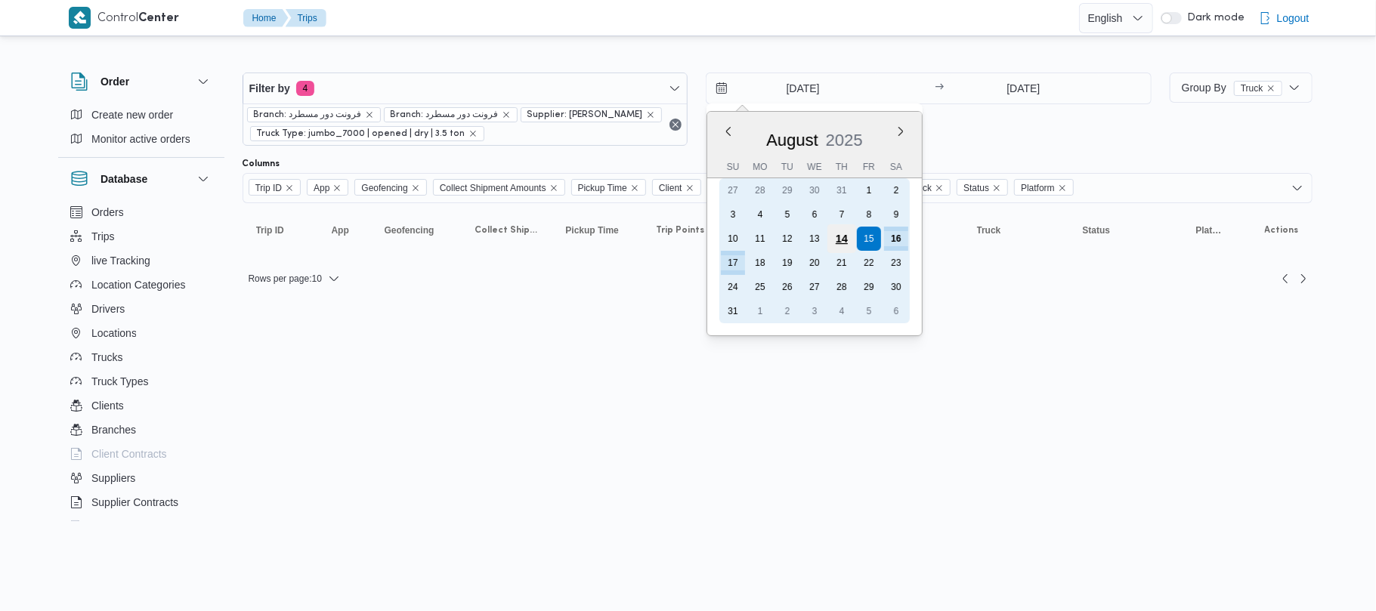
click at [850, 240] on div "14" at bounding box center [842, 238] width 29 height 29
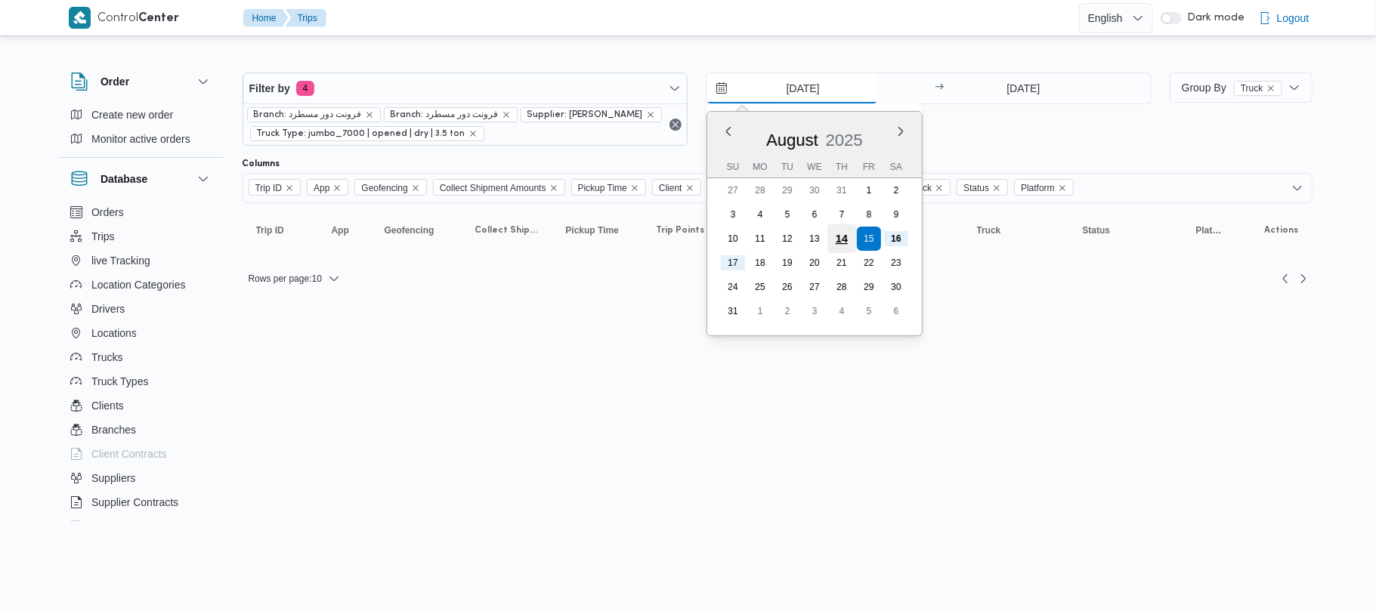
type input "14/8/2025"
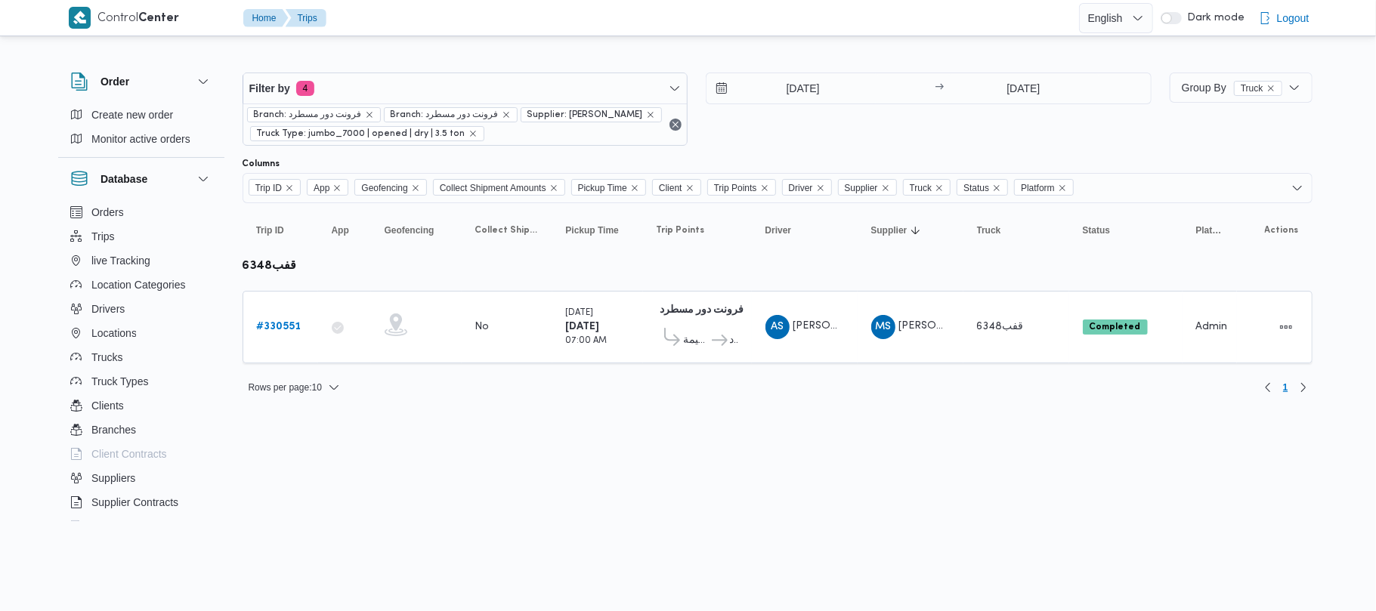
click at [840, 122] on div "14/8/2025 → 17/8/2025" at bounding box center [929, 109] width 446 height 73
click at [282, 325] on b "# 330551" at bounding box center [279, 327] width 45 height 10
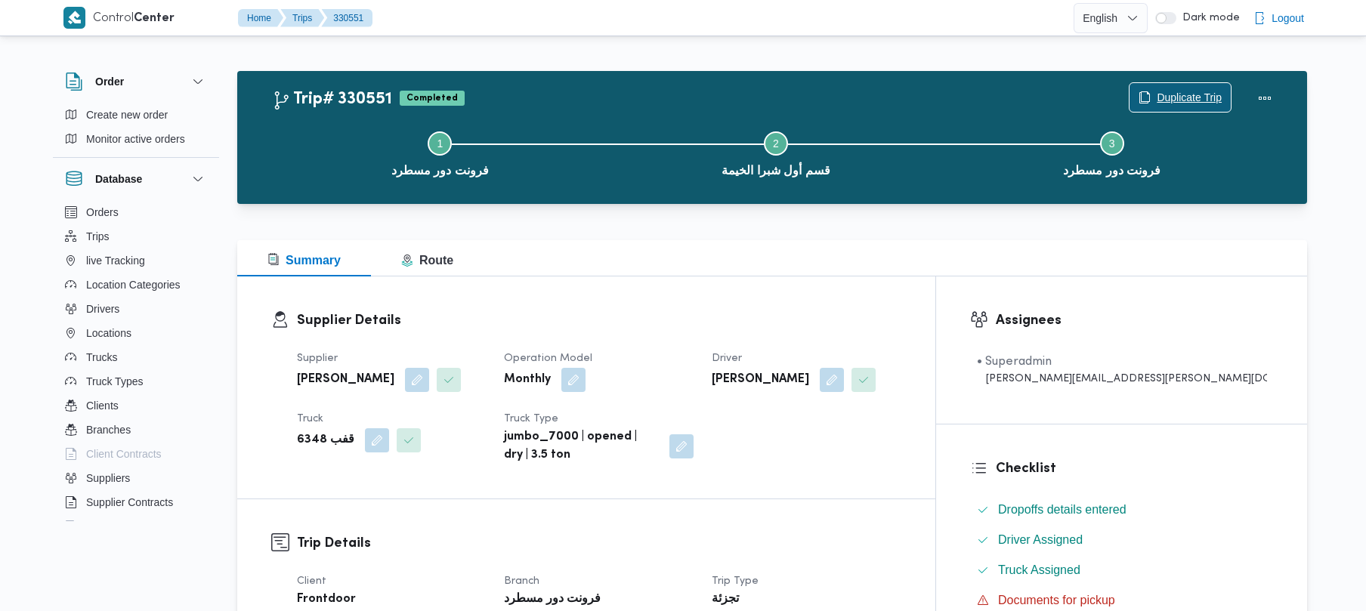
click at [1170, 97] on span "Duplicate Trip" at bounding box center [1189, 97] width 65 height 18
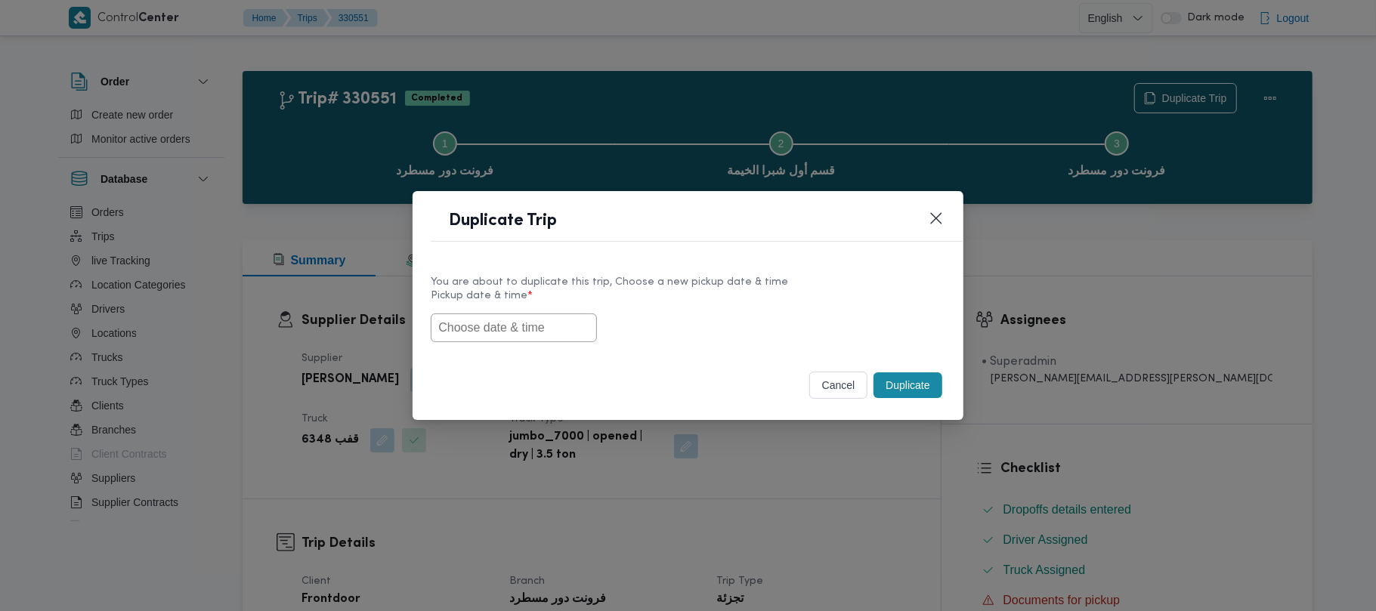
click at [515, 315] on input "text" at bounding box center [514, 328] width 166 height 29
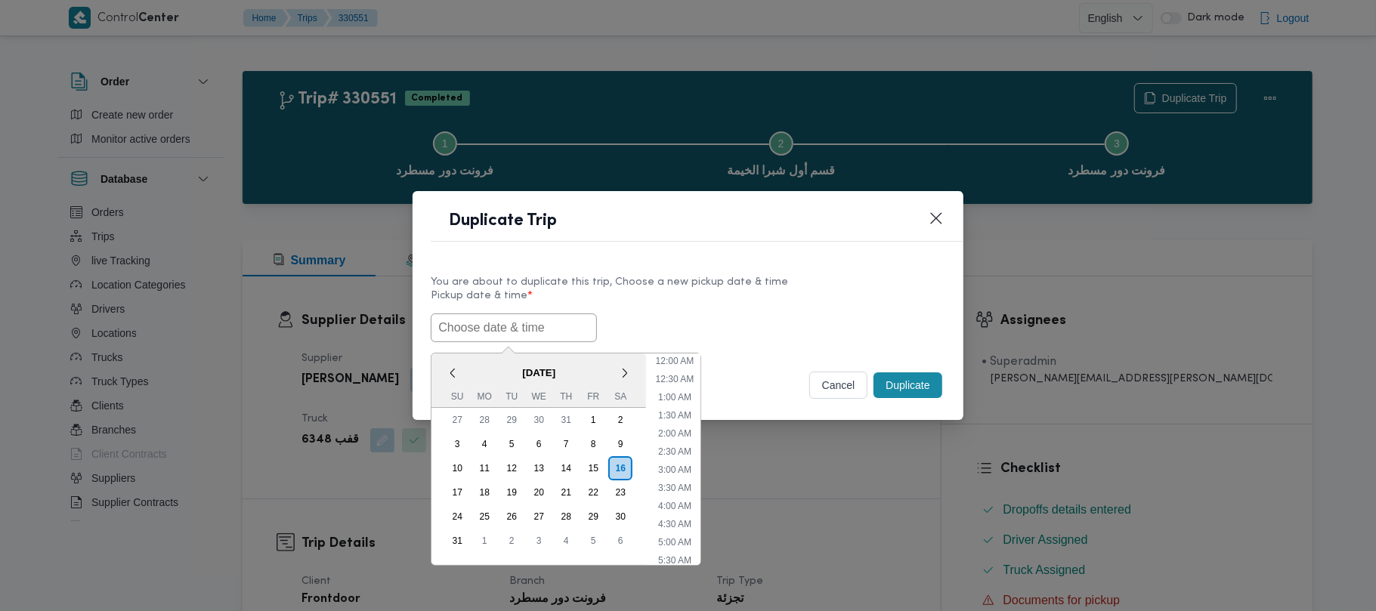
paste input "18/08/2025 7:00AM"
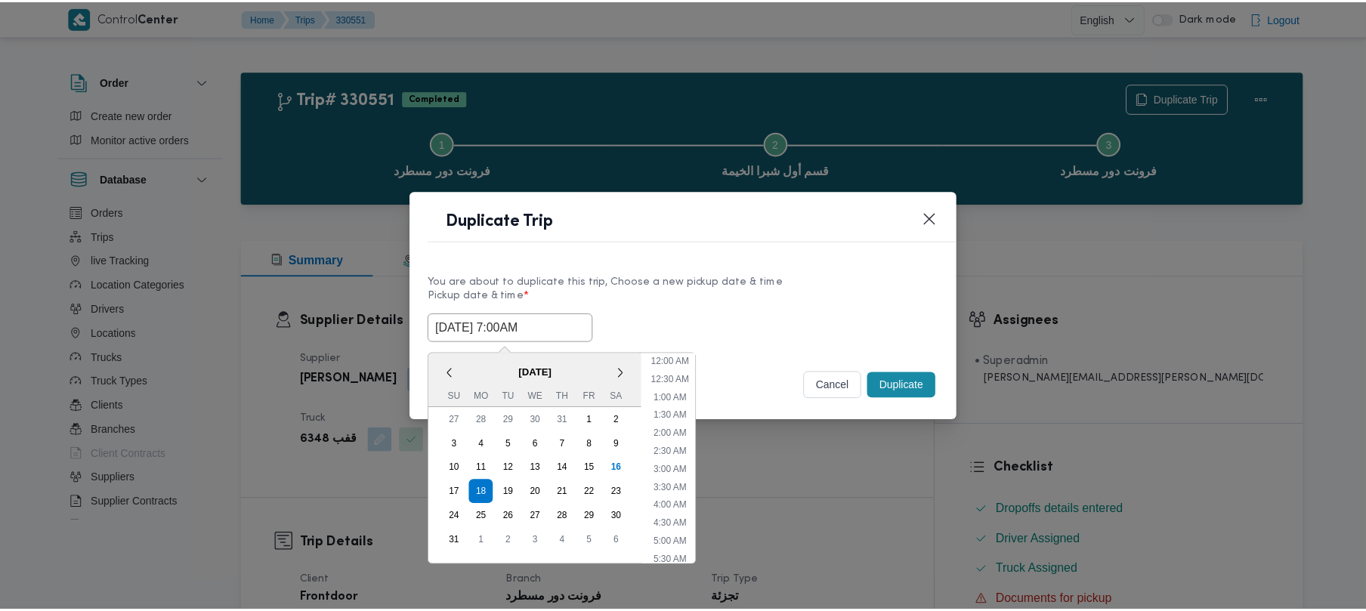
scroll to position [358, 0]
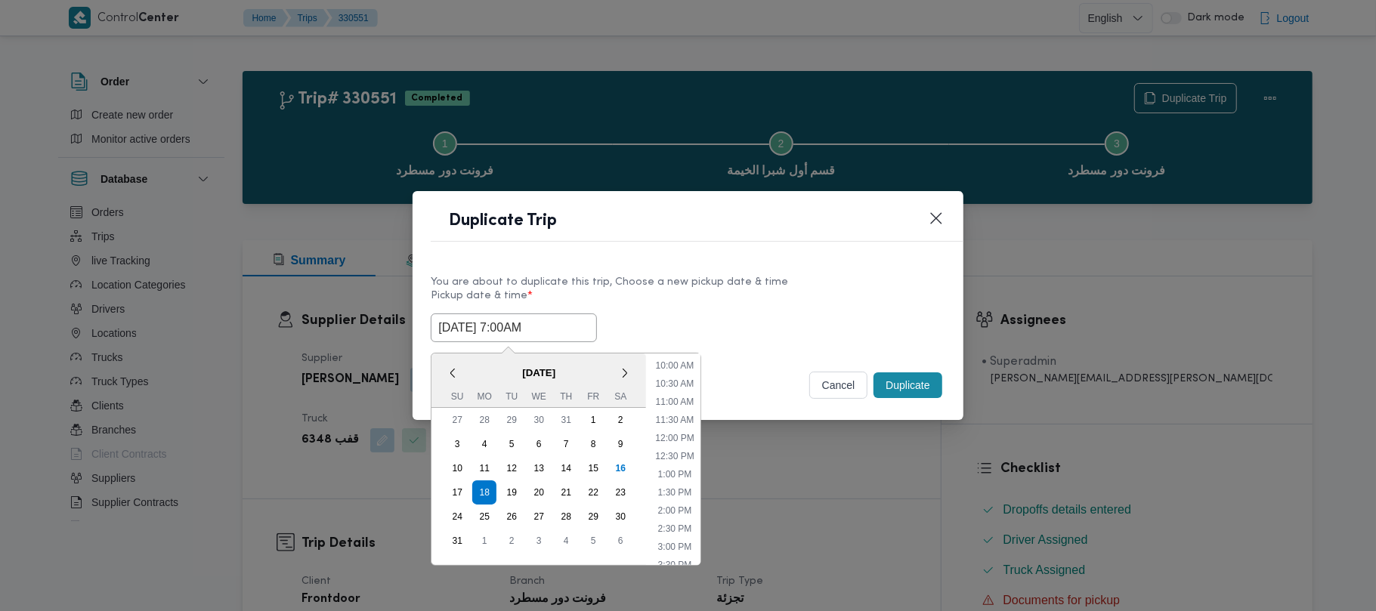
type input "18/08/2025 7:00AM"
click at [662, 293] on label "Pickup date & time *" at bounding box center [688, 301] width 514 height 23
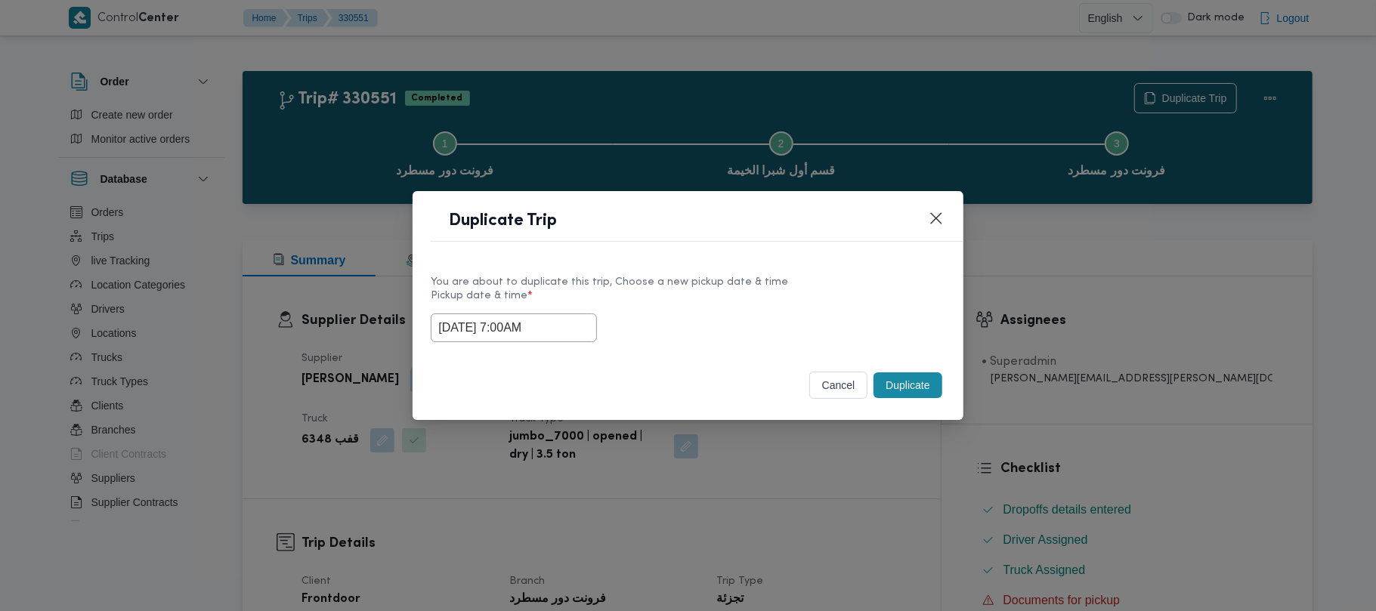
click at [914, 393] on button "Duplicate" at bounding box center [908, 386] width 68 height 26
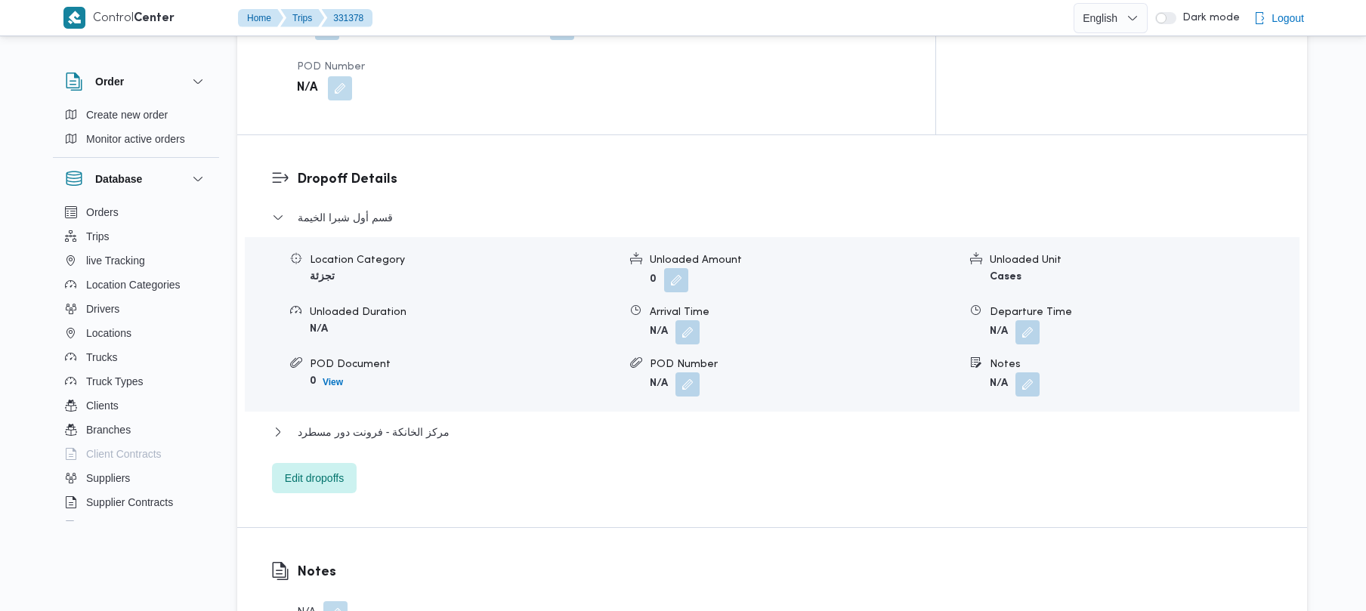
scroll to position [1173, 0]
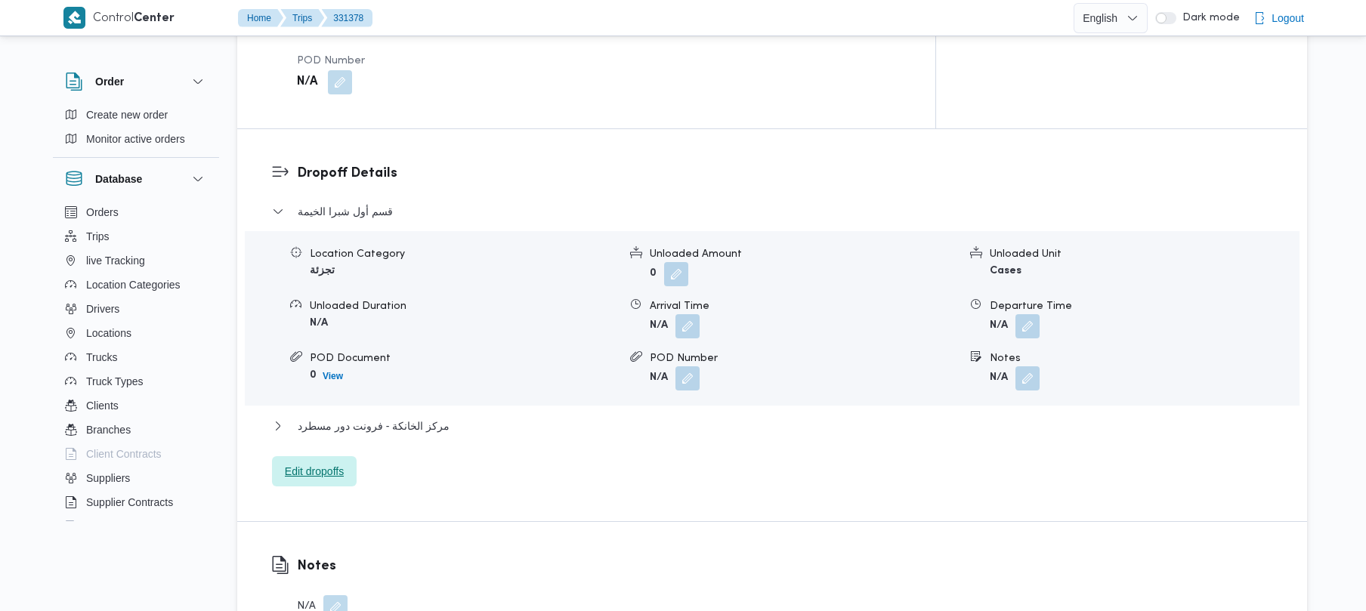
click at [331, 463] on span "Edit dropoffs" at bounding box center [314, 472] width 59 height 18
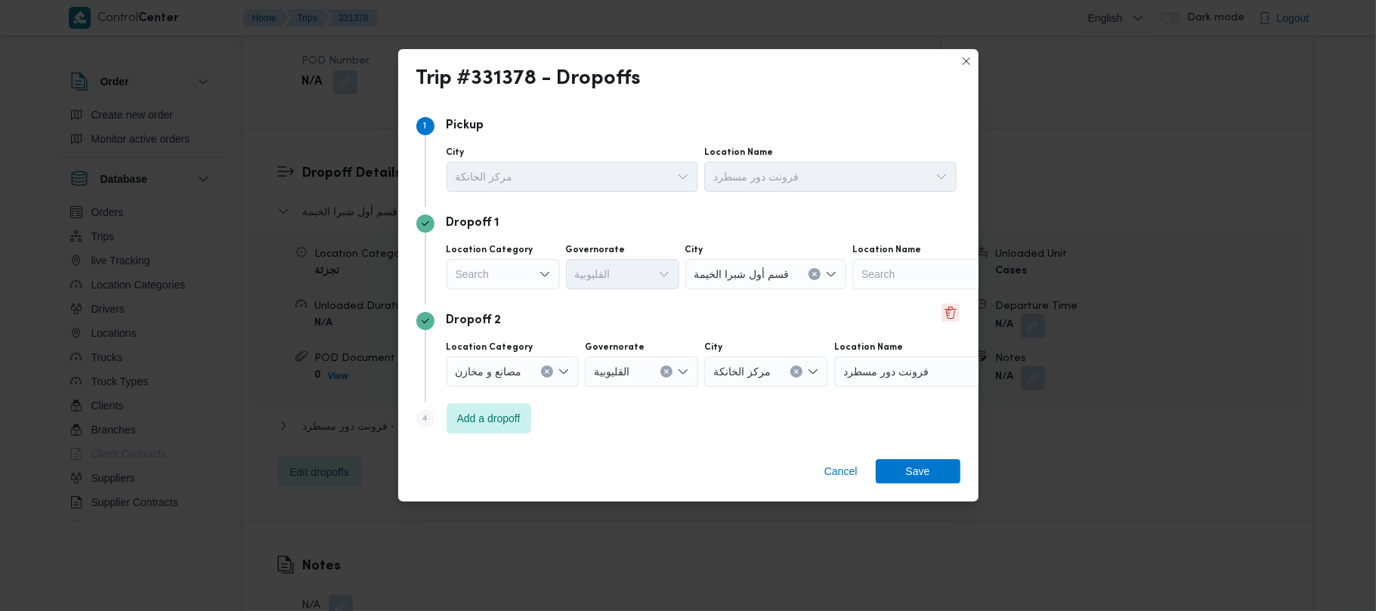
click at [944, 319] on button "Delete" at bounding box center [951, 313] width 18 height 18
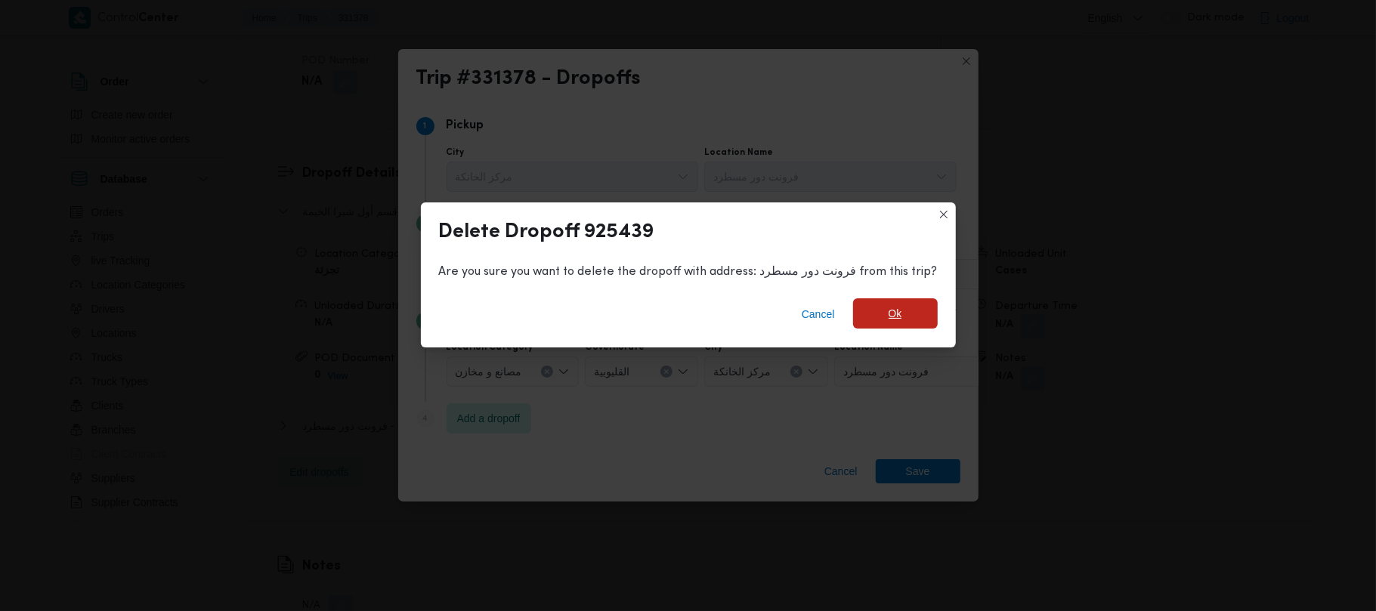
click at [901, 312] on span "Ok" at bounding box center [895, 314] width 85 height 30
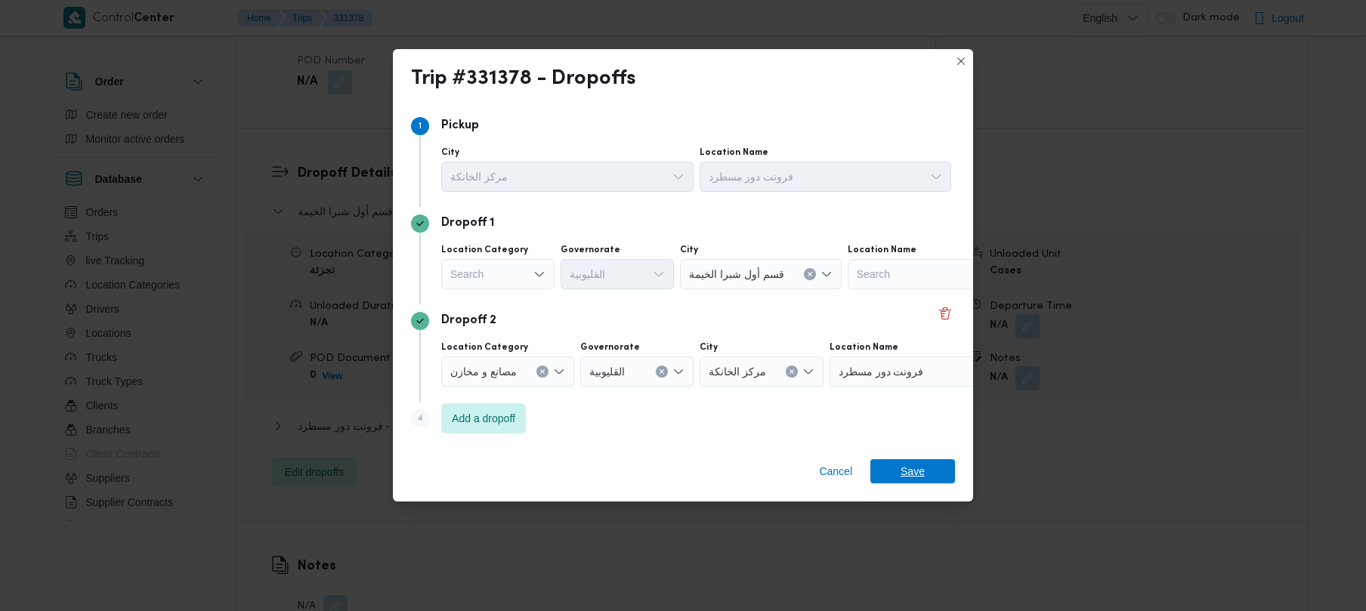
click at [902, 473] on span "Save" at bounding box center [913, 472] width 24 height 24
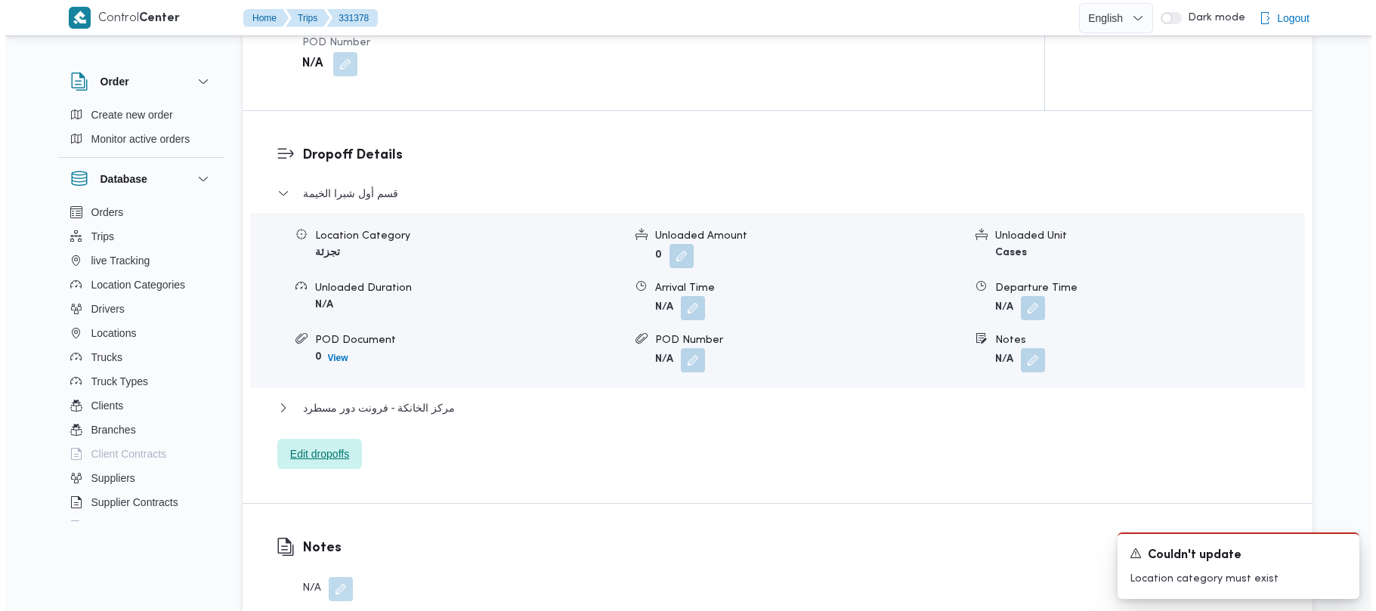
scroll to position [0, 0]
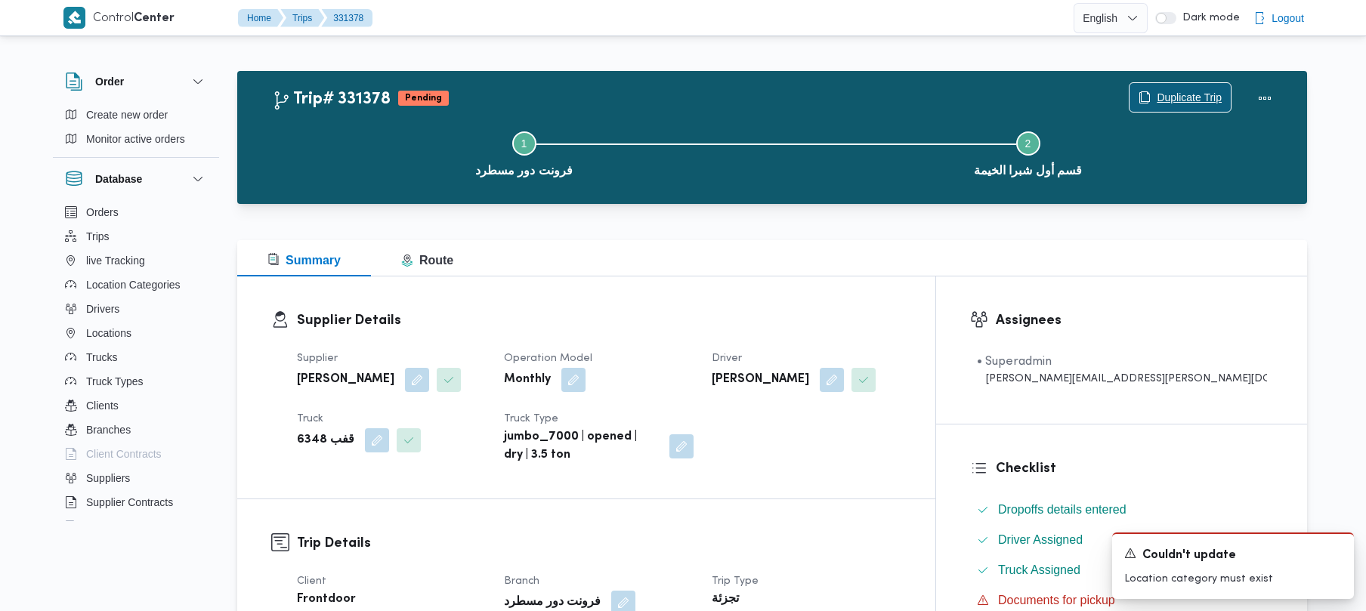
click at [1179, 103] on span "Duplicate Trip" at bounding box center [1189, 97] width 65 height 18
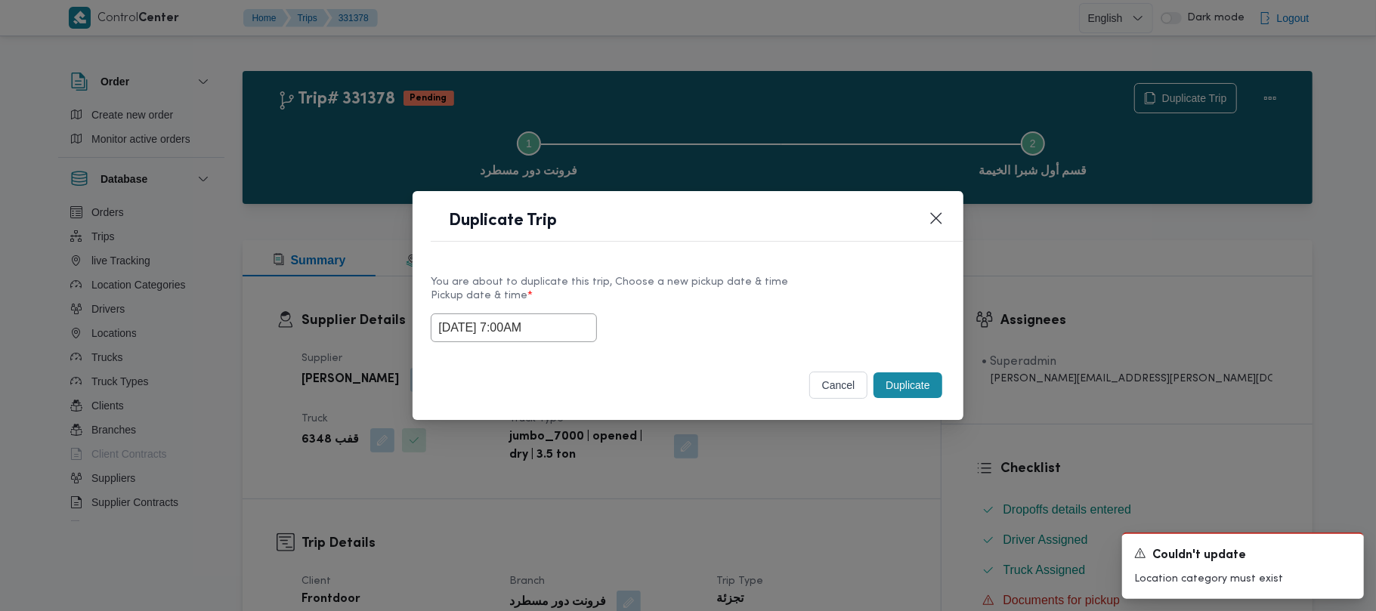
click at [570, 319] on input "18/08/2025 7:00AM" at bounding box center [514, 328] width 166 height 29
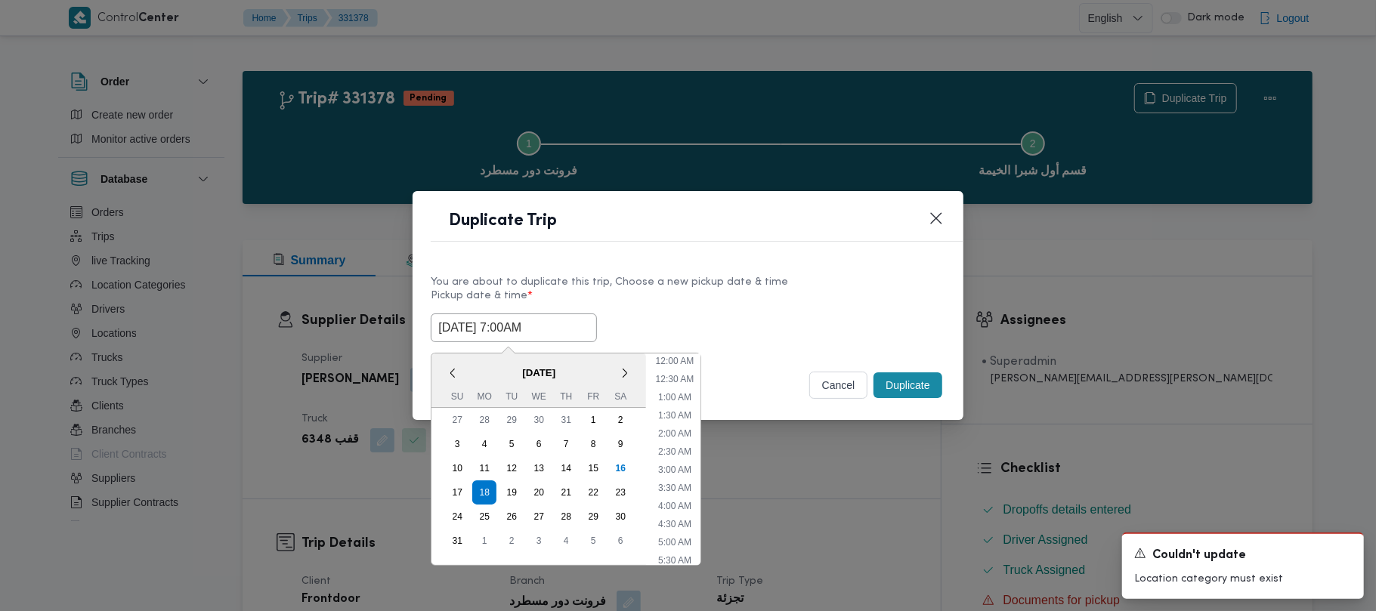
scroll to position [158, 0]
click at [518, 487] on div "19" at bounding box center [511, 492] width 29 height 29
type input "19/08/2025 7:00AM"
drag, startPoint x: 699, startPoint y: 309, endPoint x: 723, endPoint y: 315, distance: 24.9
click at [703, 310] on div "Pickup date & time * 19/08/2025 7:00AM < August 2025 > Su Mo Tu We Th Fr Sa 27 …" at bounding box center [688, 316] width 514 height 52
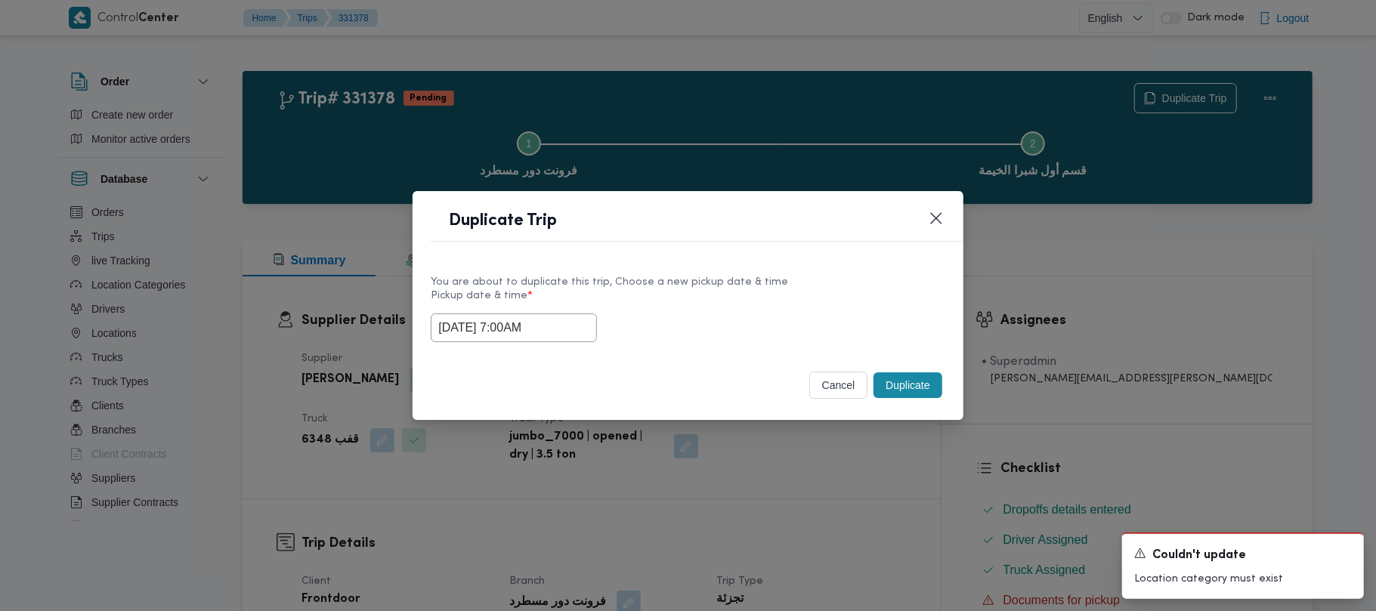
click at [908, 396] on button "Duplicate" at bounding box center [908, 386] width 68 height 26
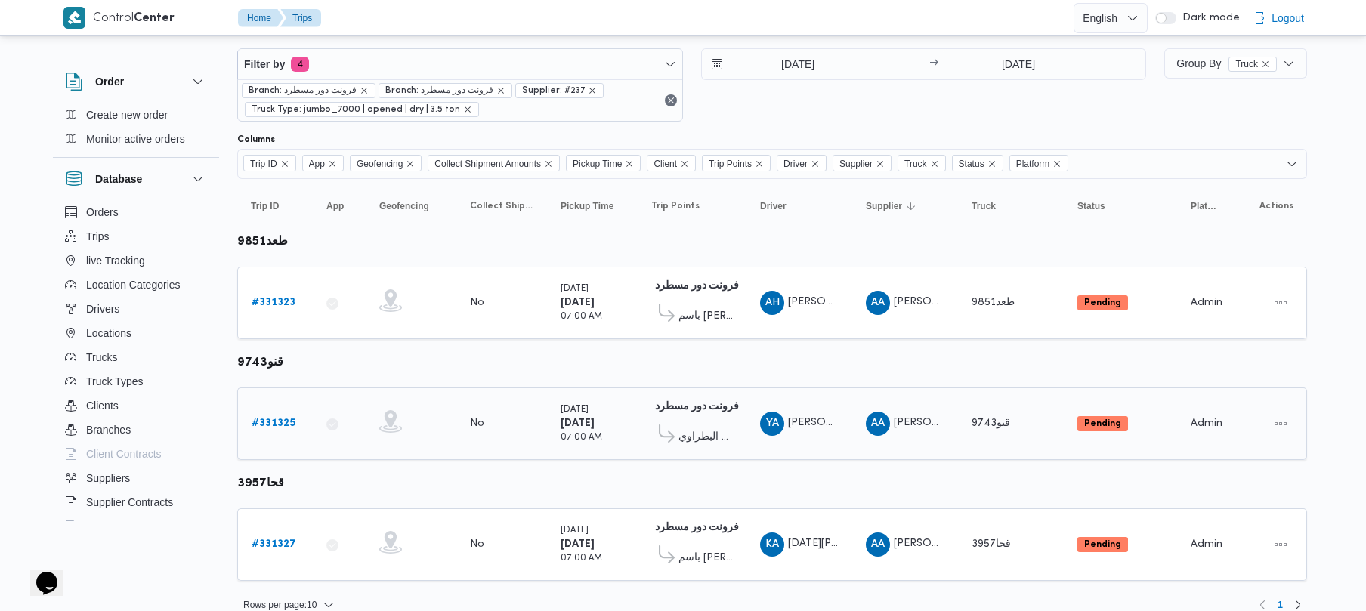
scroll to position [47, 0]
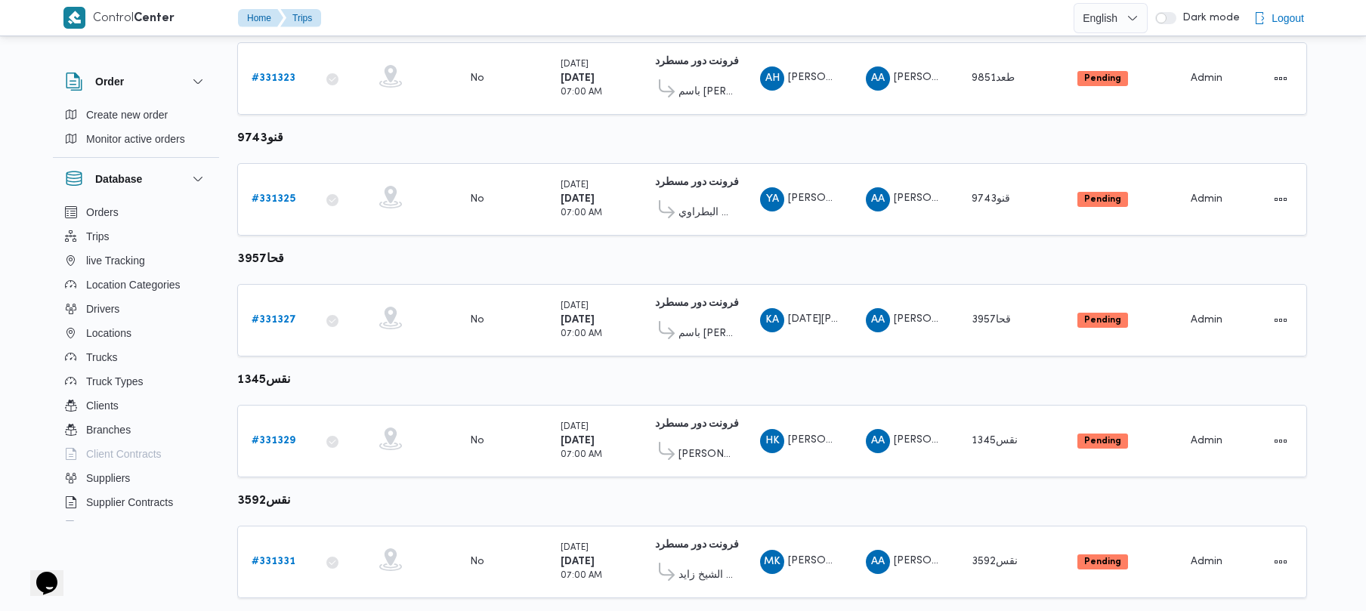
scroll to position [289, 0]
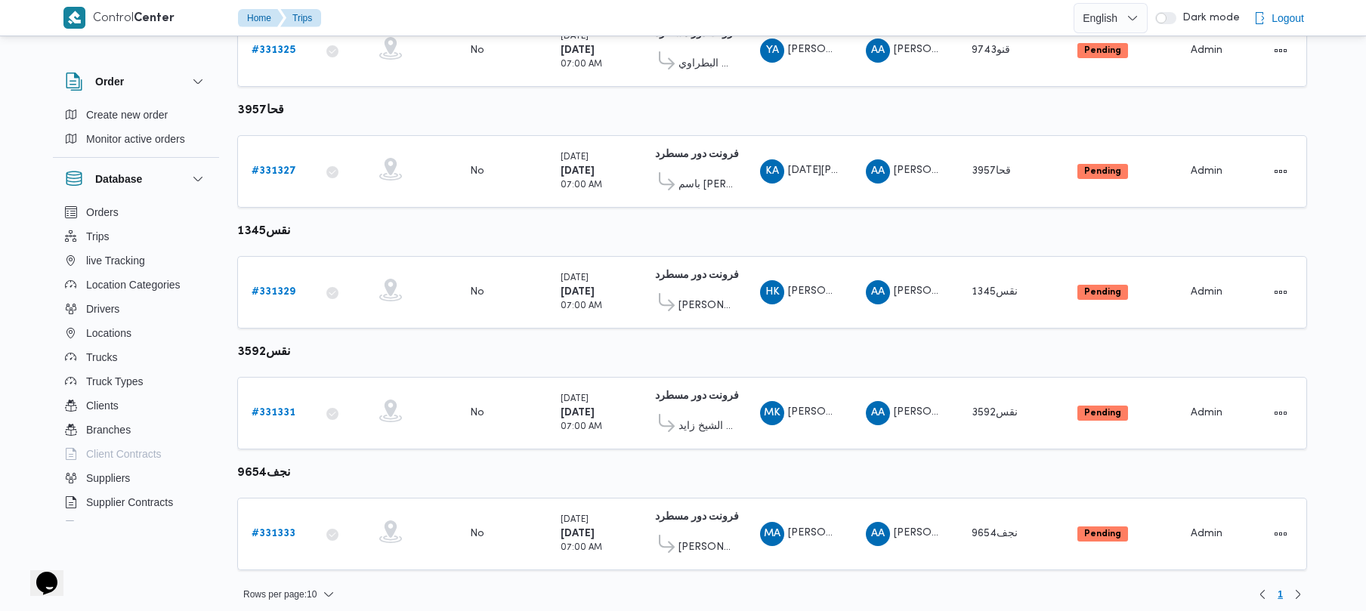
scroll to position [410, 0]
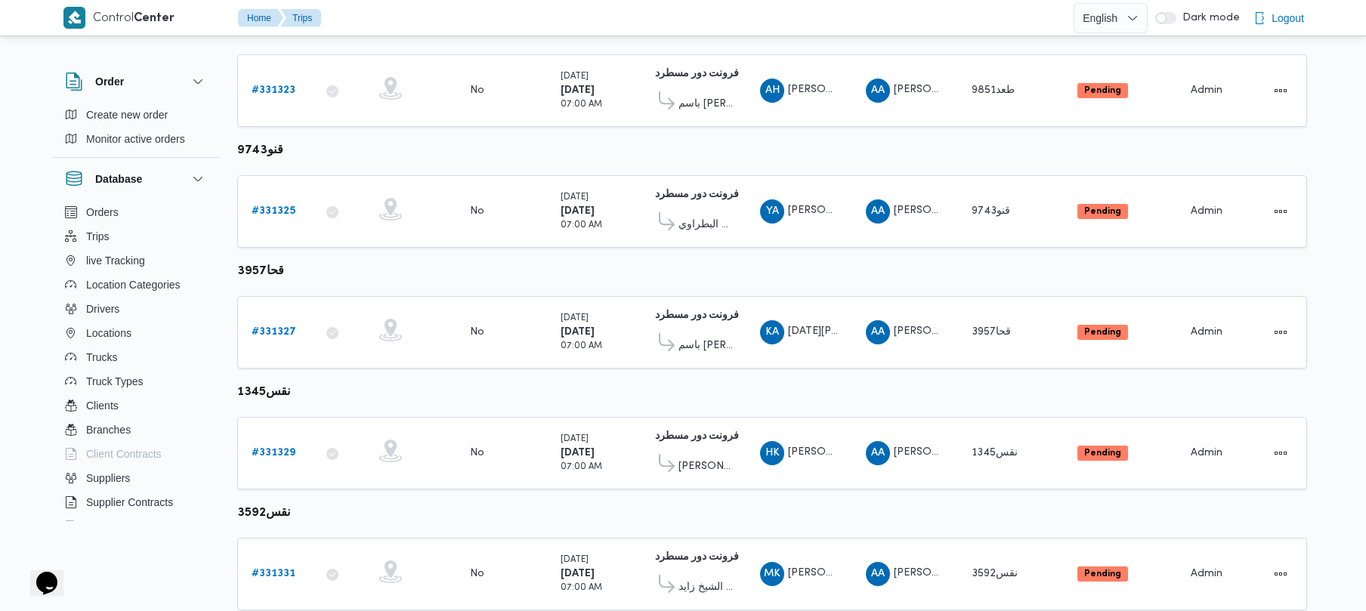
click at [1357, 252] on div "Control Center Home Trips English عربي Dark mode Logout Order Create new order …" at bounding box center [683, 389] width 1366 height 1253
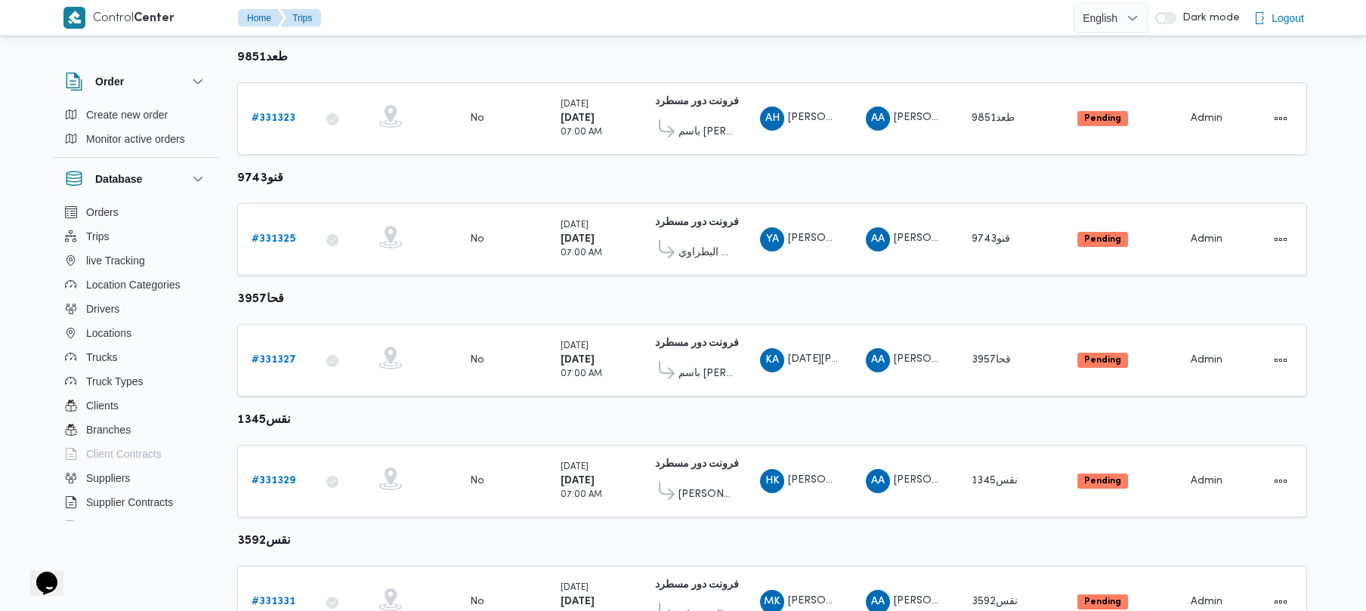
drag, startPoint x: 1356, startPoint y: 246, endPoint x: 1354, endPoint y: 230, distance: 16.7
click at [1354, 230] on div "Control Center Home Trips English عربي Dark mode Logout Order Create new order …" at bounding box center [683, 417] width 1366 height 1253
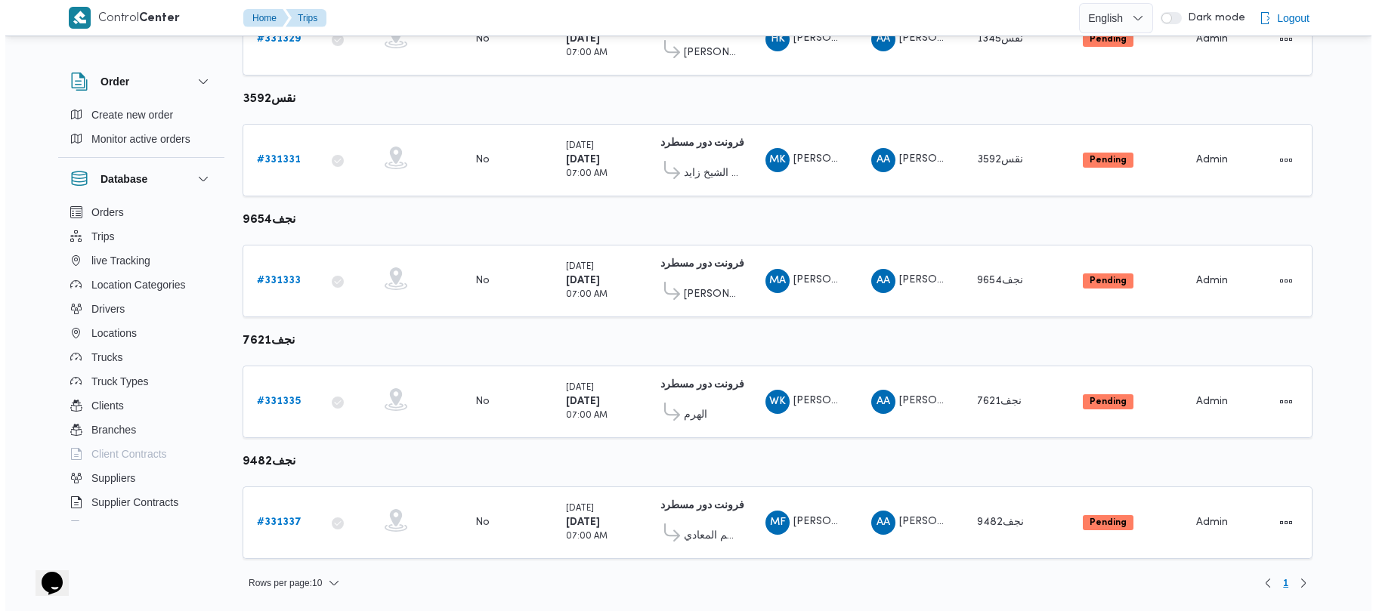
scroll to position [0, 0]
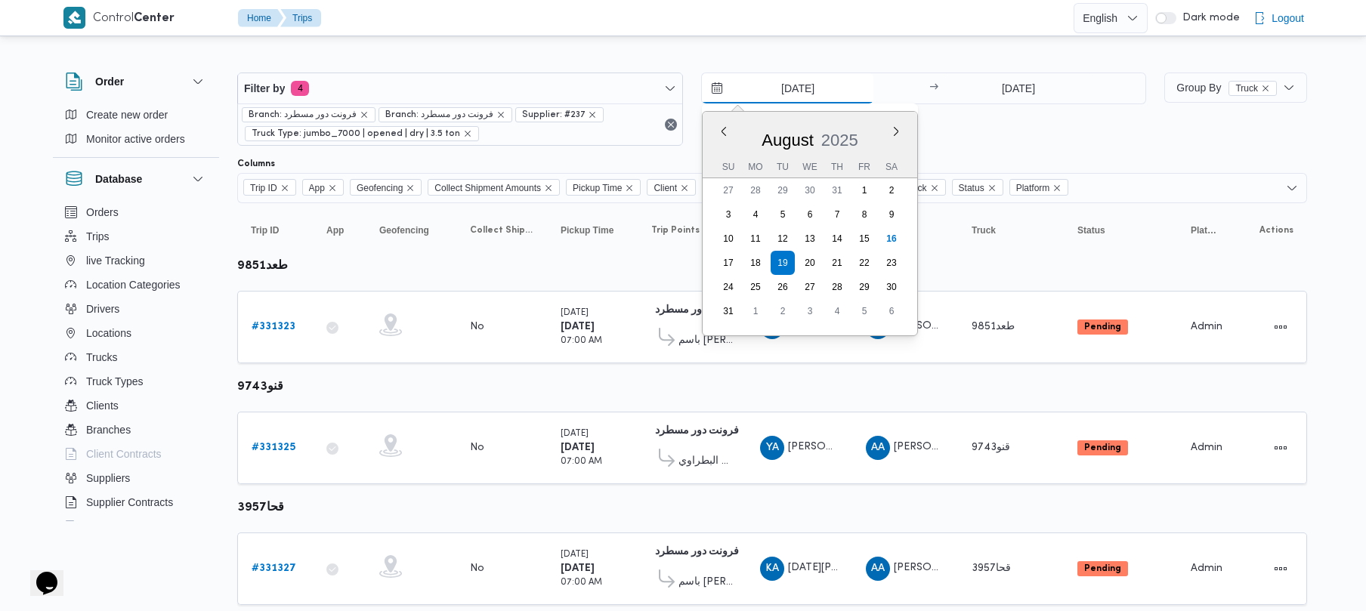
click at [818, 79] on input "[DATE]" at bounding box center [788, 88] width 172 height 30
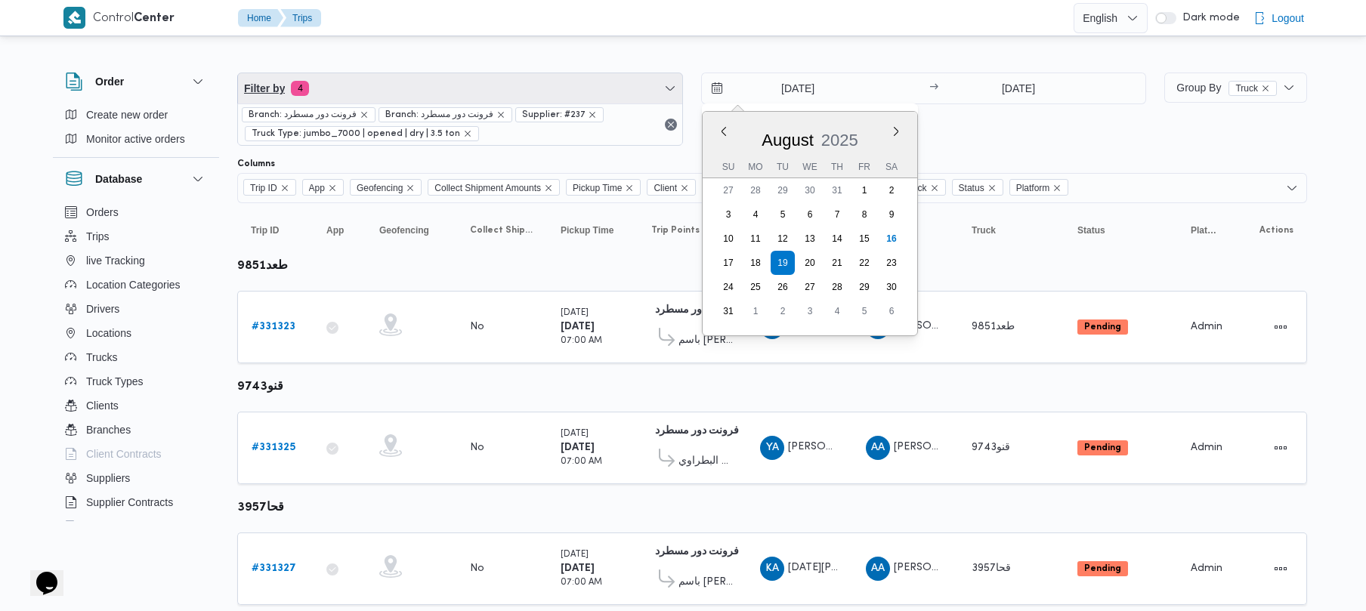
click at [445, 82] on span "Filter by 4" at bounding box center [460, 88] width 444 height 30
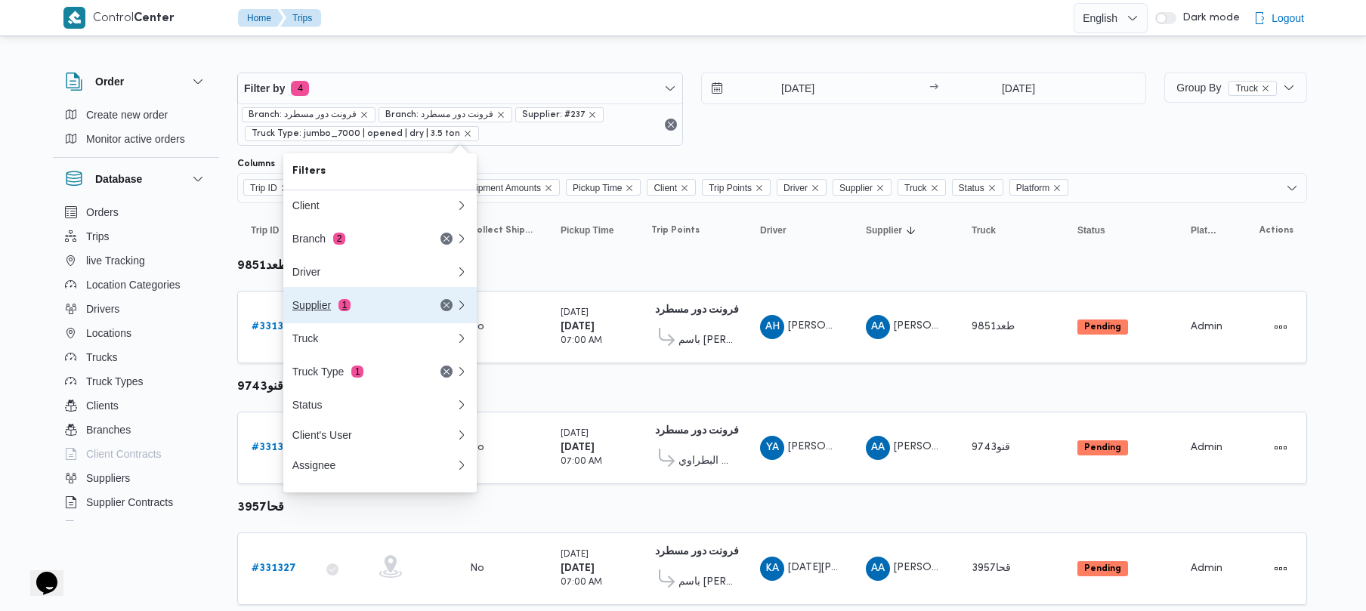
click at [358, 310] on div "Supplier 1" at bounding box center [355, 305] width 127 height 12
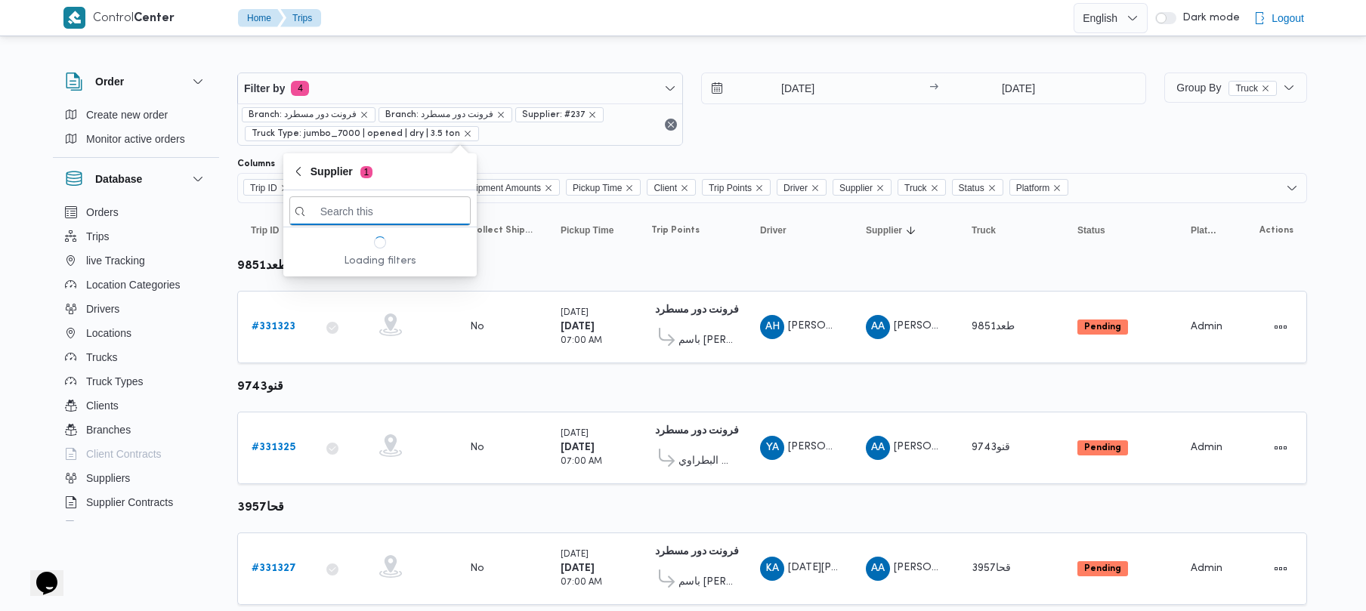
paste input "محمد صلاح عبداللطيف الشريف"
type input "محمد صلاح عبداللطيف الشريف"
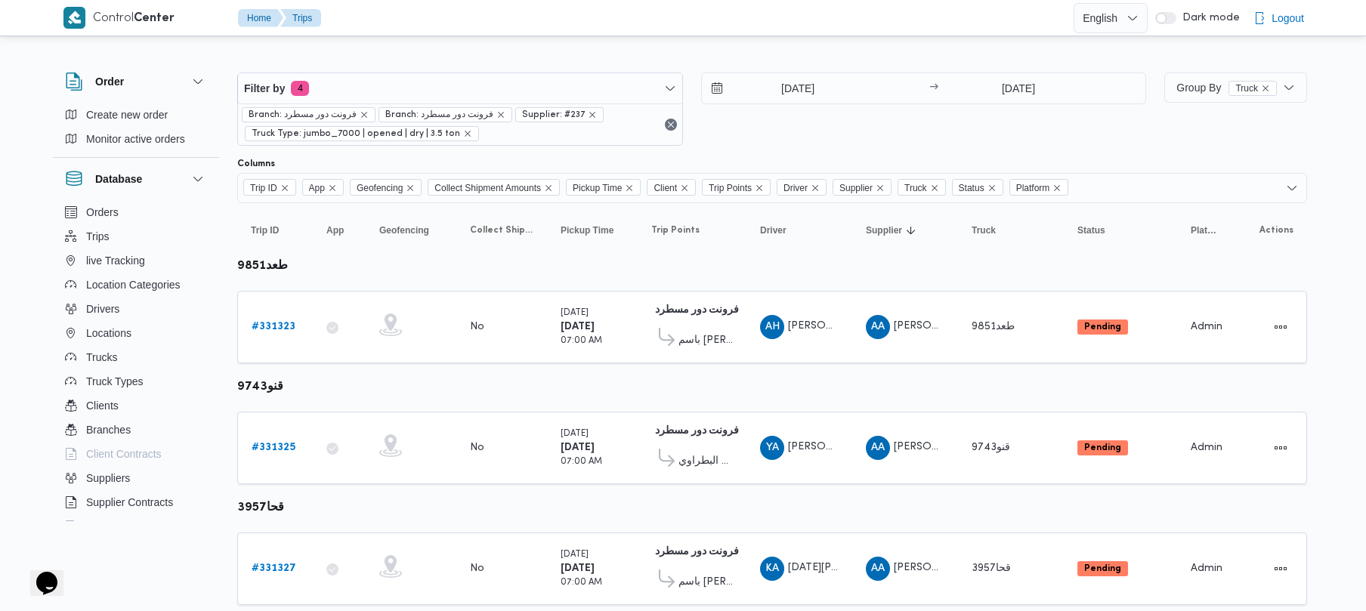
click at [422, 85] on span "Filter by 4" at bounding box center [460, 88] width 444 height 30
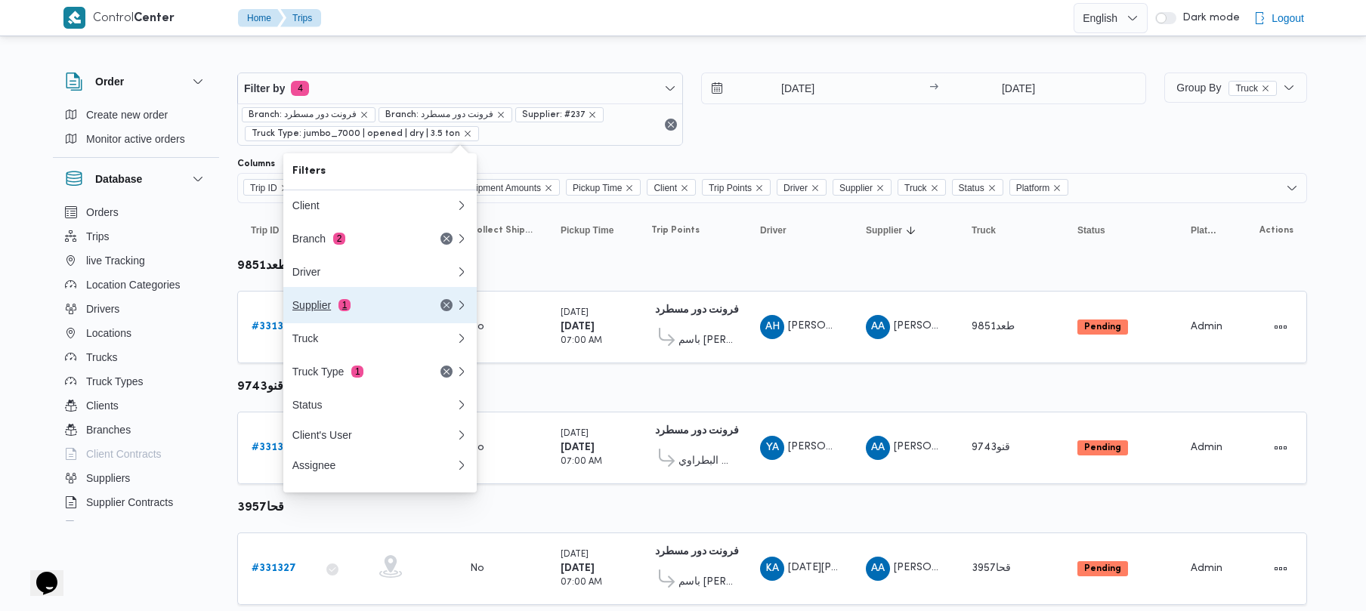
click at [395, 298] on button "Supplier 1" at bounding box center [379, 305] width 193 height 36
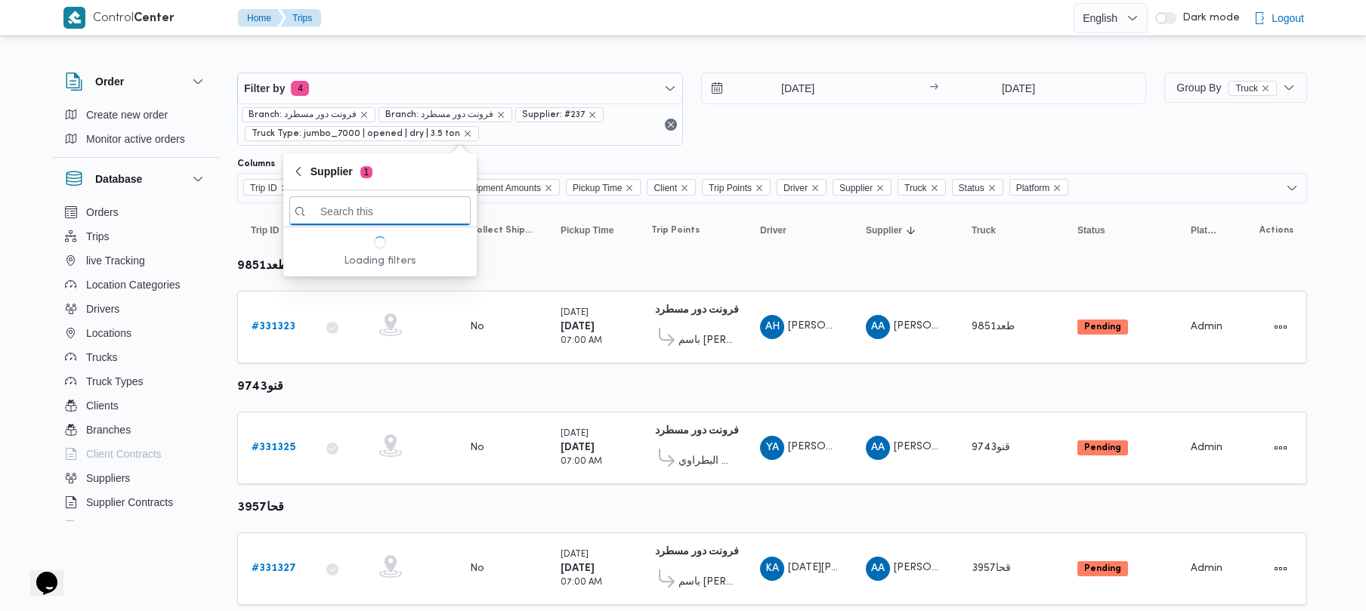
paste input "محمد صلاح عبداللطيف الشريف"
type input "محمد صلاح عبداللطيف الشريف"
click at [395, 270] on span "محمد صلاح عبداللطيف الشريف" at bounding box center [389, 264] width 157 height 18
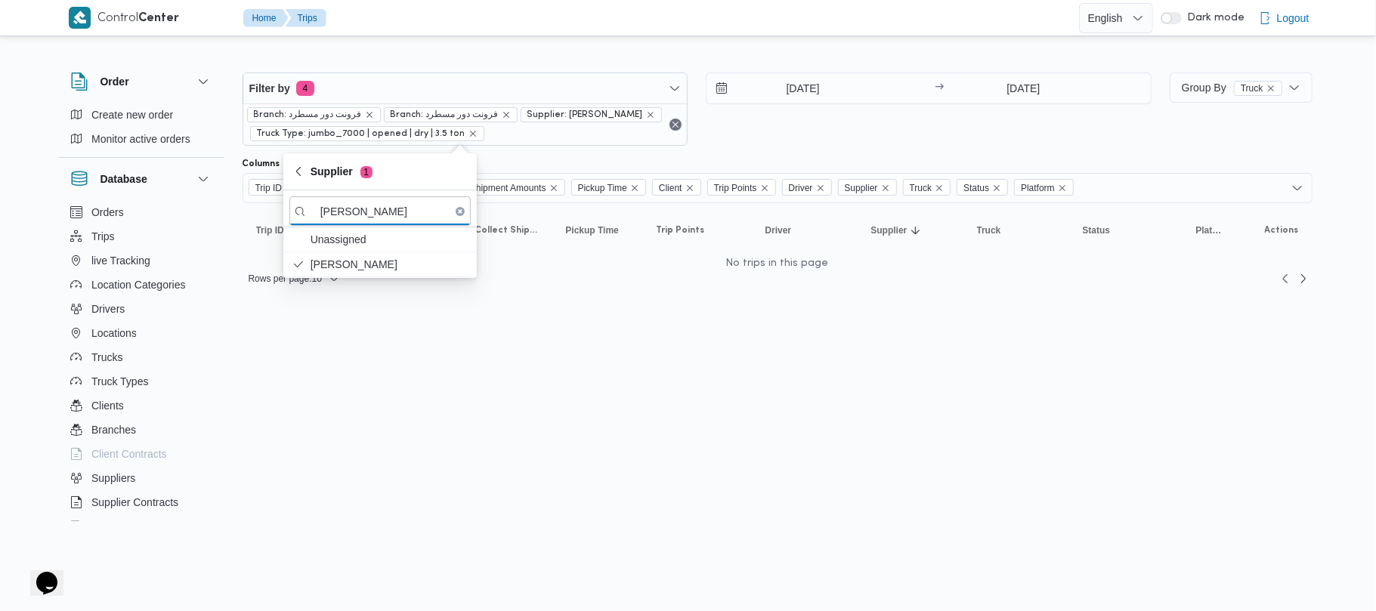
click at [805, 132] on div "19/8/2025 → 19/8/2025" at bounding box center [929, 109] width 446 height 73
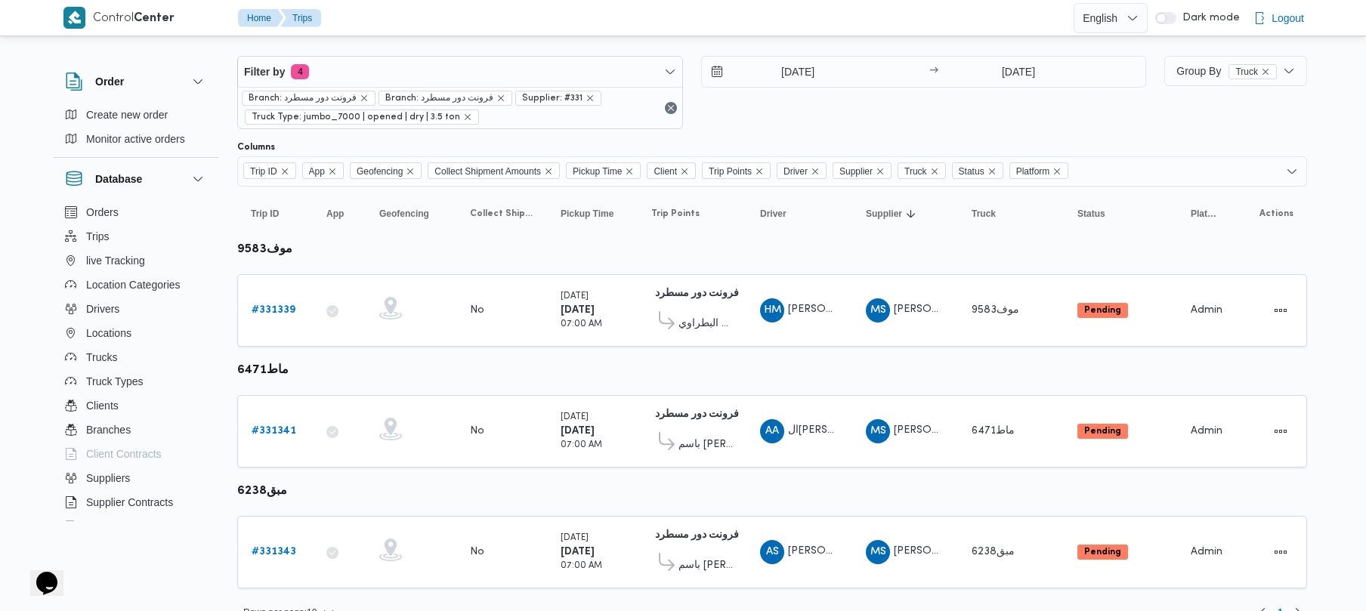
scroll to position [47, 0]
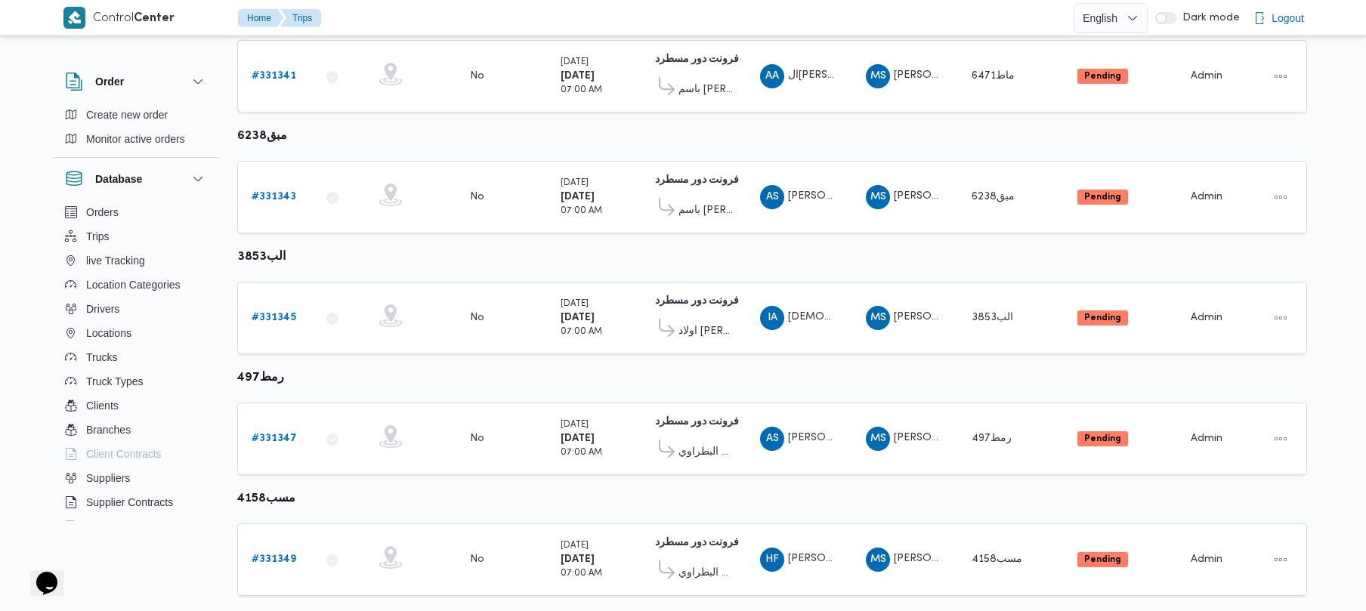
scroll to position [410, 0]
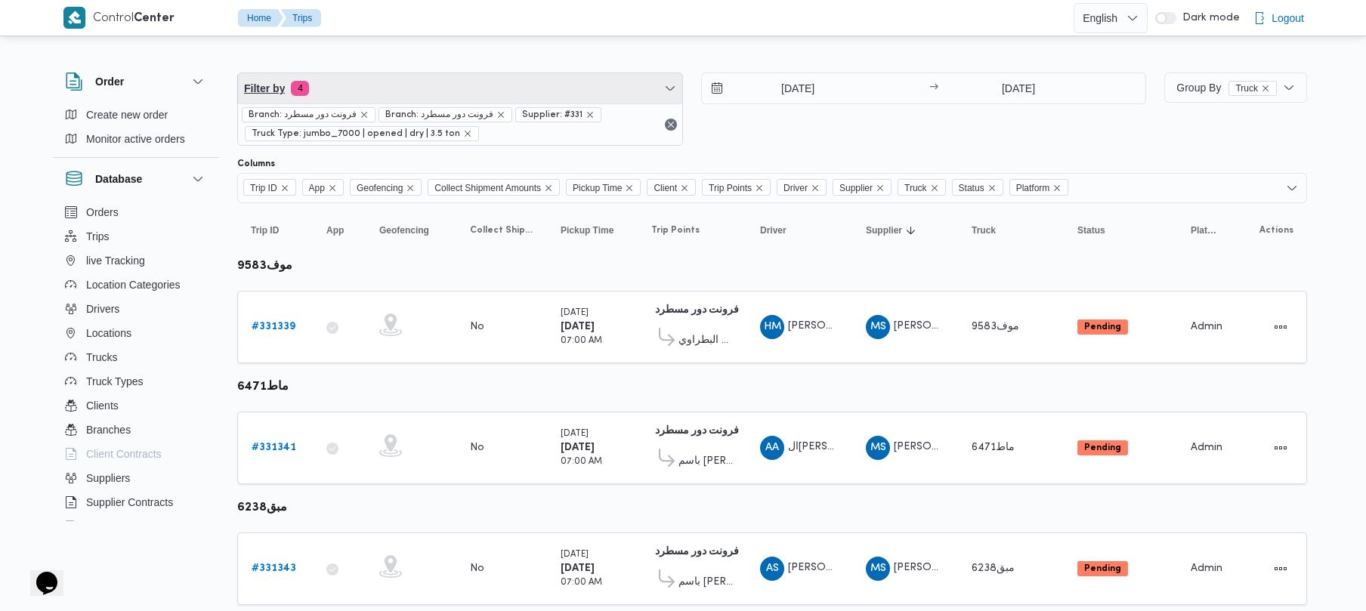
click at [447, 82] on span "Filter by 4" at bounding box center [460, 88] width 444 height 30
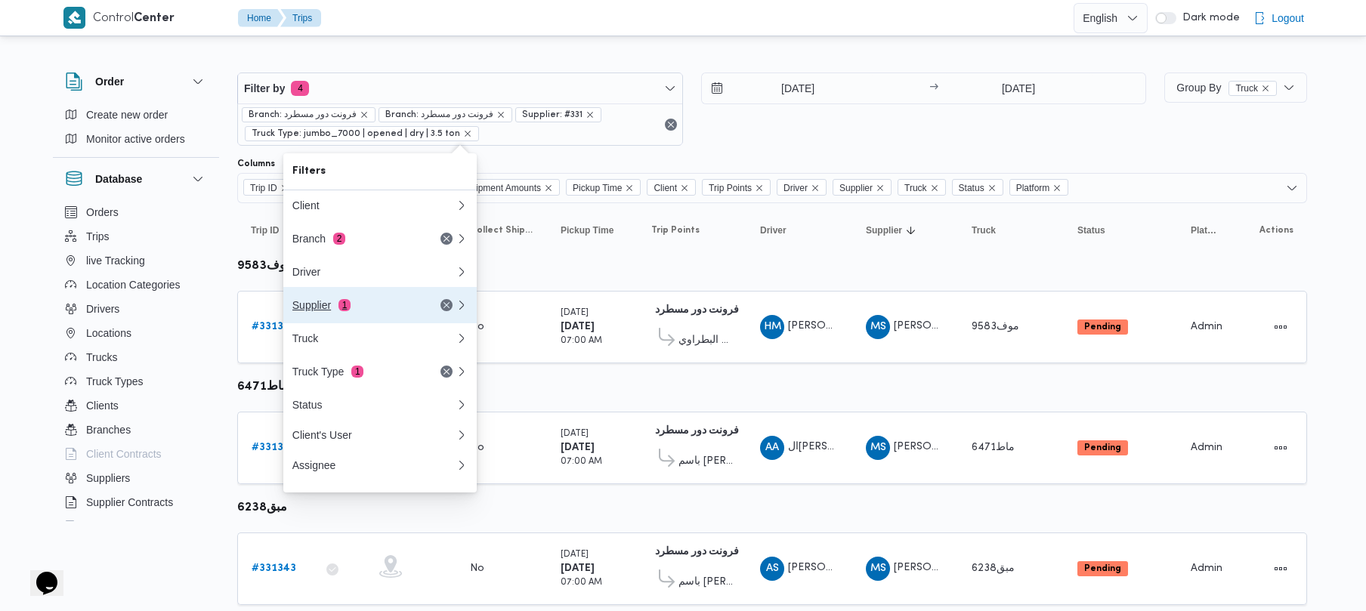
click at [351, 311] on div "Supplier 1" at bounding box center [355, 305] width 127 height 12
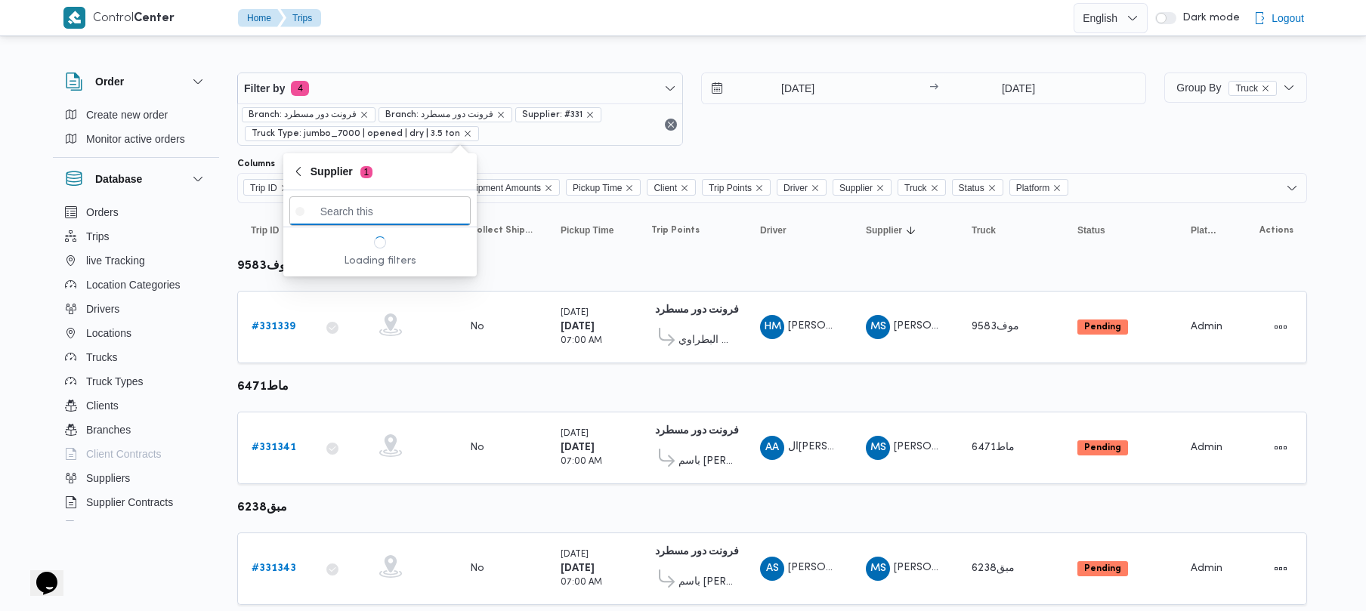
paste input "[PERSON_NAME] [PERSON_NAME]"
type input "عبدالله عيد عبدالسلام عبدالحافظ"
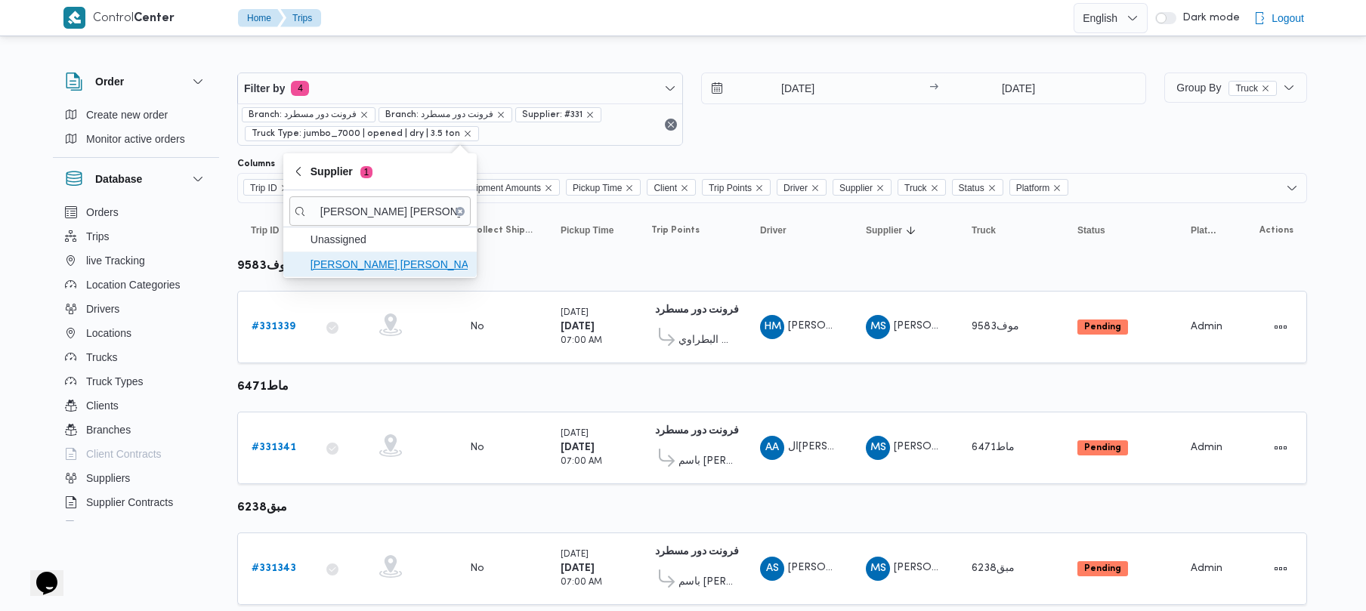
click at [342, 269] on span "عبدالله عيد عبدالسلام عبدالحافظ" at bounding box center [389, 264] width 157 height 18
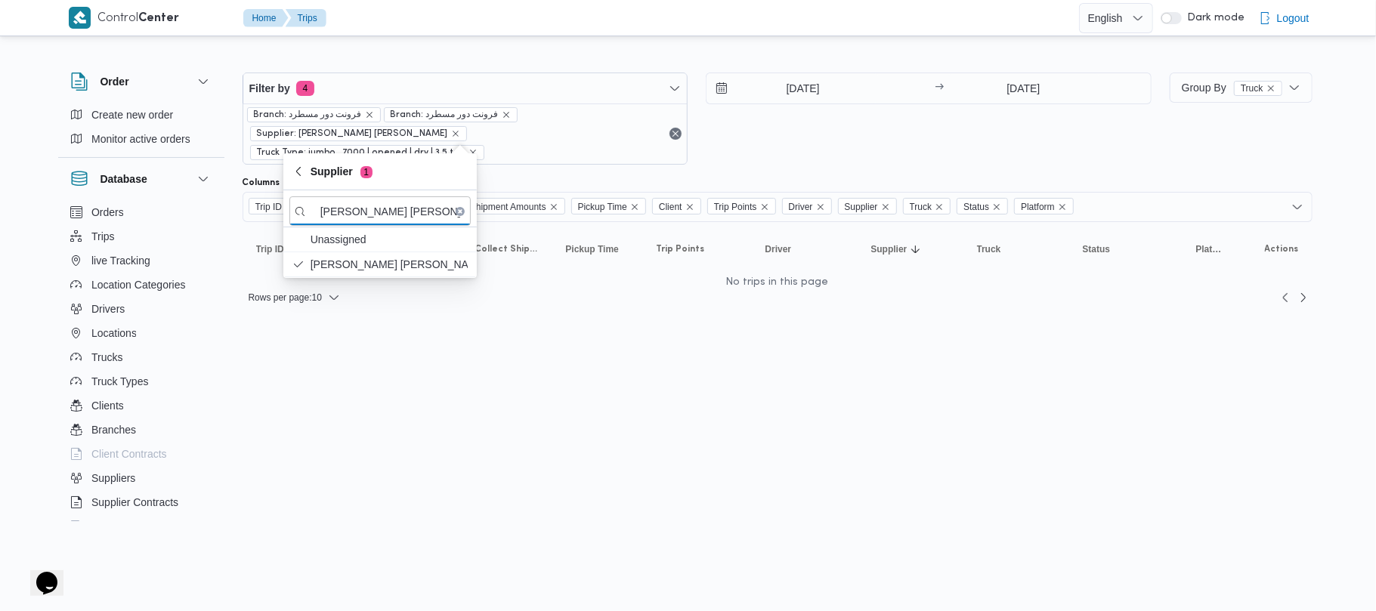
click at [886, 124] on div "19/8/2025 → 19/8/2025" at bounding box center [929, 119] width 446 height 92
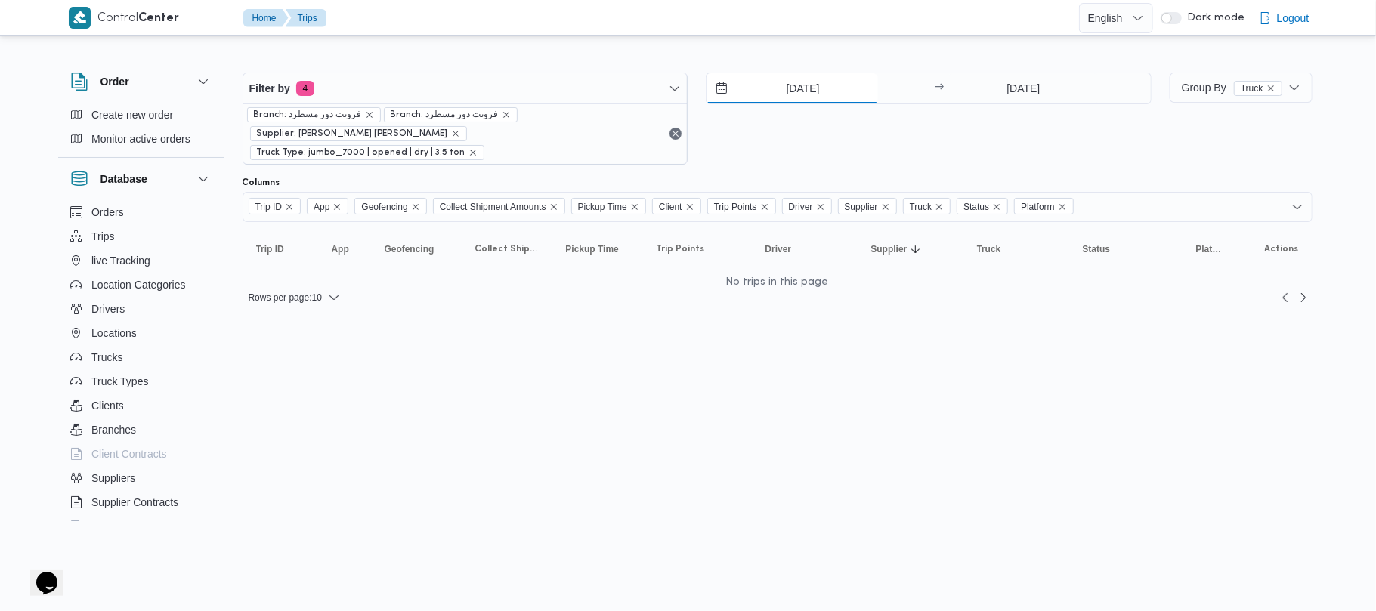
click at [839, 82] on input "[DATE]" at bounding box center [793, 88] width 172 height 30
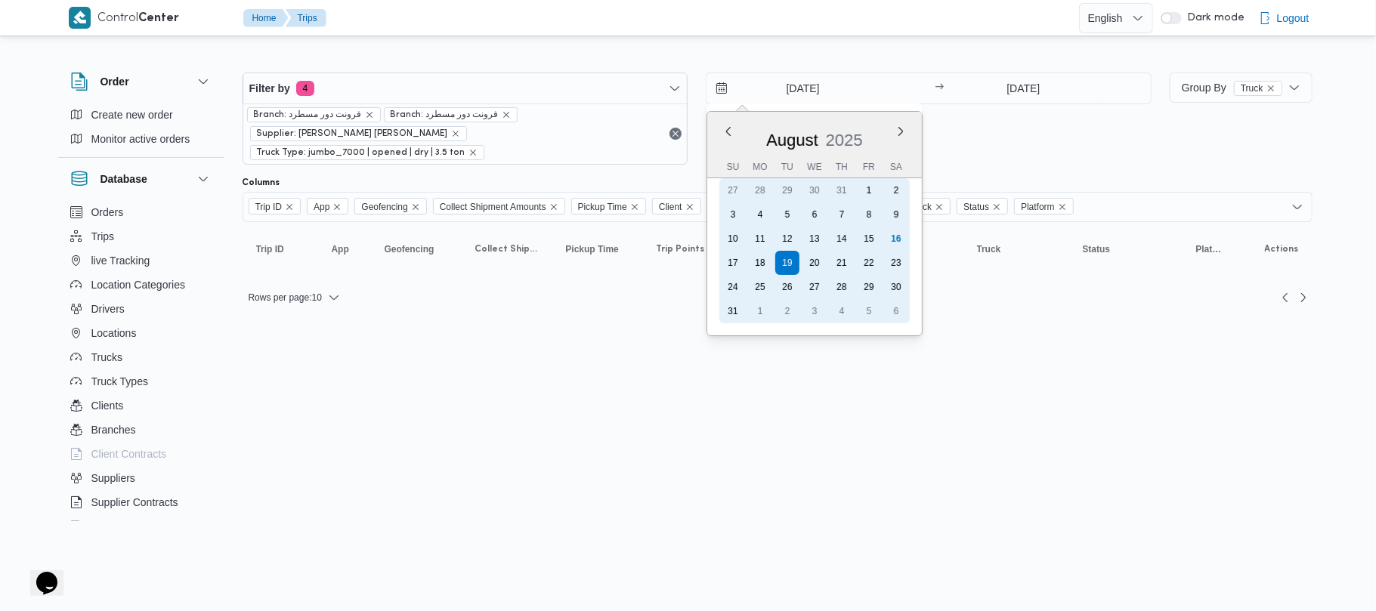
drag, startPoint x: 762, startPoint y: 266, endPoint x: 763, endPoint y: 249, distance: 17.4
click at [762, 265] on div "18" at bounding box center [760, 263] width 24 height 24
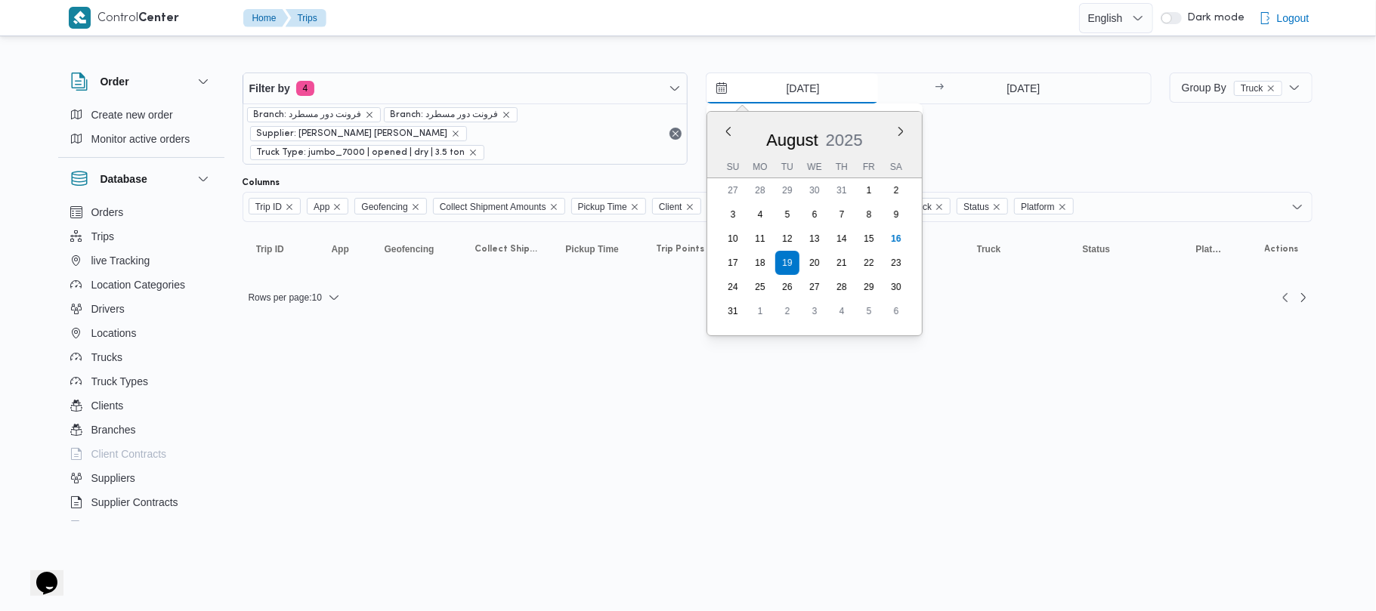
type input "[DATE]"
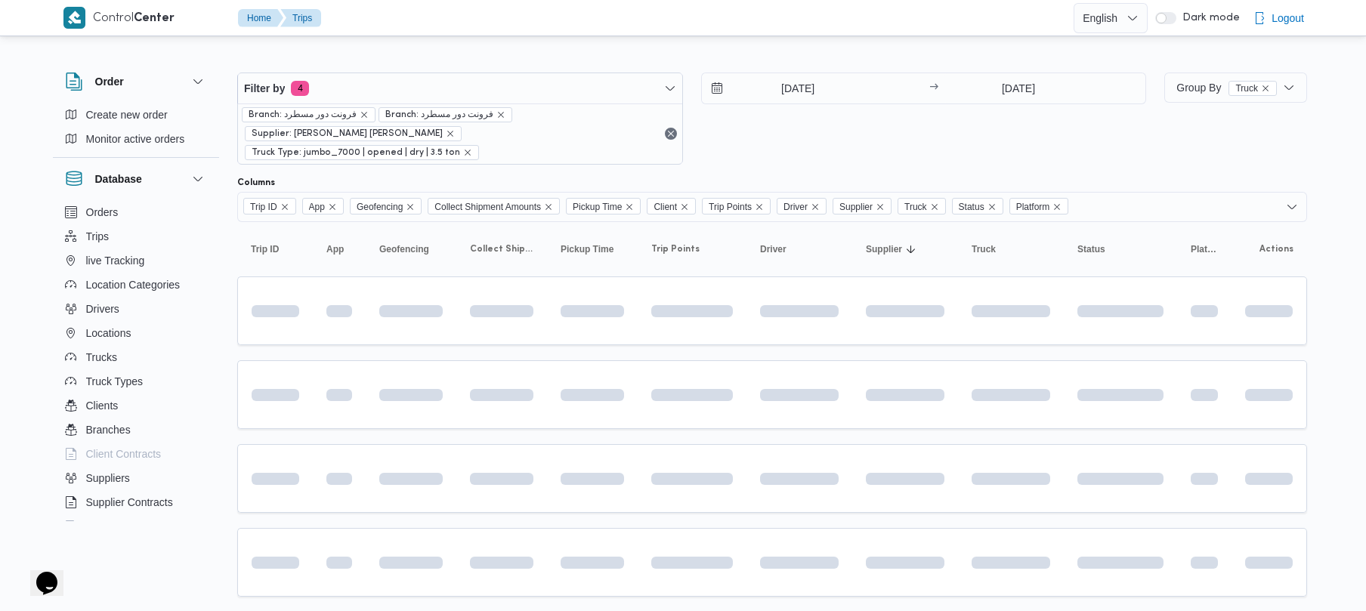
click at [763, 140] on div "[DATE] → [DATE]" at bounding box center [924, 119] width 446 height 92
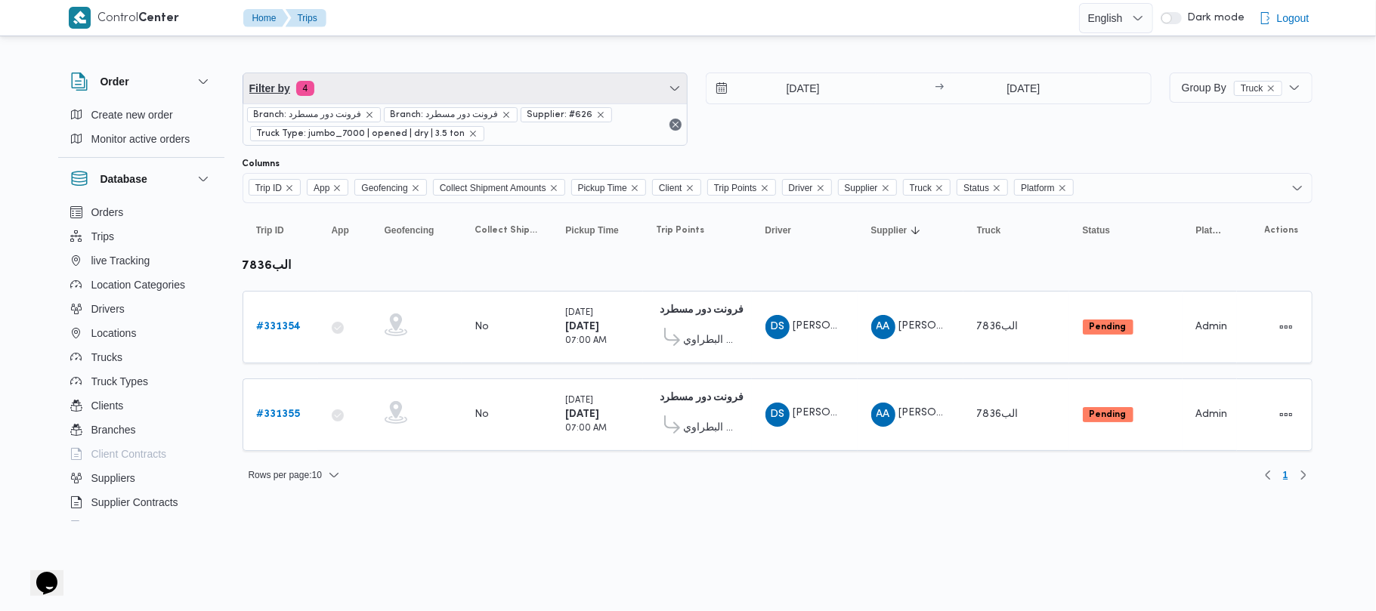
click at [404, 82] on span "Filter by 4" at bounding box center [465, 88] width 444 height 30
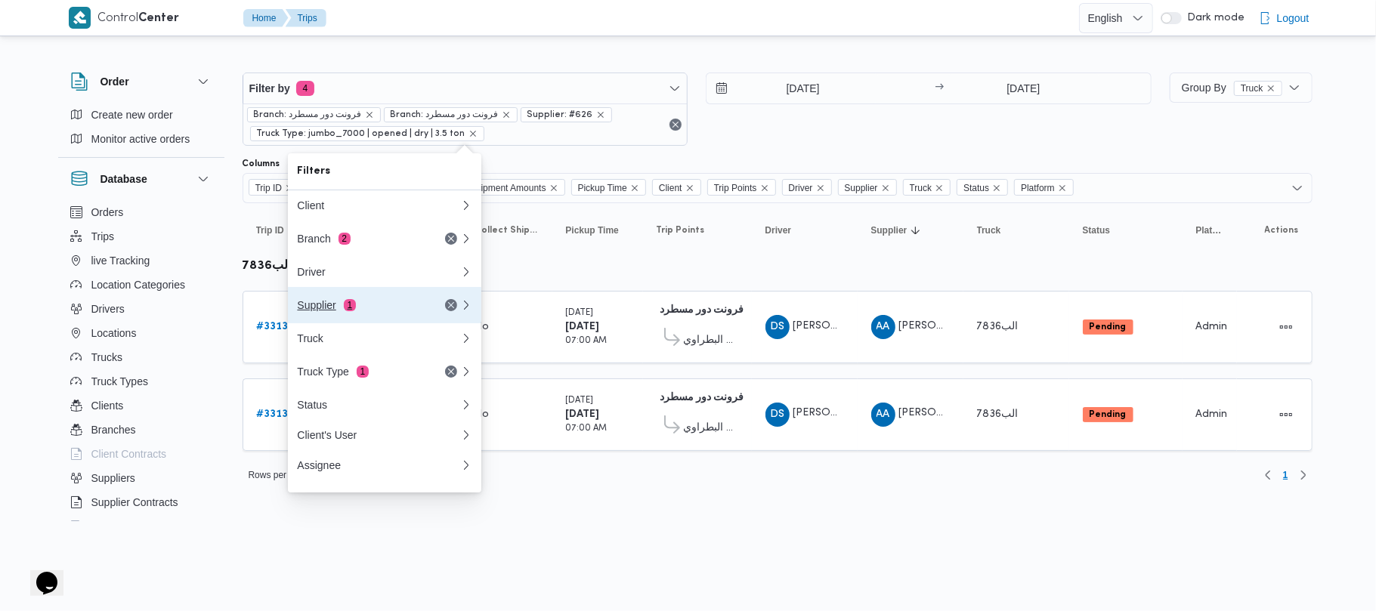
click at [385, 310] on div "Supplier 1" at bounding box center [360, 305] width 127 height 12
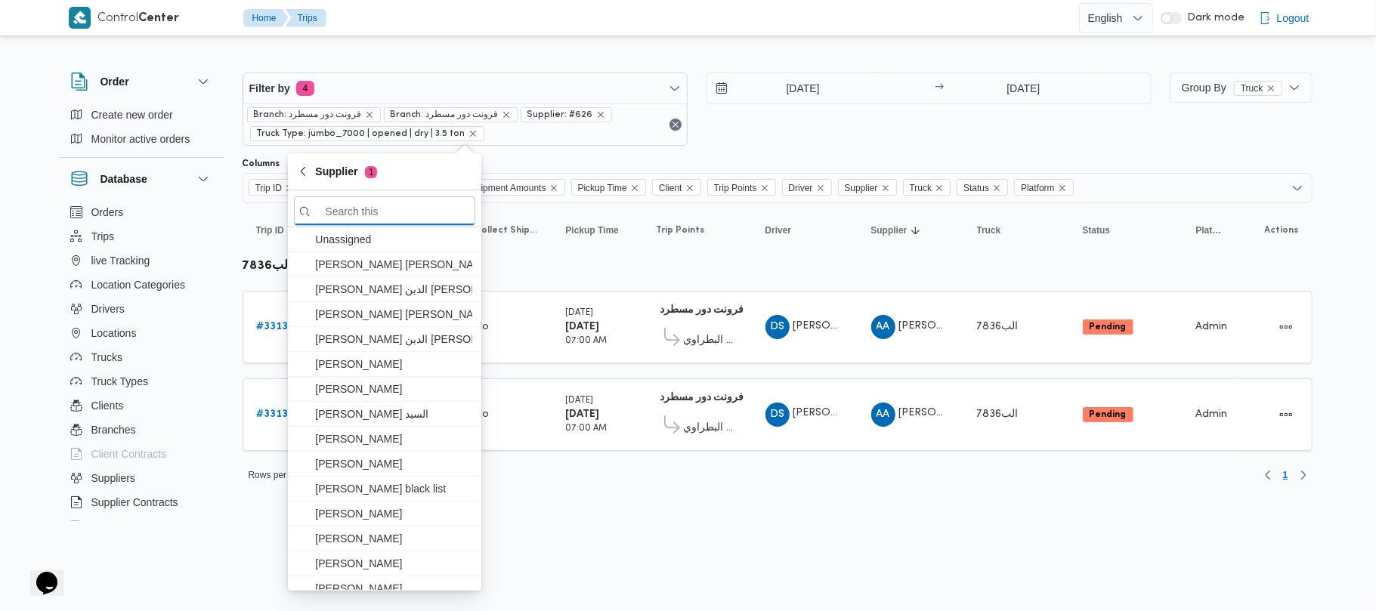
paste input "[PERSON_NAME] [PERSON_NAME]"
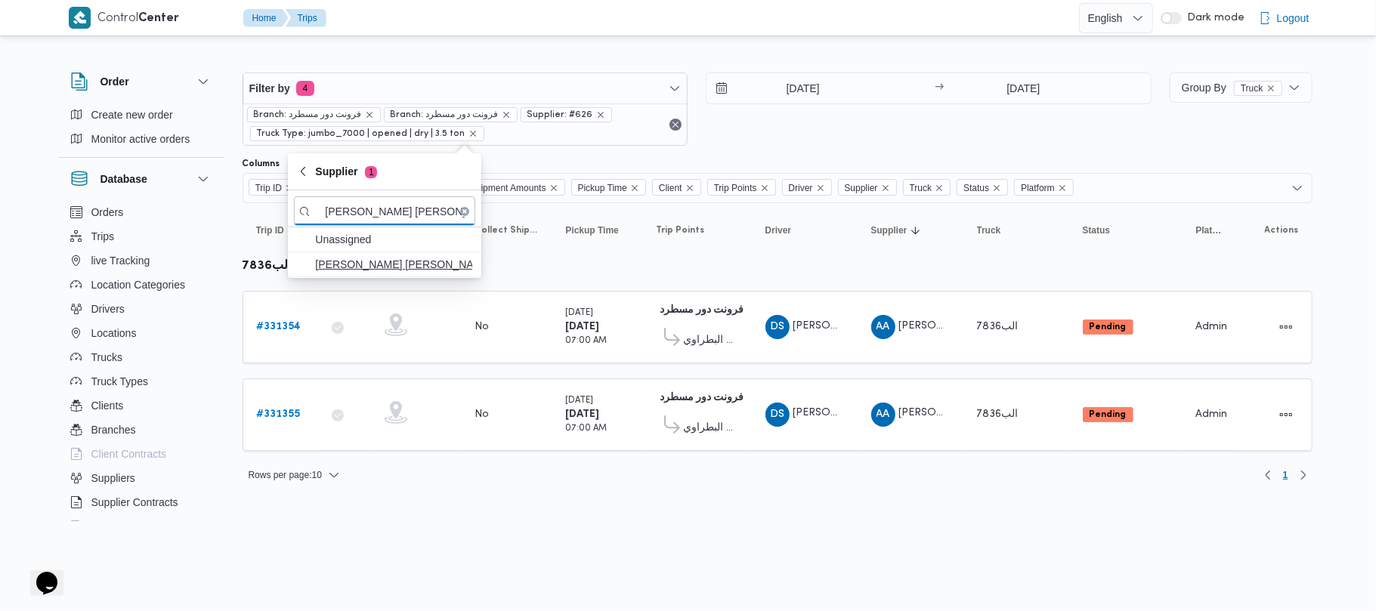
type input "[PERSON_NAME] [PERSON_NAME]"
click at [366, 265] on span "[PERSON_NAME] [PERSON_NAME]" at bounding box center [393, 264] width 157 height 18
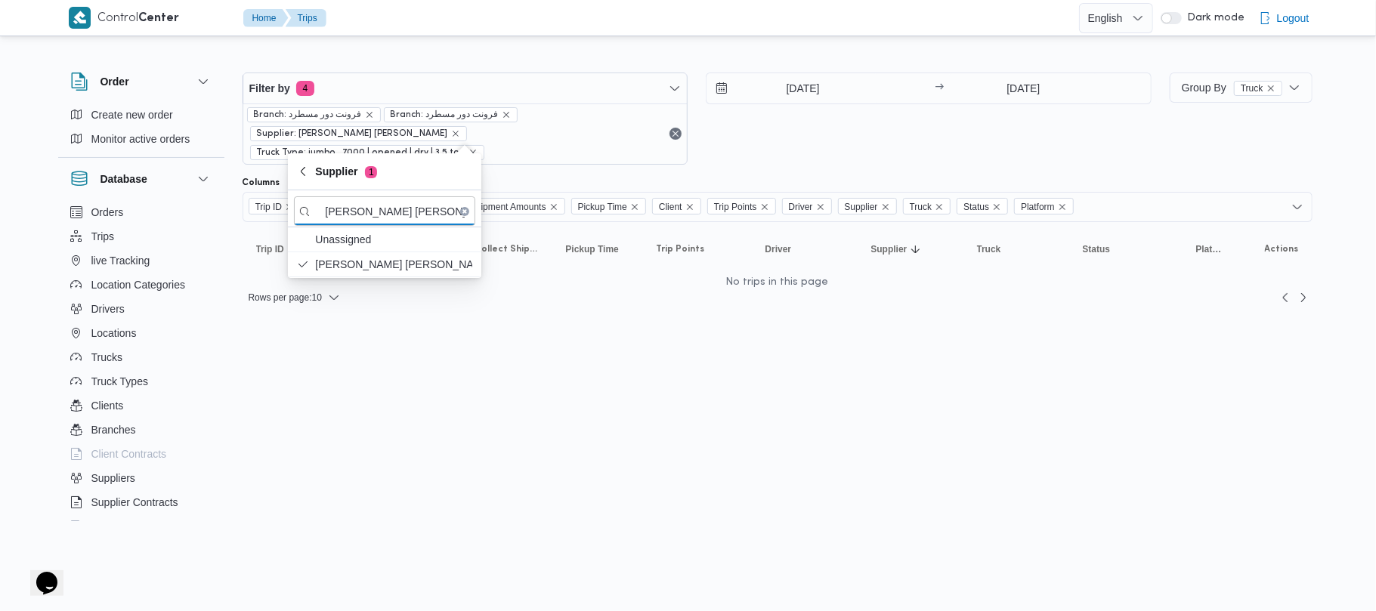
click at [729, 143] on div "[DATE] → [DATE]" at bounding box center [929, 119] width 446 height 92
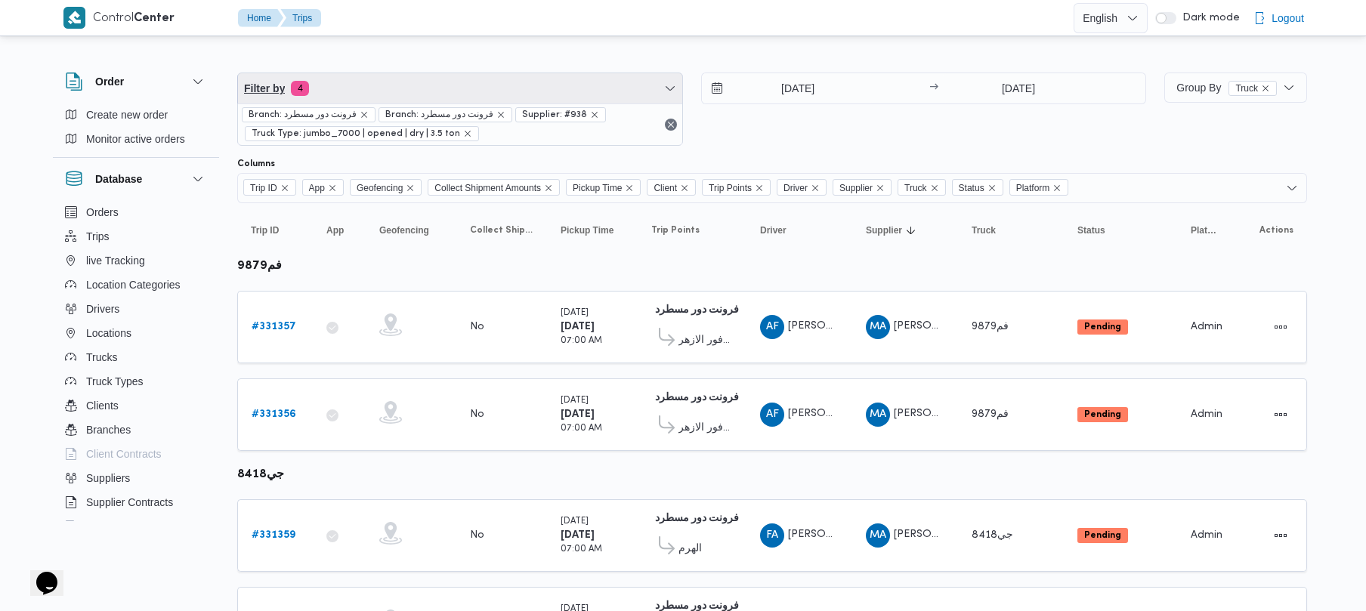
click at [423, 95] on span "Filter by 4" at bounding box center [460, 88] width 444 height 30
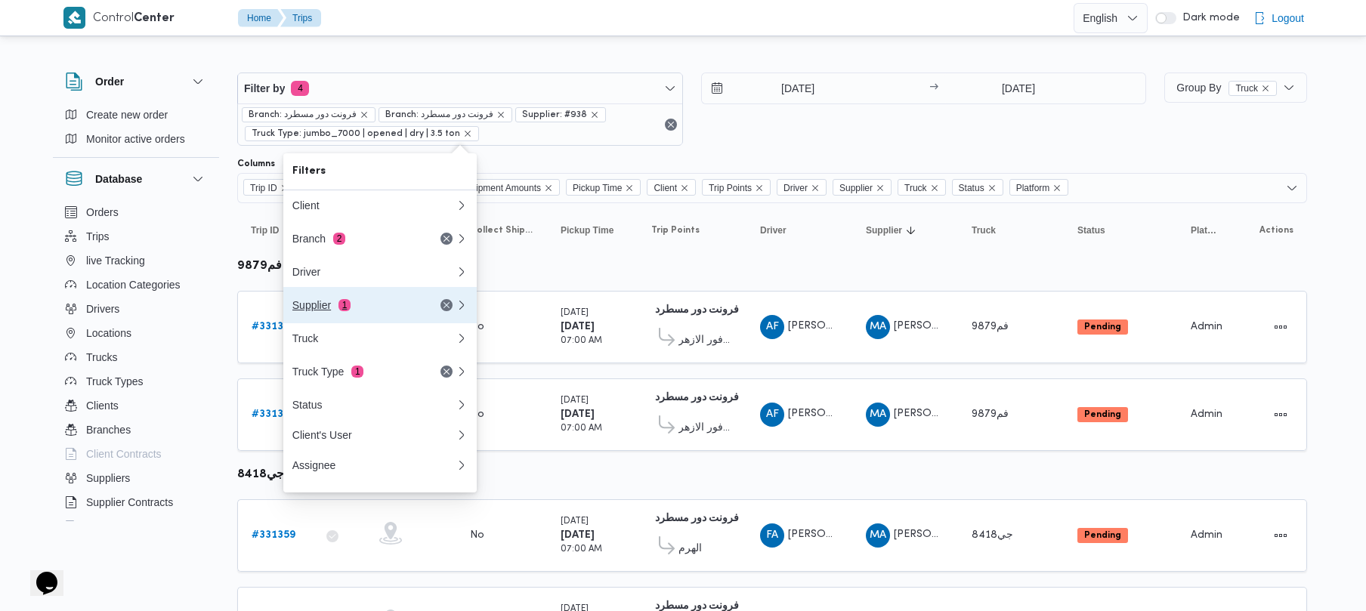
click at [376, 311] on div "Supplier 1" at bounding box center [355, 305] width 127 height 12
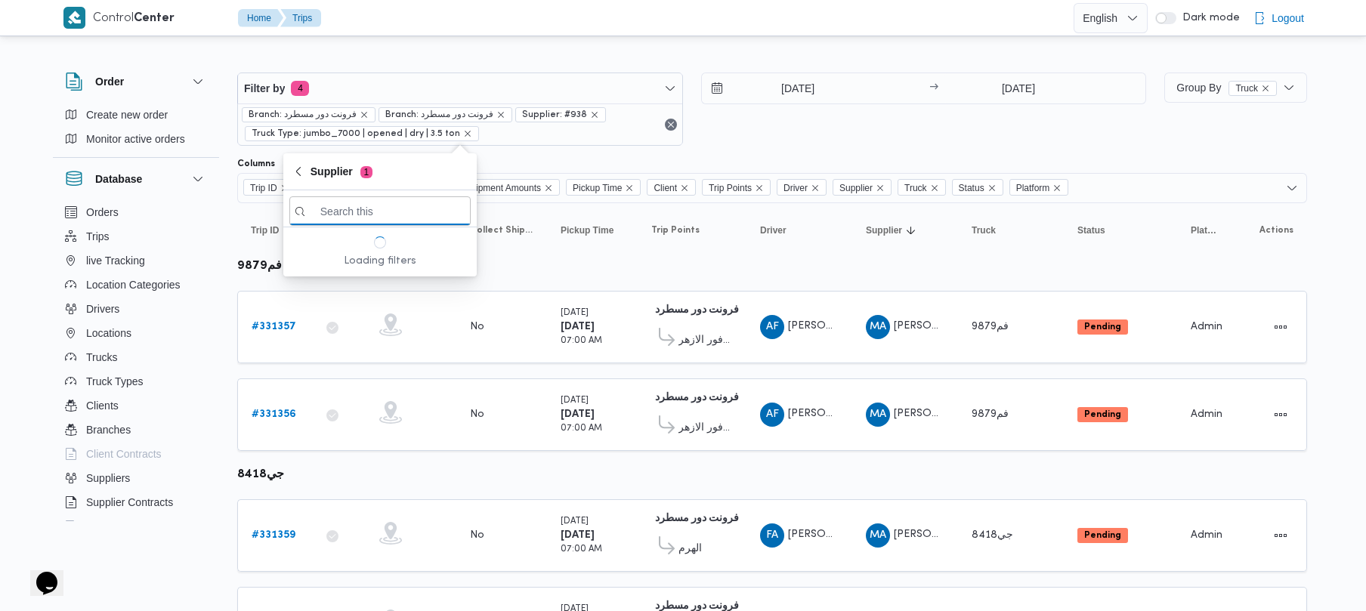
paste input "[PERSON_NAME] [PERSON_NAME]"
type input "[PERSON_NAME] [PERSON_NAME]"
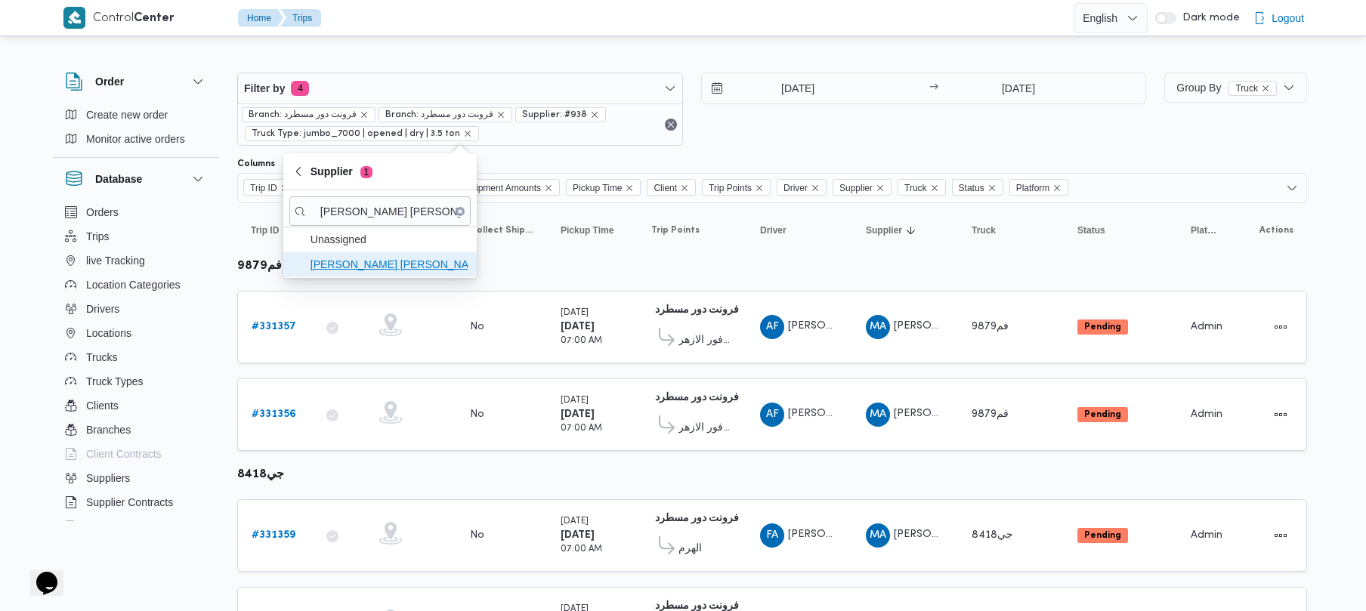
click at [352, 263] on span "[PERSON_NAME] [PERSON_NAME]" at bounding box center [389, 264] width 157 height 18
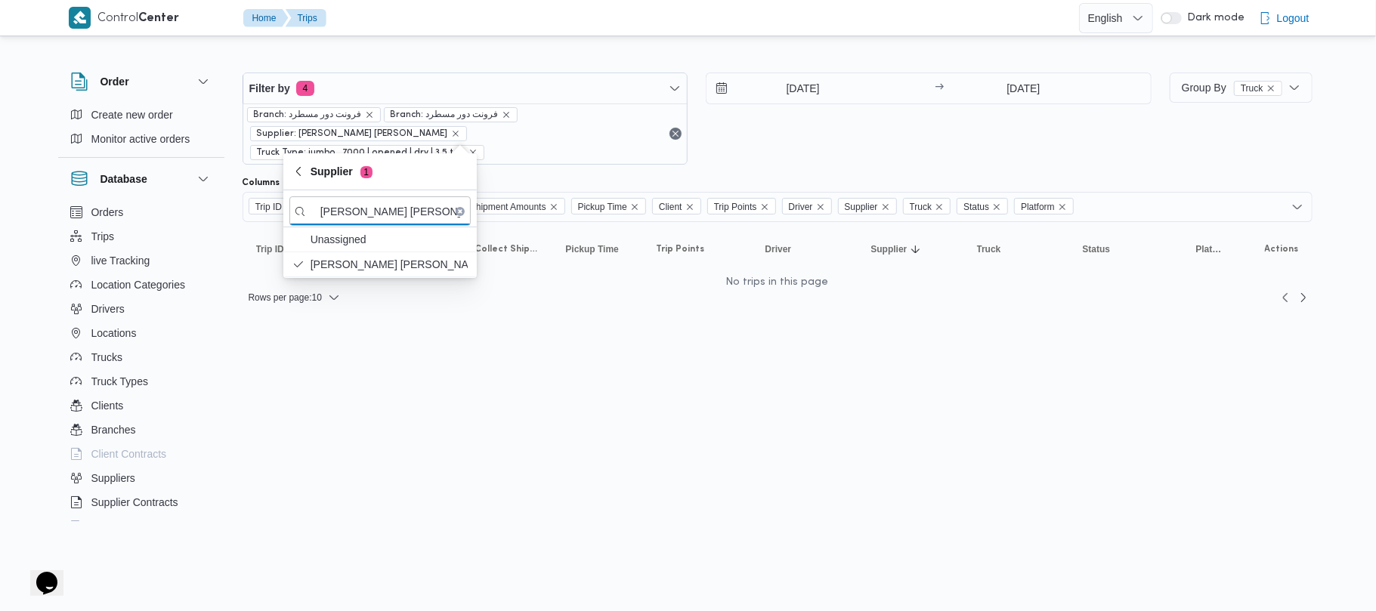
click at [881, 145] on div "[DATE] → [DATE]" at bounding box center [929, 119] width 446 height 92
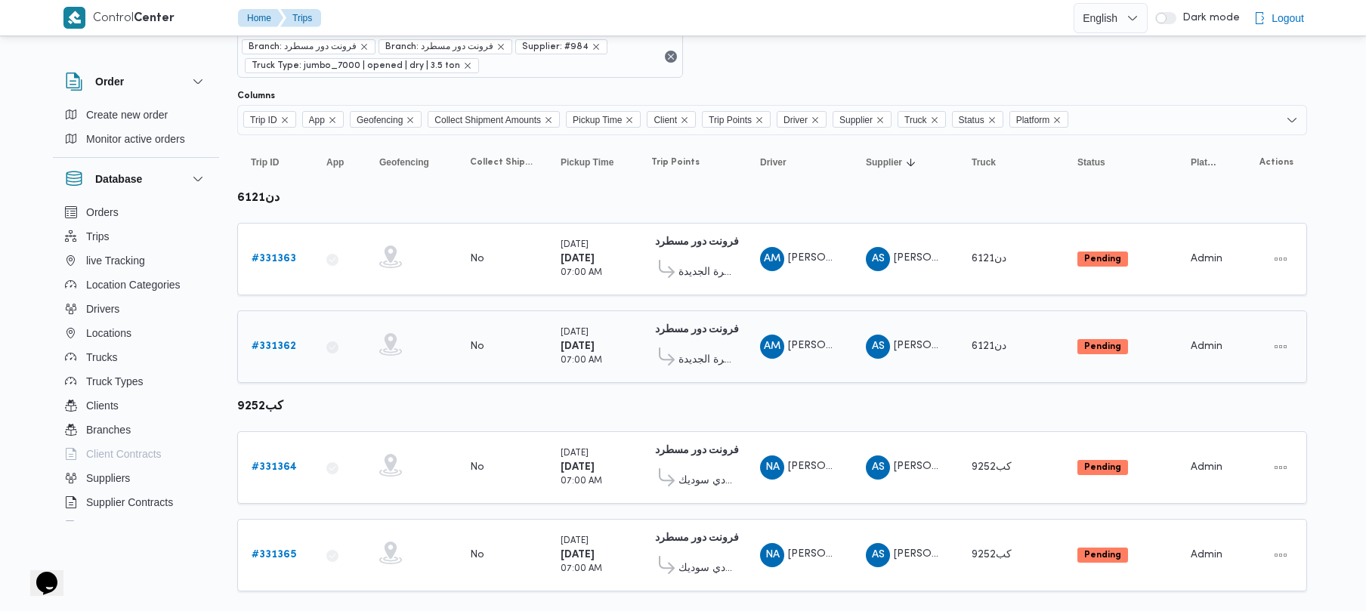
scroll to position [101, 0]
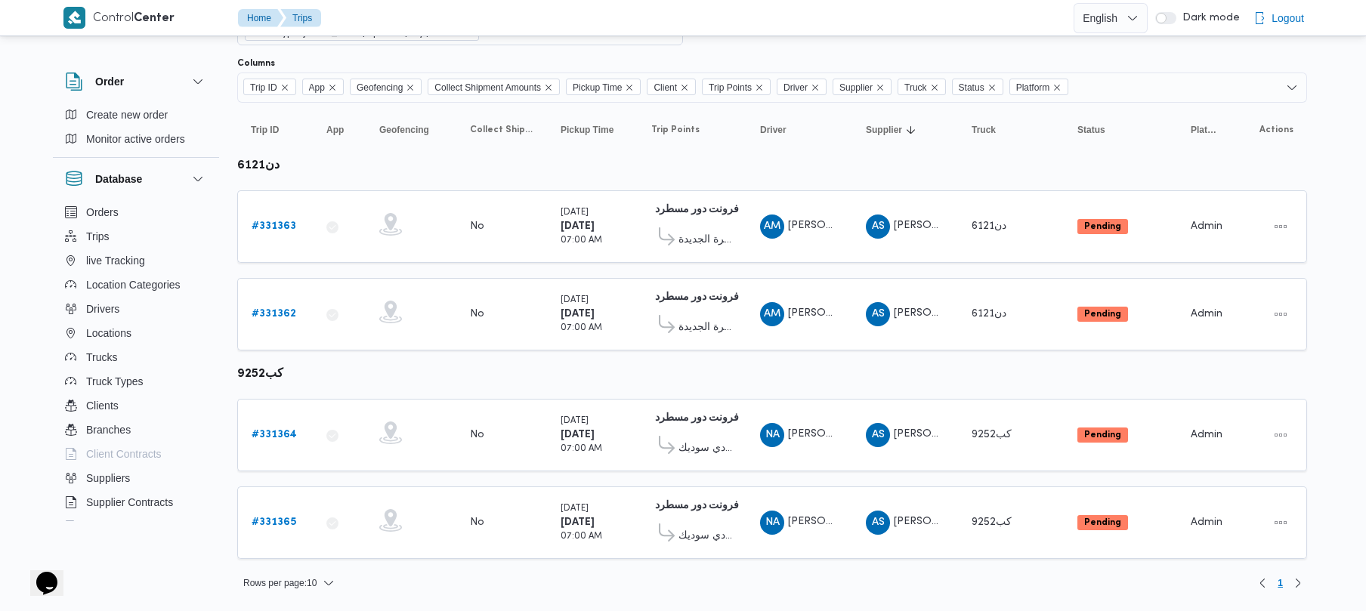
click at [751, 60] on div "Columns" at bounding box center [772, 63] width 1070 height 12
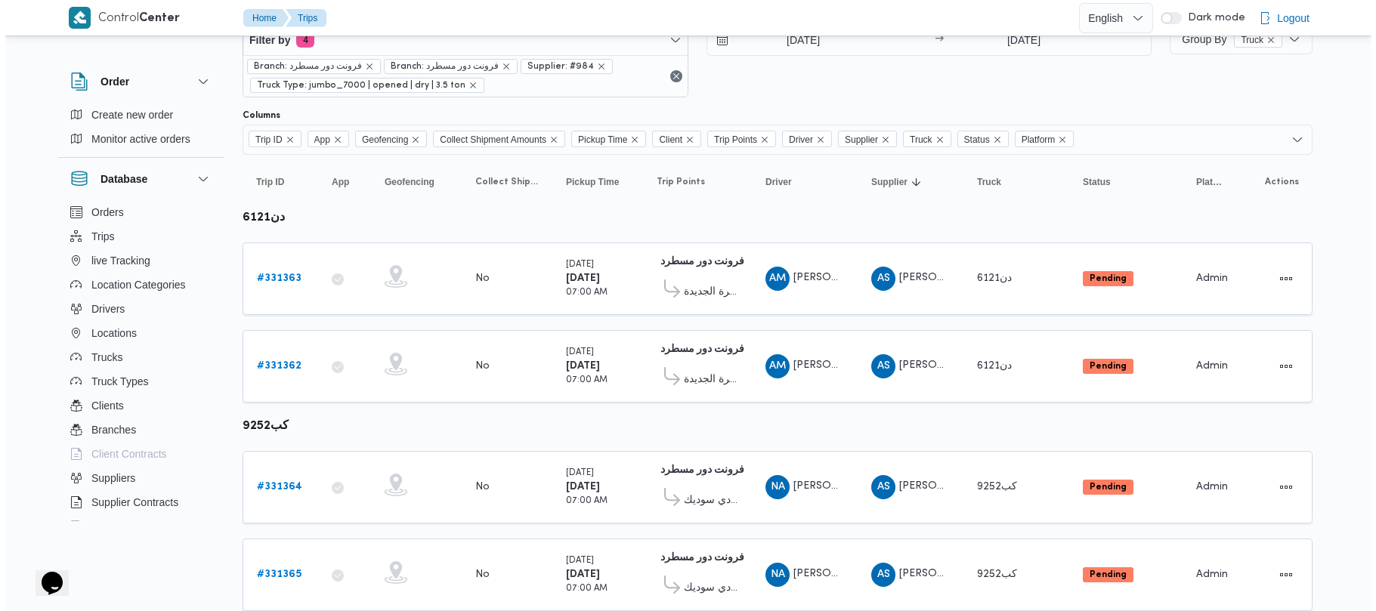
scroll to position [0, 0]
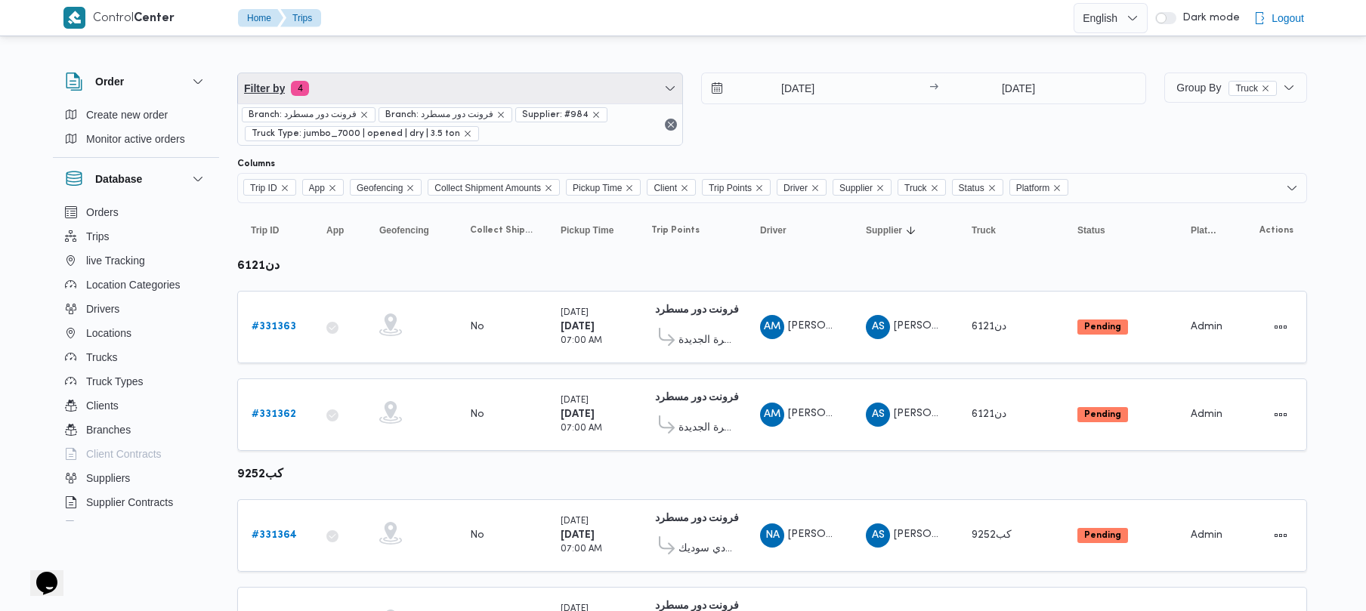
click at [440, 86] on span "Filter by 4" at bounding box center [460, 88] width 444 height 30
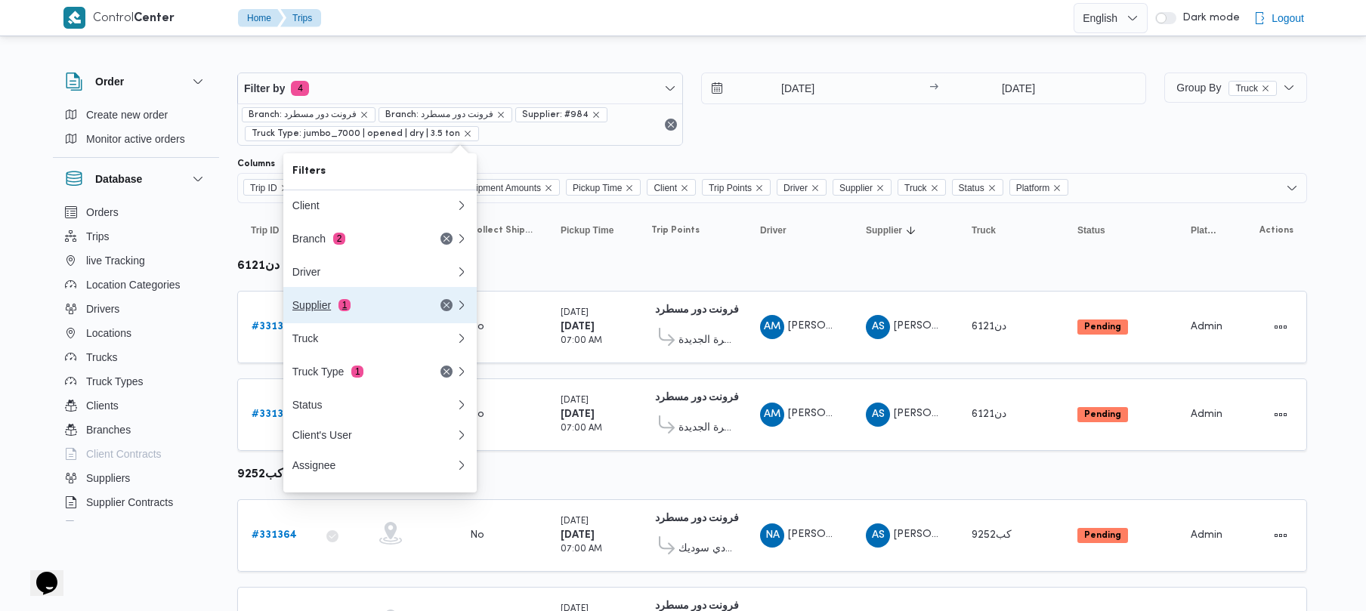
click at [302, 319] on button "Supplier 1" at bounding box center [379, 305] width 193 height 36
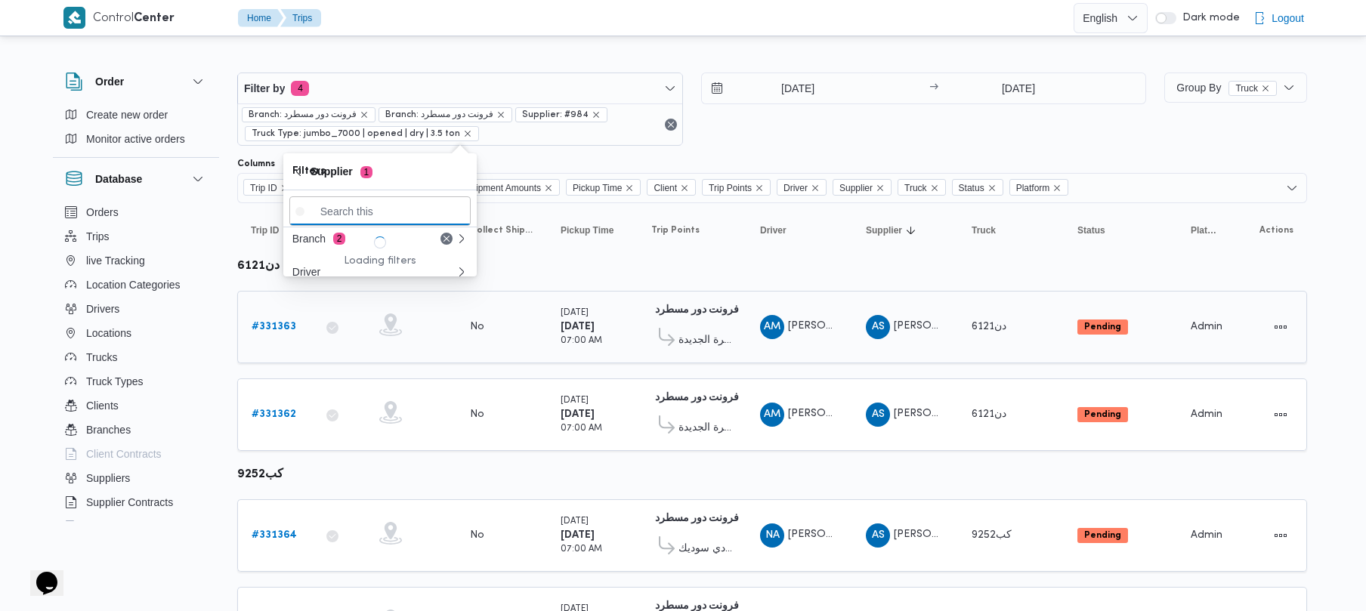
paste input "ربيع عيد قطب هلال"
type input "ربيع عيد قطب هلال"
click at [366, 269] on span "ربيع عيد قطب هلال" at bounding box center [389, 264] width 157 height 18
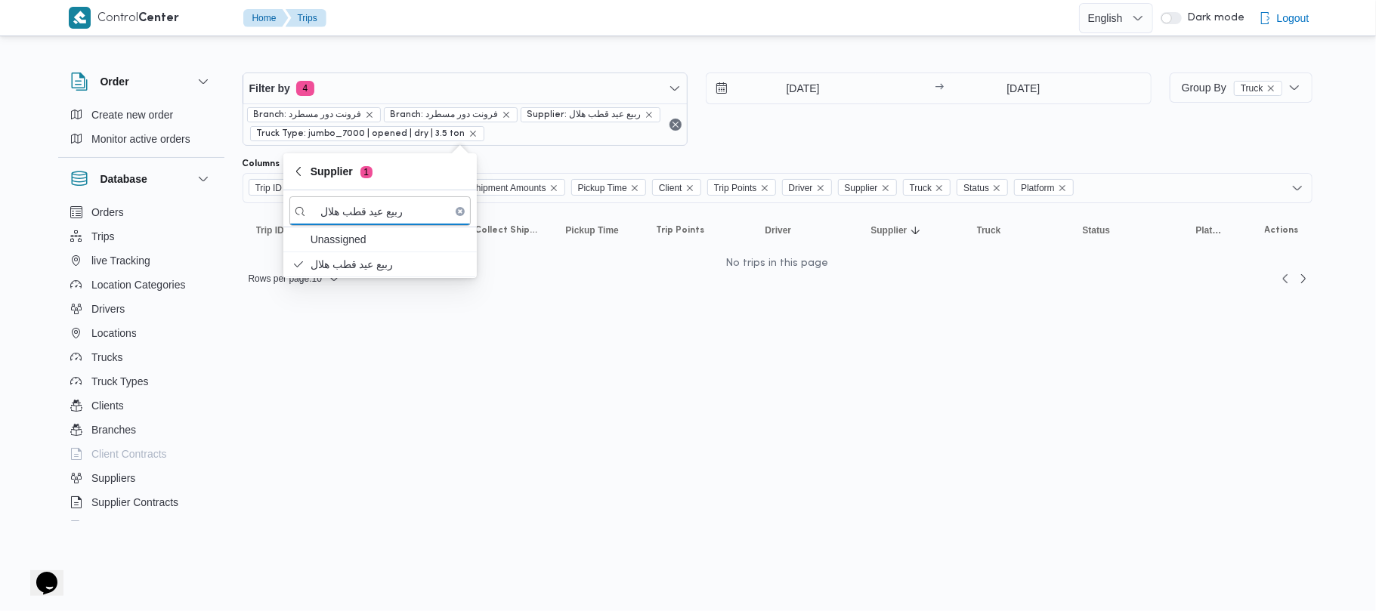
click at [804, 141] on div "[DATE] → [DATE]" at bounding box center [929, 109] width 446 height 73
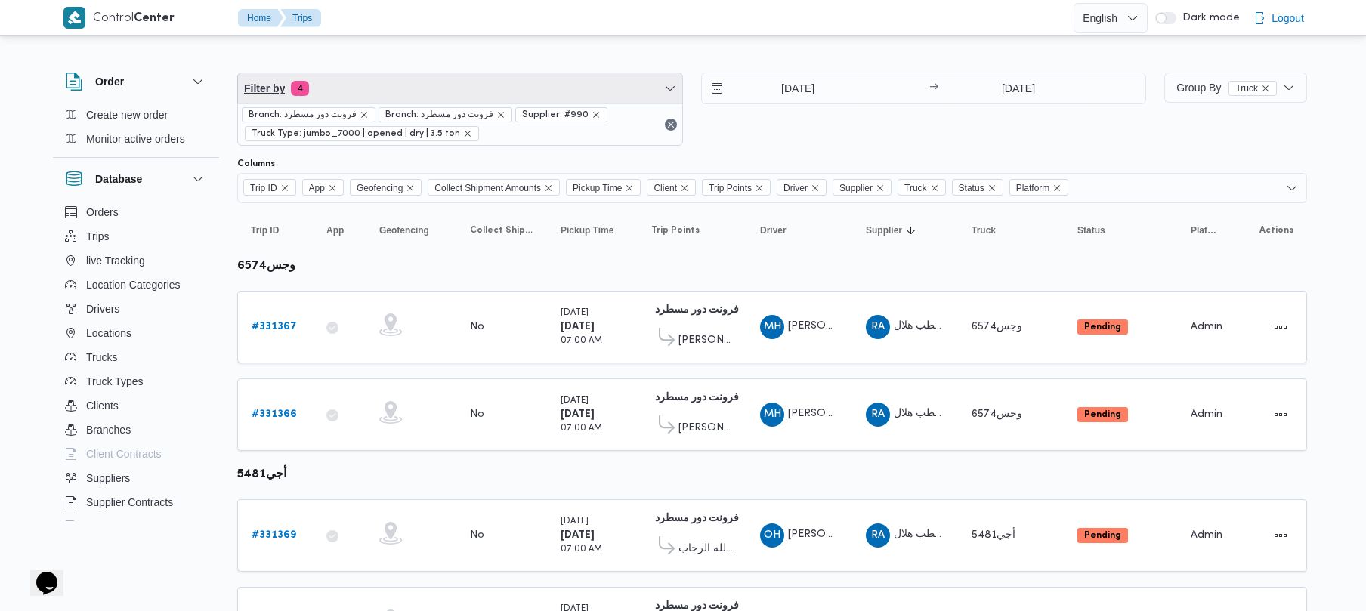
click at [458, 94] on span "Filter by 4" at bounding box center [460, 88] width 444 height 30
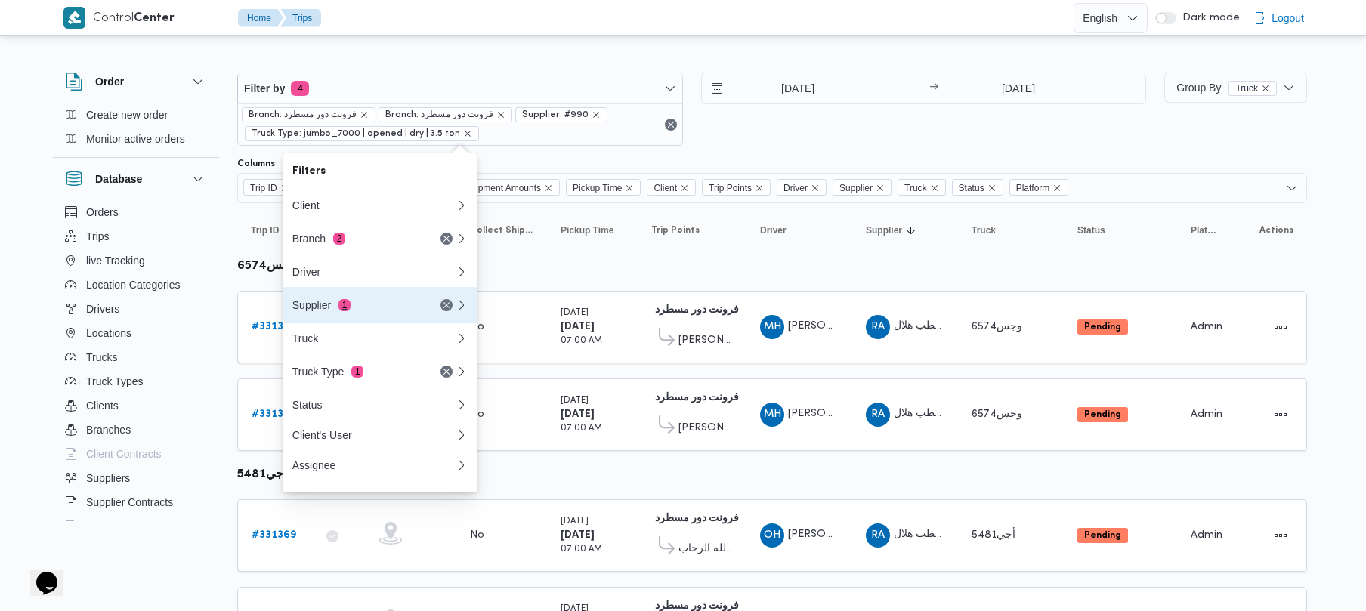
click at [385, 311] on div "Supplier 1" at bounding box center [355, 305] width 127 height 12
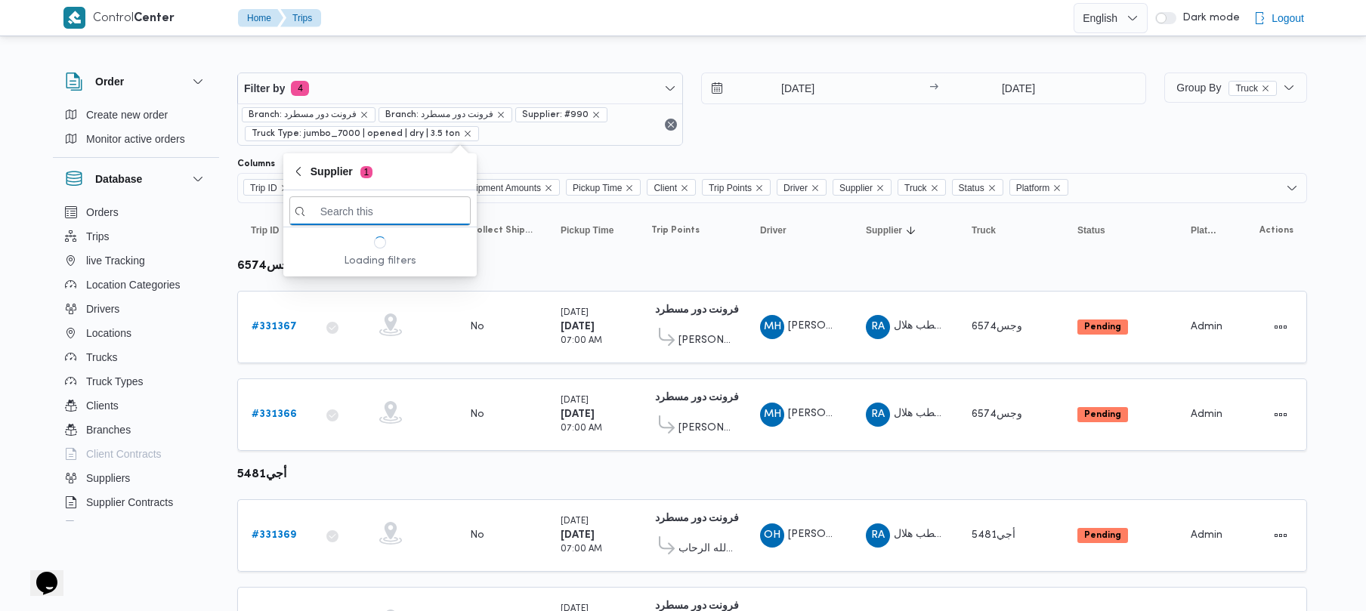
paste input "[PERSON_NAME] [PERSON_NAME]"
type input "[PERSON_NAME] [PERSON_NAME]"
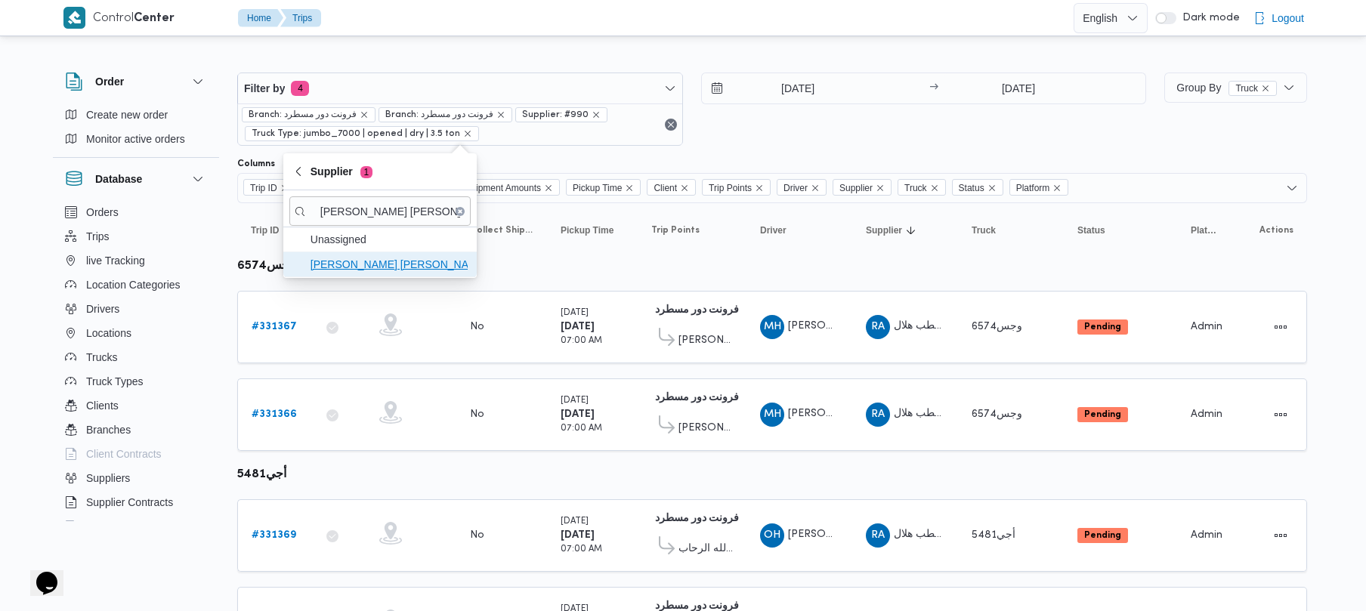
click at [382, 266] on span "[PERSON_NAME] [PERSON_NAME]" at bounding box center [389, 264] width 157 height 18
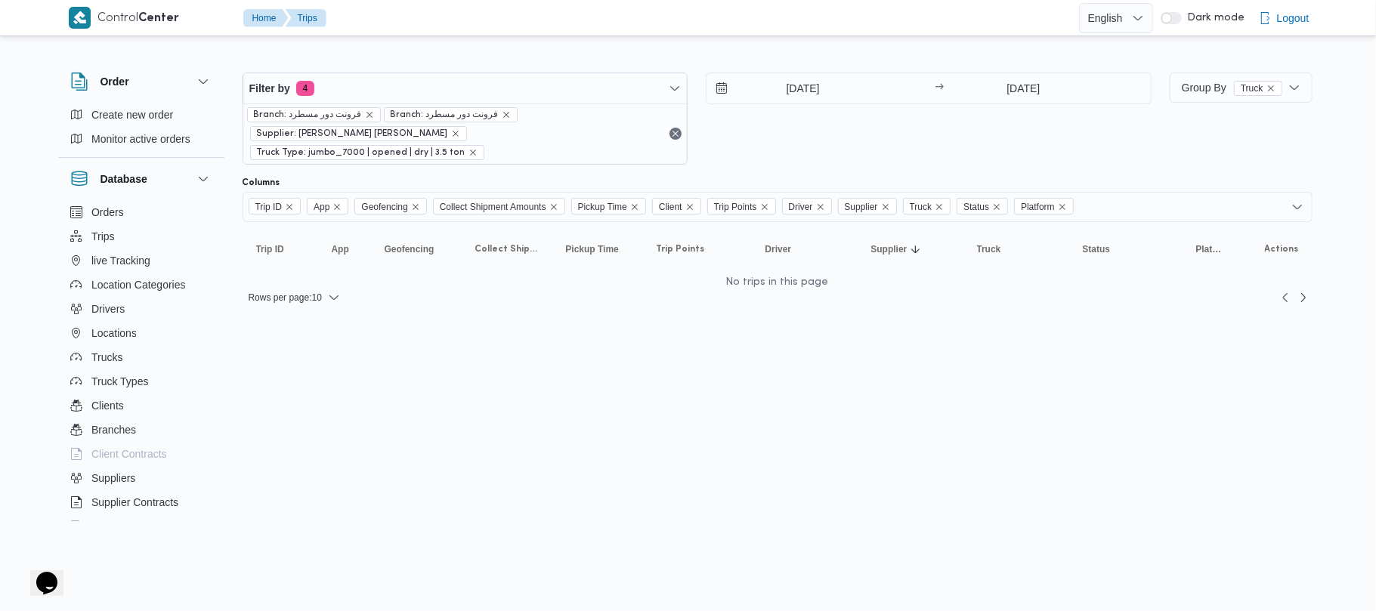
click at [804, 113] on div "[DATE] → [DATE]" at bounding box center [929, 119] width 446 height 92
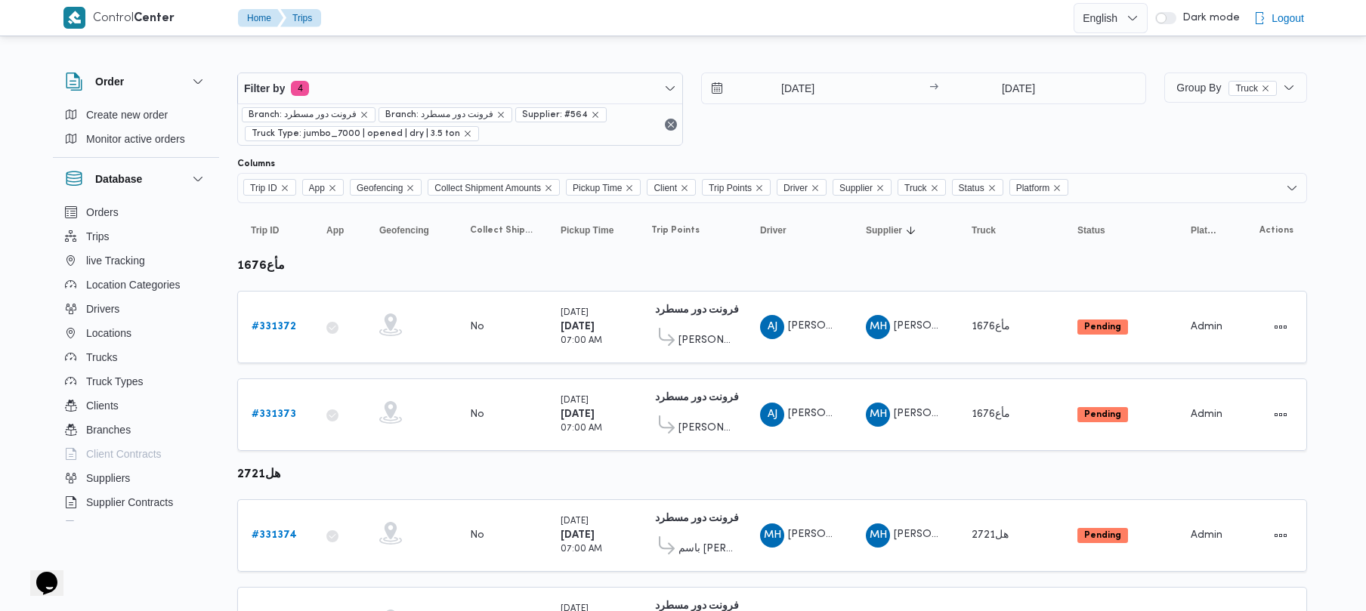
click at [493, 62] on div at bounding box center [772, 60] width 1070 height 24
click at [478, 70] on div "Filter by 4 Branch: فرونت دور مسطرد Branch: فرونت دور مسطرد Supplier: #564 Truc…" at bounding box center [691, 108] width 927 height 91
click at [427, 94] on span "Filter by 4" at bounding box center [460, 88] width 444 height 30
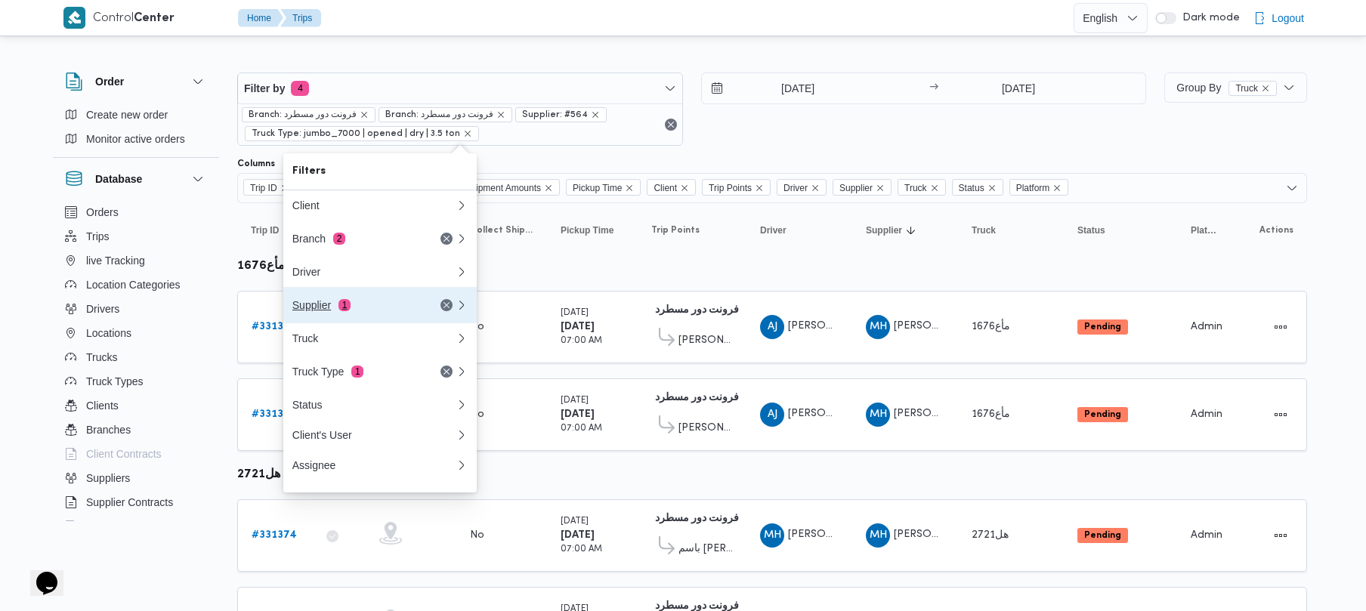
click at [391, 296] on button "Supplier 1" at bounding box center [379, 305] width 193 height 36
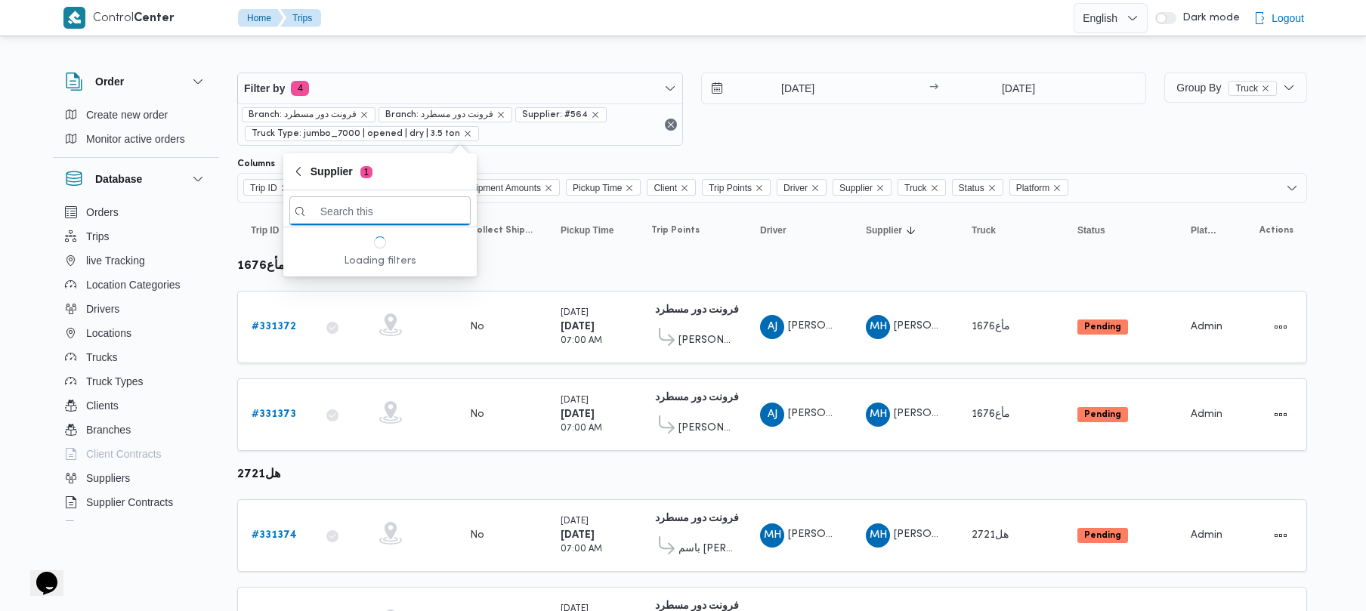
paste input "[PERSON_NAME] على جبل"
type input "[PERSON_NAME] على جبل"
click at [317, 255] on span "[PERSON_NAME] على جبل" at bounding box center [379, 264] width 181 height 24
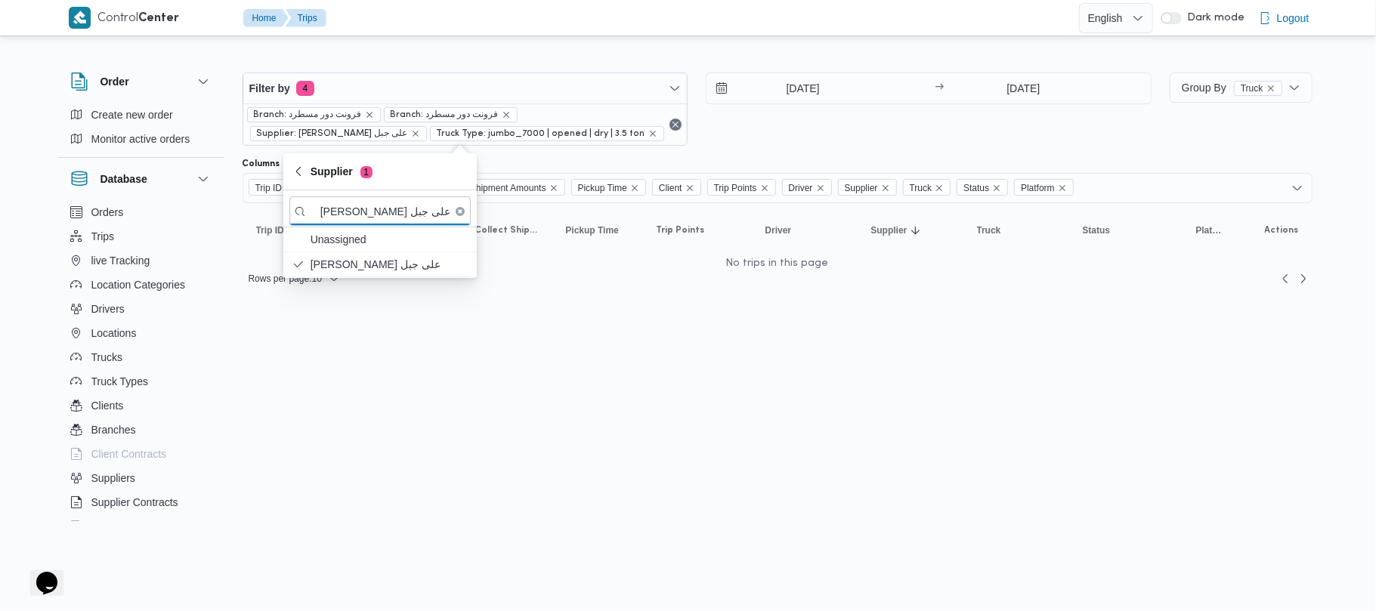
click at [817, 144] on div "18/8/2025 → 19/8/2025" at bounding box center [929, 109] width 446 height 73
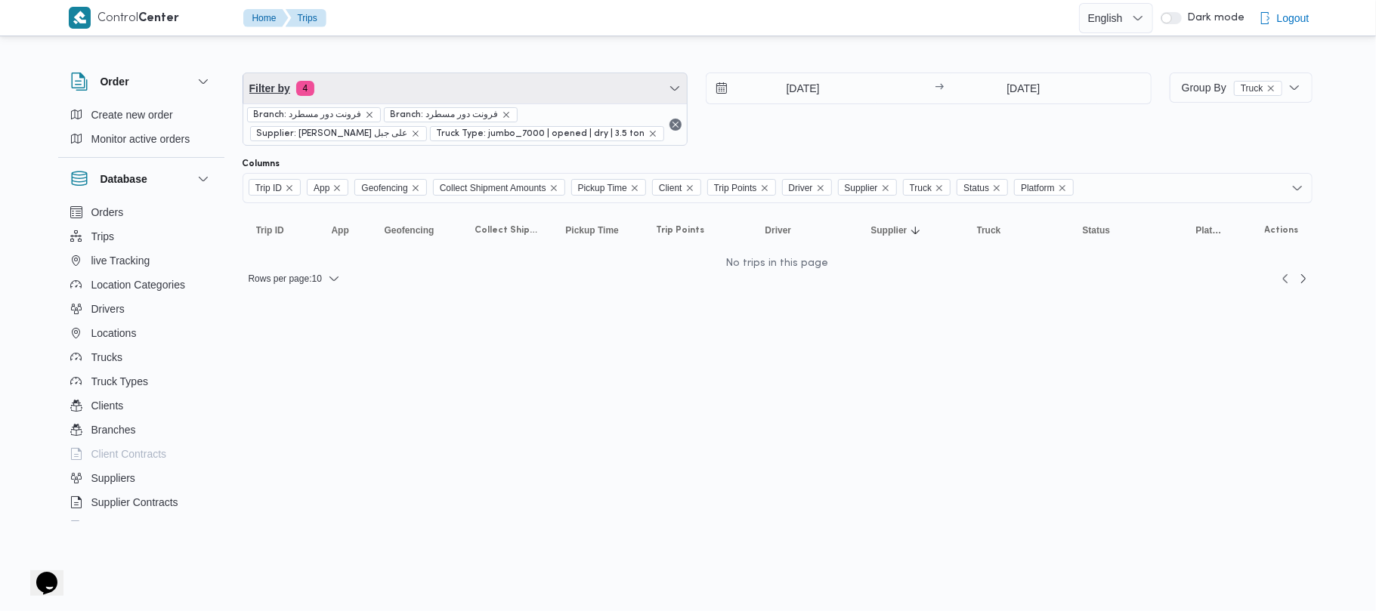
click at [451, 86] on span "Filter by 4" at bounding box center [465, 88] width 444 height 30
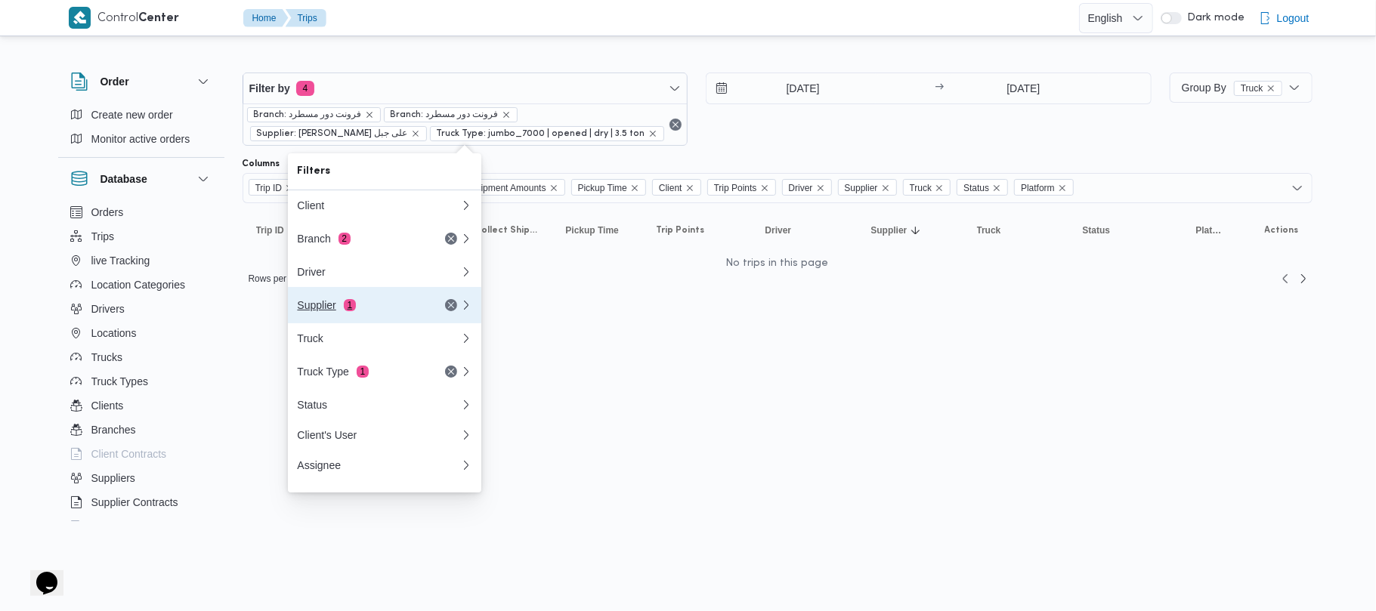
click at [339, 311] on div "Supplier 1" at bounding box center [360, 305] width 127 height 12
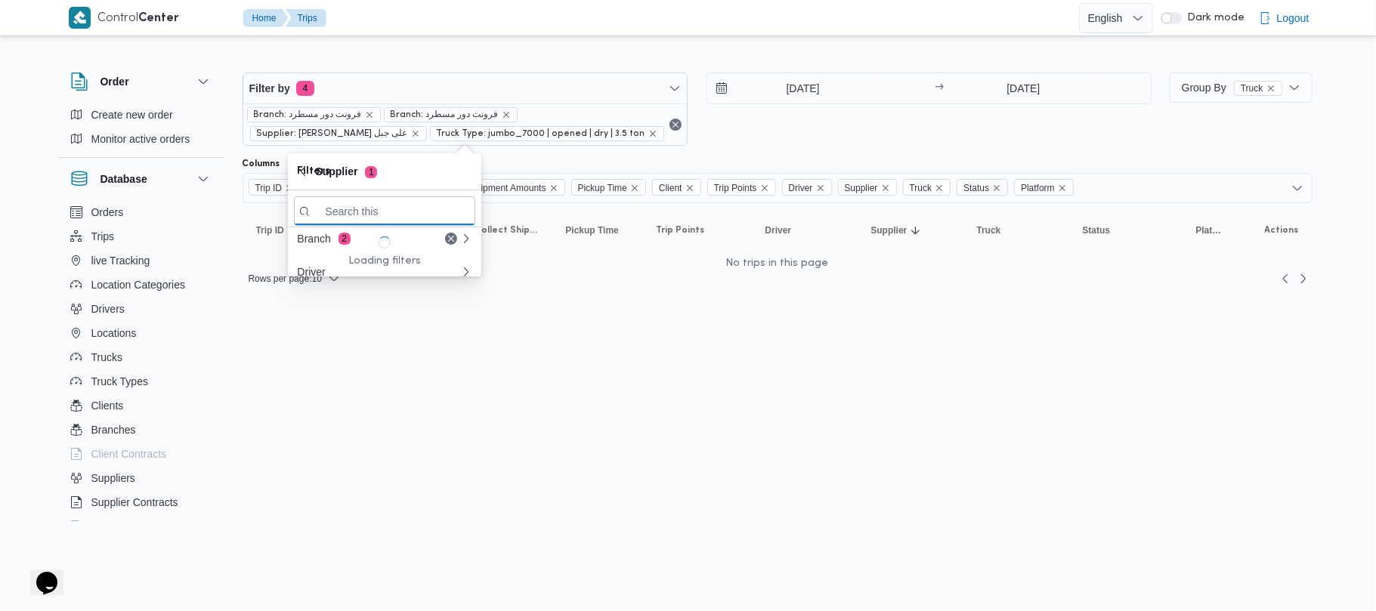
paste input "طارق عبدالنبى على جبل"
type input "طارق عبدالنبى على جبل"
click at [464, 472] on html "Control Center Home Trips English عربي Dark mode Logout Order Create new order …" at bounding box center [688, 305] width 1376 height 611
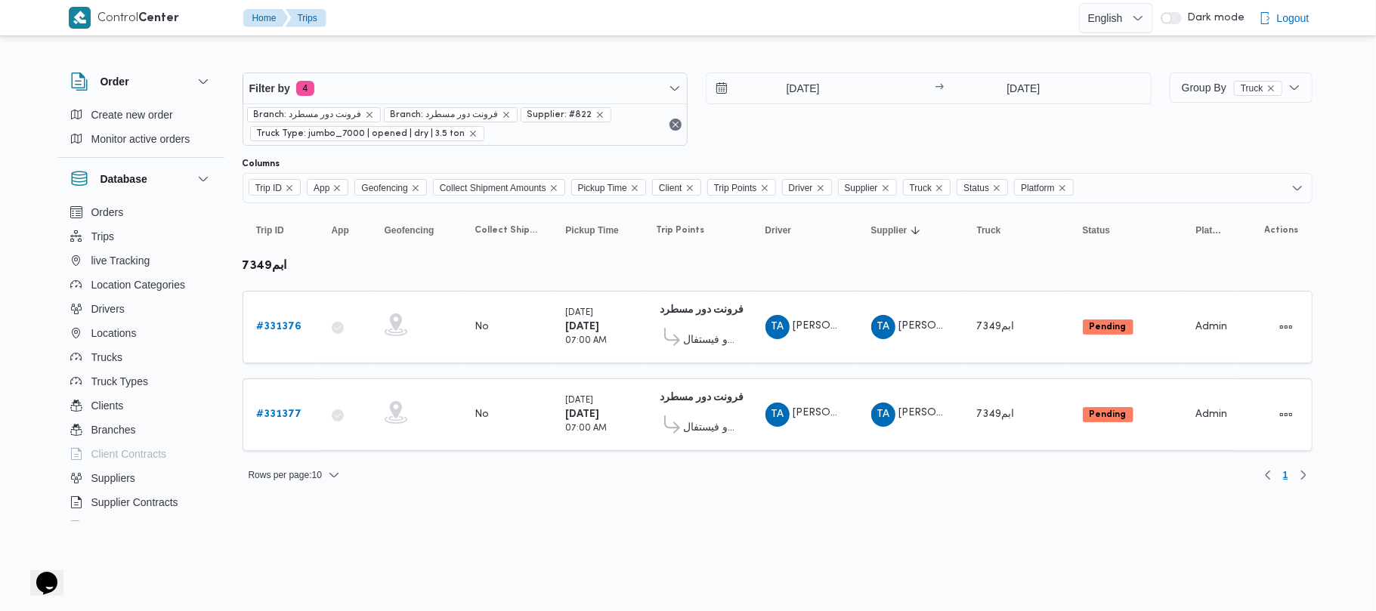
click at [741, 122] on div "[DATE] → [DATE]" at bounding box center [929, 109] width 446 height 73
click at [551, 97] on span "Filter by 4" at bounding box center [465, 88] width 444 height 30
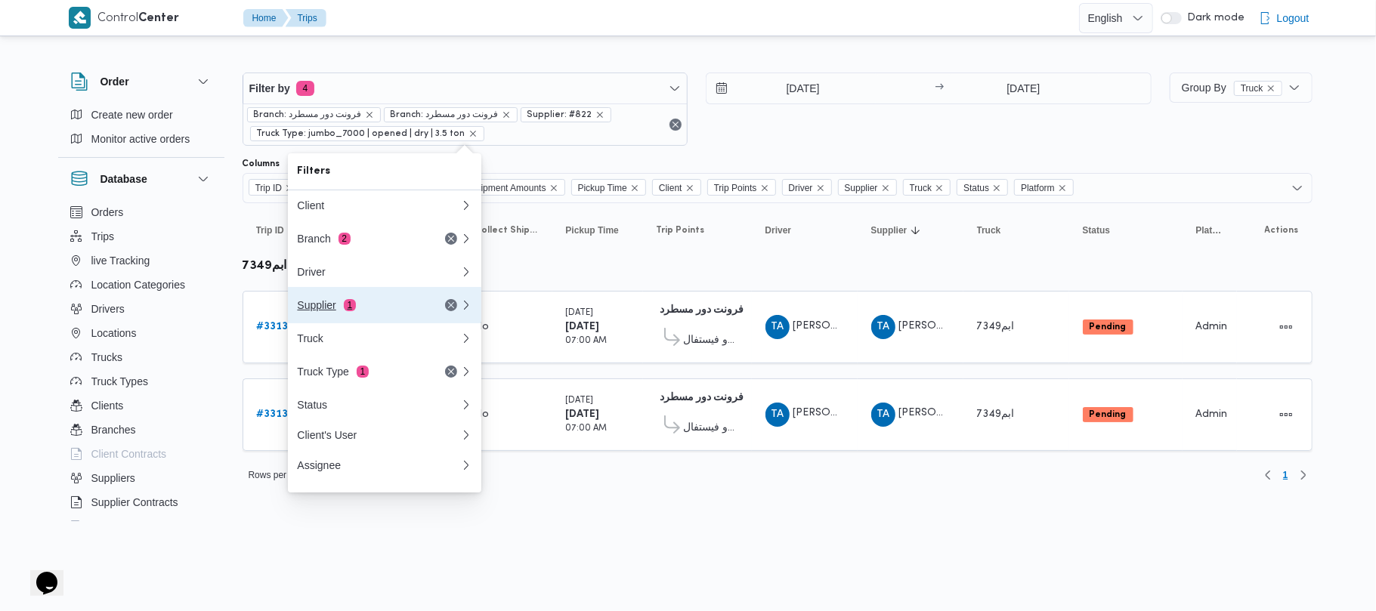
click at [410, 308] on div "Supplier 1" at bounding box center [360, 305] width 127 height 12
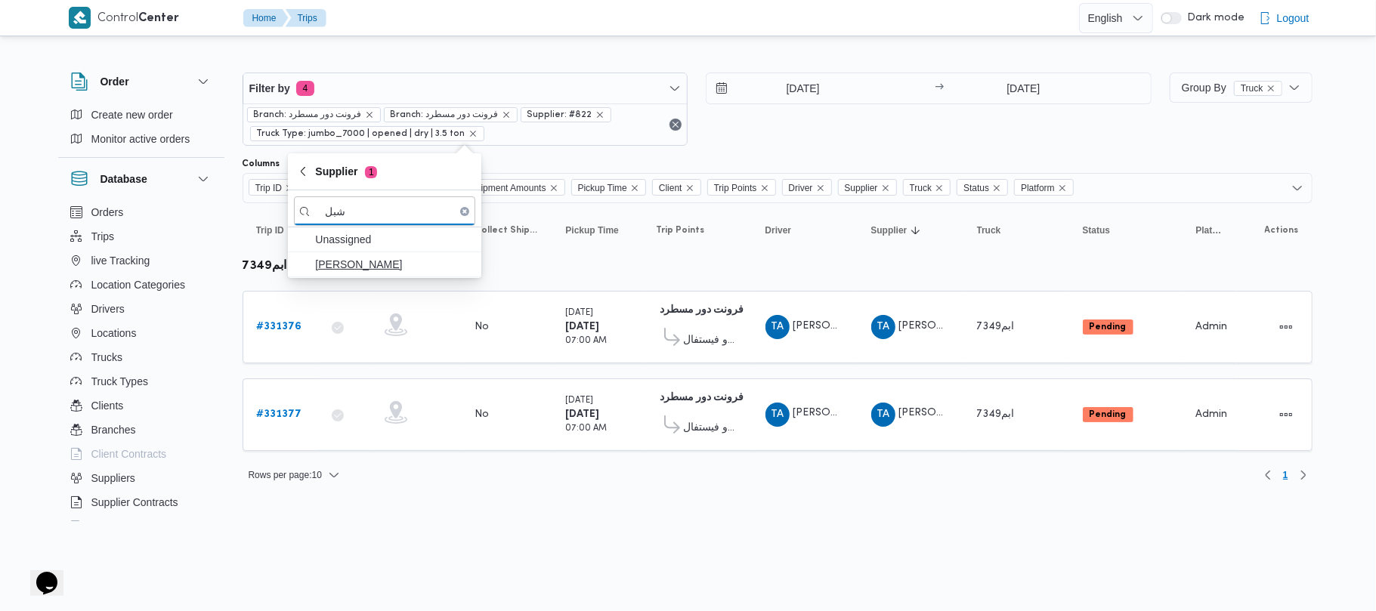
type input "شبل"
click at [373, 271] on span "[PERSON_NAME]" at bounding box center [393, 264] width 157 height 18
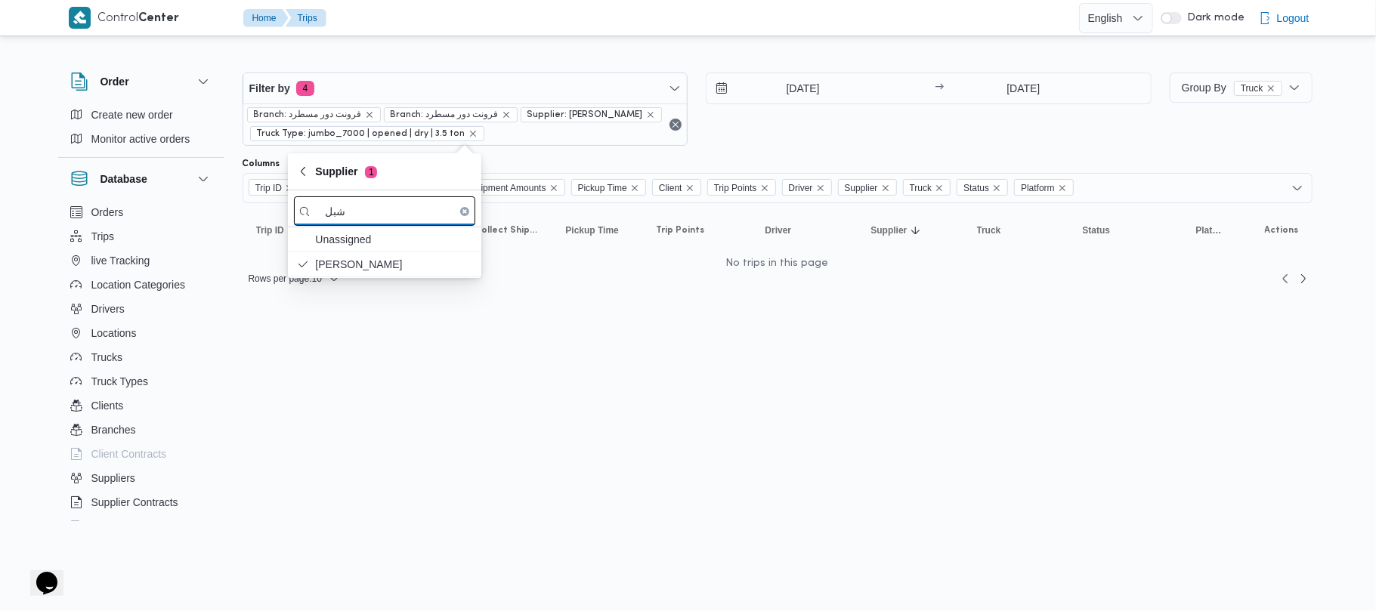
click at [345, 206] on input "شبل" at bounding box center [384, 211] width 181 height 29
click at [792, 153] on div "Filter by 4 Branch: فرونت دور مسطرد Branch: فرونت دور مسطرد Supplier: محمد شبل …" at bounding box center [697, 108] width 927 height 91
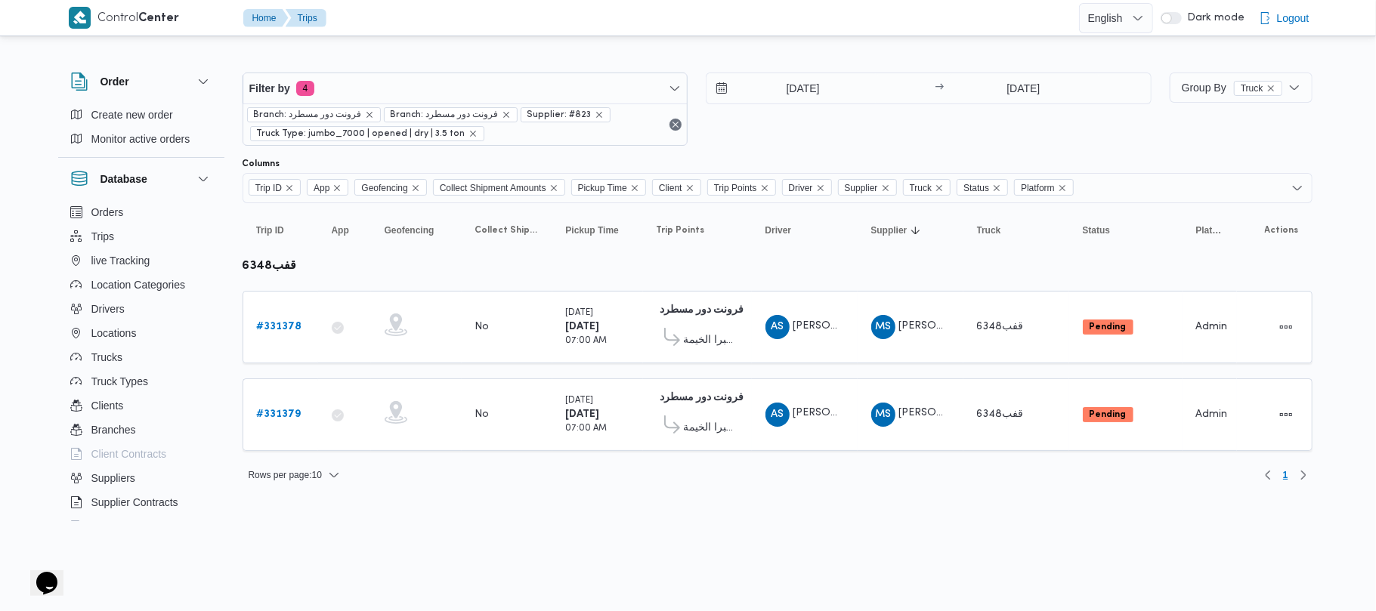
click at [351, 497] on div "Filter by 4 Branch: فرونت دور مسطرد Branch: فرونت دور مسطرد Supplier: #823 Truc…" at bounding box center [679, 271] width 1285 height 464
